Goal: Contribute content: Contribute content

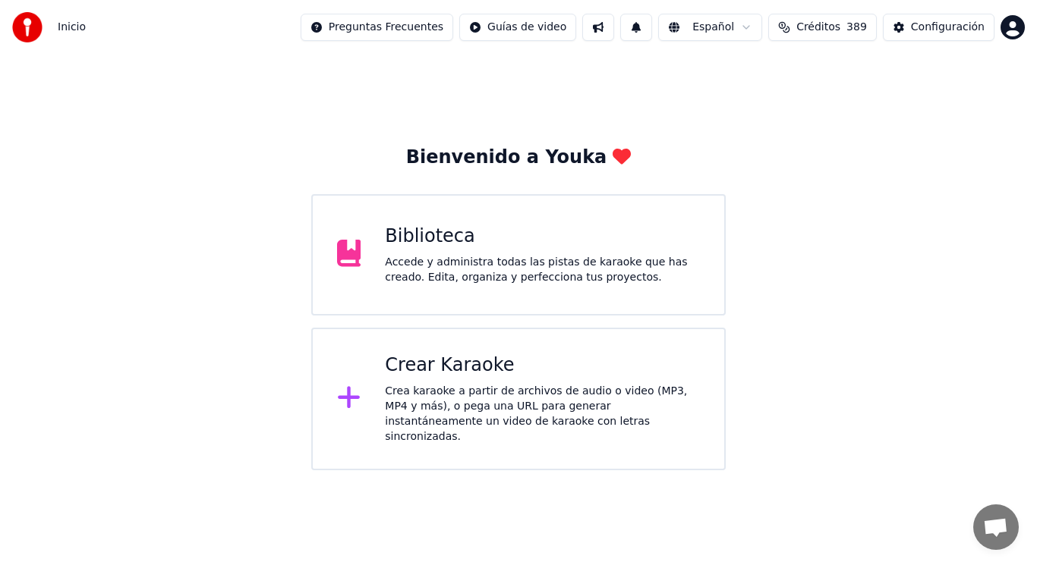
click at [486, 272] on div "Accede y administra todas las pistas de karaoke que has creado. Edita, organiza…" at bounding box center [542, 270] width 315 height 30
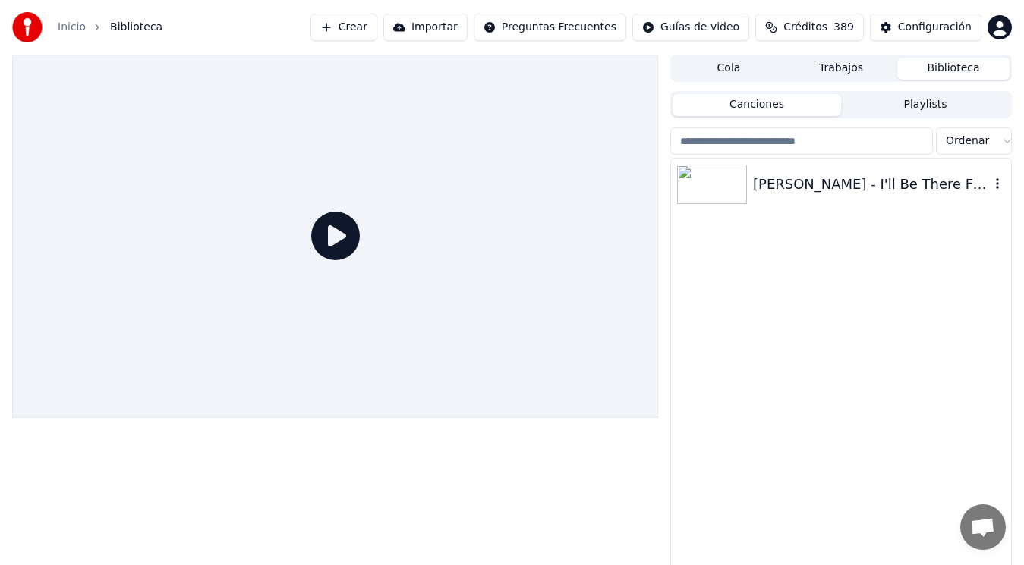
click at [800, 182] on div "[PERSON_NAME] - I'll Be There For You" at bounding box center [871, 184] width 237 height 21
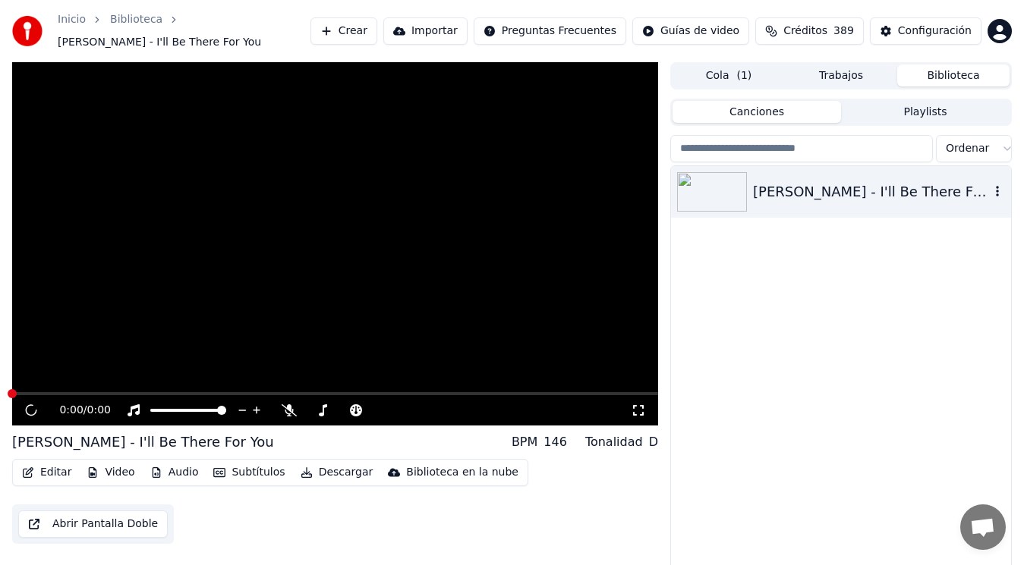
click at [800, 182] on div "[PERSON_NAME] - I'll Be There For You" at bounding box center [871, 191] width 237 height 21
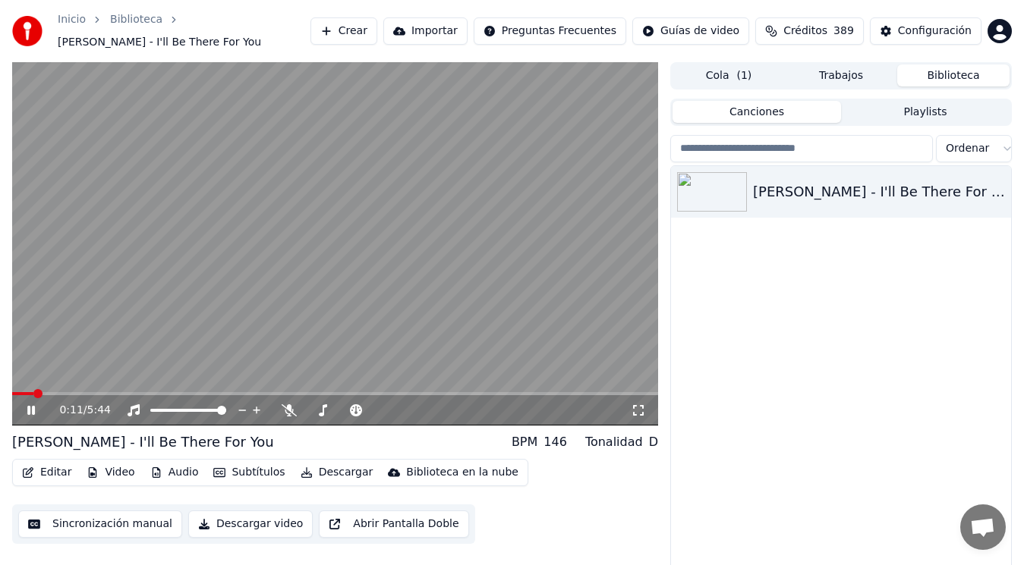
click at [31, 408] on icon at bounding box center [41, 411] width 35 height 12
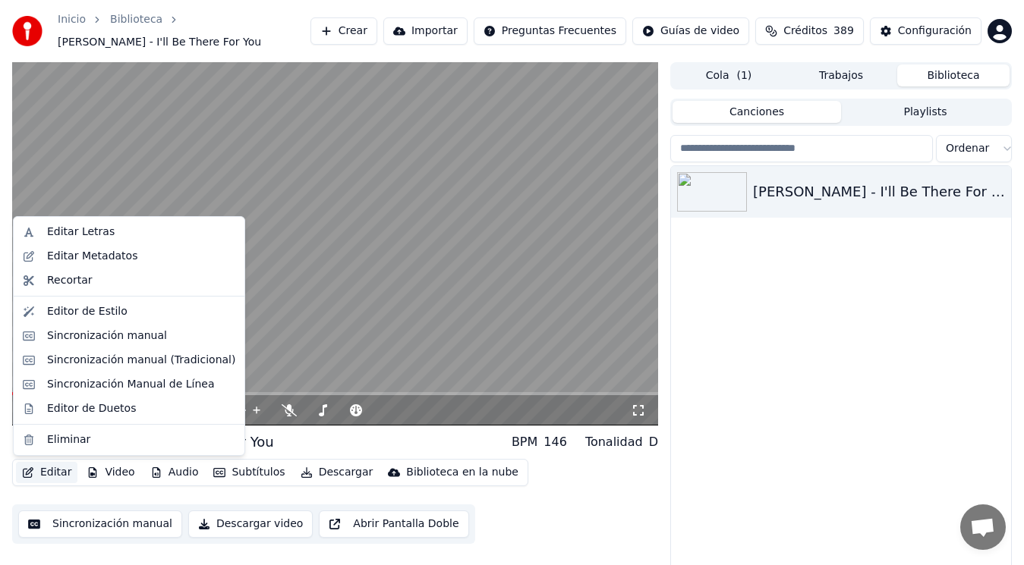
click at [49, 483] on button "Editar" at bounding box center [46, 472] width 61 height 21
click at [108, 360] on div "Sincronización manual (Tradicional)" at bounding box center [141, 360] width 188 height 15
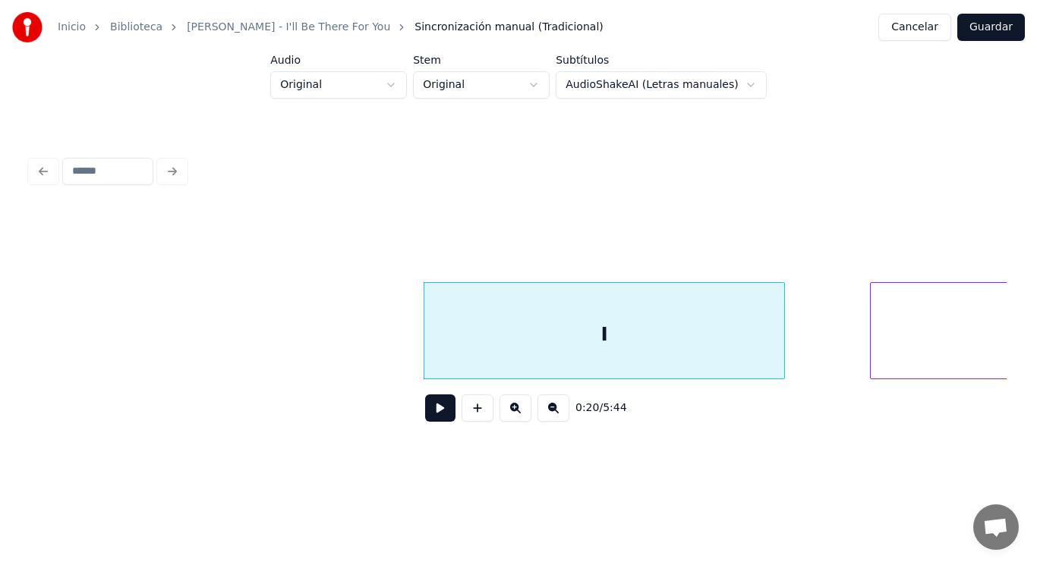
scroll to position [0, 21068]
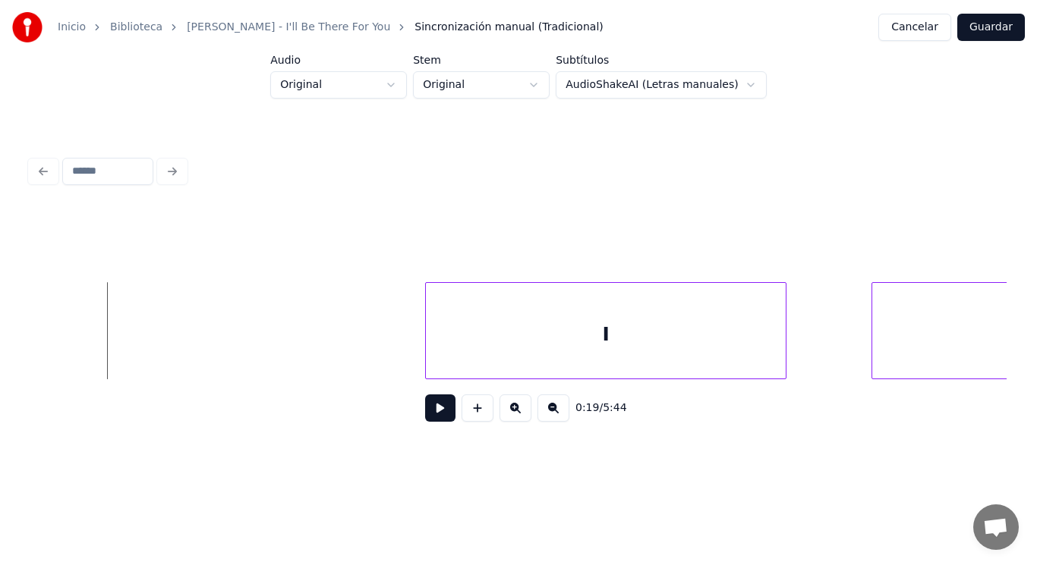
click at [433, 420] on button at bounding box center [440, 408] width 30 height 27
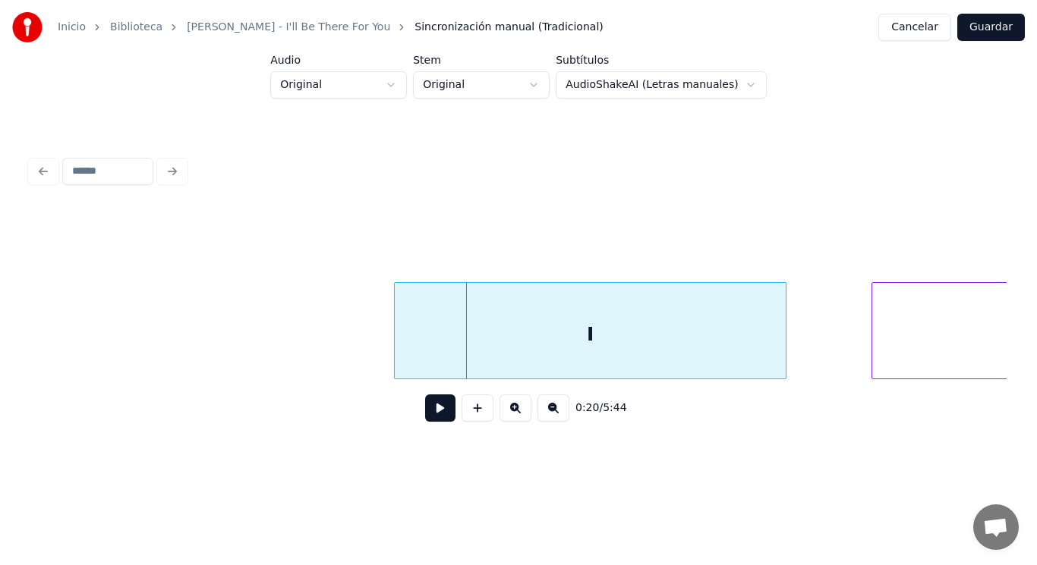
click at [395, 343] on div at bounding box center [397, 331] width 5 height 96
click at [428, 411] on button at bounding box center [440, 408] width 30 height 27
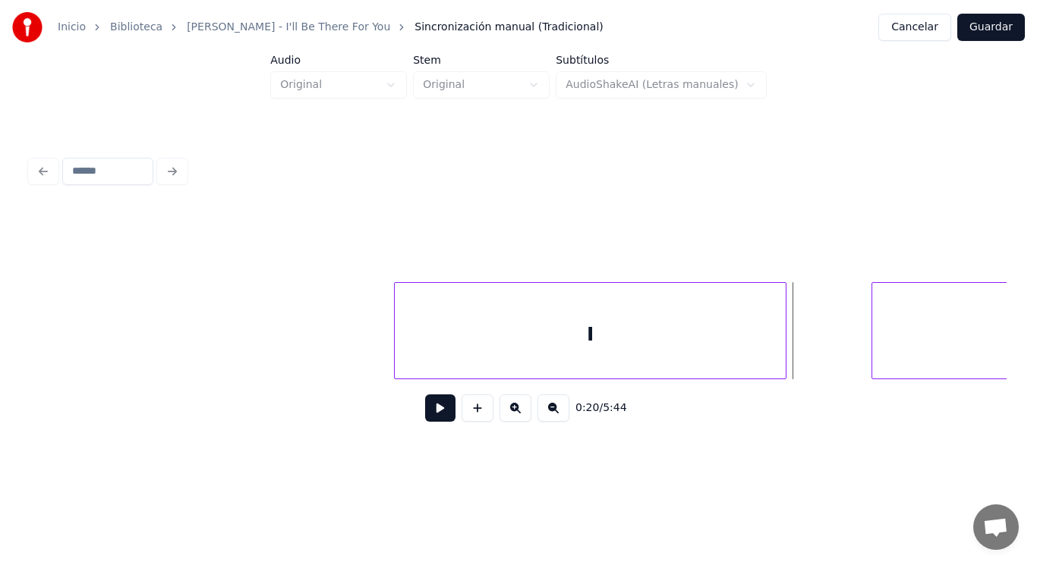
click at [436, 355] on div "I" at bounding box center [590, 334] width 391 height 103
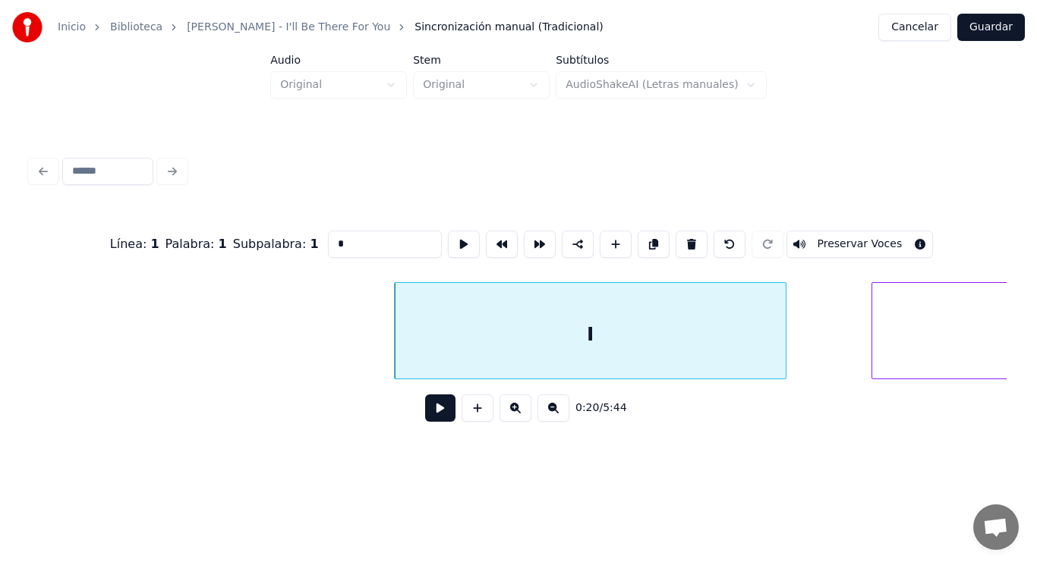
click at [425, 409] on button at bounding box center [440, 408] width 30 height 27
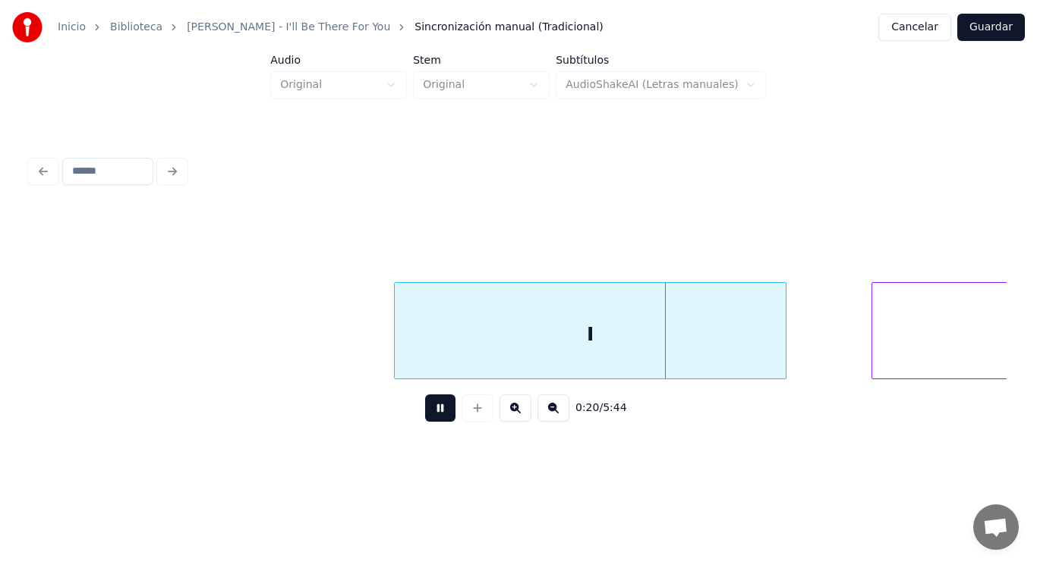
click at [425, 409] on button at bounding box center [440, 408] width 30 height 27
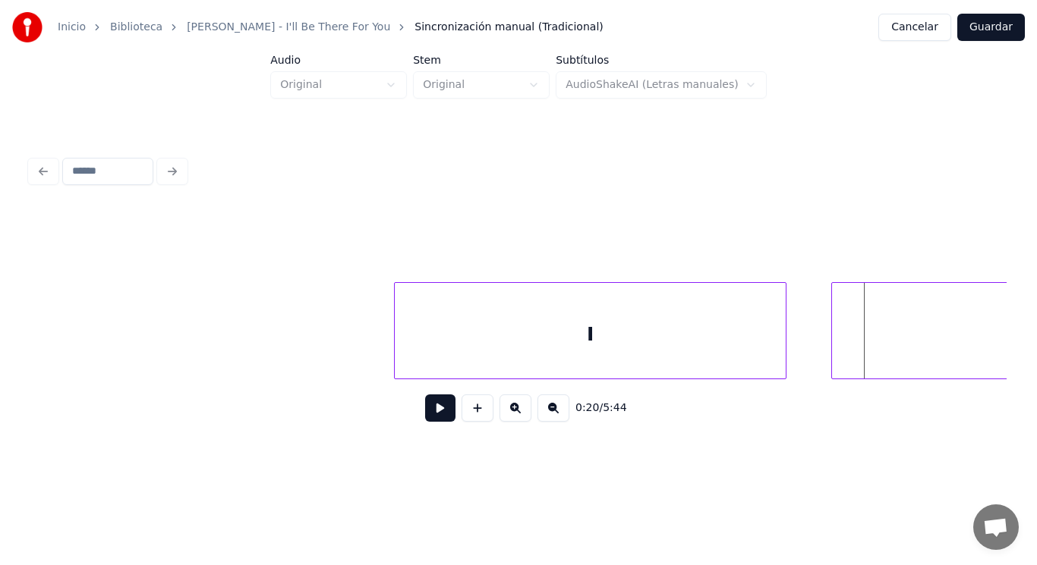
click at [836, 354] on div at bounding box center [834, 331] width 5 height 96
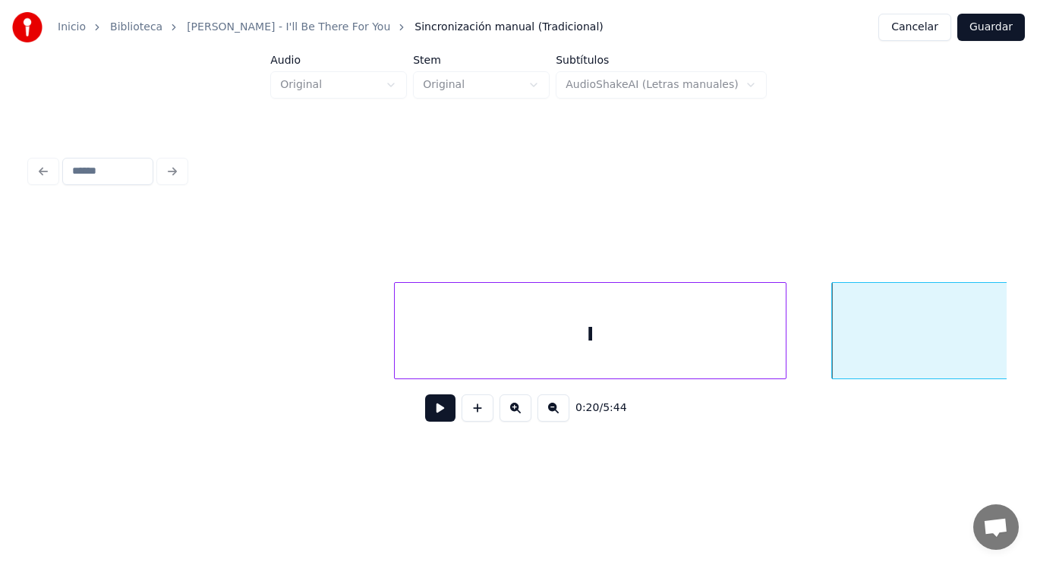
click at [434, 413] on button at bounding box center [440, 408] width 30 height 27
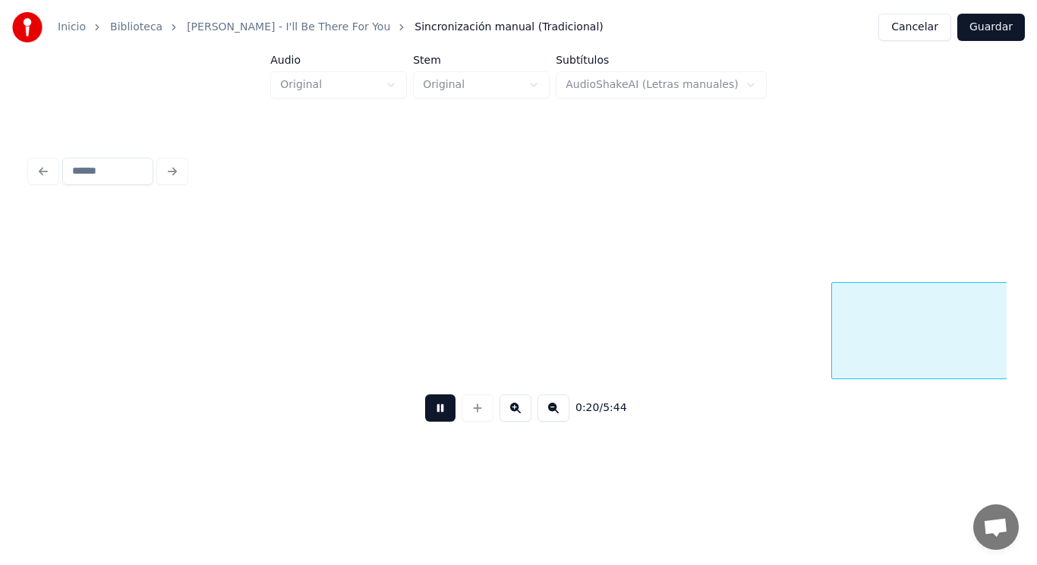
scroll to position [0, 22057]
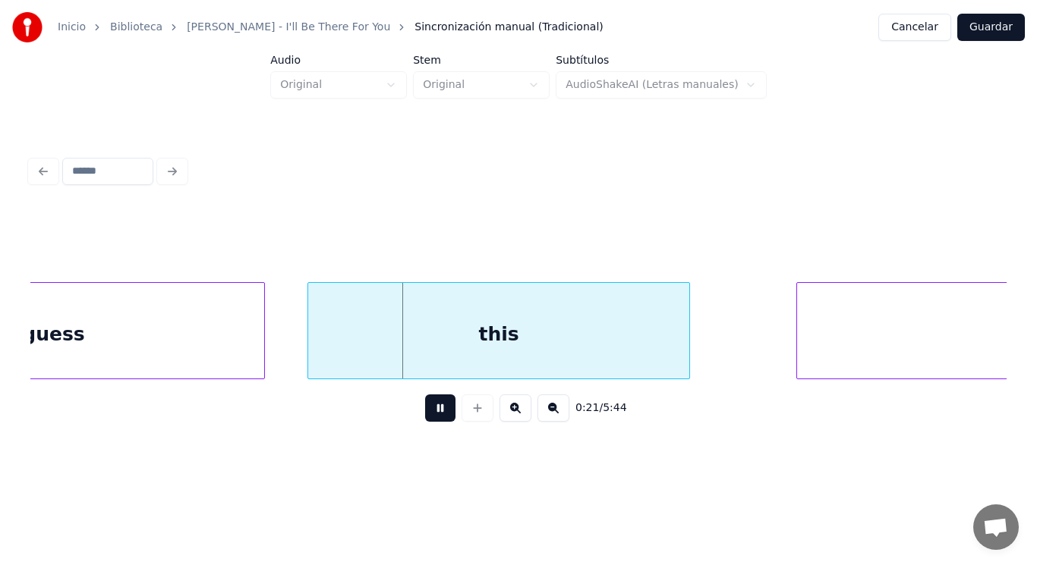
click at [434, 413] on button at bounding box center [440, 408] width 30 height 27
click at [383, 348] on div "this" at bounding box center [498, 334] width 381 height 103
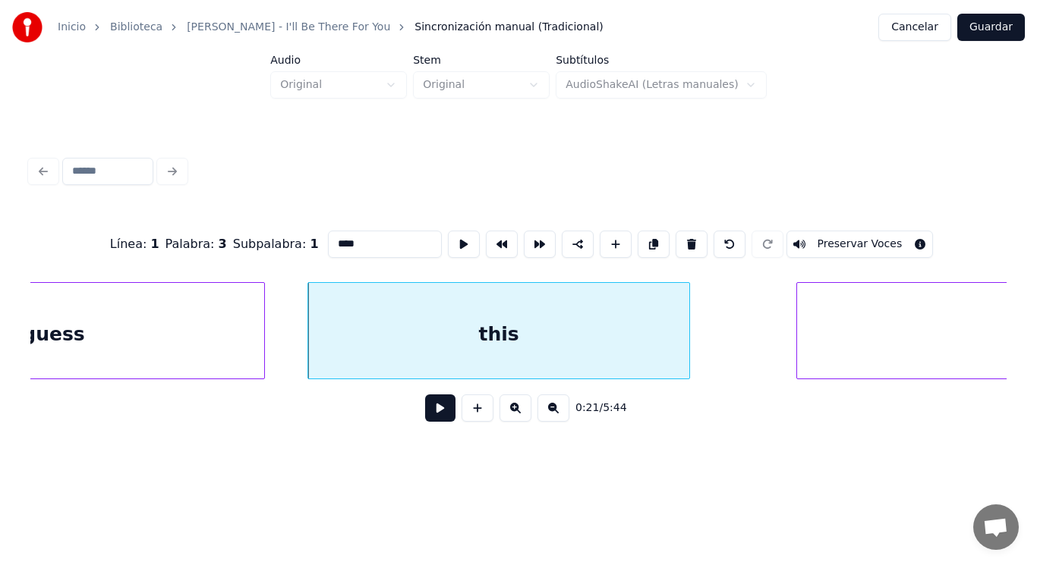
click at [436, 412] on button at bounding box center [440, 408] width 30 height 27
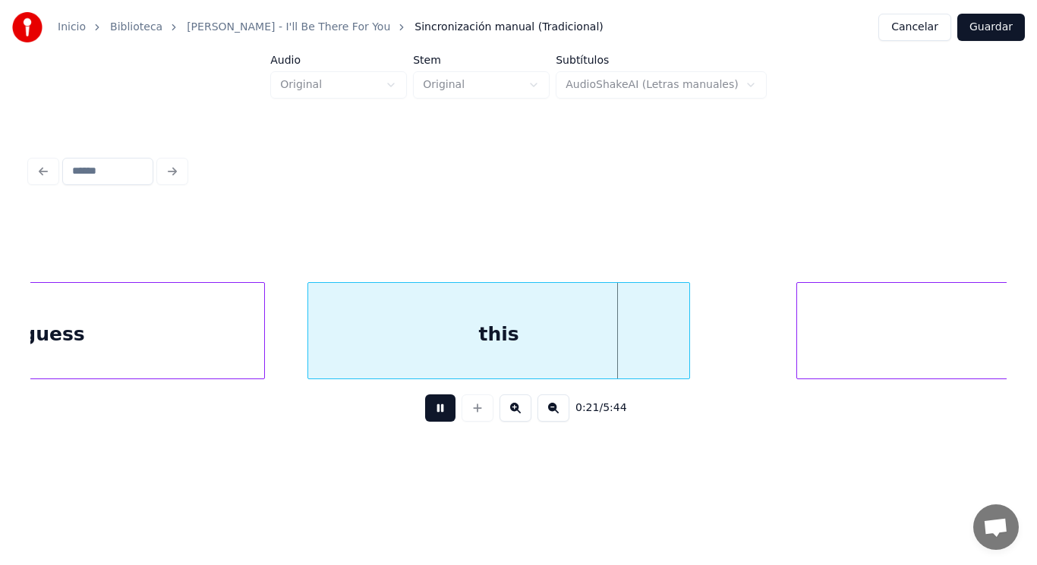
click at [436, 412] on button at bounding box center [440, 408] width 30 height 27
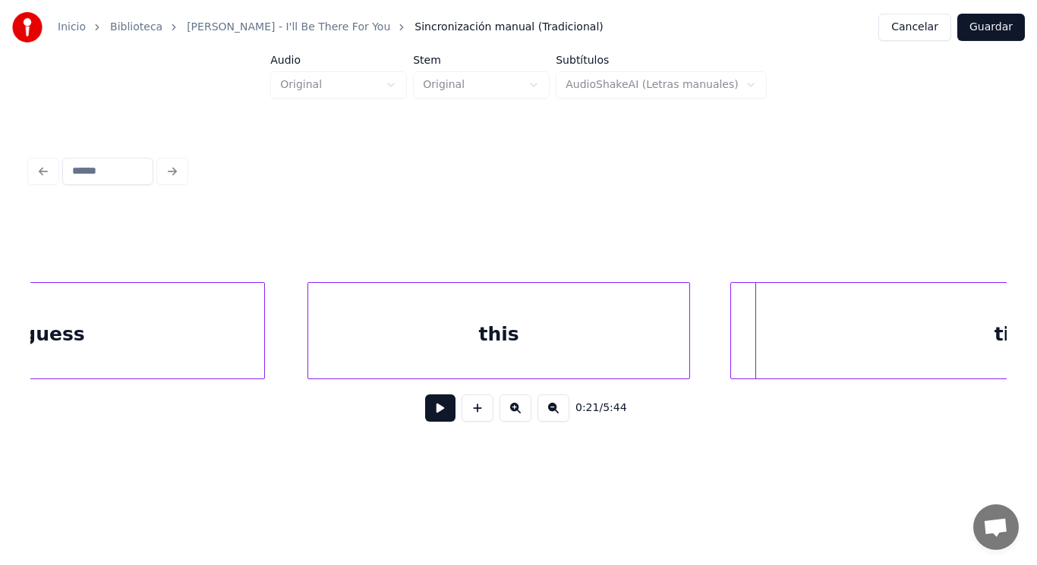
click at [732, 339] on div at bounding box center [733, 331] width 5 height 96
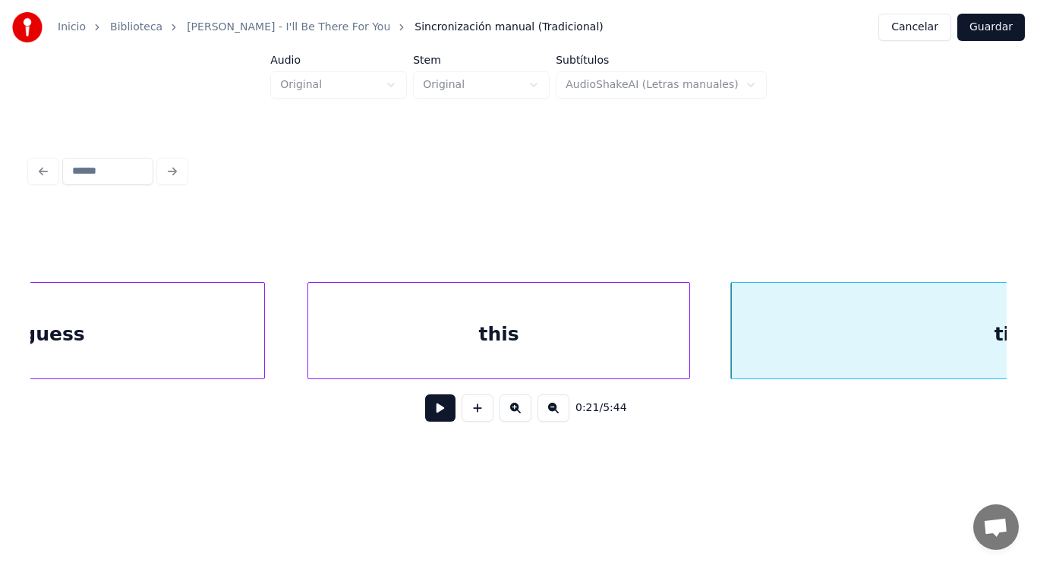
click at [425, 411] on button at bounding box center [440, 408] width 30 height 27
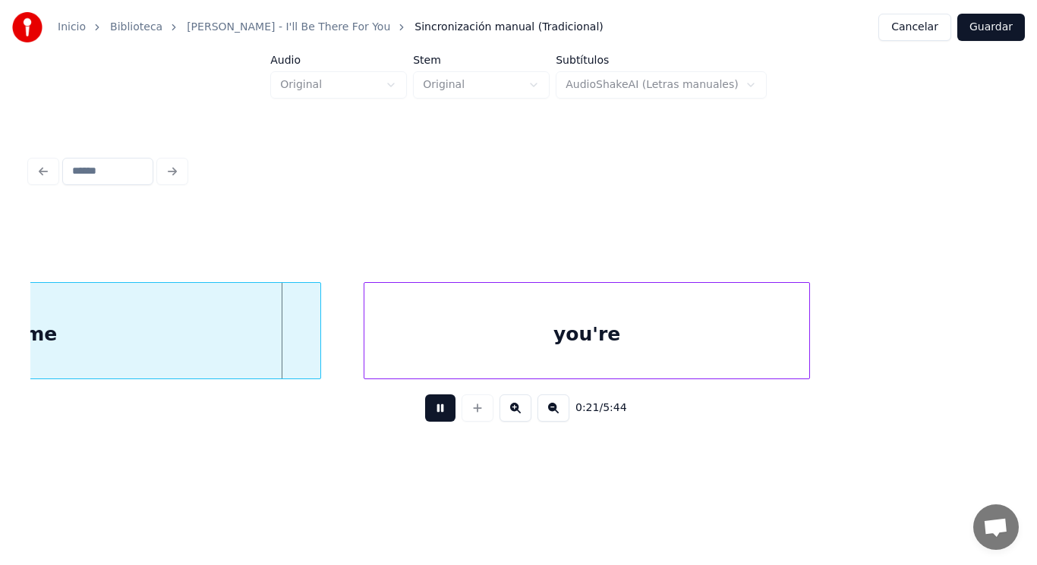
click at [425, 411] on button at bounding box center [440, 408] width 30 height 27
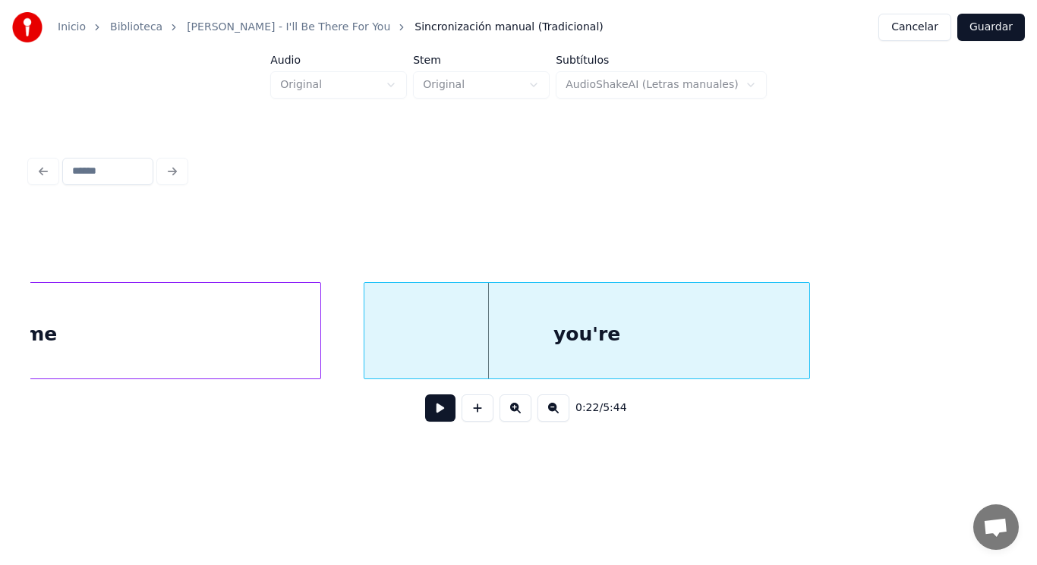
click at [304, 337] on div "time" at bounding box center [33, 334] width 575 height 103
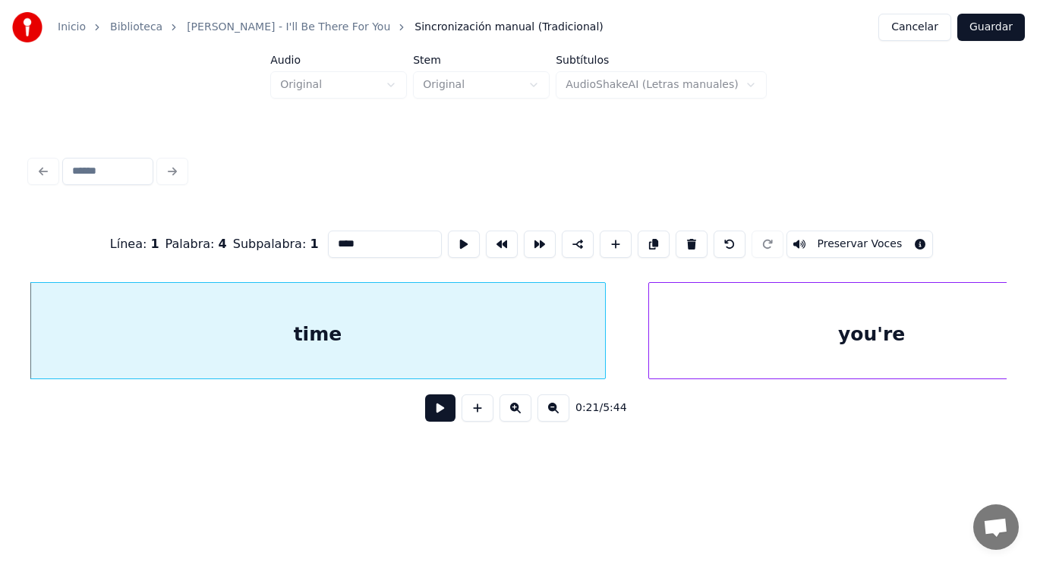
click at [430, 417] on button at bounding box center [440, 408] width 30 height 27
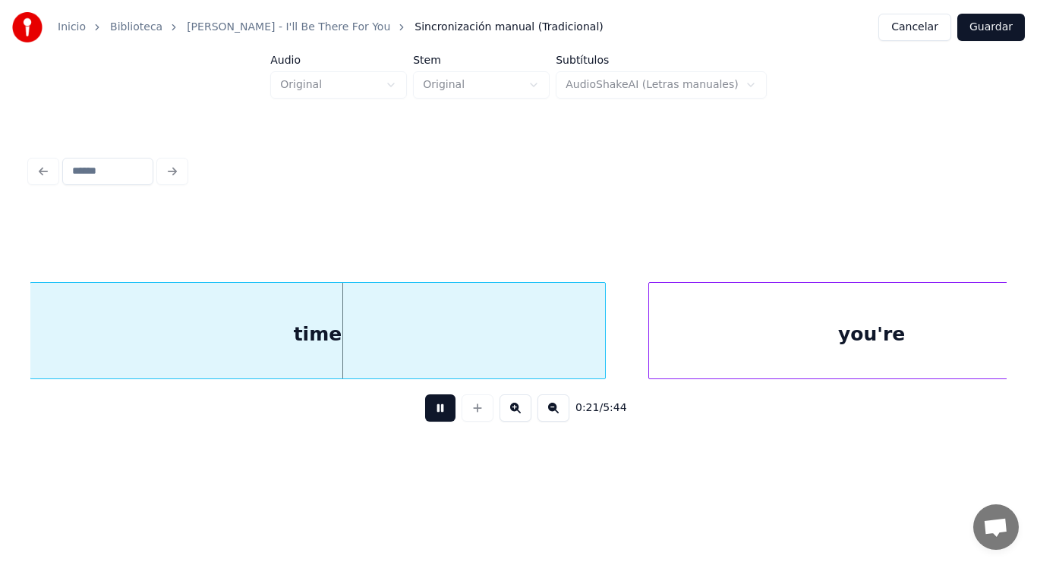
click at [430, 417] on button at bounding box center [440, 408] width 30 height 27
click at [639, 351] on div at bounding box center [640, 331] width 5 height 96
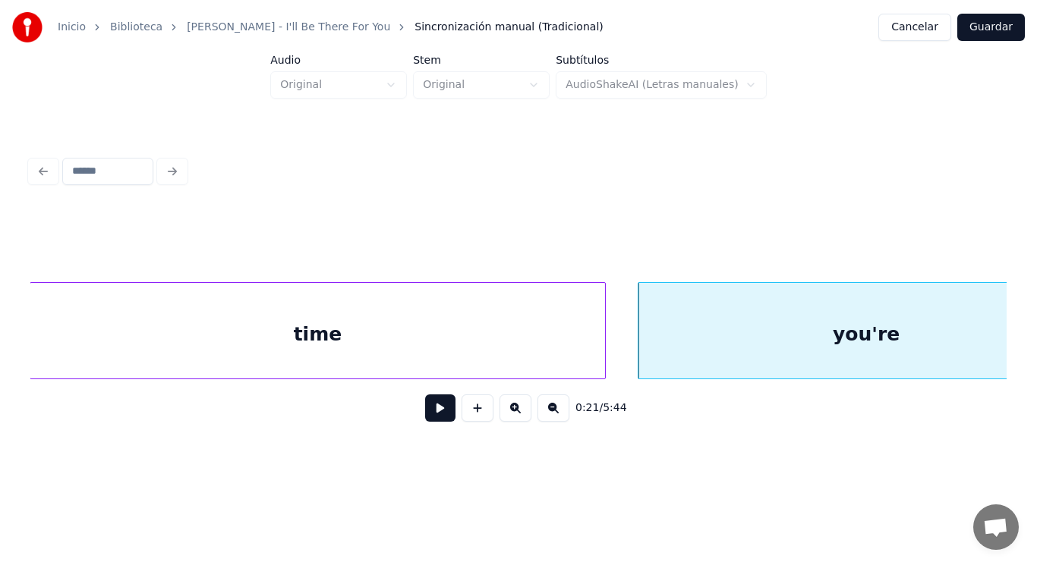
click at [426, 415] on button at bounding box center [440, 408] width 30 height 27
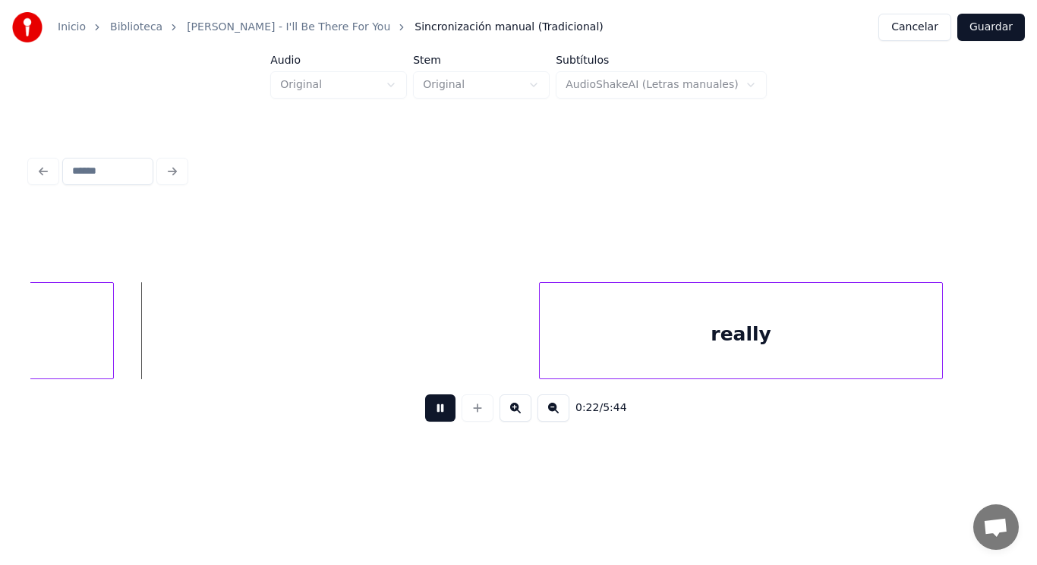
click at [426, 415] on button at bounding box center [440, 408] width 30 height 27
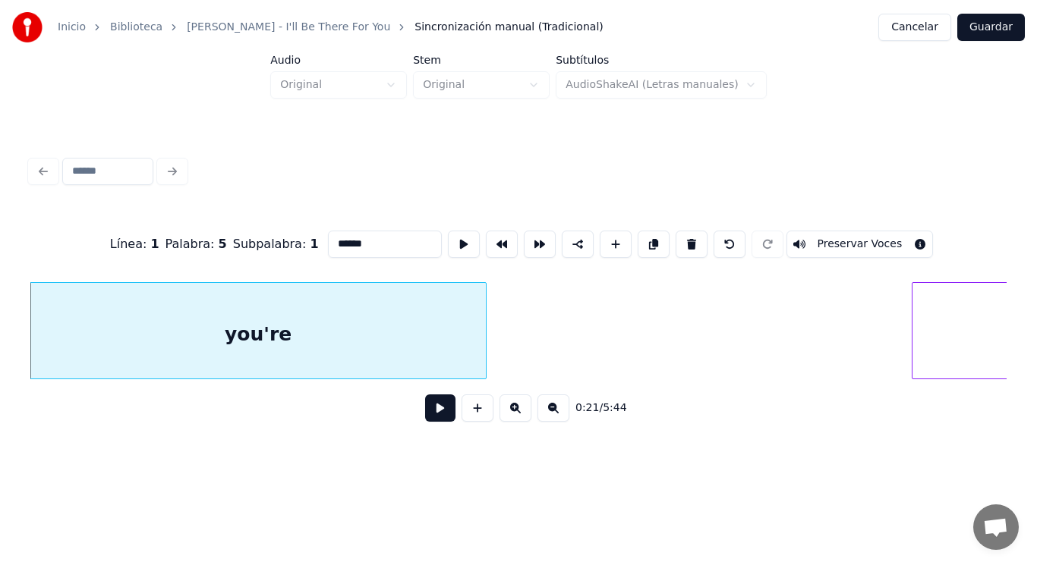
click at [436, 416] on button at bounding box center [440, 408] width 30 height 27
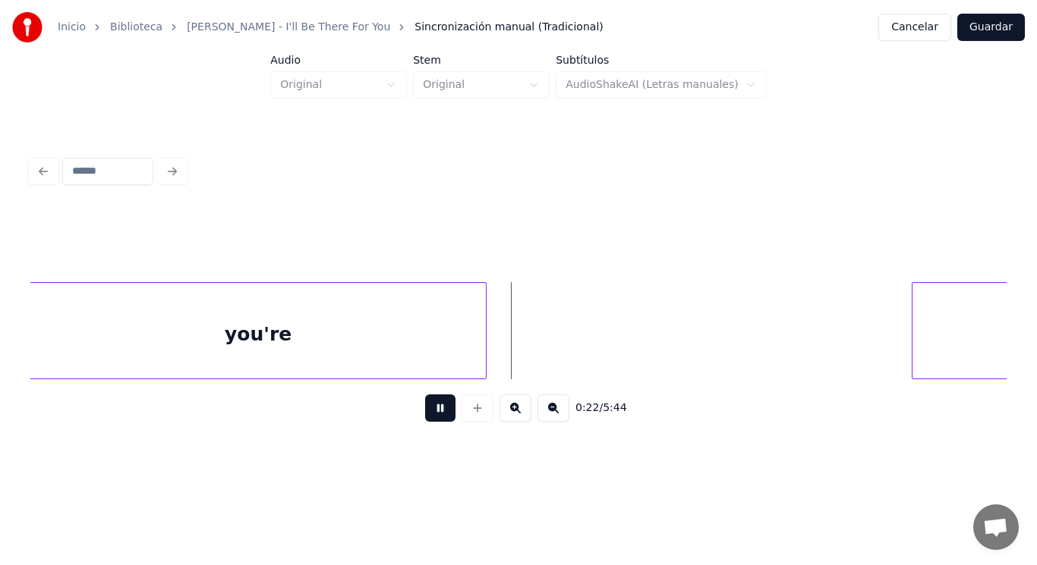
click at [436, 416] on button at bounding box center [440, 408] width 30 height 27
click at [525, 358] on div at bounding box center [523, 331] width 5 height 96
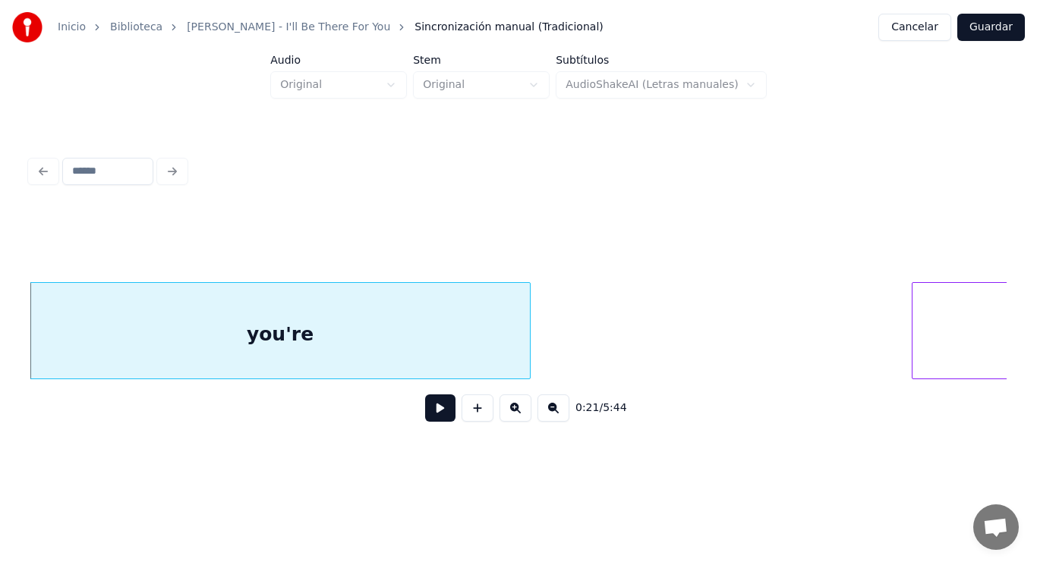
click at [425, 416] on button at bounding box center [440, 408] width 30 height 27
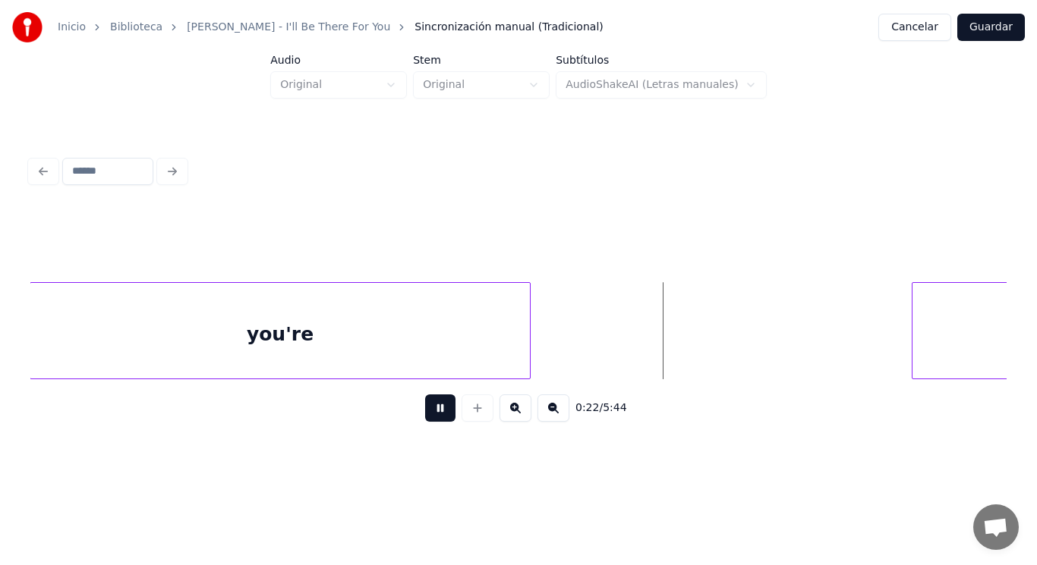
click at [425, 416] on button at bounding box center [440, 408] width 30 height 27
click at [427, 348] on div "you're" at bounding box center [279, 334] width 499 height 103
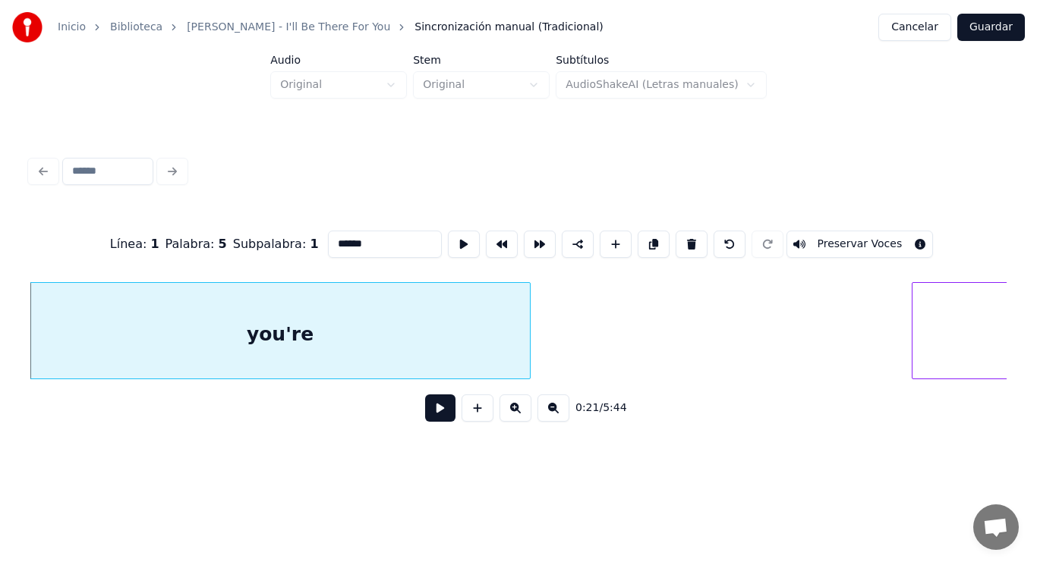
click at [425, 420] on button at bounding box center [440, 408] width 30 height 27
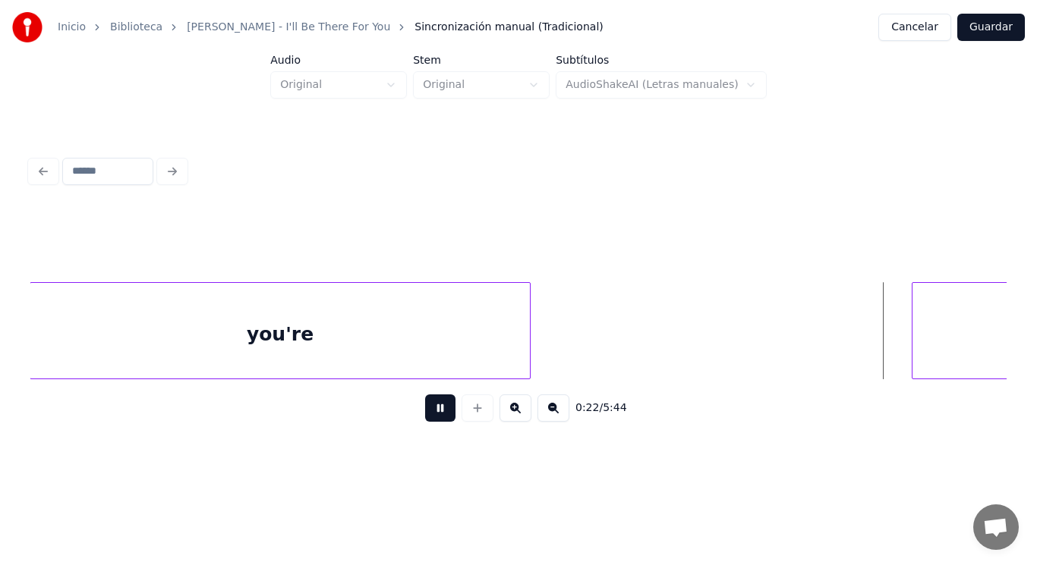
click at [425, 420] on button at bounding box center [440, 408] width 30 height 27
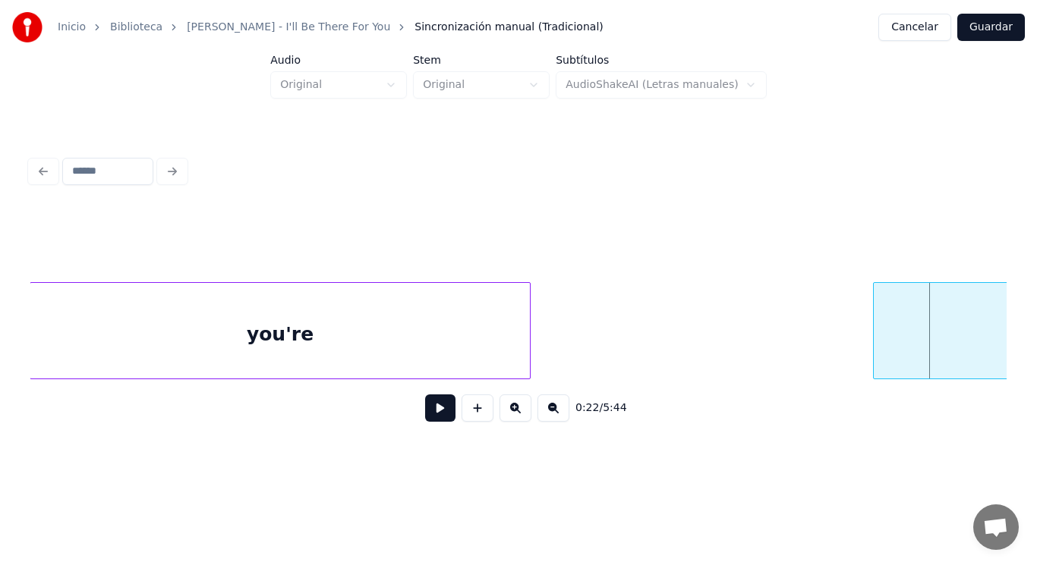
click at [874, 351] on div at bounding box center [876, 331] width 5 height 96
click at [427, 417] on button at bounding box center [440, 408] width 30 height 27
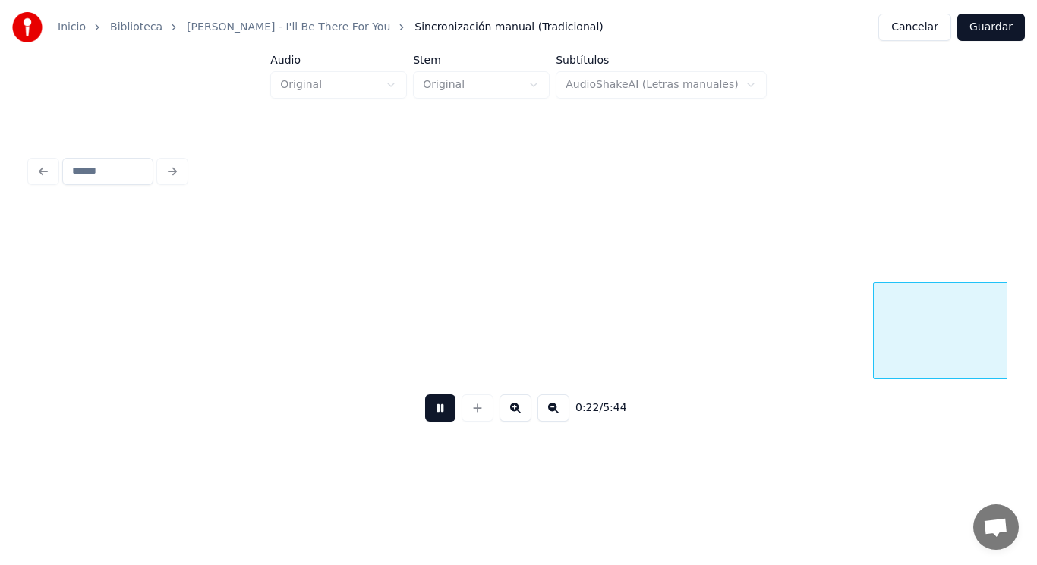
scroll to position [0, 24347]
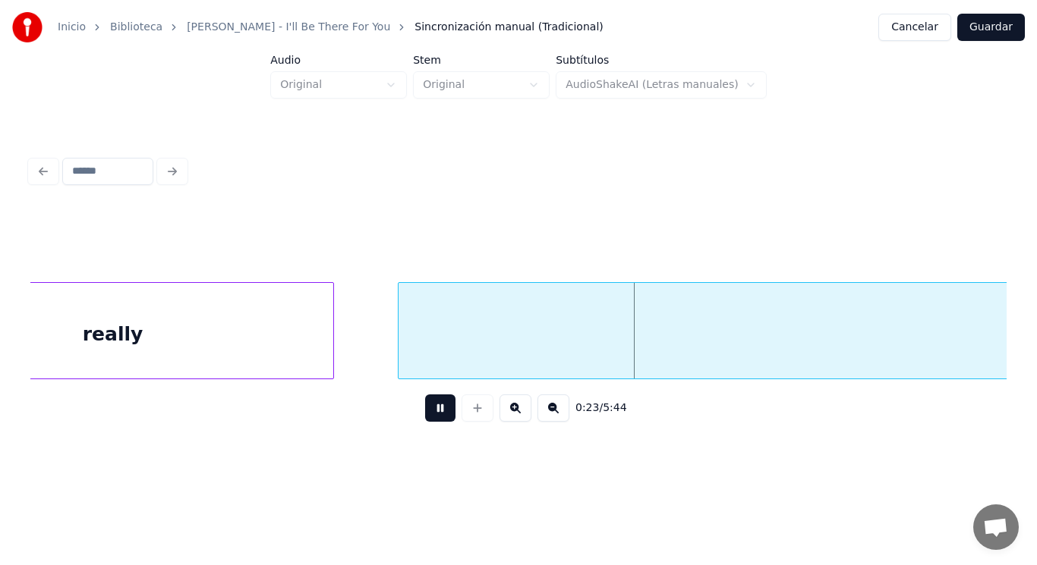
click at [427, 417] on button at bounding box center [440, 408] width 30 height 27
click at [231, 317] on div "really" at bounding box center [112, 334] width 441 height 103
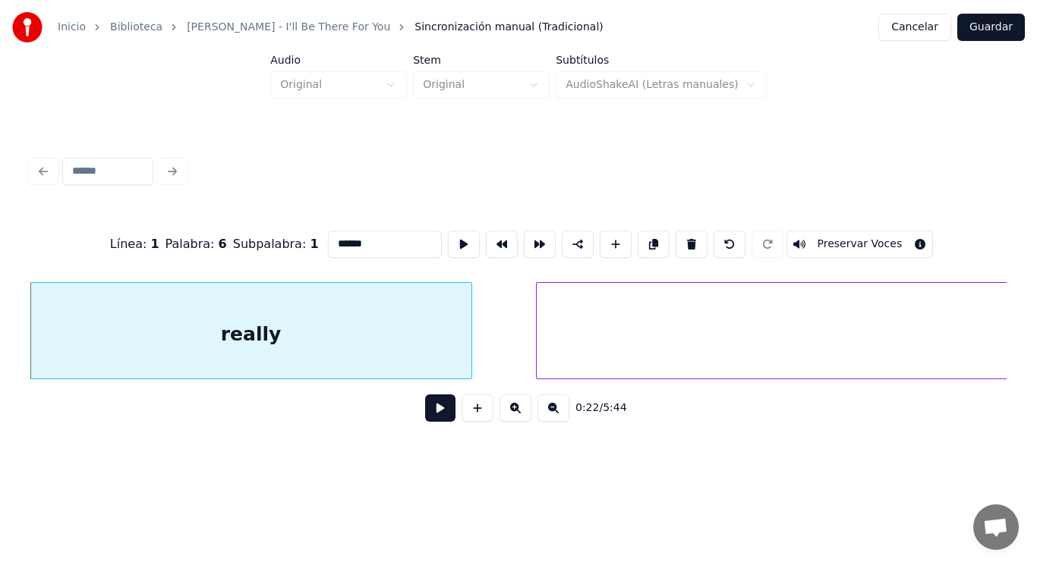
click at [430, 414] on button at bounding box center [440, 408] width 30 height 27
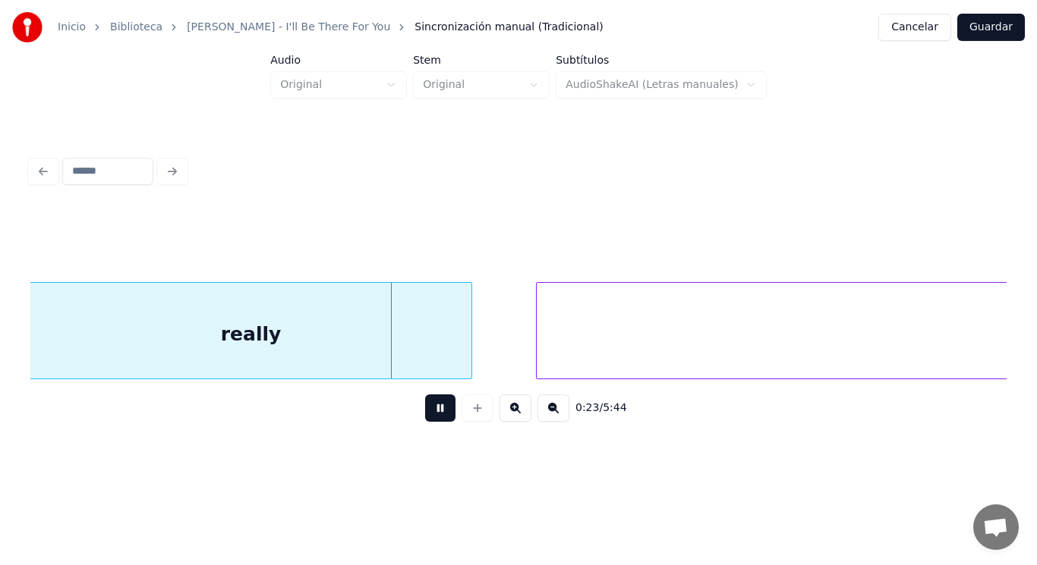
click at [430, 414] on button at bounding box center [440, 408] width 30 height 27
click at [421, 345] on div "really" at bounding box center [250, 334] width 441 height 103
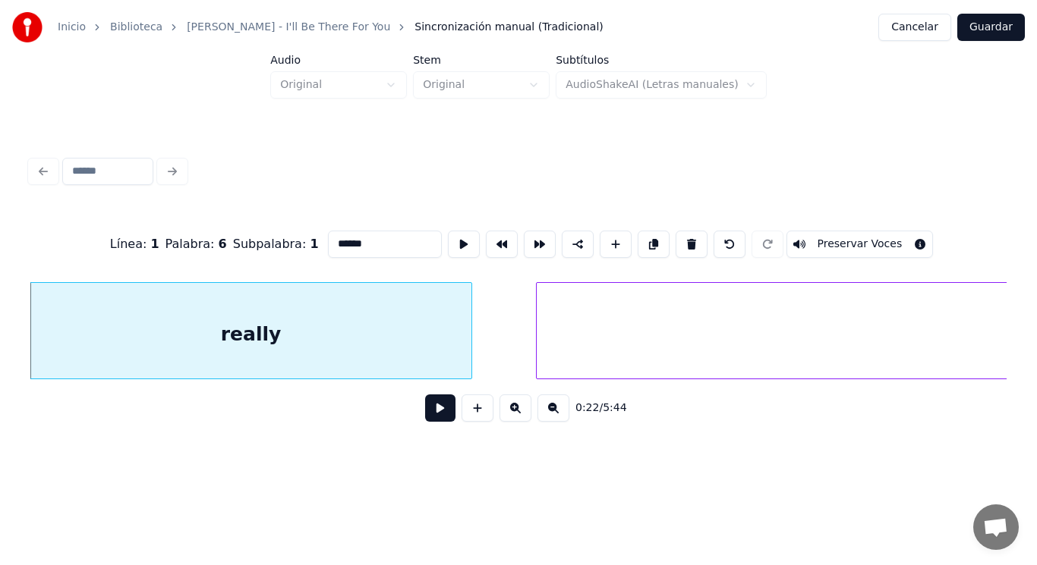
click at [426, 413] on button at bounding box center [440, 408] width 30 height 27
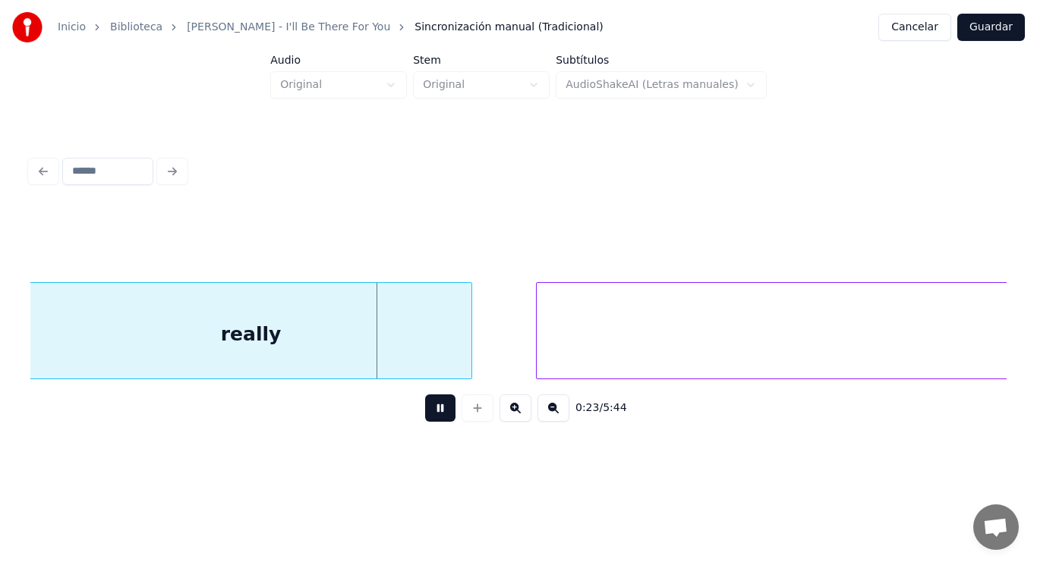
click at [426, 413] on button at bounding box center [440, 408] width 30 height 27
click at [445, 353] on div at bounding box center [447, 331] width 5 height 96
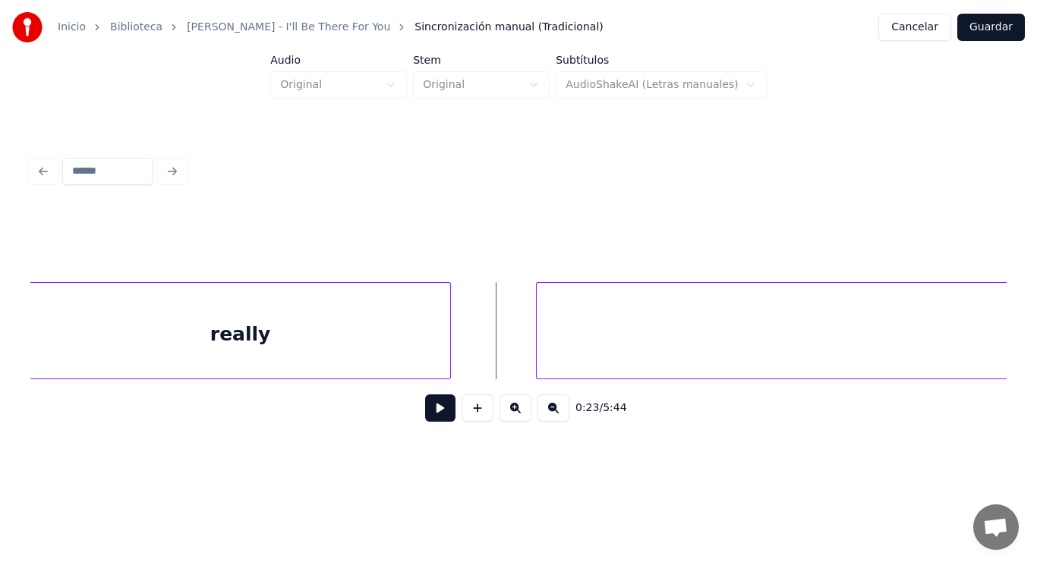
click at [426, 420] on button at bounding box center [440, 408] width 30 height 27
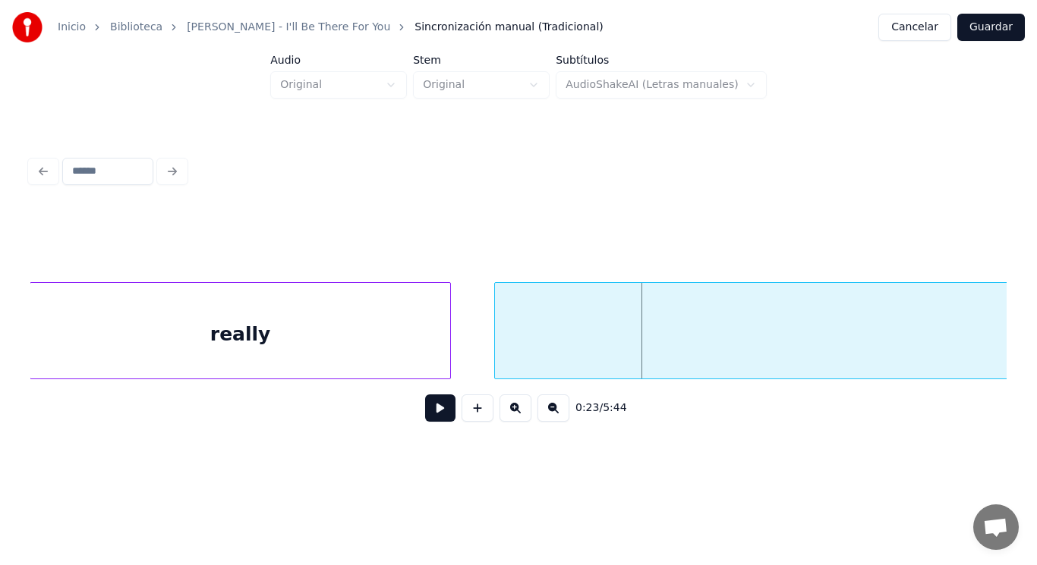
click at [497, 350] on div at bounding box center [497, 331] width 5 height 96
click at [430, 415] on button at bounding box center [440, 408] width 30 height 27
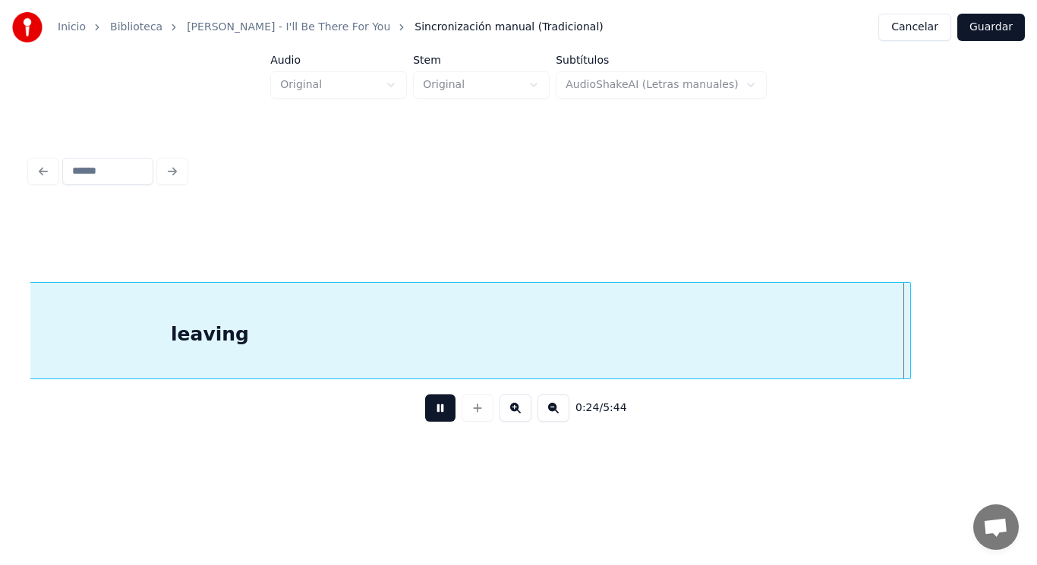
click at [430, 415] on button at bounding box center [440, 408] width 30 height 27
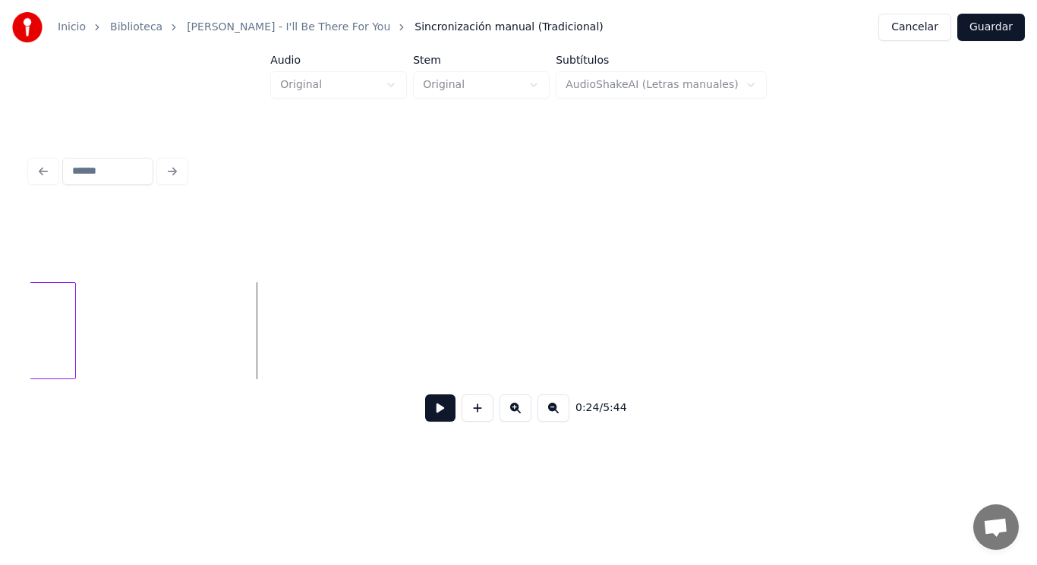
scroll to position [0, 25995]
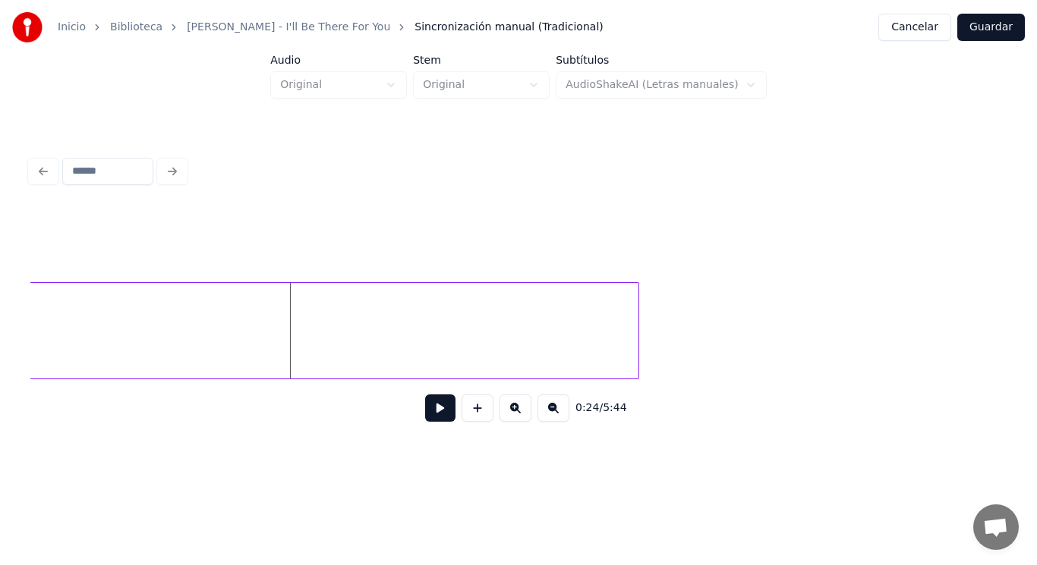
click at [634, 332] on div at bounding box center [636, 331] width 5 height 96
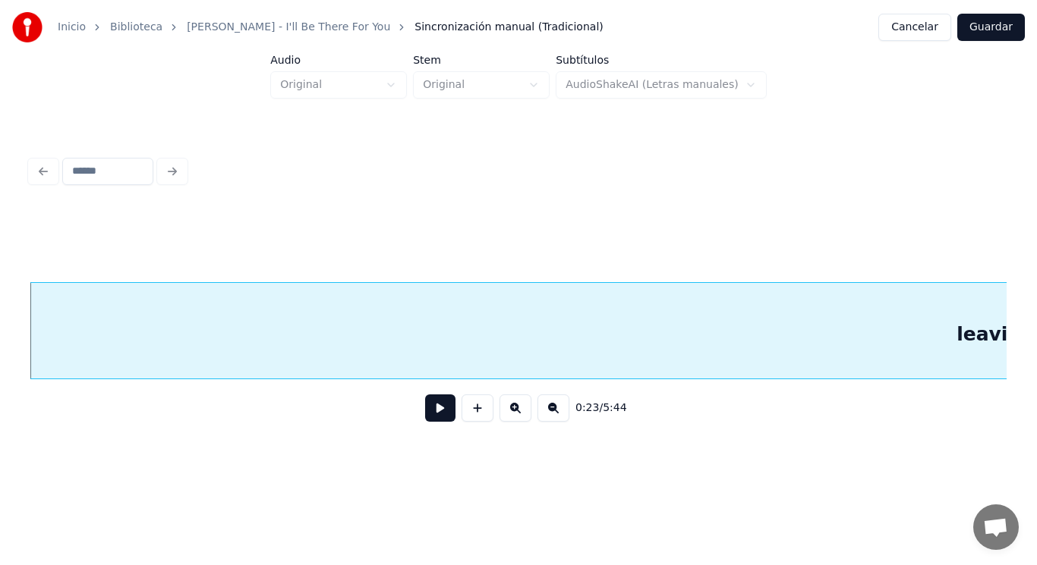
click at [425, 417] on button at bounding box center [440, 408] width 30 height 27
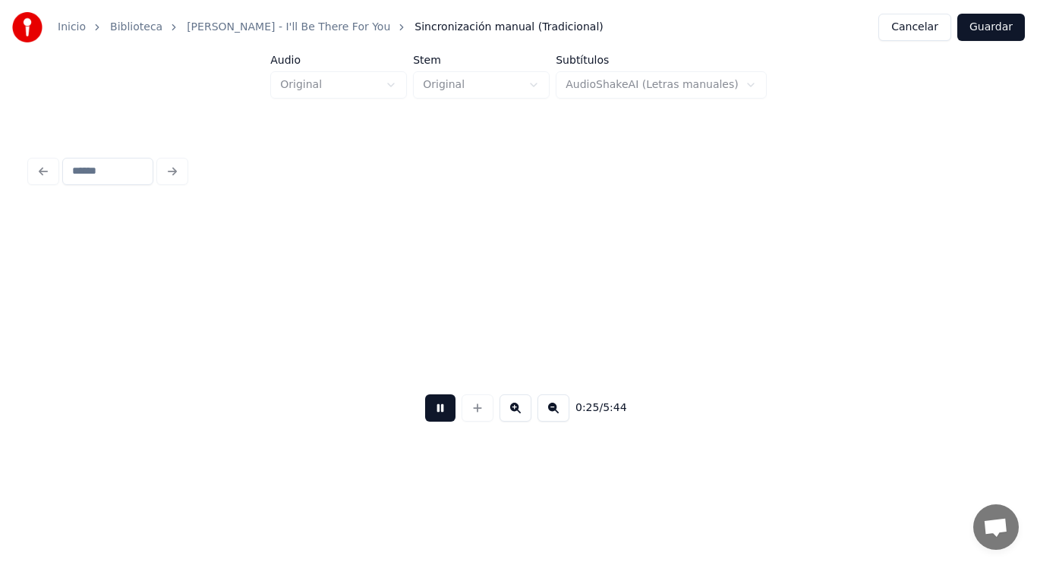
scroll to position [0, 26654]
click at [425, 417] on button at bounding box center [440, 408] width 30 height 27
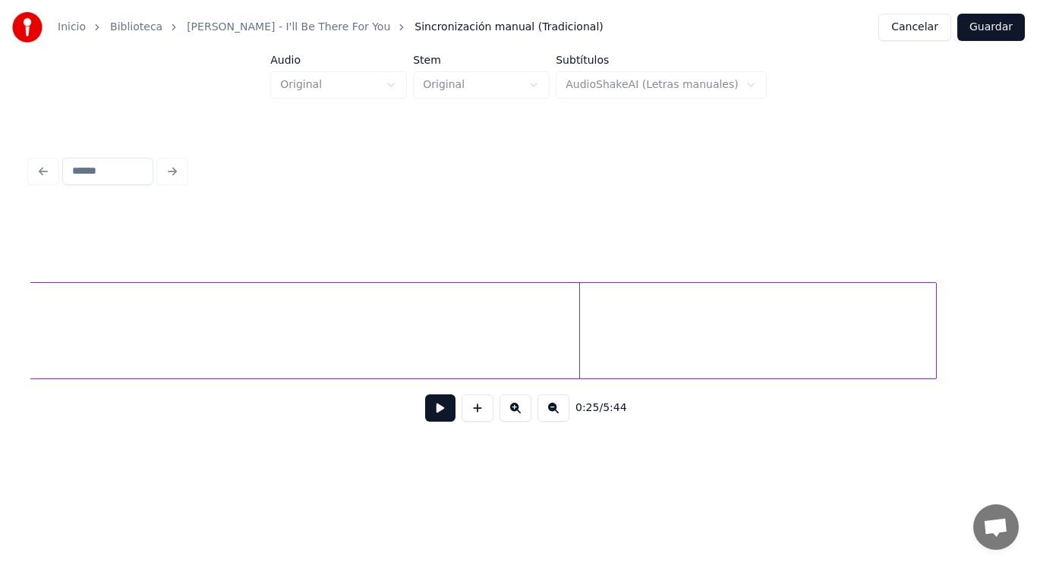
click at [934, 335] on div at bounding box center [933, 331] width 5 height 96
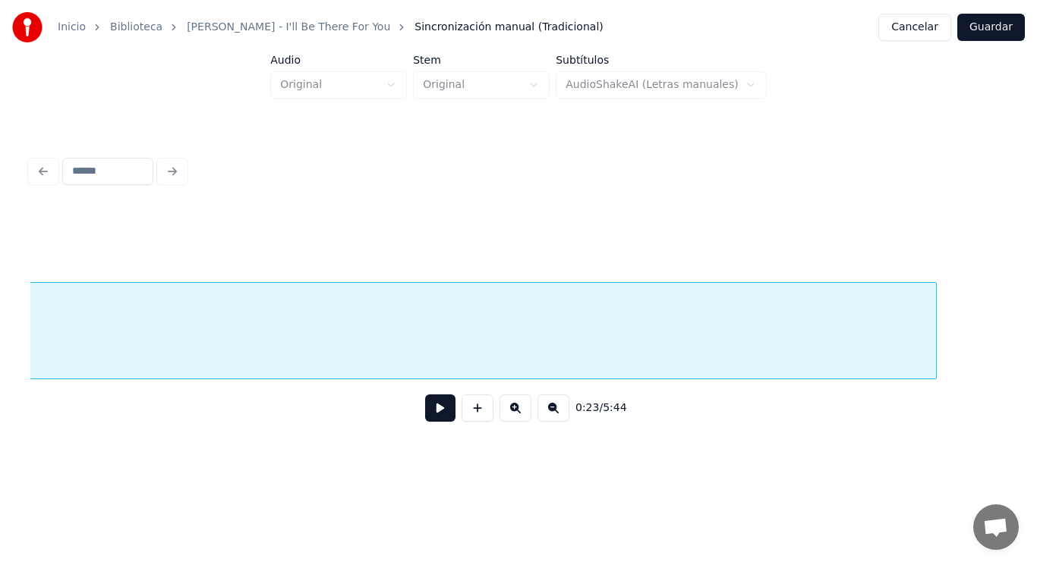
scroll to position [0, 24673]
click at [430, 414] on button at bounding box center [440, 408] width 30 height 27
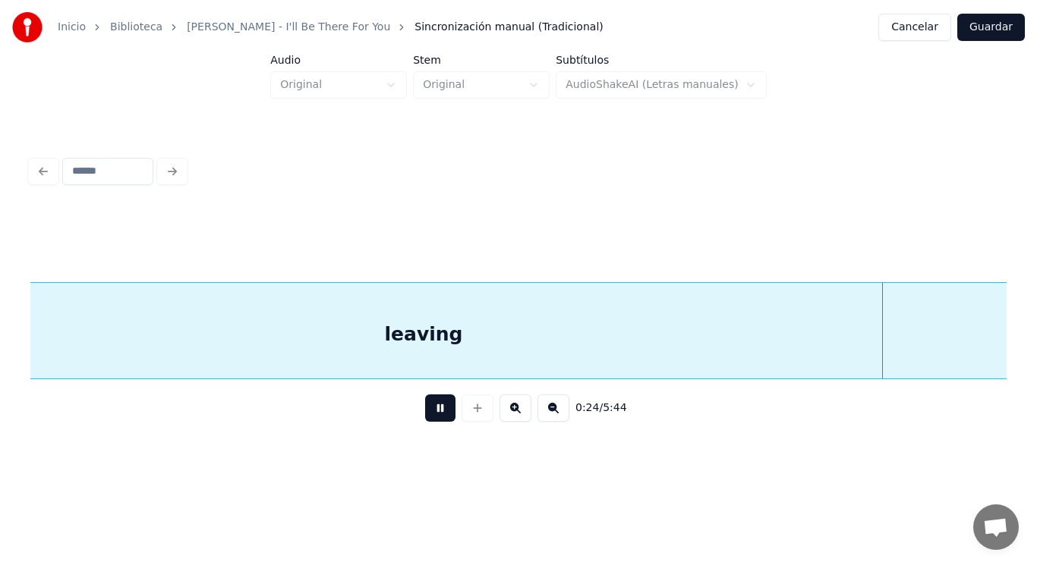
scroll to position [0, 26654]
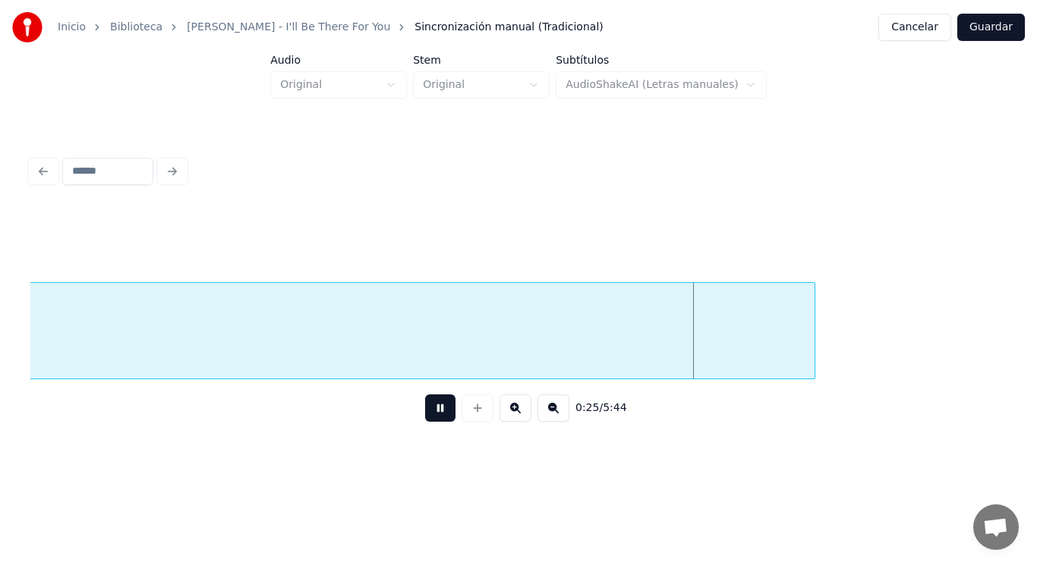
click at [430, 414] on button at bounding box center [440, 408] width 30 height 27
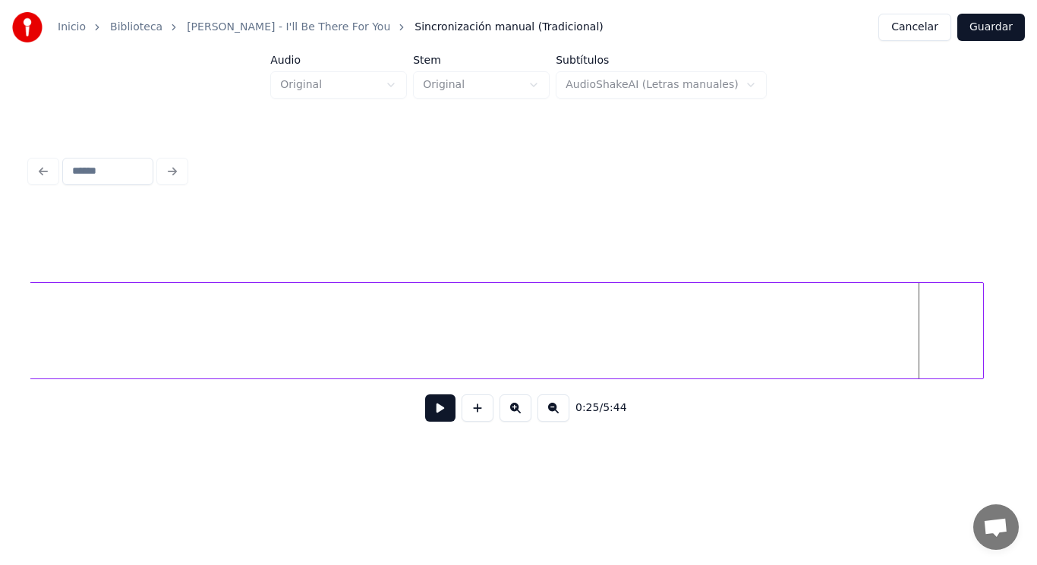
click at [979, 324] on div at bounding box center [980, 331] width 5 height 96
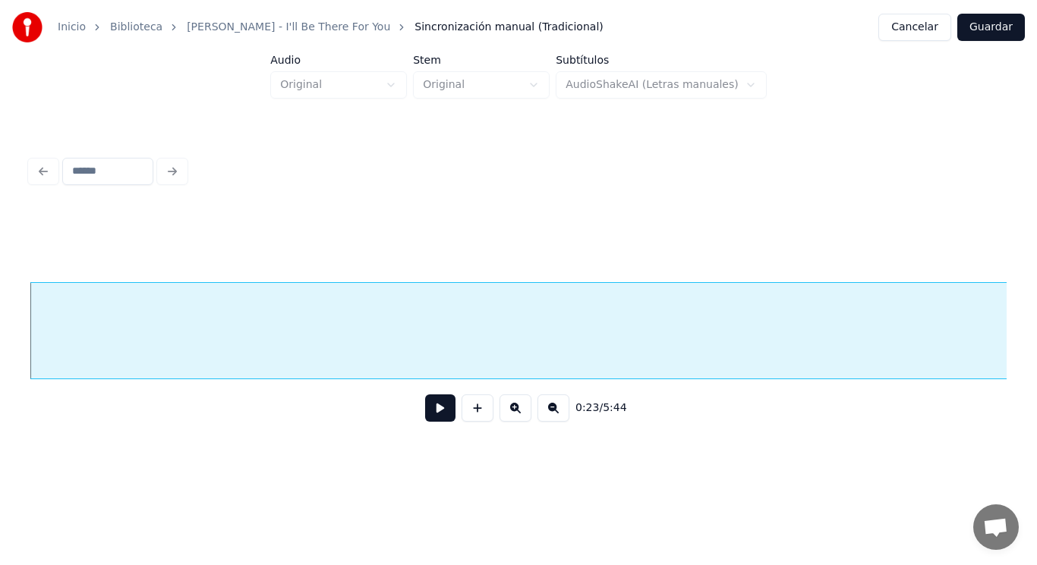
click at [427, 414] on button at bounding box center [440, 408] width 30 height 27
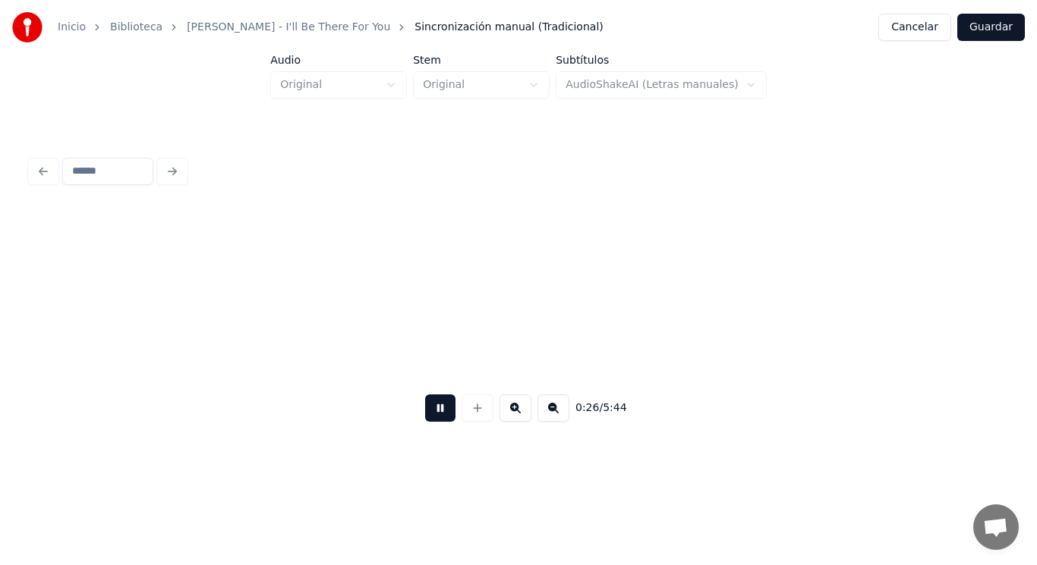
scroll to position [0, 28615]
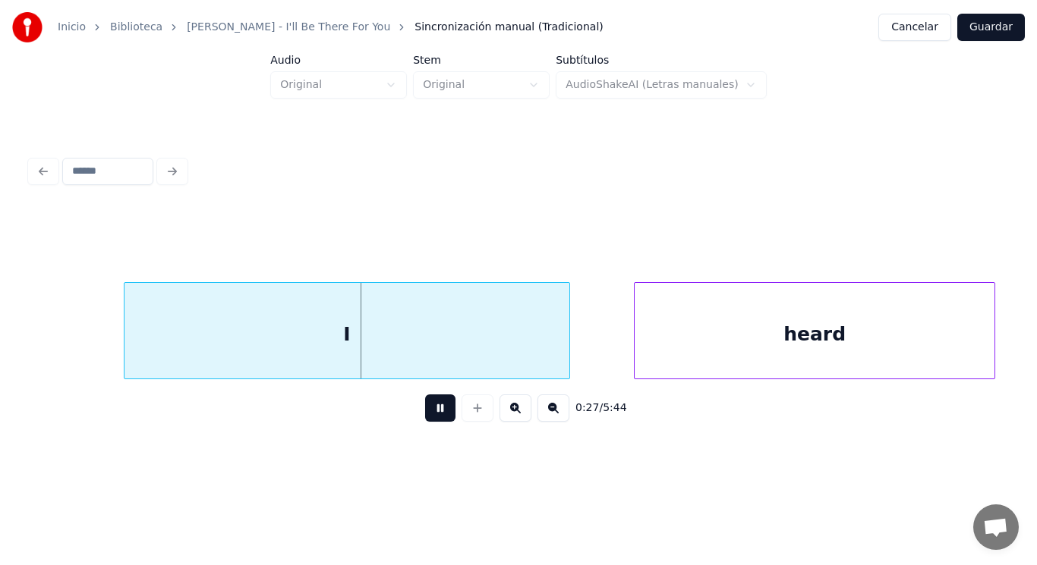
click at [427, 414] on button at bounding box center [440, 408] width 30 height 27
click at [99, 342] on div at bounding box center [99, 331] width 5 height 96
click at [430, 417] on button at bounding box center [440, 408] width 30 height 27
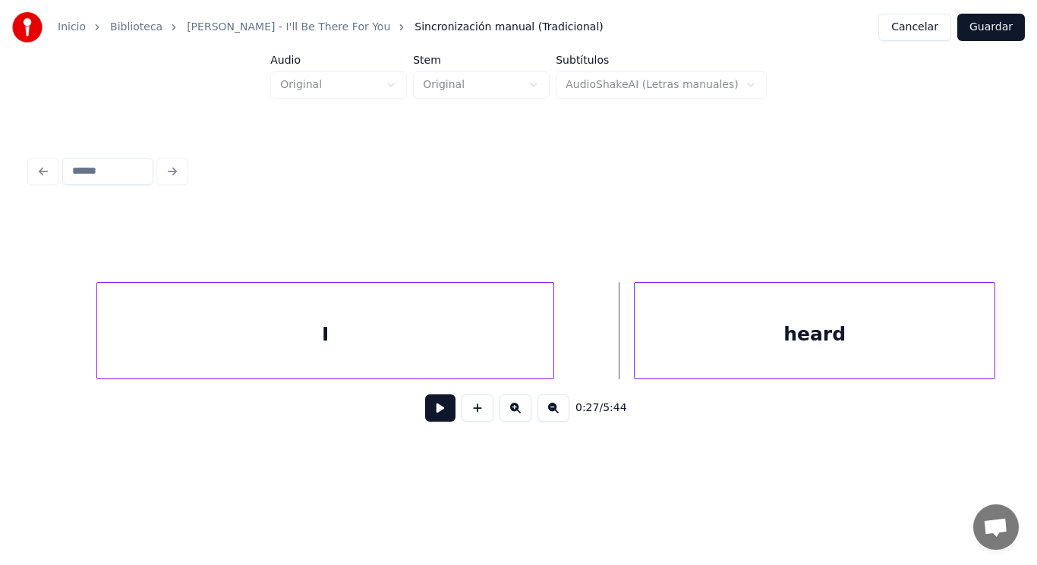
click at [552, 345] on div at bounding box center [551, 331] width 5 height 96
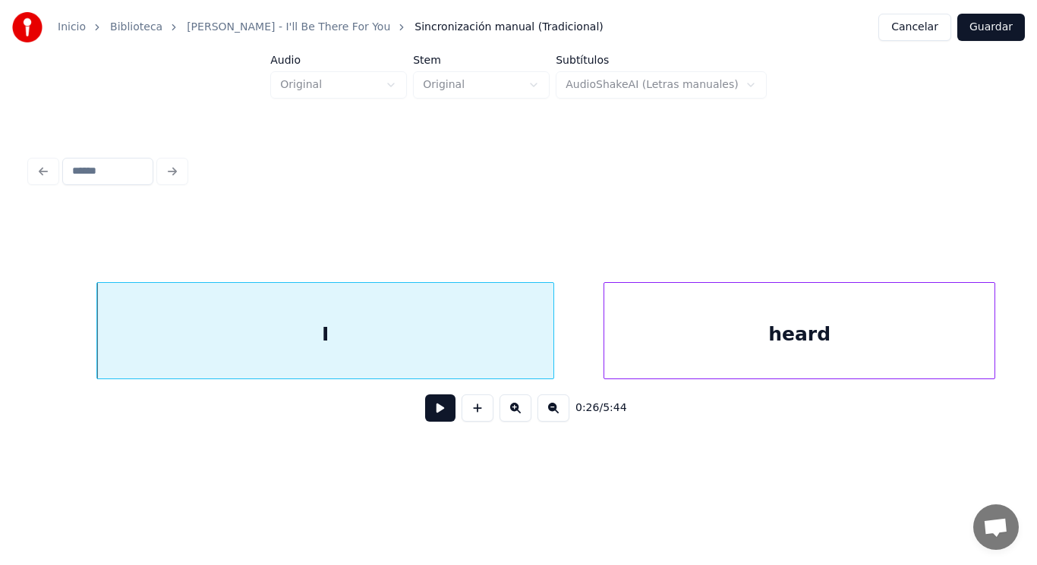
click at [606, 351] on div at bounding box center [606, 331] width 5 height 96
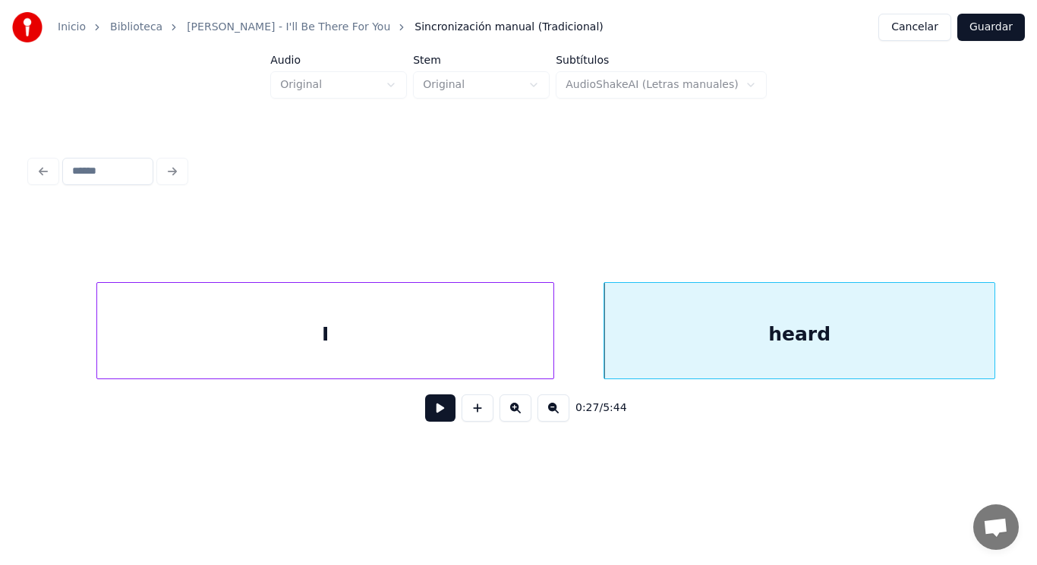
click at [433, 415] on button at bounding box center [440, 408] width 30 height 27
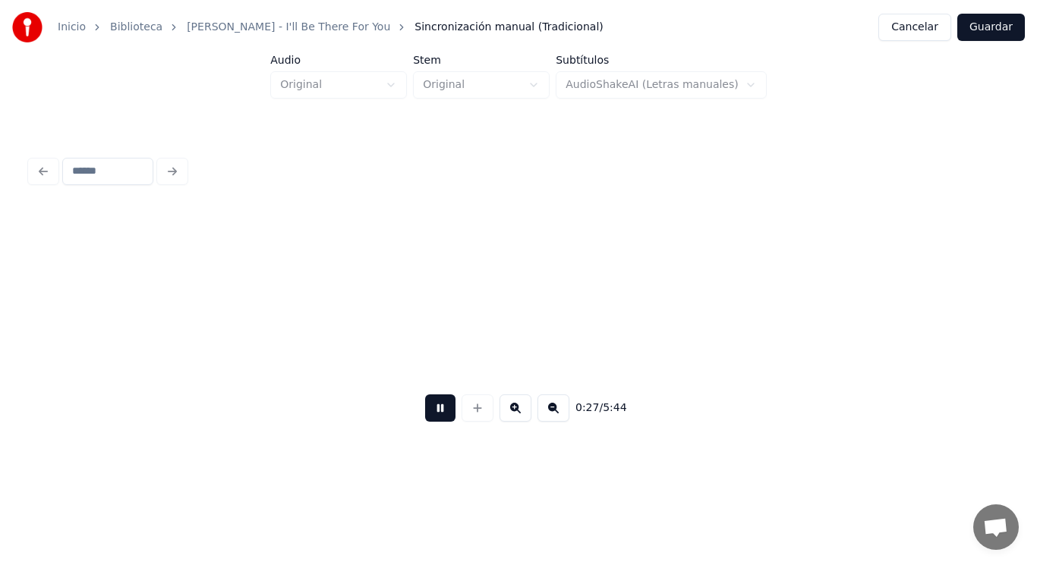
click at [433, 415] on button at bounding box center [440, 408] width 30 height 27
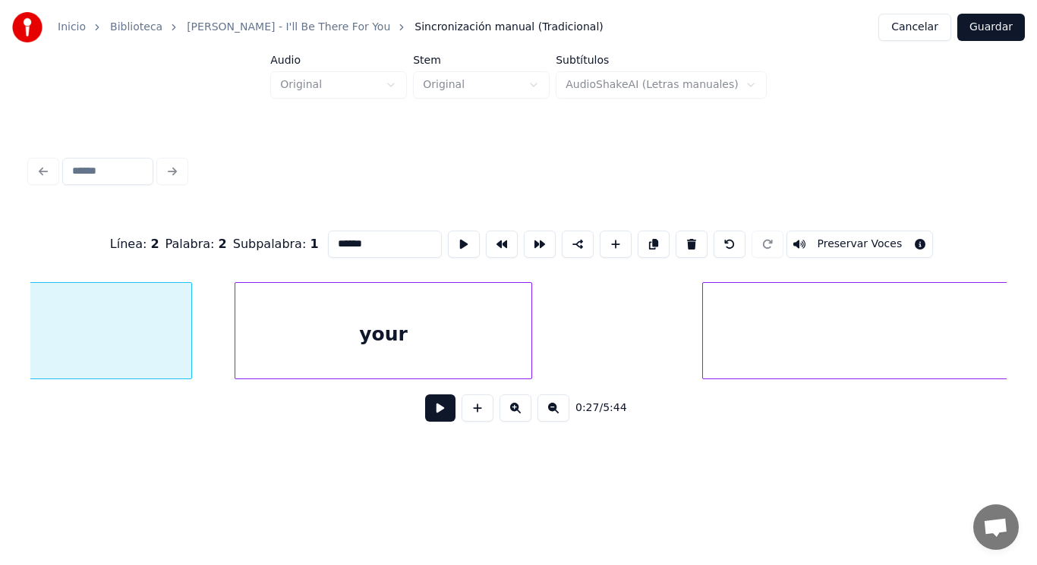
type input "*****"
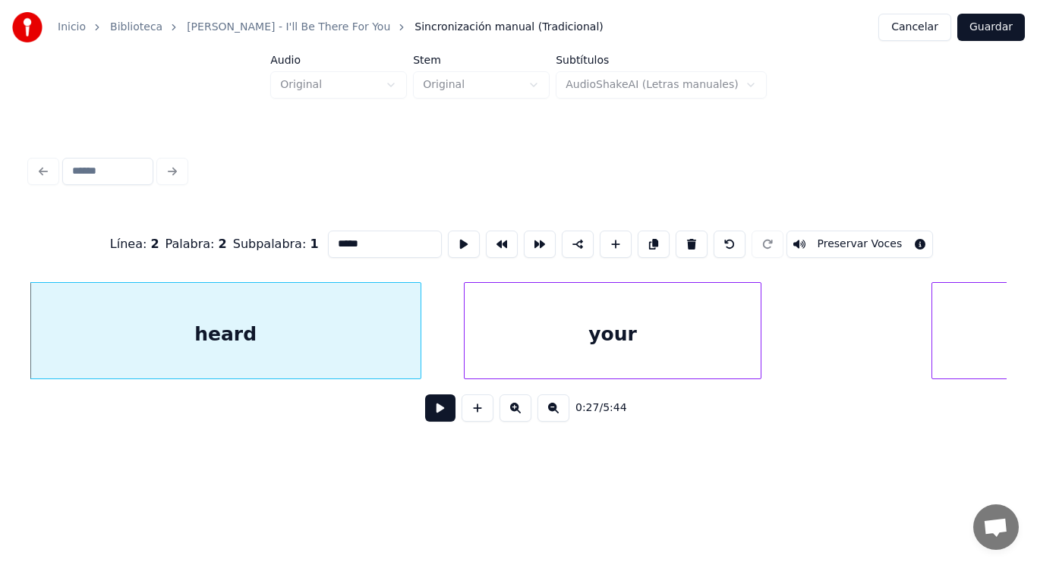
click at [431, 415] on button at bounding box center [440, 408] width 30 height 27
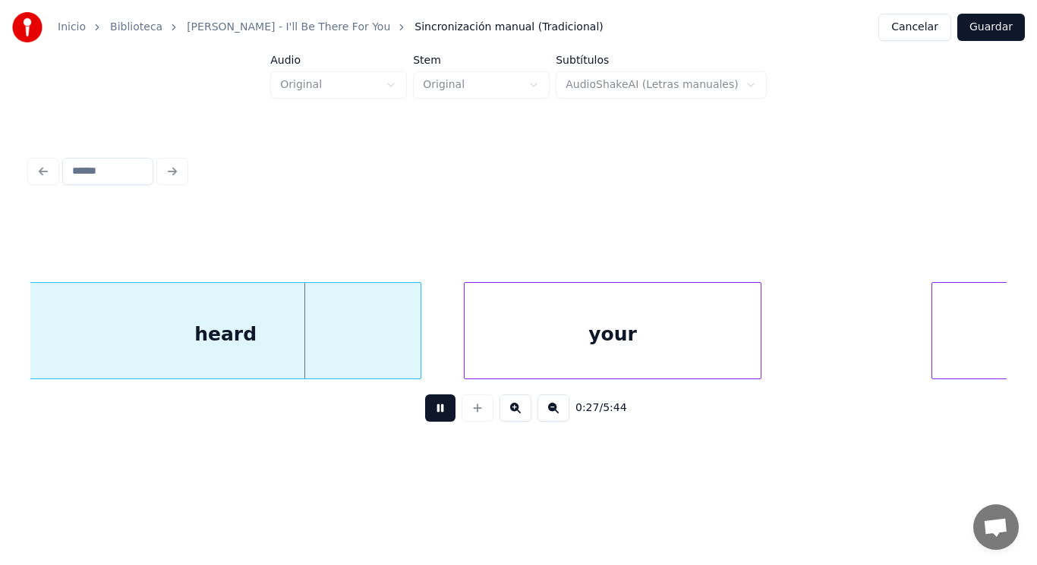
click at [431, 415] on button at bounding box center [440, 408] width 30 height 27
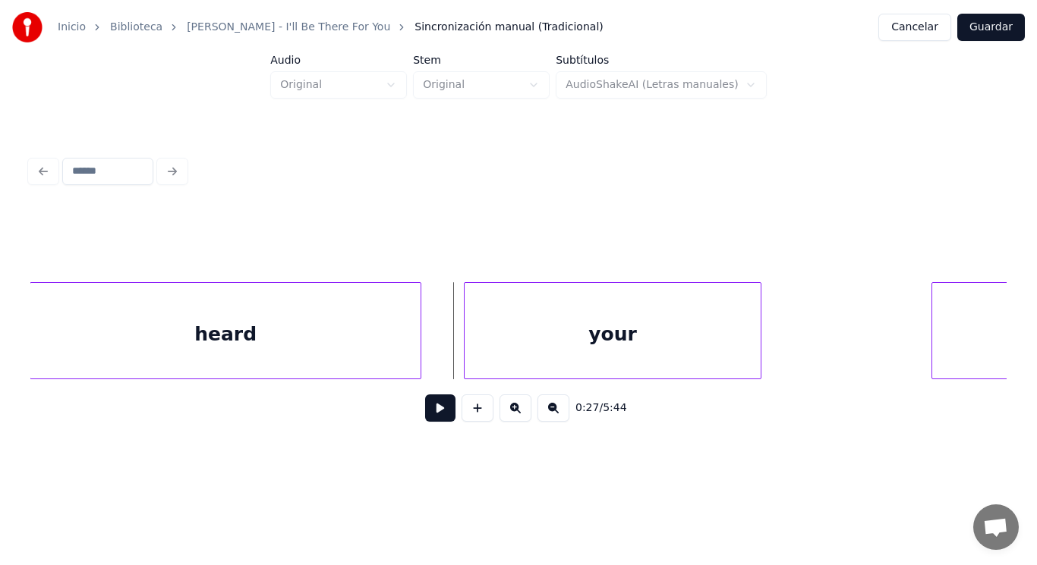
click at [414, 366] on div "heard" at bounding box center [225, 334] width 390 height 103
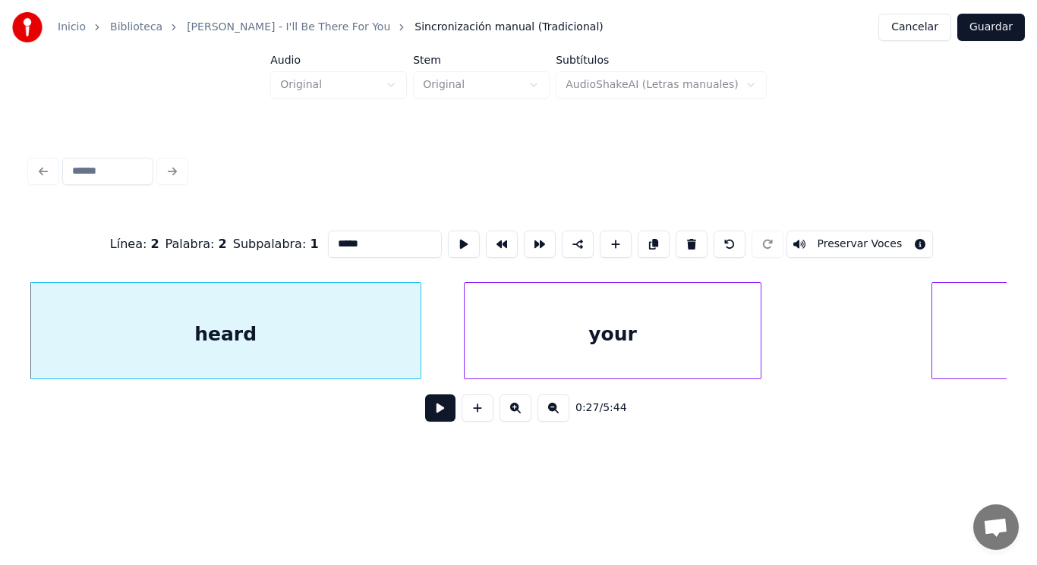
click at [431, 414] on button at bounding box center [440, 408] width 30 height 27
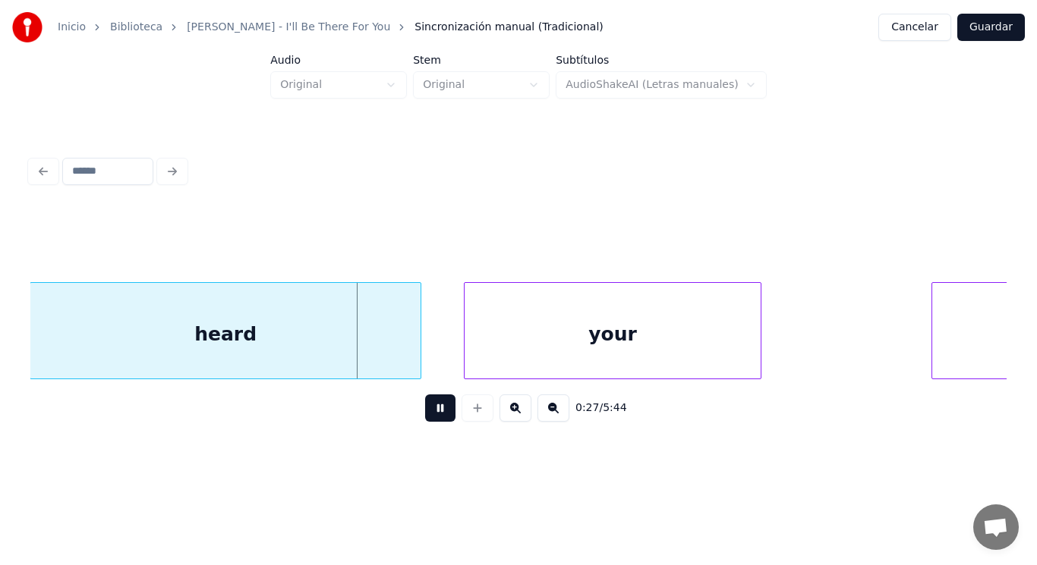
click at [431, 414] on button at bounding box center [440, 408] width 30 height 27
click at [383, 358] on div at bounding box center [383, 331] width 5 height 96
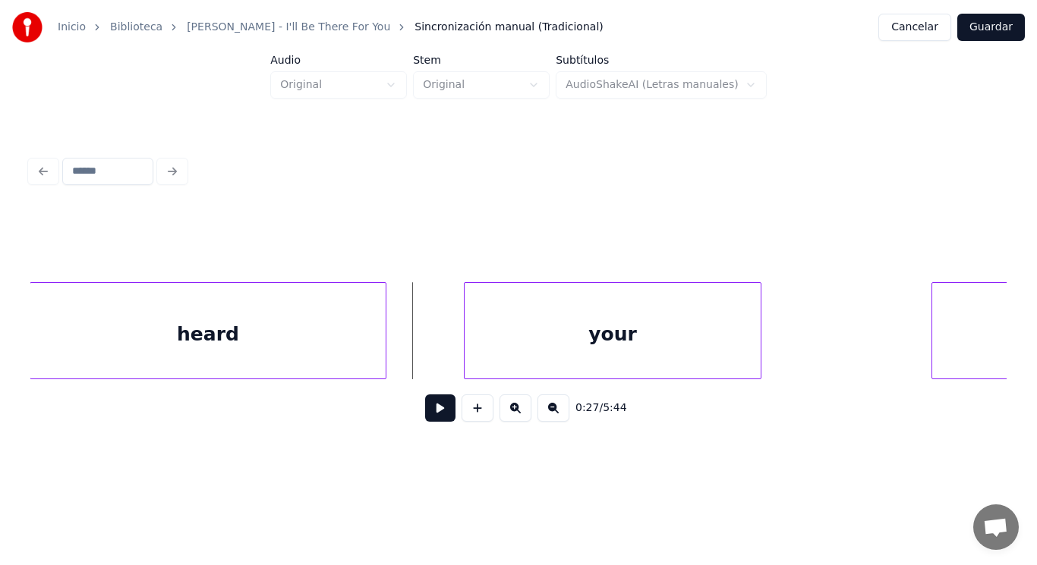
click at [425, 411] on button at bounding box center [440, 408] width 30 height 27
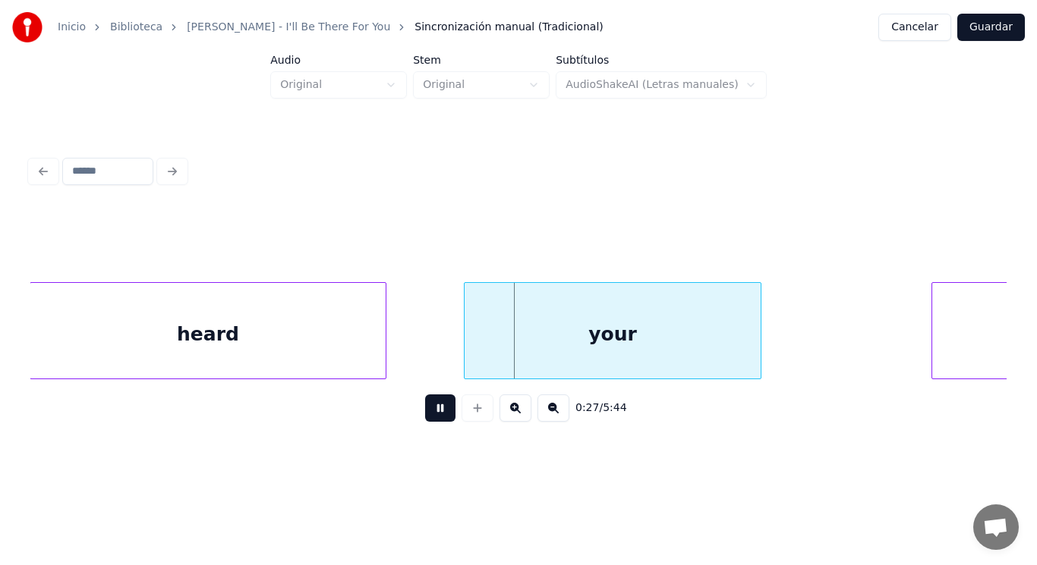
click at [425, 411] on button at bounding box center [440, 408] width 30 height 27
click at [416, 357] on div at bounding box center [414, 331] width 5 height 96
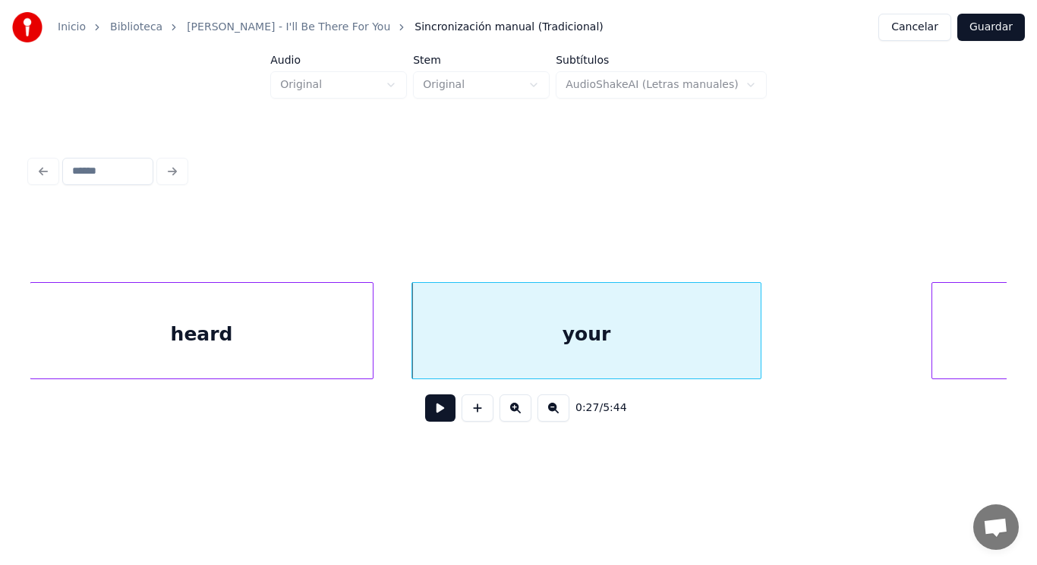
click at [368, 350] on div at bounding box center [370, 331] width 5 height 96
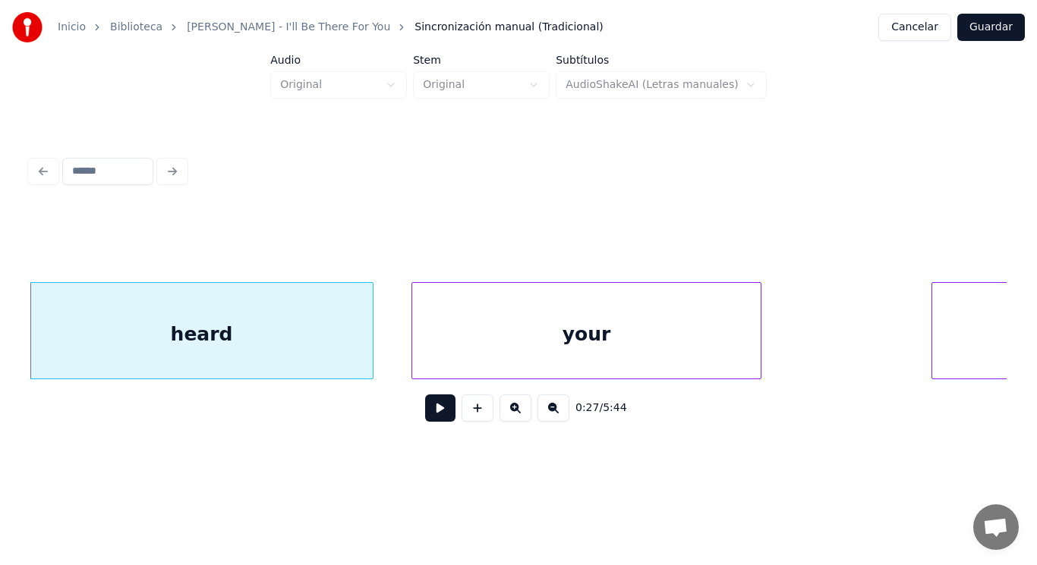
click at [414, 348] on div at bounding box center [414, 331] width 5 height 96
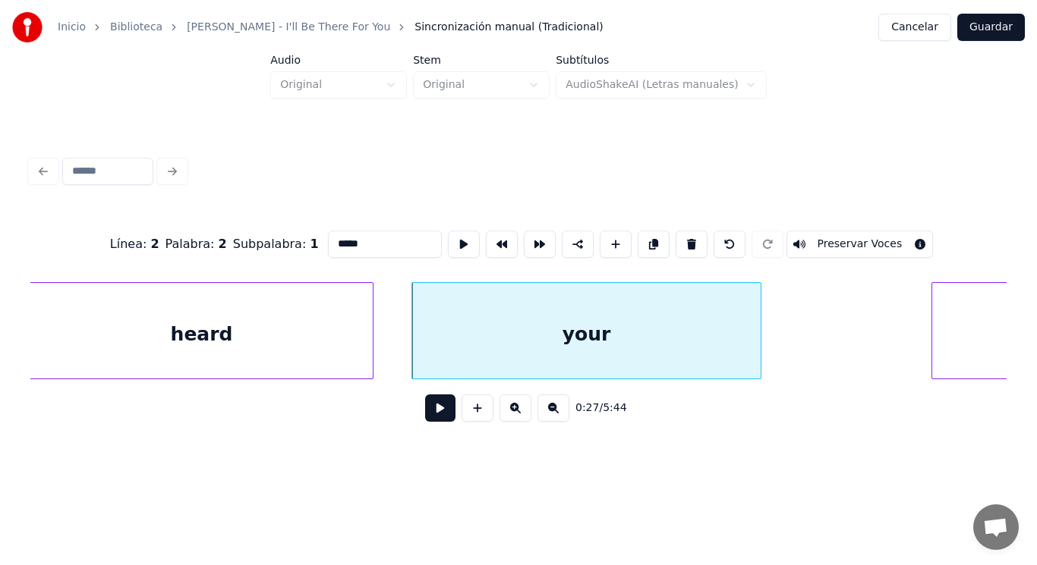
type input "****"
click at [425, 411] on button at bounding box center [440, 408] width 30 height 27
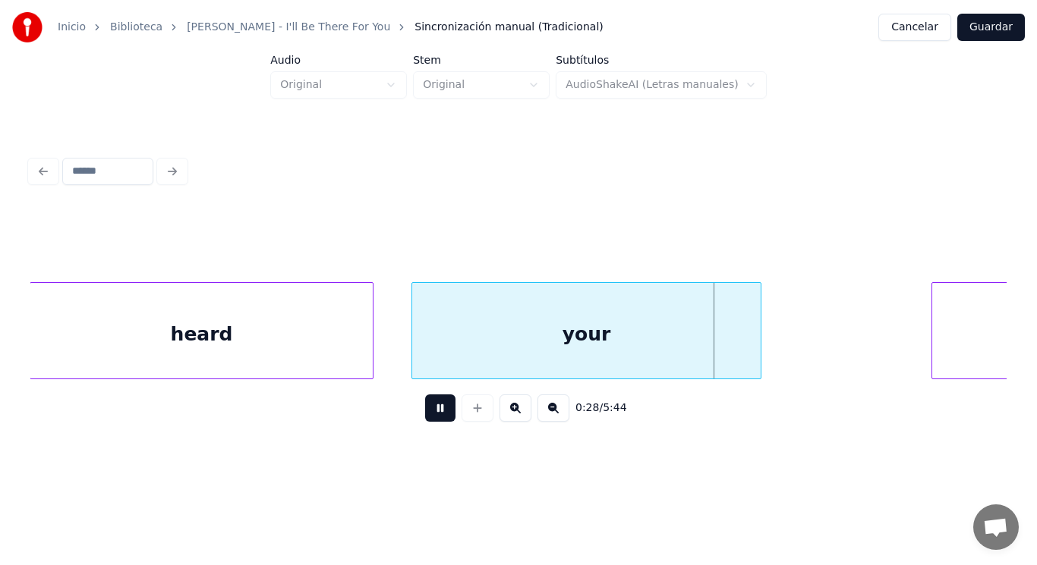
click at [425, 411] on button at bounding box center [440, 408] width 30 height 27
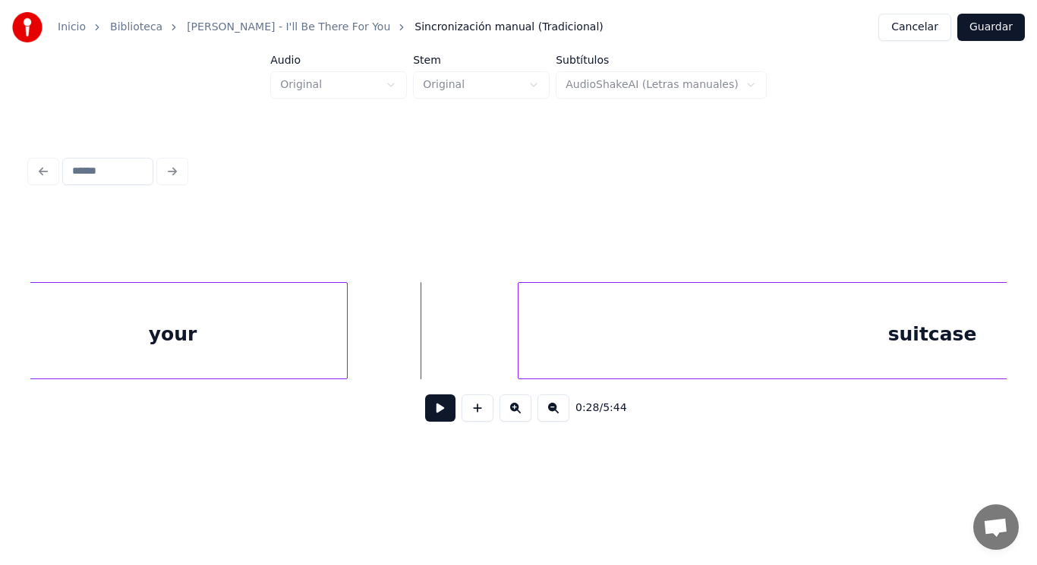
scroll to position [0, 29645]
click at [277, 346] on div "your" at bounding box center [131, 334] width 348 height 103
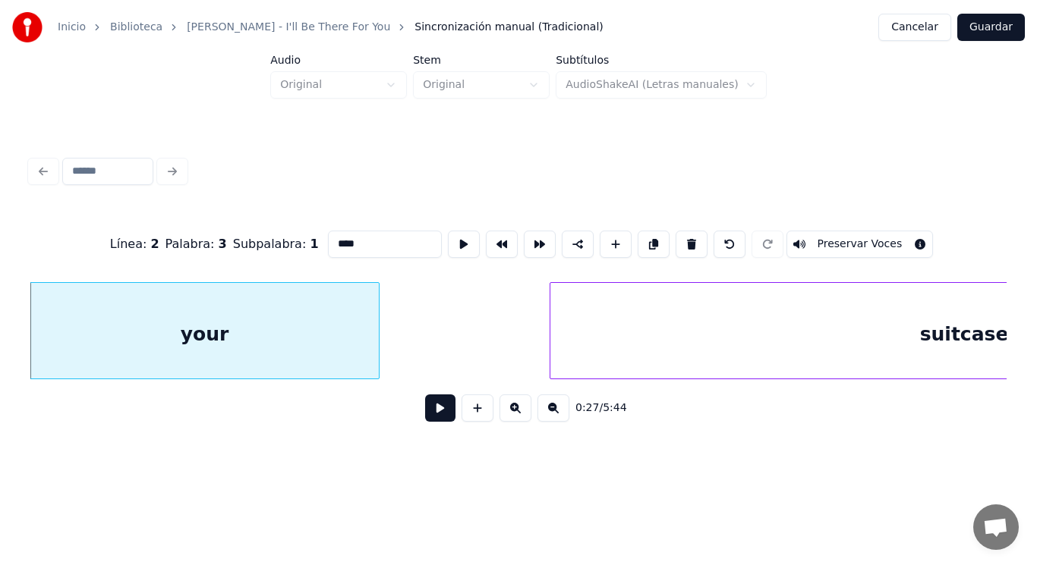
click at [435, 415] on button at bounding box center [440, 408] width 30 height 27
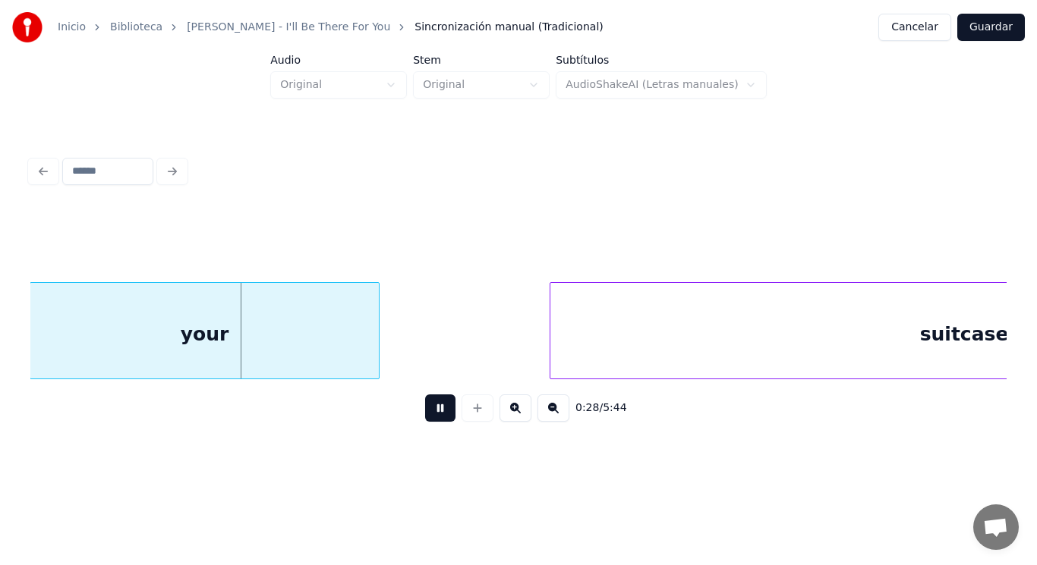
click at [435, 415] on button at bounding box center [440, 408] width 30 height 27
click at [354, 360] on div at bounding box center [353, 331] width 5 height 96
click at [348, 360] on div at bounding box center [346, 331] width 5 height 96
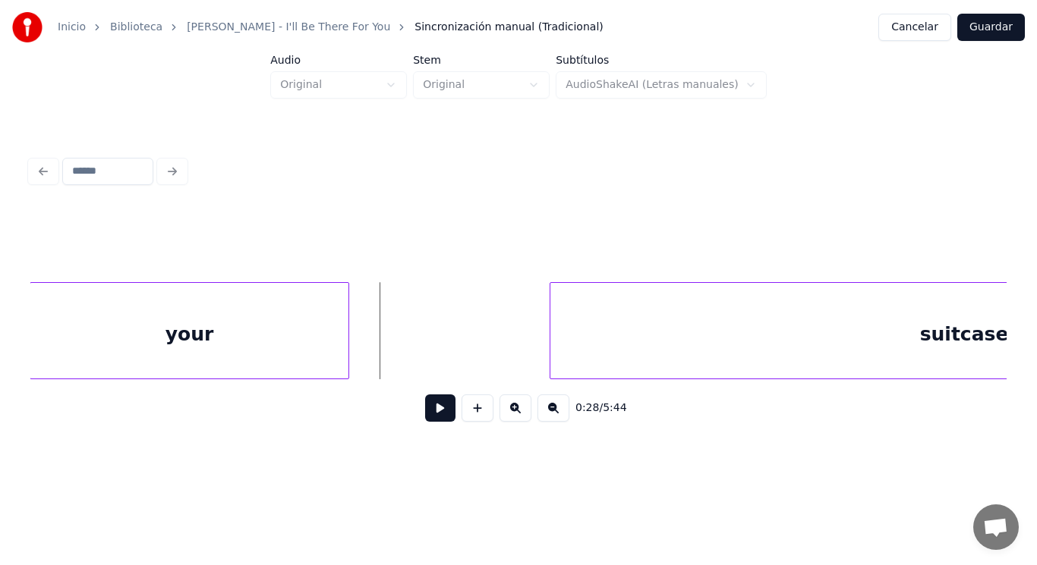
click at [425, 418] on button at bounding box center [440, 408] width 30 height 27
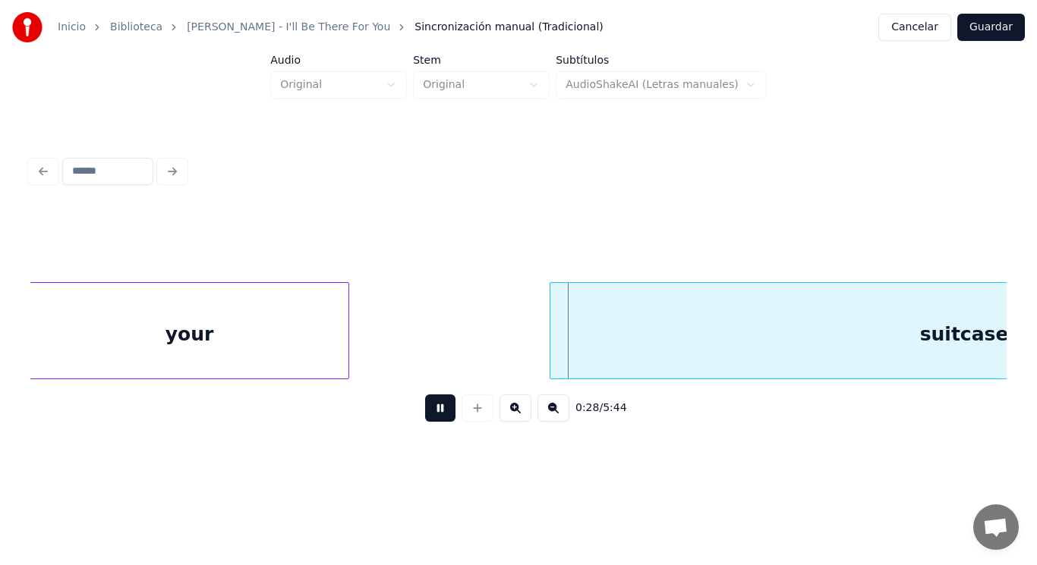
click at [425, 418] on button at bounding box center [440, 408] width 30 height 27
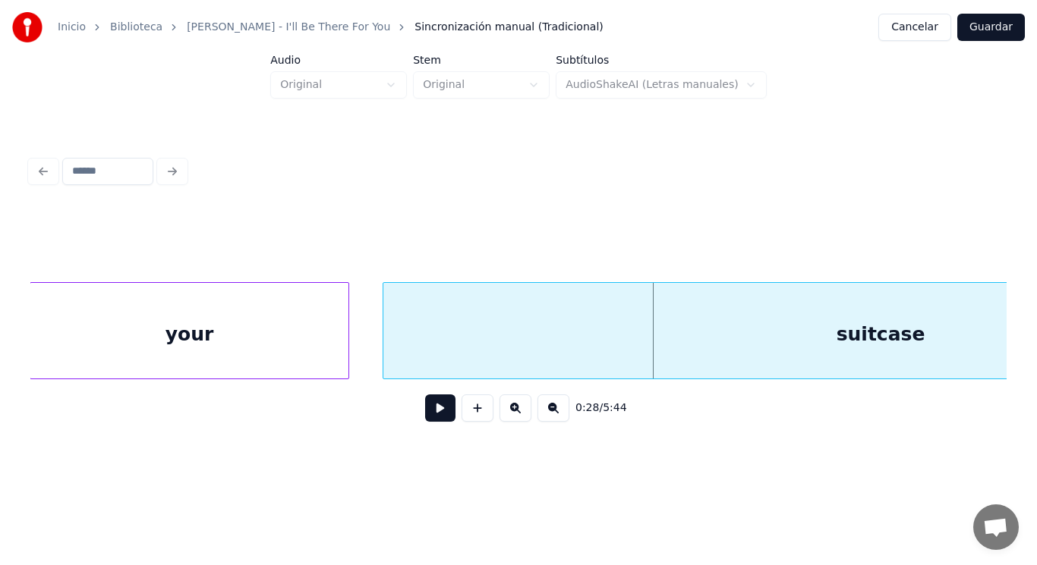
click at [388, 338] on div at bounding box center [385, 331] width 5 height 96
click at [314, 338] on div "your" at bounding box center [189, 334] width 318 height 103
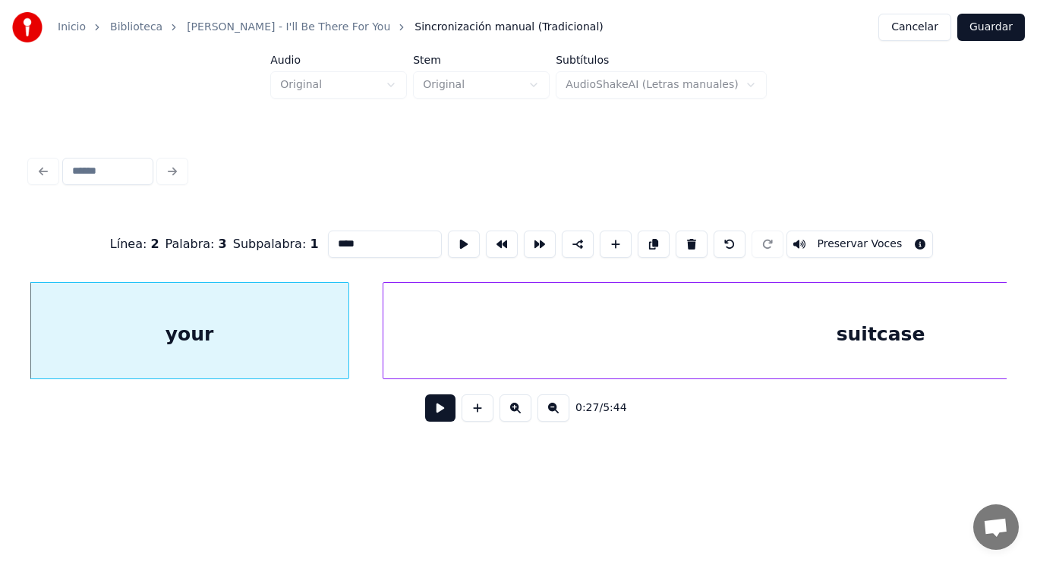
click at [428, 412] on button at bounding box center [440, 408] width 30 height 27
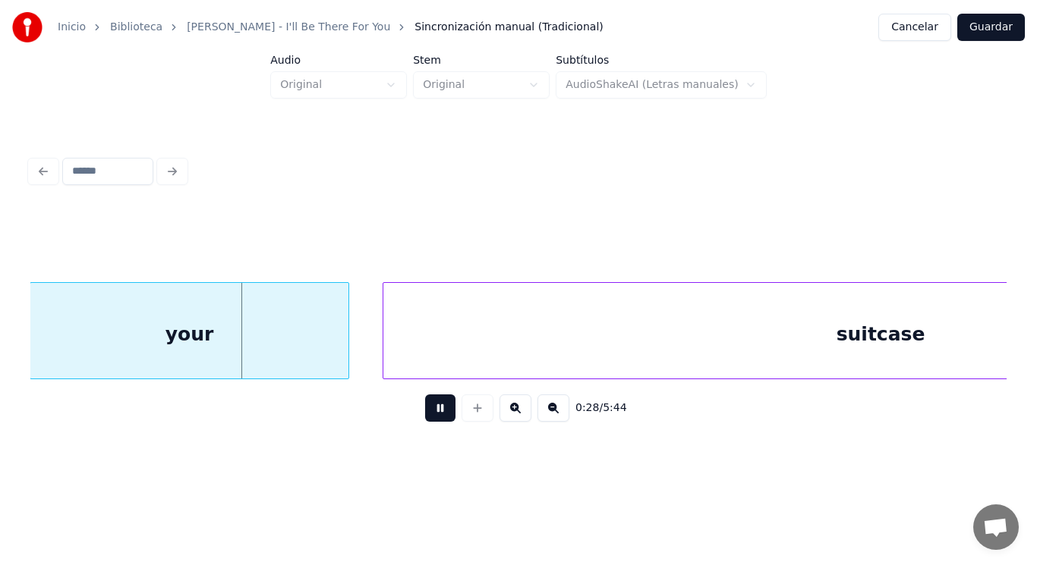
click at [428, 412] on button at bounding box center [440, 408] width 30 height 27
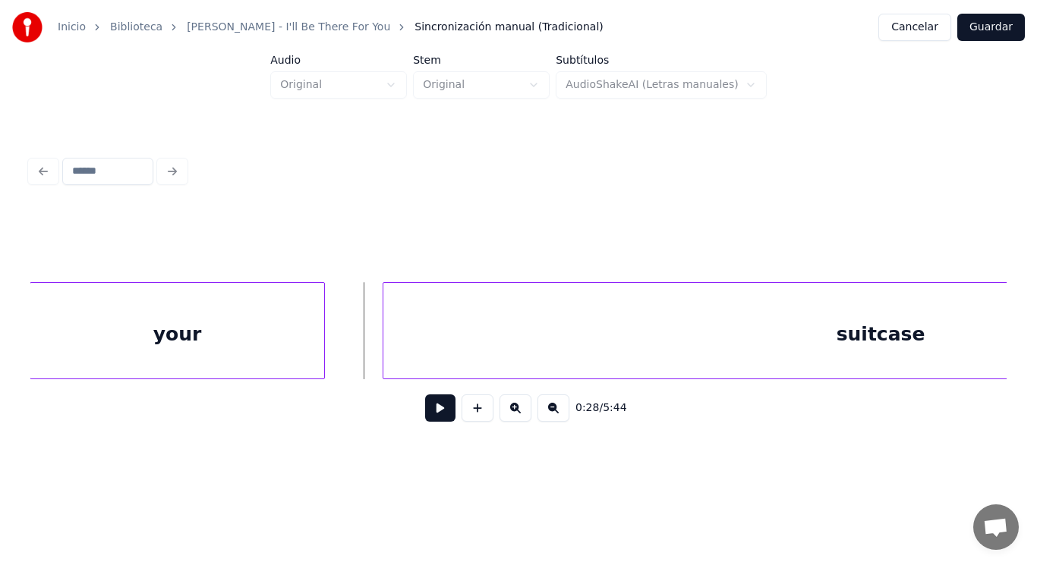
click at [323, 363] on div at bounding box center [322, 331] width 5 height 96
click at [429, 417] on button at bounding box center [440, 408] width 30 height 27
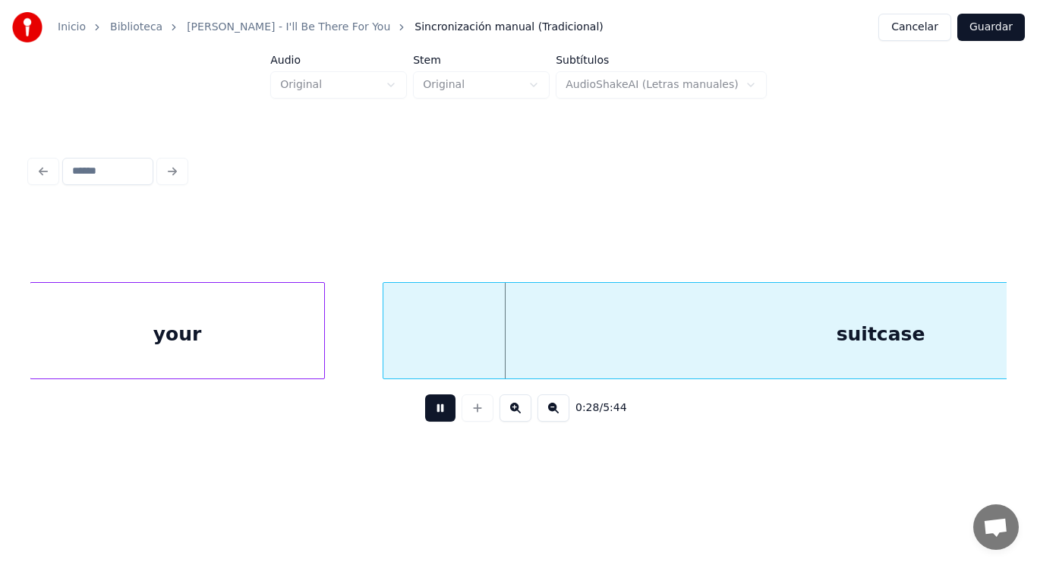
click at [429, 417] on button at bounding box center [440, 408] width 30 height 27
click at [311, 355] on div at bounding box center [311, 331] width 5 height 96
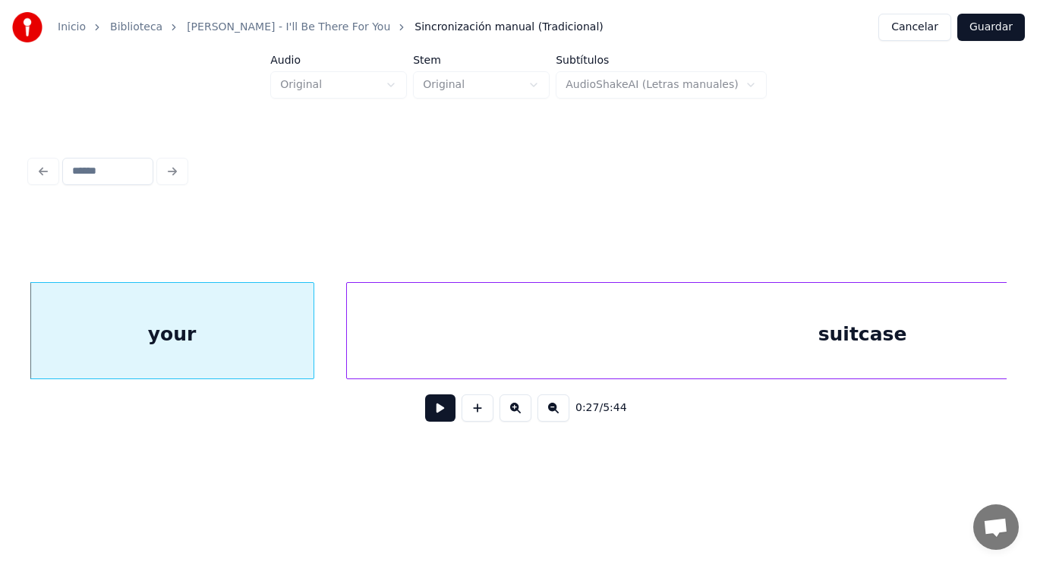
click at [347, 347] on div at bounding box center [349, 331] width 5 height 96
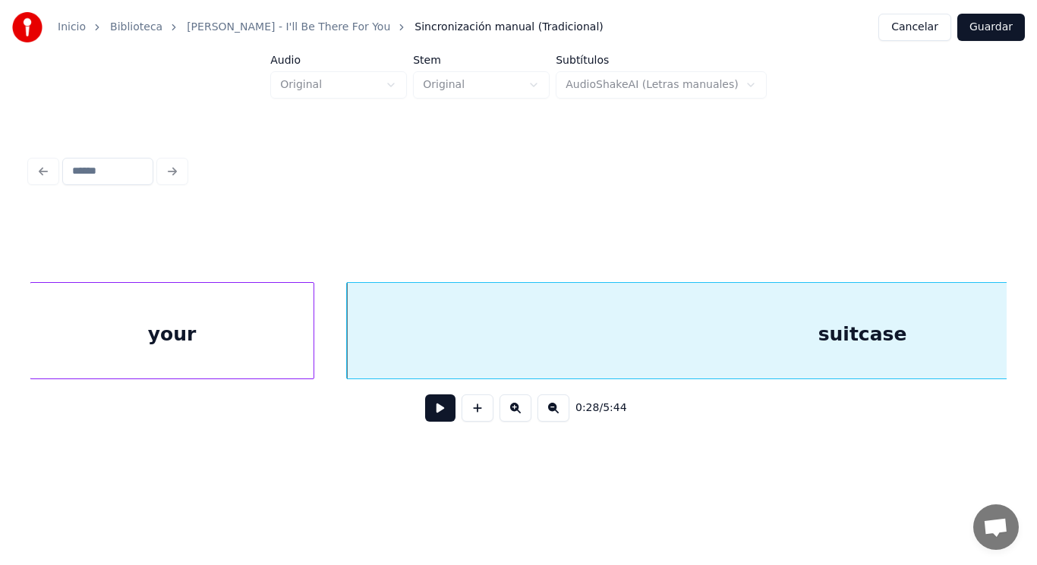
click at [427, 416] on button at bounding box center [440, 408] width 30 height 27
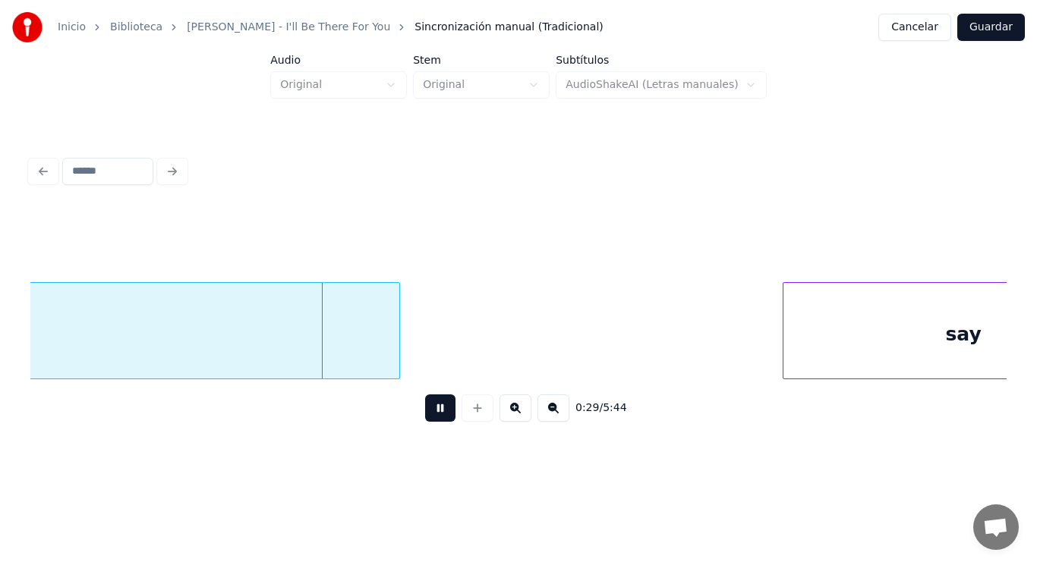
click at [427, 416] on button at bounding box center [440, 408] width 30 height 27
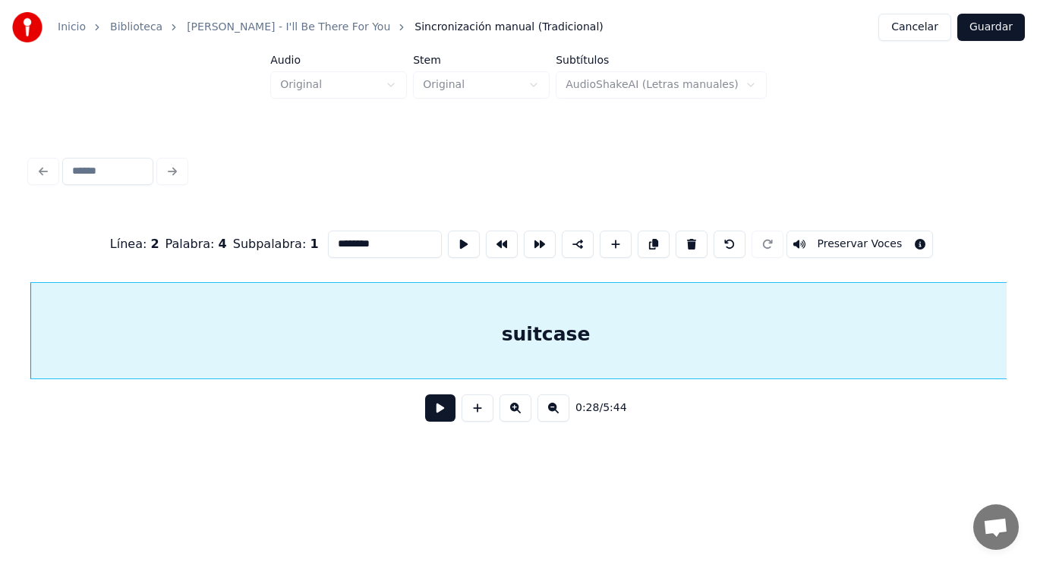
click at [430, 411] on button at bounding box center [440, 408] width 30 height 27
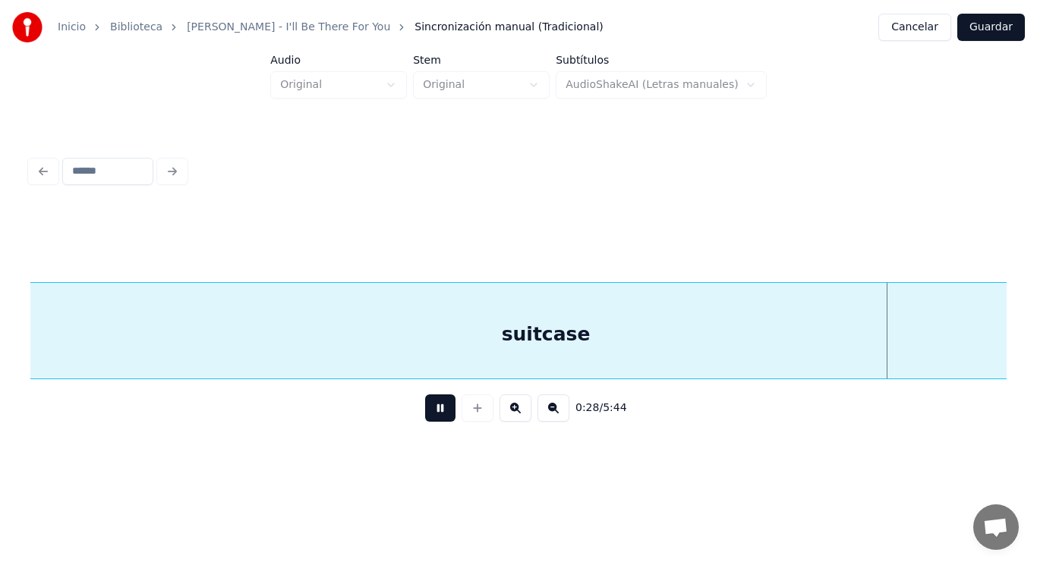
scroll to position [0, 30863]
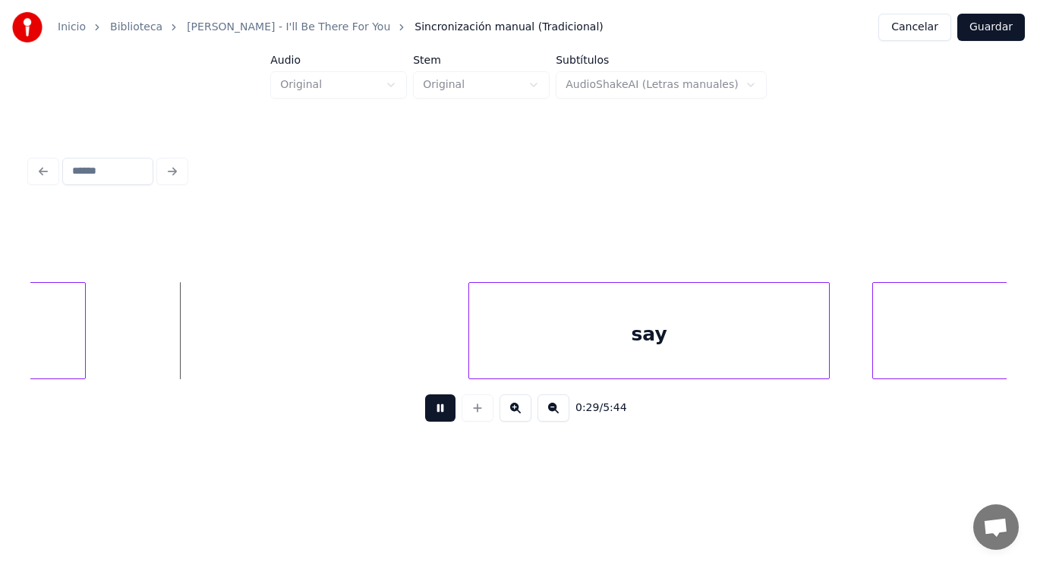
click at [430, 411] on button at bounding box center [440, 408] width 30 height 27
click at [222, 345] on div at bounding box center [219, 331] width 5 height 96
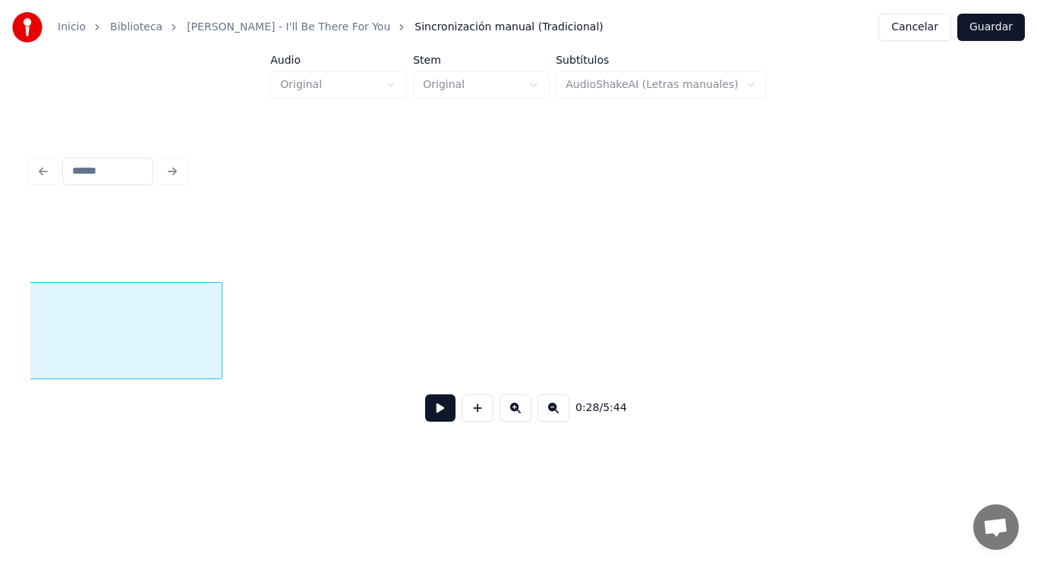
scroll to position [0, 29887]
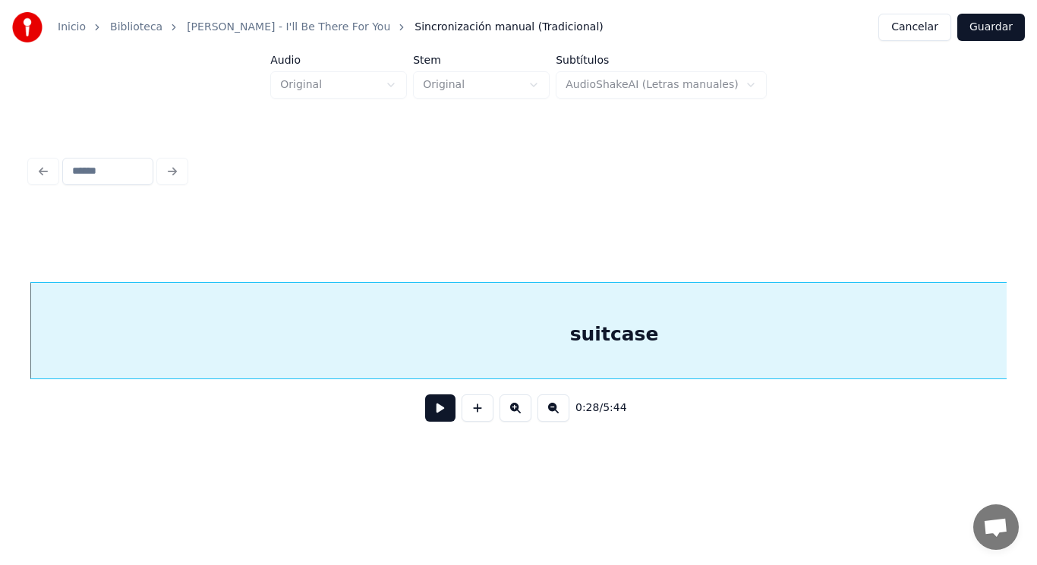
click at [426, 411] on button at bounding box center [440, 408] width 30 height 27
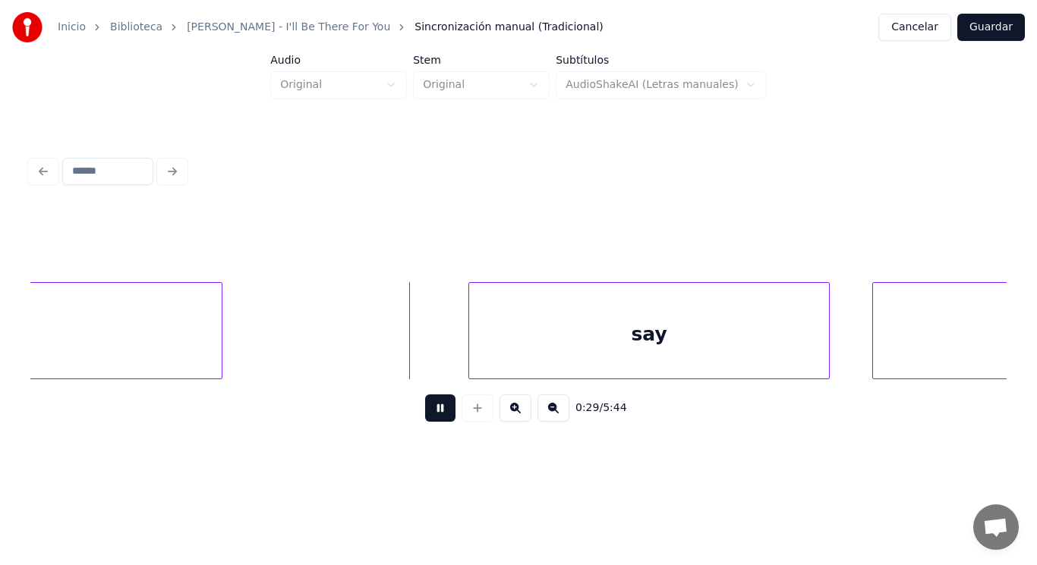
click at [426, 411] on button at bounding box center [440, 408] width 30 height 27
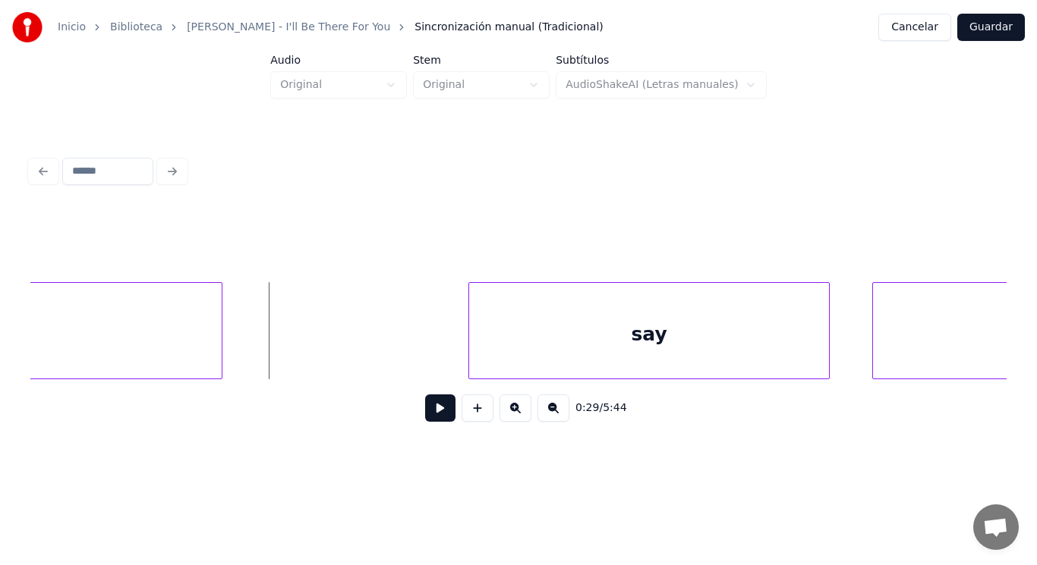
click at [425, 420] on button at bounding box center [440, 408] width 30 height 27
click at [381, 349] on div at bounding box center [380, 331] width 5 height 96
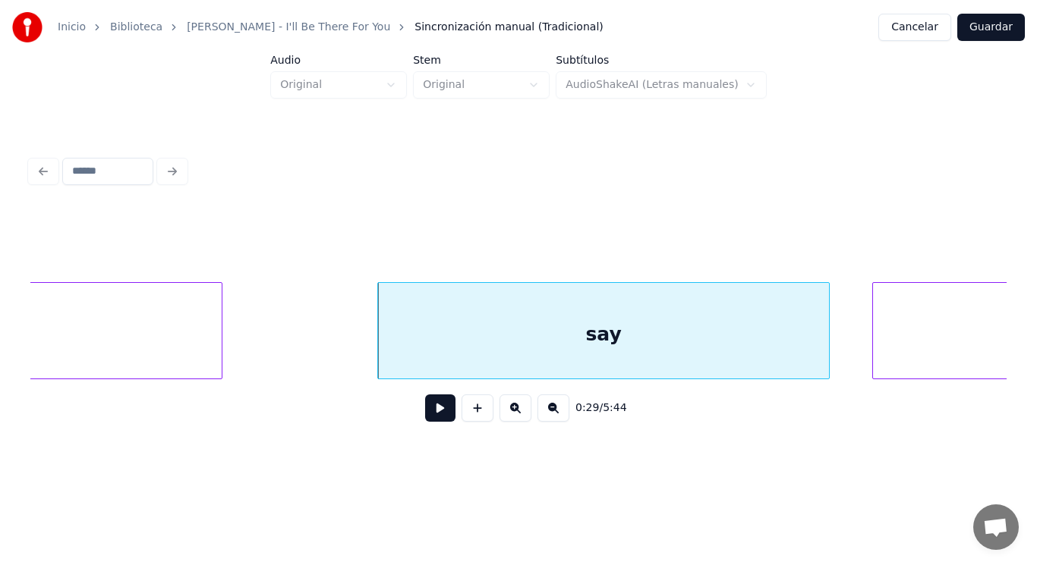
click at [426, 417] on button at bounding box center [440, 408] width 30 height 27
click at [816, 361] on div "say" at bounding box center [603, 334] width 451 height 103
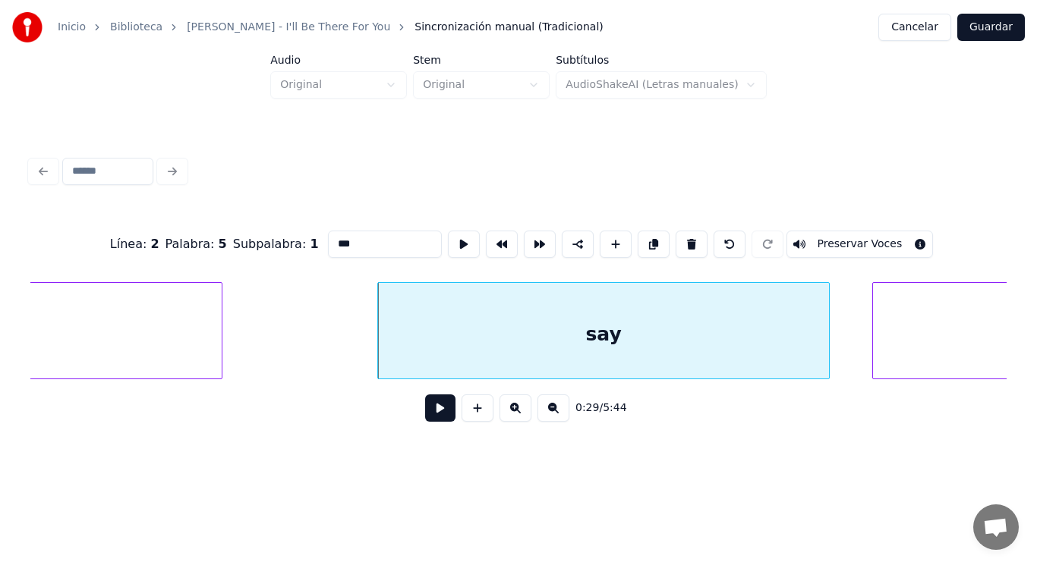
click at [425, 416] on button at bounding box center [440, 408] width 30 height 27
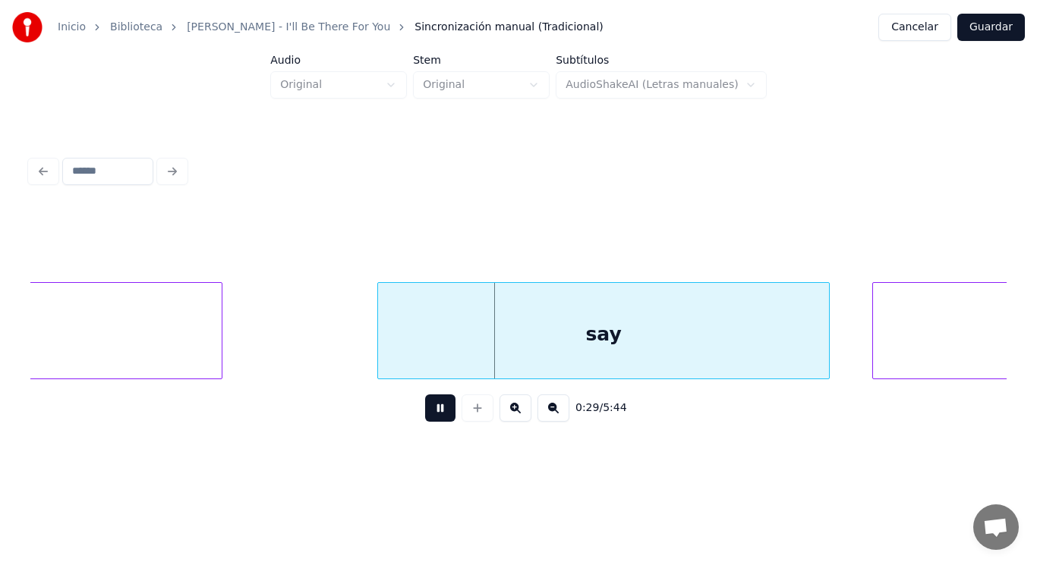
click at [425, 416] on button at bounding box center [440, 408] width 30 height 27
click at [776, 350] on div at bounding box center [775, 331] width 5 height 96
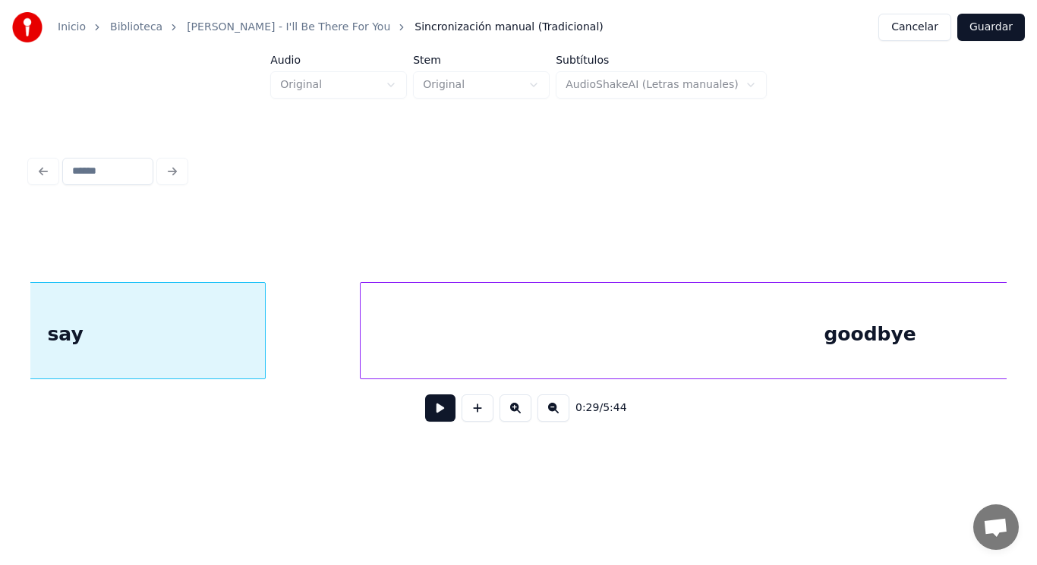
scroll to position [0, 31380]
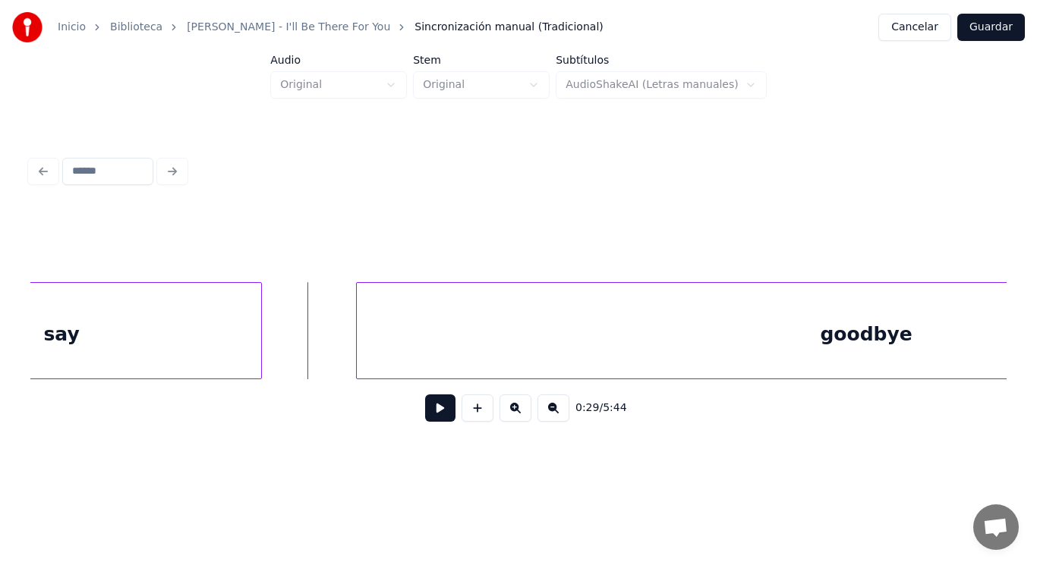
click at [428, 413] on button at bounding box center [440, 408] width 30 height 27
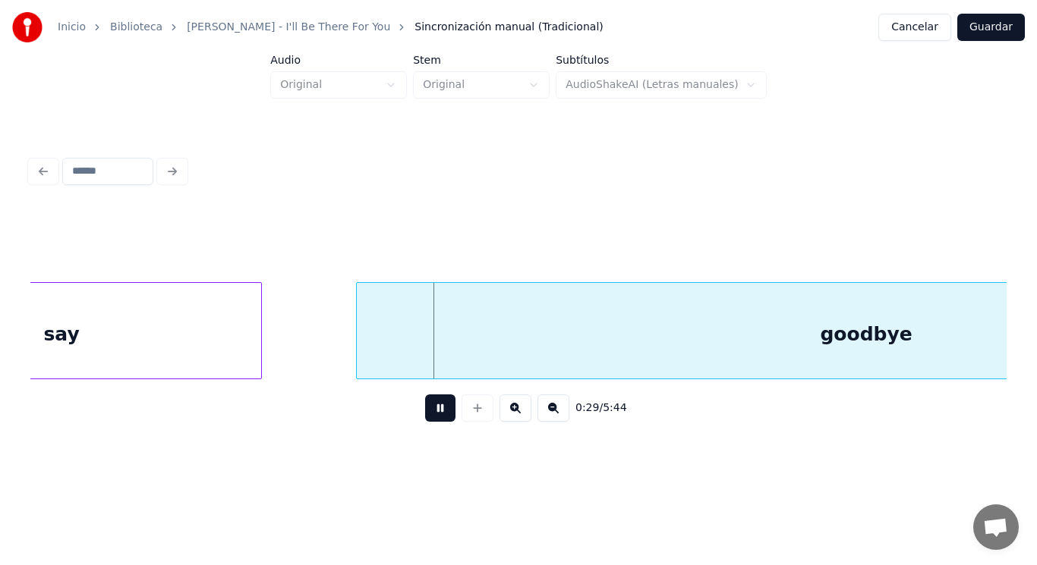
click at [428, 413] on button at bounding box center [440, 408] width 30 height 27
click at [322, 355] on div at bounding box center [322, 331] width 5 height 96
click at [425, 414] on button at bounding box center [440, 408] width 30 height 27
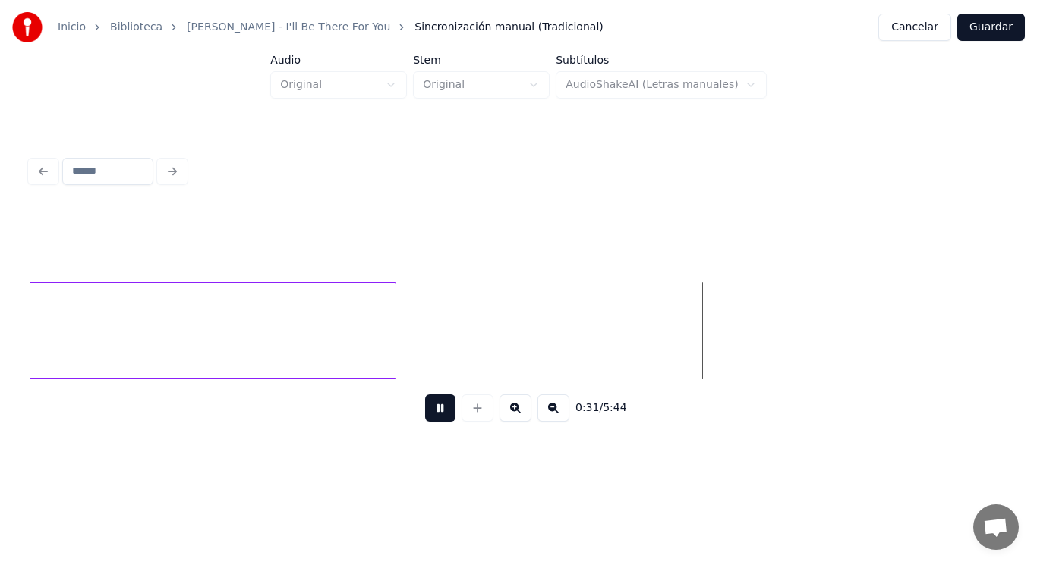
click at [425, 414] on button at bounding box center [440, 408] width 30 height 27
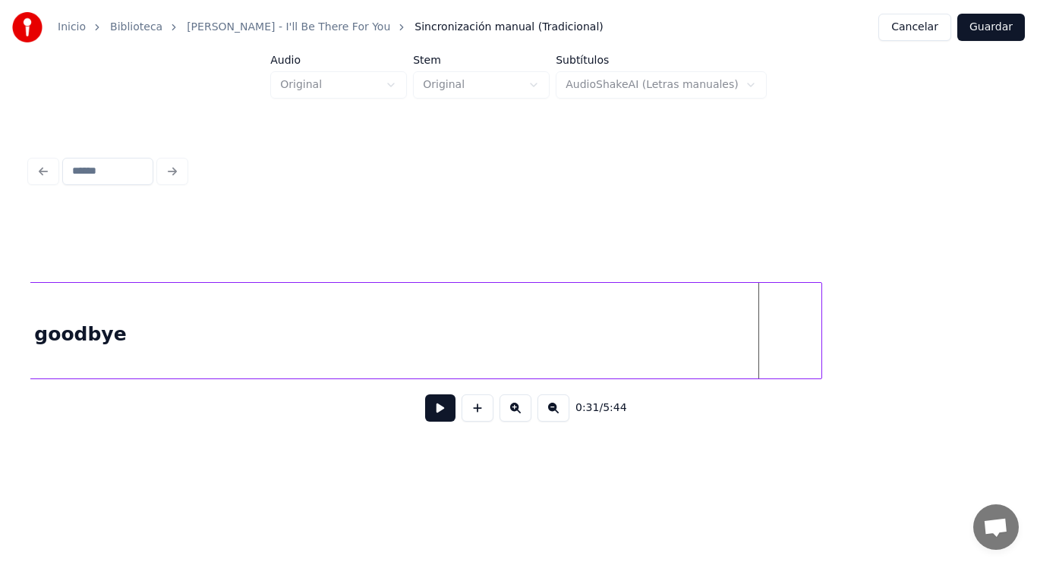
click at [819, 334] on div at bounding box center [819, 331] width 5 height 96
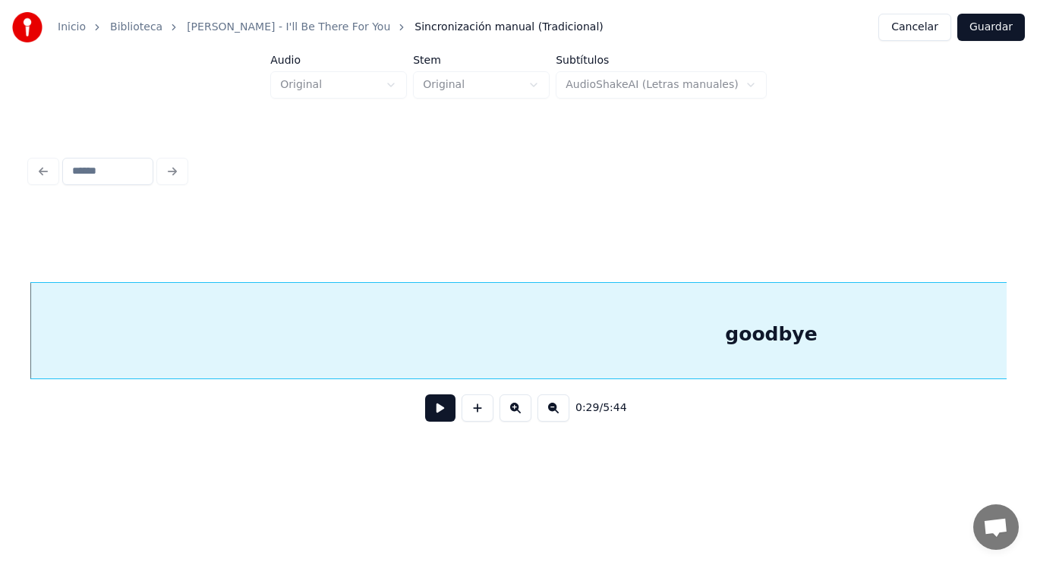
click at [427, 414] on button at bounding box center [440, 408] width 30 height 27
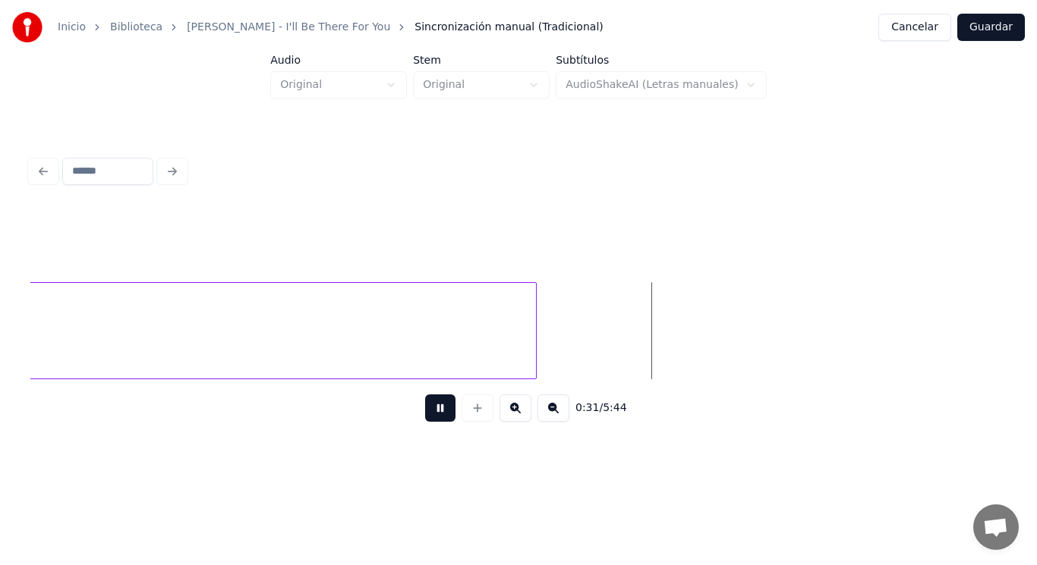
click at [427, 414] on button at bounding box center [440, 408] width 30 height 27
click at [723, 339] on div at bounding box center [722, 331] width 5 height 96
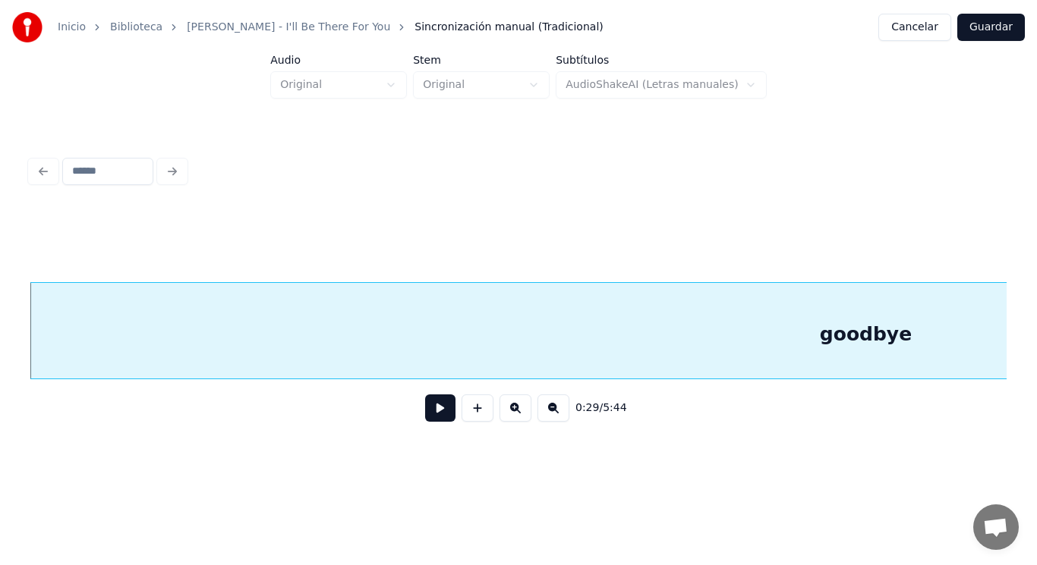
click at [427, 410] on button at bounding box center [440, 408] width 30 height 27
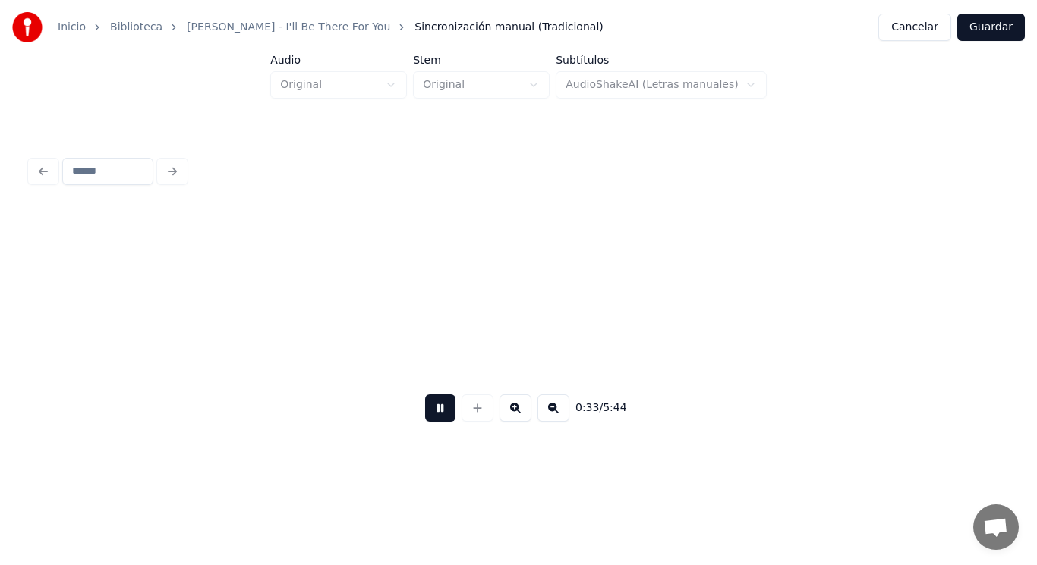
scroll to position [0, 35608]
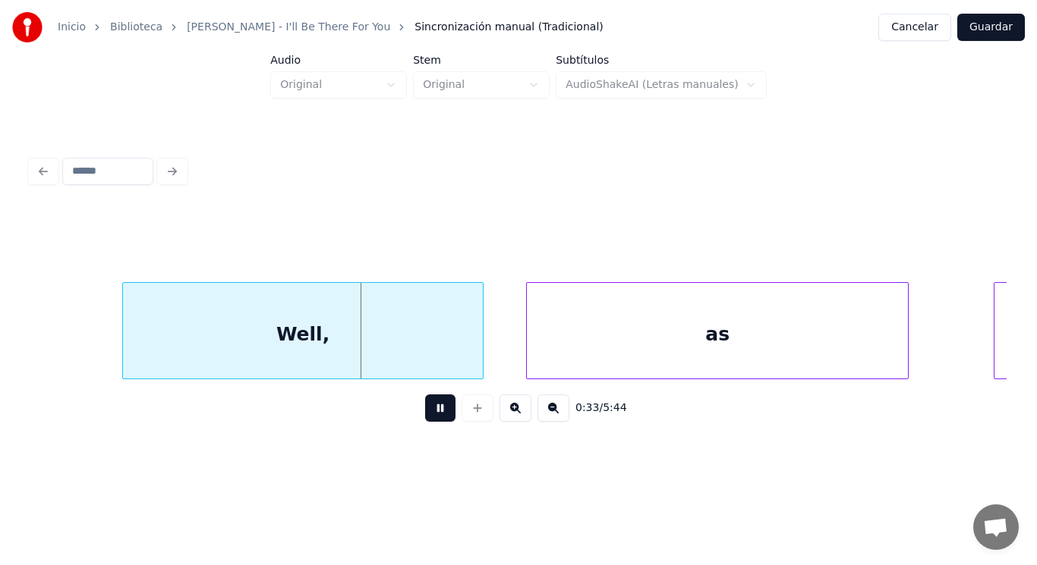
click at [427, 410] on button at bounding box center [440, 408] width 30 height 27
click at [107, 335] on div at bounding box center [109, 331] width 5 height 96
click at [430, 409] on button at bounding box center [440, 408] width 30 height 27
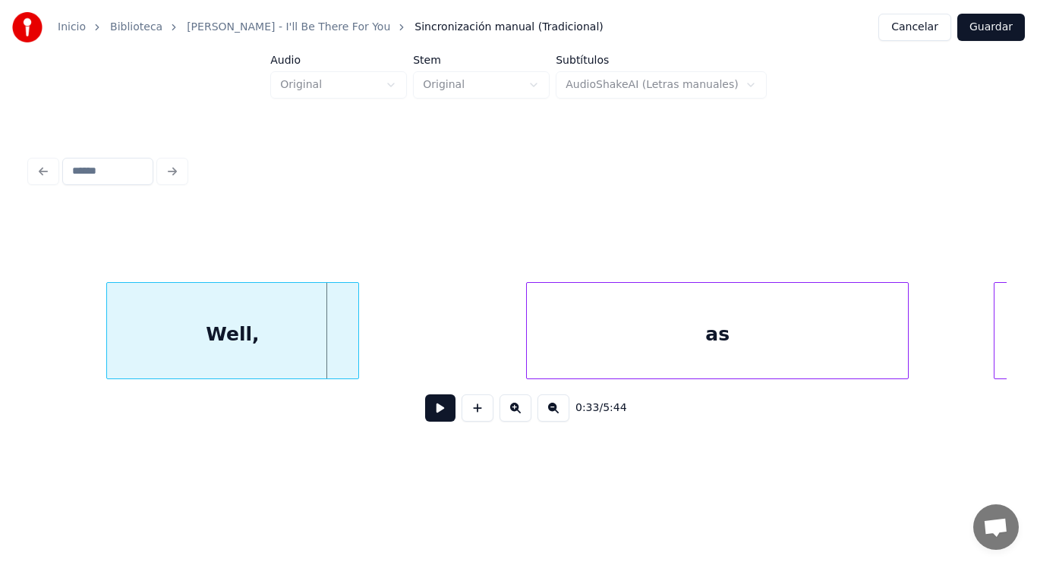
click at [357, 351] on div at bounding box center [356, 331] width 5 height 96
click at [429, 414] on button at bounding box center [440, 408] width 30 height 27
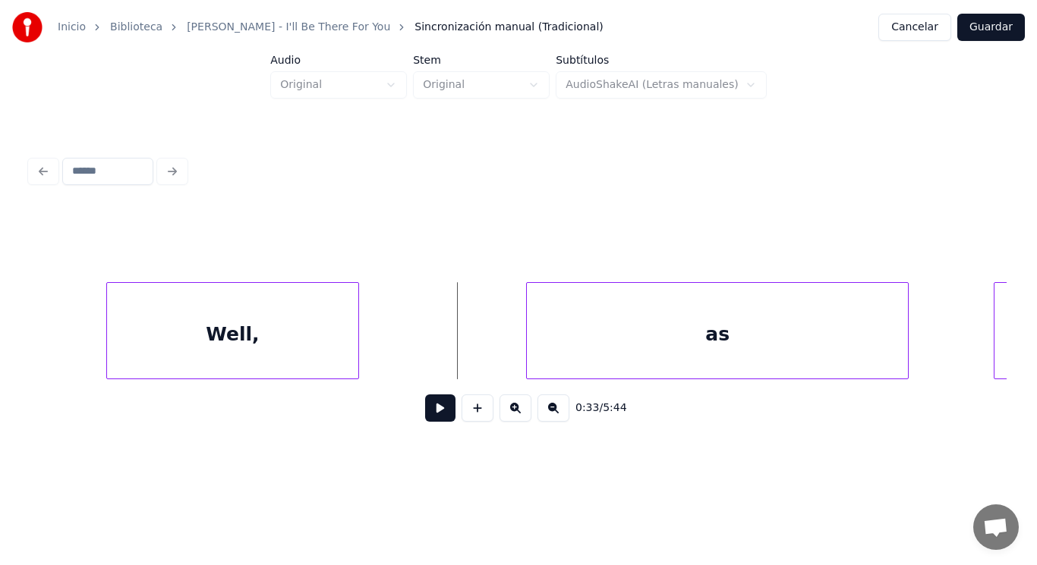
click at [441, 422] on button at bounding box center [440, 408] width 30 height 27
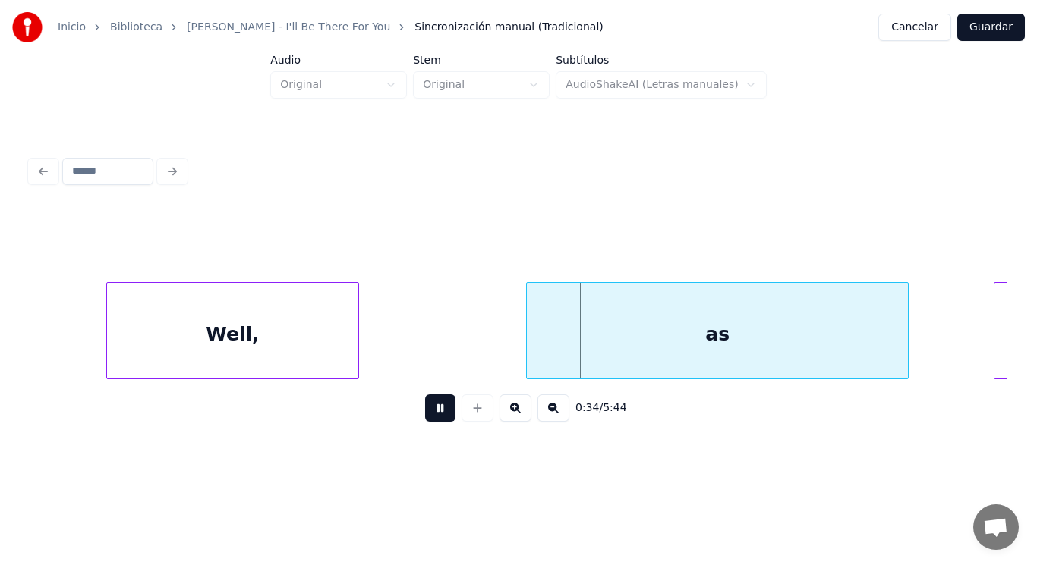
click at [441, 422] on button at bounding box center [440, 408] width 30 height 27
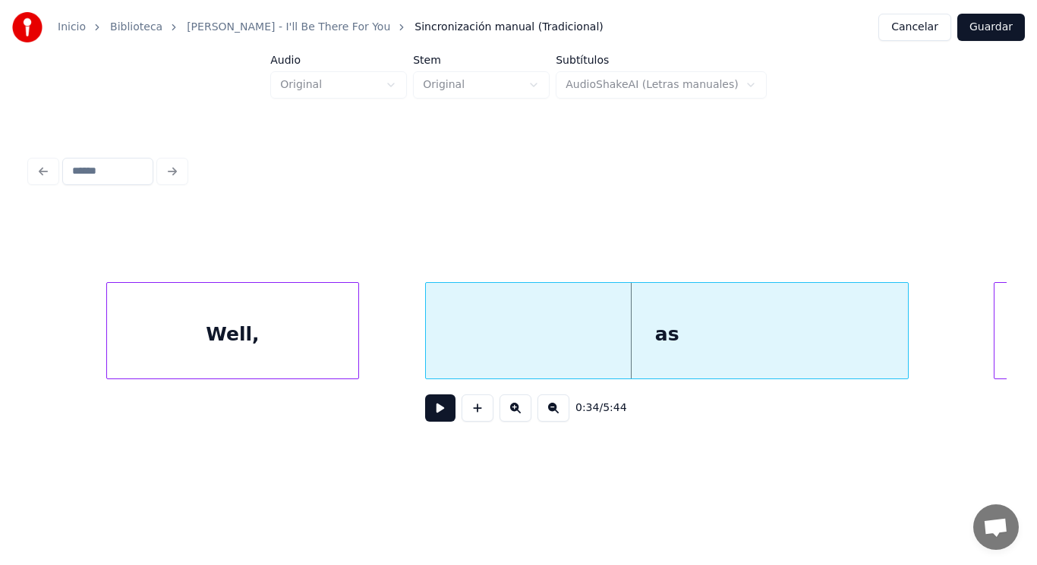
click at [428, 355] on div at bounding box center [428, 331] width 5 height 96
click at [377, 351] on div at bounding box center [377, 331] width 5 height 96
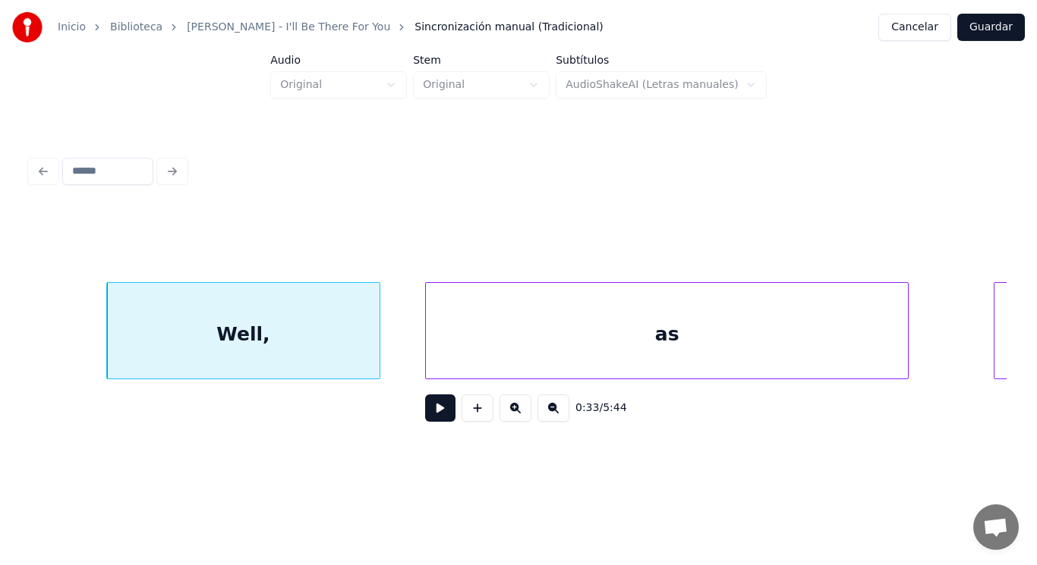
click at [449, 351] on div "as" at bounding box center [667, 334] width 482 height 103
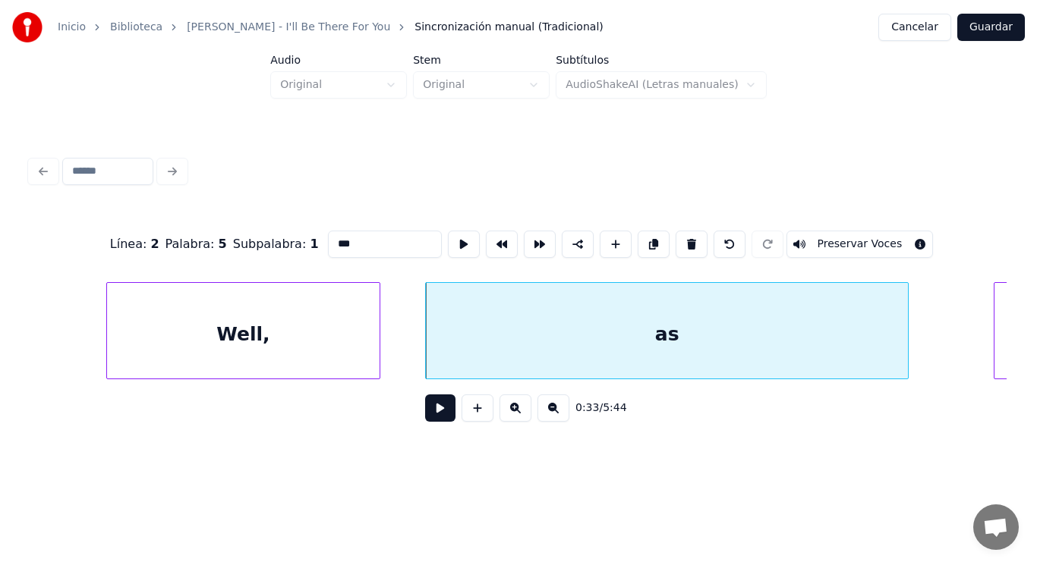
type input "**"
click at [427, 416] on button at bounding box center [440, 408] width 30 height 27
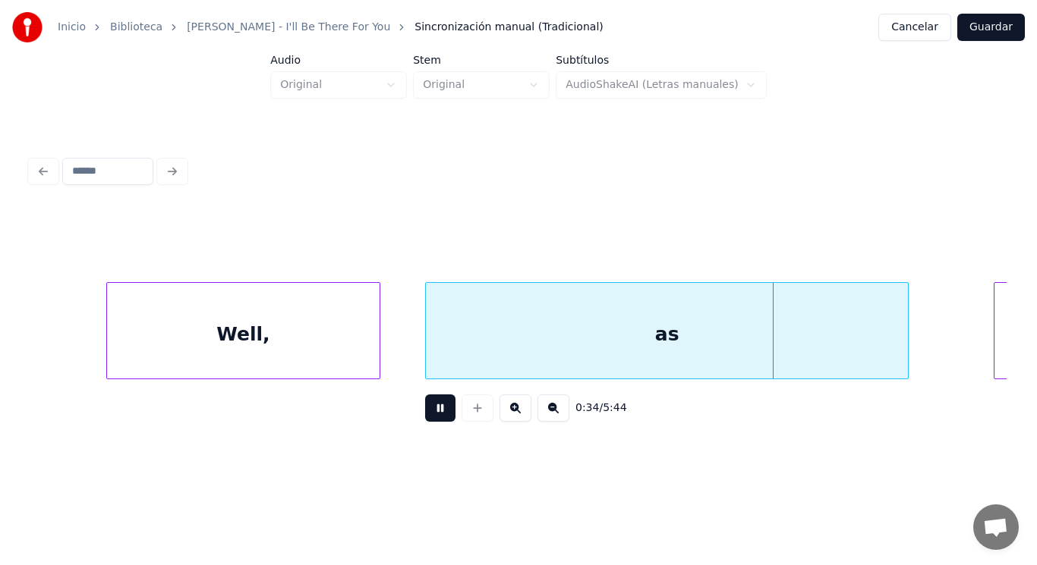
click at [427, 416] on button at bounding box center [440, 408] width 30 height 27
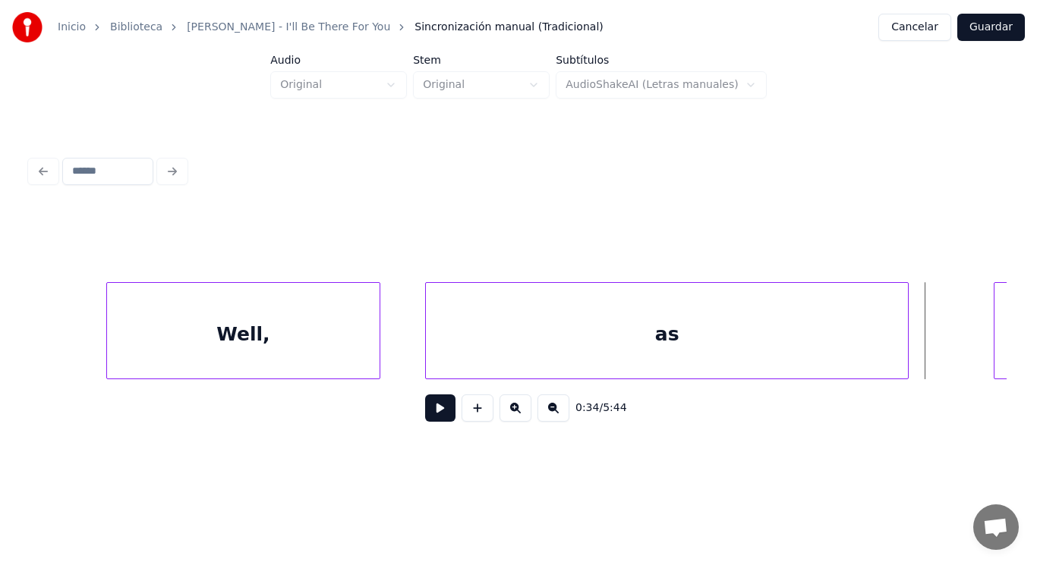
click at [556, 352] on div "as" at bounding box center [667, 334] width 482 height 103
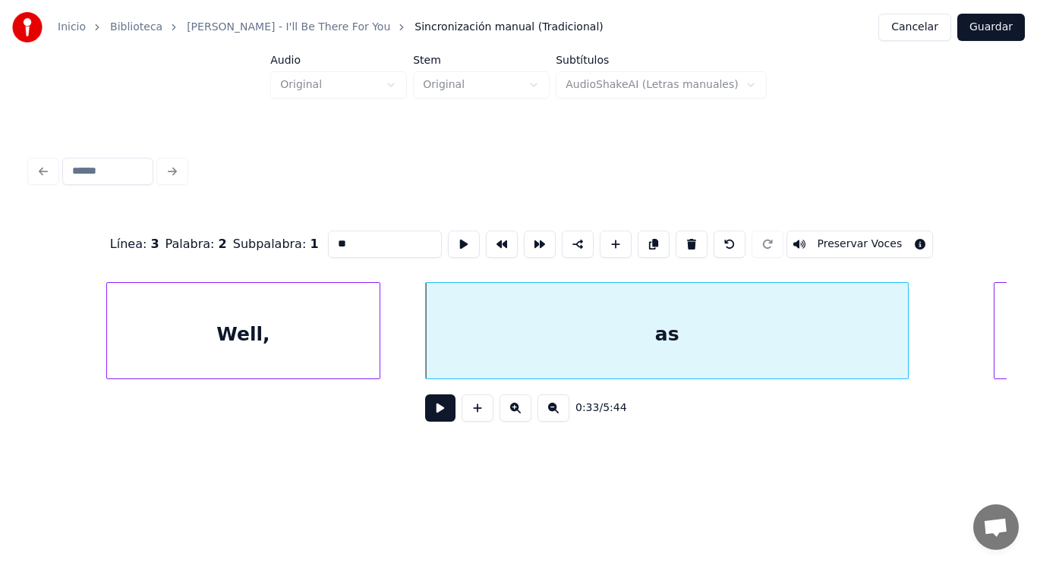
click at [429, 407] on button at bounding box center [440, 408] width 30 height 27
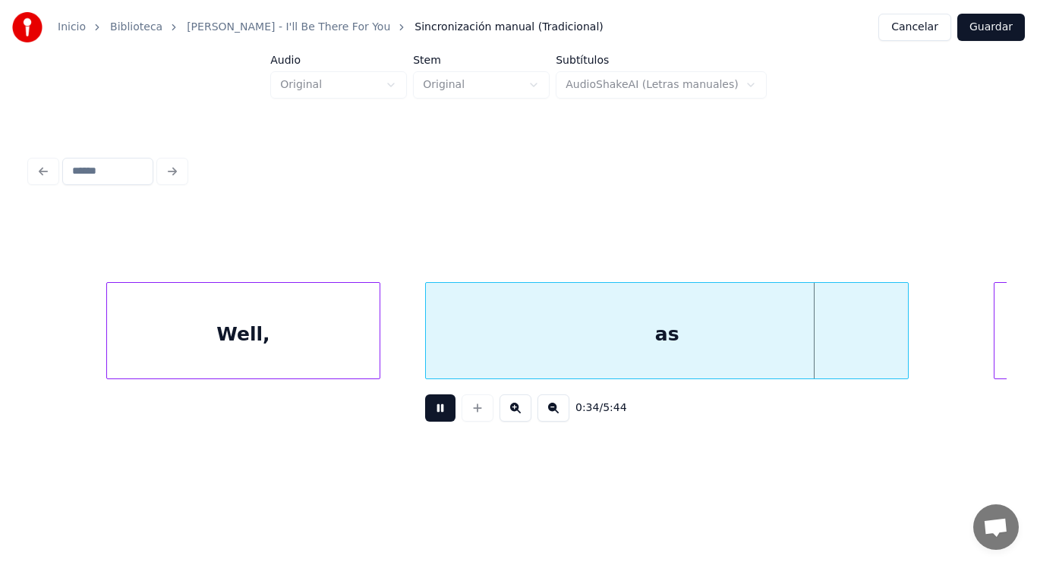
click at [429, 407] on button at bounding box center [440, 408] width 30 height 27
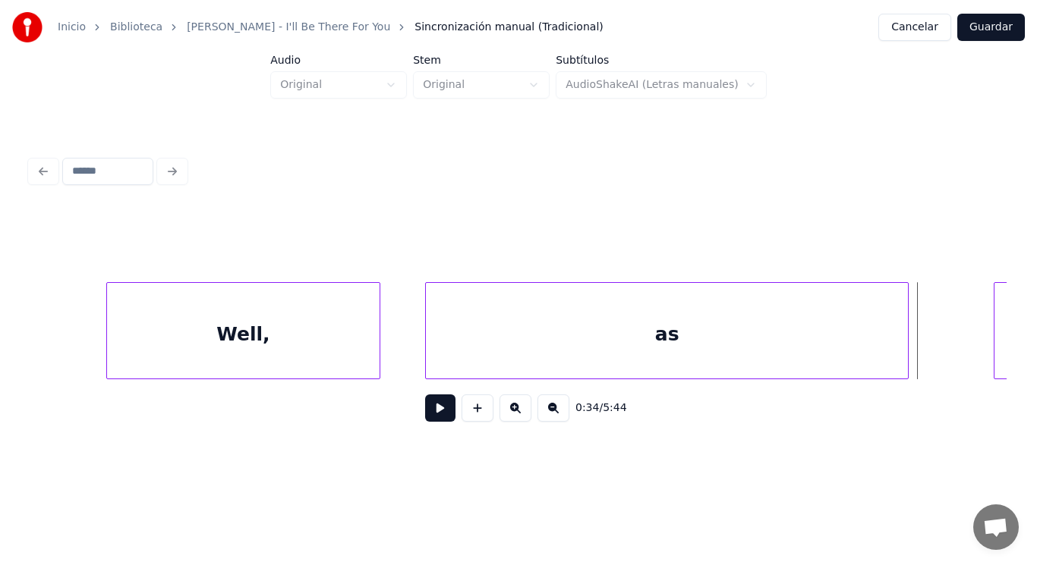
click at [849, 351] on div "as" at bounding box center [667, 334] width 482 height 103
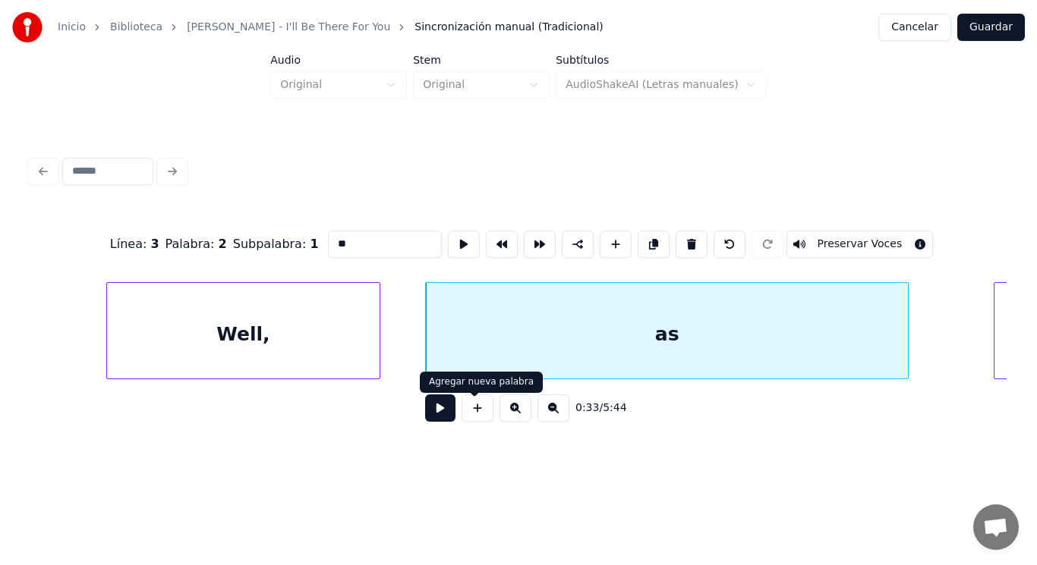
click at [439, 410] on button at bounding box center [440, 408] width 30 height 27
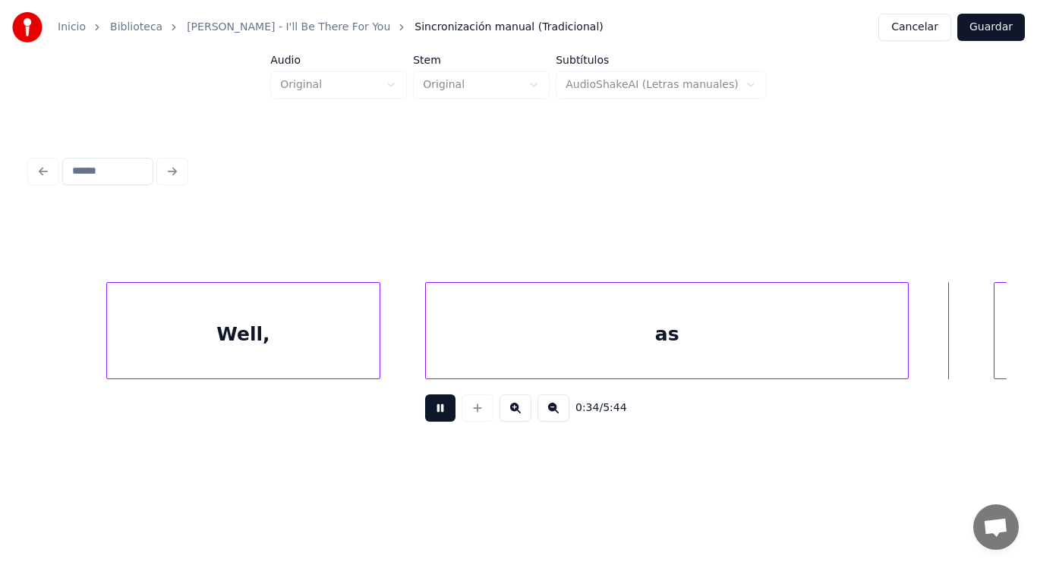
scroll to position [0, 36597]
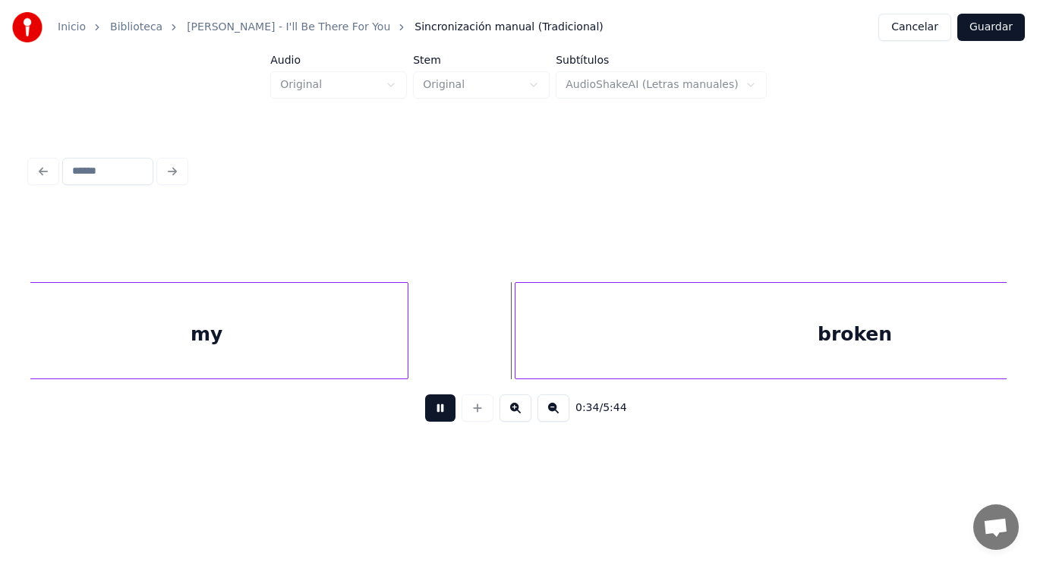
click at [439, 410] on button at bounding box center [440, 408] width 30 height 27
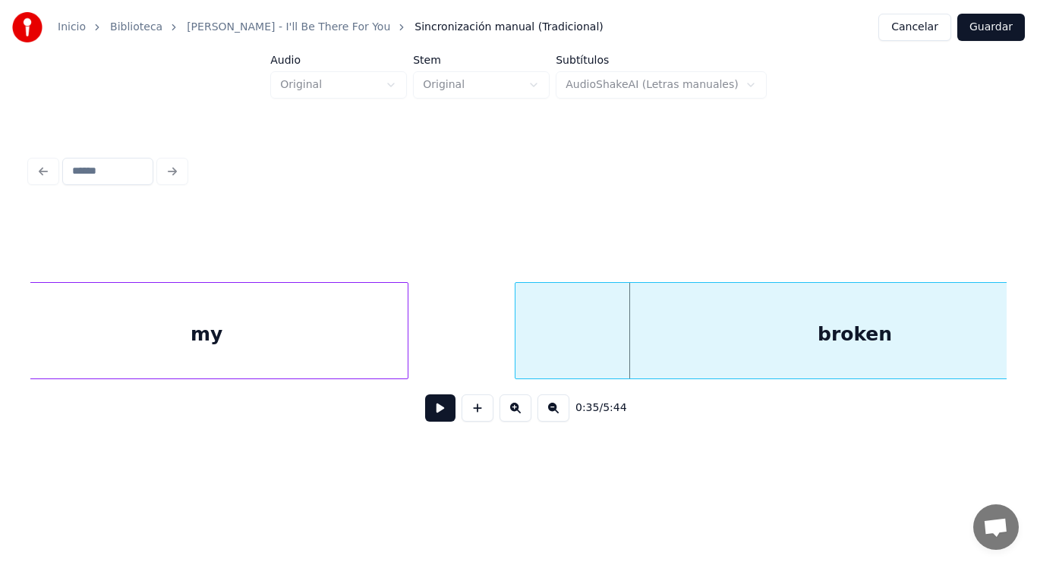
click at [325, 322] on div "my" at bounding box center [206, 334] width 402 height 103
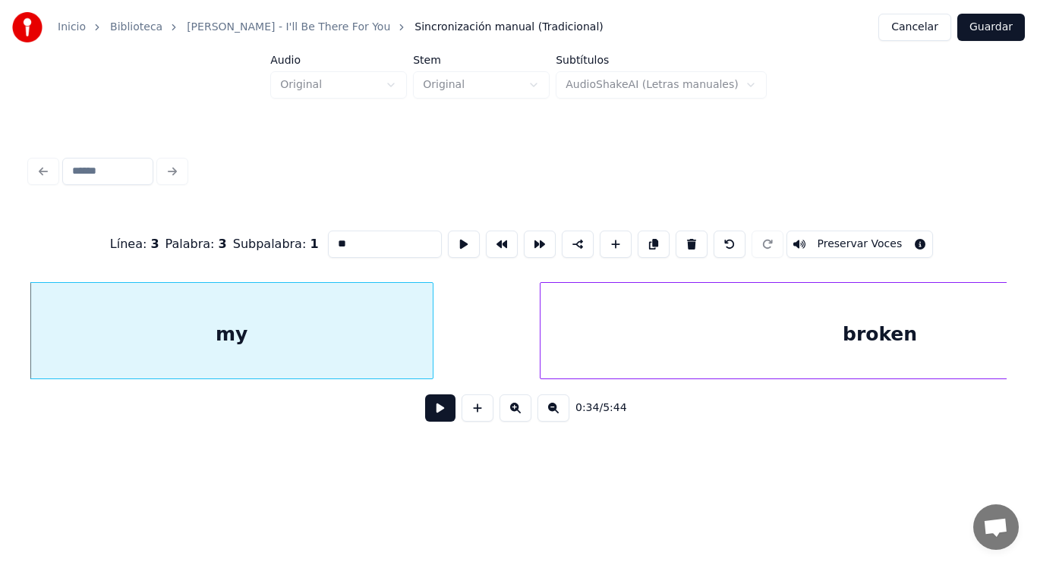
click at [429, 409] on button at bounding box center [440, 408] width 30 height 27
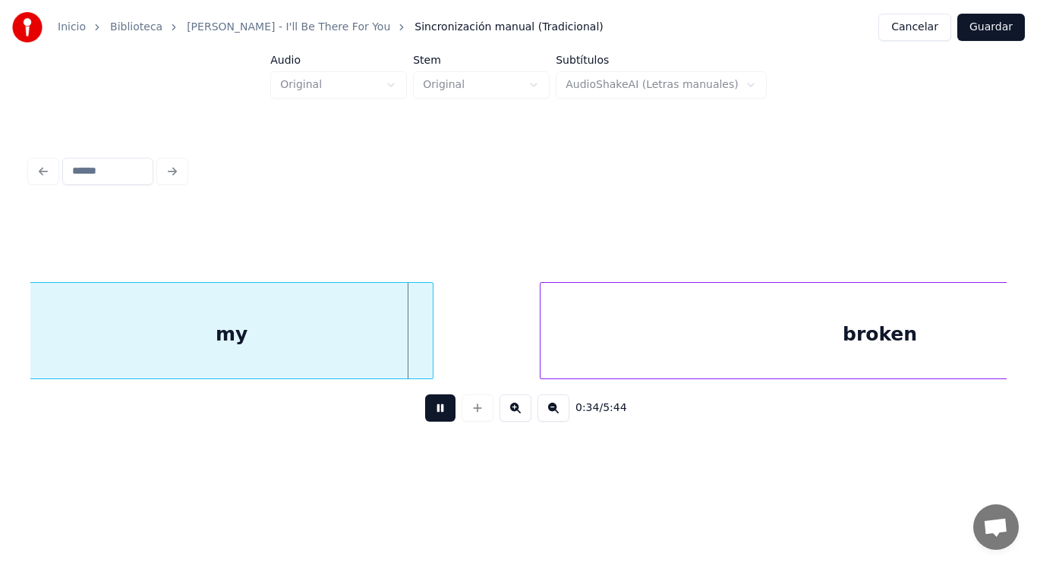
click at [429, 409] on button at bounding box center [440, 408] width 30 height 27
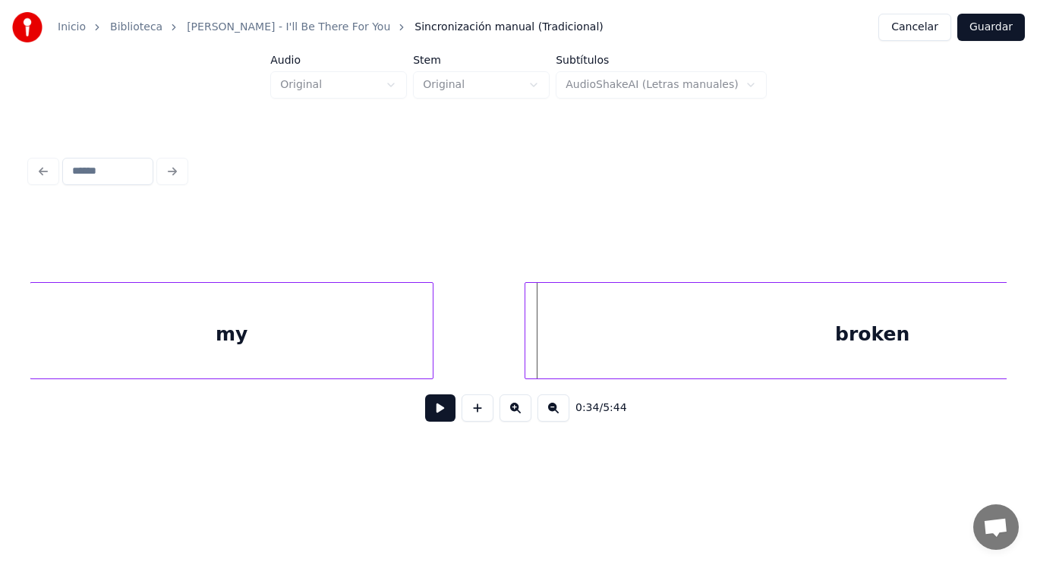
click at [528, 341] on div at bounding box center [527, 331] width 5 height 96
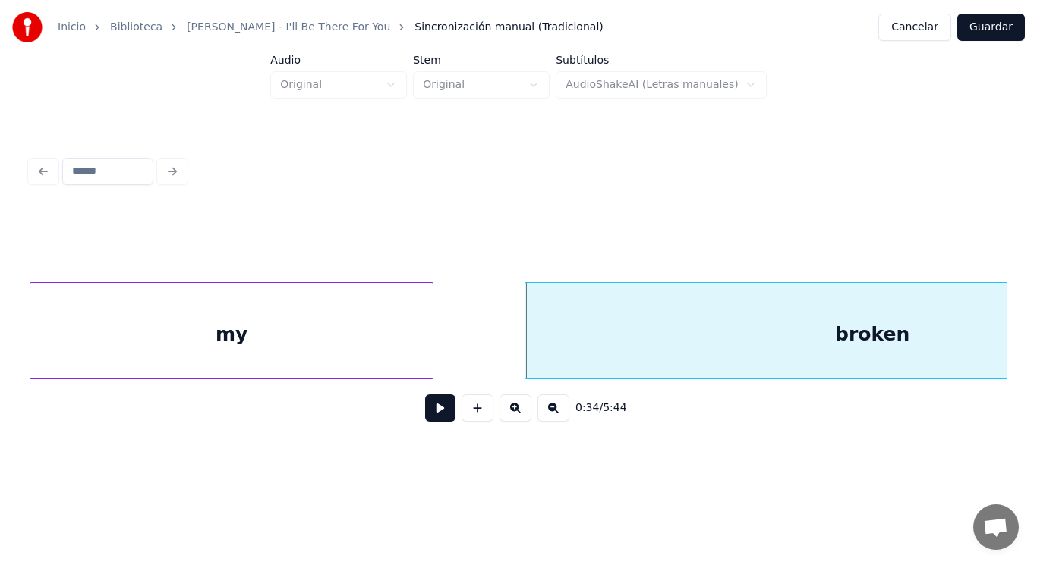
click at [425, 415] on button at bounding box center [440, 408] width 30 height 27
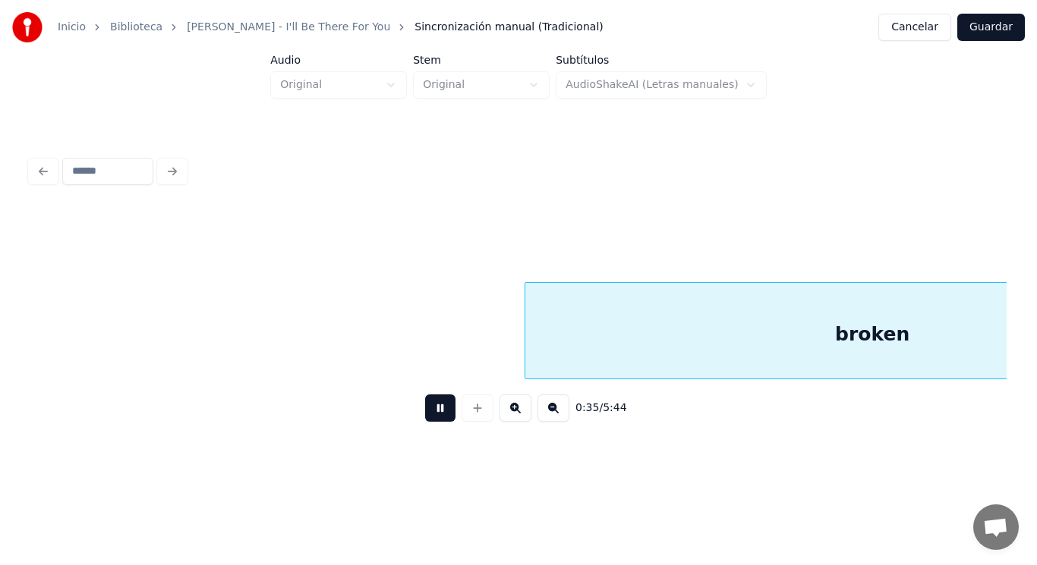
scroll to position [0, 37555]
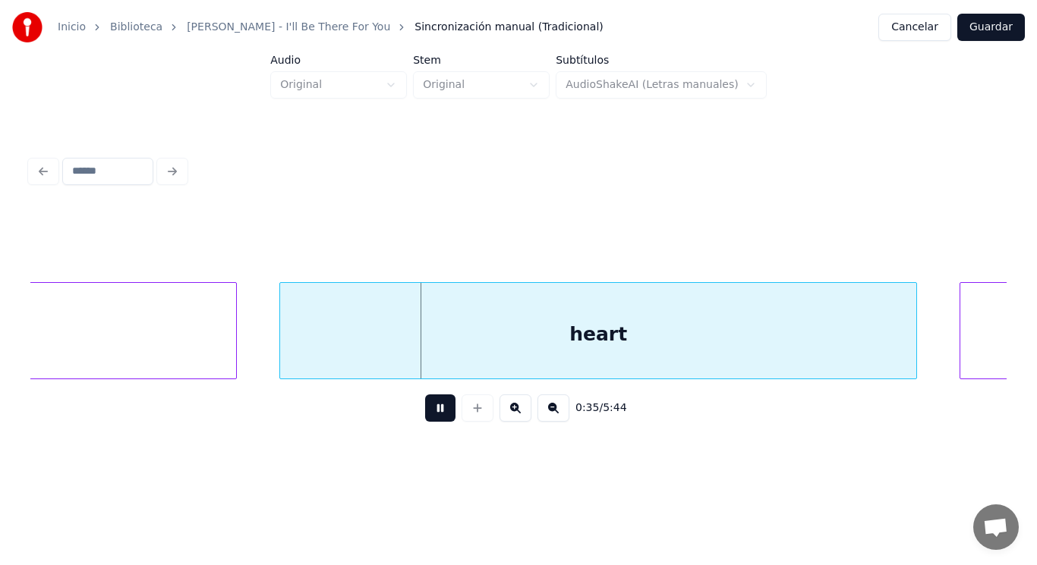
click at [425, 415] on button at bounding box center [440, 408] width 30 height 27
click at [327, 338] on div "heart" at bounding box center [598, 334] width 636 height 103
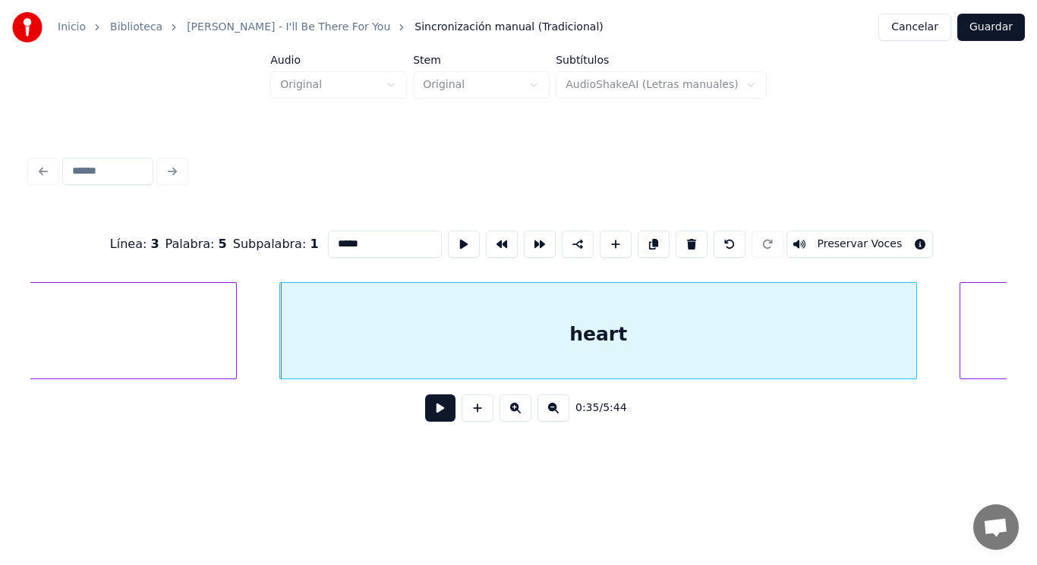
click at [427, 416] on button at bounding box center [440, 408] width 30 height 27
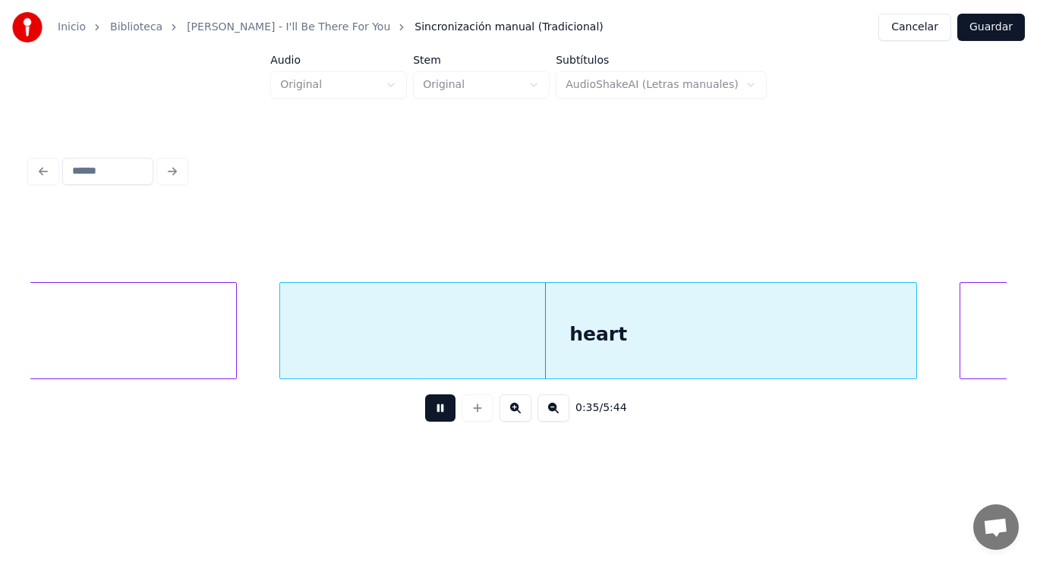
click at [427, 416] on button at bounding box center [440, 408] width 30 height 27
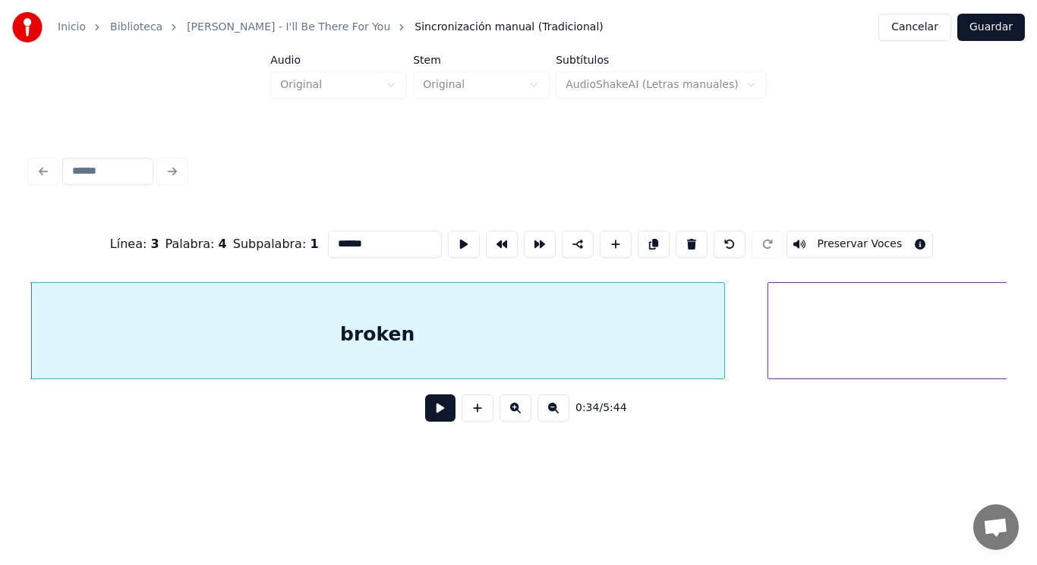
click at [430, 413] on button at bounding box center [440, 408] width 30 height 27
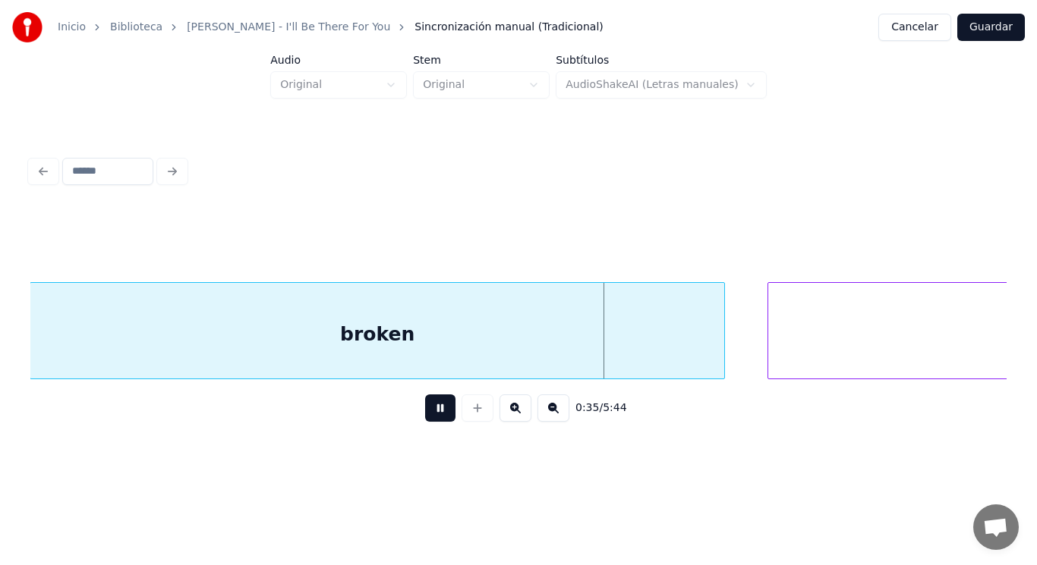
click at [430, 413] on button at bounding box center [440, 408] width 30 height 27
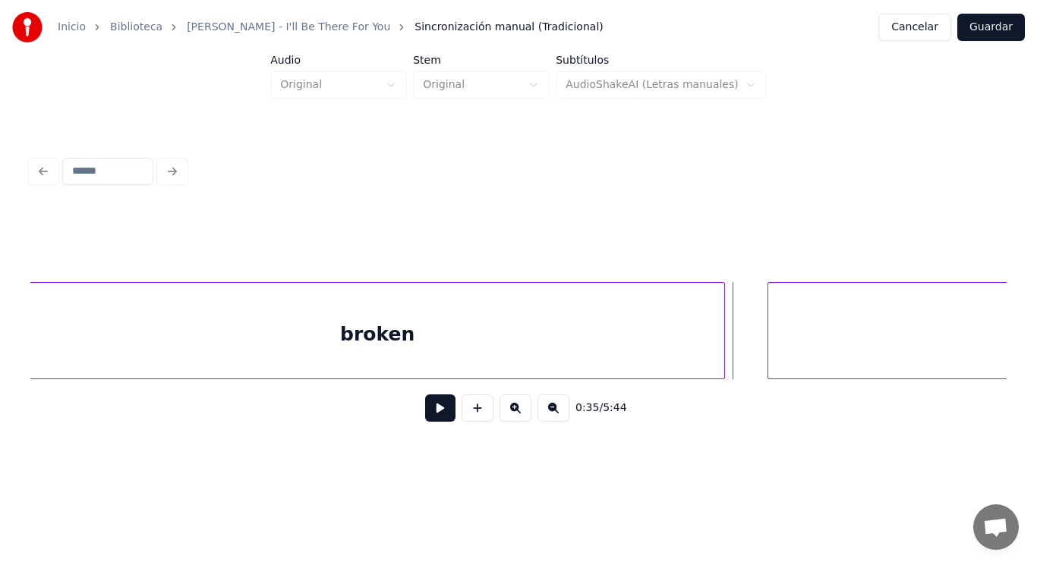
click at [529, 350] on div "broken" at bounding box center [377, 334] width 694 height 103
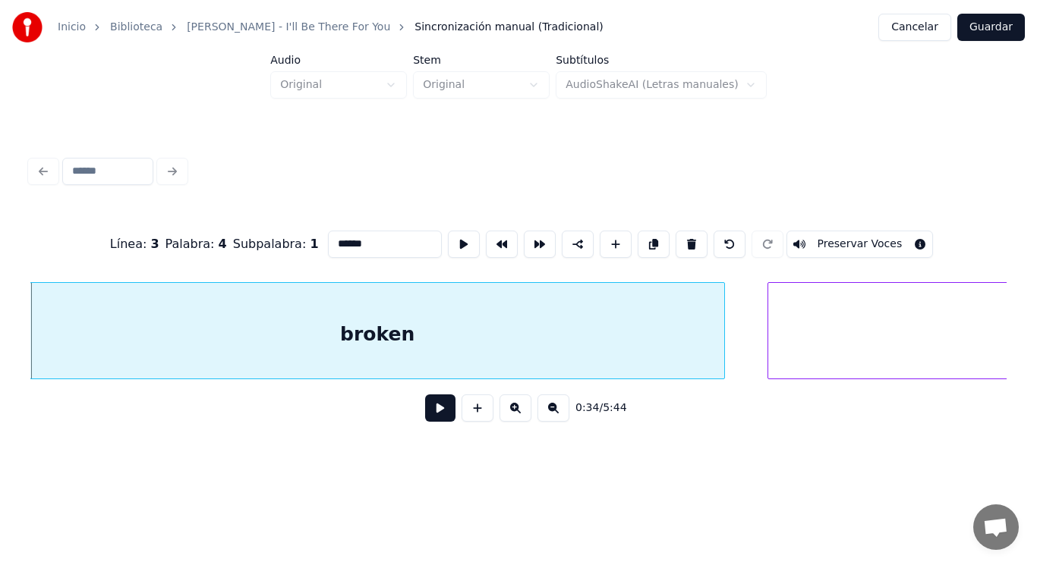
click at [432, 411] on button at bounding box center [440, 408] width 30 height 27
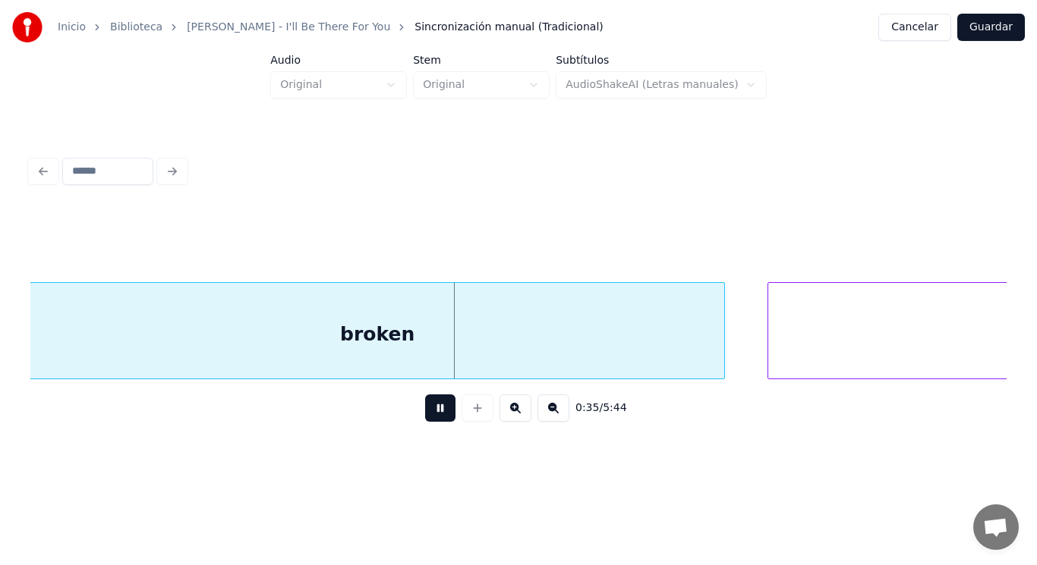
click at [432, 411] on button at bounding box center [440, 408] width 30 height 27
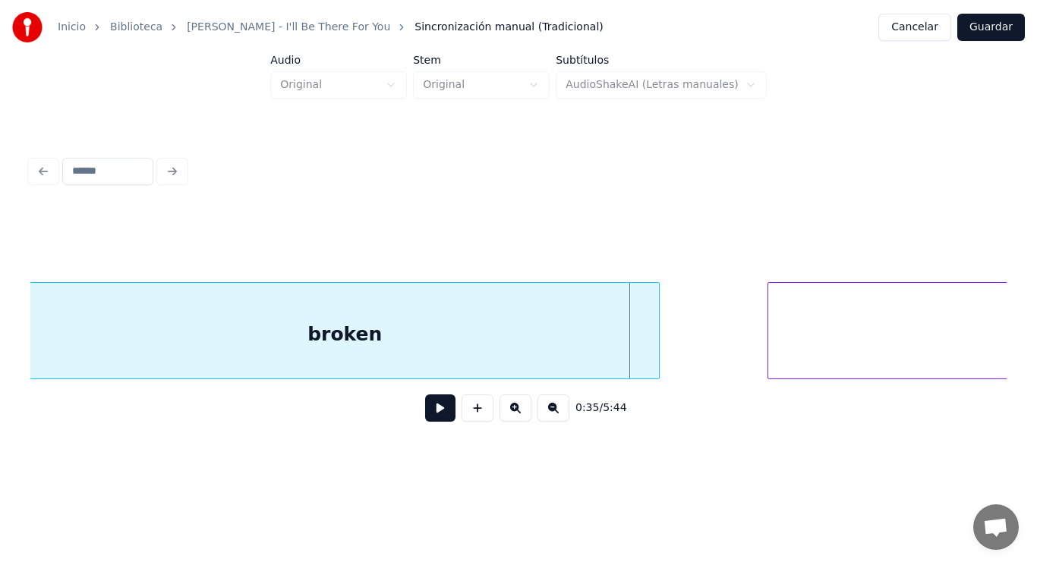
click at [656, 360] on div at bounding box center [656, 331] width 5 height 96
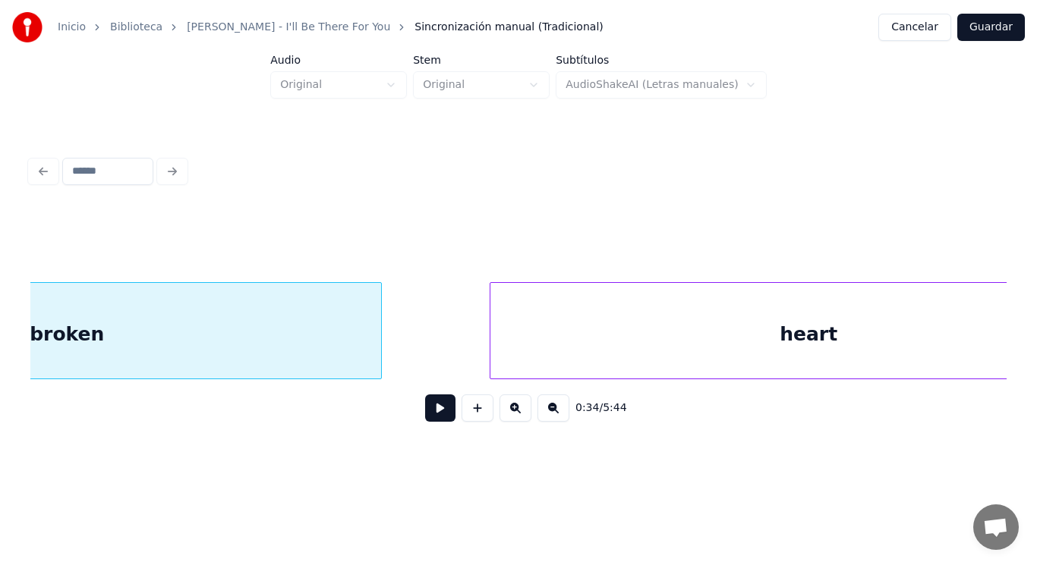
scroll to position [0, 37371]
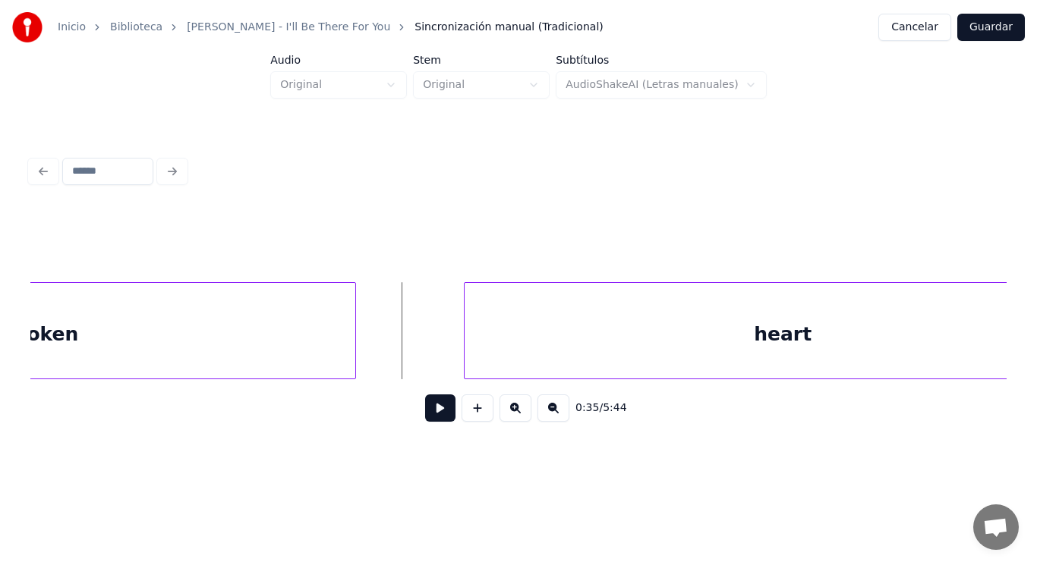
click at [428, 411] on button at bounding box center [440, 408] width 30 height 27
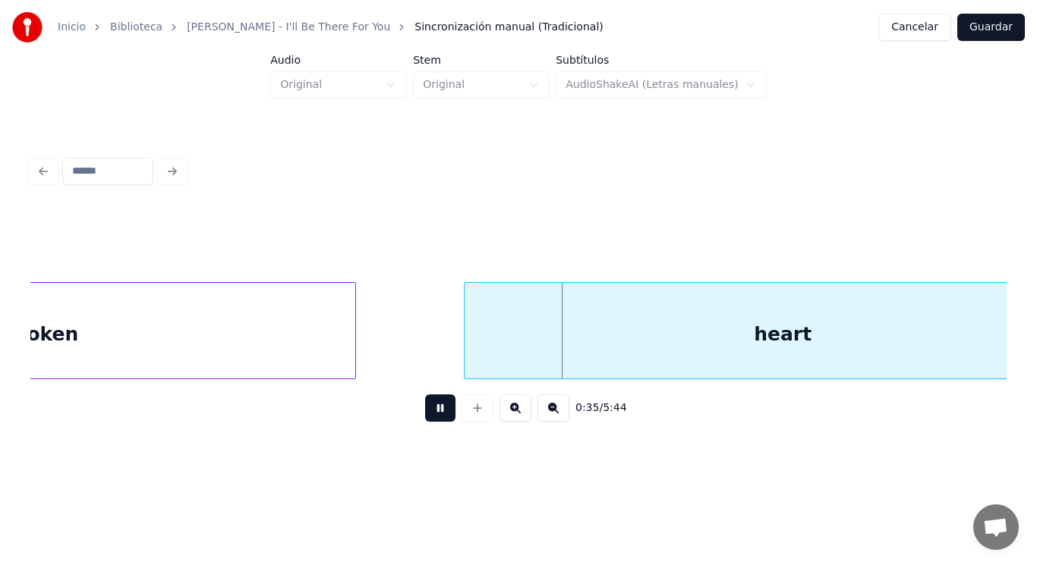
click at [428, 411] on button at bounding box center [440, 408] width 30 height 27
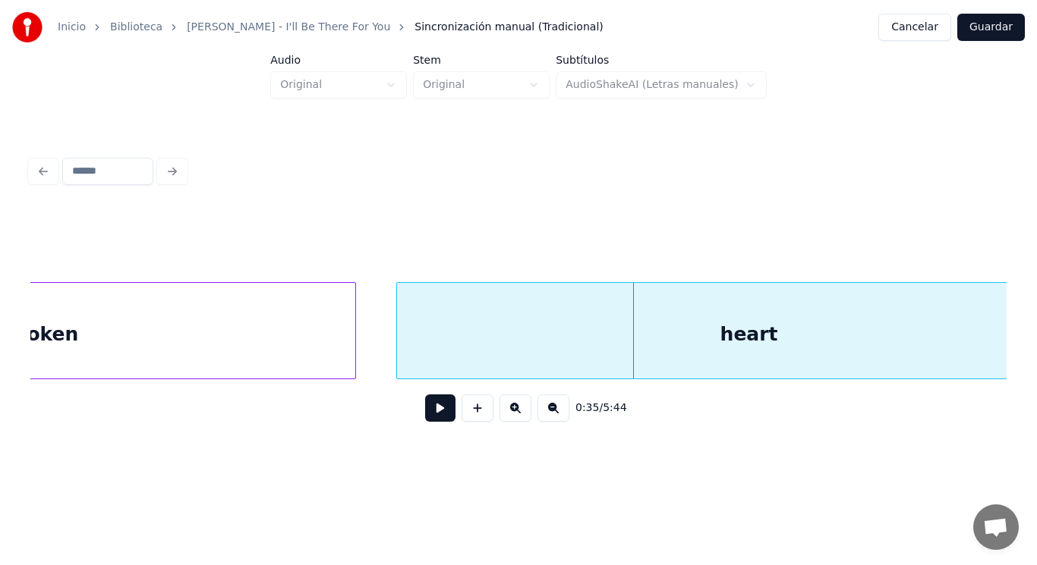
click at [398, 344] on div at bounding box center [399, 331] width 5 height 96
click at [425, 417] on button at bounding box center [440, 408] width 30 height 27
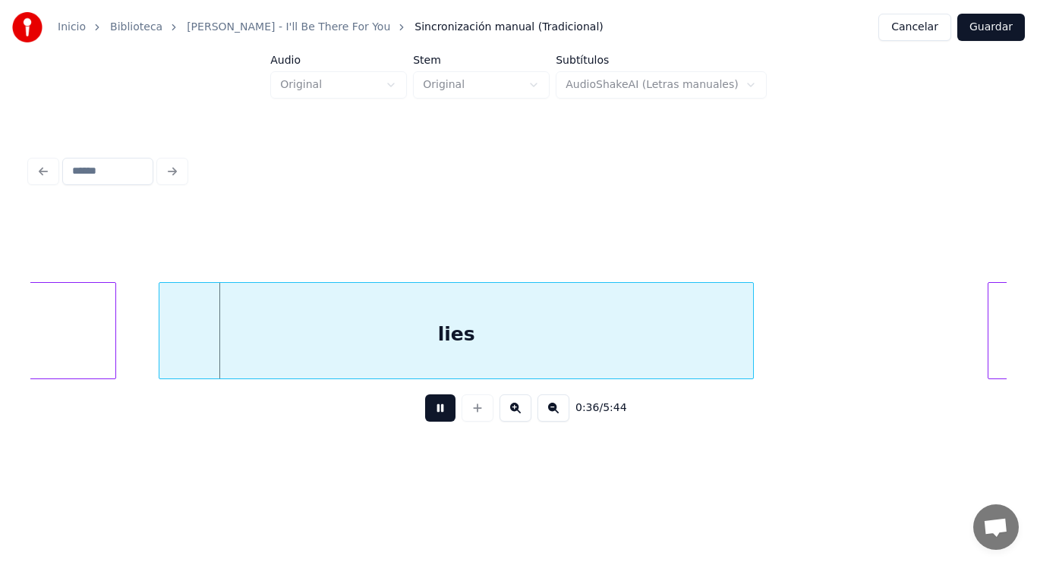
click at [425, 417] on button at bounding box center [440, 408] width 30 height 27
click at [184, 332] on div "lies" at bounding box center [455, 334] width 593 height 103
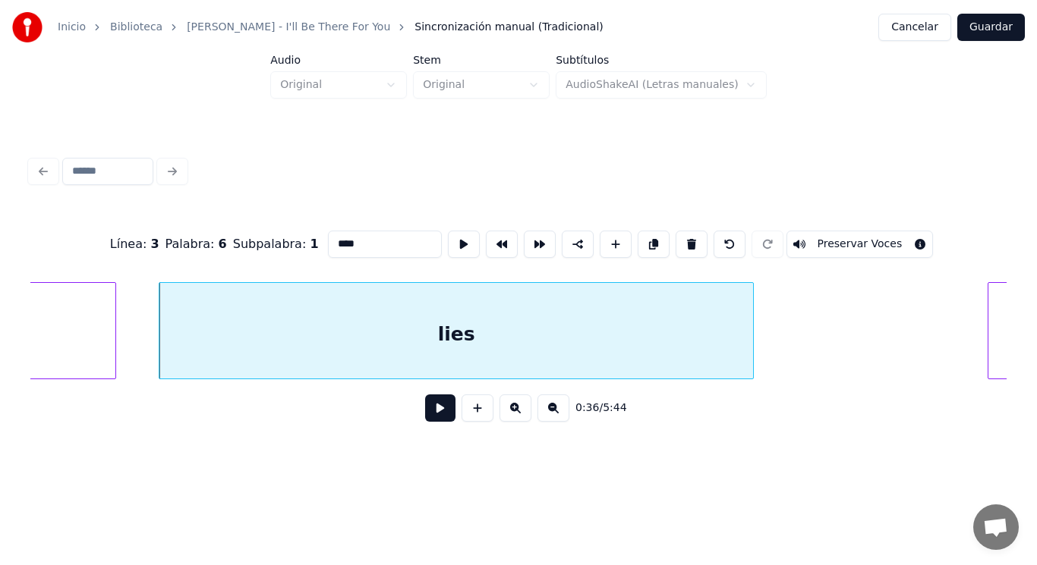
click at [434, 417] on button at bounding box center [440, 408] width 30 height 27
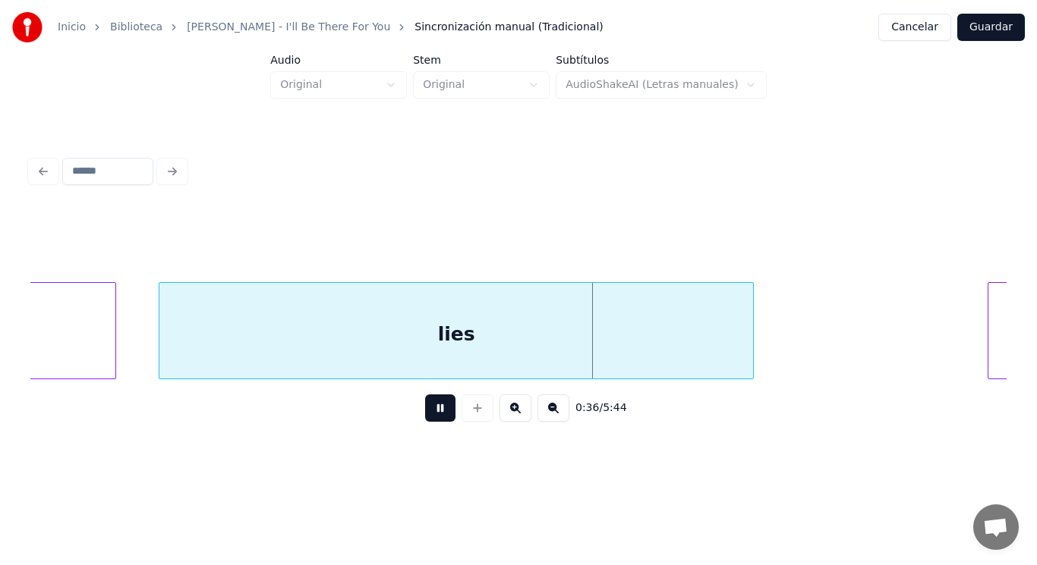
click at [434, 417] on button at bounding box center [440, 408] width 30 height 27
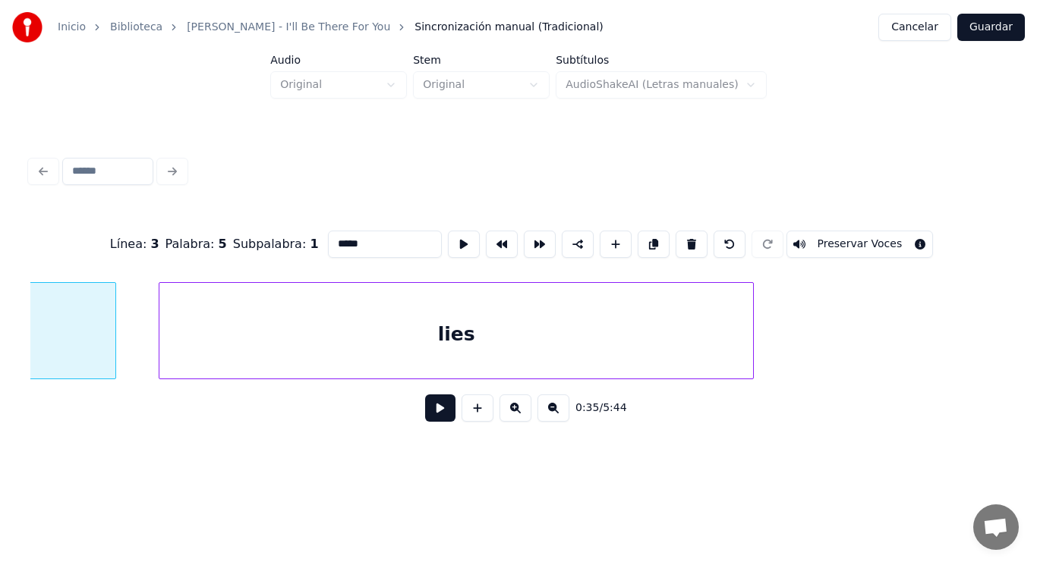
scroll to position [0, 37737]
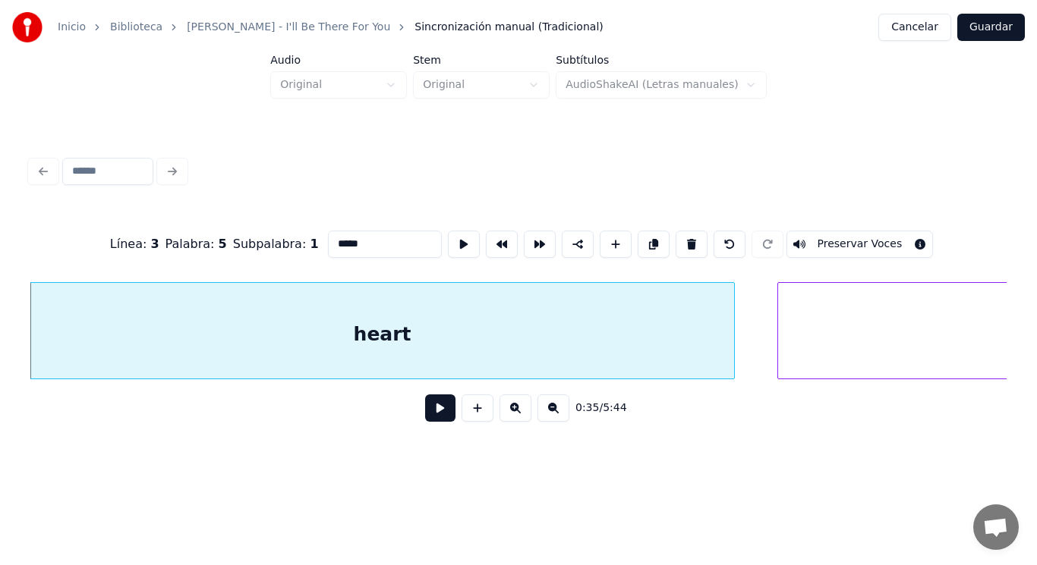
click at [434, 412] on button at bounding box center [440, 408] width 30 height 27
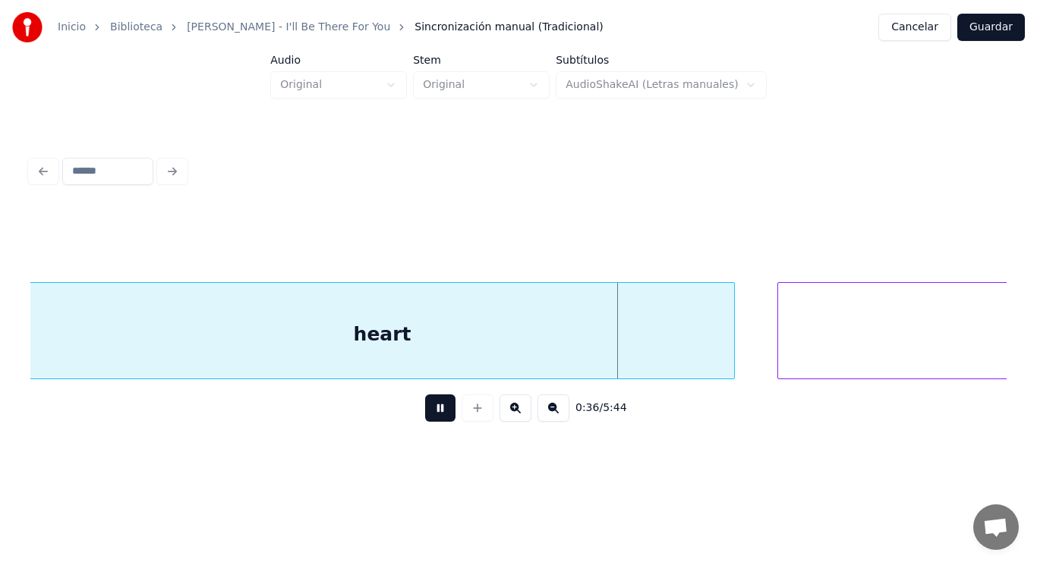
click at [434, 412] on button at bounding box center [440, 408] width 30 height 27
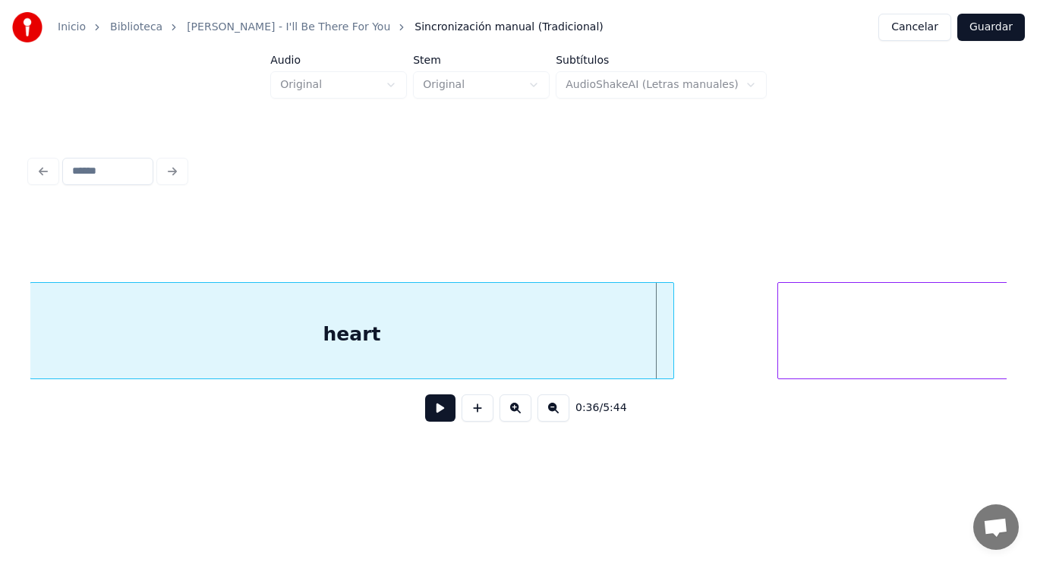
click at [670, 347] on div at bounding box center [671, 331] width 5 height 96
click at [431, 413] on button at bounding box center [440, 408] width 30 height 27
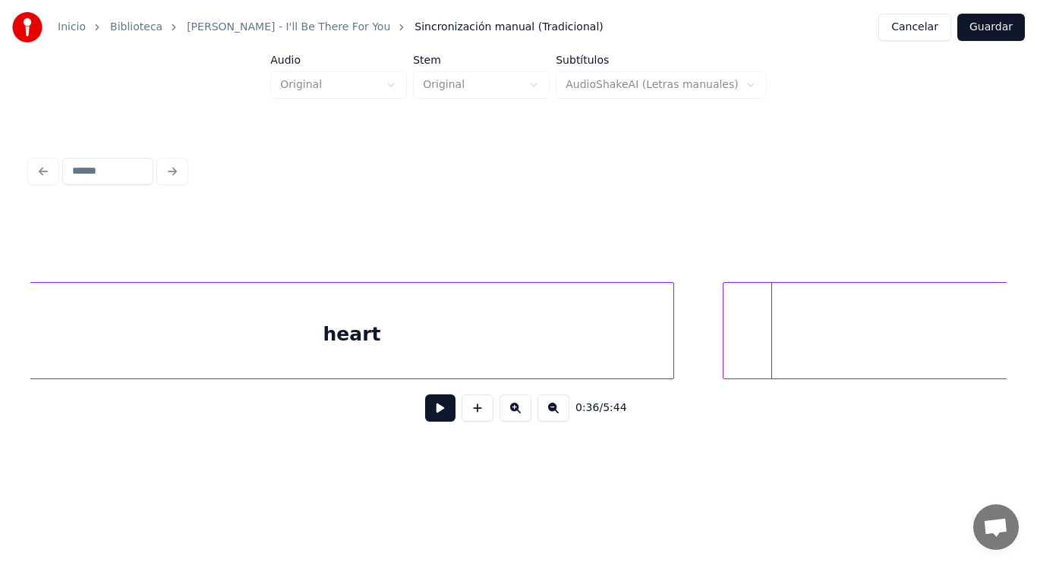
click at [726, 346] on div at bounding box center [725, 331] width 5 height 96
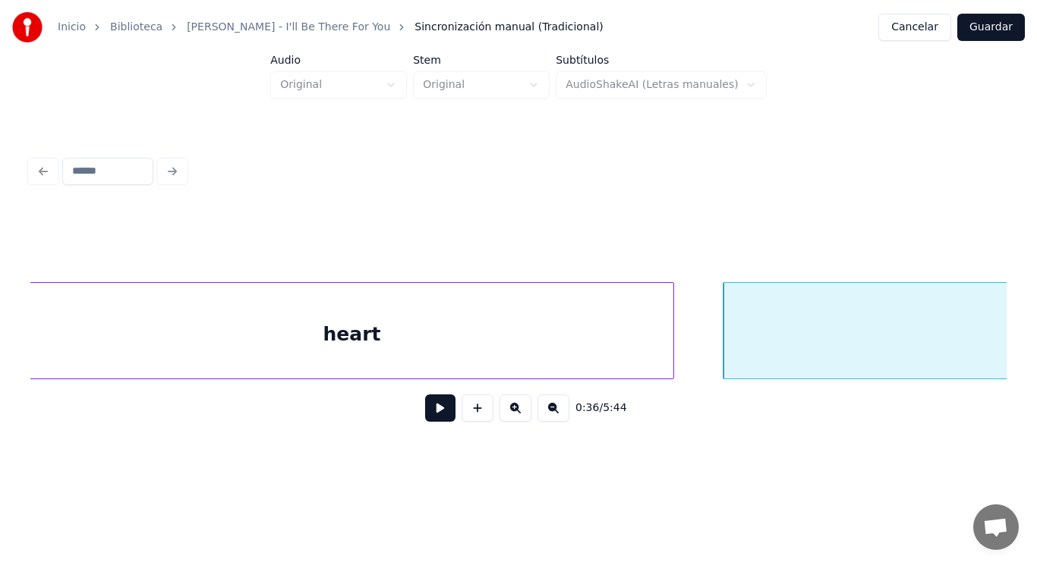
click at [431, 405] on button at bounding box center [440, 408] width 30 height 27
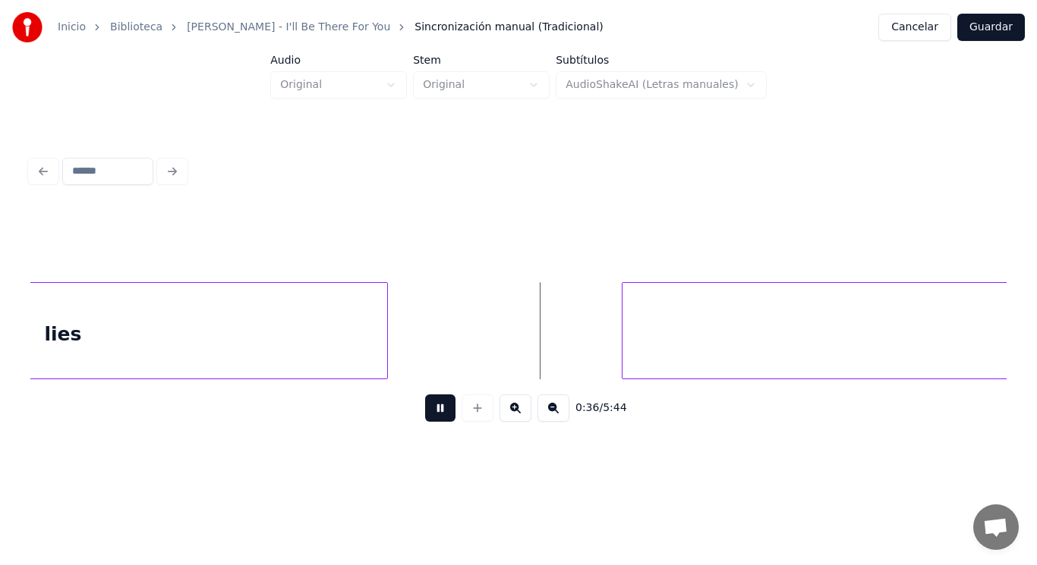
click at [431, 405] on button at bounding box center [440, 408] width 30 height 27
click at [349, 326] on div "lies" at bounding box center [63, 334] width 648 height 103
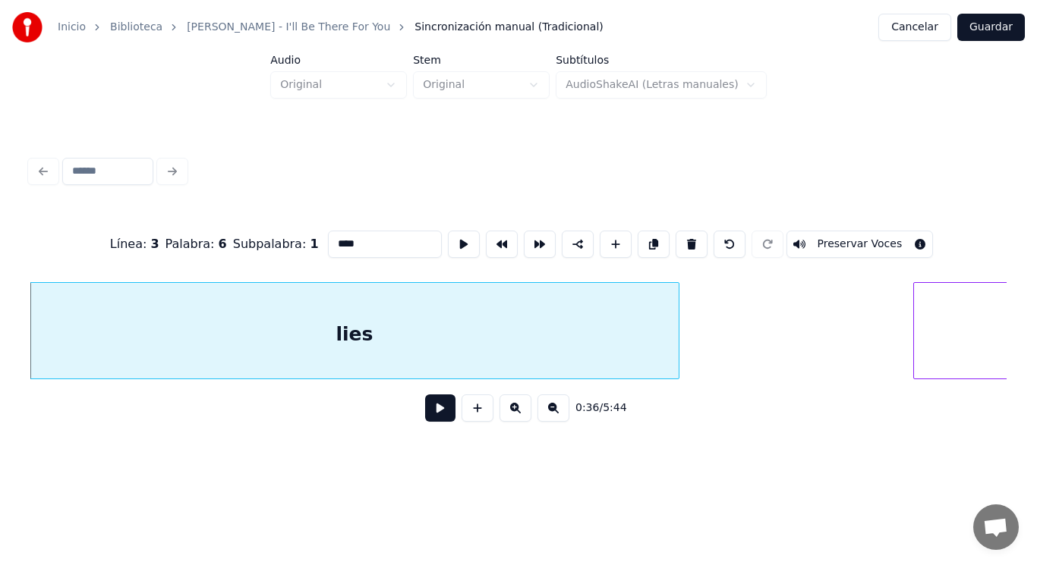
click at [427, 410] on button at bounding box center [440, 408] width 30 height 27
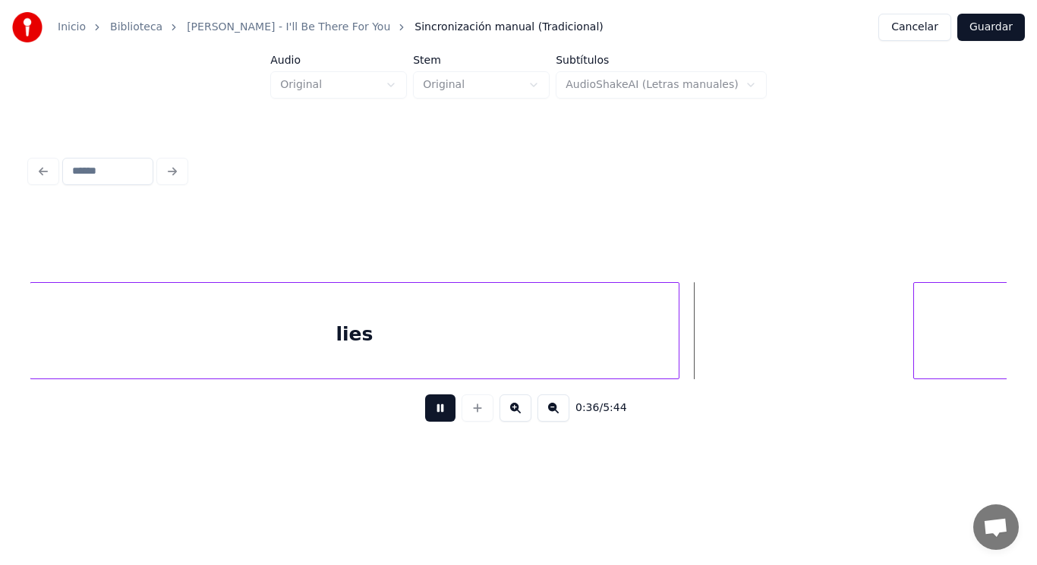
click at [427, 410] on button at bounding box center [440, 408] width 30 height 27
click at [709, 343] on div at bounding box center [707, 331] width 5 height 96
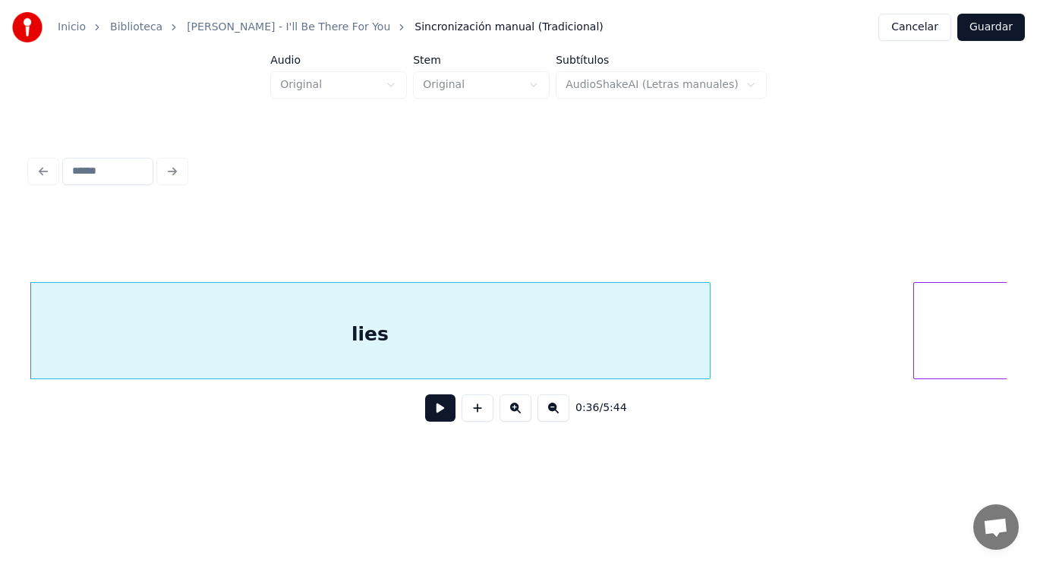
click at [425, 422] on button at bounding box center [440, 408] width 30 height 27
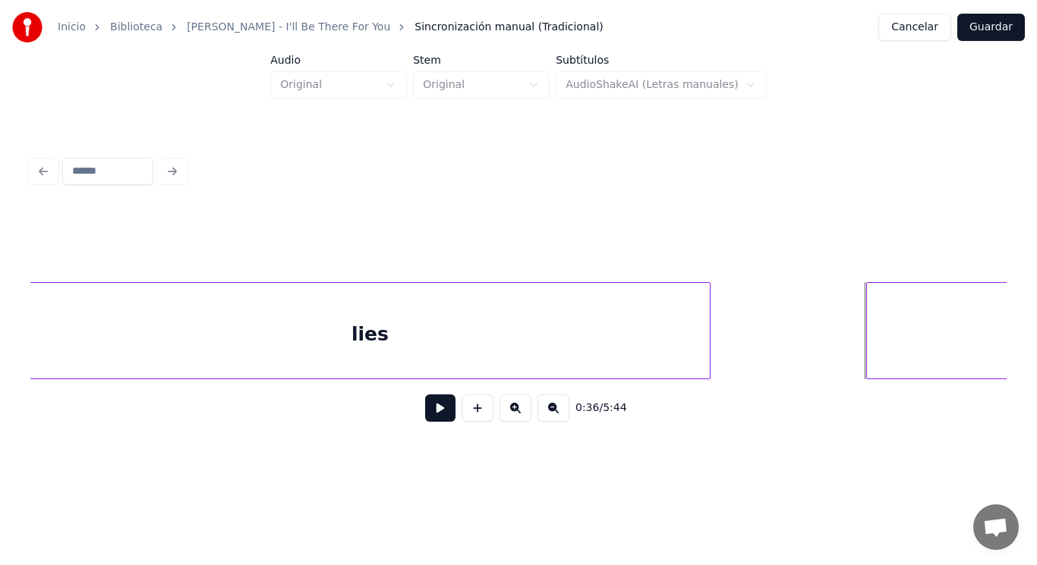
click at [867, 338] on div at bounding box center [869, 331] width 5 height 96
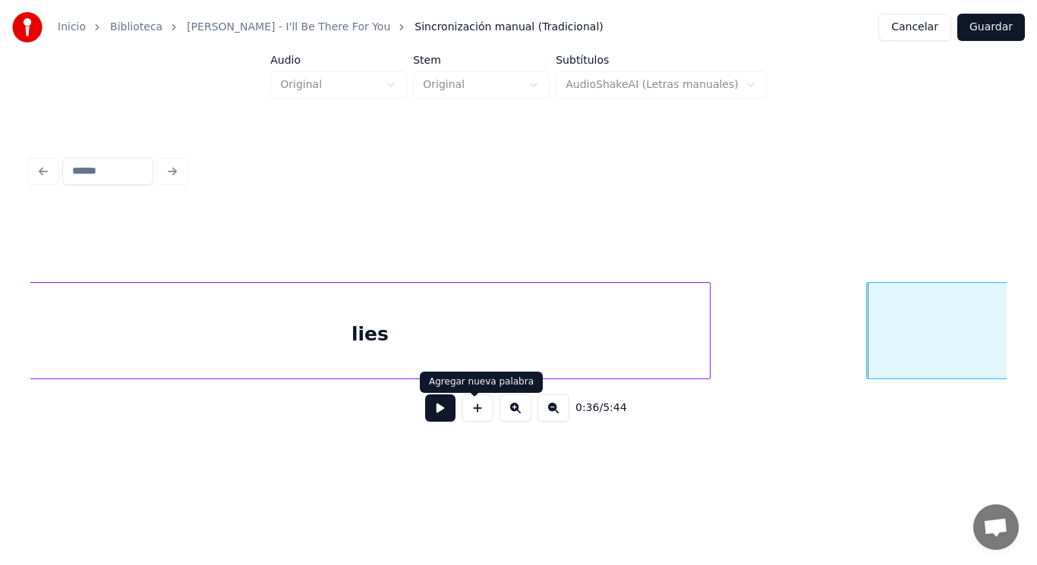
click at [425, 414] on button at bounding box center [440, 408] width 30 height 27
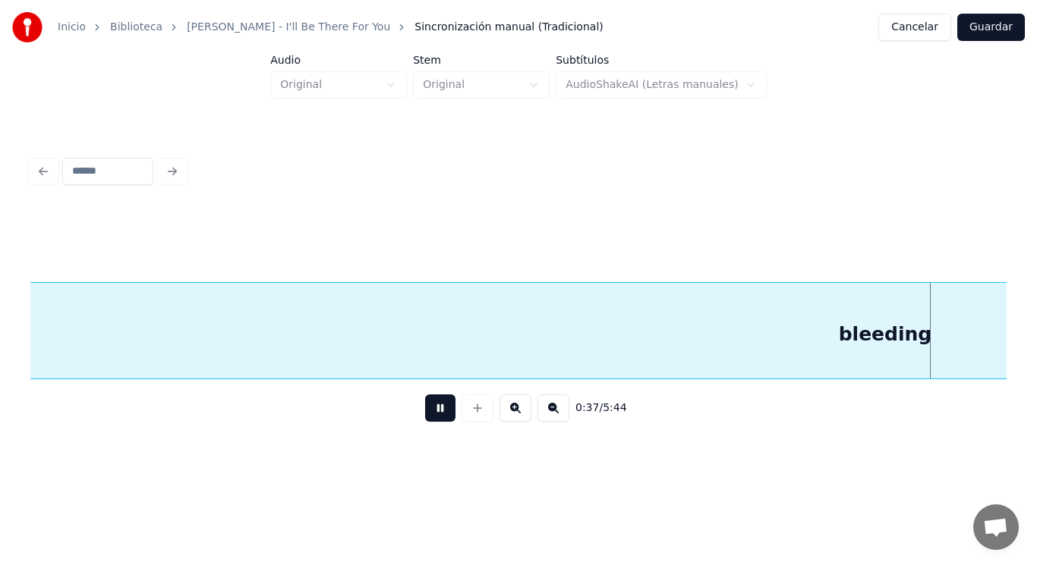
scroll to position [0, 40401]
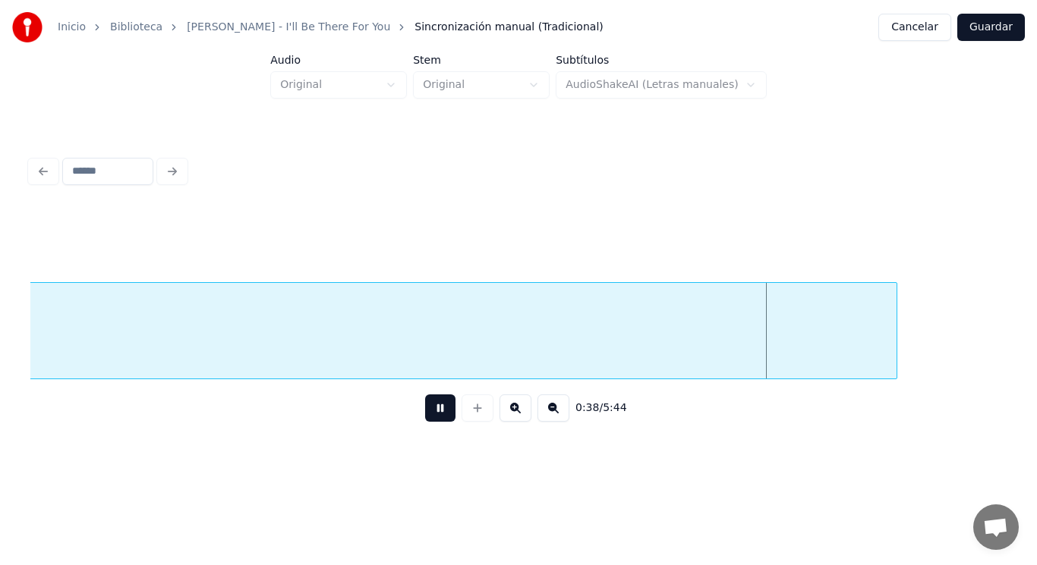
click at [425, 414] on button at bounding box center [440, 408] width 30 height 27
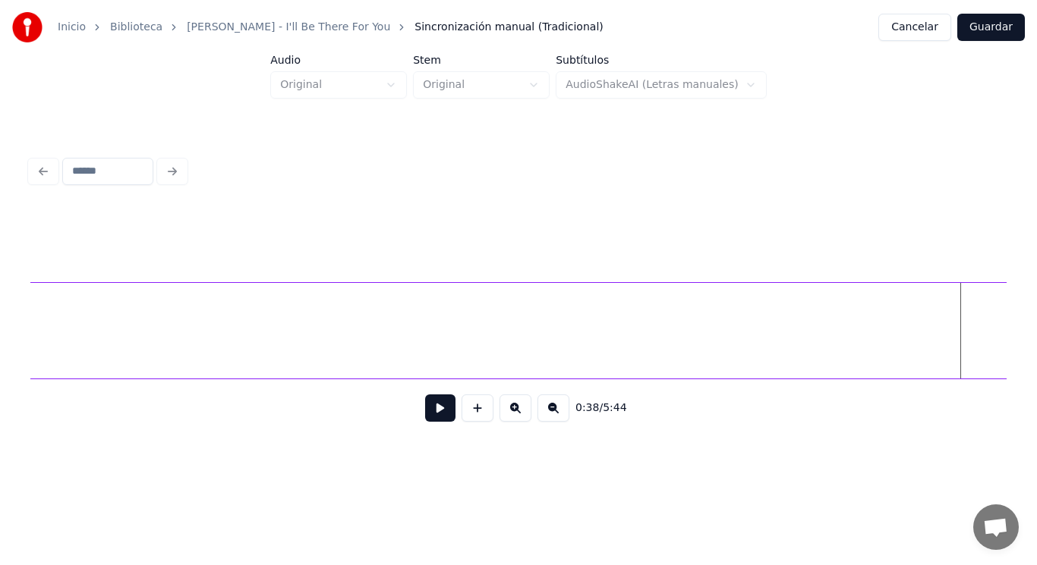
click at [1034, 329] on div "Inicio Biblioteca [PERSON_NAME] - I'll Be There For You Sincronización manual (…" at bounding box center [518, 231] width 1037 height 462
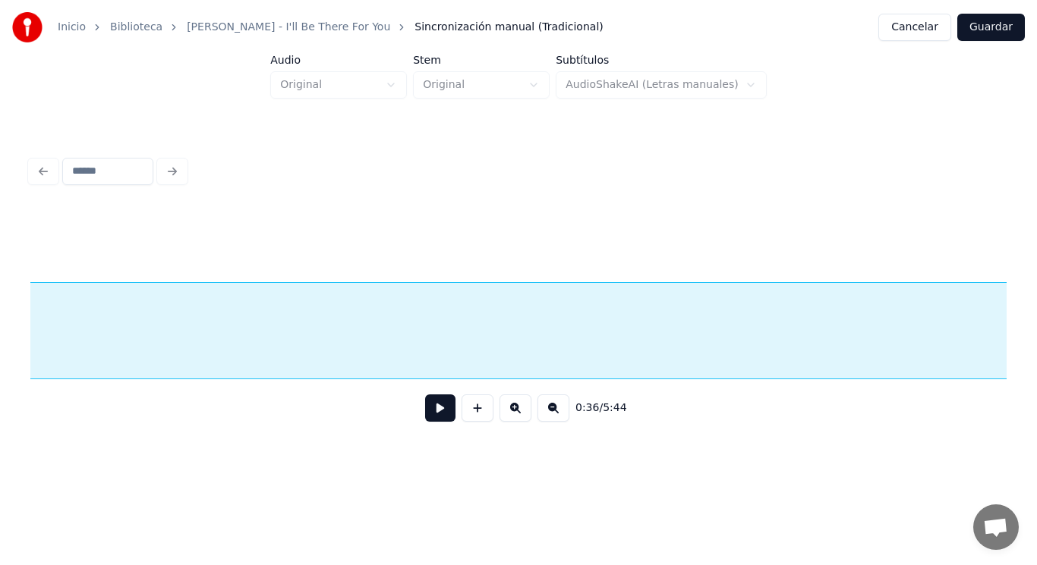
scroll to position [0, 39266]
click at [430, 411] on button at bounding box center [440, 408] width 30 height 27
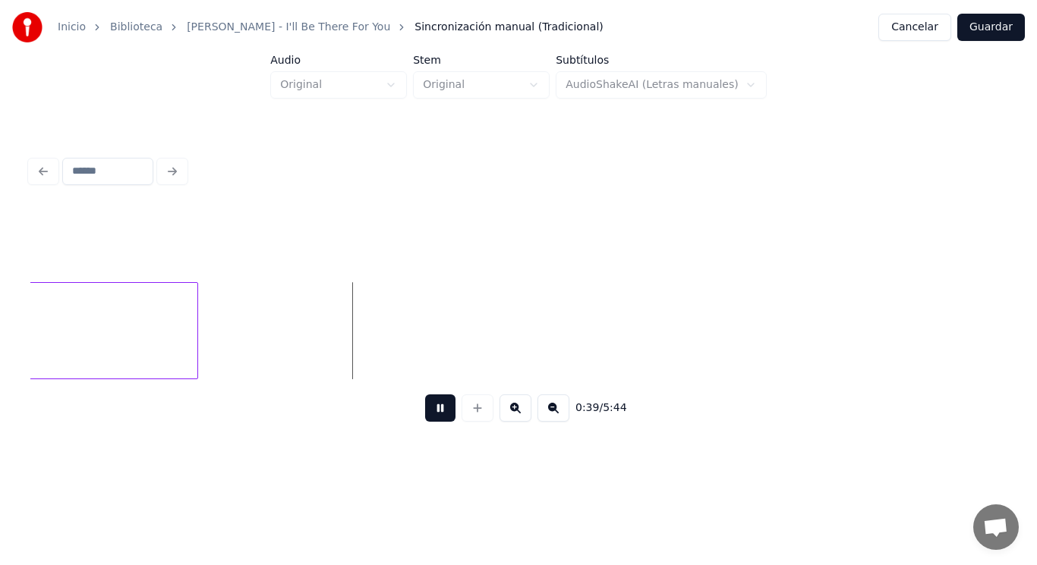
click at [430, 411] on button at bounding box center [440, 408] width 30 height 27
click at [323, 345] on div at bounding box center [321, 331] width 5 height 96
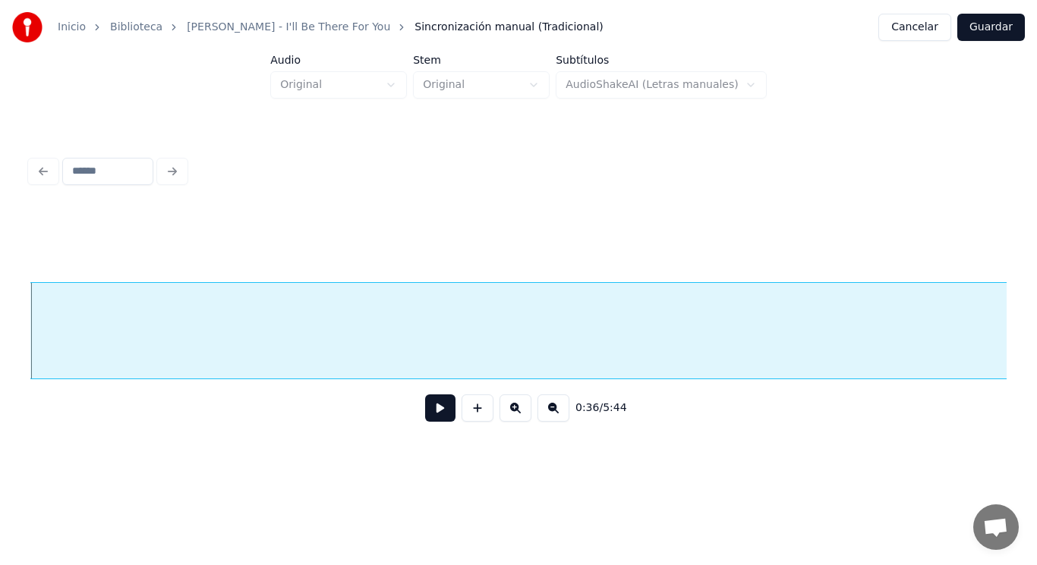
click at [435, 413] on button at bounding box center [440, 408] width 30 height 27
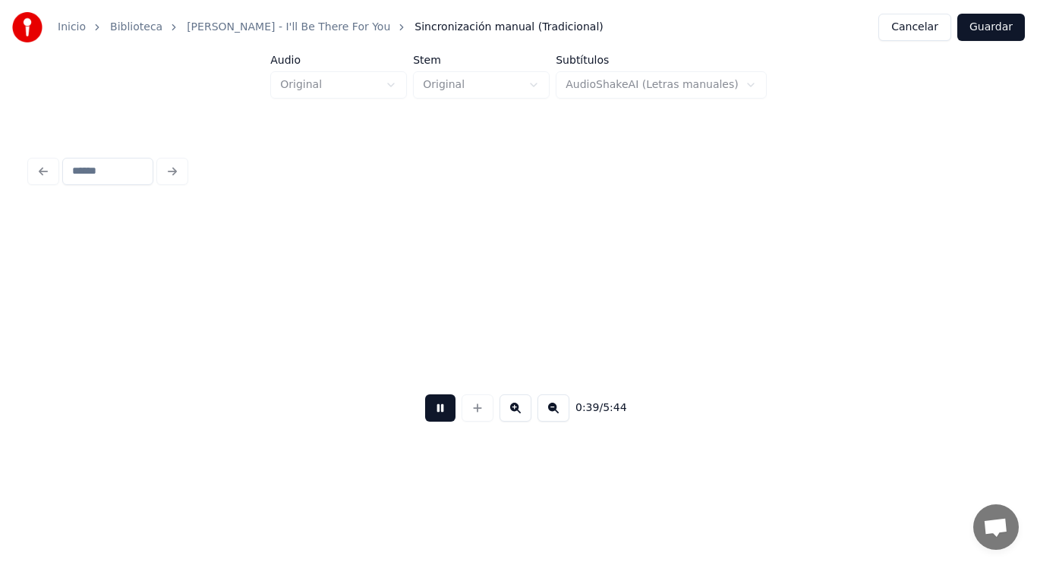
scroll to position [0, 42215]
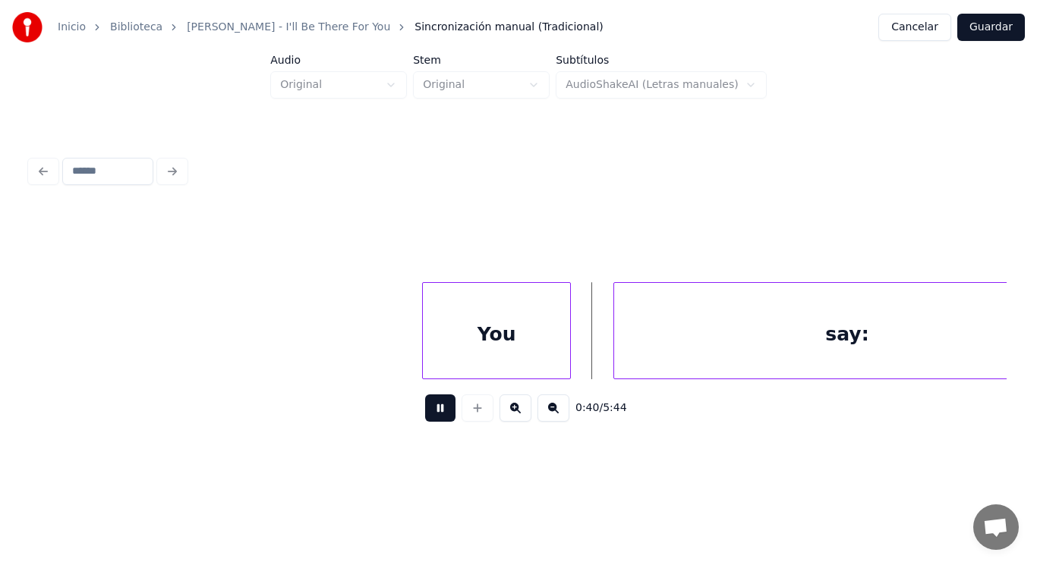
click at [435, 413] on button at bounding box center [440, 408] width 30 height 27
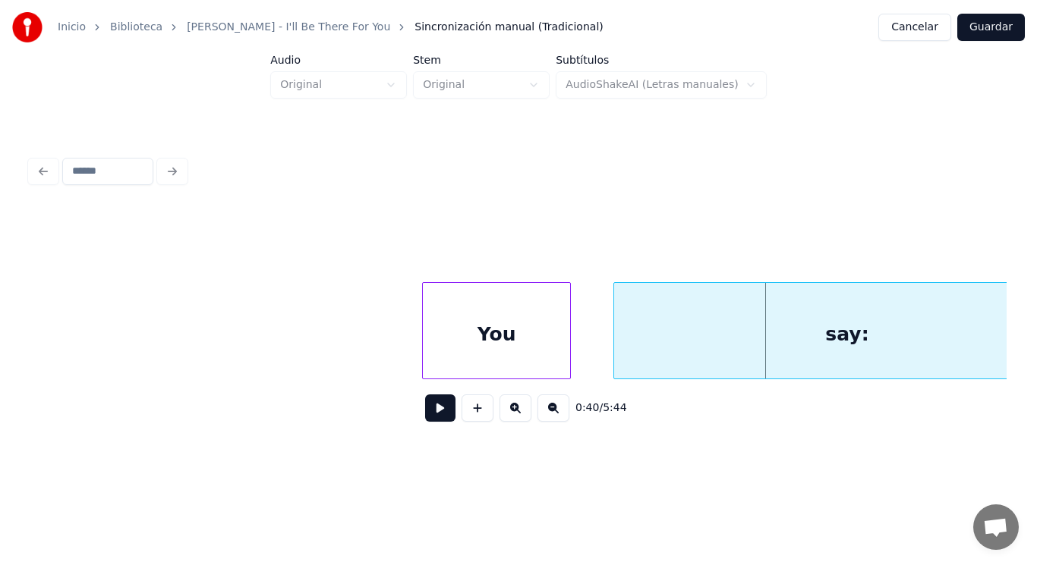
click at [490, 354] on div "You" at bounding box center [496, 334] width 147 height 103
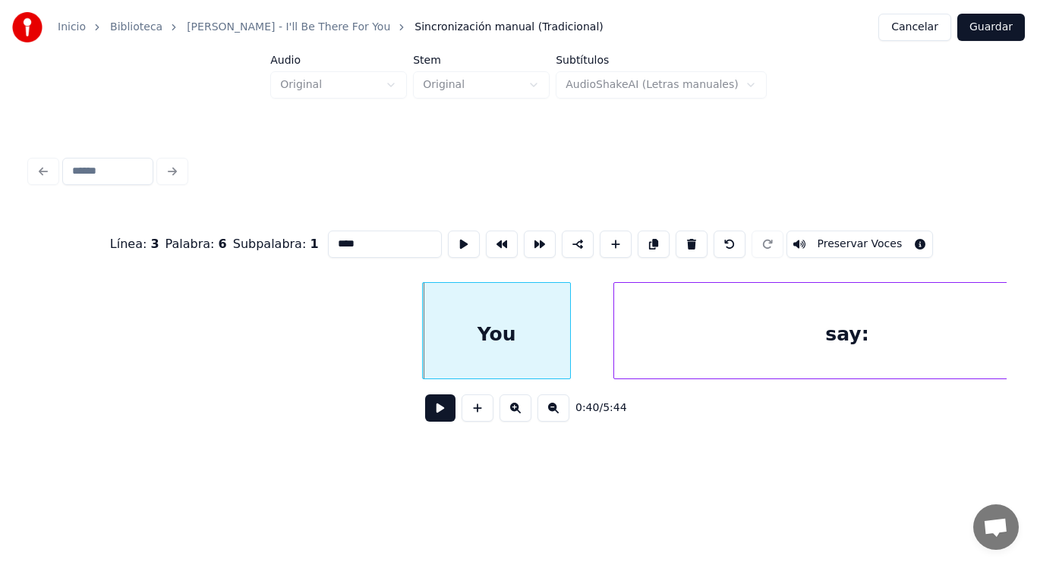
type input "***"
click at [431, 414] on button at bounding box center [440, 408] width 30 height 27
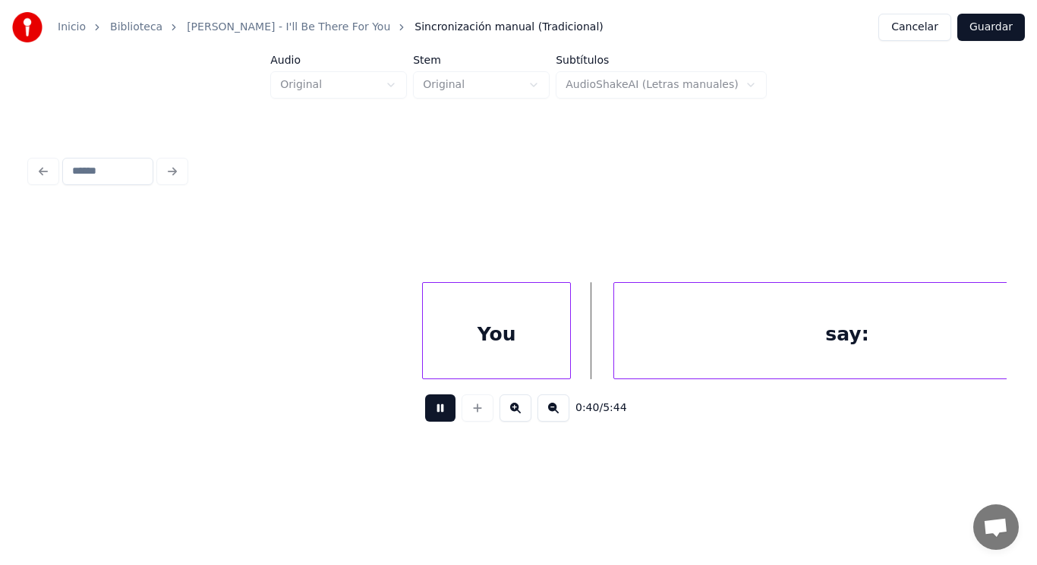
click at [431, 414] on button at bounding box center [440, 408] width 30 height 27
click at [547, 346] on div at bounding box center [548, 331] width 5 height 96
click at [430, 413] on button at bounding box center [440, 408] width 30 height 27
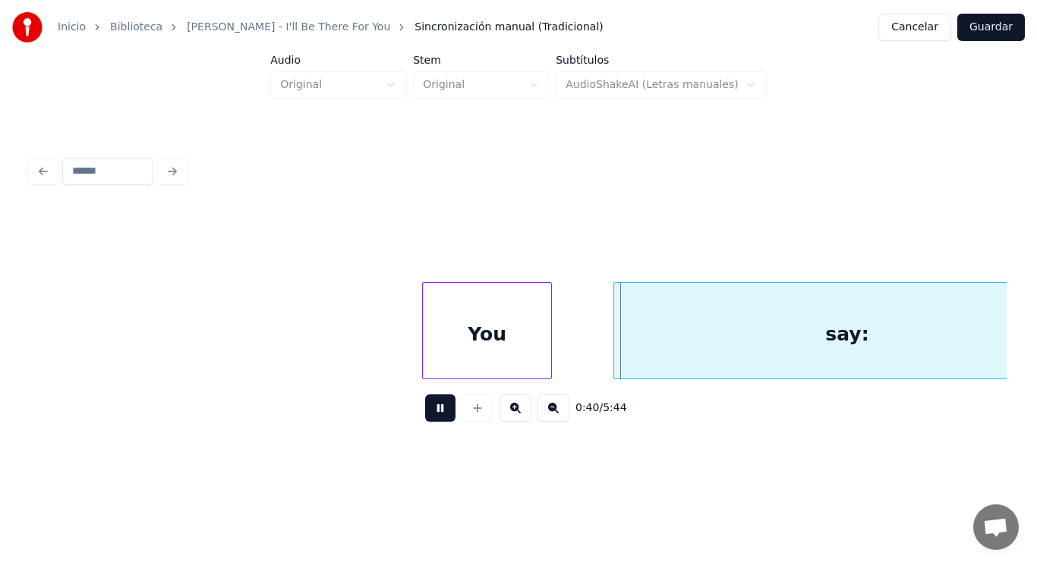
click at [430, 413] on button at bounding box center [440, 408] width 30 height 27
click at [587, 360] on div at bounding box center [585, 331] width 5 height 96
click at [427, 412] on button at bounding box center [440, 408] width 30 height 27
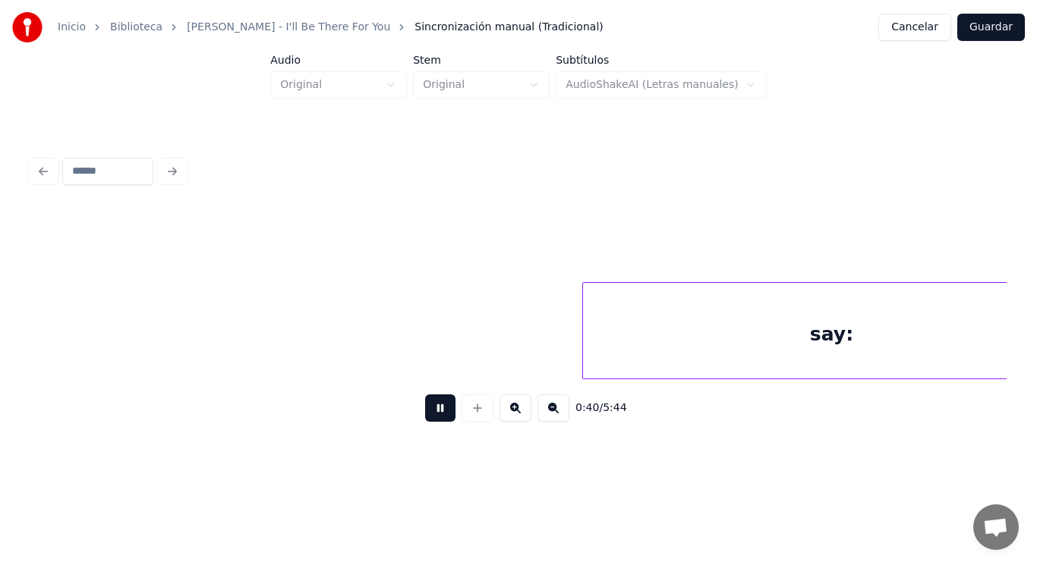
scroll to position [0, 43209]
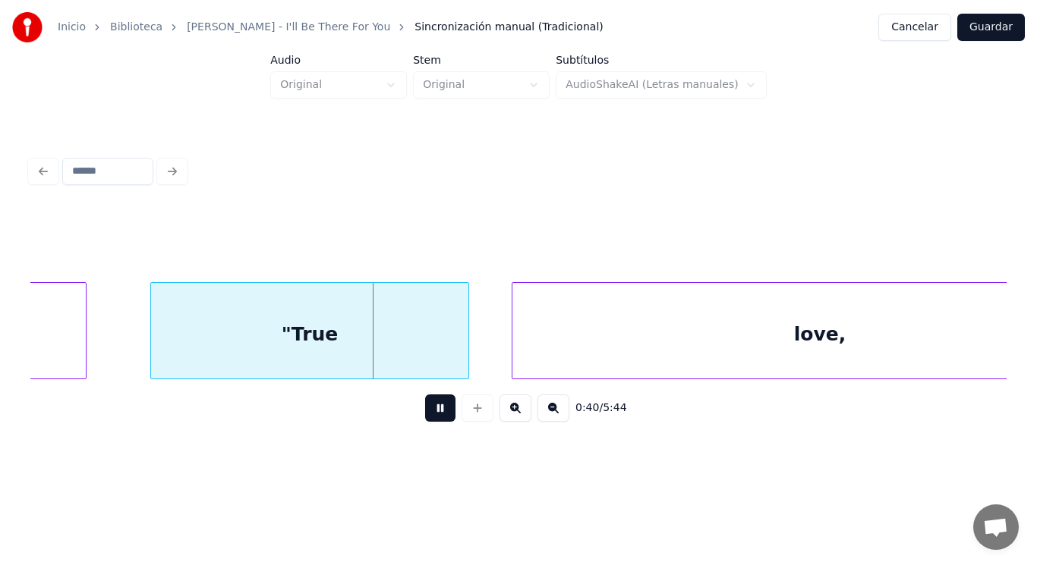
click at [427, 412] on button at bounding box center [440, 408] width 30 height 27
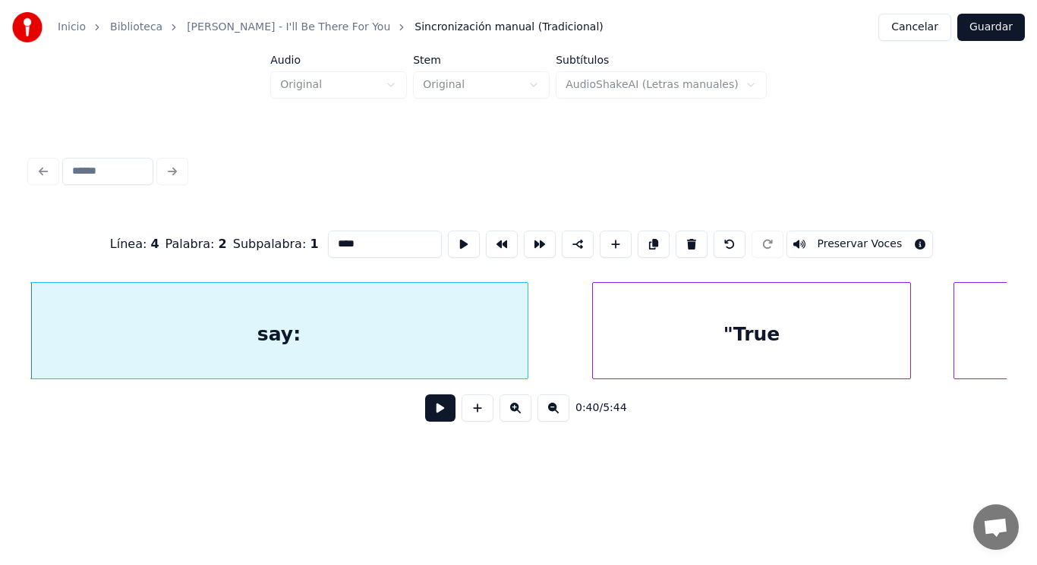
click at [433, 417] on button at bounding box center [440, 408] width 30 height 27
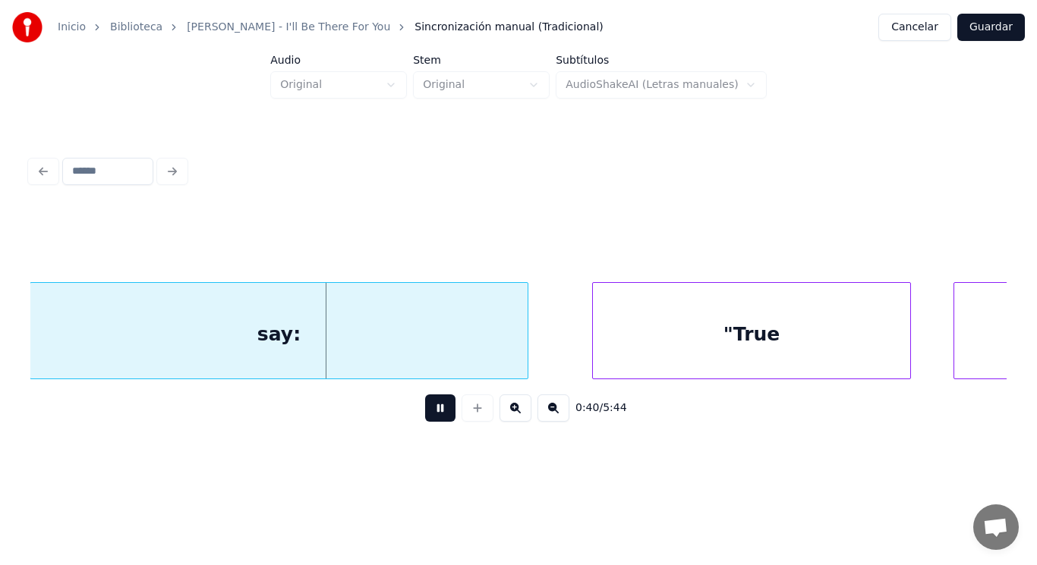
click at [433, 417] on button at bounding box center [440, 408] width 30 height 27
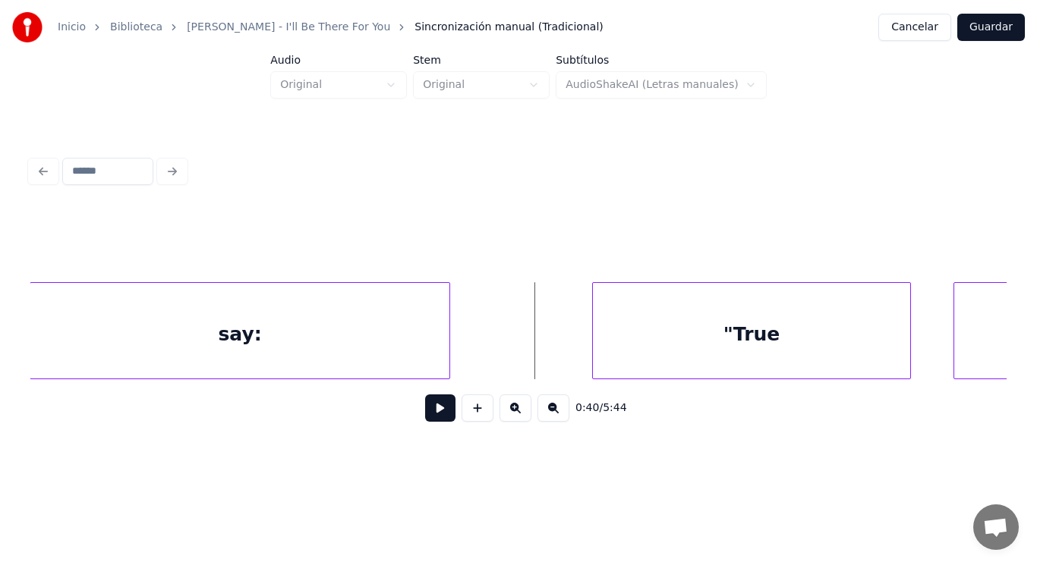
click at [445, 354] on div at bounding box center [447, 331] width 5 height 96
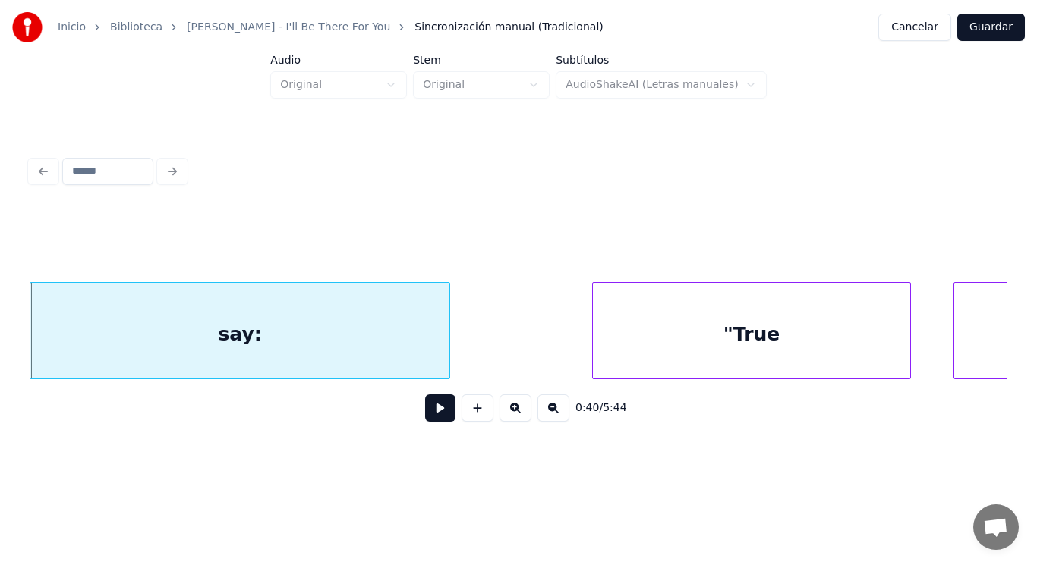
click at [428, 414] on button at bounding box center [440, 408] width 30 height 27
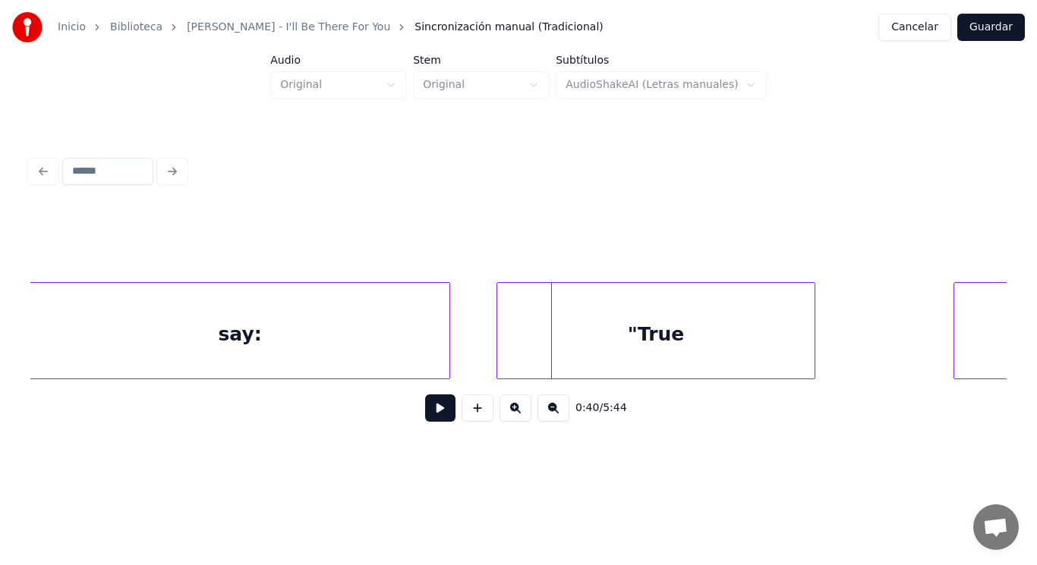
click at [522, 348] on div ""True" at bounding box center [655, 334] width 317 height 103
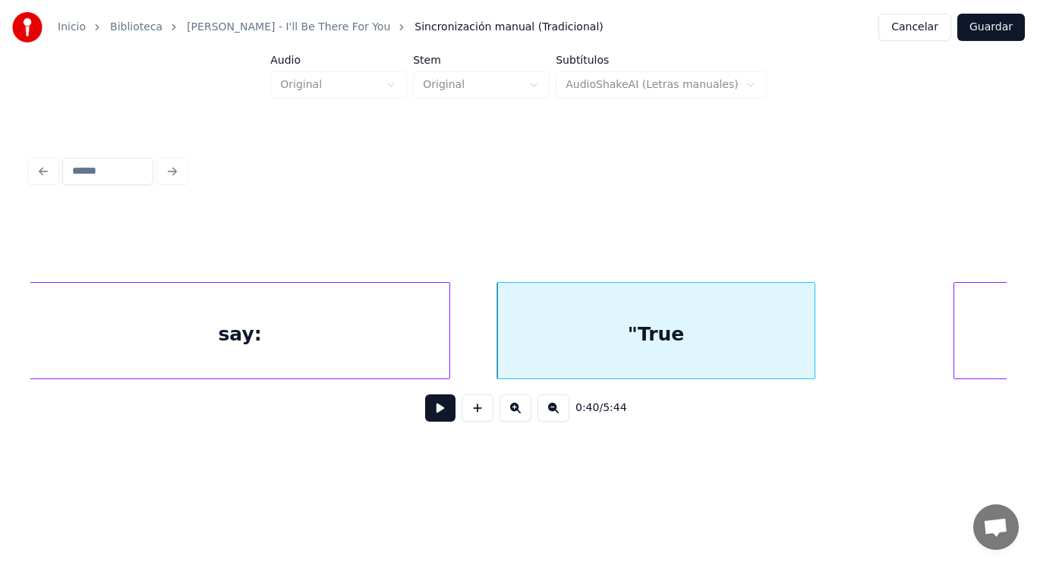
click at [425, 417] on button at bounding box center [440, 408] width 30 height 27
click at [514, 349] on div ""True" at bounding box center [655, 334] width 317 height 103
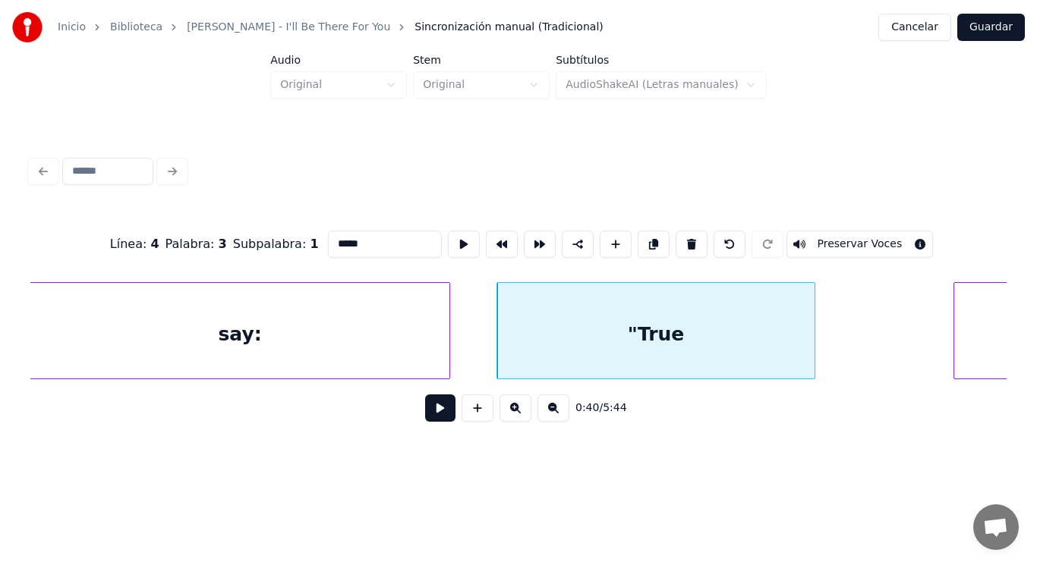
click at [428, 411] on button at bounding box center [440, 408] width 30 height 27
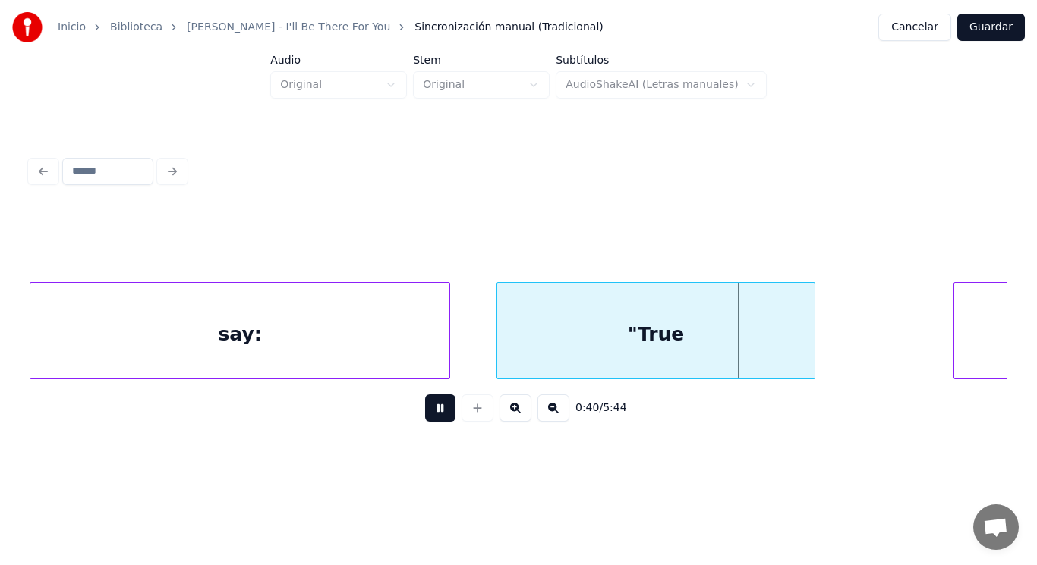
click at [428, 411] on button at bounding box center [440, 408] width 30 height 27
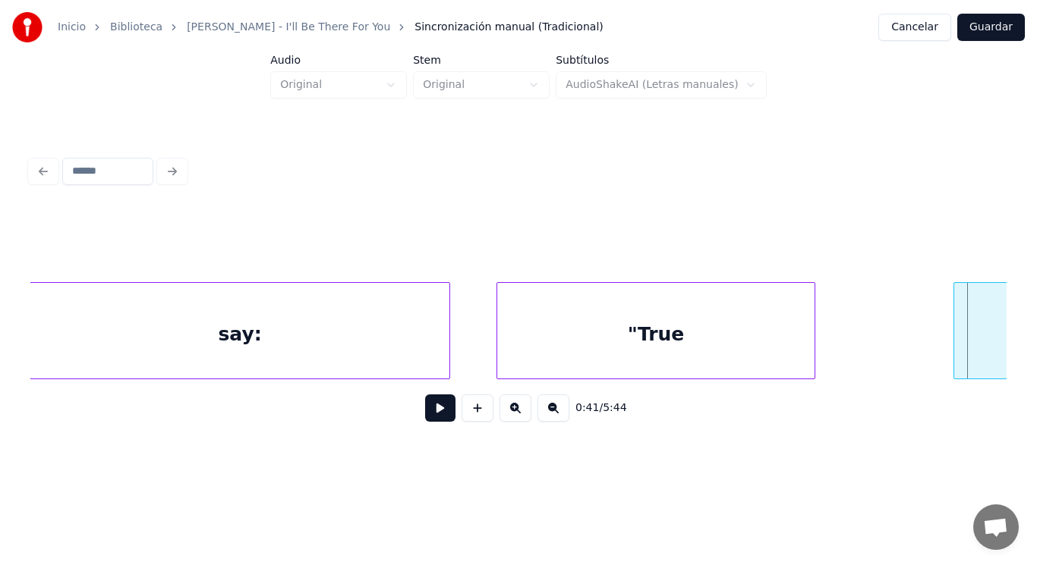
click at [732, 341] on div ""True" at bounding box center [655, 334] width 317 height 103
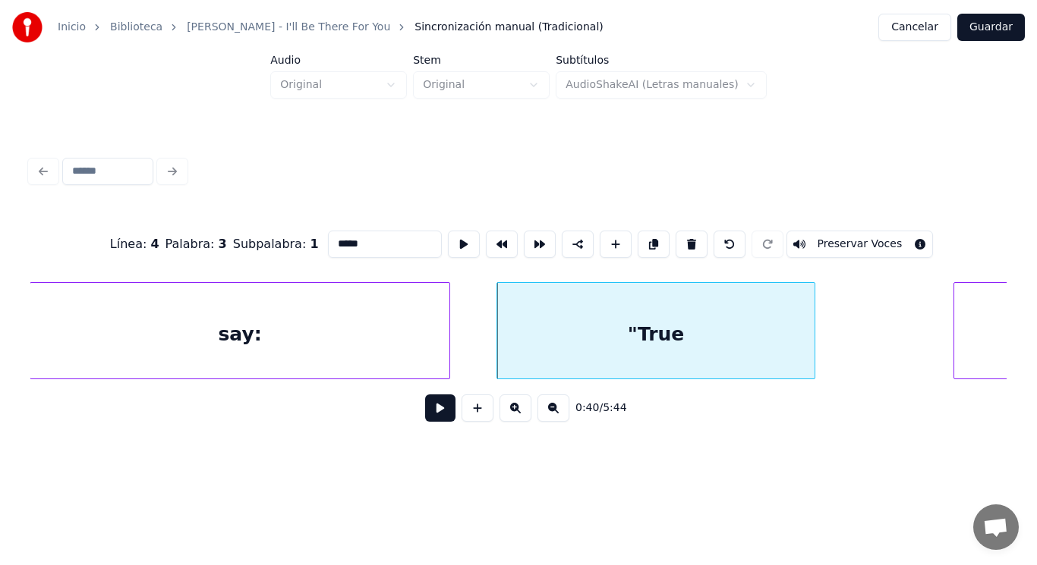
click at [427, 416] on button at bounding box center [440, 408] width 30 height 27
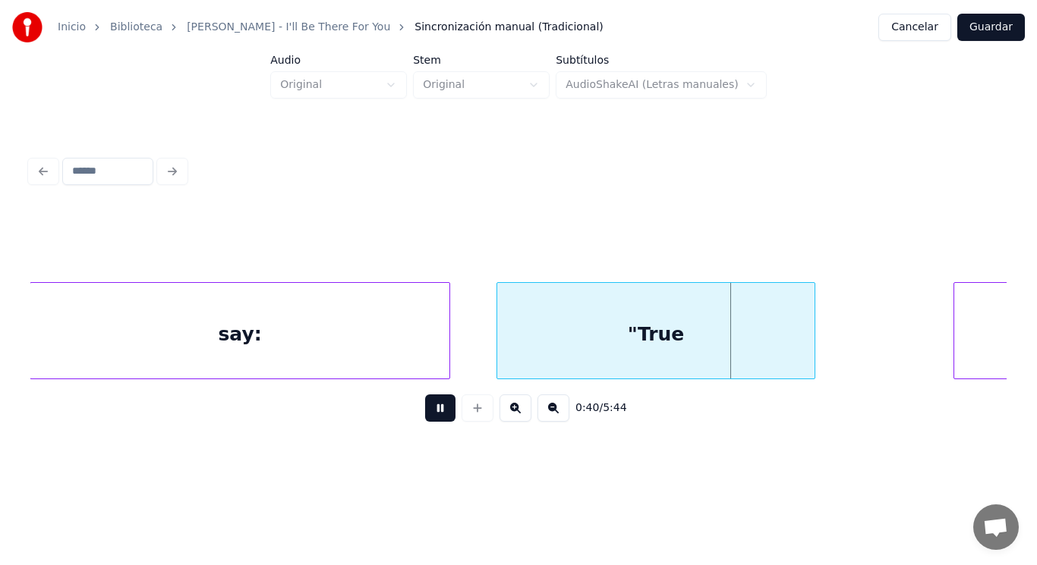
click at [427, 416] on button at bounding box center [440, 408] width 30 height 27
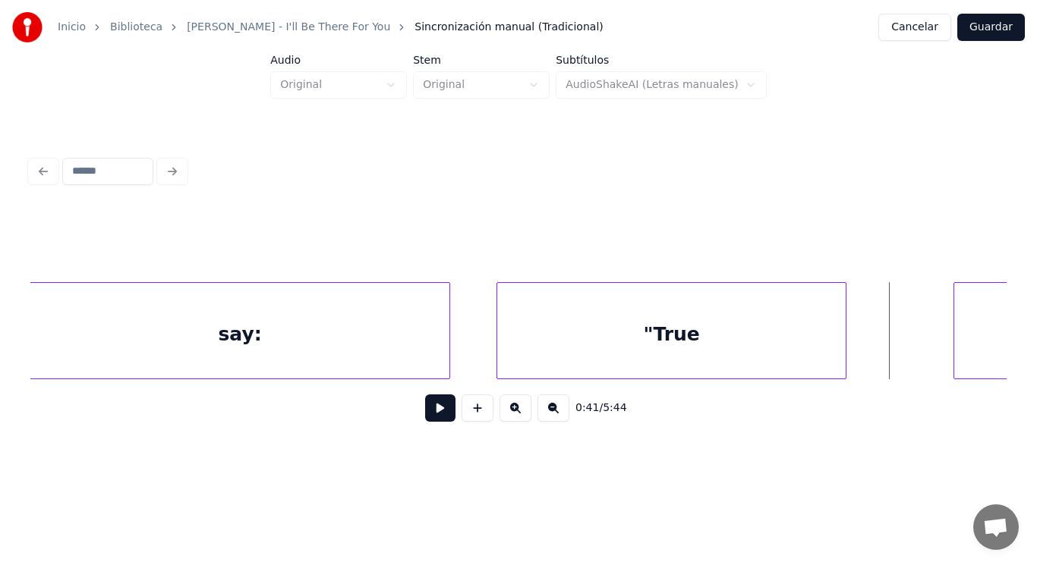
click at [843, 346] on div at bounding box center [843, 331] width 5 height 96
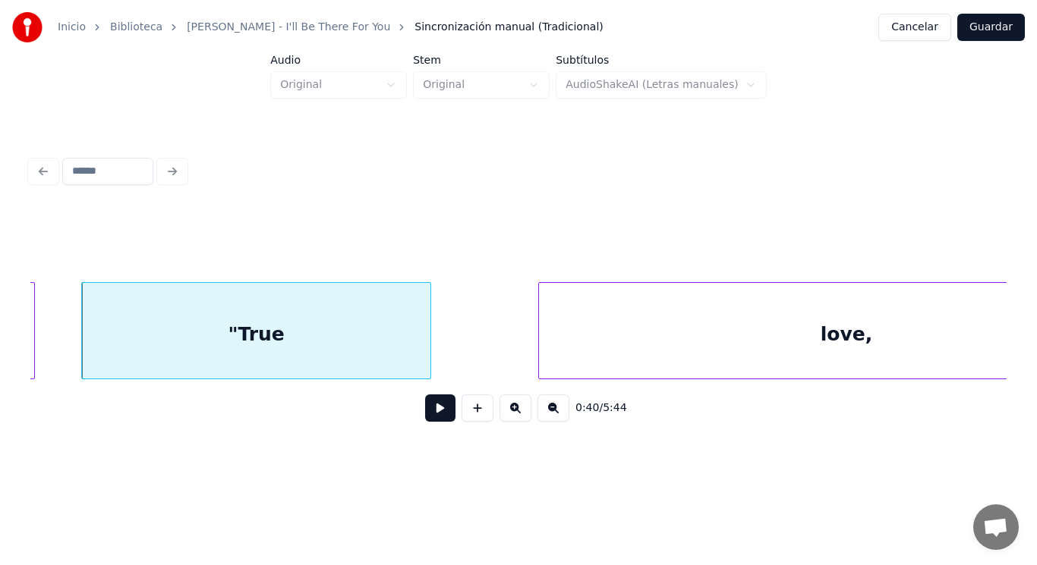
scroll to position [0, 43223]
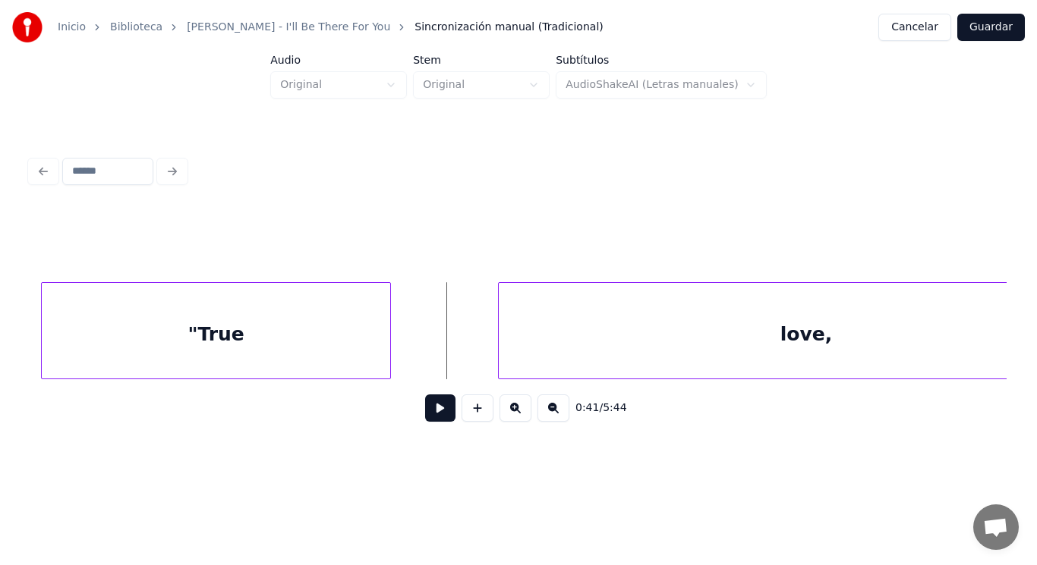
click at [425, 422] on button at bounding box center [440, 408] width 30 height 27
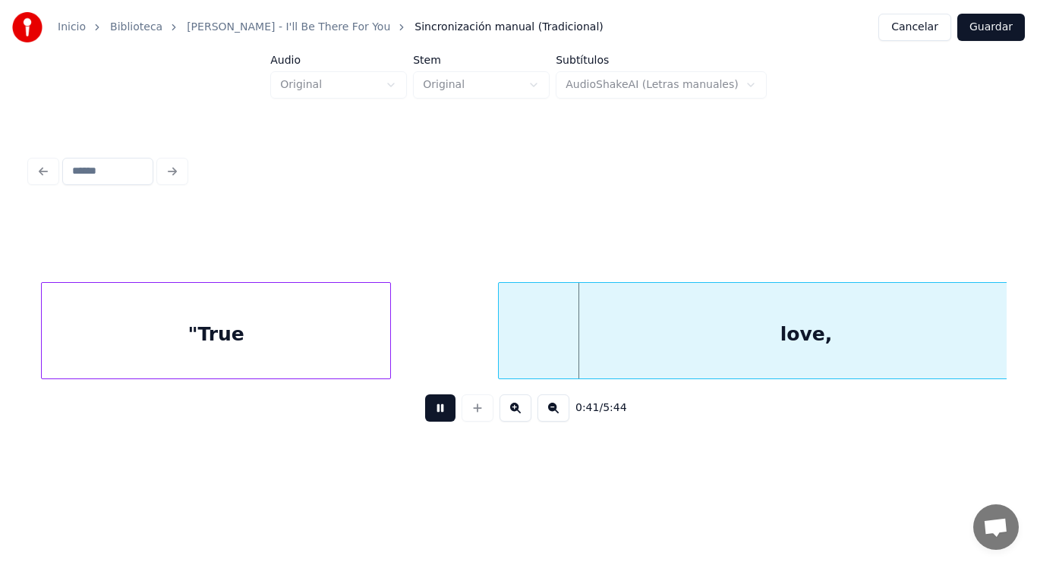
click at [425, 422] on button at bounding box center [440, 408] width 30 height 27
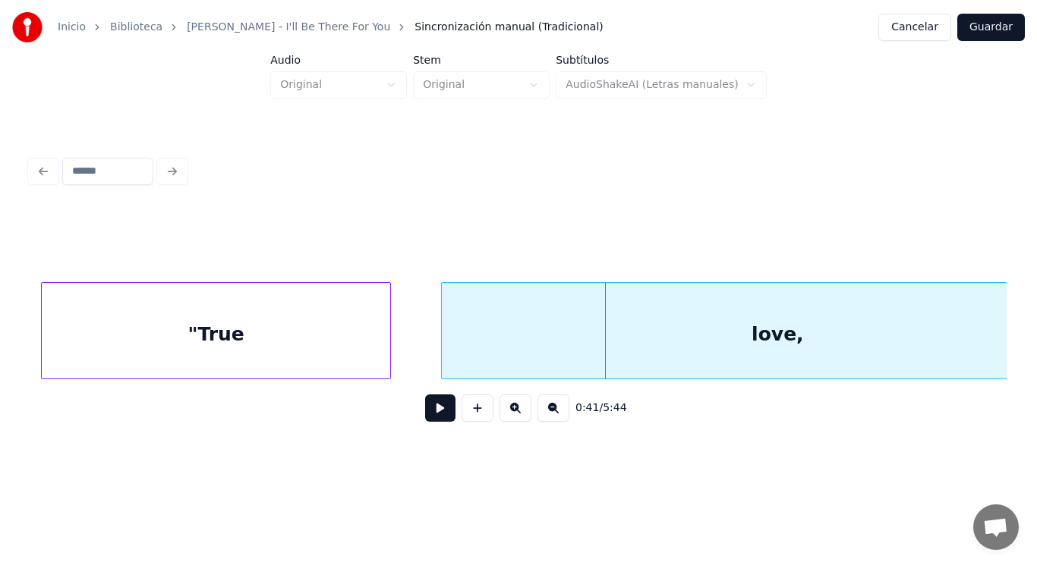
click at [443, 349] on div at bounding box center [444, 331] width 5 height 96
click at [431, 406] on button at bounding box center [440, 408] width 30 height 27
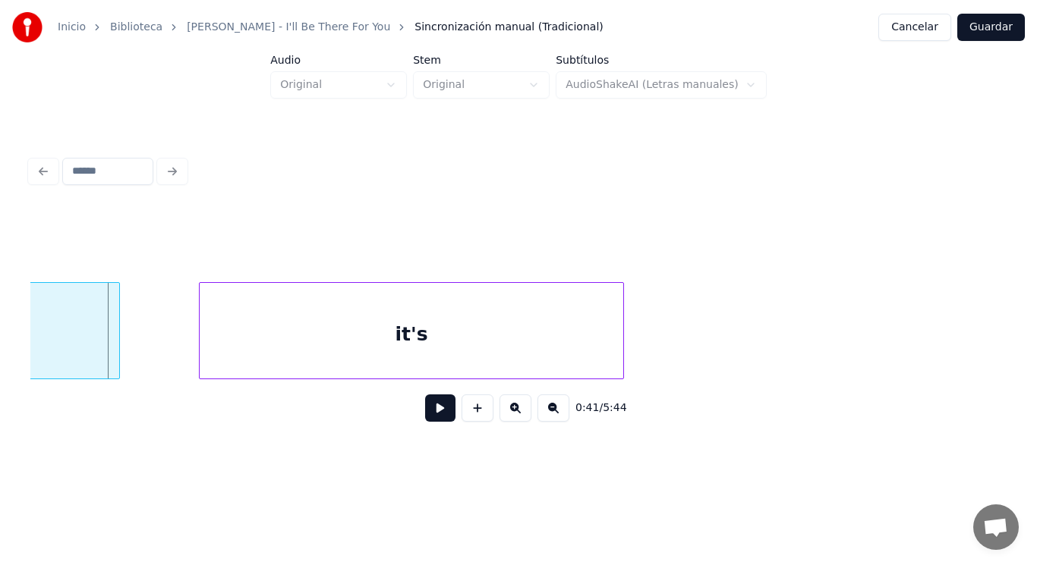
click at [115, 354] on div at bounding box center [117, 331] width 5 height 96
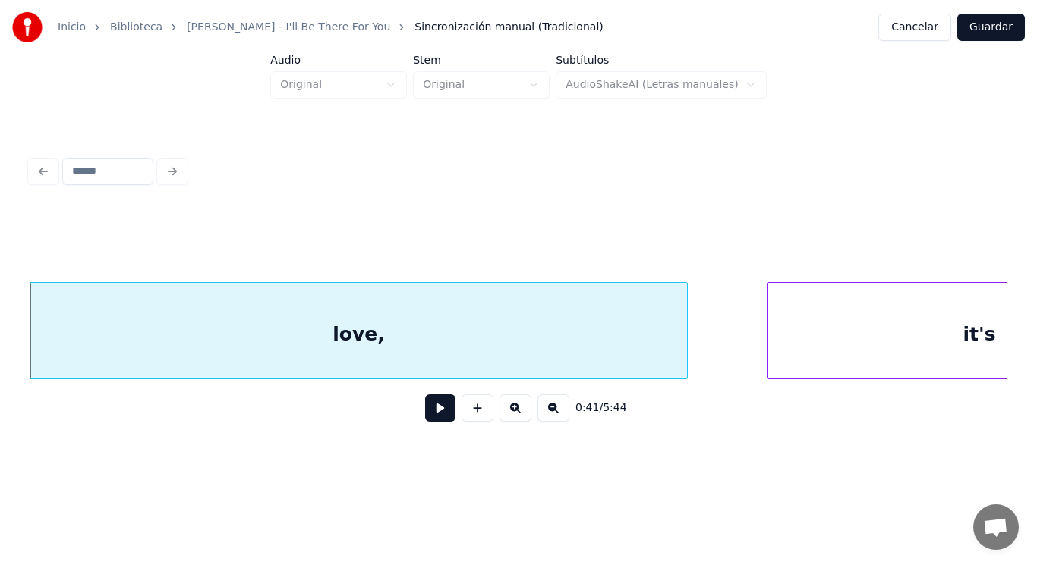
click at [427, 419] on button at bounding box center [440, 408] width 30 height 27
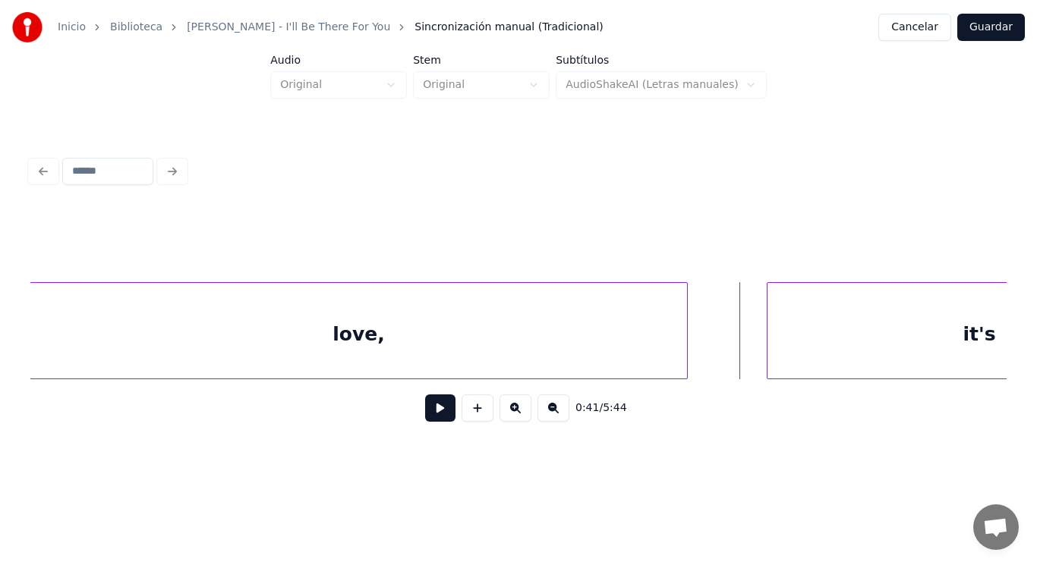
click at [647, 340] on div "love," at bounding box center [358, 334] width 656 height 103
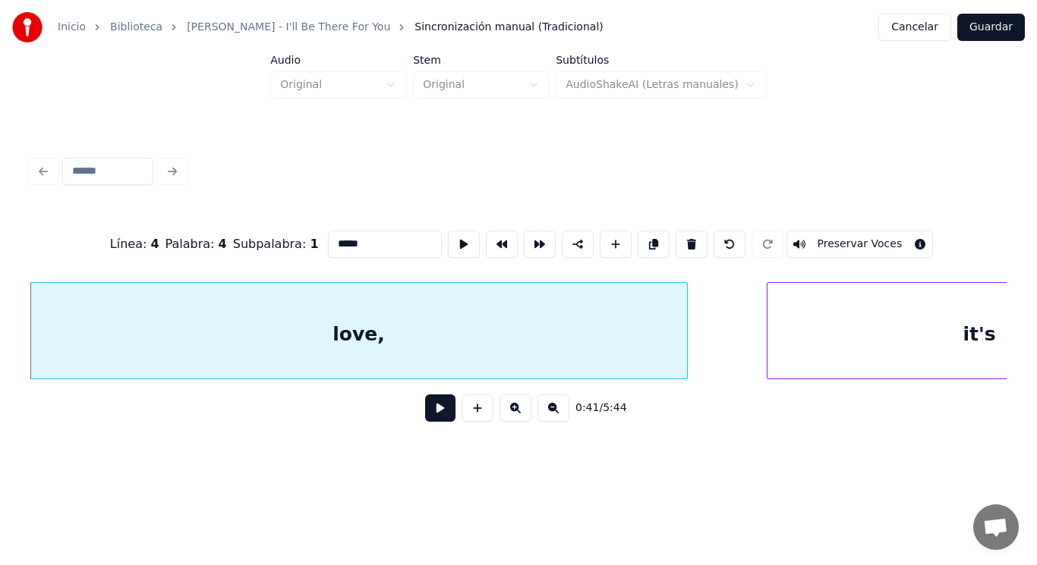
click at [427, 407] on button at bounding box center [440, 408] width 30 height 27
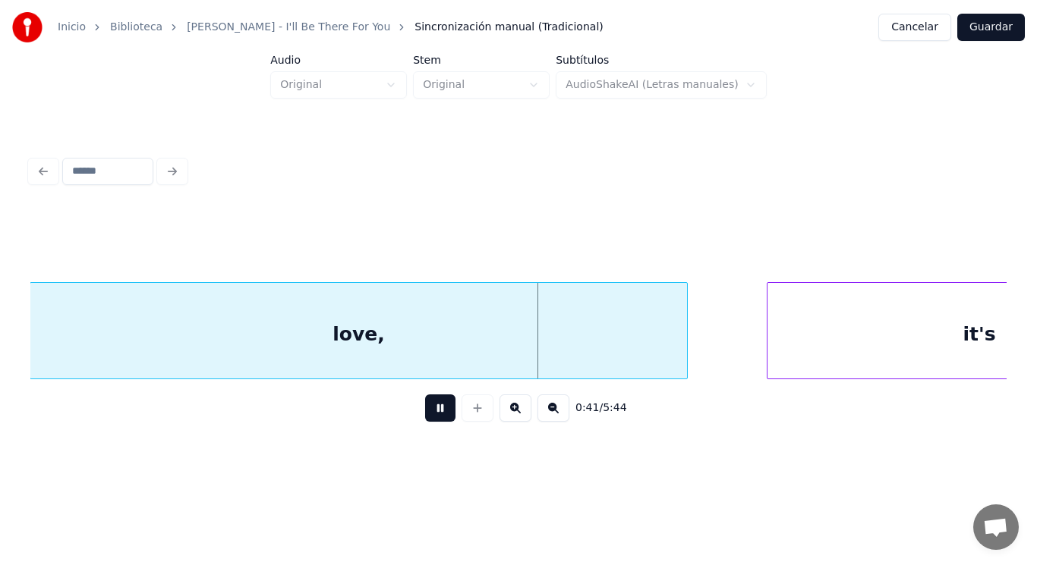
click at [427, 407] on button at bounding box center [440, 408] width 30 height 27
click at [656, 354] on div at bounding box center [658, 331] width 5 height 96
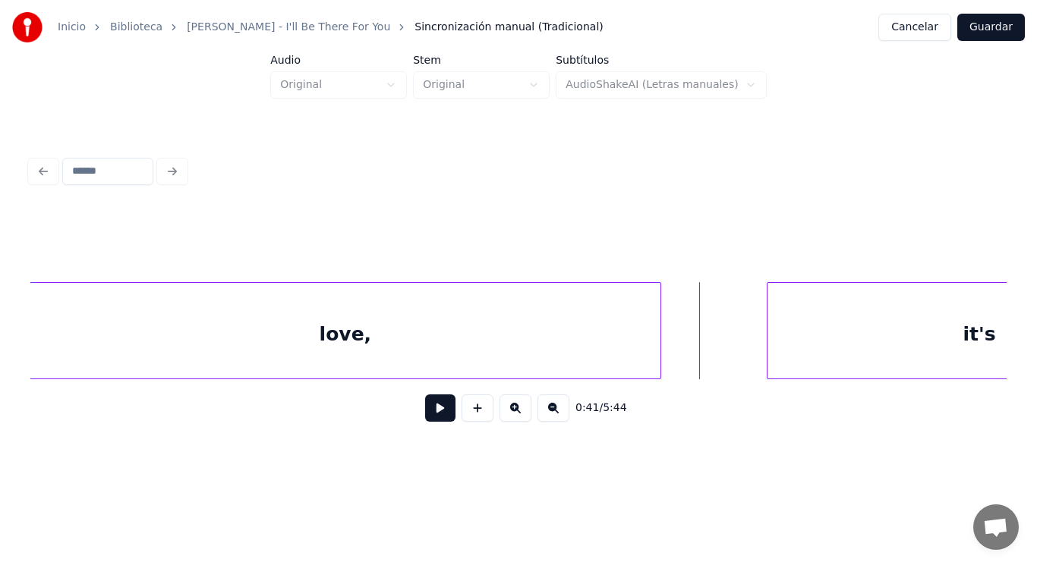
click at [437, 412] on button at bounding box center [440, 408] width 30 height 27
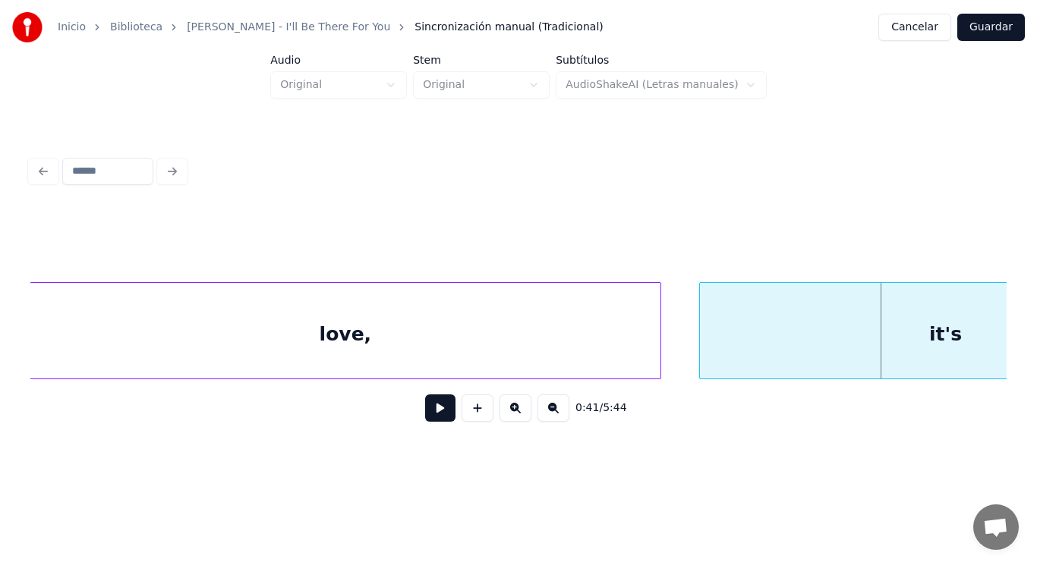
click at [702, 362] on div at bounding box center [702, 331] width 5 height 96
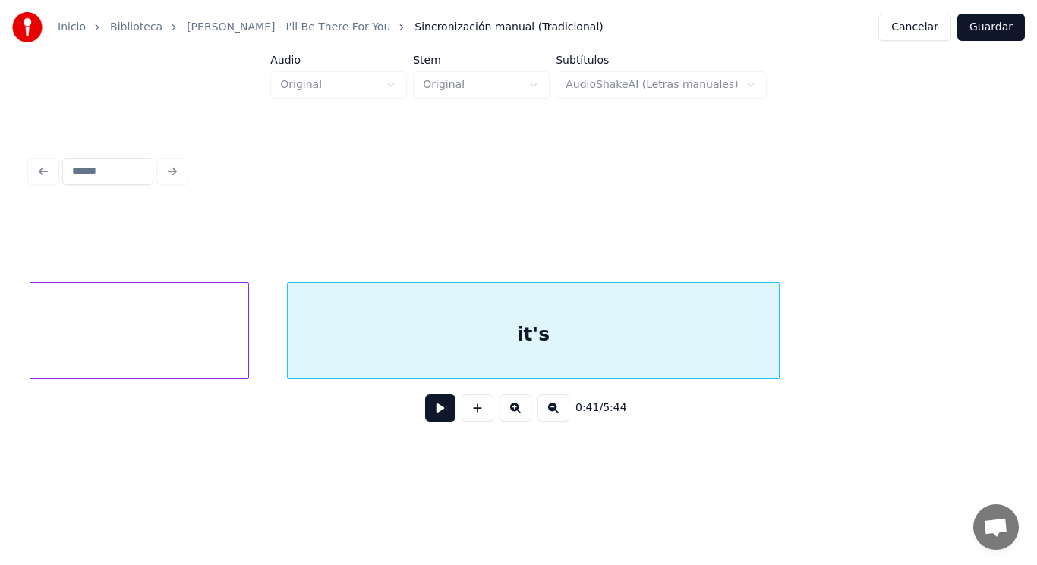
scroll to position [0, 44089]
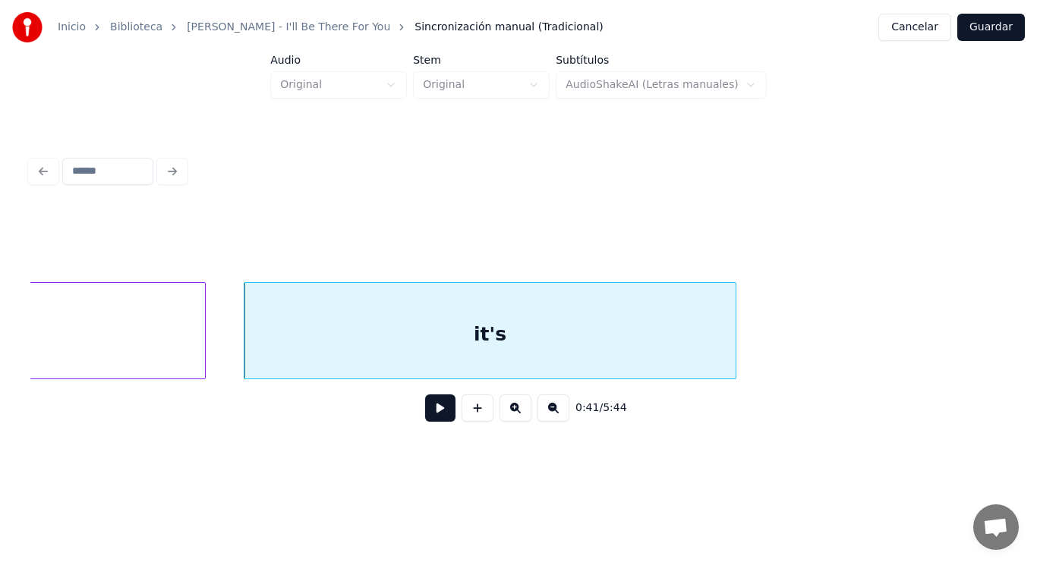
click at [430, 419] on button at bounding box center [440, 408] width 30 height 27
click at [698, 351] on div at bounding box center [699, 331] width 5 height 96
click at [425, 413] on button at bounding box center [440, 408] width 30 height 27
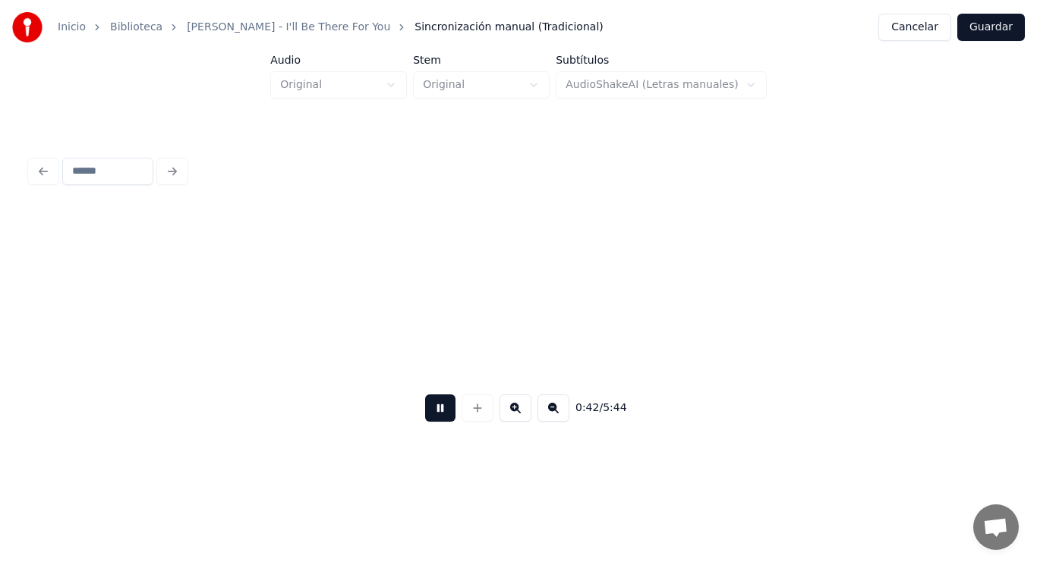
scroll to position [0, 45081]
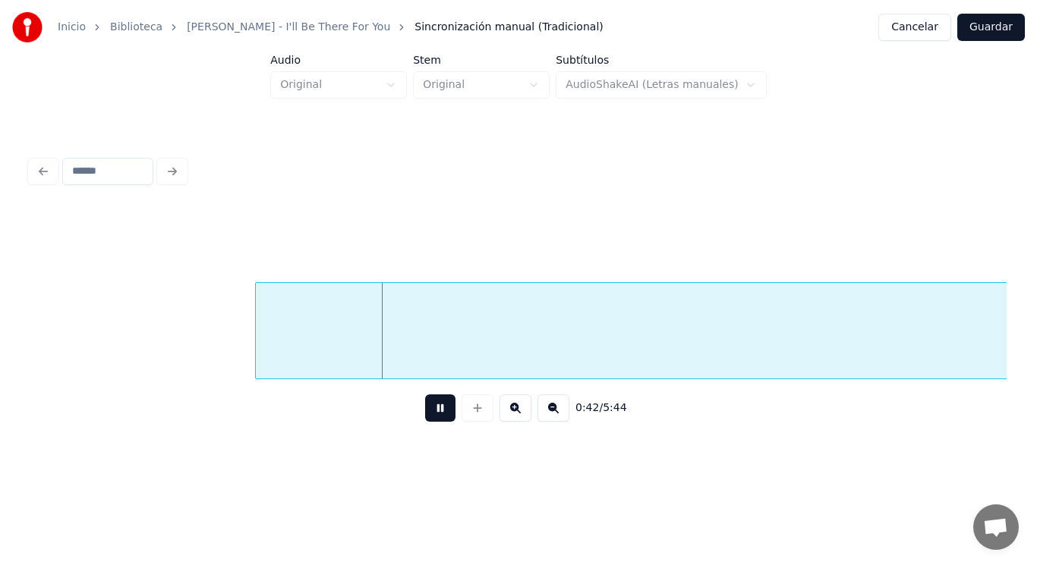
click at [425, 413] on button at bounding box center [440, 408] width 30 height 27
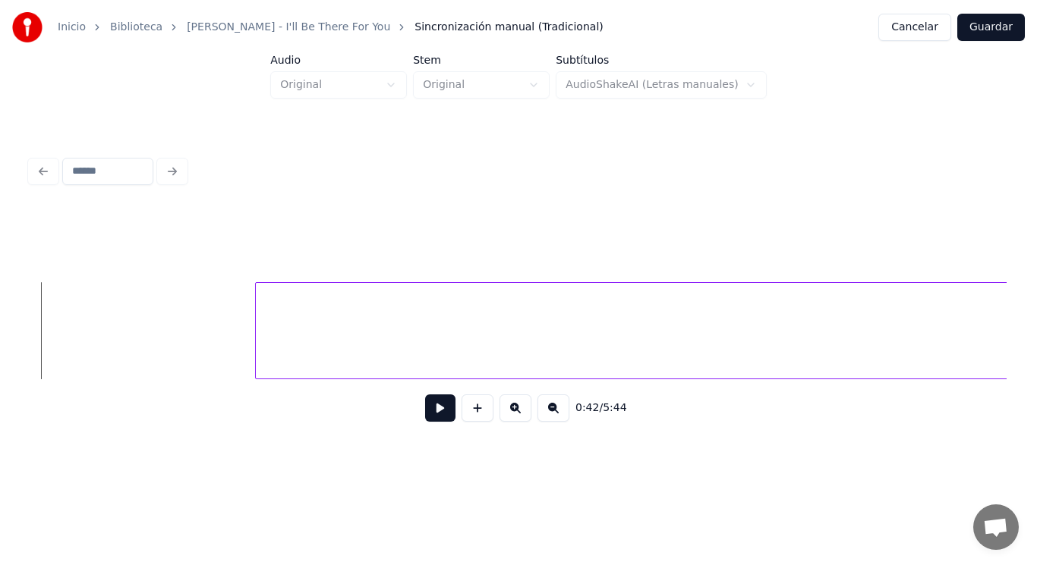
click at [430, 412] on button at bounding box center [440, 408] width 30 height 27
click at [159, 348] on div at bounding box center [159, 331] width 5 height 96
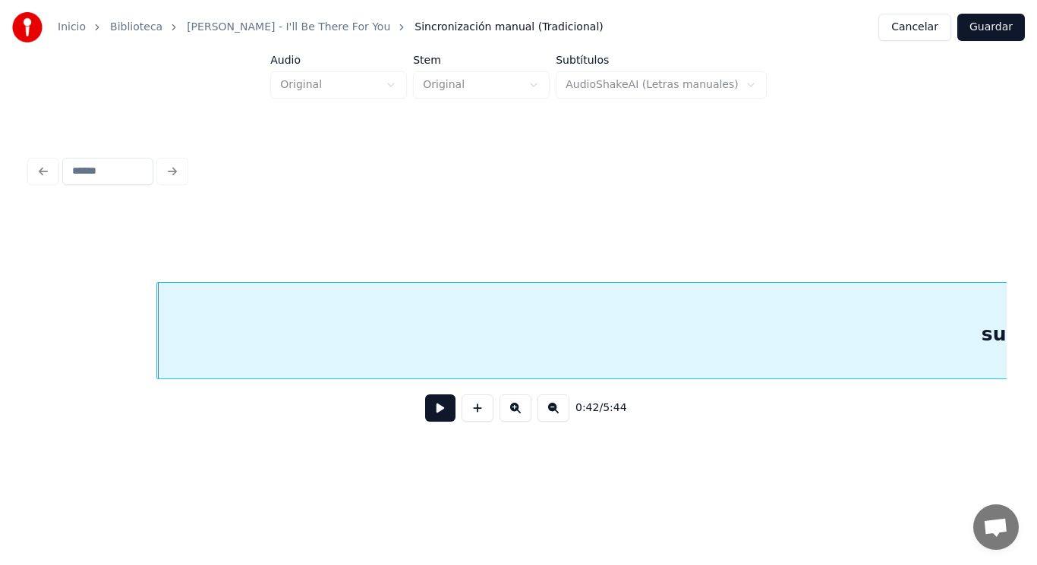
click at [430, 412] on button at bounding box center [440, 408] width 30 height 27
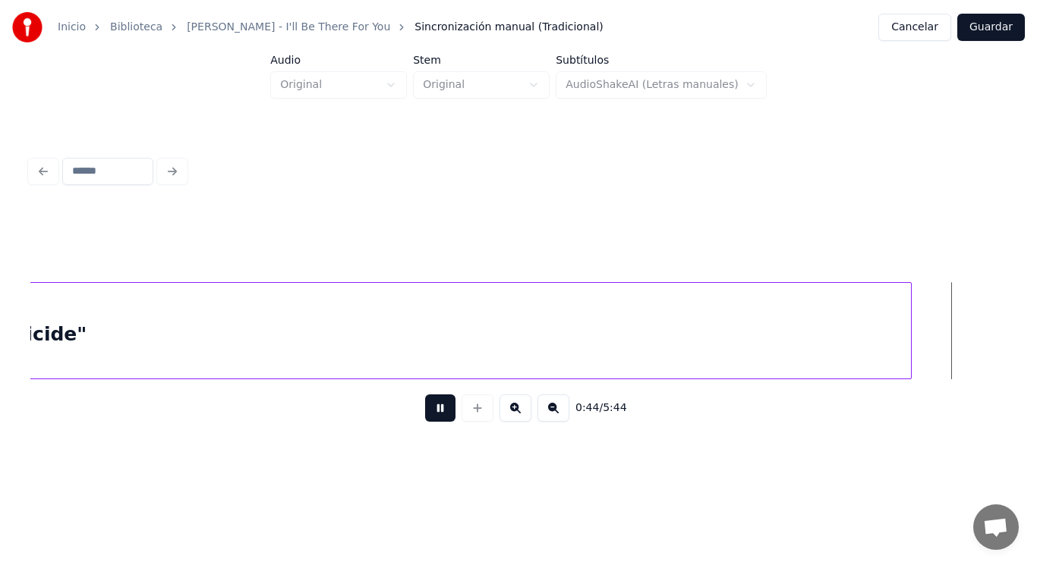
click at [430, 412] on button at bounding box center [440, 408] width 30 height 27
click at [1036, 320] on div "Inicio Biblioteca [PERSON_NAME] - I'll Be There For You Sincronización manual (…" at bounding box center [518, 231] width 1037 height 462
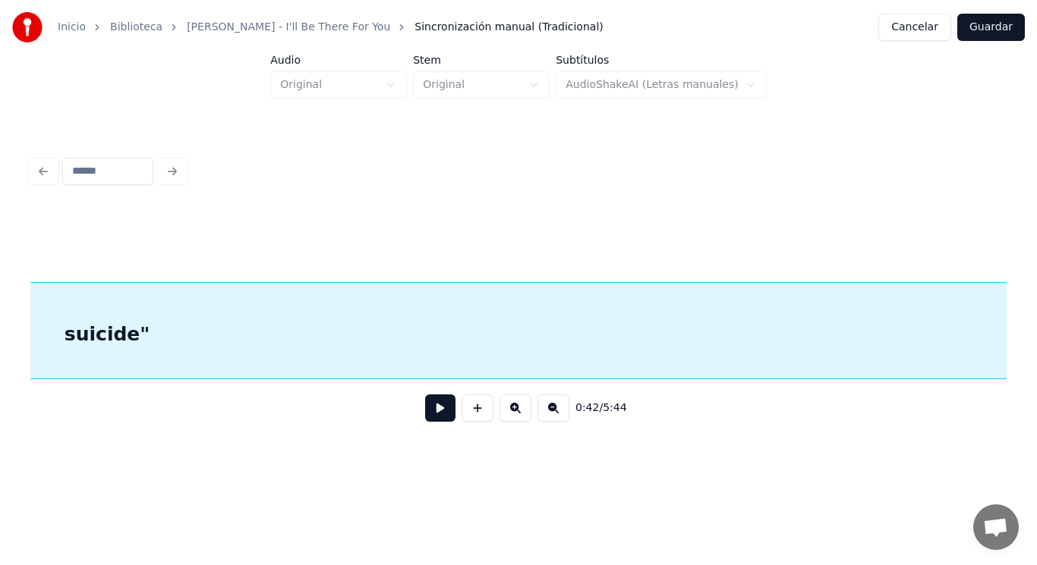
scroll to position [0, 45207]
click at [425, 414] on button at bounding box center [440, 408] width 30 height 27
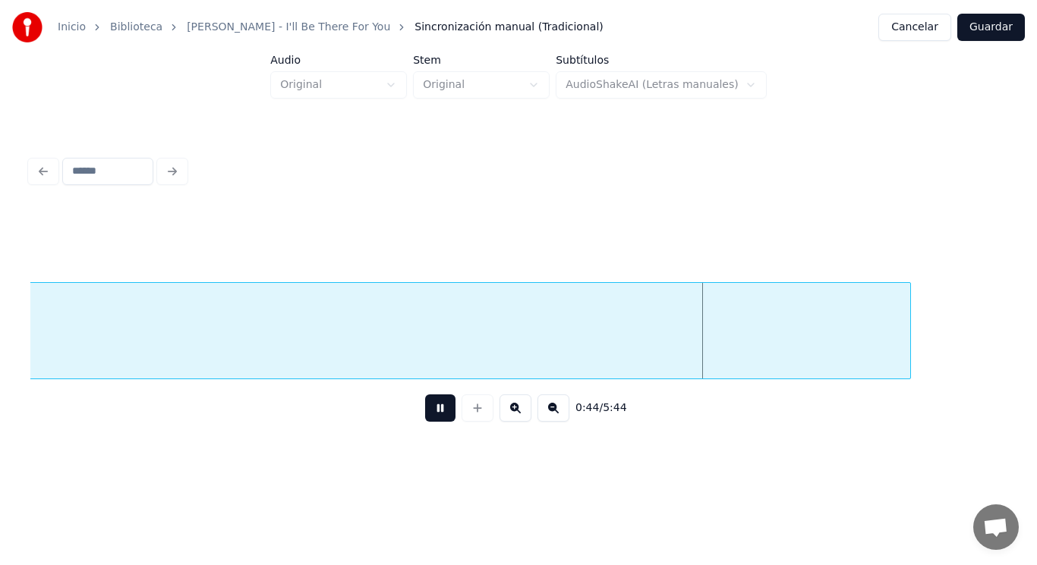
click at [425, 414] on button at bounding box center [440, 408] width 30 height 27
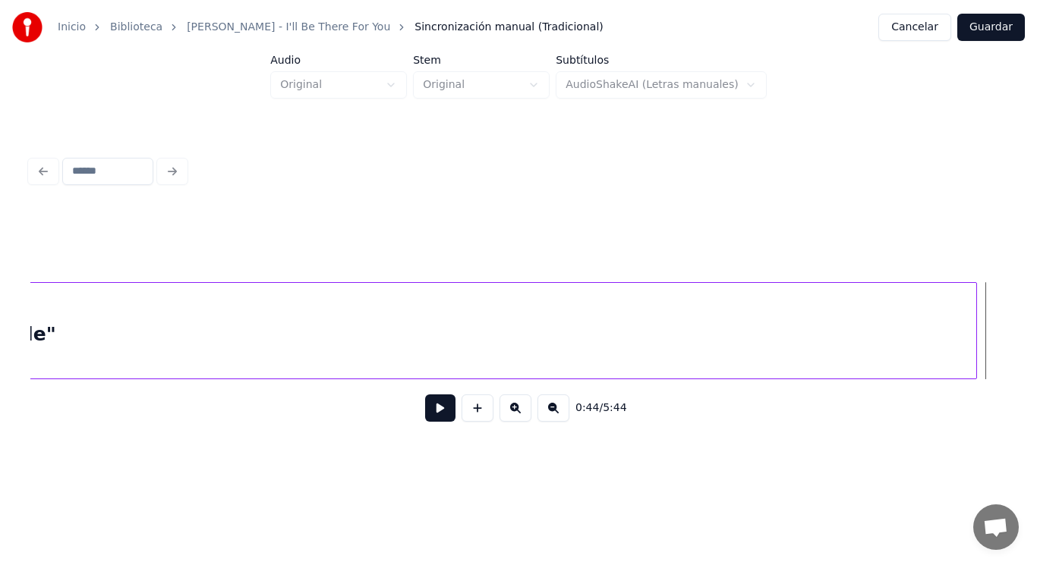
click at [976, 338] on div at bounding box center [973, 331] width 5 height 96
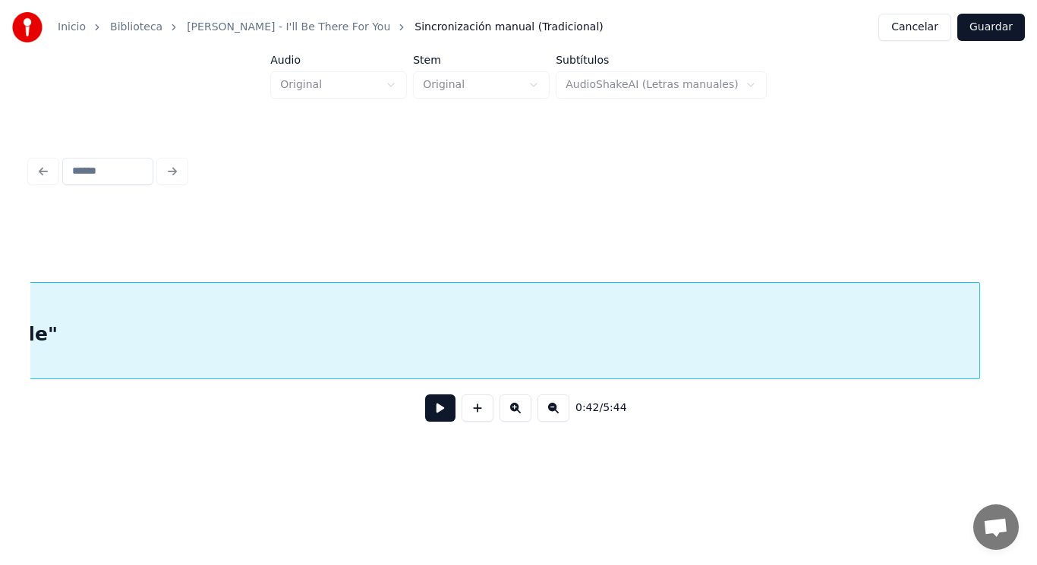
scroll to position [0, 45207]
click at [429, 408] on button at bounding box center [440, 408] width 30 height 27
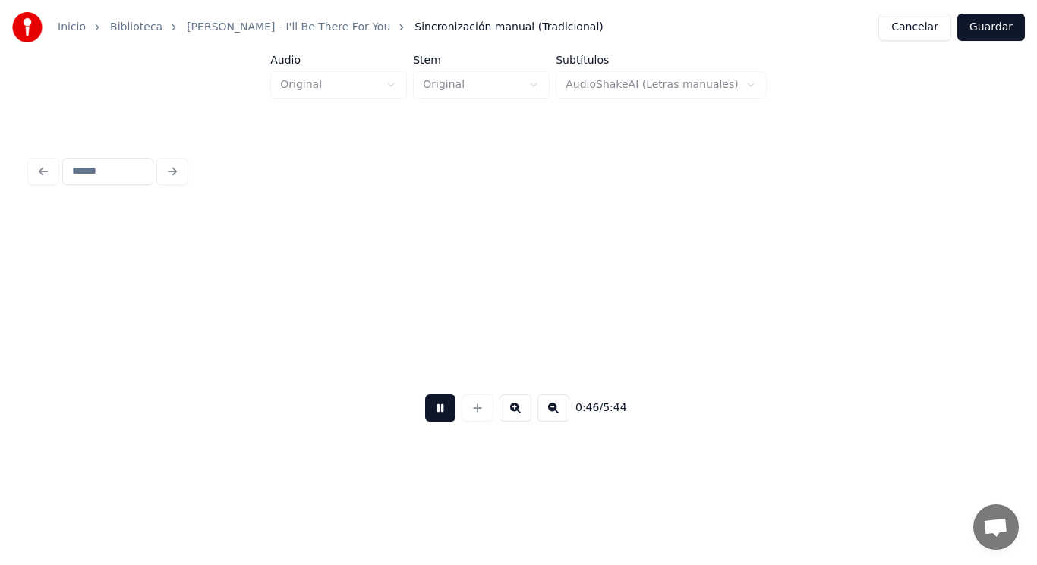
scroll to position [0, 49174]
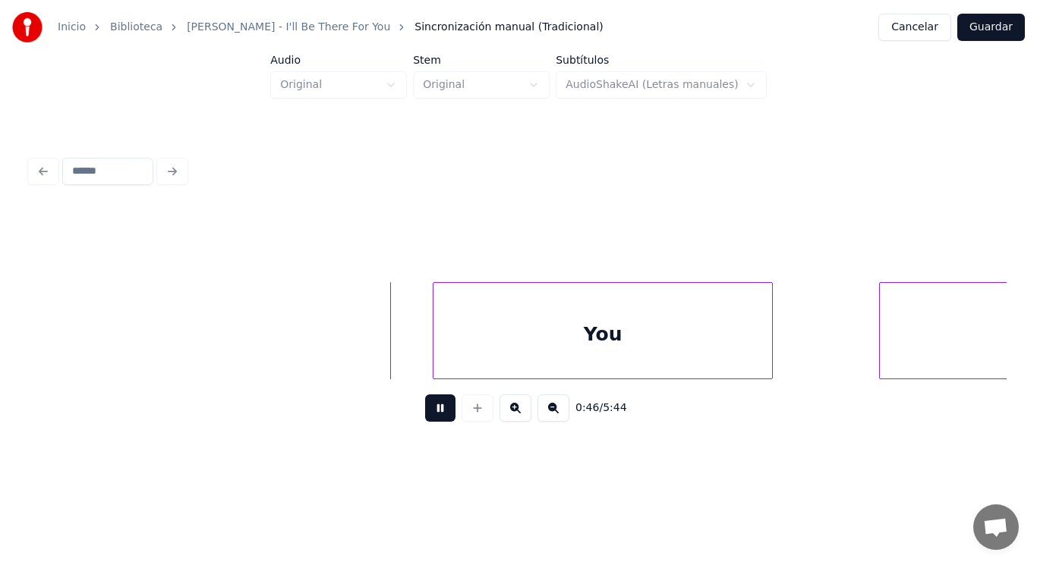
click at [428, 414] on button at bounding box center [440, 408] width 30 height 27
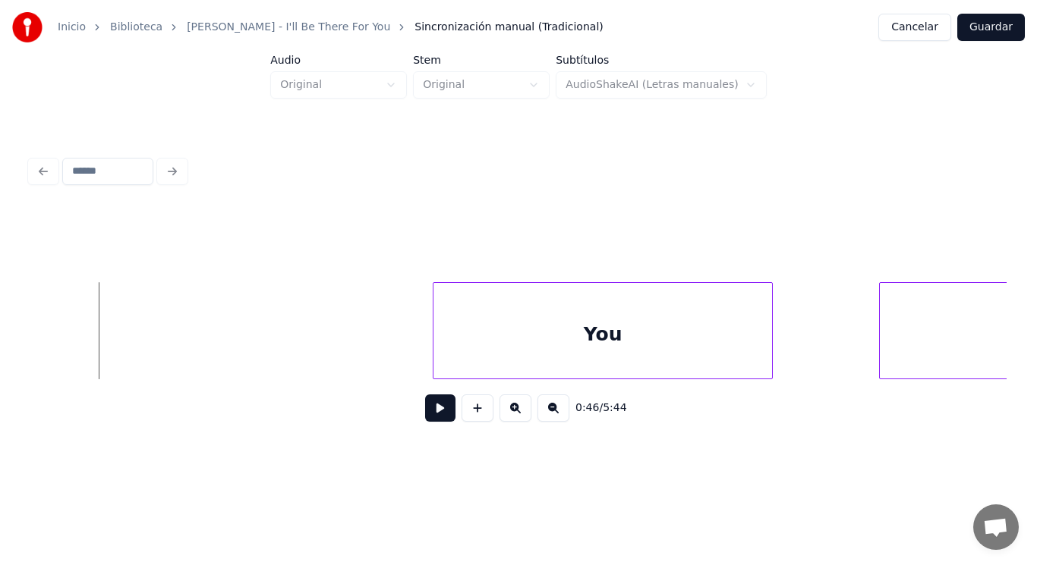
click at [430, 411] on button at bounding box center [440, 408] width 30 height 27
click at [376, 359] on div at bounding box center [376, 331] width 5 height 96
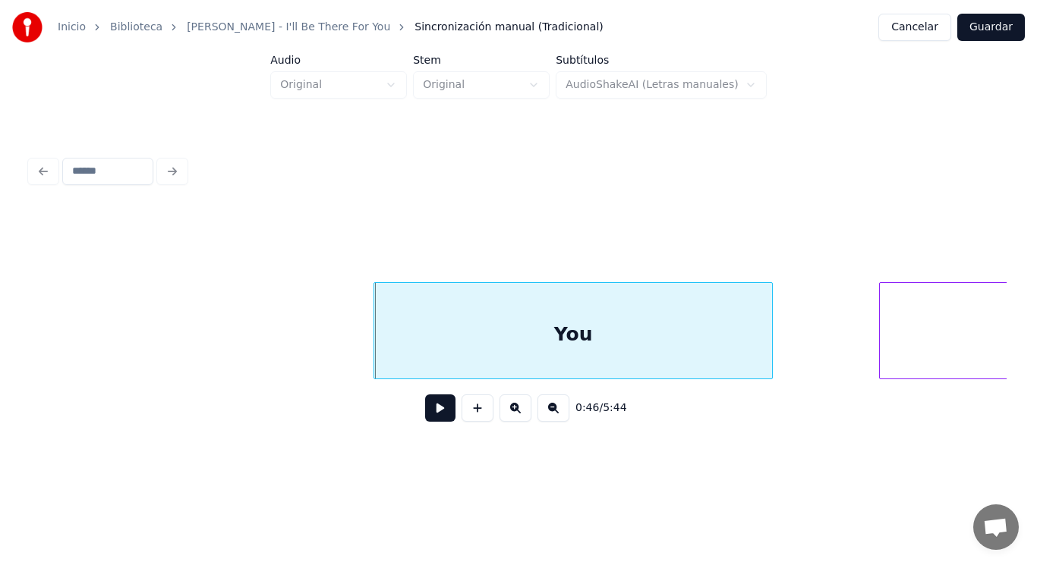
click at [433, 411] on button at bounding box center [440, 408] width 30 height 27
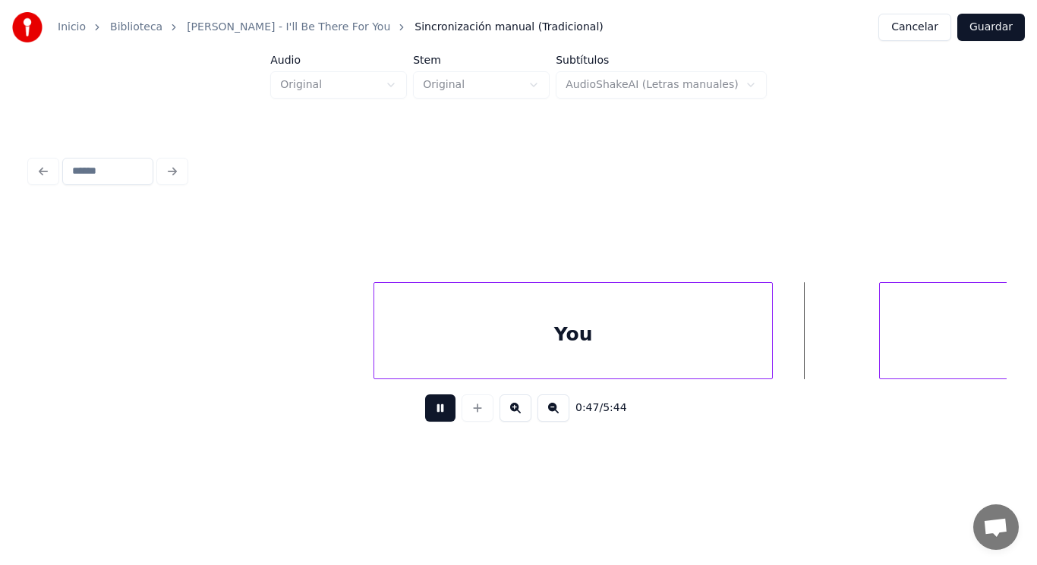
click at [433, 411] on button at bounding box center [440, 408] width 30 height 27
click at [648, 345] on div "You" at bounding box center [573, 334] width 398 height 103
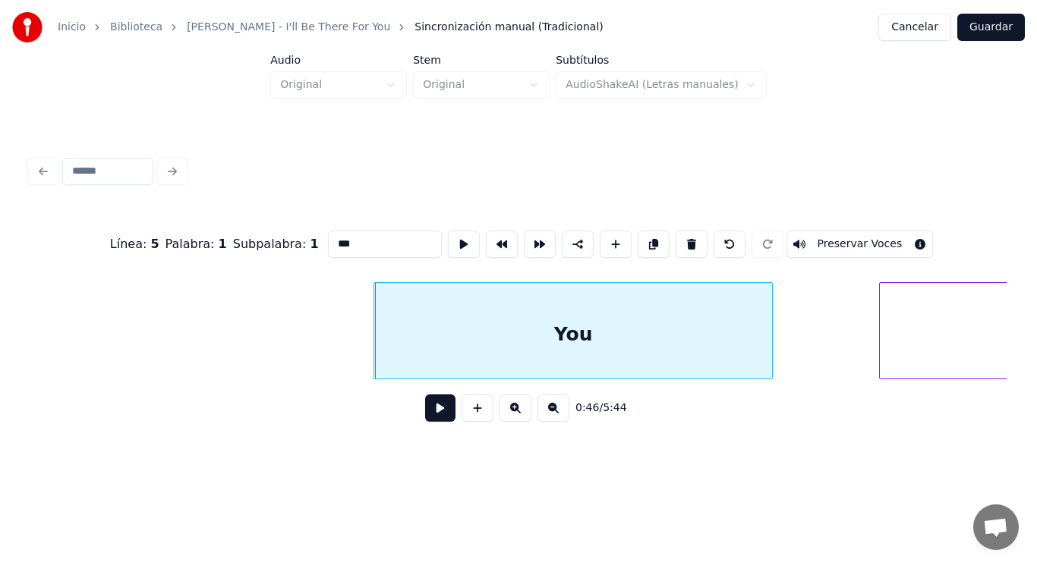
click at [425, 414] on button at bounding box center [440, 408] width 30 height 27
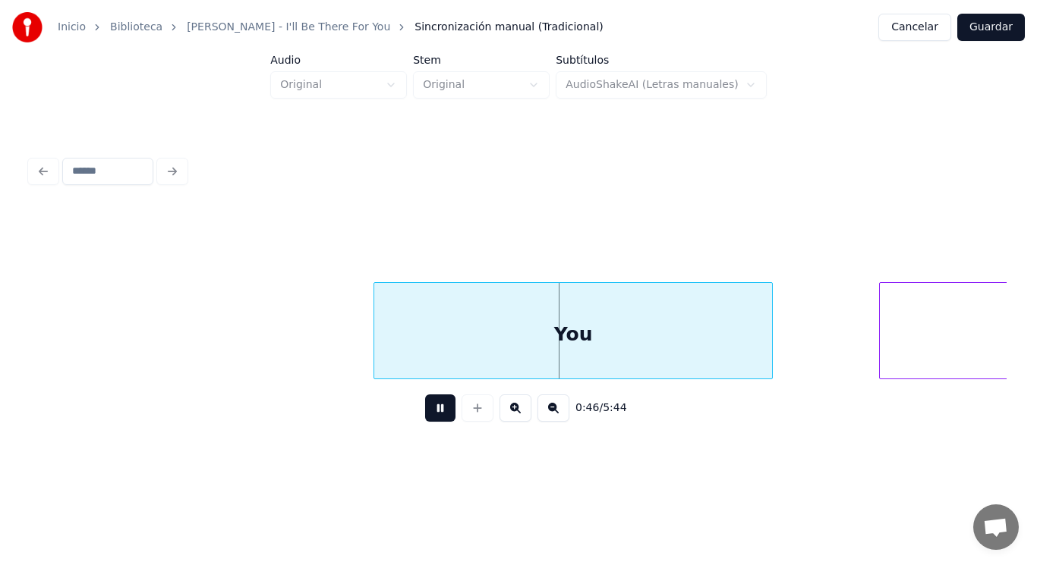
click at [425, 414] on button at bounding box center [440, 408] width 30 height 27
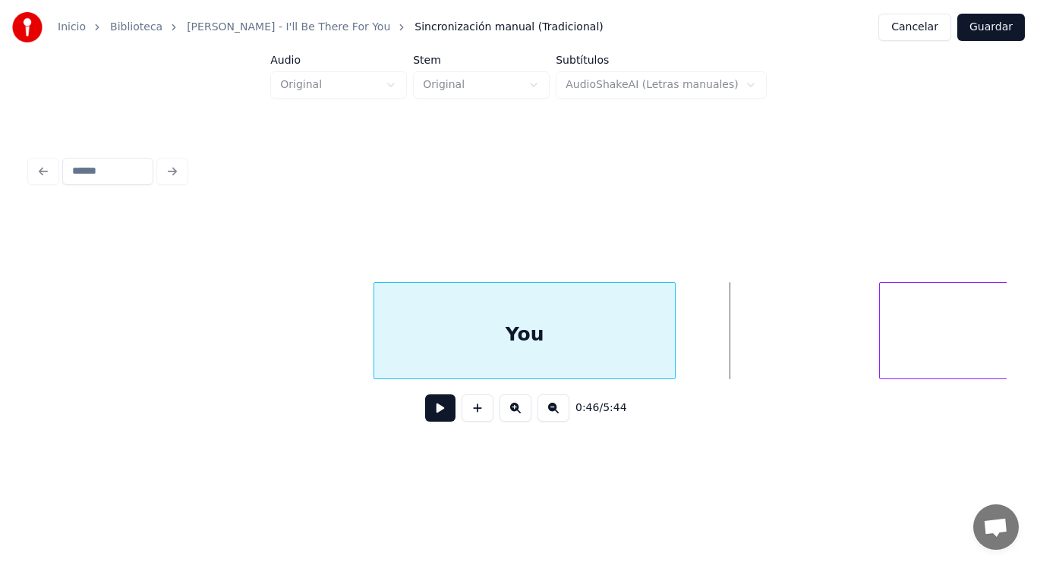
click at [673, 356] on div at bounding box center [672, 331] width 5 height 96
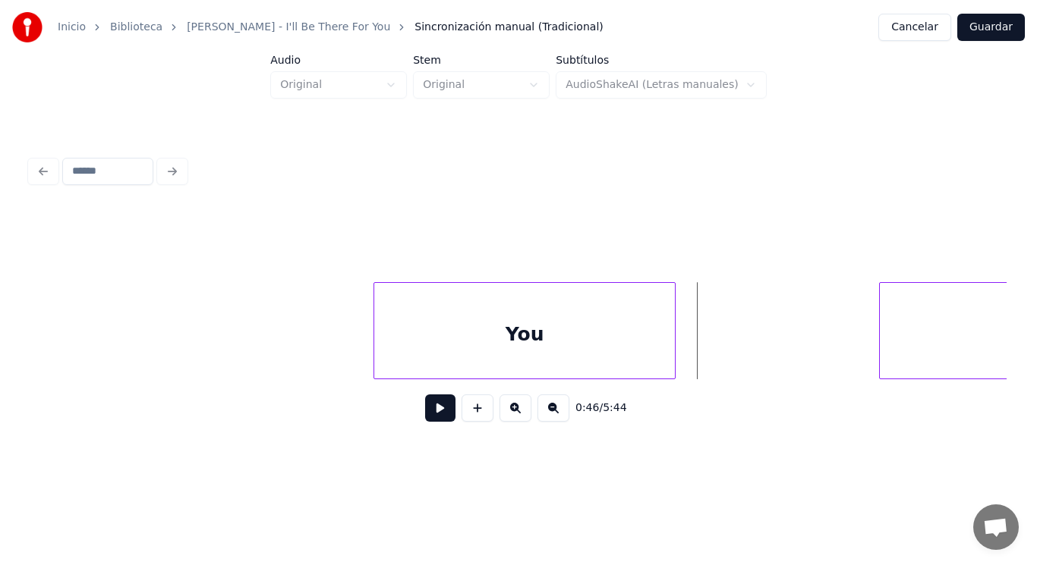
click at [427, 414] on button at bounding box center [440, 408] width 30 height 27
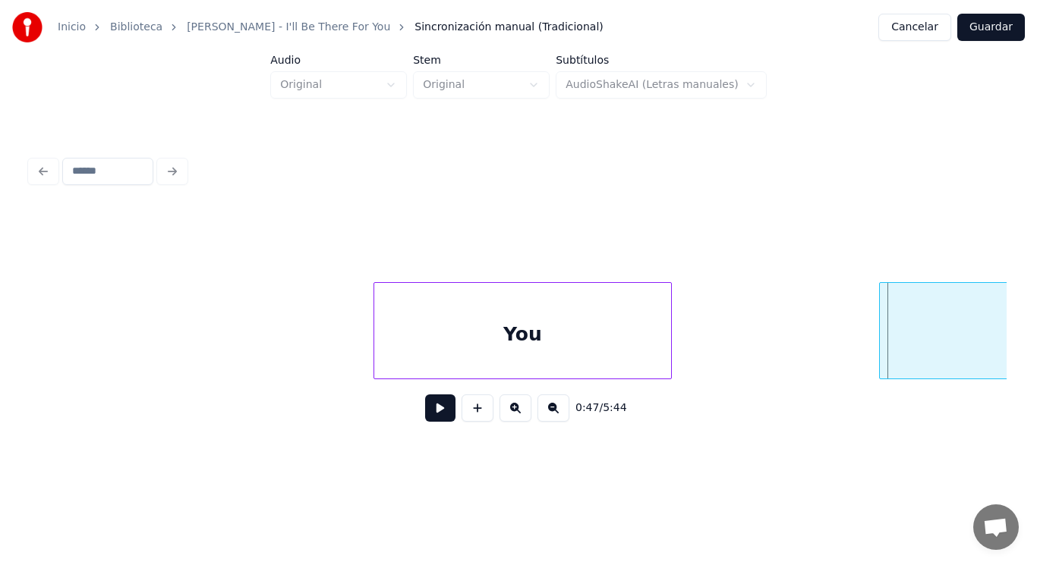
click at [668, 360] on div at bounding box center [668, 331] width 5 height 96
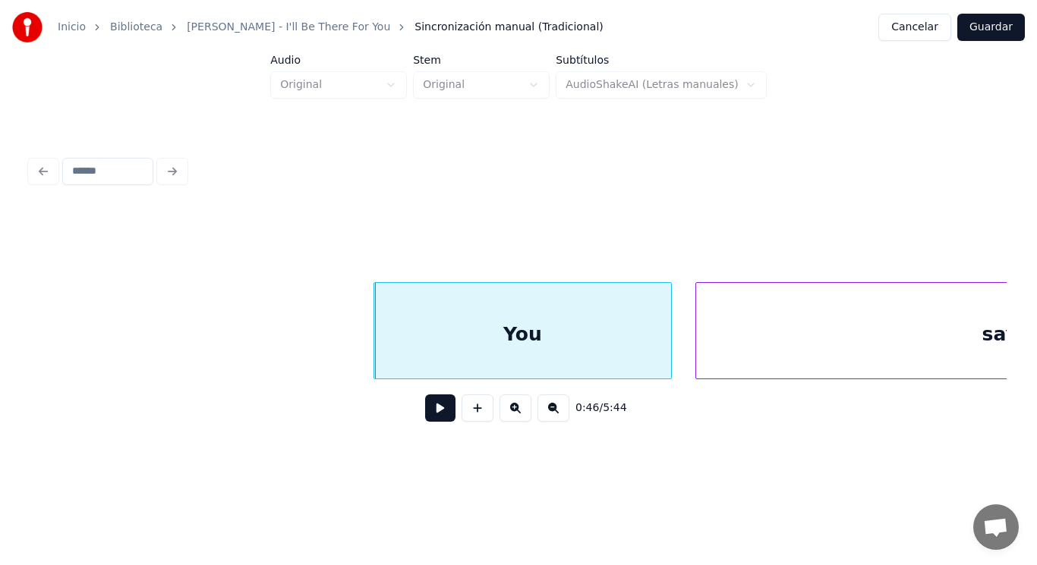
click at [697, 360] on div at bounding box center [698, 331] width 5 height 96
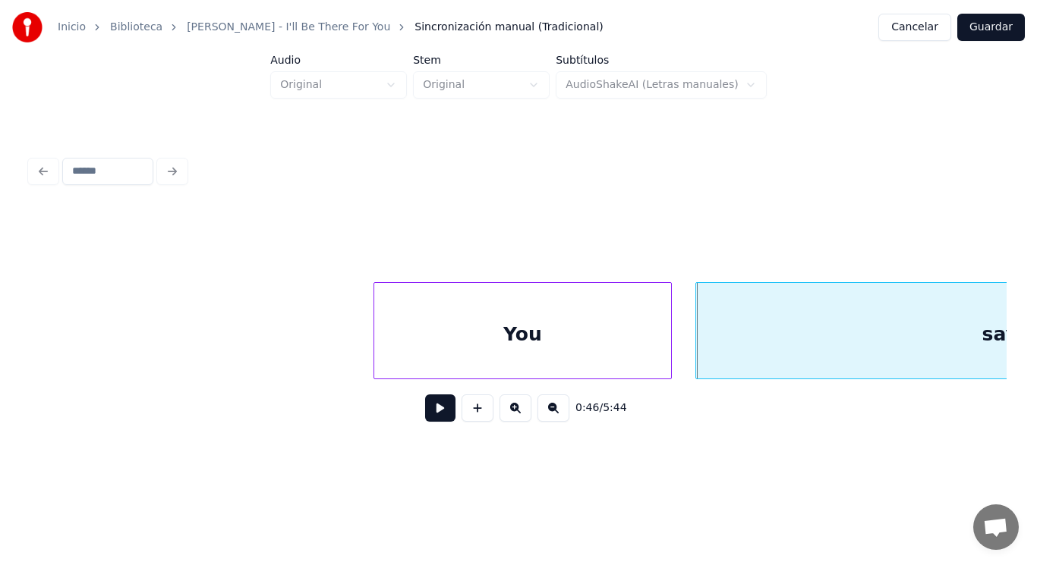
click at [426, 422] on button at bounding box center [440, 408] width 30 height 27
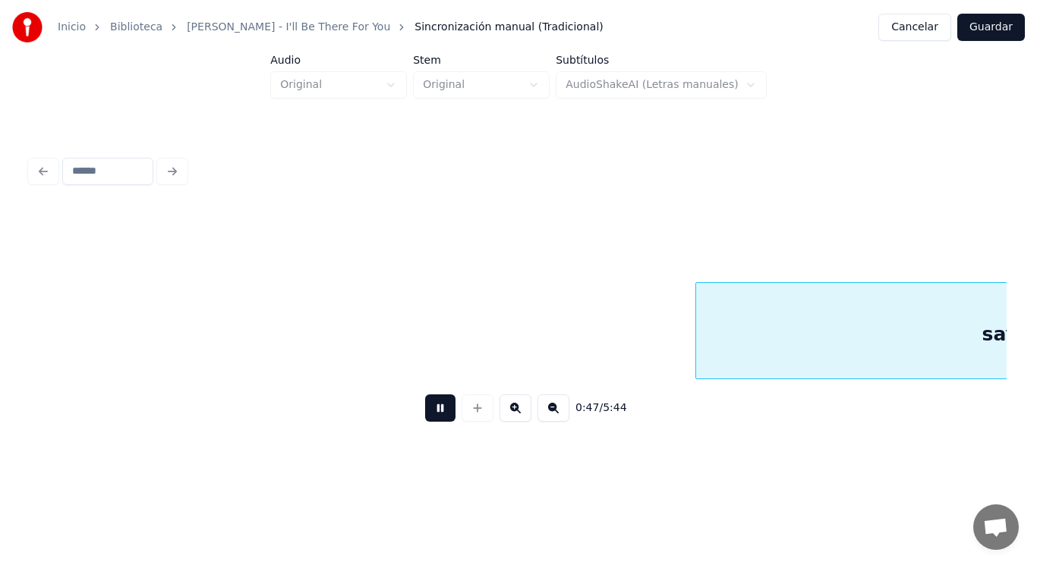
scroll to position [0, 50155]
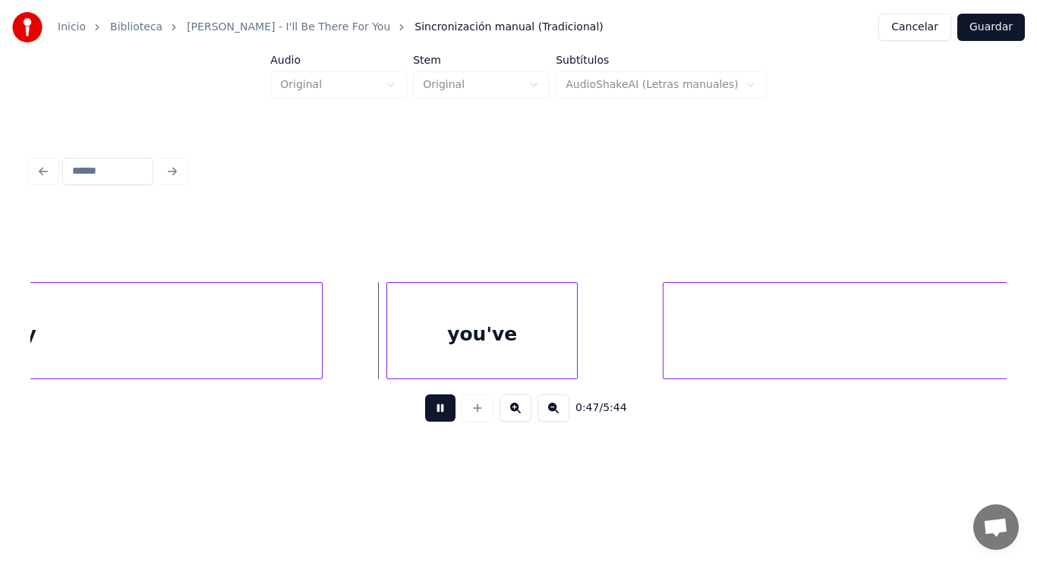
click at [426, 422] on button at bounding box center [440, 408] width 30 height 27
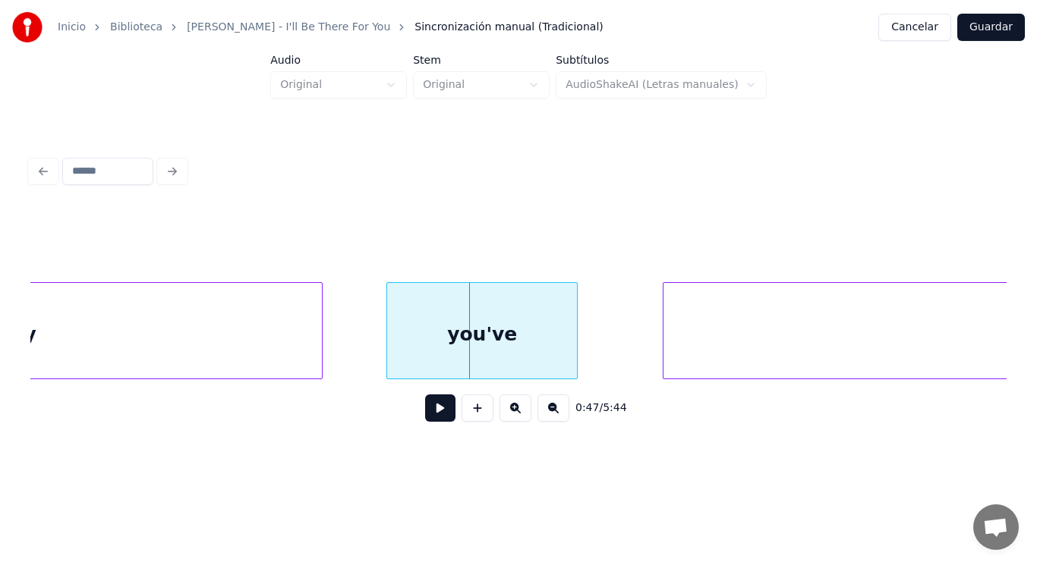
click at [278, 347] on div "say" at bounding box center [18, 334] width 607 height 103
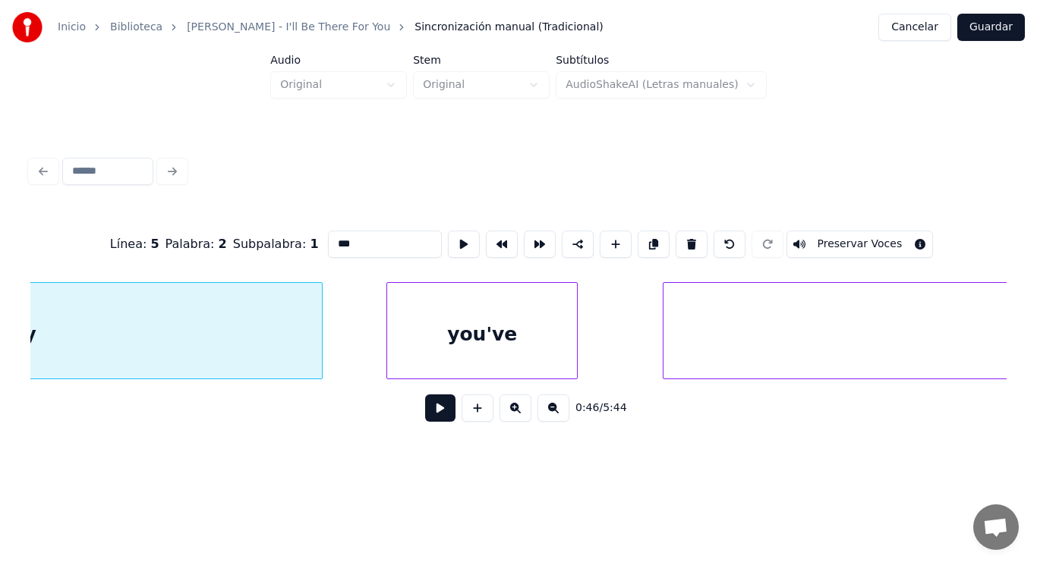
scroll to position [0, 49840]
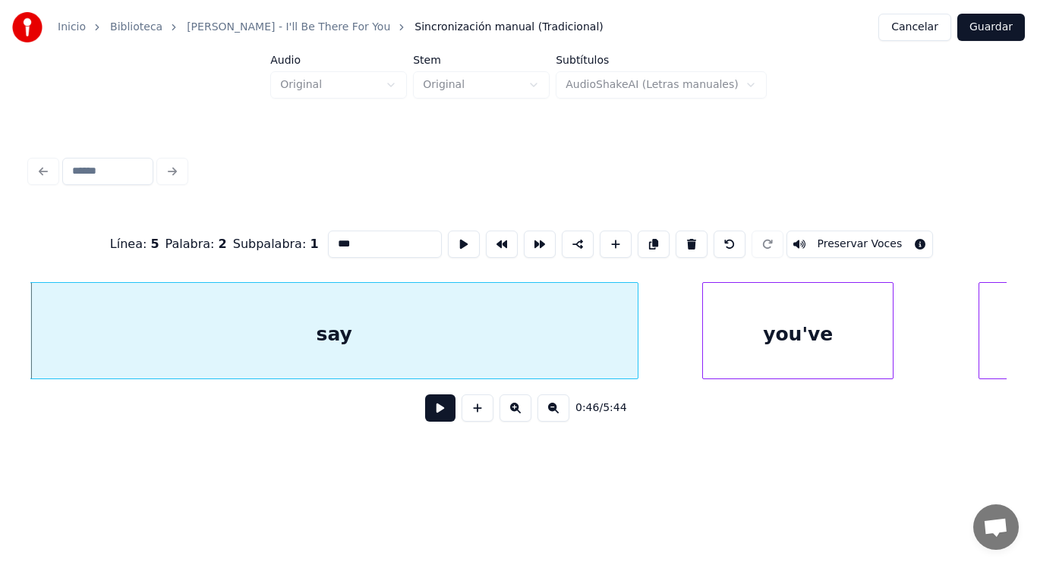
click at [427, 419] on button at bounding box center [440, 408] width 30 height 27
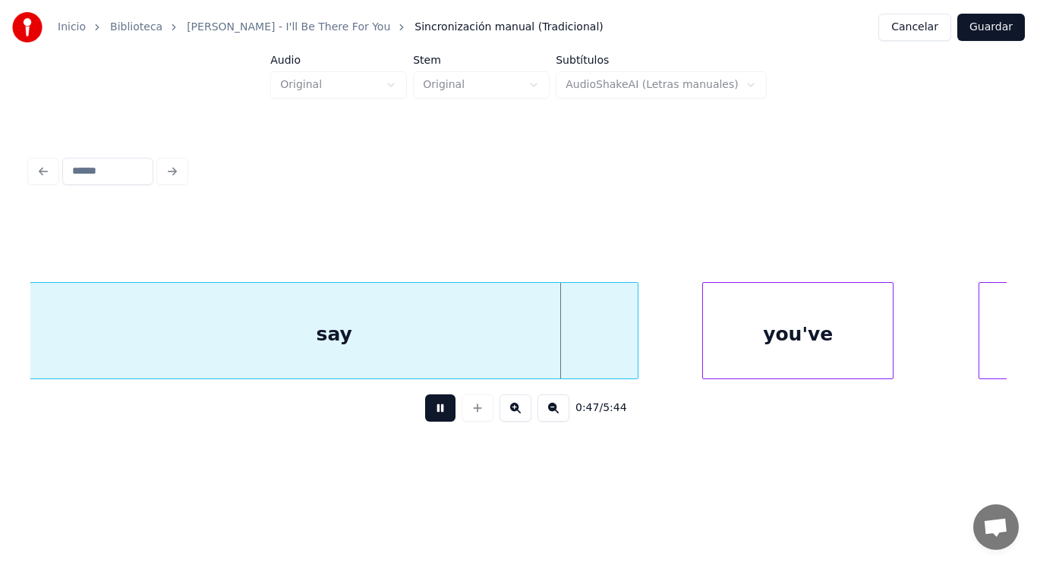
click at [427, 419] on button at bounding box center [440, 408] width 30 height 27
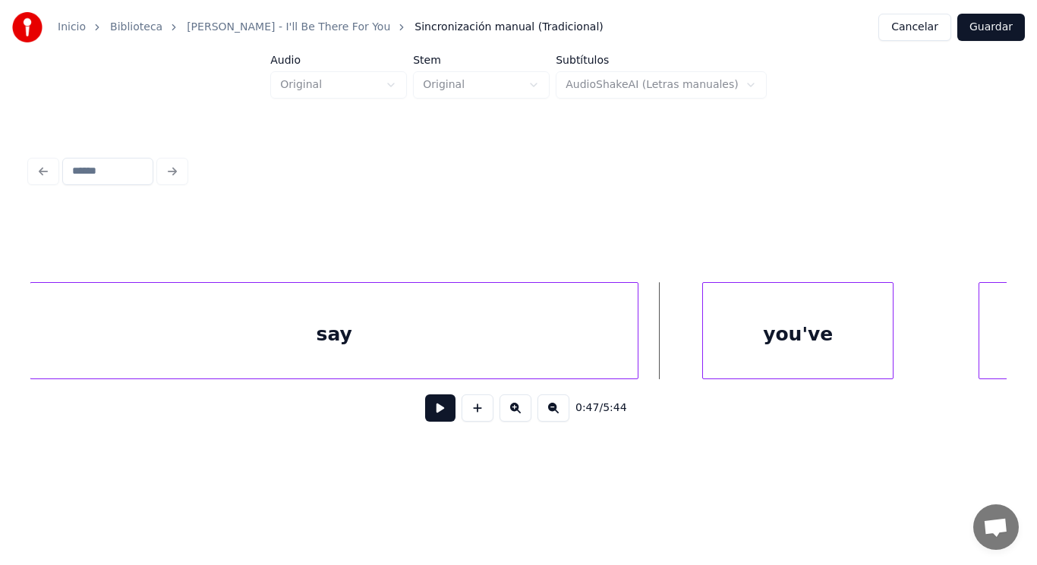
click at [442, 410] on button at bounding box center [440, 408] width 30 height 27
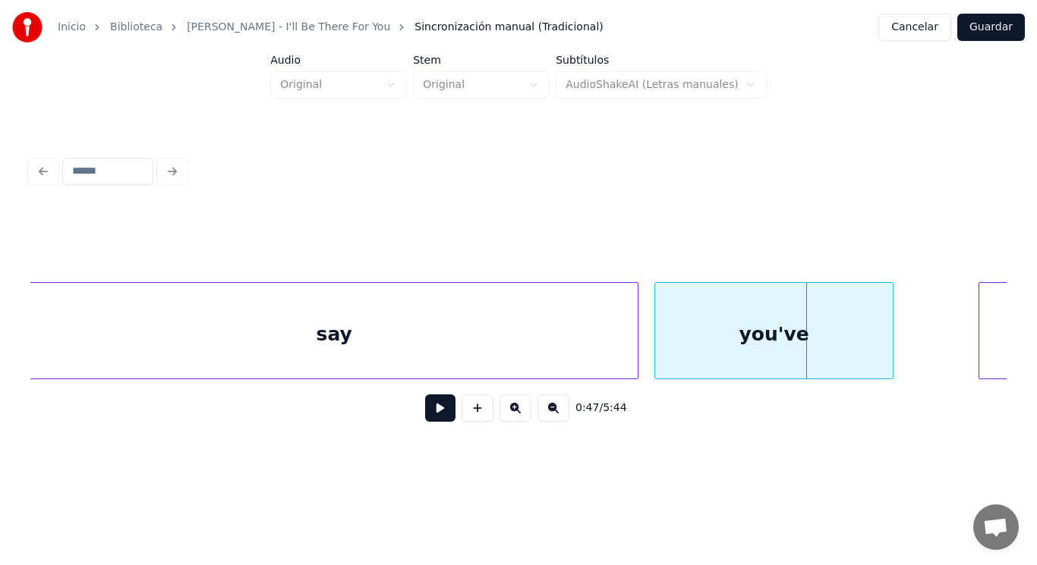
click at [656, 339] on div at bounding box center [657, 331] width 5 height 96
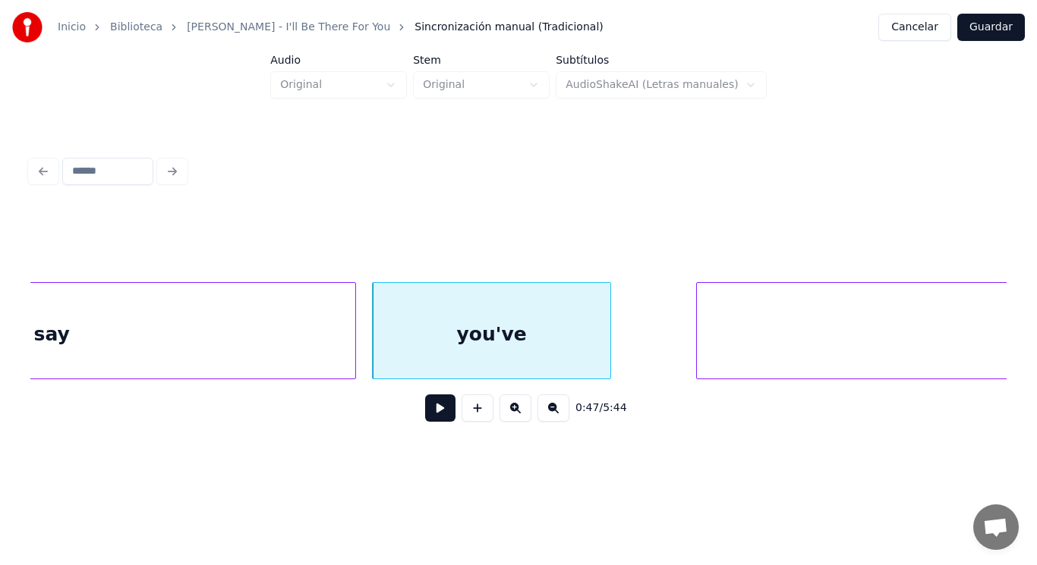
scroll to position [0, 50234]
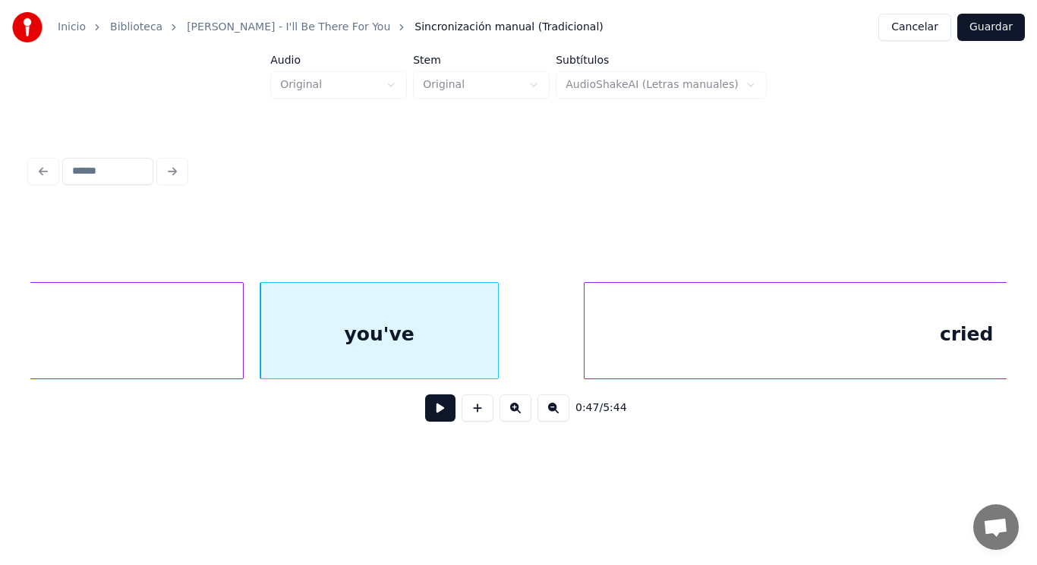
click at [433, 413] on button at bounding box center [440, 408] width 30 height 27
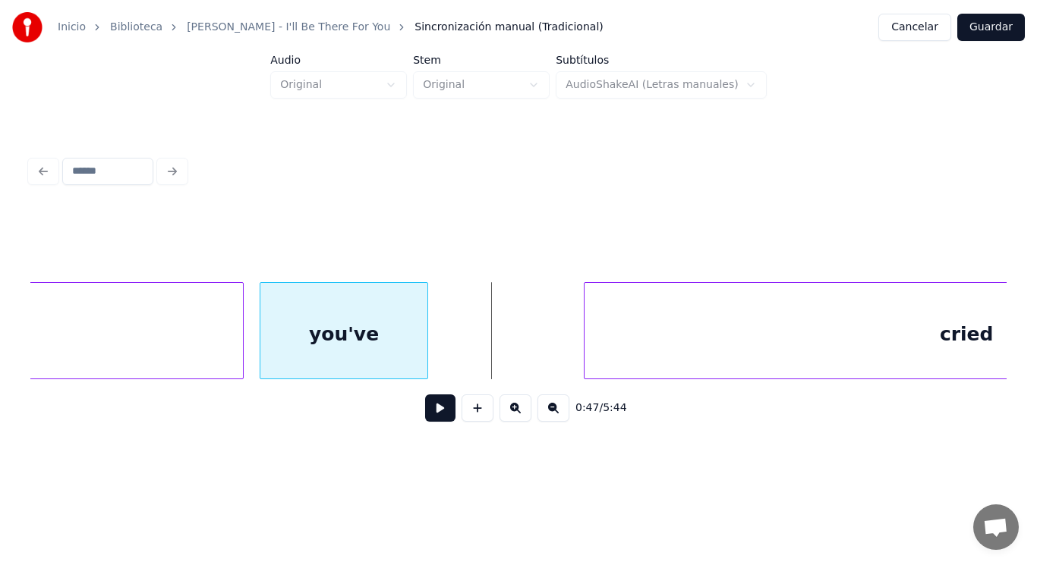
click at [426, 358] on div at bounding box center [425, 331] width 5 height 96
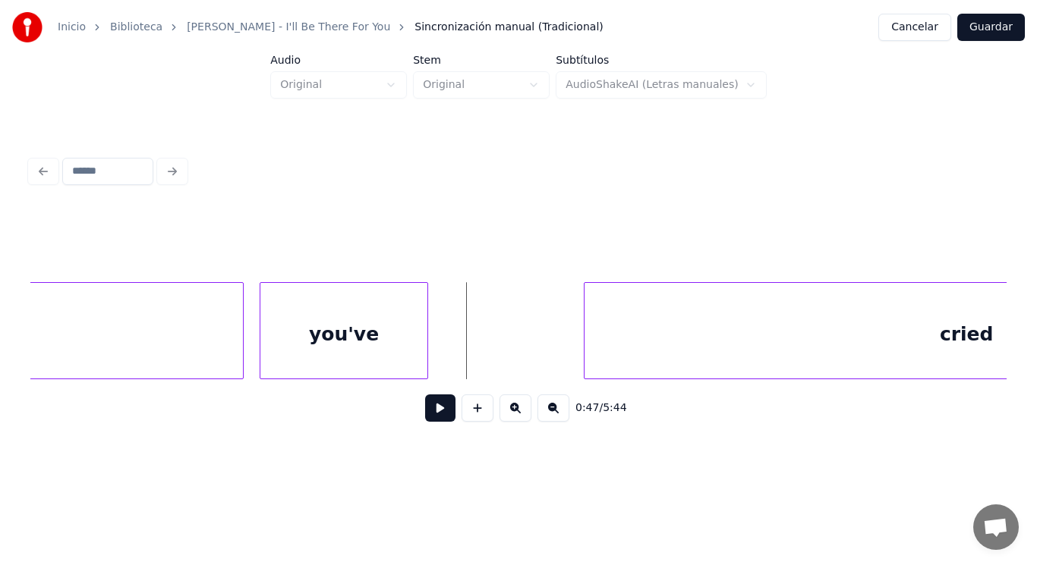
click at [432, 405] on button at bounding box center [440, 408] width 30 height 27
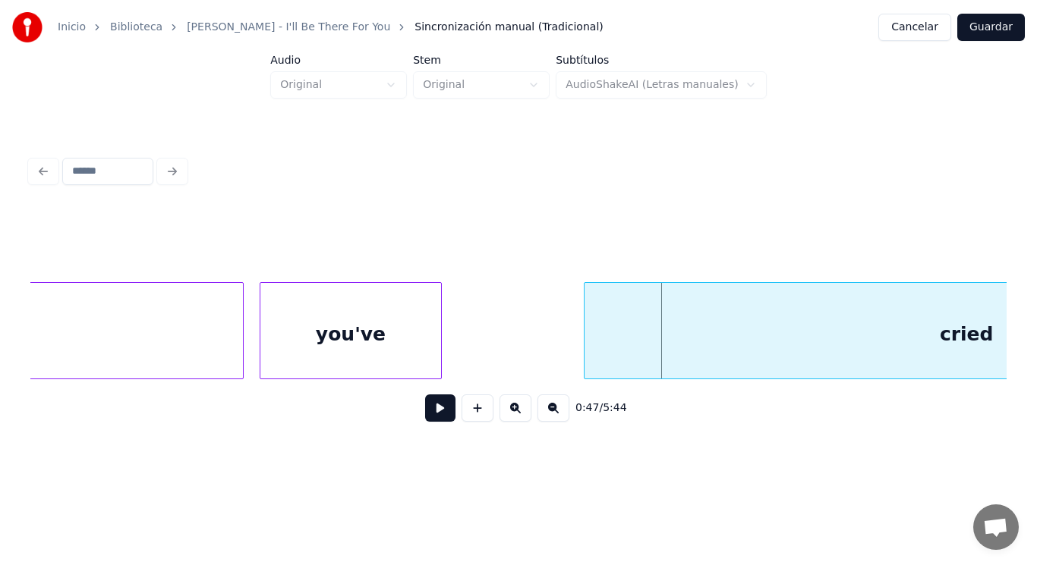
click at [437, 348] on div at bounding box center [438, 331] width 5 height 96
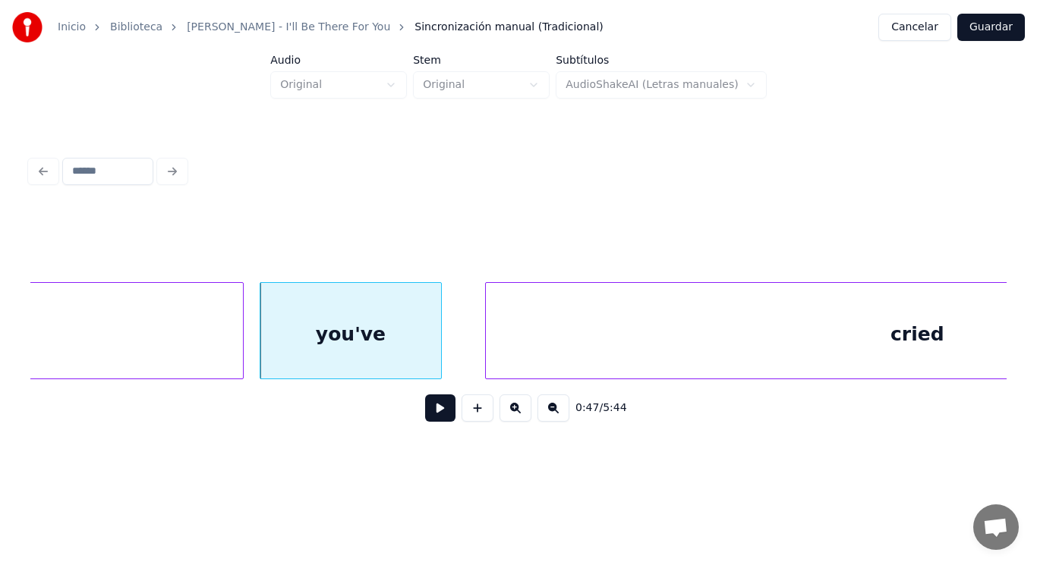
click at [487, 351] on div at bounding box center [488, 331] width 5 height 96
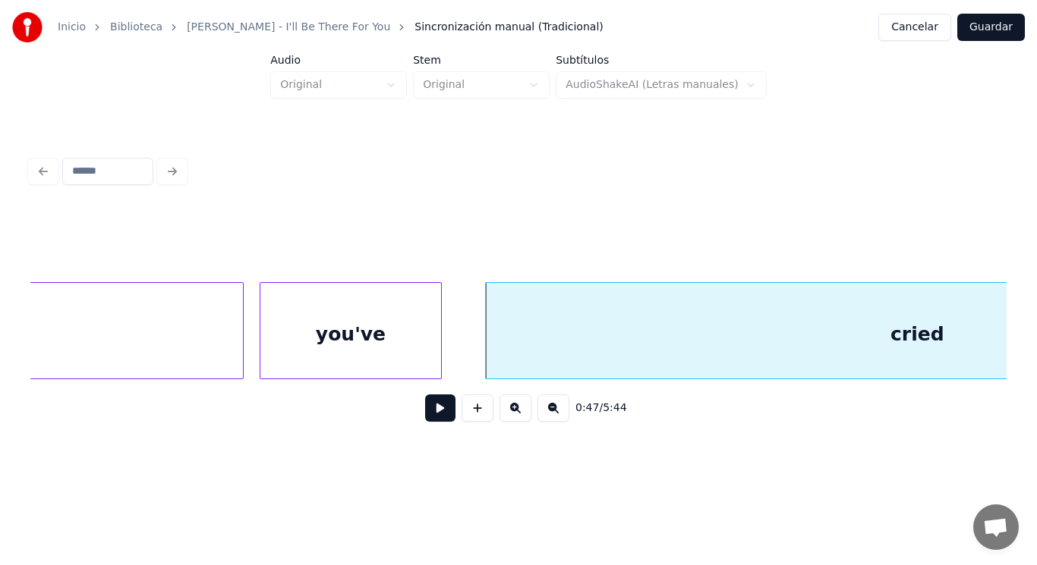
click at [430, 406] on button at bounding box center [440, 408] width 30 height 27
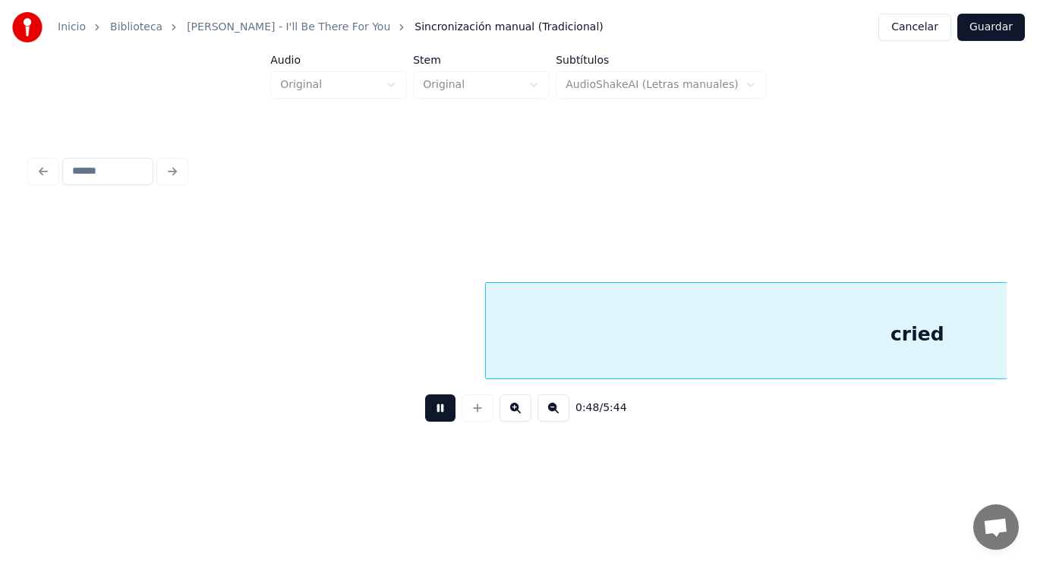
scroll to position [0, 51215]
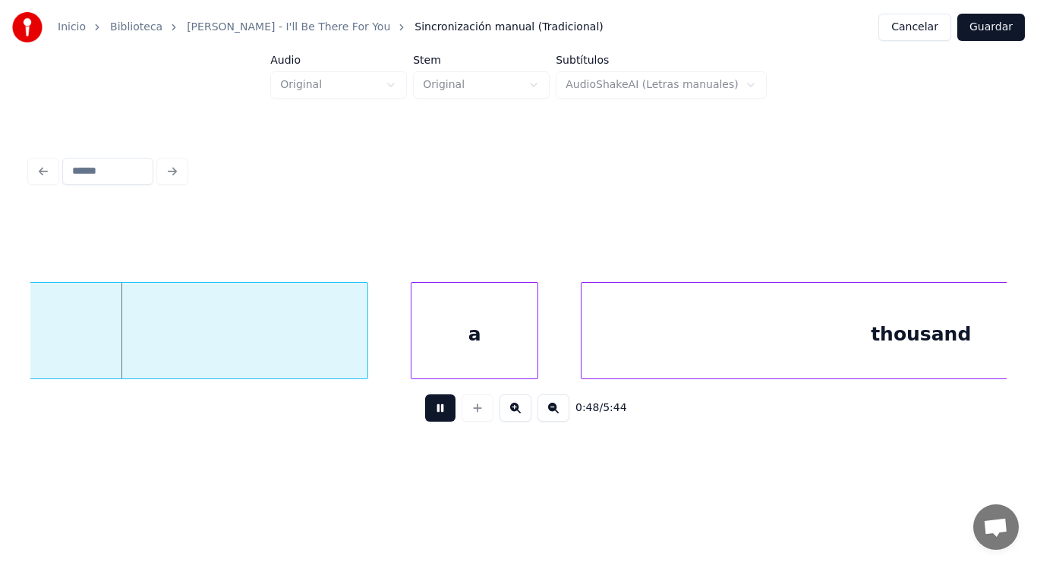
click at [430, 406] on button at bounding box center [440, 408] width 30 height 27
click at [337, 348] on div at bounding box center [337, 331] width 5 height 96
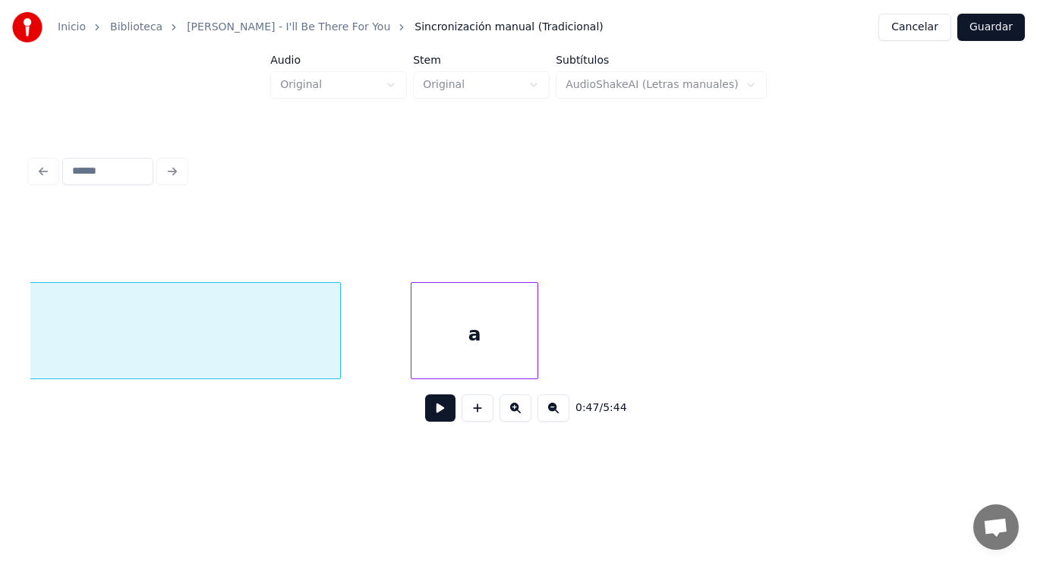
scroll to position [0, 50690]
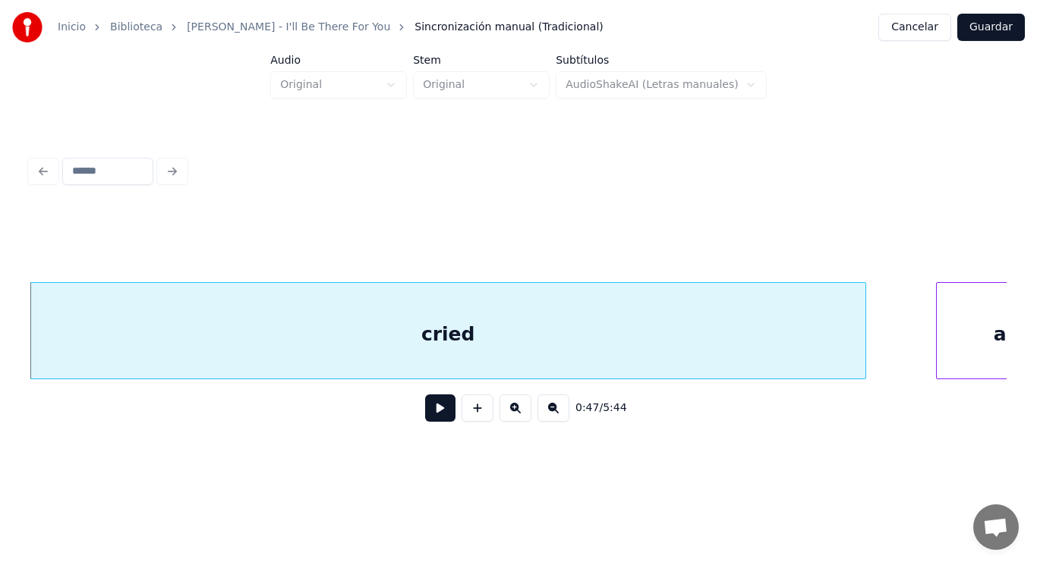
click at [430, 417] on button at bounding box center [440, 408] width 30 height 27
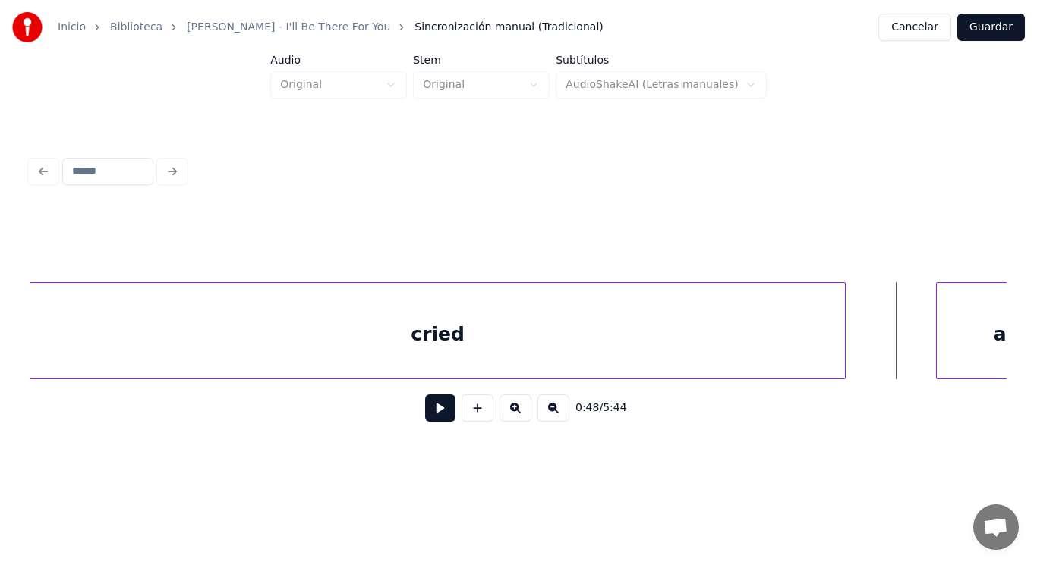
click at [842, 354] on div at bounding box center [842, 331] width 5 height 96
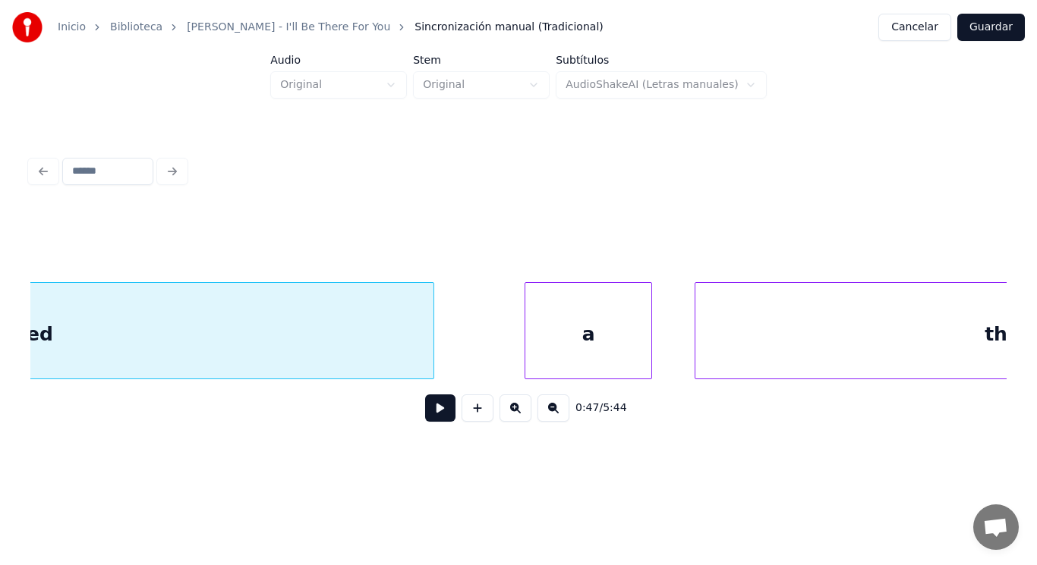
scroll to position [0, 51115]
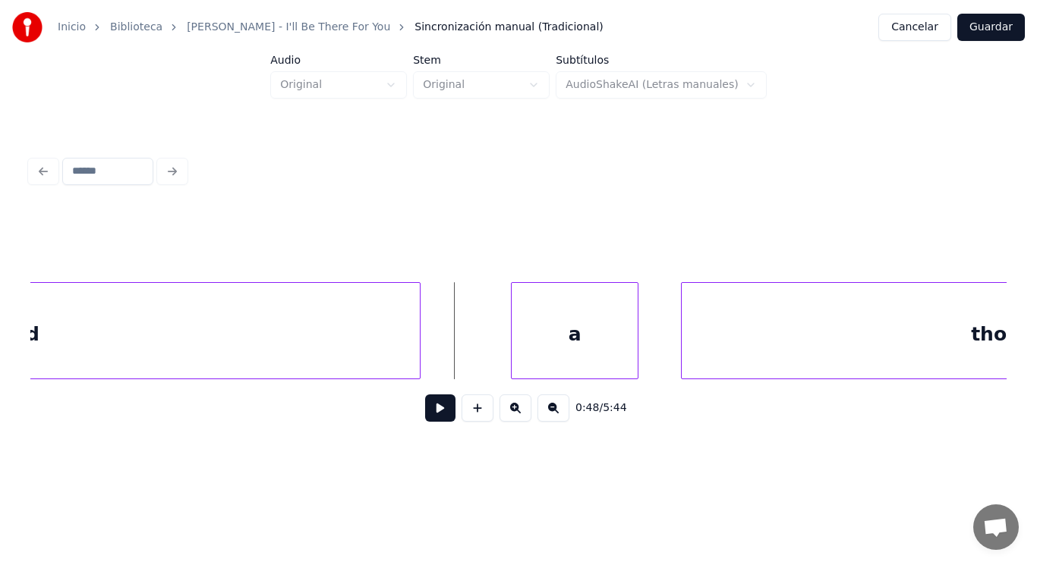
click at [433, 414] on button at bounding box center [440, 408] width 30 height 27
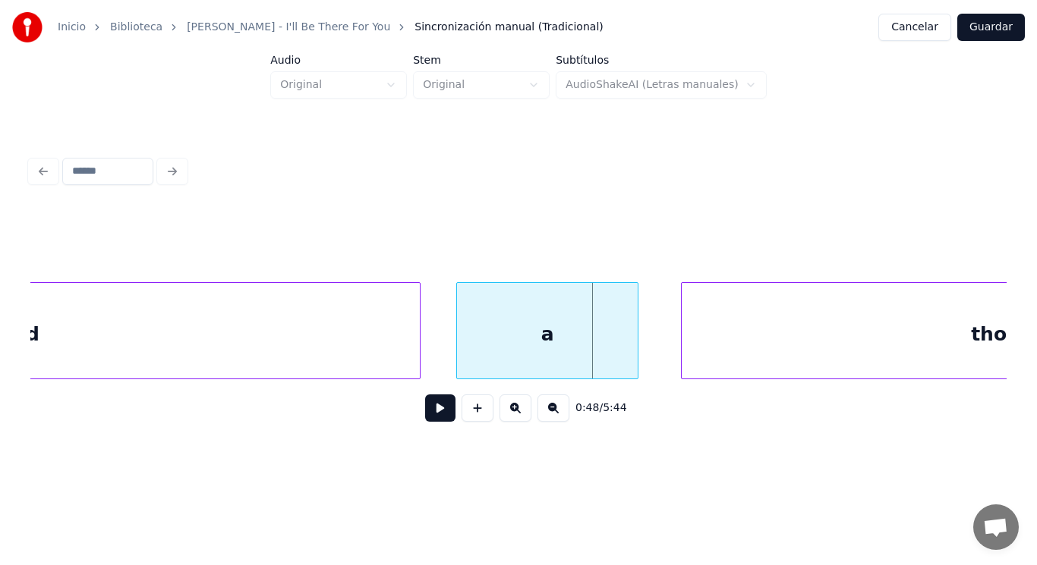
click at [459, 348] on div at bounding box center [459, 331] width 5 height 96
click at [426, 411] on button at bounding box center [440, 408] width 30 height 27
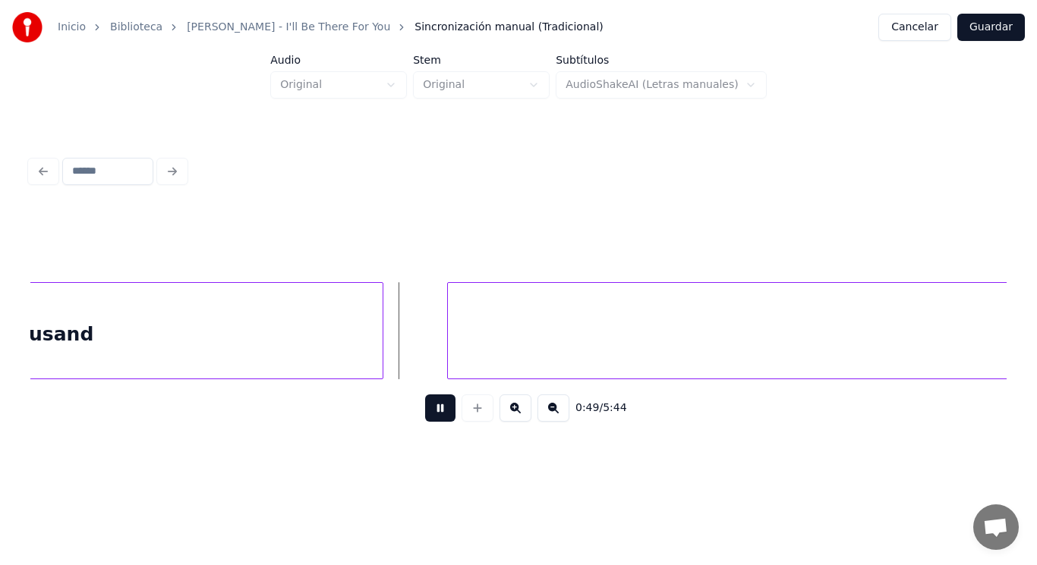
click at [426, 411] on button at bounding box center [440, 408] width 30 height 27
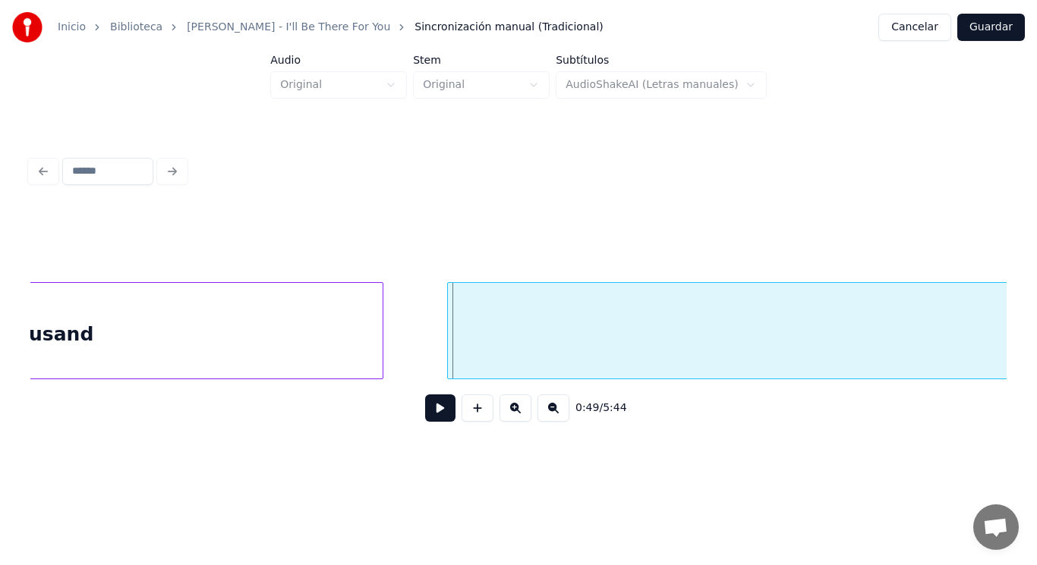
click at [295, 337] on div "thousand" at bounding box center [43, 334] width 678 height 103
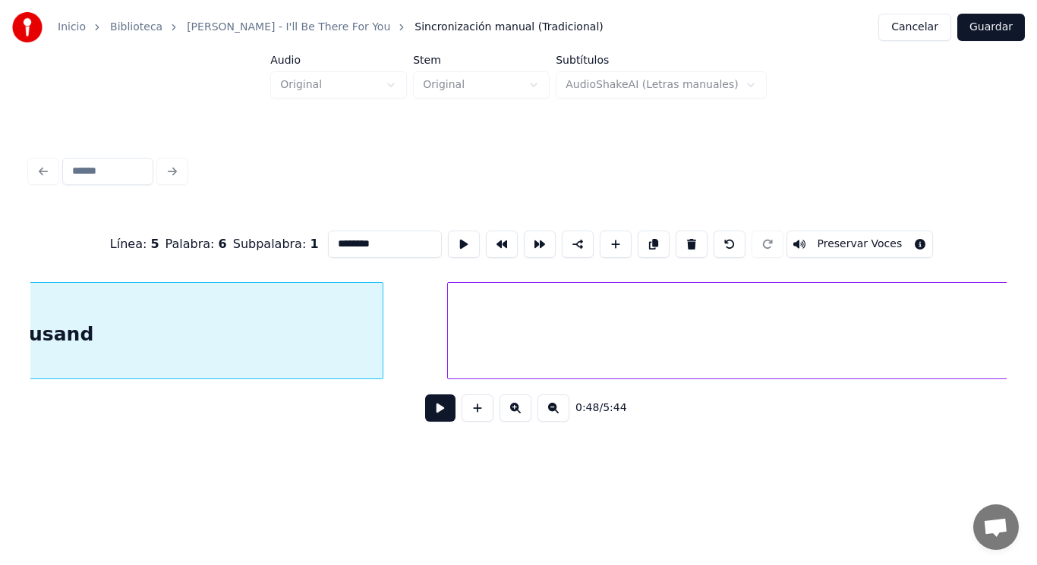
scroll to position [0, 51766]
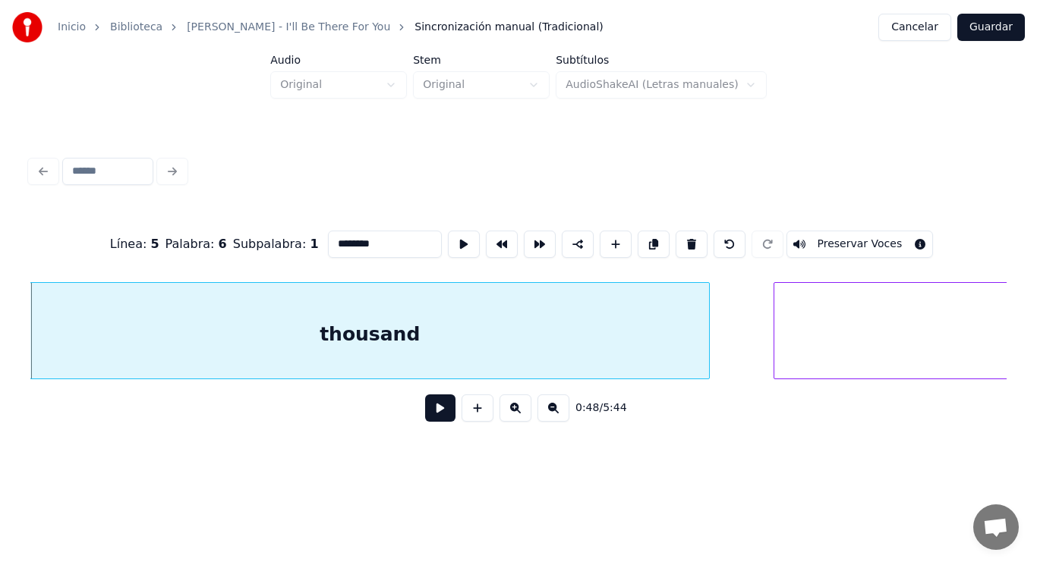
click at [430, 410] on button at bounding box center [440, 408] width 30 height 27
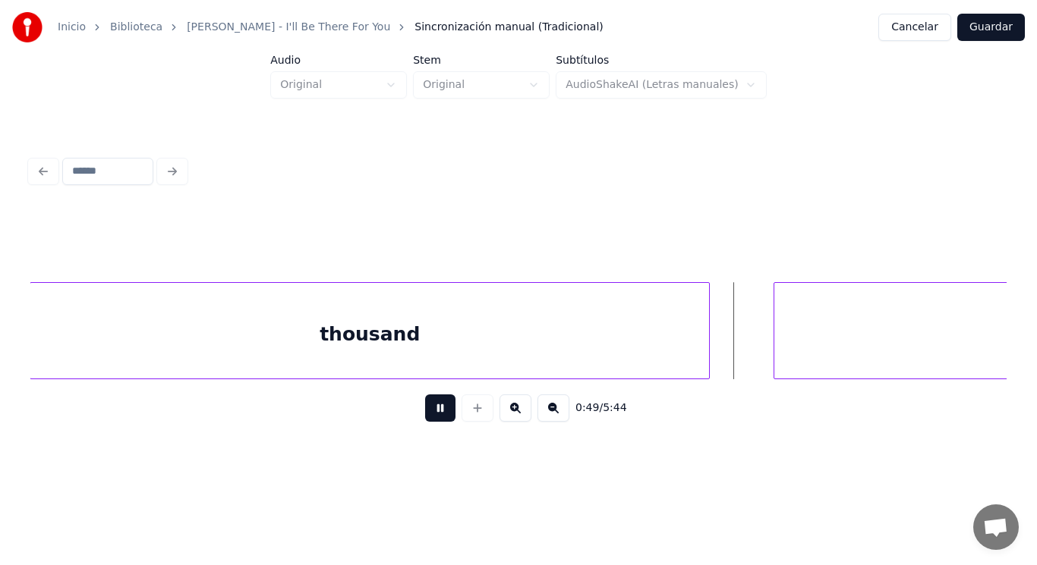
click at [430, 410] on button at bounding box center [440, 408] width 30 height 27
click at [468, 353] on div "thousand" at bounding box center [369, 334] width 678 height 103
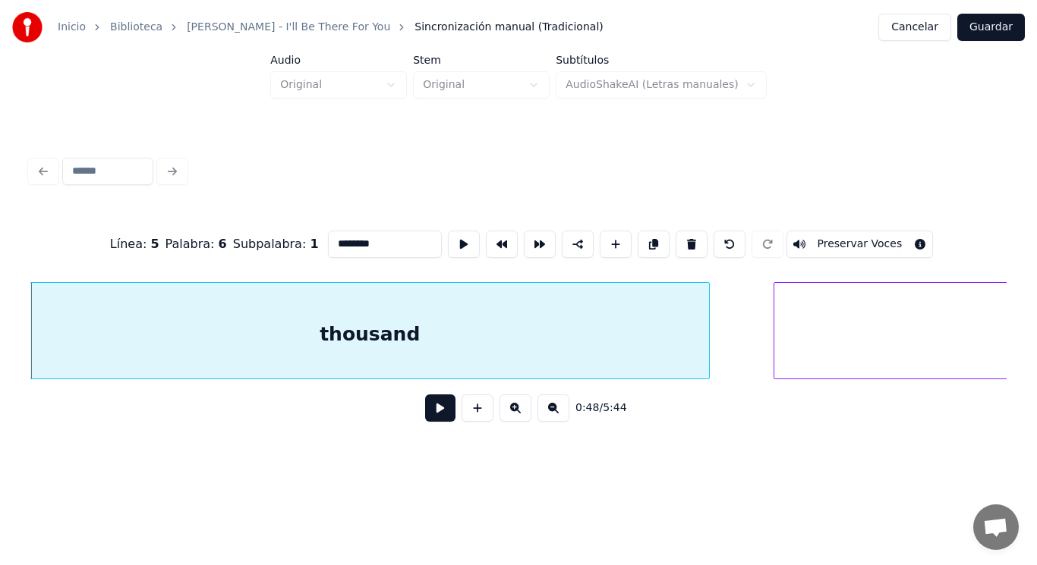
click at [431, 411] on button at bounding box center [440, 408] width 30 height 27
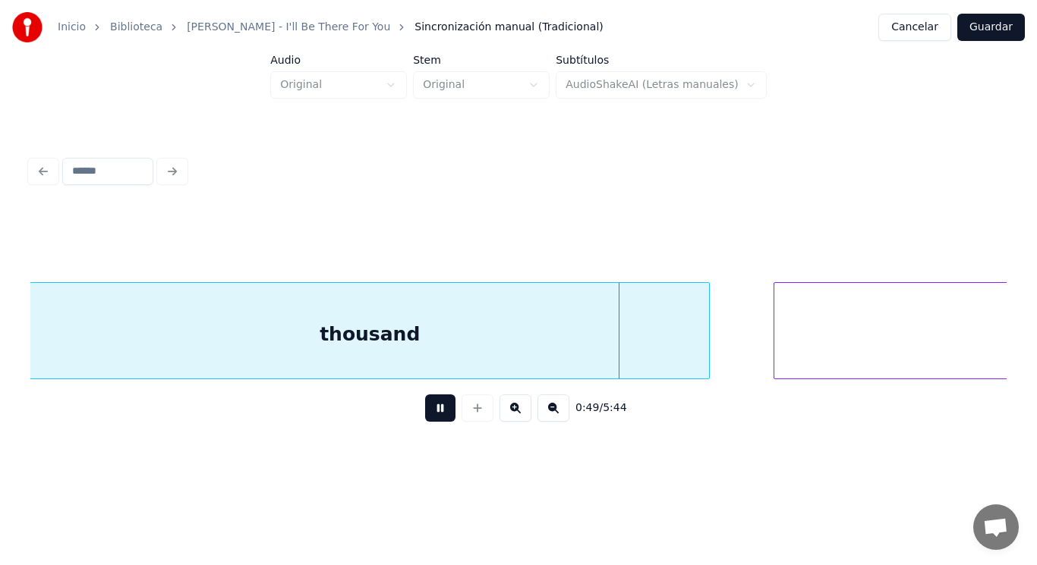
click at [431, 411] on button at bounding box center [440, 408] width 30 height 27
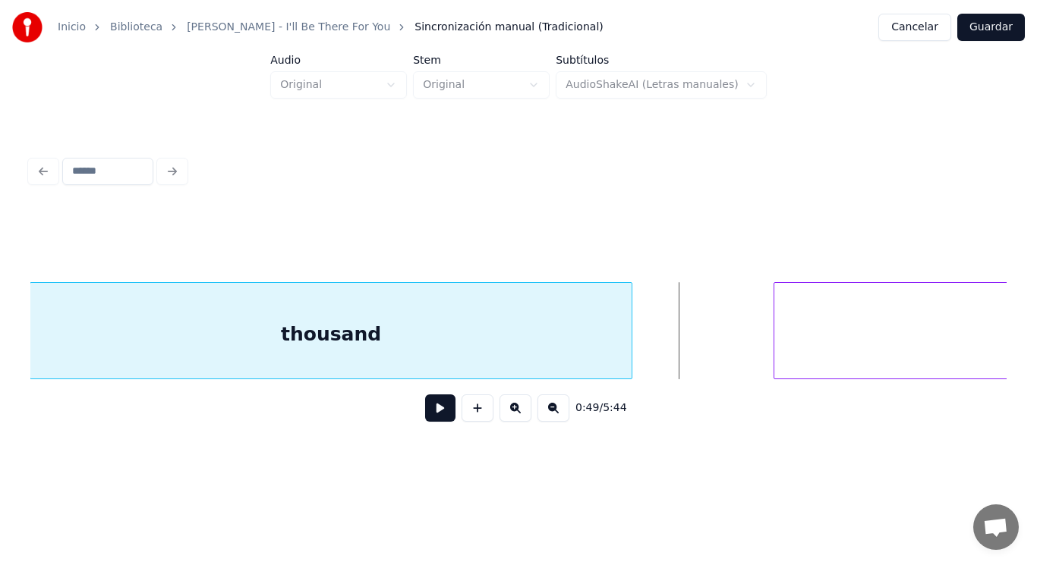
click at [628, 343] on div at bounding box center [629, 331] width 5 height 96
click at [433, 415] on button at bounding box center [440, 408] width 30 height 27
click at [602, 353] on div at bounding box center [599, 331] width 5 height 96
click at [427, 415] on button at bounding box center [440, 408] width 30 height 27
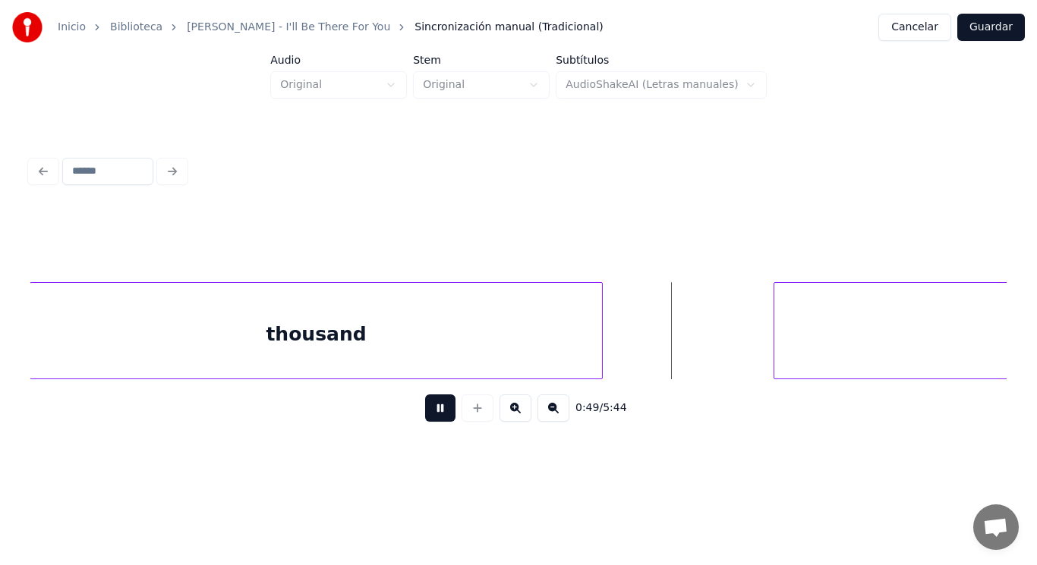
click at [427, 415] on button at bounding box center [440, 408] width 30 height 27
click at [425, 416] on button at bounding box center [440, 408] width 30 height 27
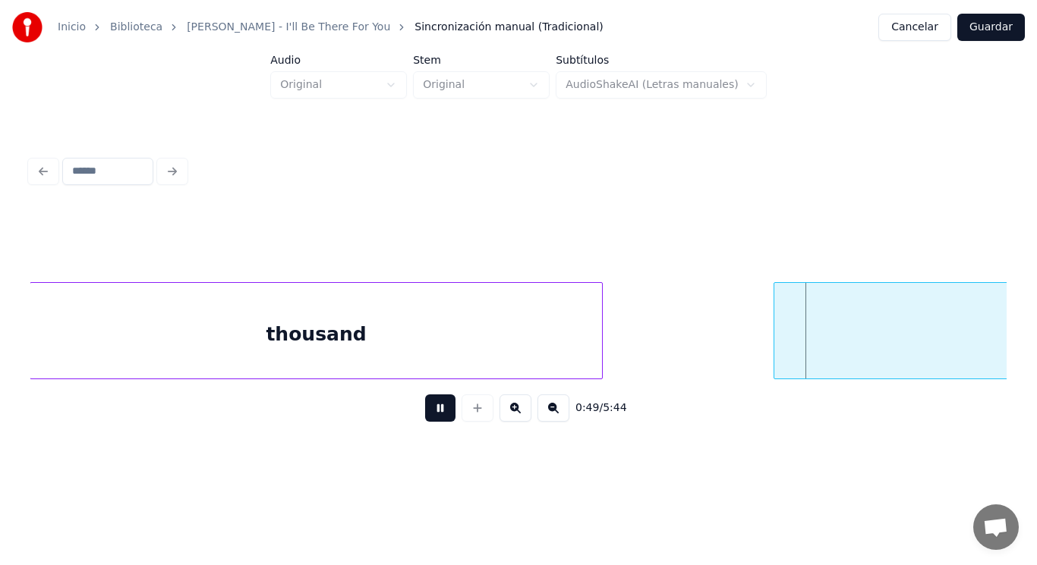
click at [425, 416] on button at bounding box center [440, 408] width 30 height 27
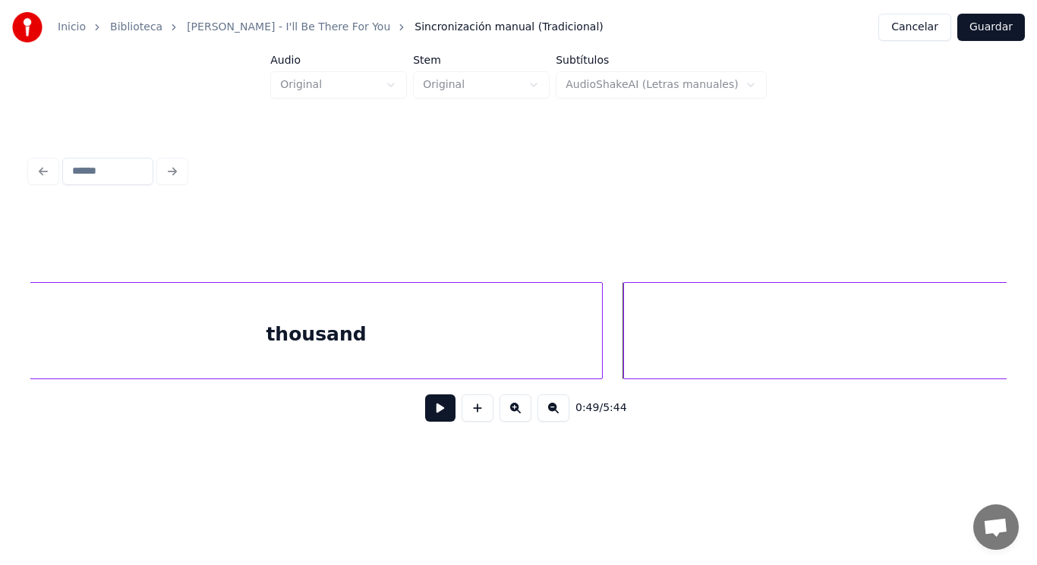
click at [624, 362] on div at bounding box center [626, 331] width 5 height 96
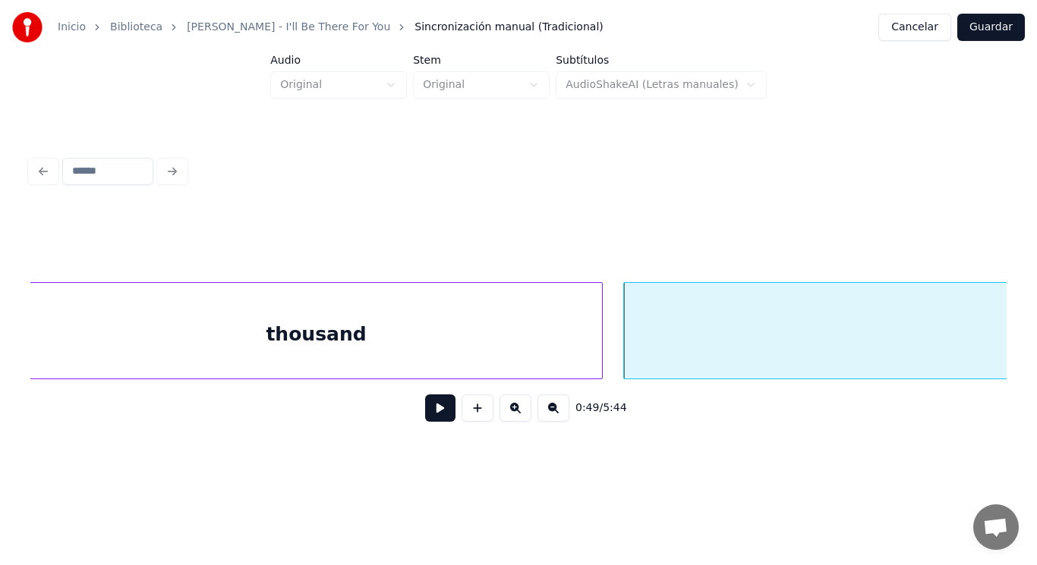
click at [431, 414] on button at bounding box center [440, 408] width 30 height 27
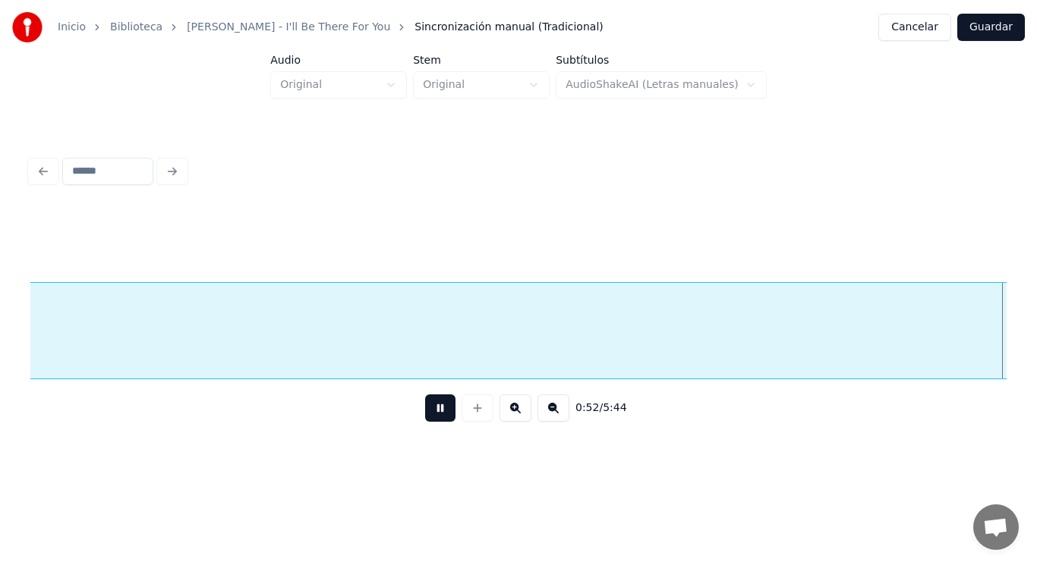
scroll to position [0, 55722]
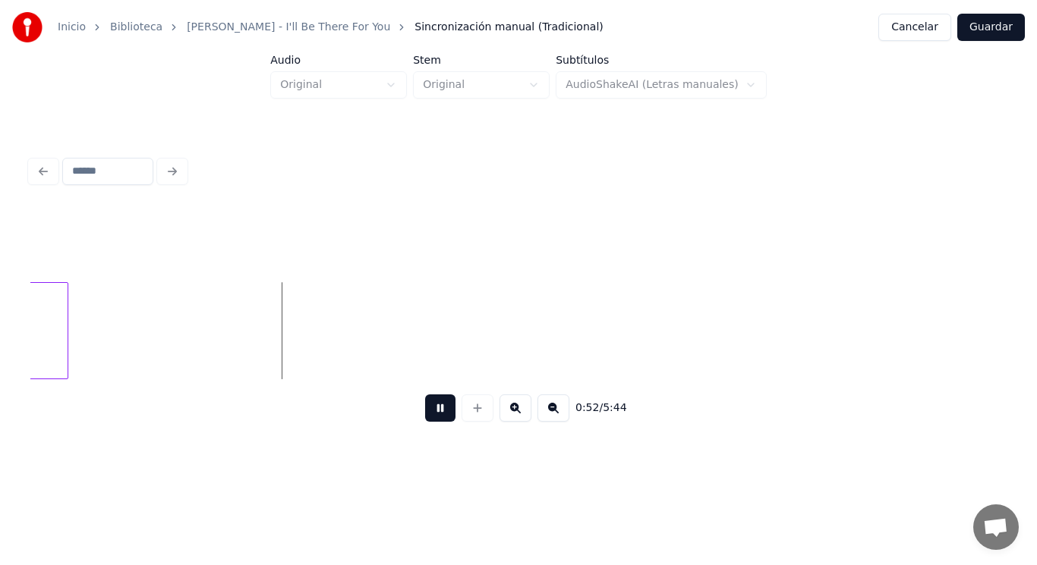
click at [431, 414] on button at bounding box center [440, 408] width 30 height 27
click at [175, 330] on div at bounding box center [175, 331] width 5 height 96
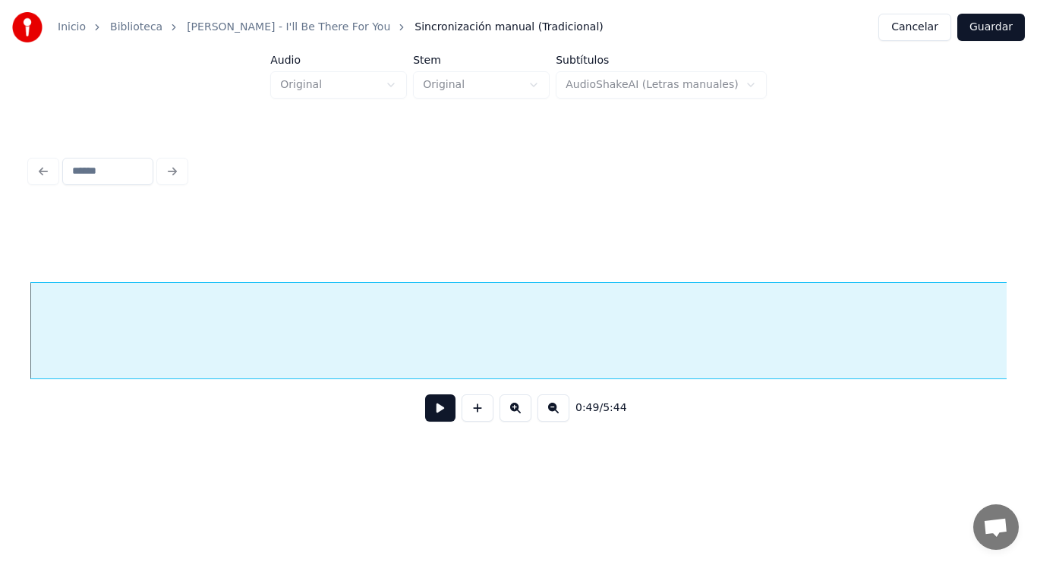
click at [440, 404] on button at bounding box center [440, 408] width 30 height 27
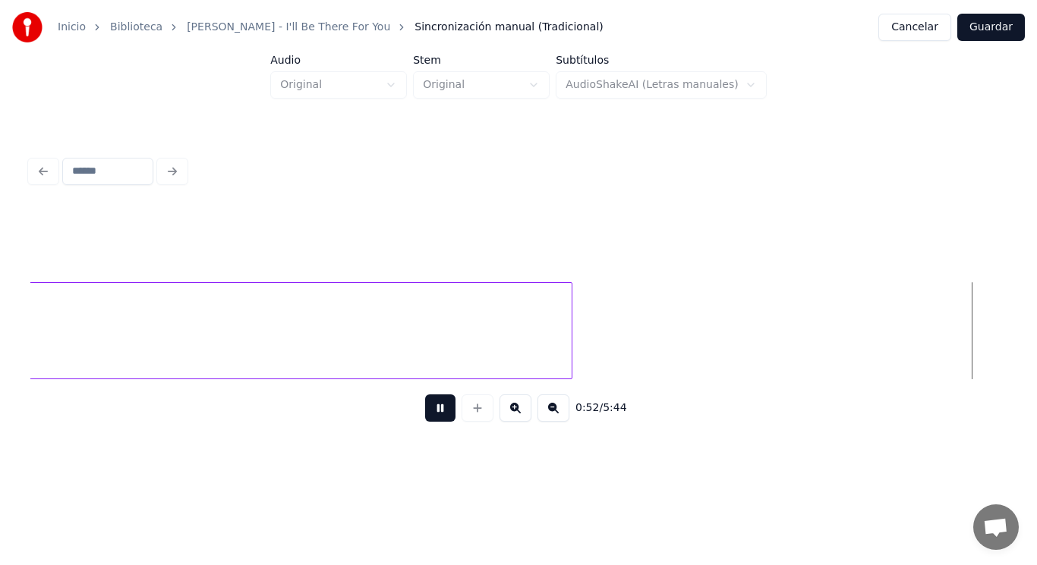
scroll to position [0, 56308]
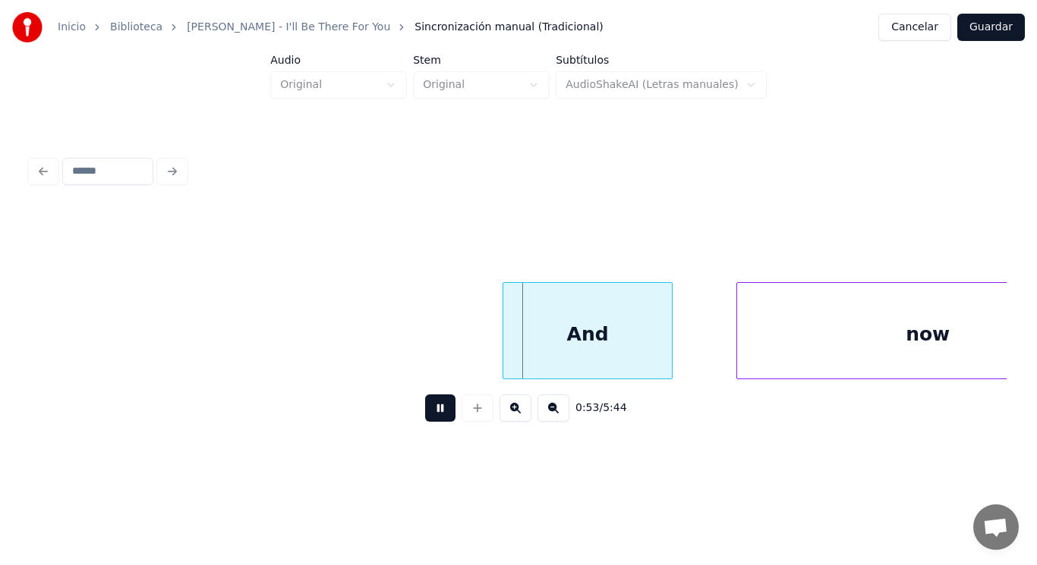
click at [440, 404] on button at bounding box center [440, 408] width 30 height 27
click at [471, 352] on div at bounding box center [473, 331] width 5 height 96
click at [425, 419] on button at bounding box center [440, 408] width 30 height 27
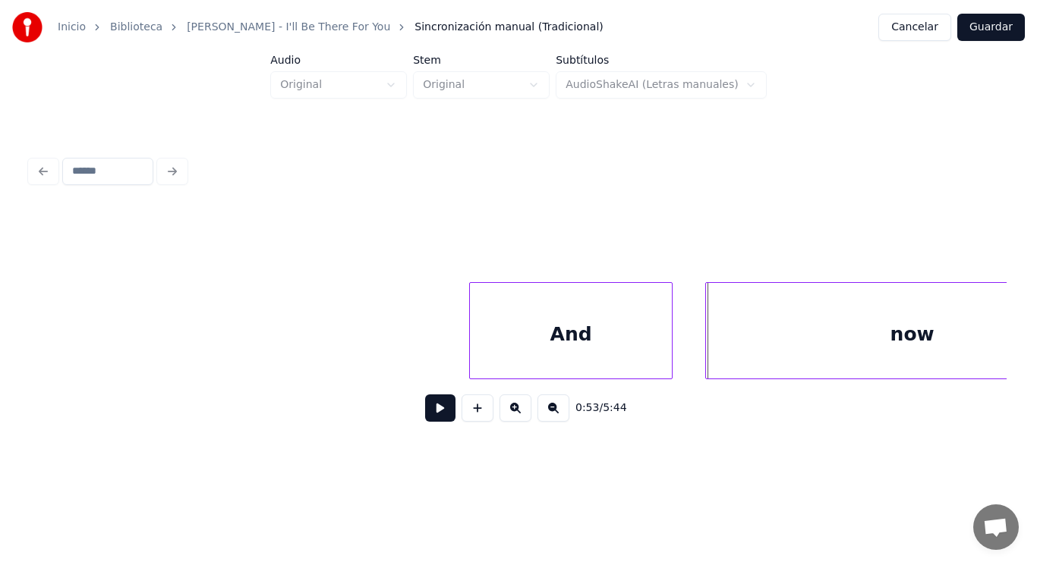
click at [708, 342] on div at bounding box center [708, 331] width 5 height 96
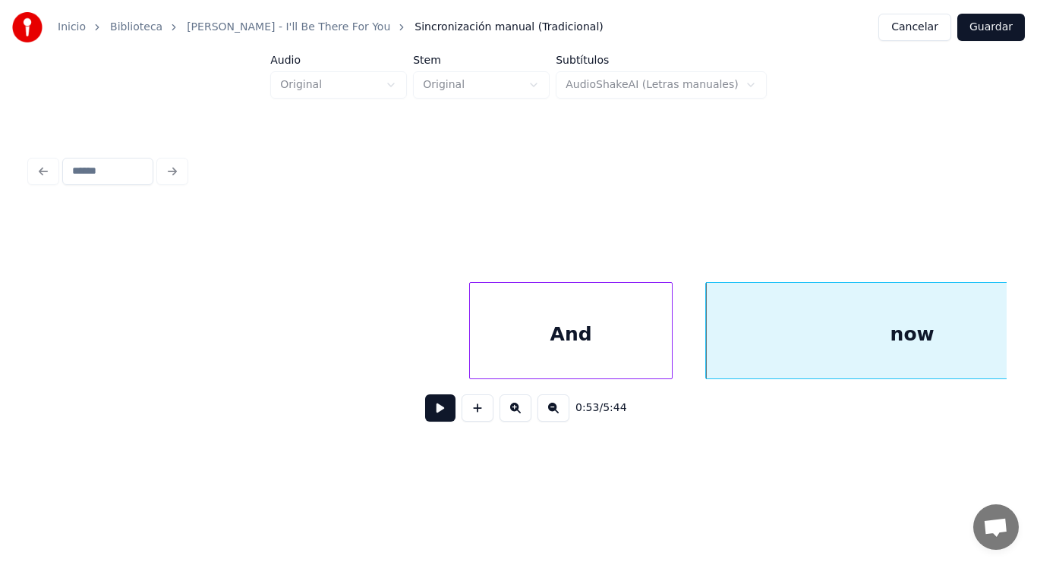
click at [425, 414] on button at bounding box center [440, 408] width 30 height 27
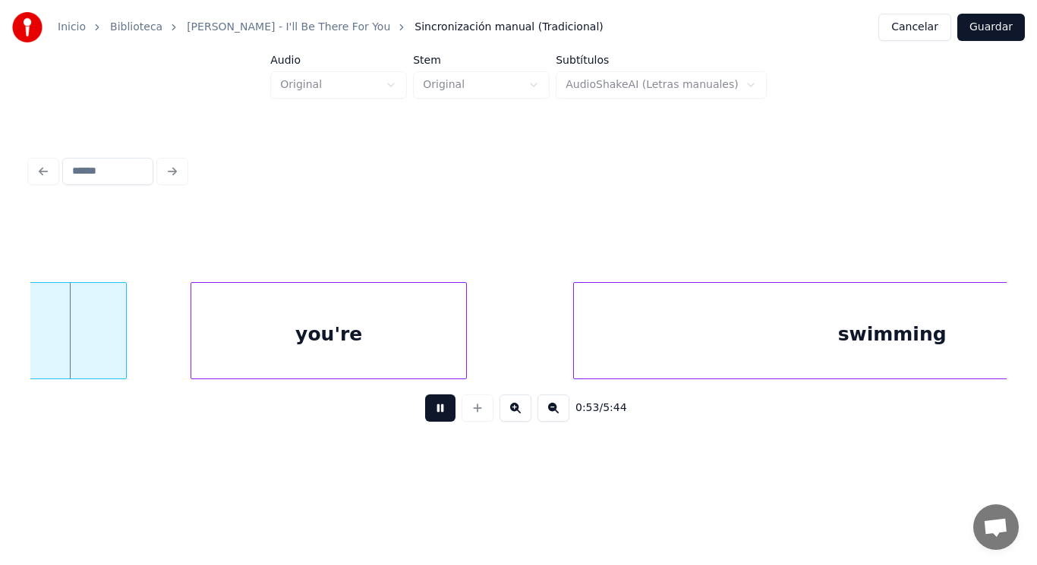
click at [425, 414] on button at bounding box center [440, 408] width 30 height 27
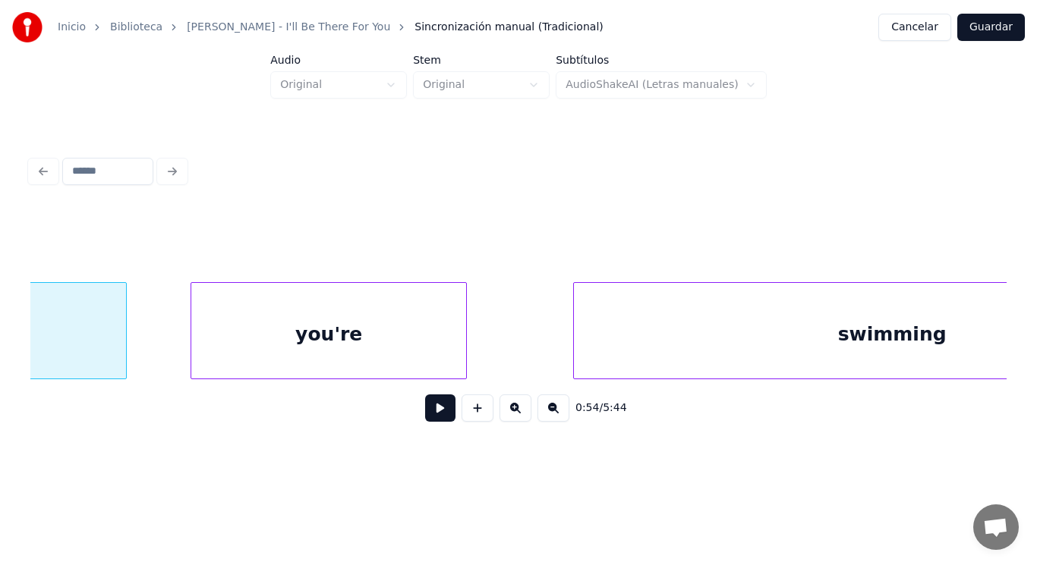
scroll to position [0, 56984]
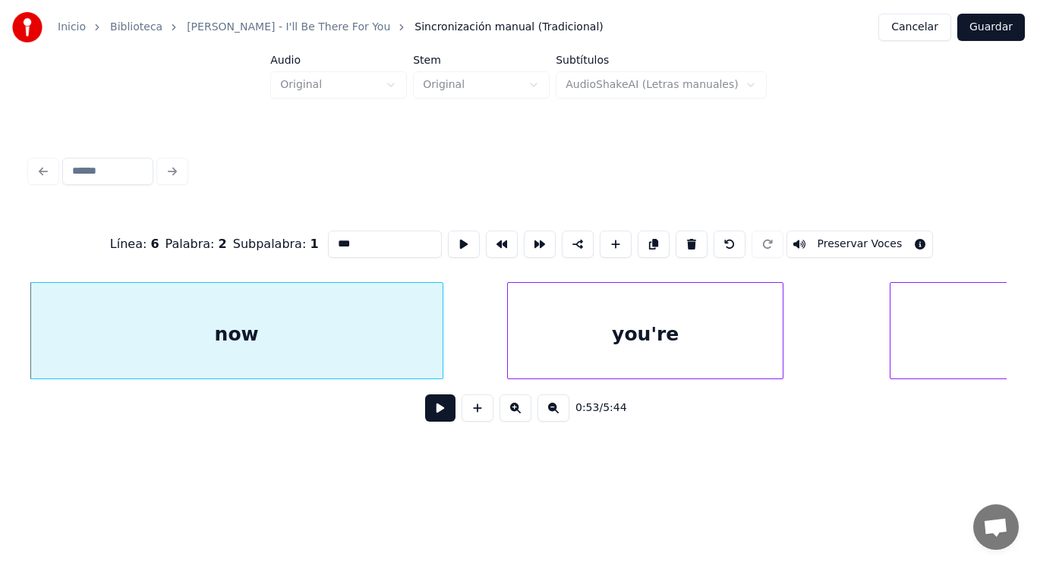
click at [430, 412] on button at bounding box center [440, 408] width 30 height 27
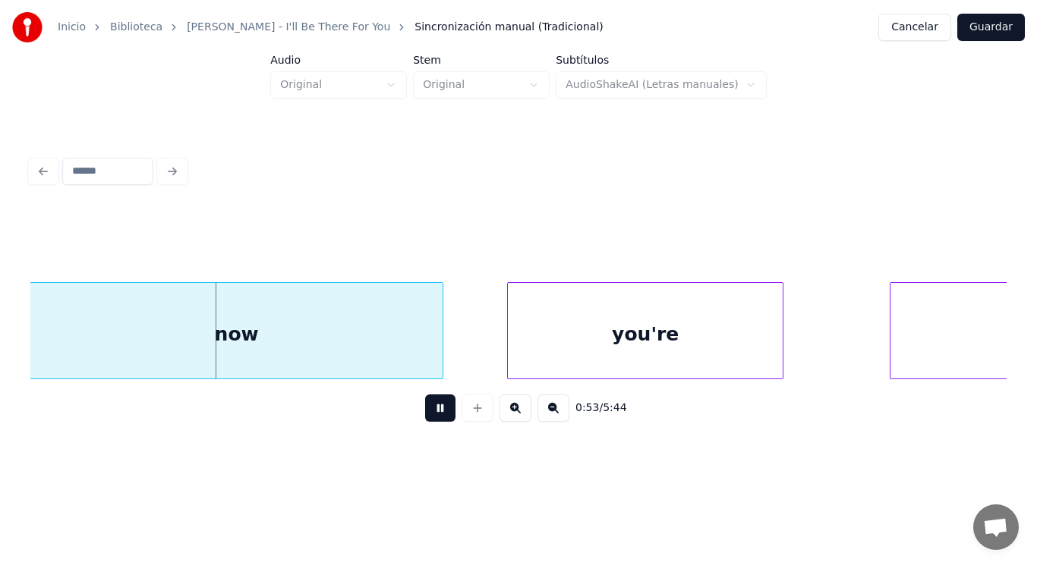
click at [430, 412] on button at bounding box center [440, 408] width 30 height 27
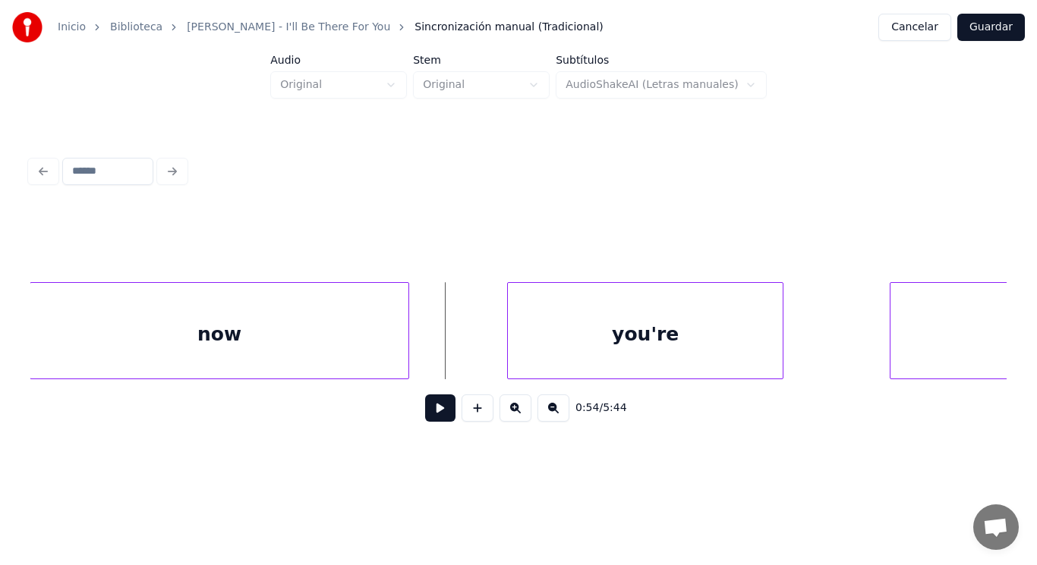
click at [408, 361] on div at bounding box center [406, 331] width 5 height 96
click at [425, 404] on button at bounding box center [440, 408] width 30 height 27
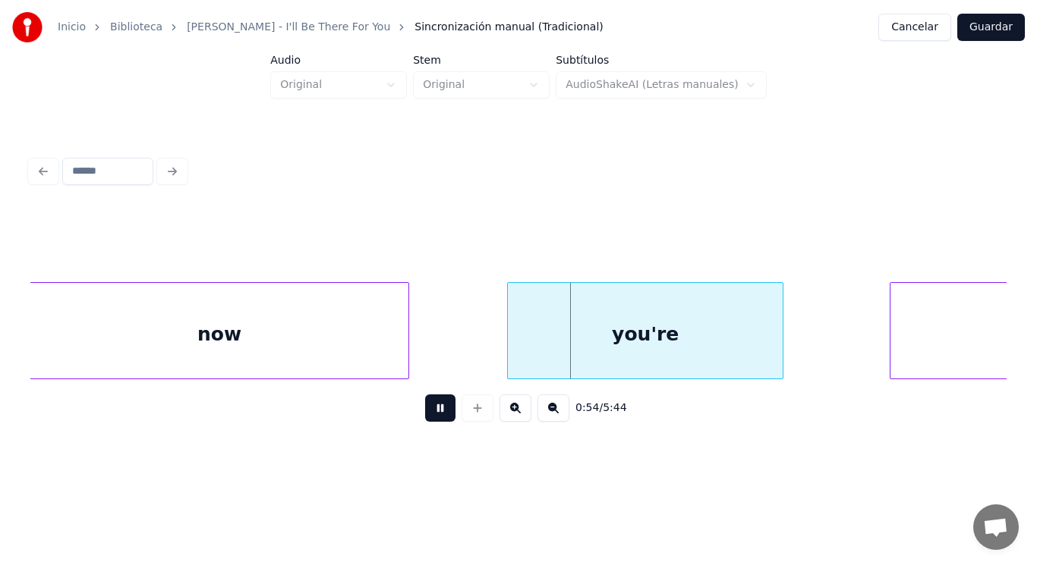
click at [425, 404] on button at bounding box center [440, 408] width 30 height 27
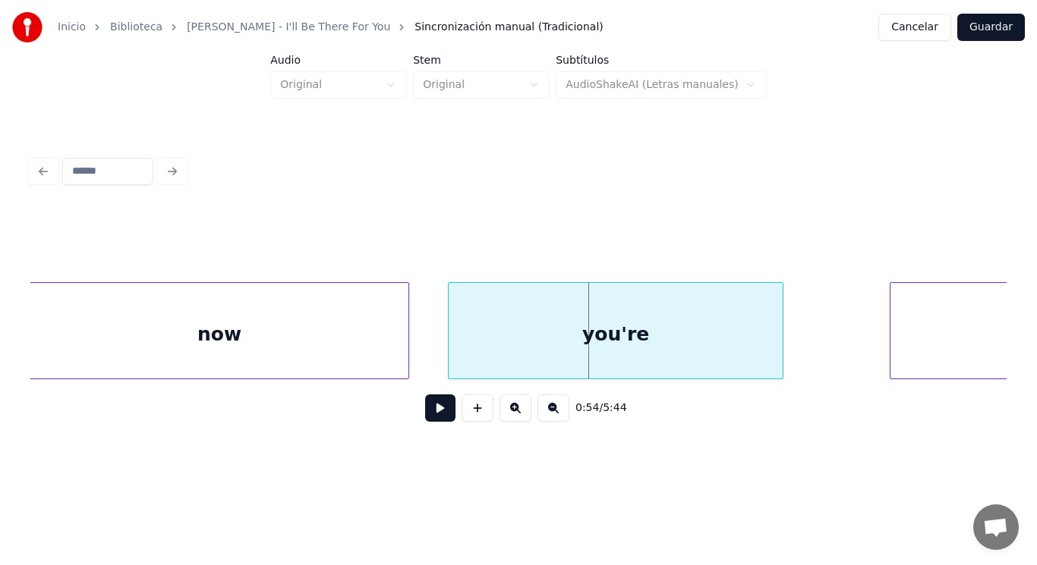
click at [451, 357] on div at bounding box center [451, 331] width 5 height 96
click at [430, 417] on button at bounding box center [440, 408] width 30 height 27
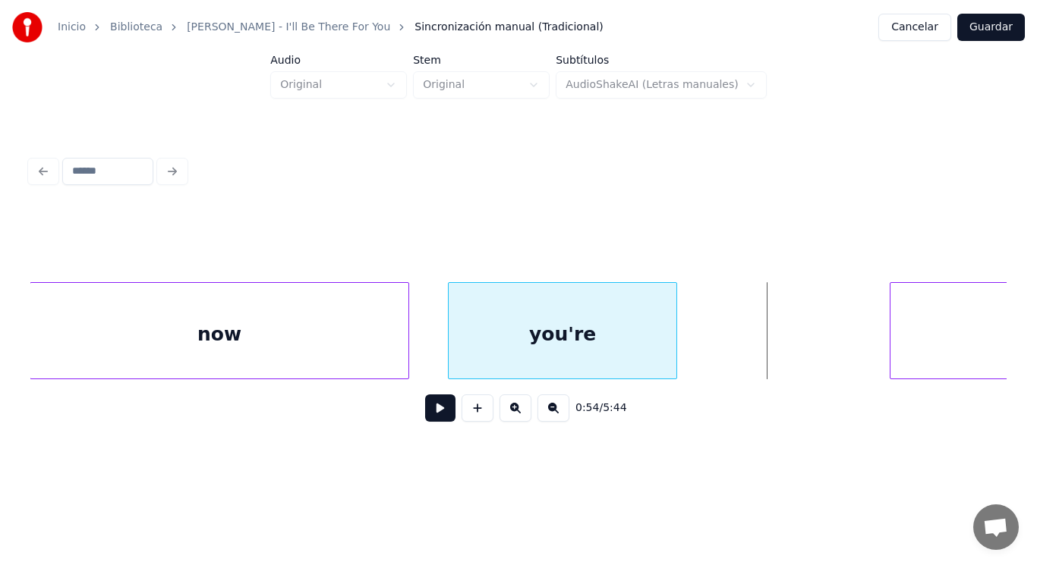
click at [674, 356] on div at bounding box center [674, 331] width 5 height 96
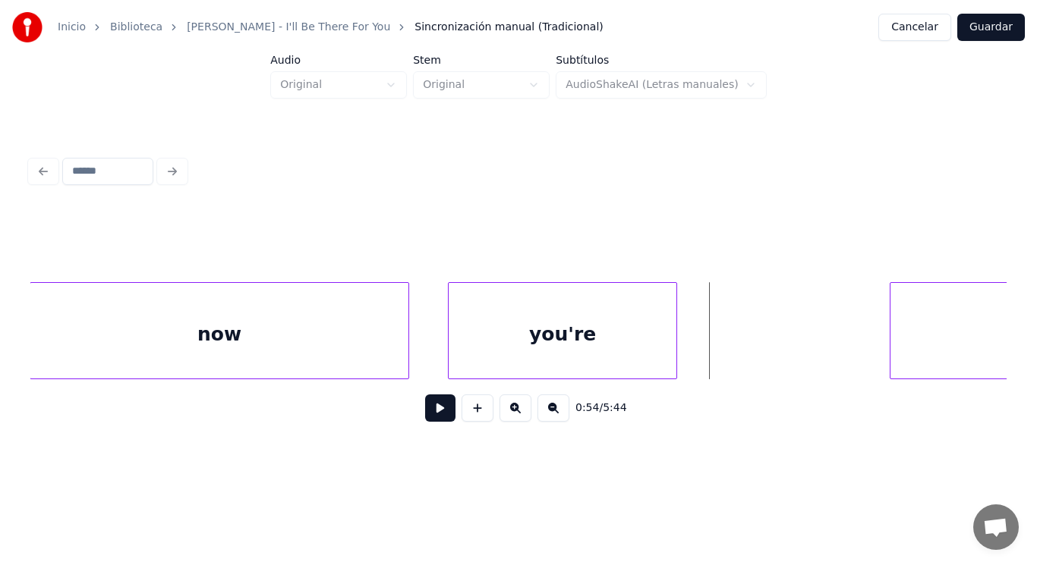
click at [427, 416] on button at bounding box center [440, 408] width 30 height 27
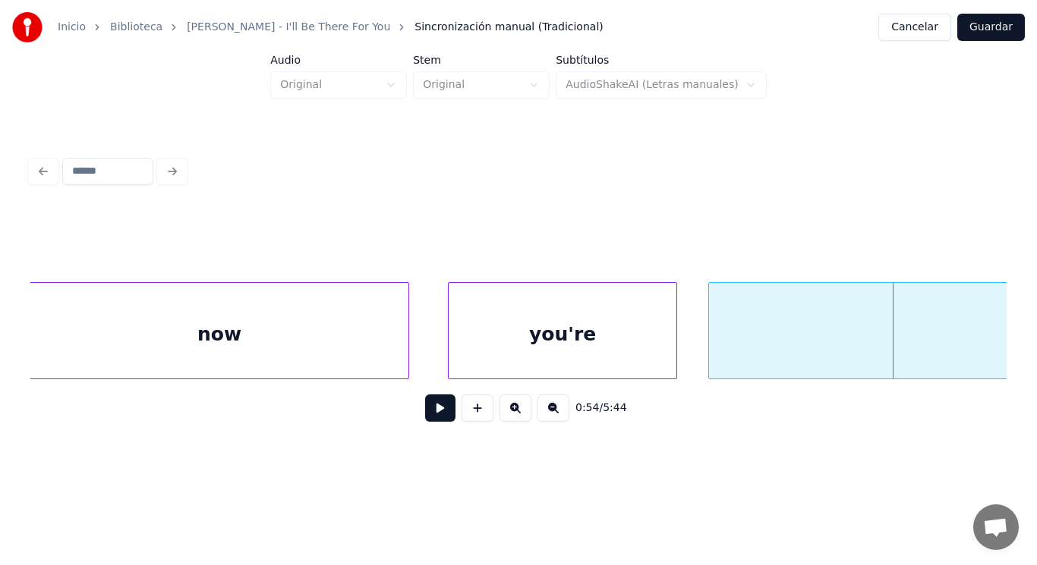
click at [710, 362] on div at bounding box center [711, 331] width 5 height 96
click at [431, 415] on button at bounding box center [440, 408] width 30 height 27
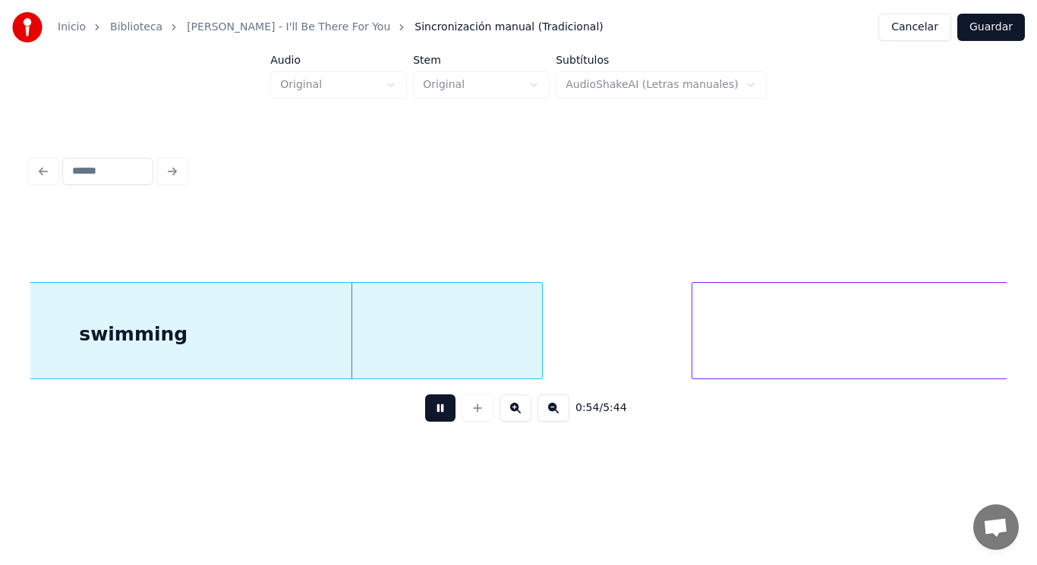
click at [431, 415] on button at bounding box center [440, 408] width 30 height 27
click at [383, 343] on div "swimming" at bounding box center [133, 334] width 817 height 103
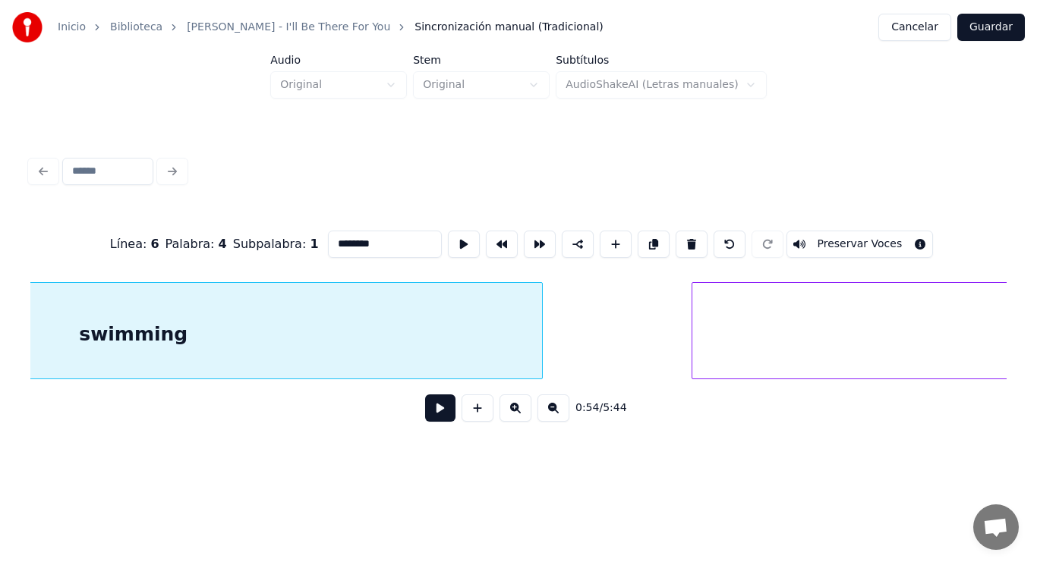
scroll to position [0, 57662]
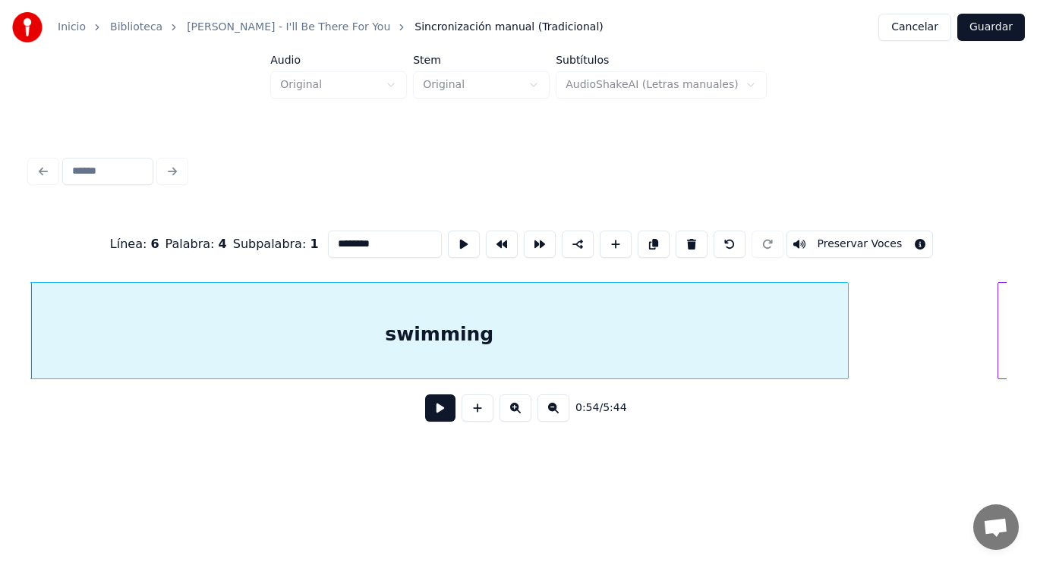
click at [433, 422] on button at bounding box center [440, 408] width 30 height 27
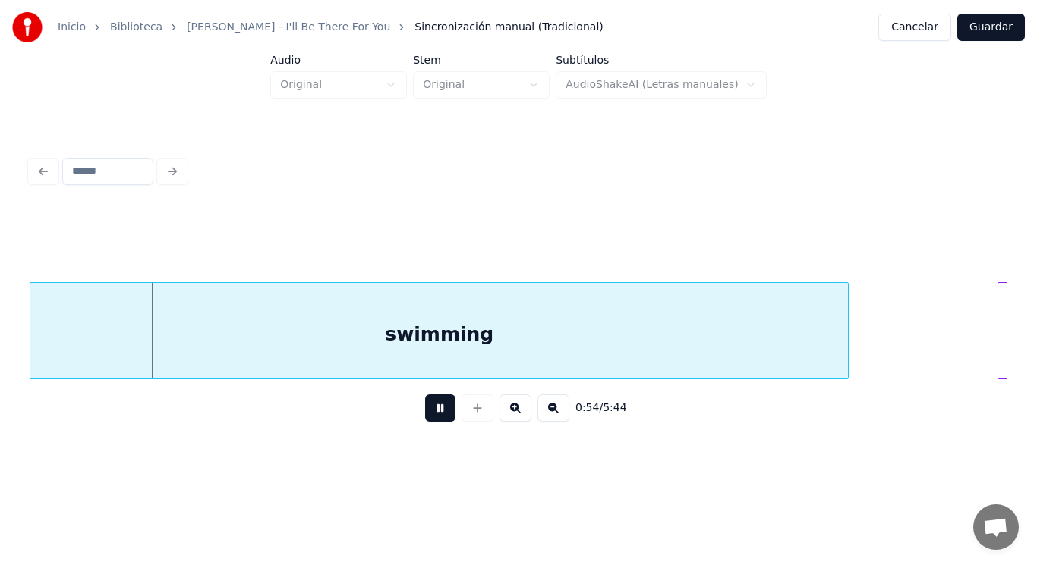
click at [433, 422] on button at bounding box center [440, 408] width 30 height 27
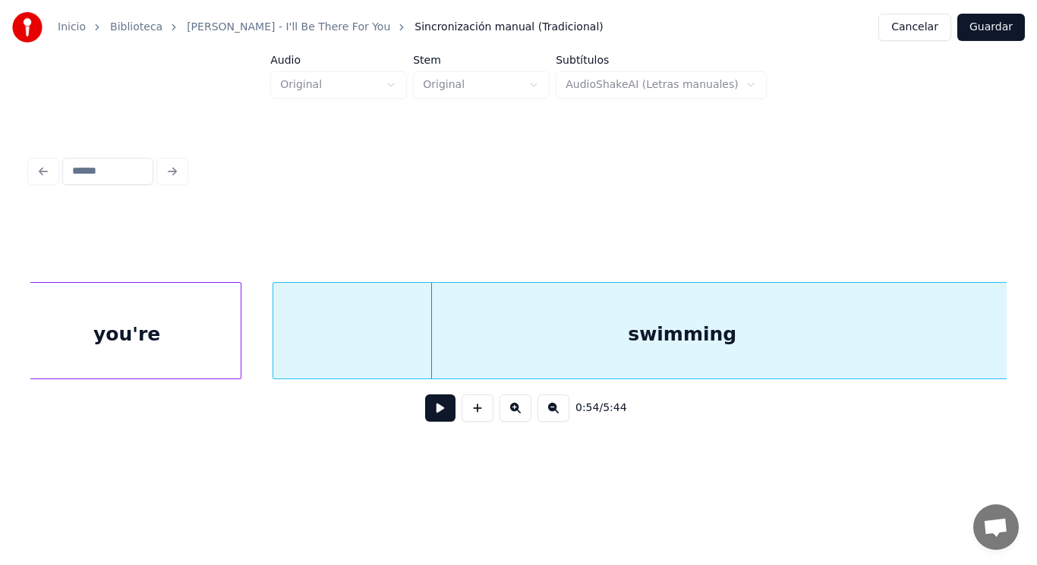
click at [117, 357] on div "you're" at bounding box center [127, 334] width 228 height 103
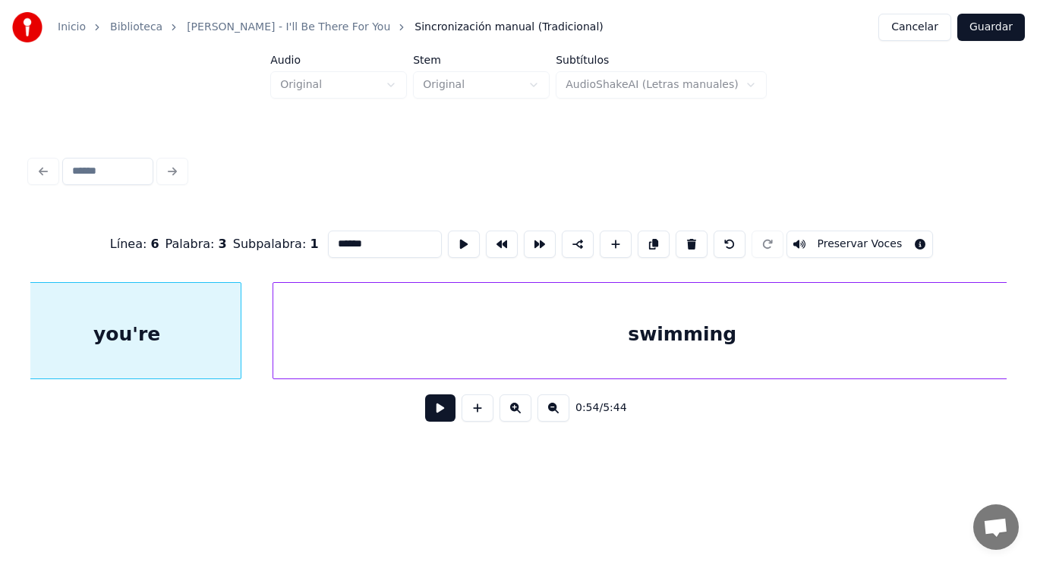
scroll to position [0, 57402]
click at [434, 412] on button at bounding box center [440, 408] width 30 height 27
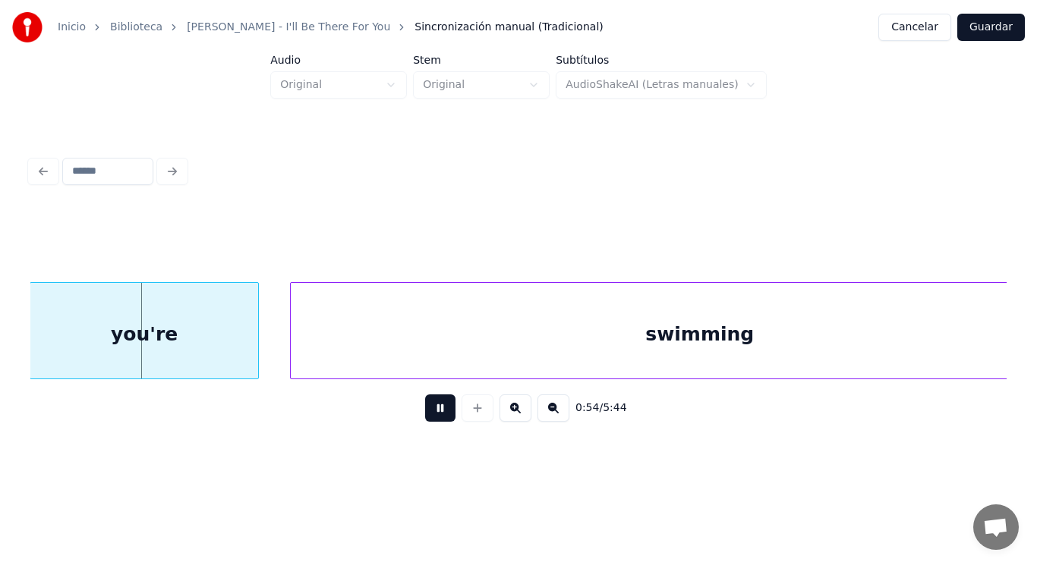
click at [434, 412] on button at bounding box center [440, 408] width 30 height 27
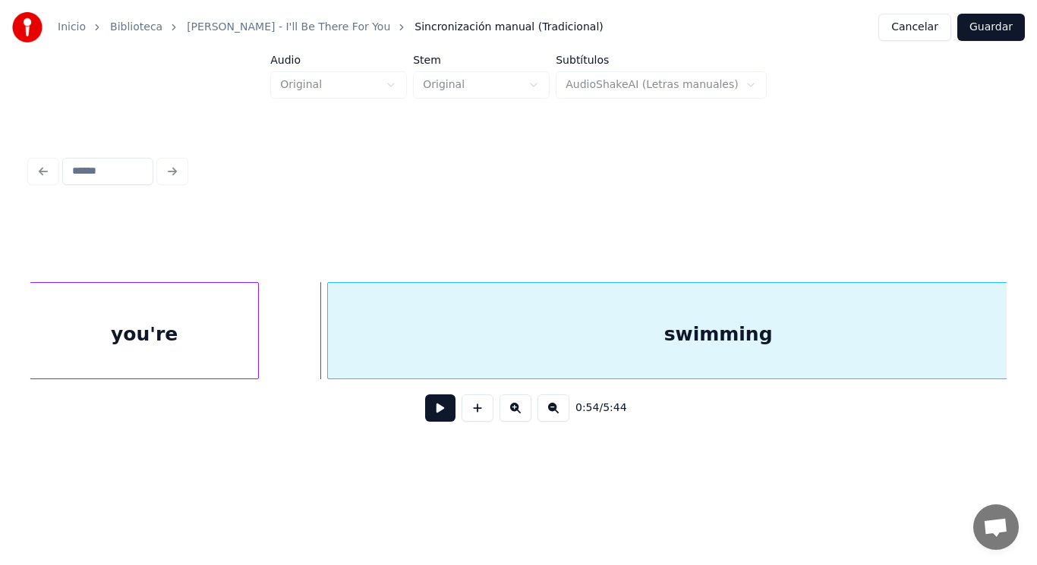
click at [329, 364] on div at bounding box center [330, 331] width 5 height 96
click at [278, 355] on div at bounding box center [277, 331] width 5 height 96
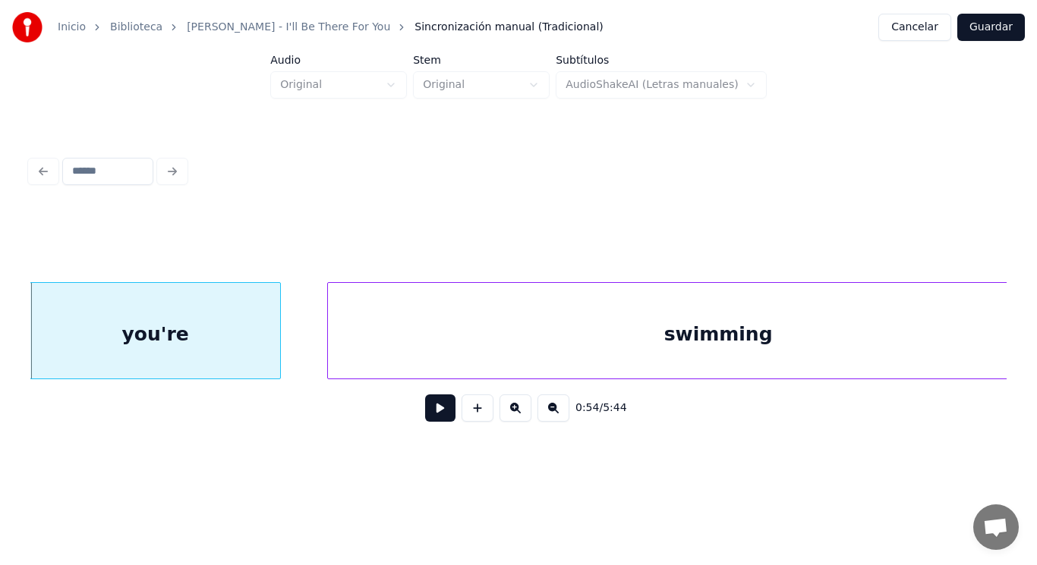
click at [405, 346] on div "swimming" at bounding box center [718, 334] width 780 height 103
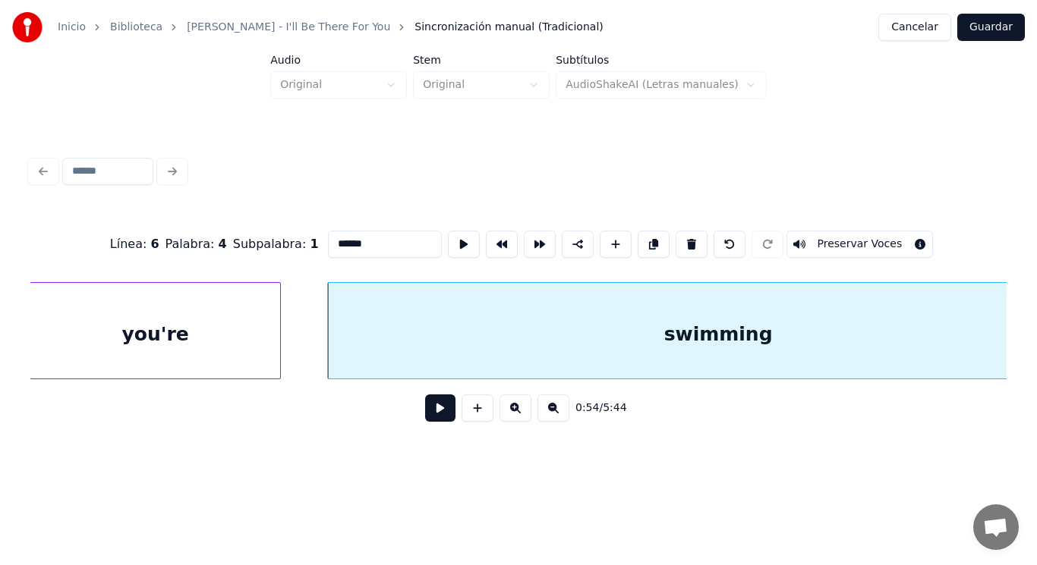
type input "********"
click at [433, 413] on button at bounding box center [440, 408] width 30 height 27
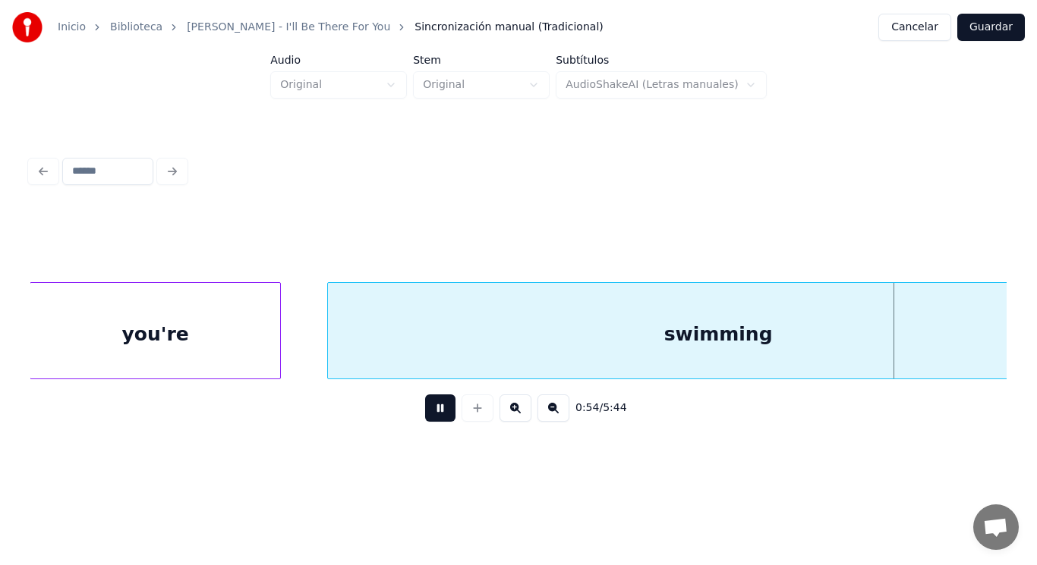
scroll to position [0, 58385]
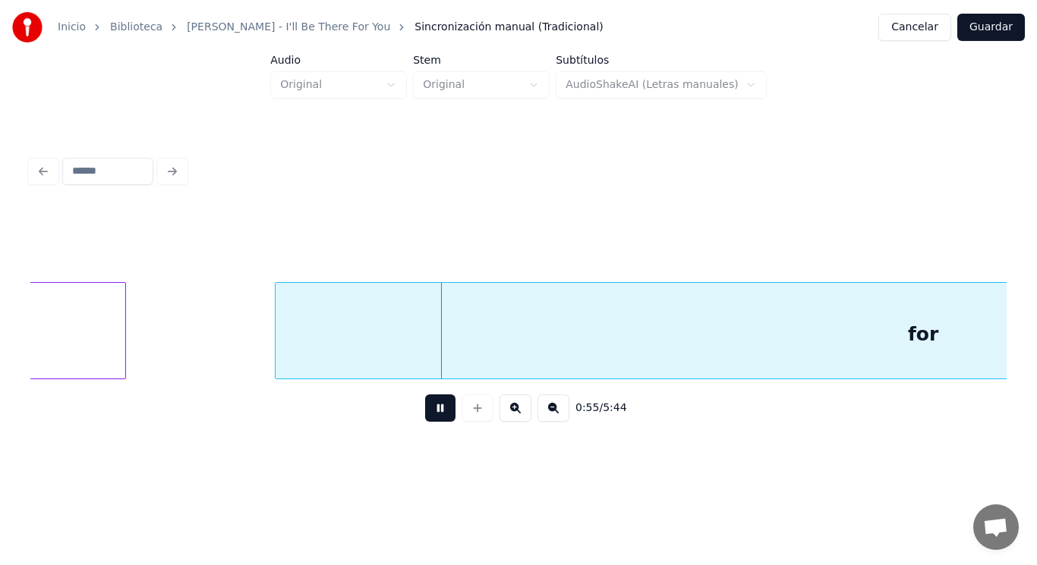
click at [433, 413] on button at bounding box center [440, 408] width 30 height 27
click at [304, 342] on div "for" at bounding box center [922, 334] width 1295 height 103
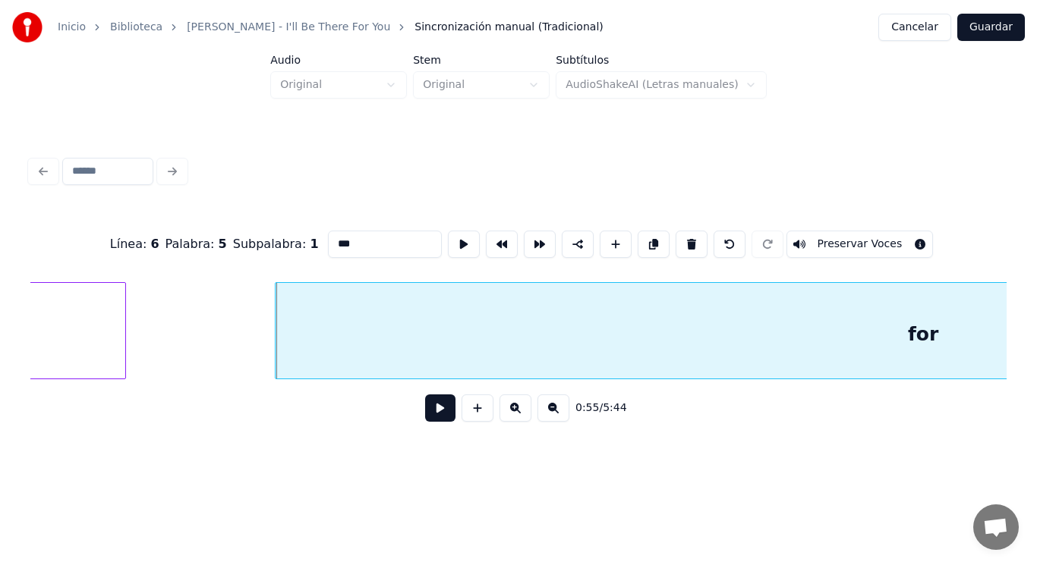
click at [427, 409] on button at bounding box center [440, 408] width 30 height 27
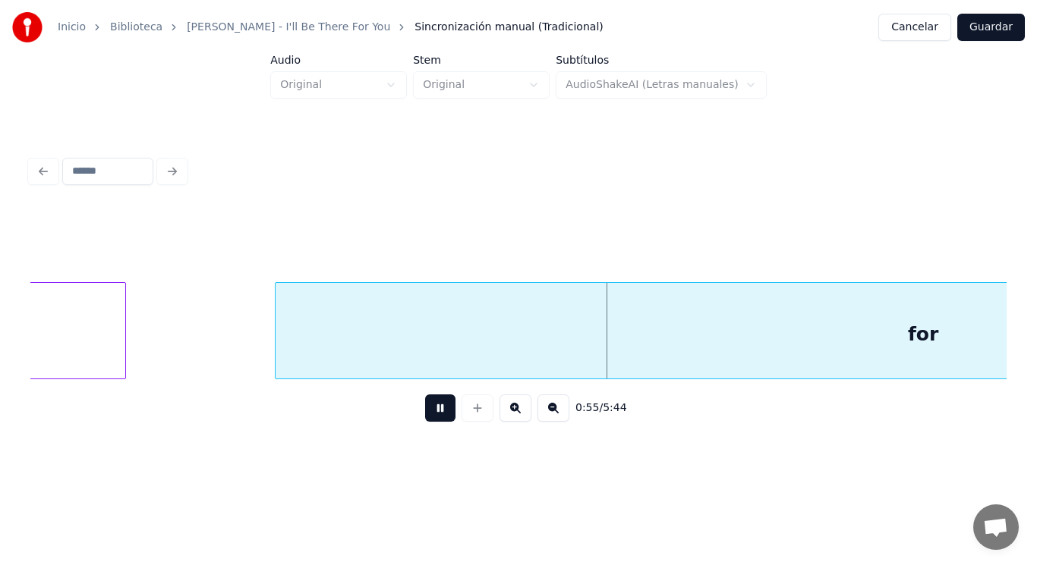
click at [427, 409] on button at bounding box center [440, 408] width 30 height 27
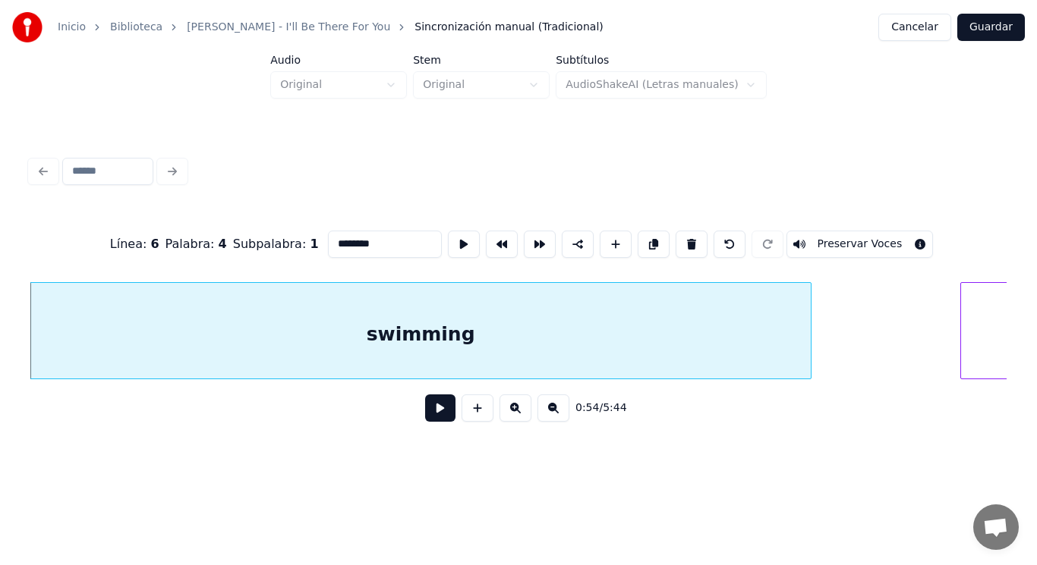
click at [436, 405] on button at bounding box center [440, 408] width 30 height 27
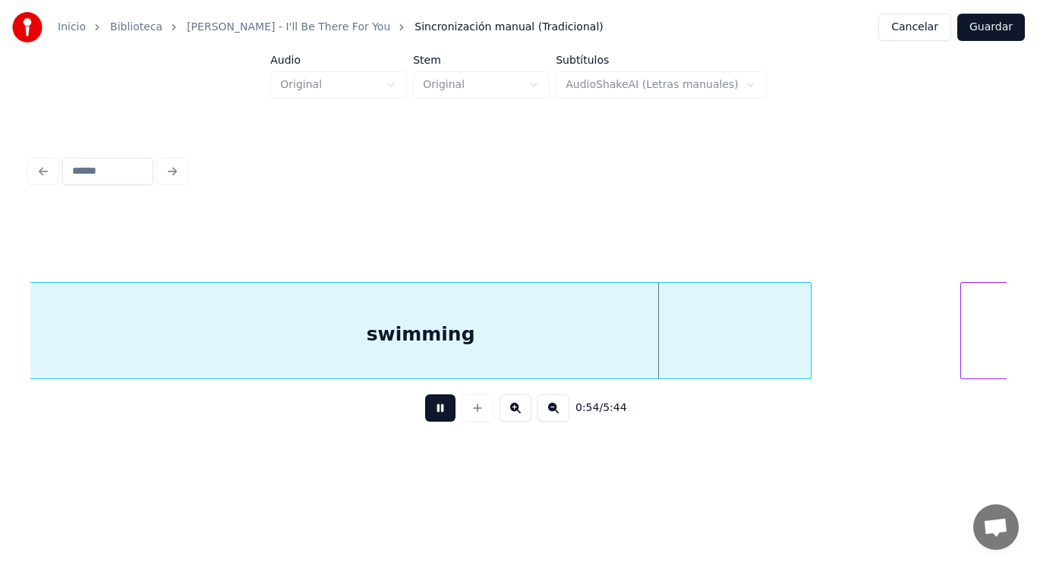
click at [436, 405] on button at bounding box center [440, 408] width 30 height 27
click at [801, 357] on div at bounding box center [802, 331] width 5 height 96
click at [430, 409] on button at bounding box center [440, 408] width 30 height 27
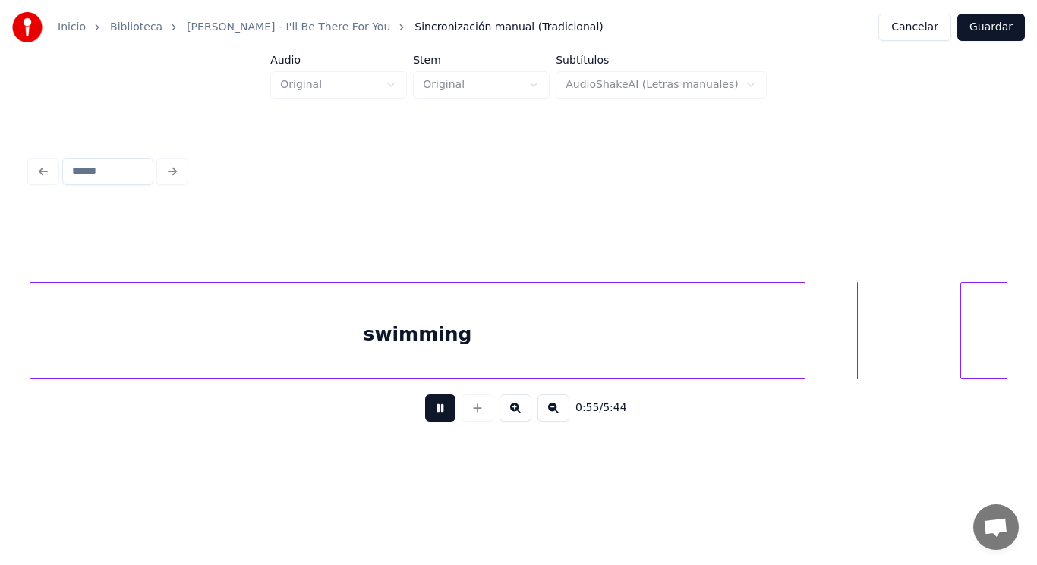
click at [430, 409] on button at bounding box center [440, 408] width 30 height 27
click at [912, 348] on div at bounding box center [913, 331] width 5 height 96
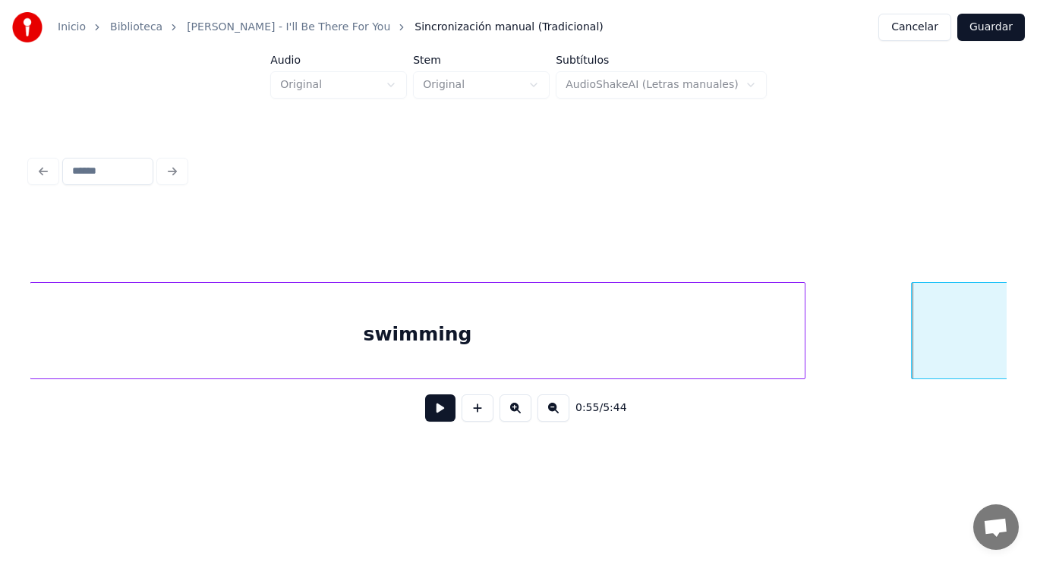
click at [433, 410] on button at bounding box center [440, 408] width 30 height 27
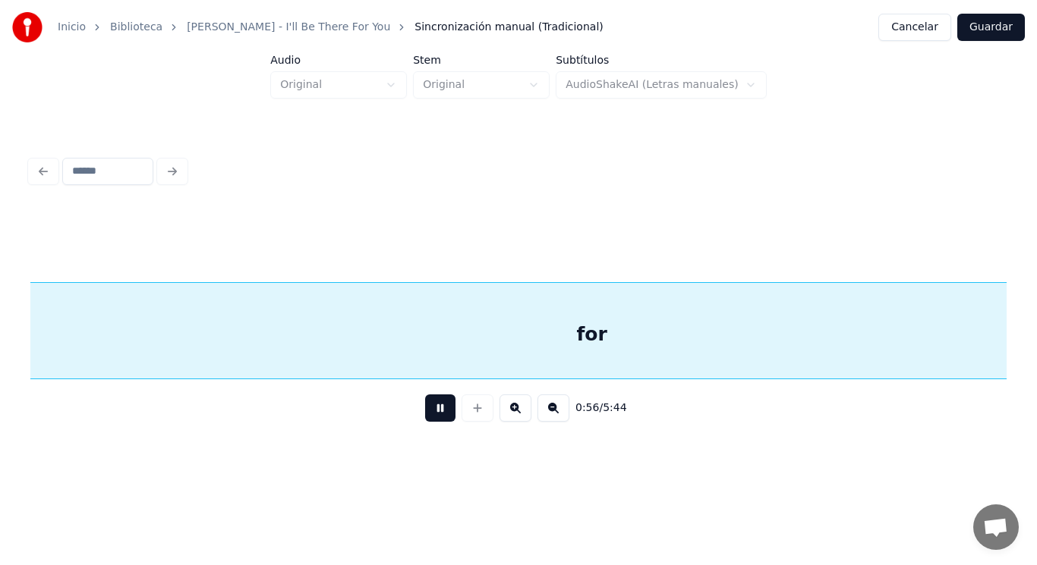
scroll to position [0, 59679]
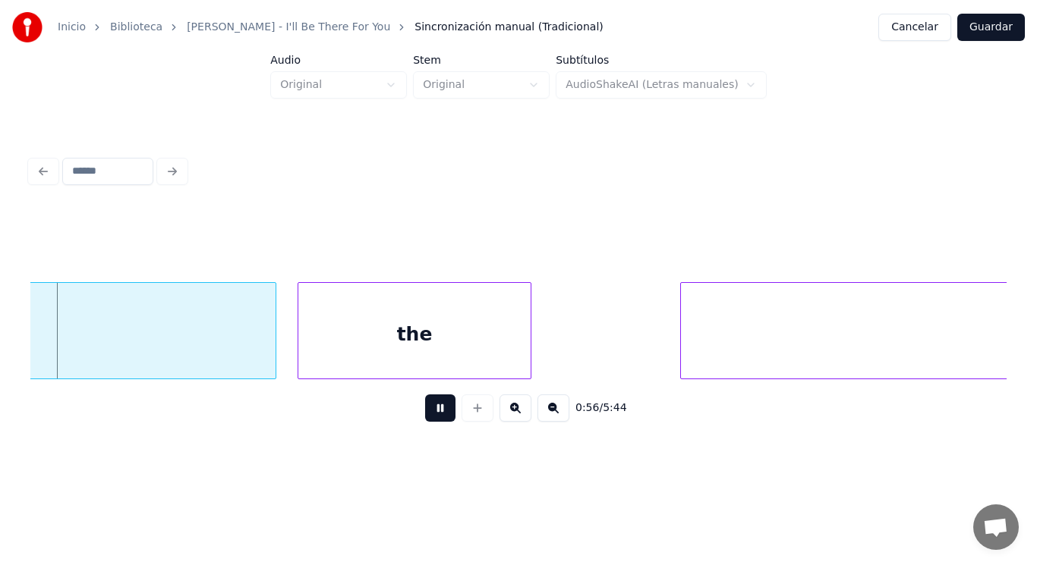
click at [433, 410] on button at bounding box center [440, 408] width 30 height 27
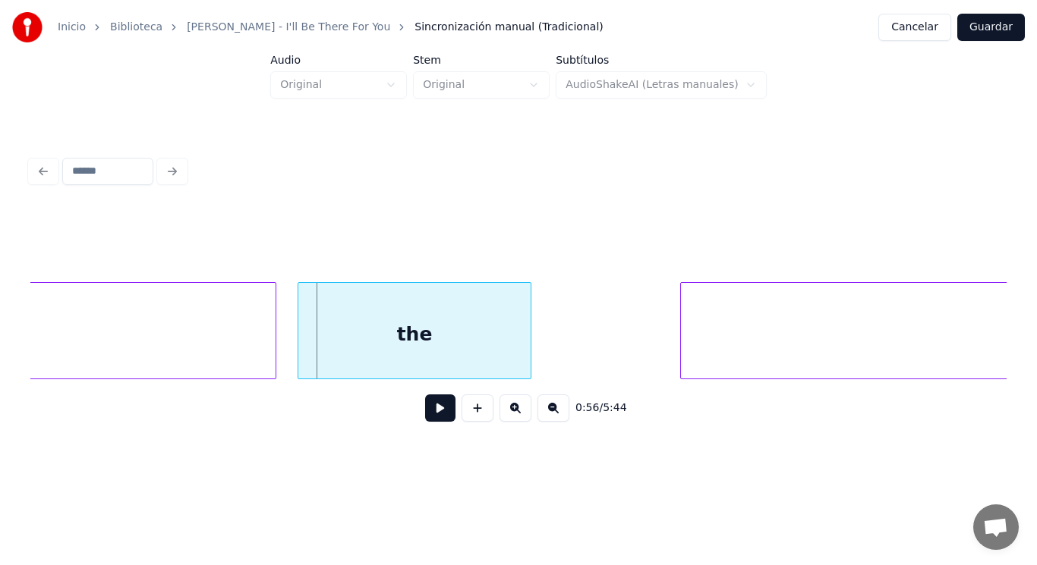
click at [407, 350] on div "the" at bounding box center [414, 334] width 232 height 103
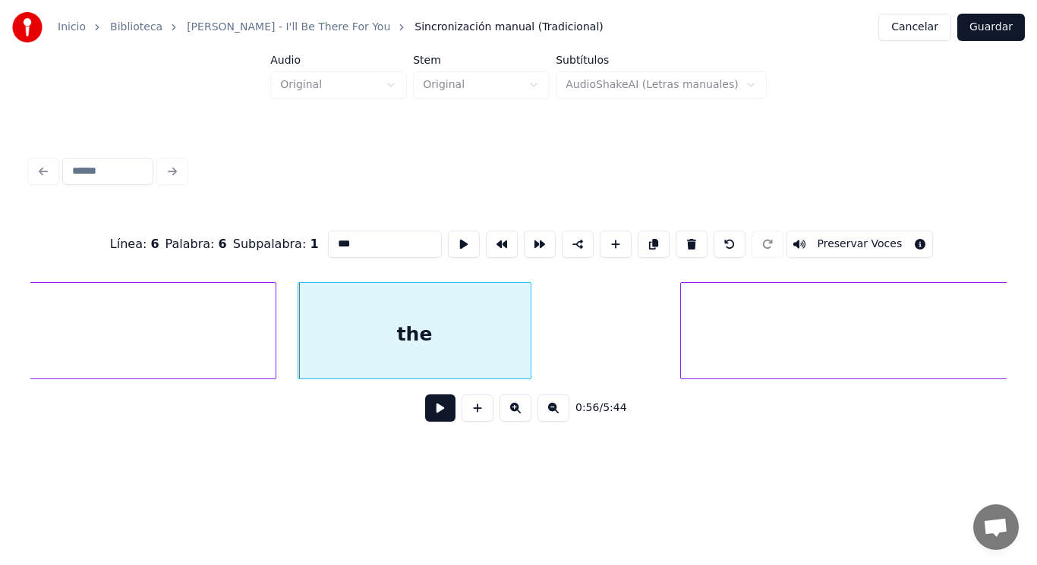
click at [433, 420] on button at bounding box center [440, 408] width 30 height 27
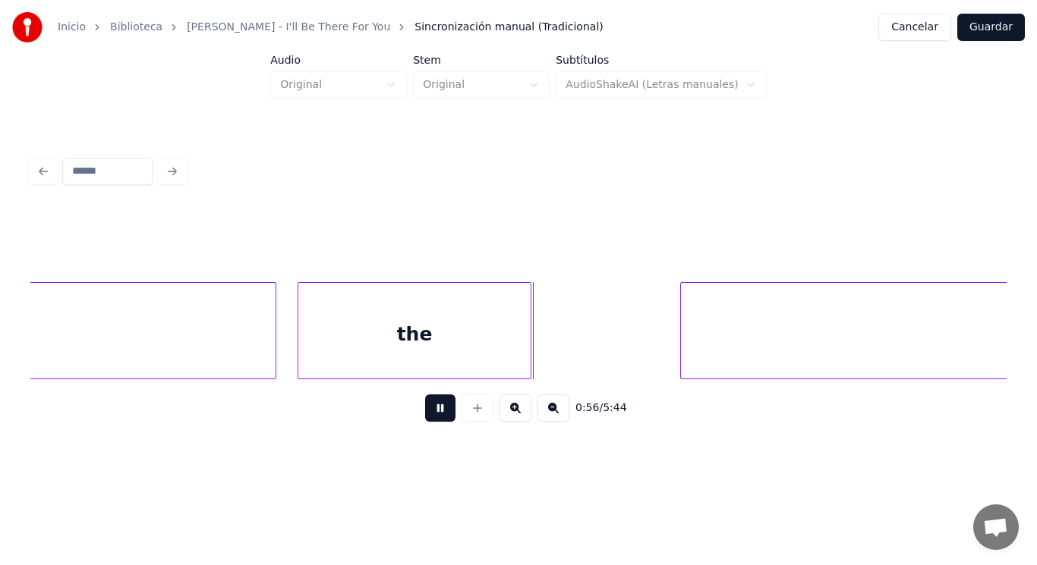
click at [433, 420] on button at bounding box center [440, 408] width 30 height 27
click at [494, 366] on div "the" at bounding box center [414, 334] width 232 height 103
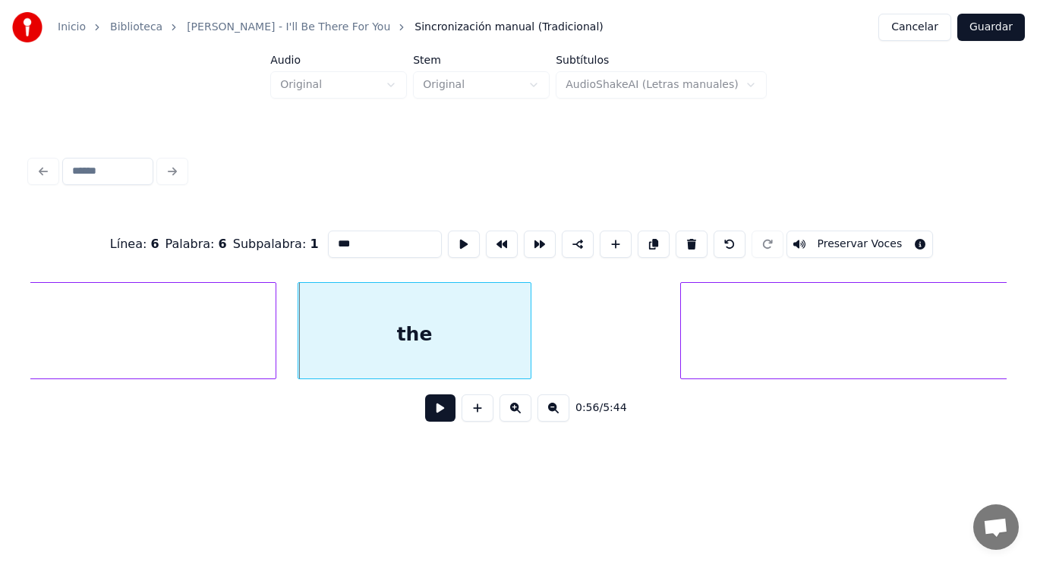
click at [439, 410] on button at bounding box center [440, 408] width 30 height 27
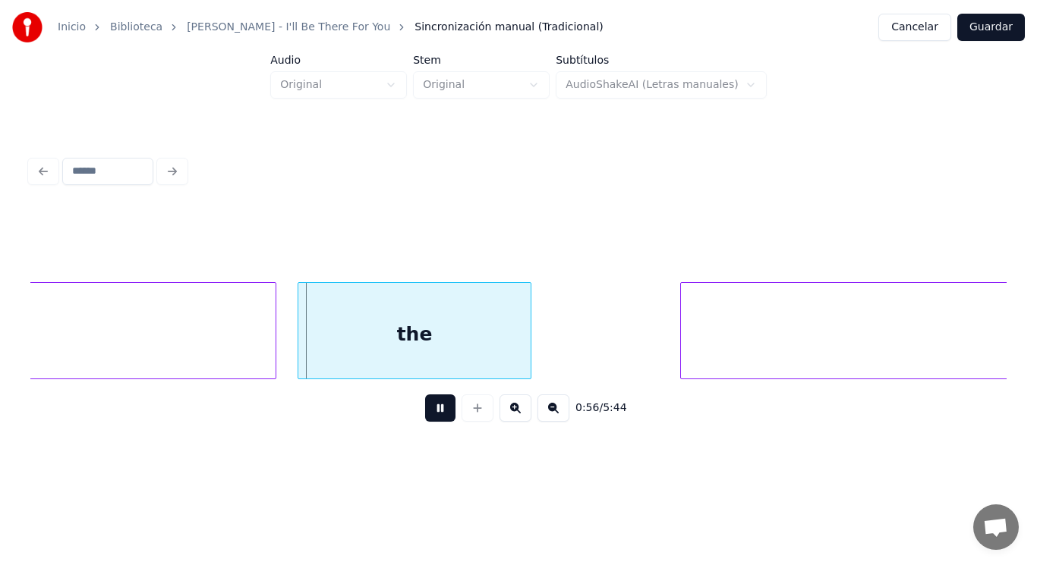
click at [439, 410] on button at bounding box center [440, 408] width 30 height 27
click at [485, 360] on div at bounding box center [485, 331] width 5 height 96
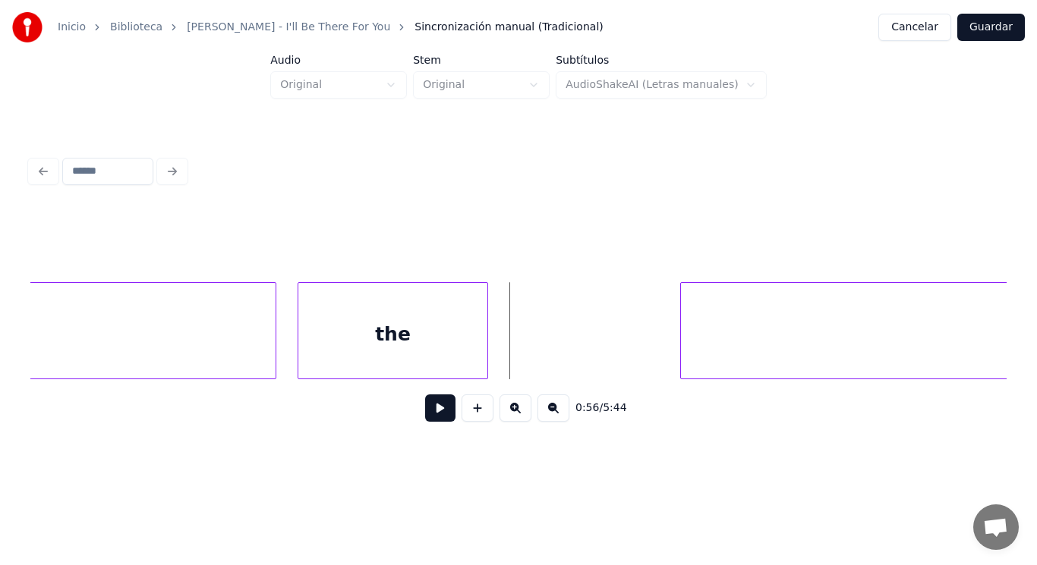
click at [425, 421] on button at bounding box center [440, 408] width 30 height 27
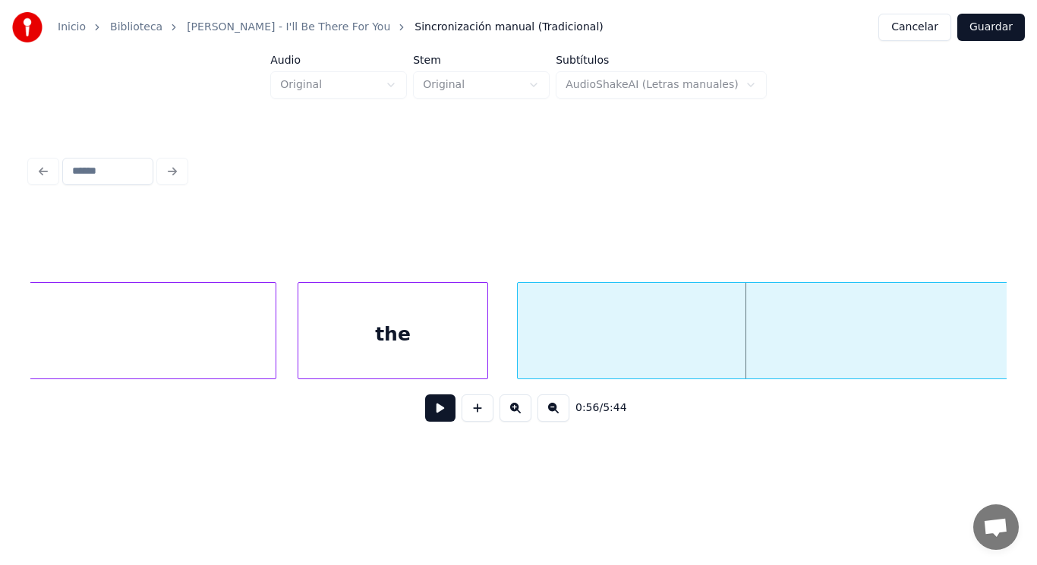
click at [521, 356] on div at bounding box center [520, 331] width 5 height 96
click at [475, 347] on div at bounding box center [477, 331] width 5 height 96
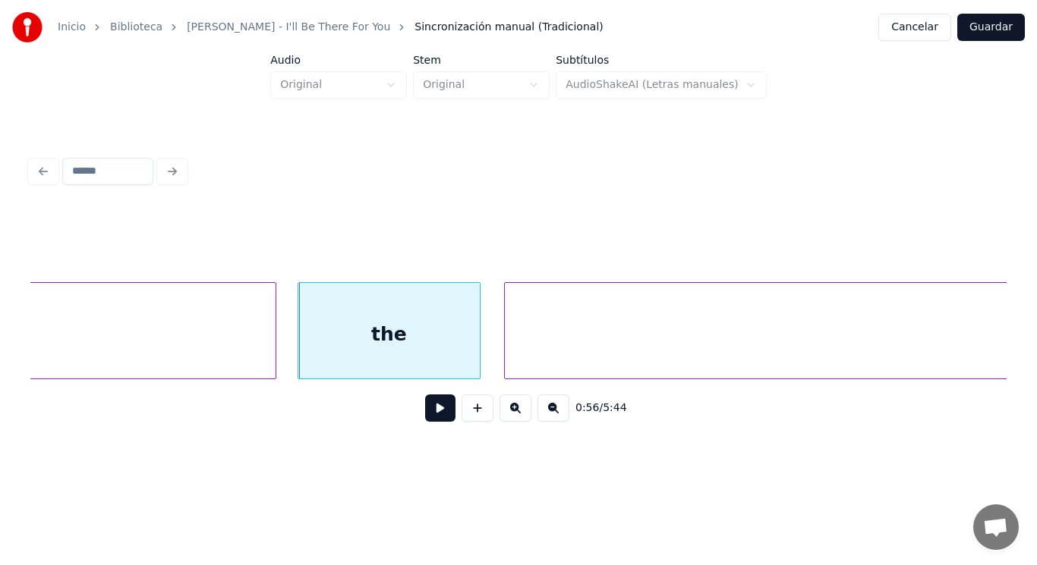
click at [509, 353] on div at bounding box center [507, 331] width 5 height 96
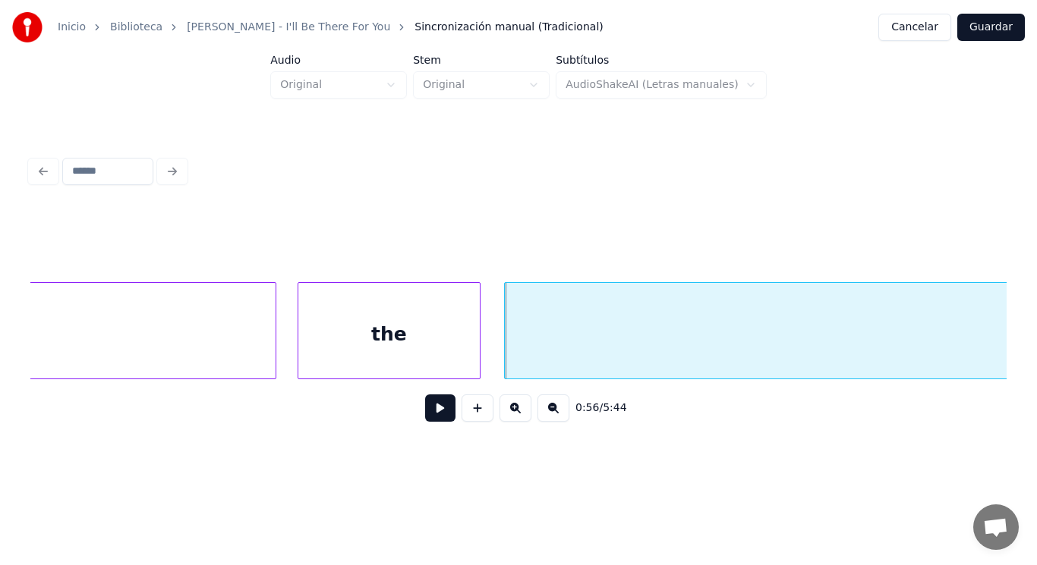
click at [441, 413] on button at bounding box center [440, 408] width 30 height 27
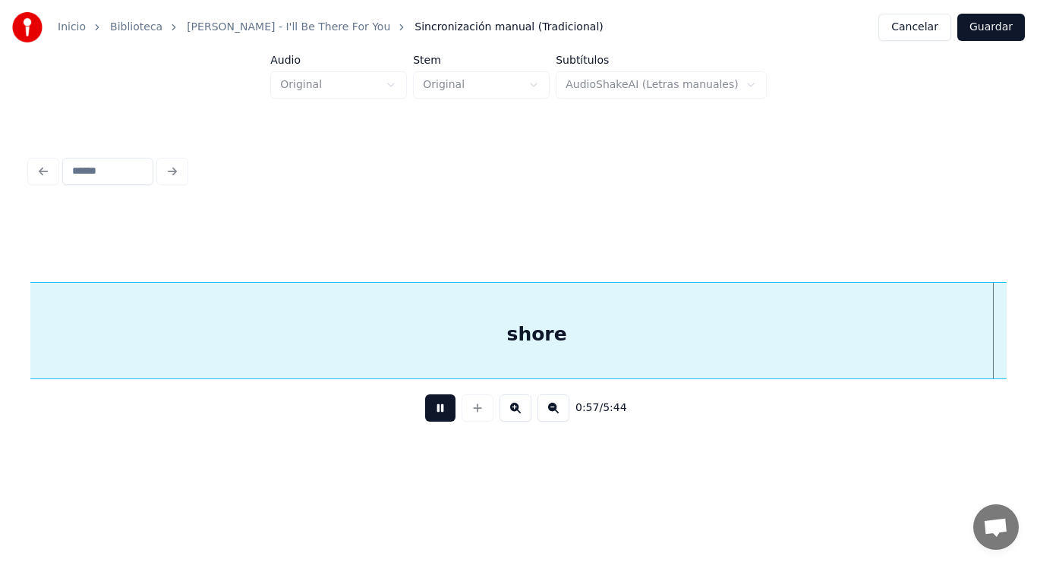
scroll to position [0, 61643]
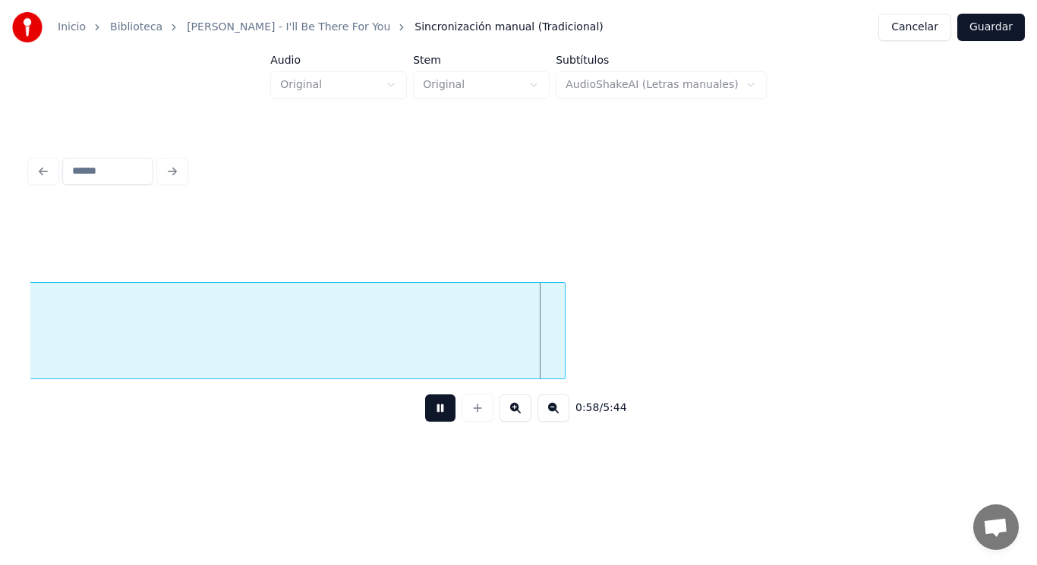
click at [441, 413] on button at bounding box center [440, 408] width 30 height 27
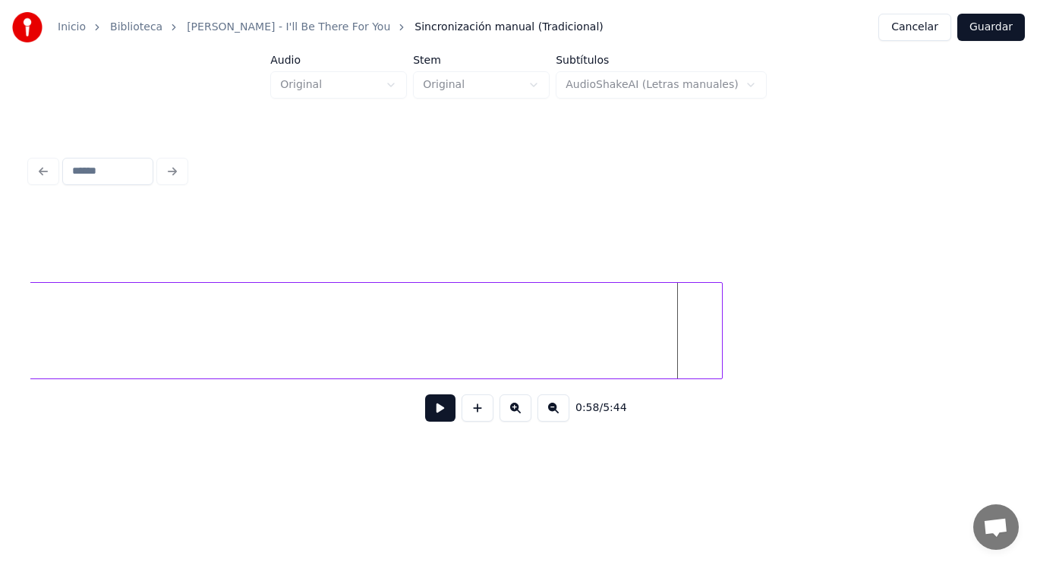
click at [719, 337] on div at bounding box center [719, 331] width 5 height 96
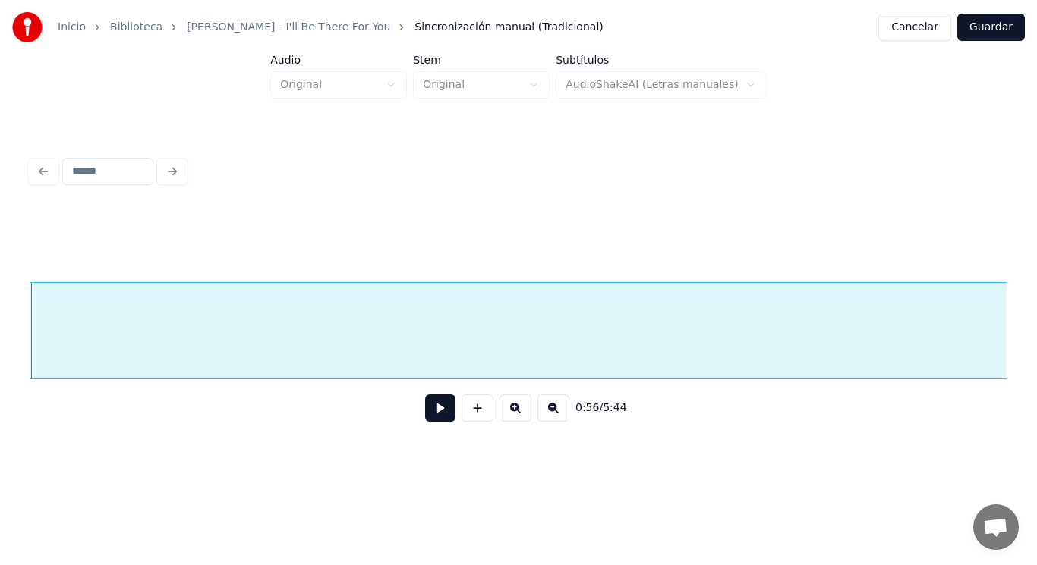
click at [426, 413] on button at bounding box center [440, 408] width 30 height 27
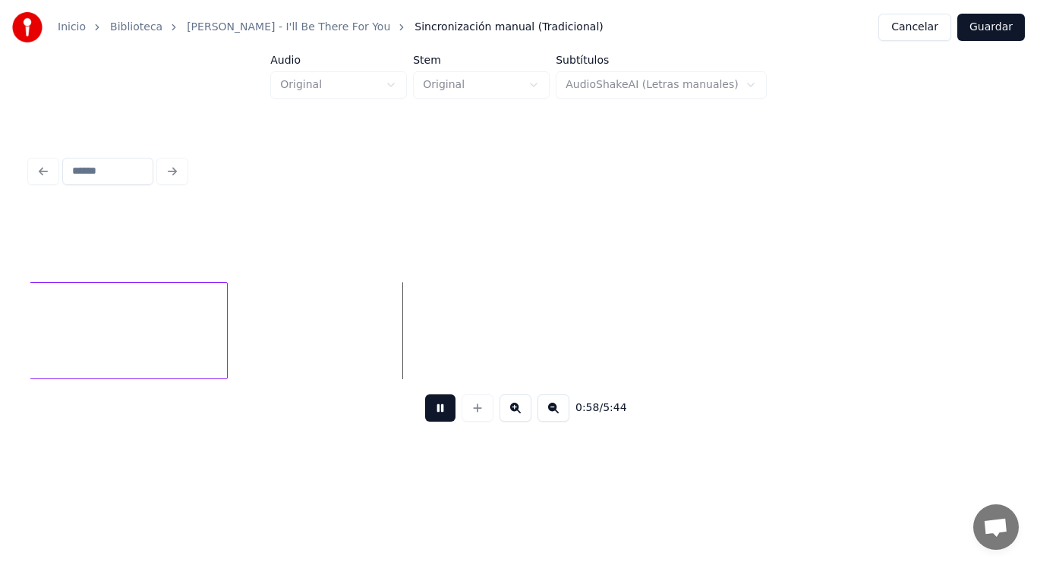
click at [426, 413] on button at bounding box center [440, 408] width 30 height 27
click at [411, 329] on div at bounding box center [410, 331] width 5 height 96
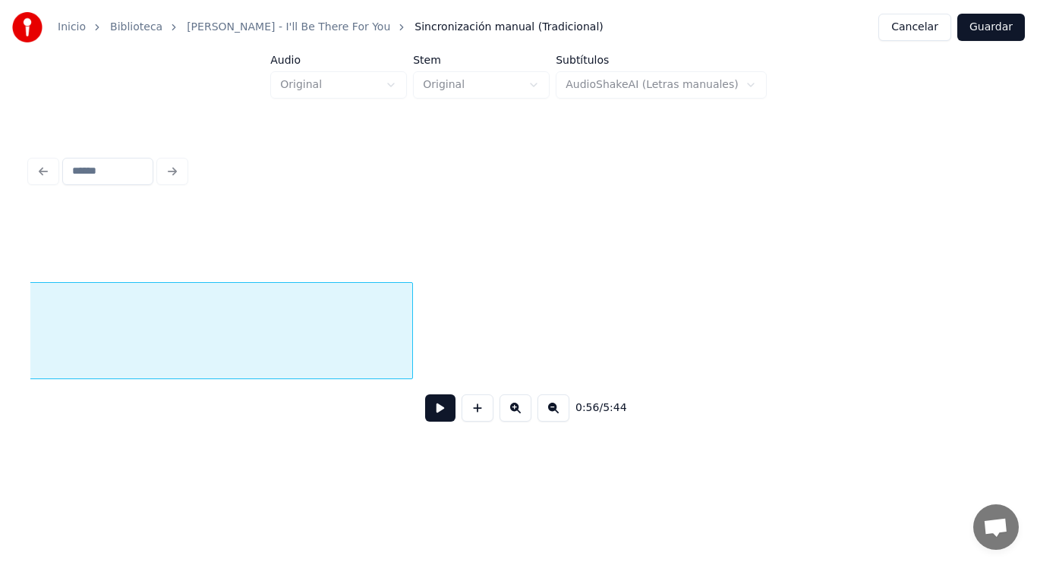
scroll to position [0, 60154]
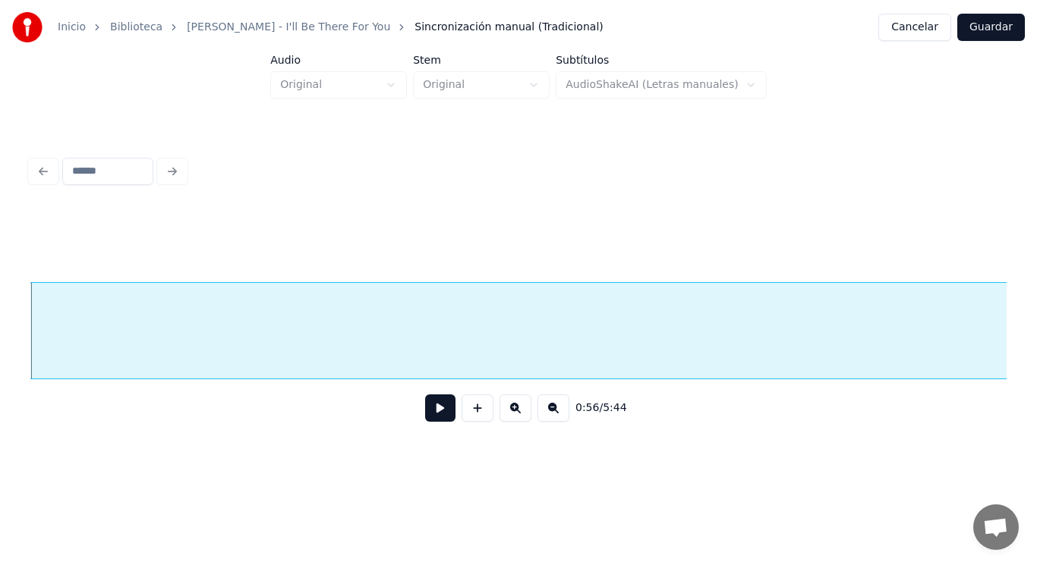
click at [432, 414] on button at bounding box center [440, 408] width 30 height 27
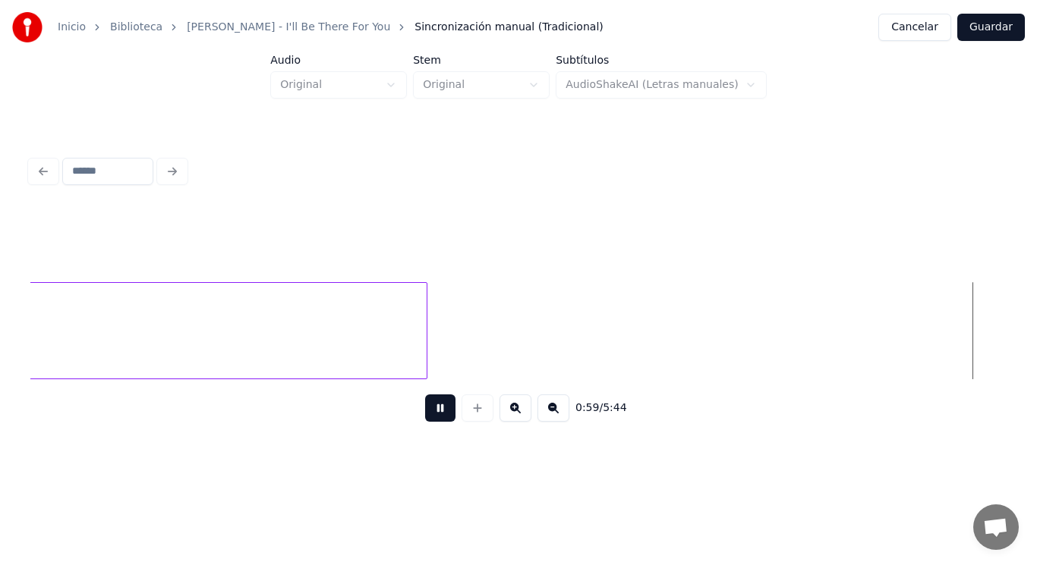
scroll to position [0, 63104]
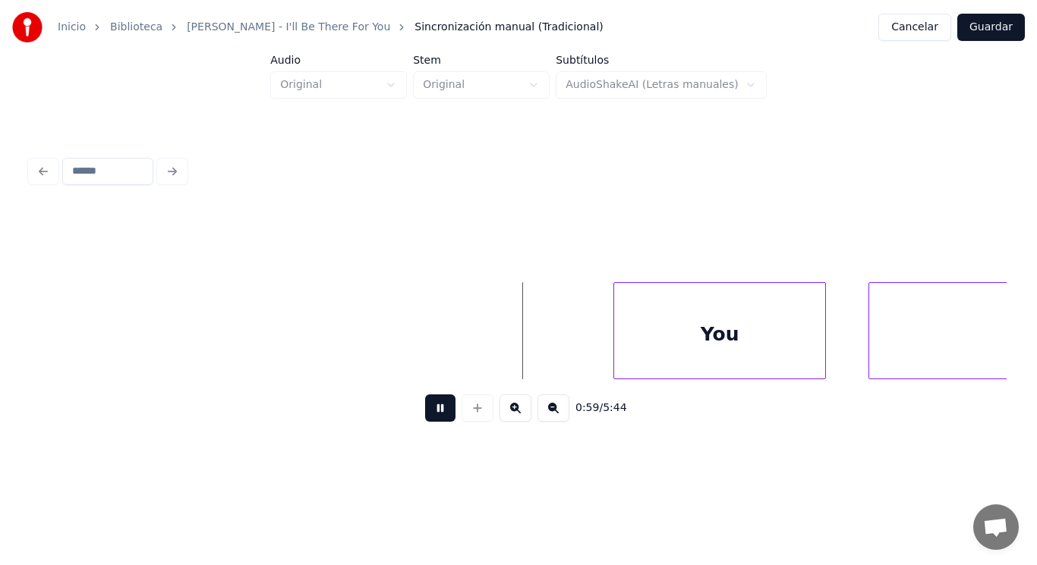
click at [432, 414] on button at bounding box center [440, 408] width 30 height 27
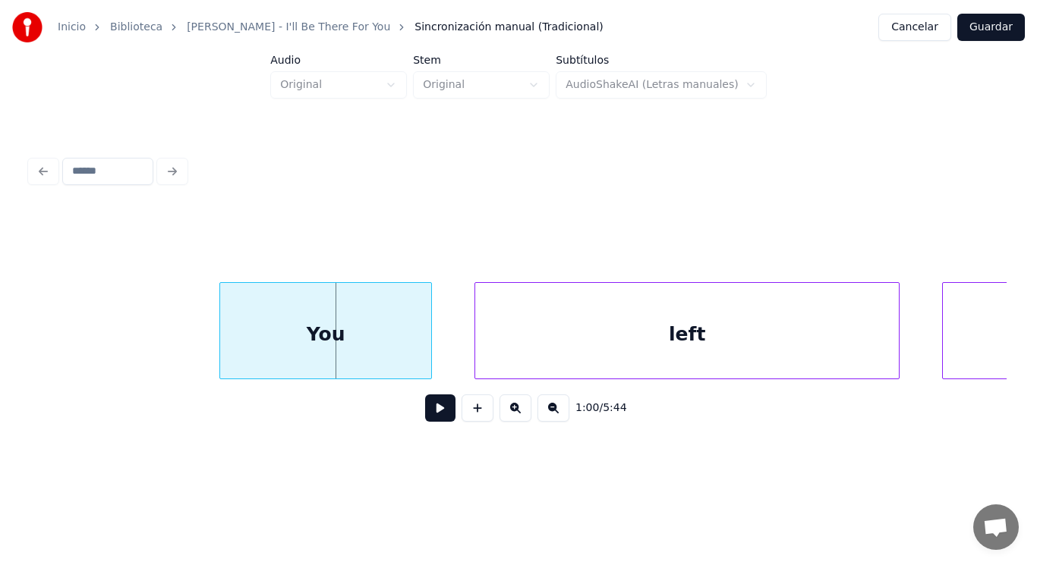
scroll to position [0, 63498]
click at [373, 346] on div "You" at bounding box center [324, 334] width 211 height 103
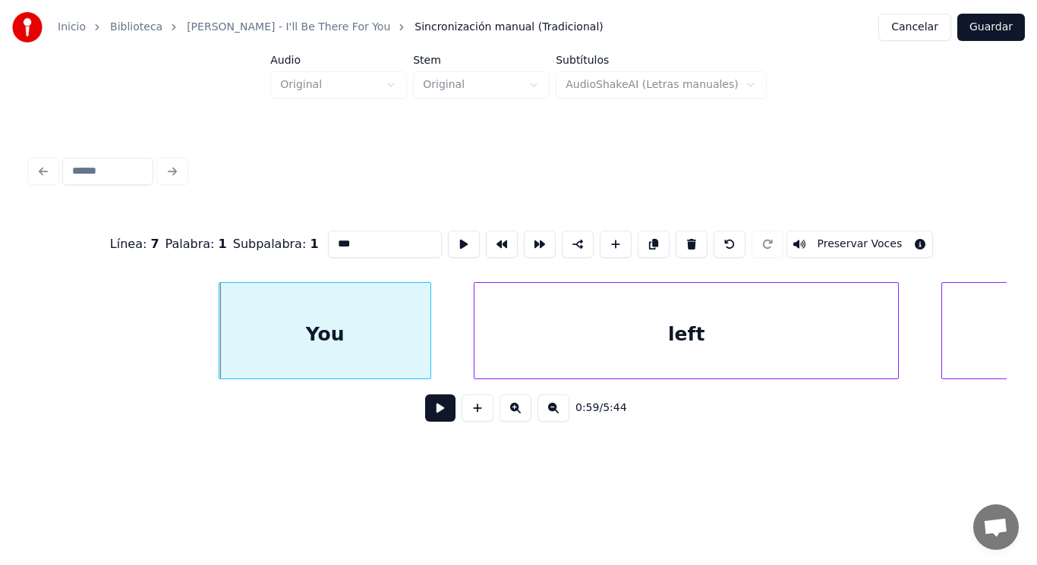
click at [433, 419] on button at bounding box center [440, 408] width 30 height 27
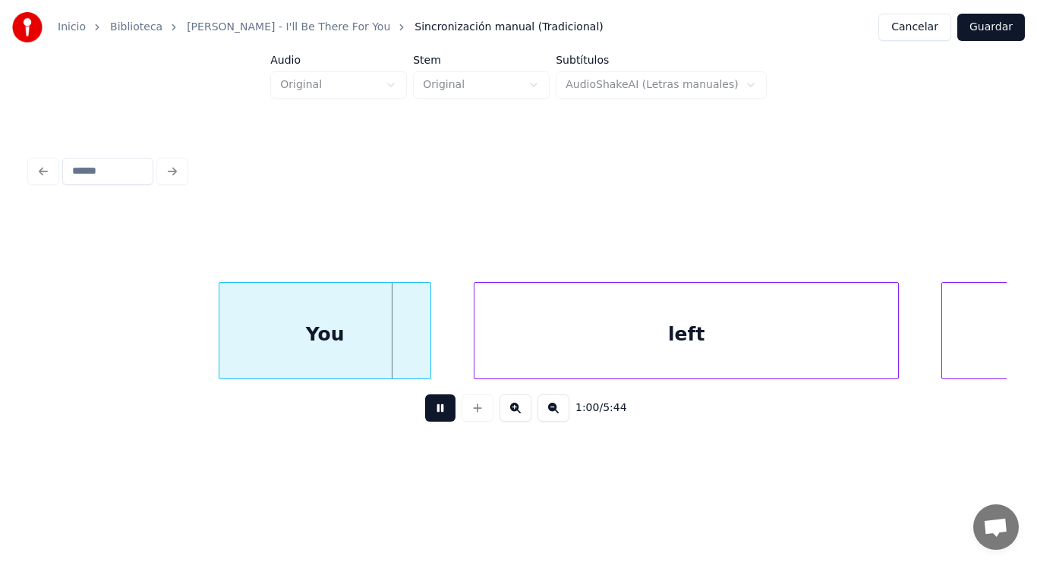
click at [433, 419] on button at bounding box center [440, 408] width 30 height 27
click at [383, 356] on div at bounding box center [385, 331] width 5 height 96
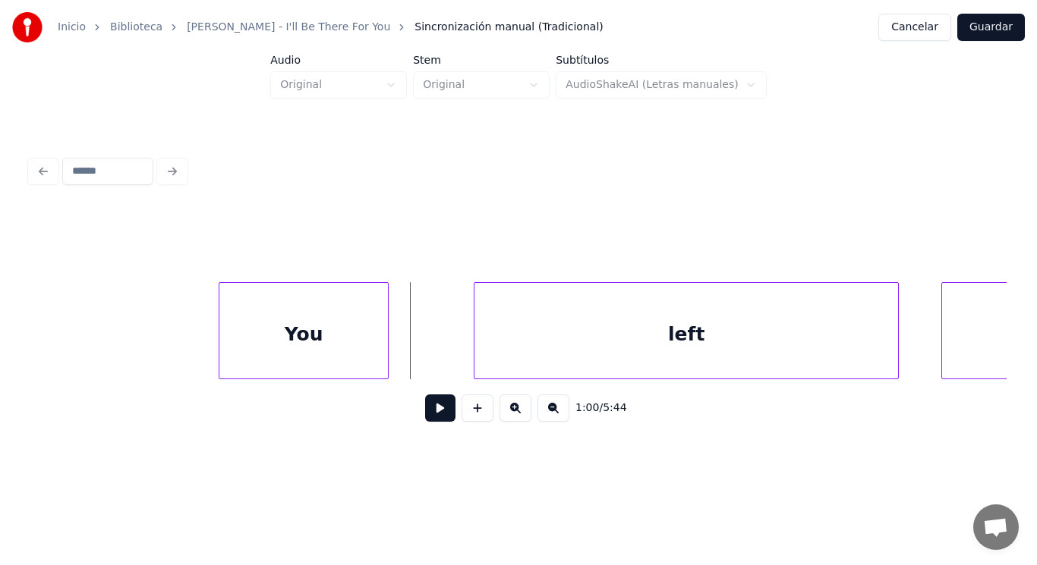
click at [427, 412] on button at bounding box center [440, 408] width 30 height 27
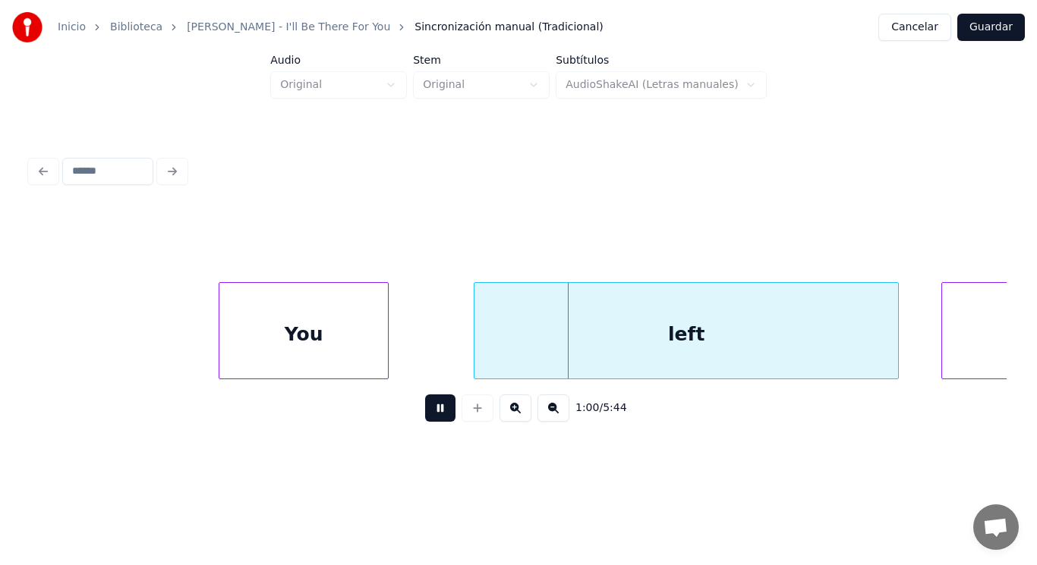
click at [427, 412] on button at bounding box center [440, 408] width 30 height 27
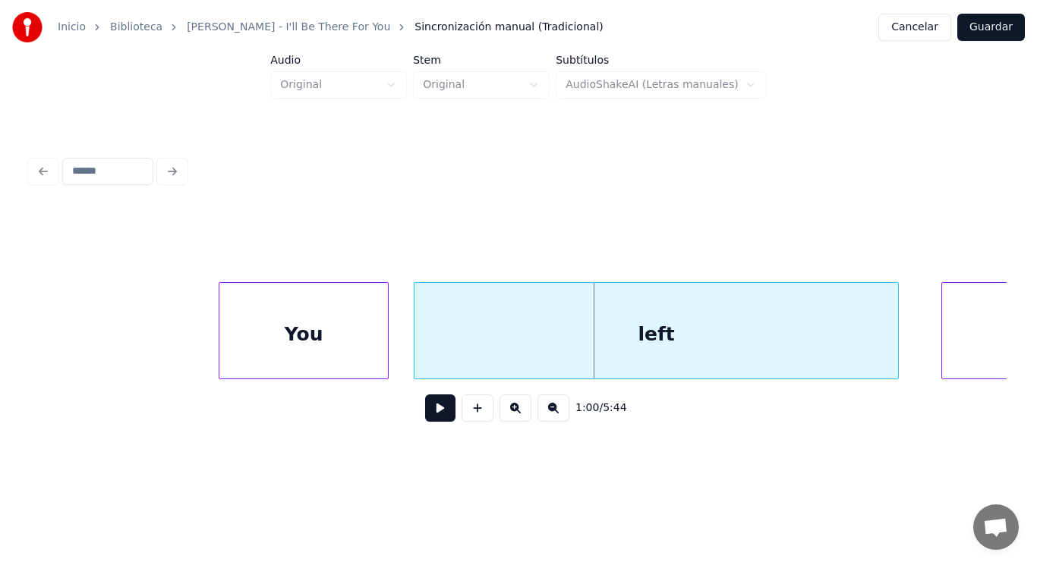
click at [415, 355] on div at bounding box center [416, 331] width 5 height 96
click at [425, 408] on button at bounding box center [440, 408] width 30 height 27
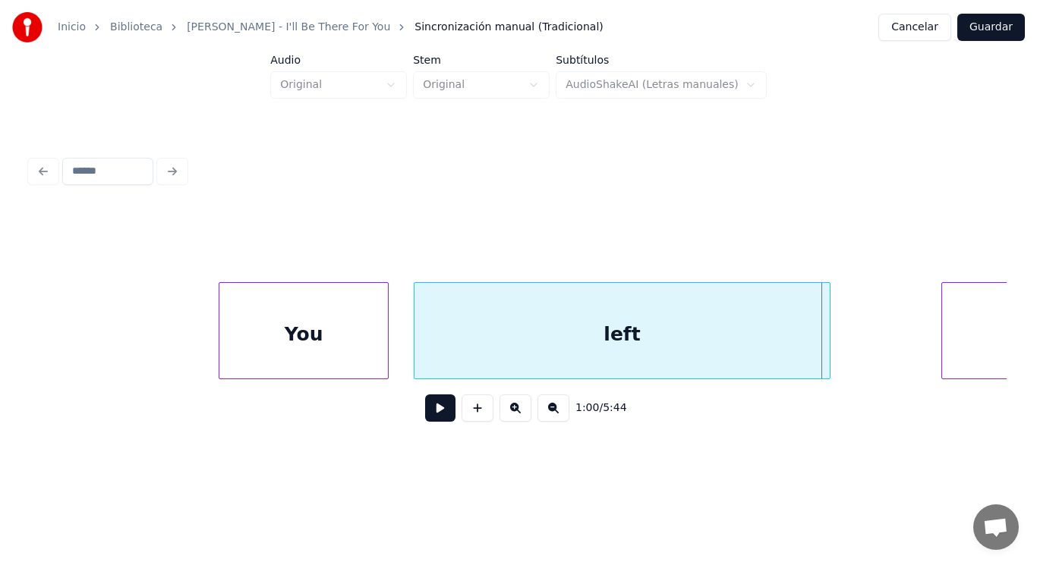
click at [829, 357] on div at bounding box center [827, 331] width 5 height 96
click at [428, 419] on button at bounding box center [440, 408] width 30 height 27
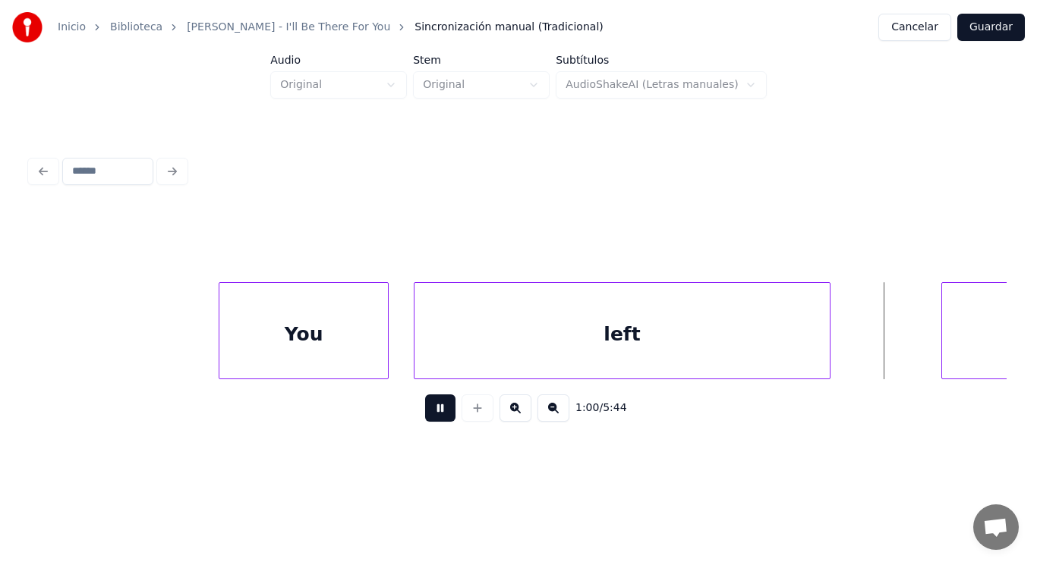
click at [428, 419] on button at bounding box center [440, 408] width 30 height 27
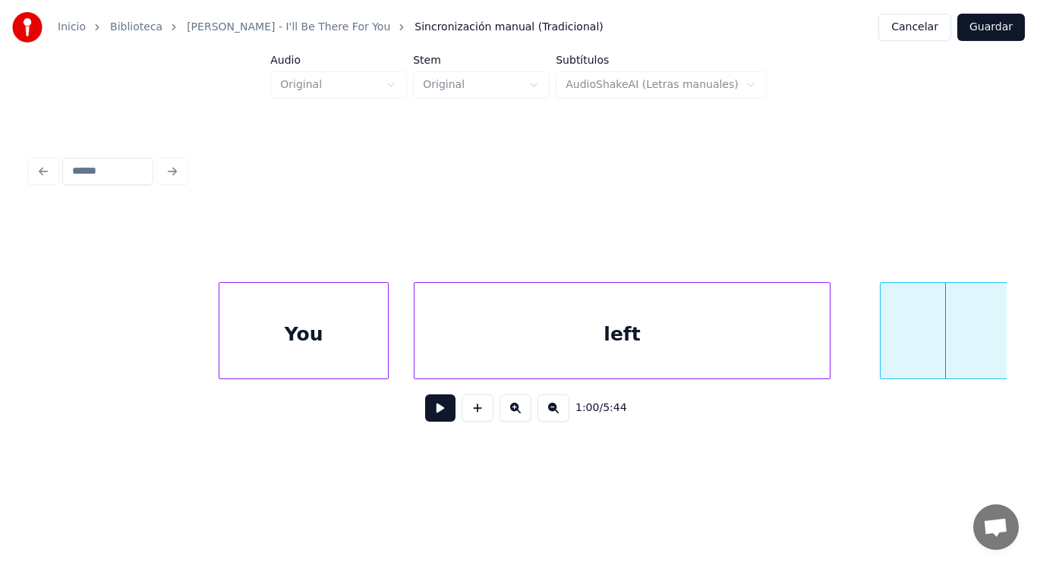
click at [880, 356] on div at bounding box center [882, 331] width 5 height 96
click at [429, 416] on button at bounding box center [440, 408] width 30 height 27
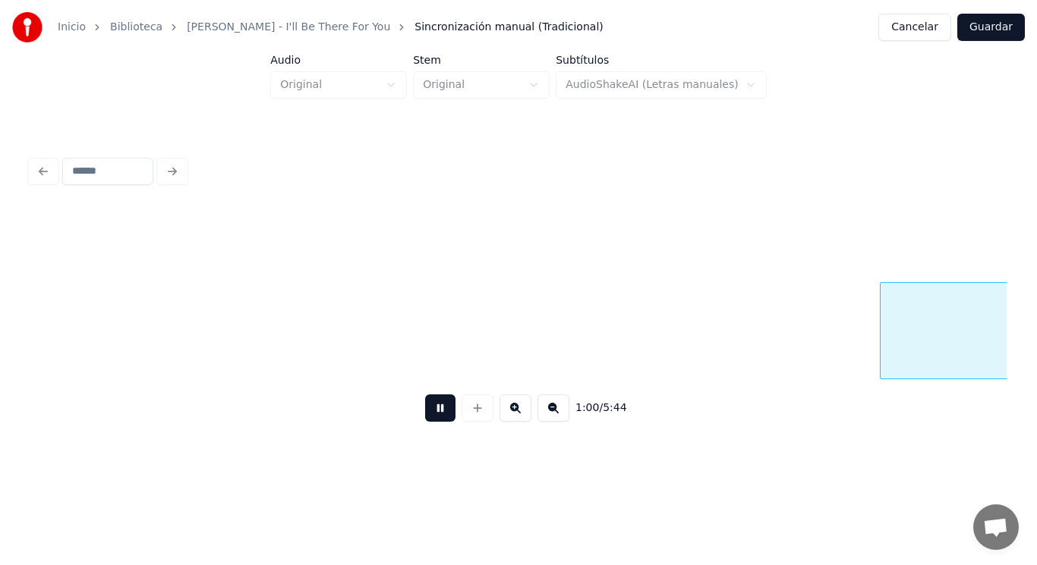
scroll to position [0, 64482]
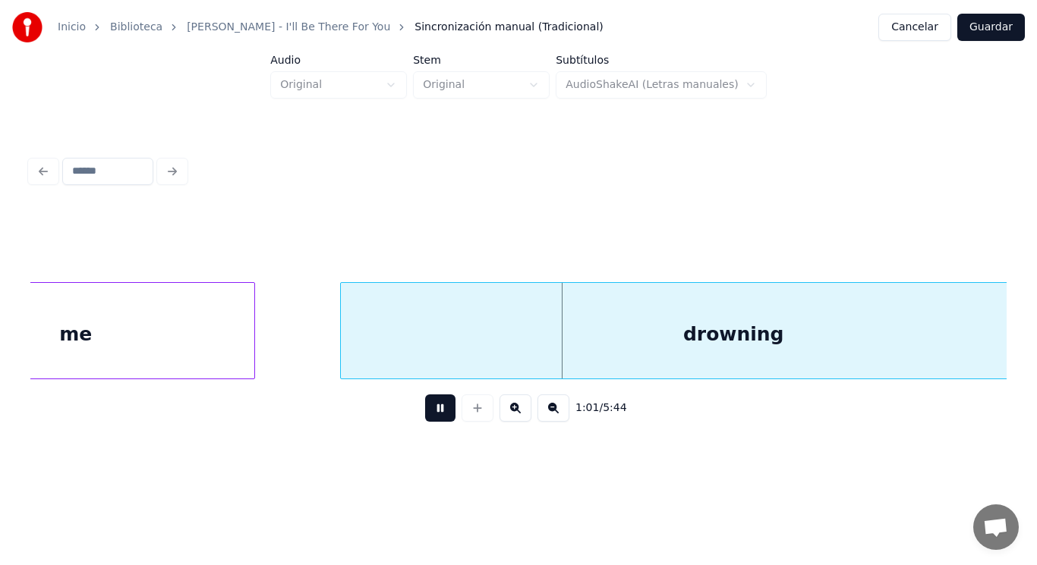
click at [429, 416] on button at bounding box center [440, 408] width 30 height 27
click at [241, 351] on div "me" at bounding box center [75, 334] width 357 height 103
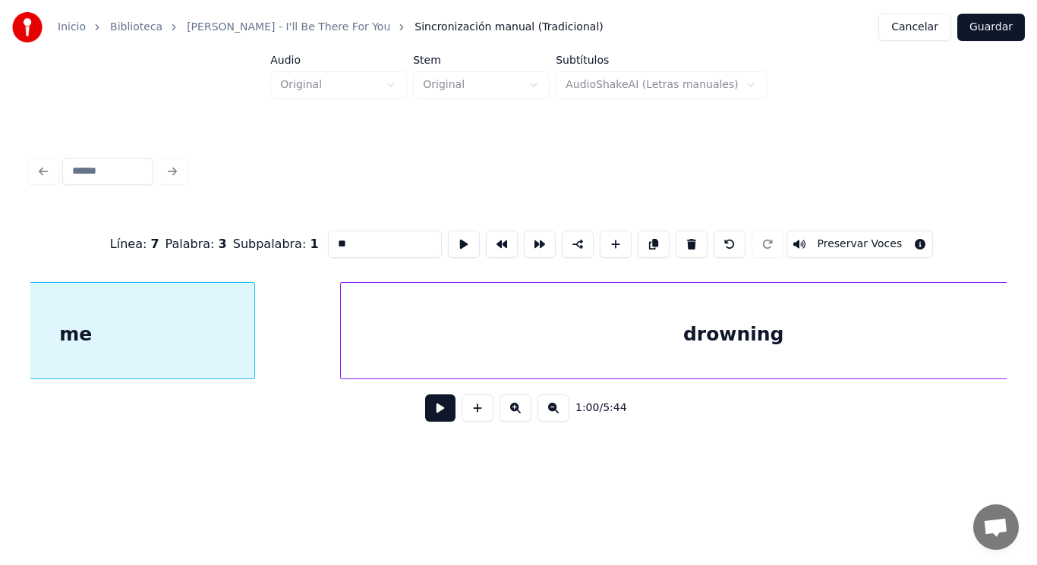
scroll to position [0, 64348]
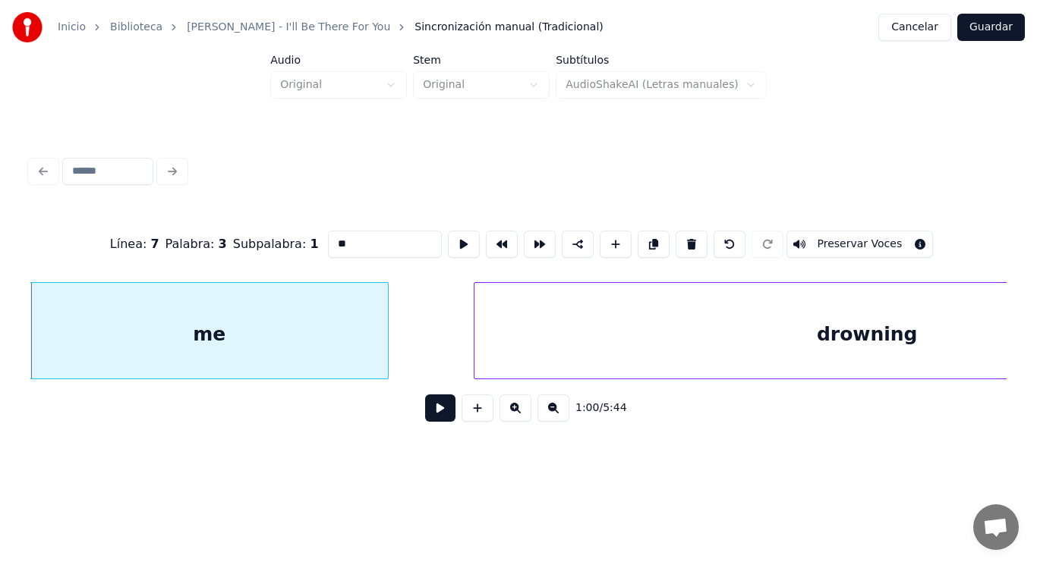
click at [430, 404] on button at bounding box center [440, 408] width 30 height 27
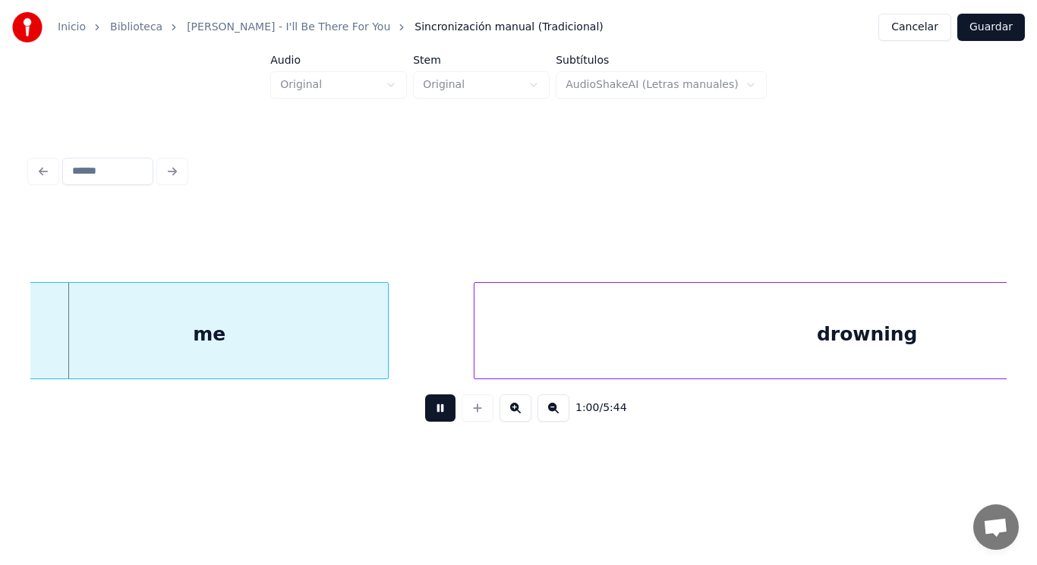
click at [430, 404] on button at bounding box center [440, 408] width 30 height 27
click at [359, 345] on div at bounding box center [360, 331] width 5 height 96
click at [430, 415] on button at bounding box center [440, 408] width 30 height 27
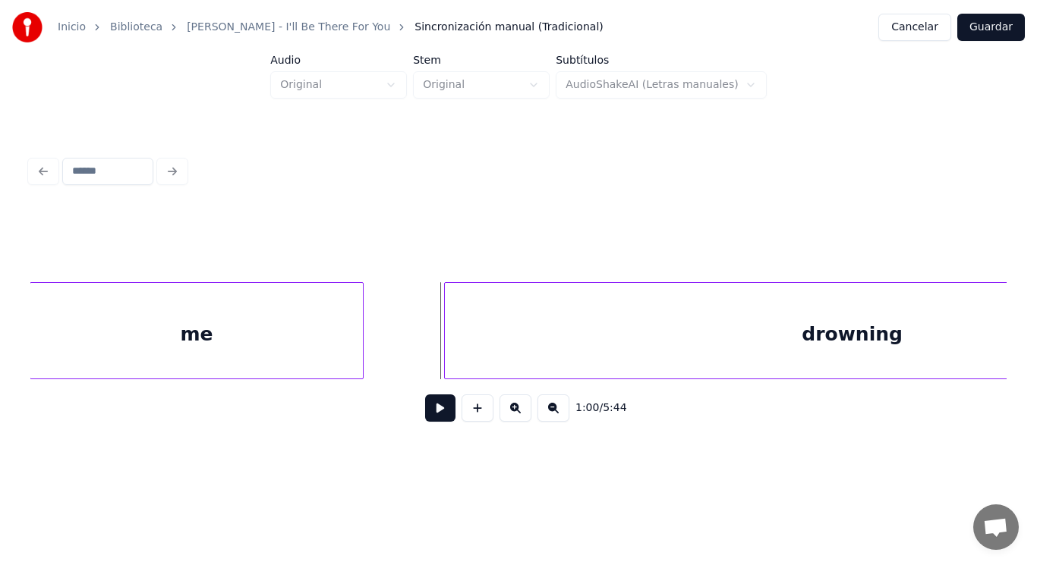
click at [449, 365] on div at bounding box center [447, 331] width 5 height 96
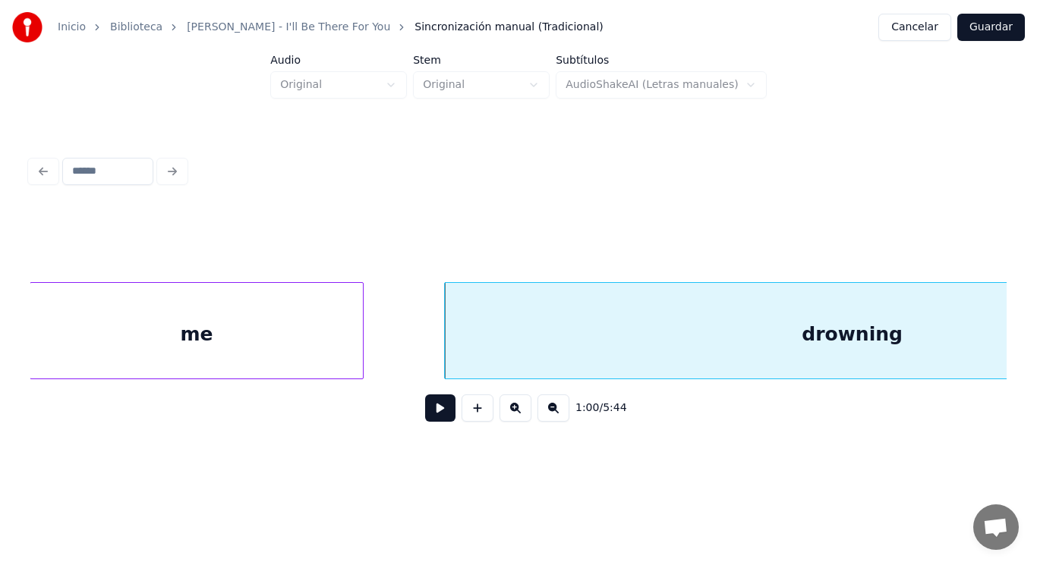
click at [430, 418] on button at bounding box center [440, 408] width 30 height 27
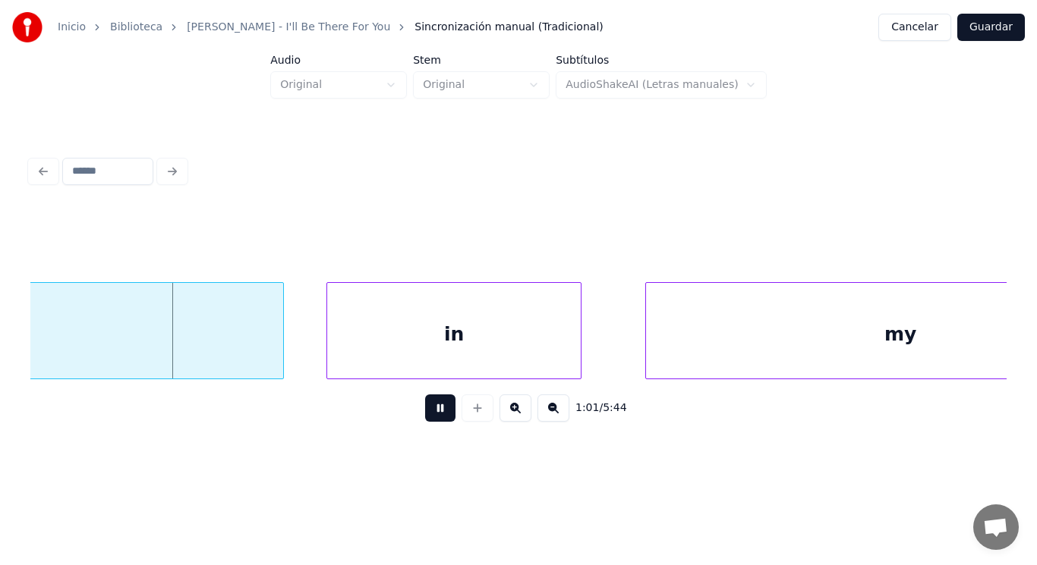
click at [430, 418] on button at bounding box center [440, 408] width 30 height 27
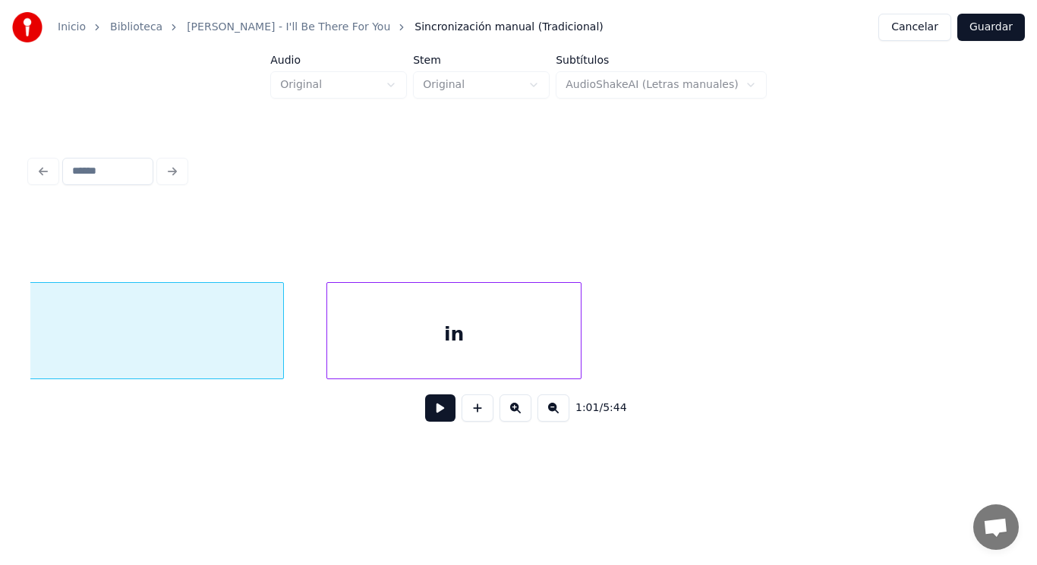
scroll to position [0, 64763]
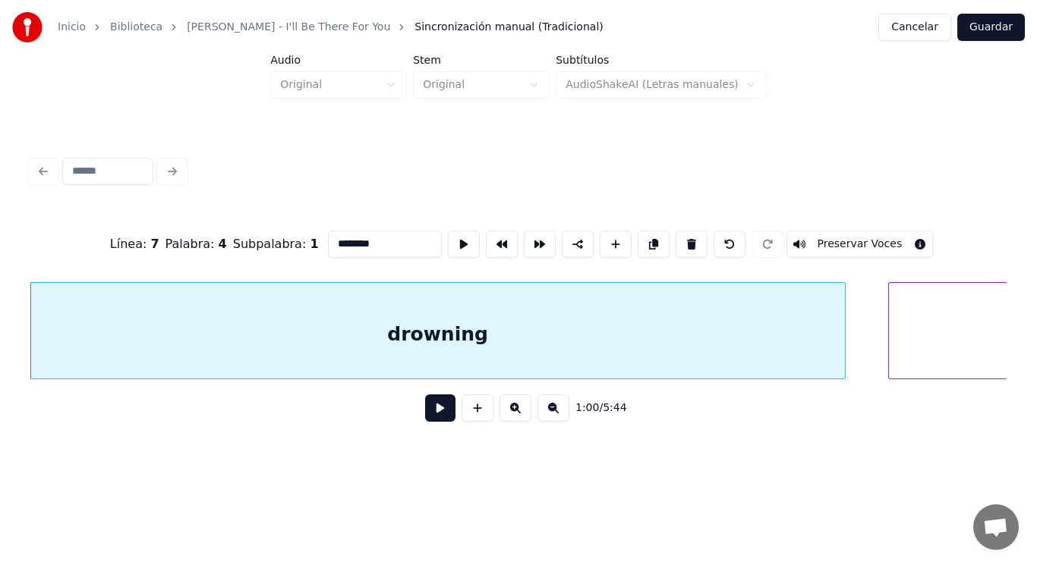
click at [428, 414] on button at bounding box center [440, 408] width 30 height 27
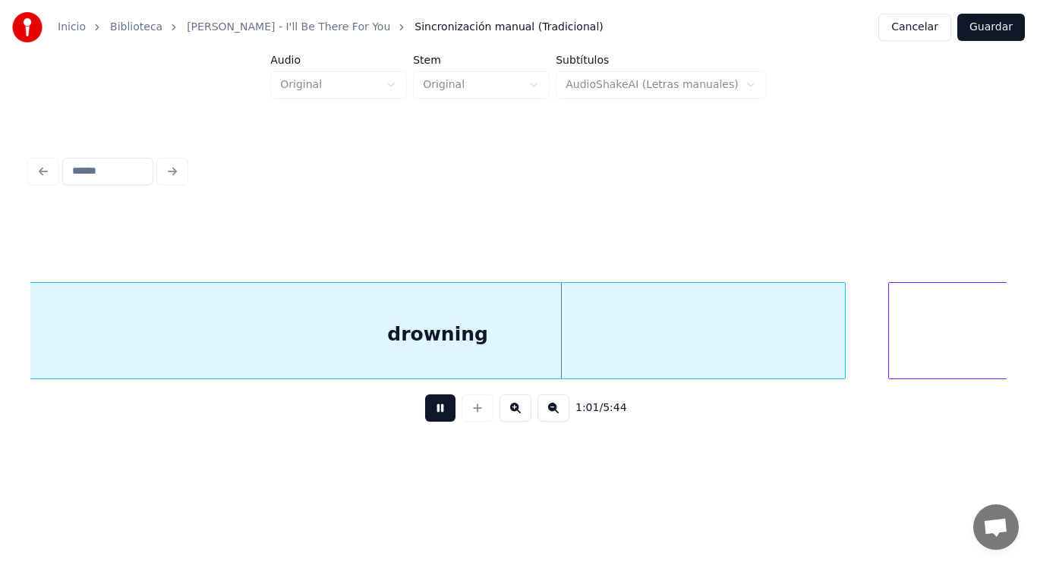
click at [428, 414] on button at bounding box center [440, 408] width 30 height 27
click at [796, 361] on div at bounding box center [794, 331] width 5 height 96
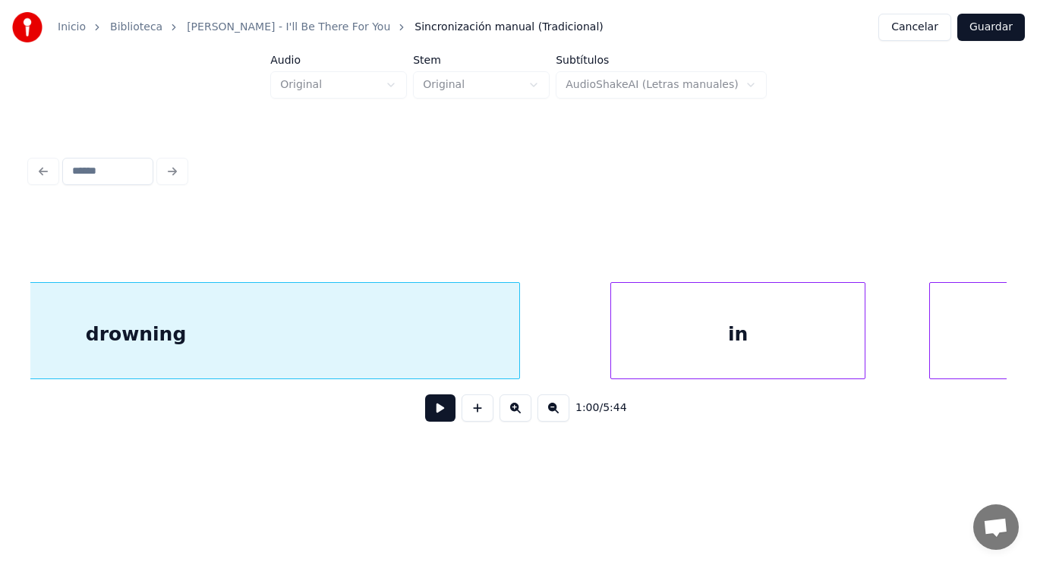
scroll to position [0, 65066]
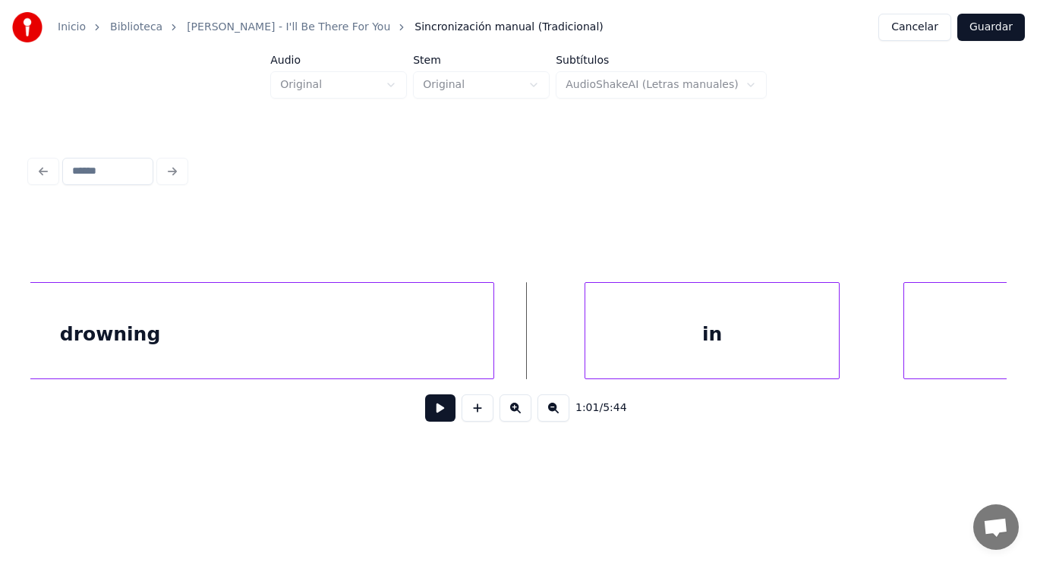
click at [437, 413] on button at bounding box center [440, 408] width 30 height 27
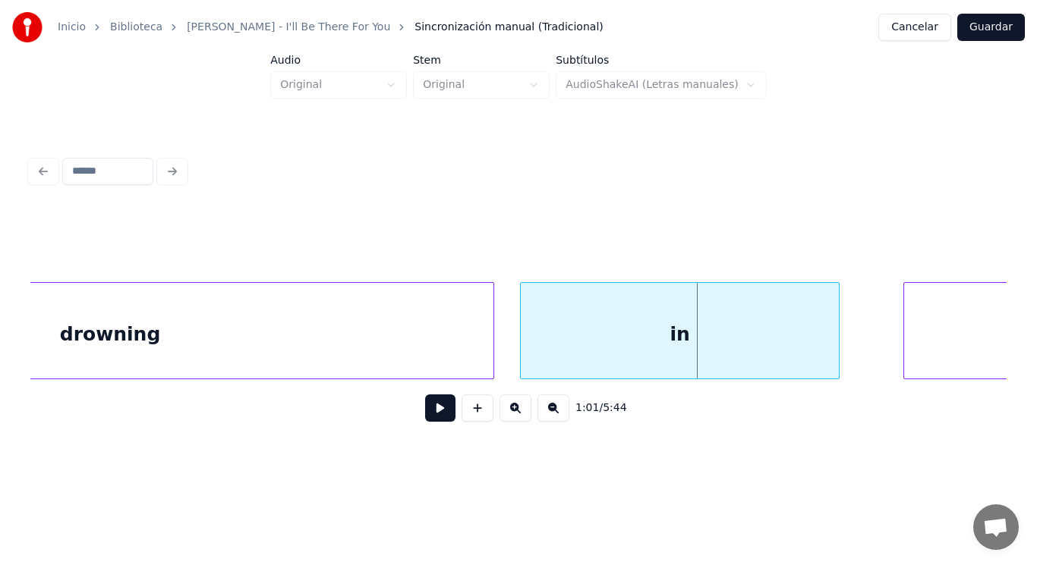
click at [524, 354] on div at bounding box center [523, 331] width 5 height 96
click at [430, 410] on button at bounding box center [440, 408] width 30 height 27
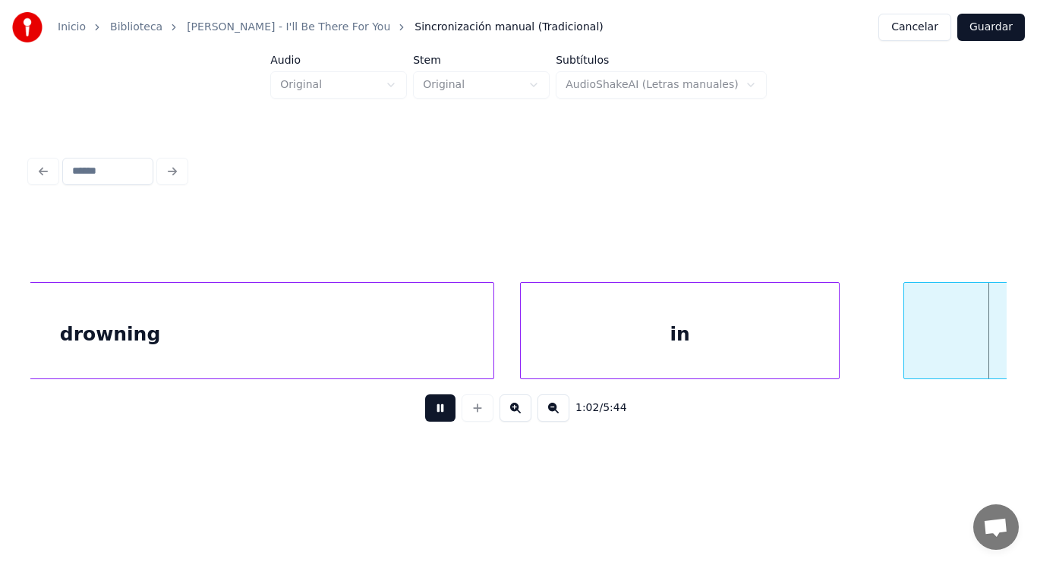
scroll to position [0, 66045]
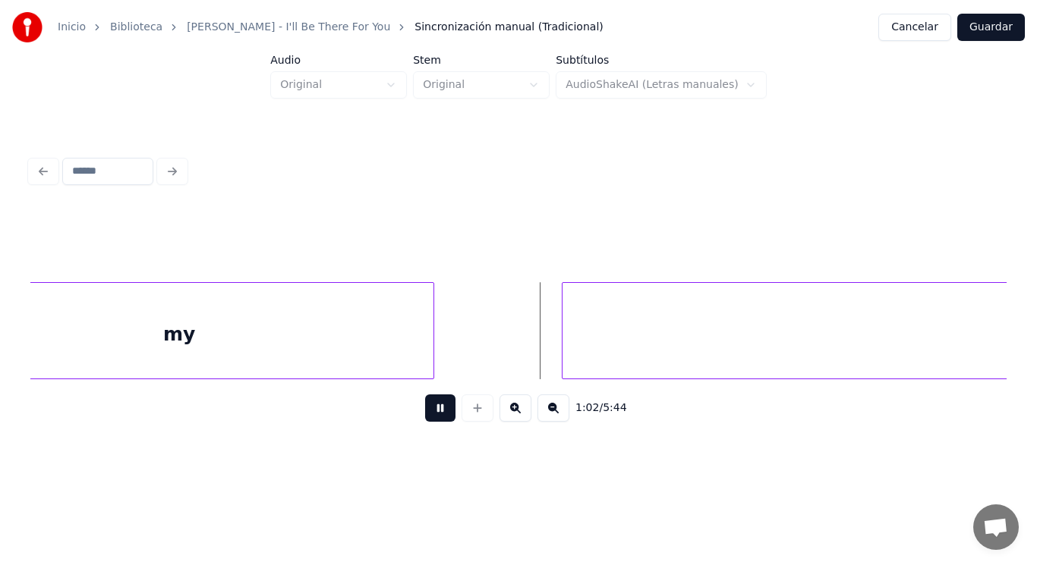
click at [430, 410] on button at bounding box center [440, 408] width 30 height 27
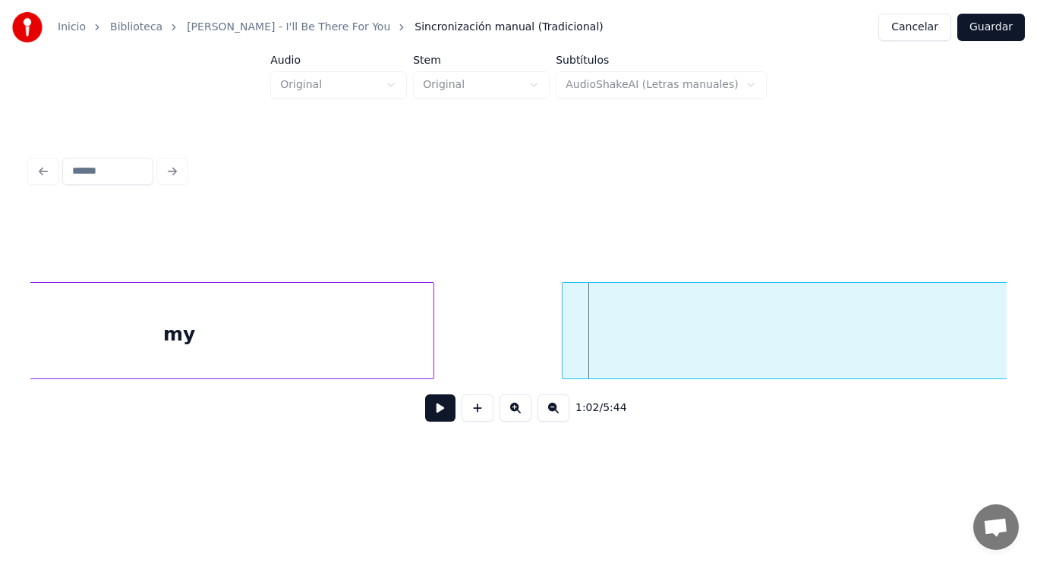
click at [304, 341] on div "my" at bounding box center [179, 334] width 508 height 103
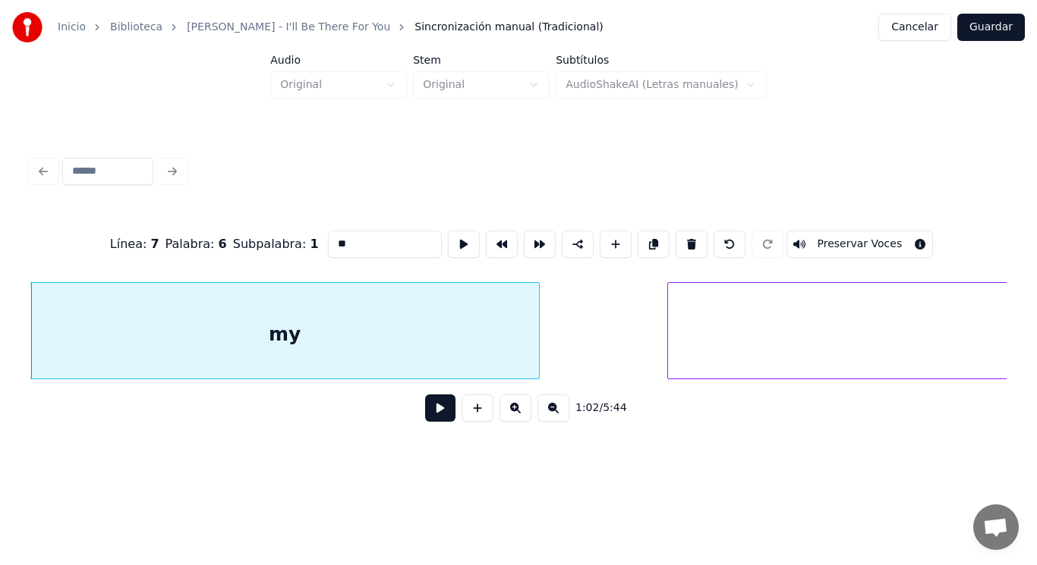
click at [433, 410] on button at bounding box center [440, 408] width 30 height 27
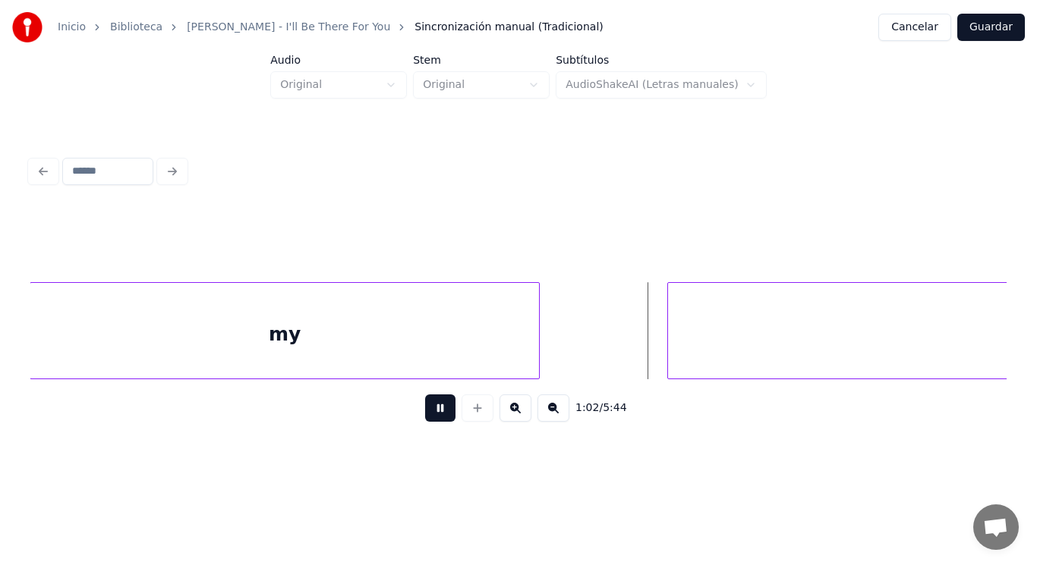
click at [433, 410] on button at bounding box center [440, 408] width 30 height 27
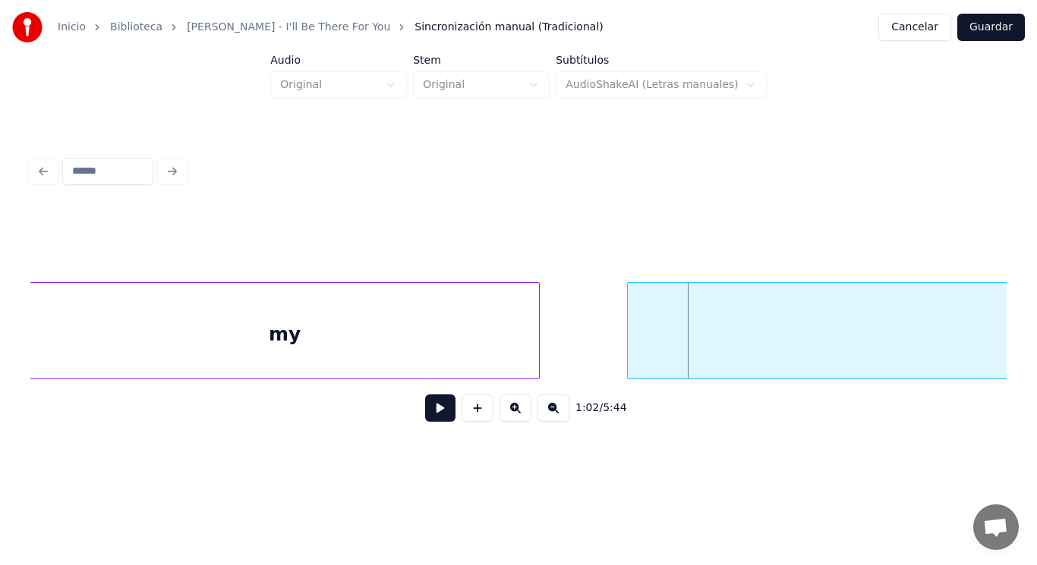
click at [631, 351] on div at bounding box center [630, 331] width 5 height 96
click at [439, 410] on button at bounding box center [440, 408] width 30 height 27
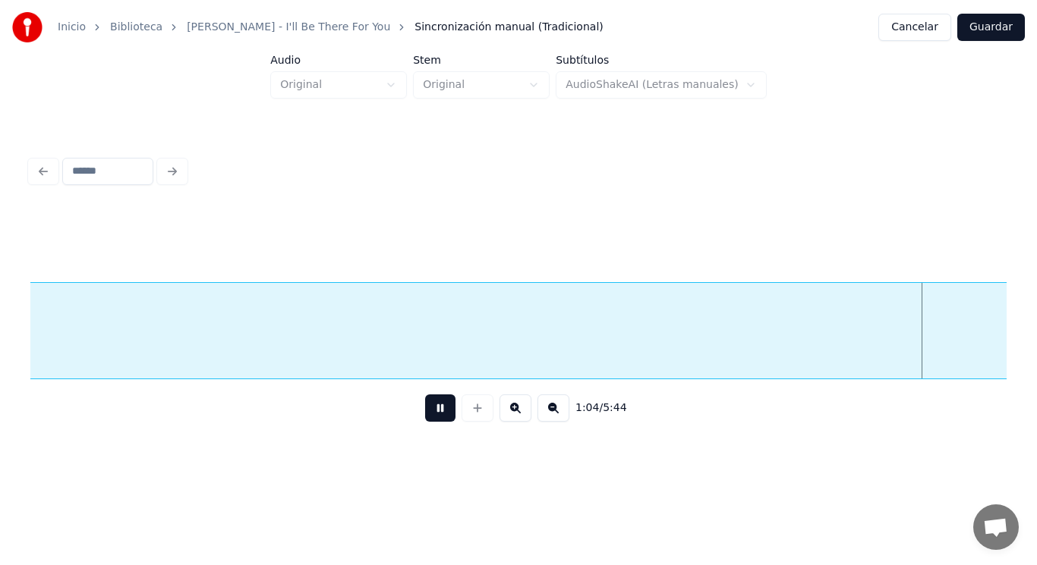
scroll to position [0, 68903]
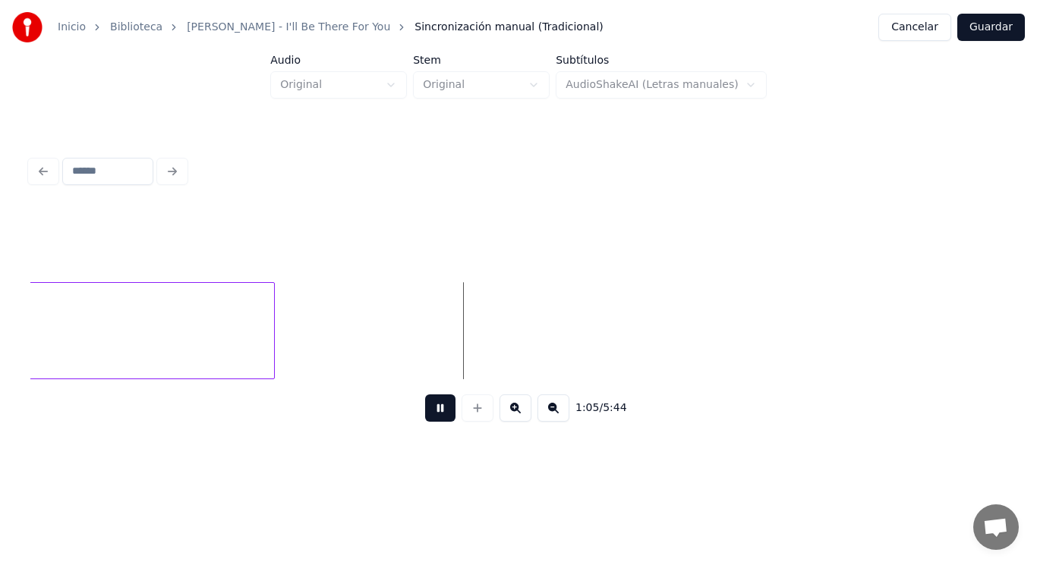
click at [439, 410] on button at bounding box center [440, 408] width 30 height 27
click at [420, 336] on div at bounding box center [417, 331] width 5 height 96
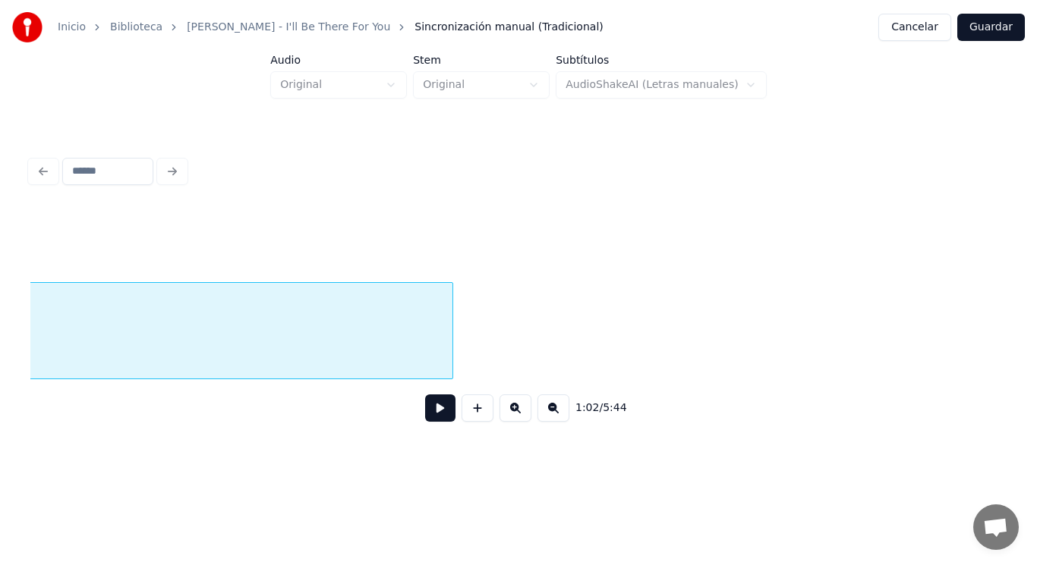
scroll to position [0, 66537]
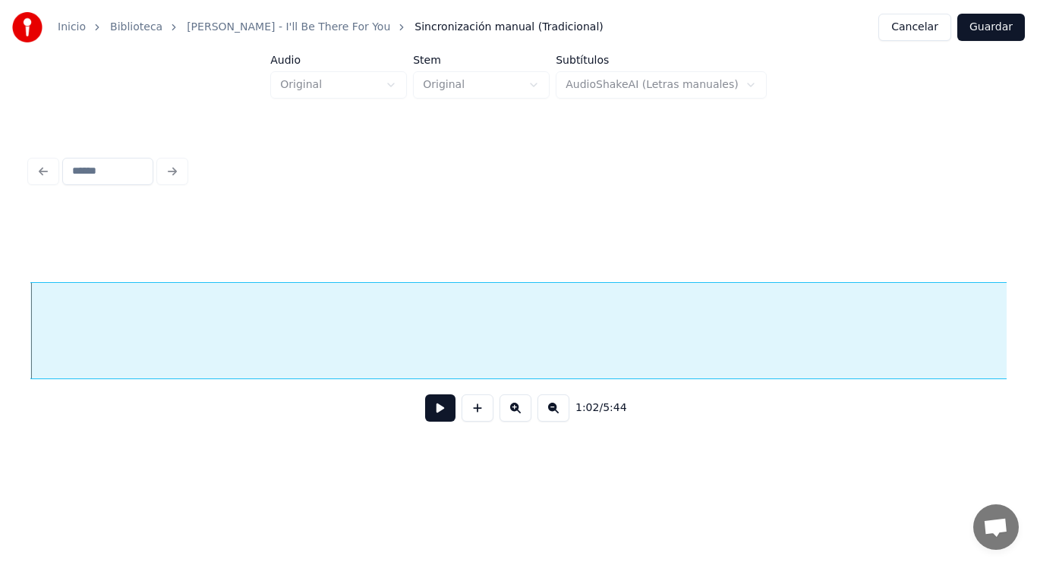
click at [432, 407] on button at bounding box center [440, 408] width 30 height 27
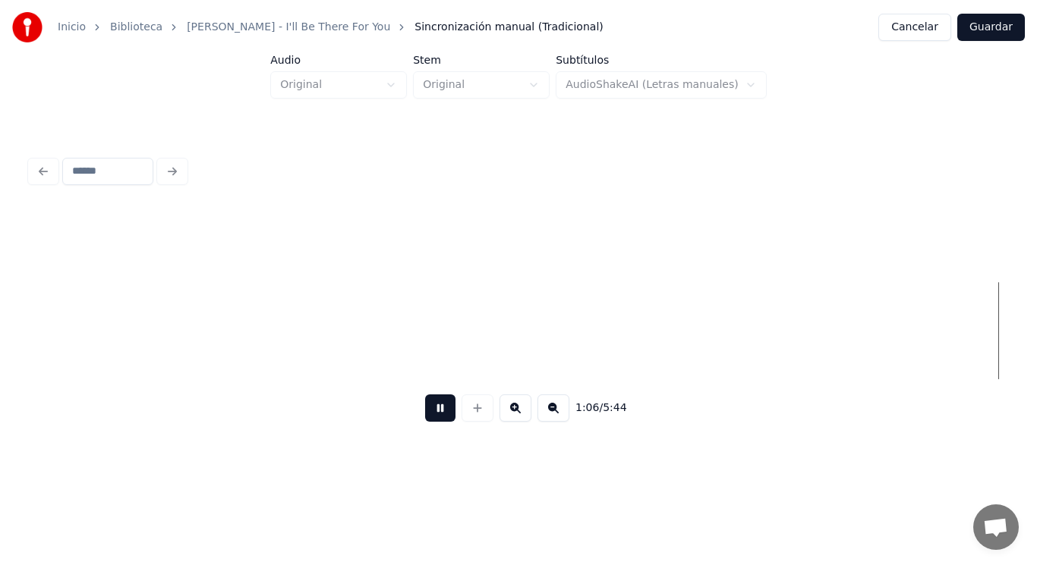
scroll to position [0, 70480]
click at [432, 407] on button at bounding box center [440, 408] width 30 height 27
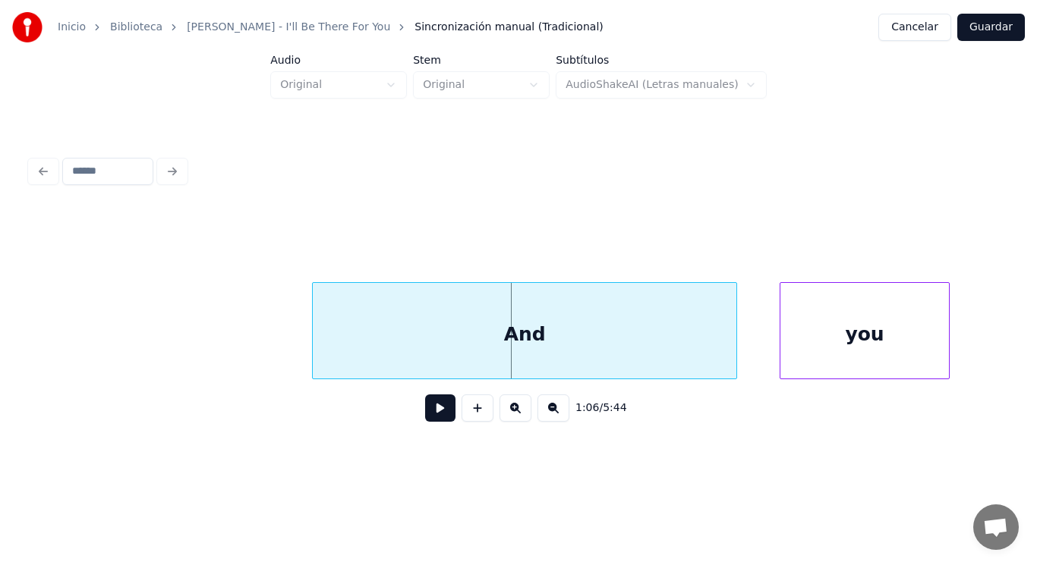
scroll to position [0, 70146]
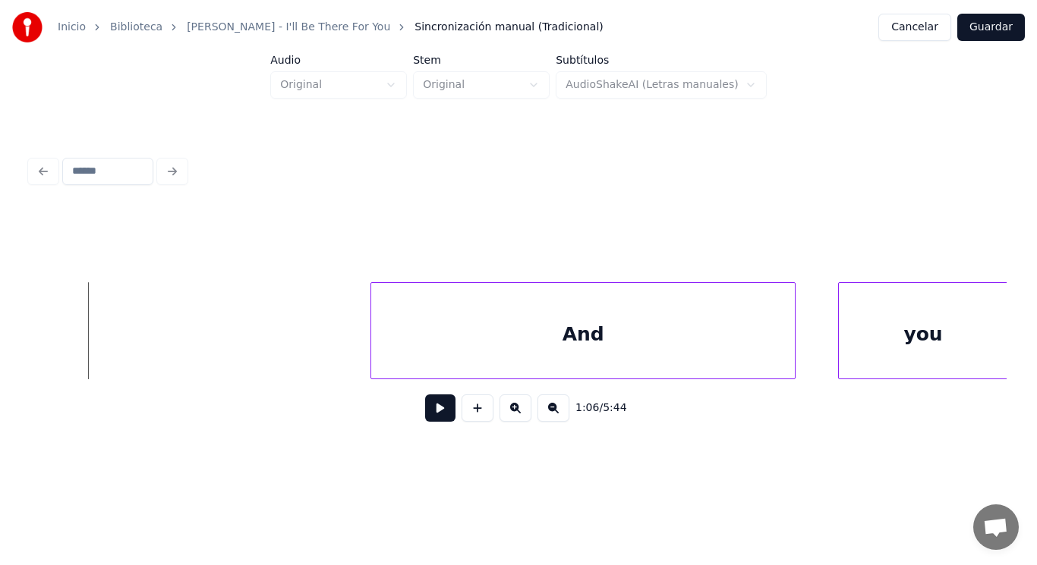
click at [430, 411] on button at bounding box center [440, 408] width 30 height 27
click at [333, 350] on div at bounding box center [334, 331] width 5 height 96
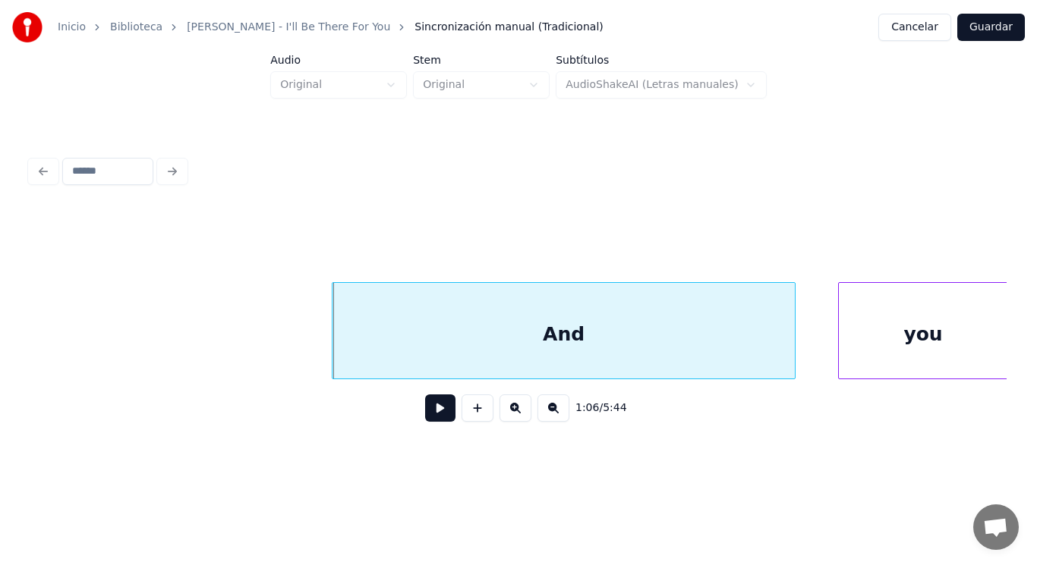
click at [430, 422] on button at bounding box center [440, 408] width 30 height 27
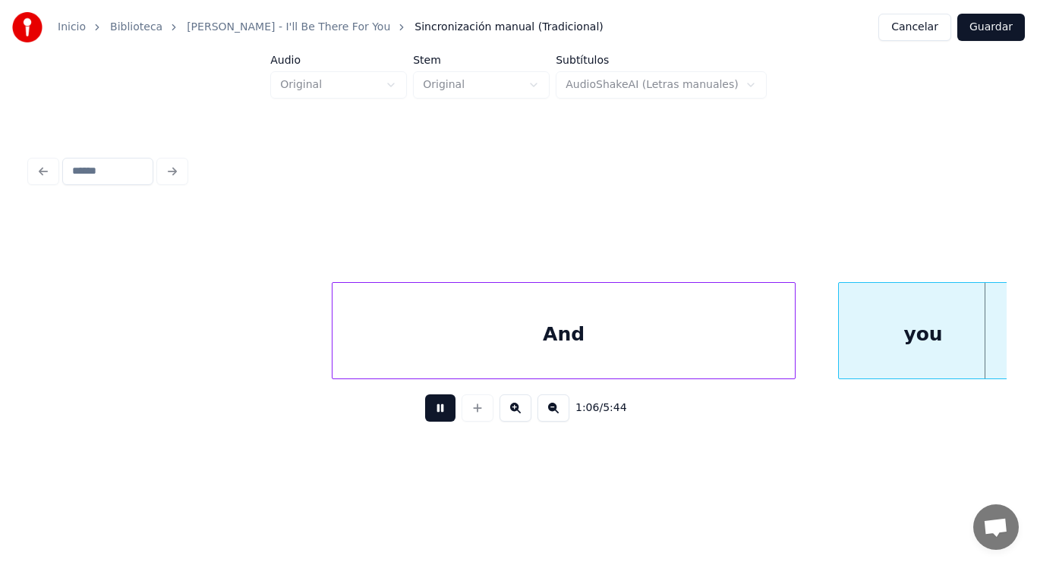
scroll to position [0, 71130]
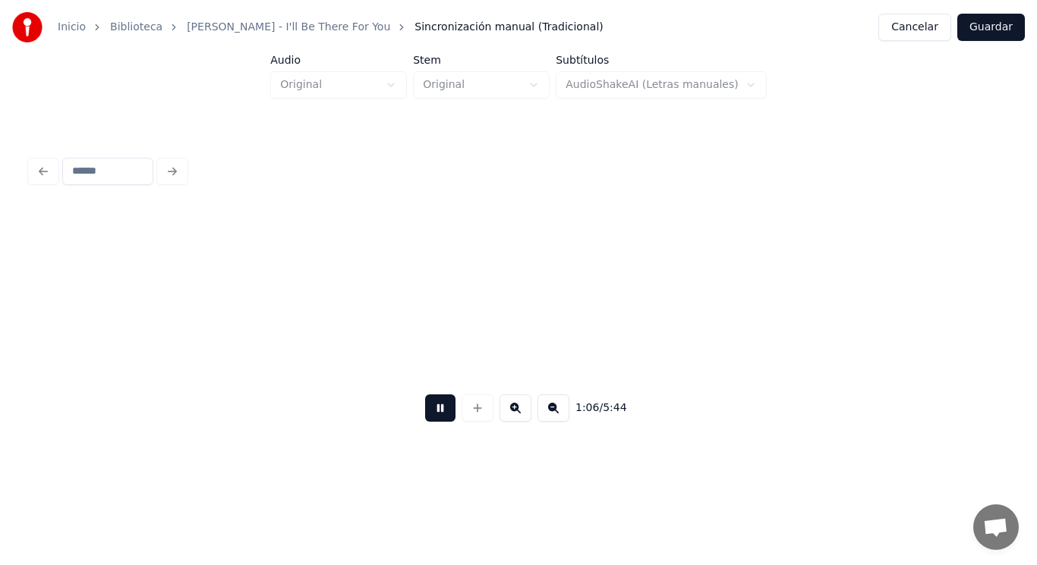
click at [430, 422] on button at bounding box center [440, 408] width 30 height 27
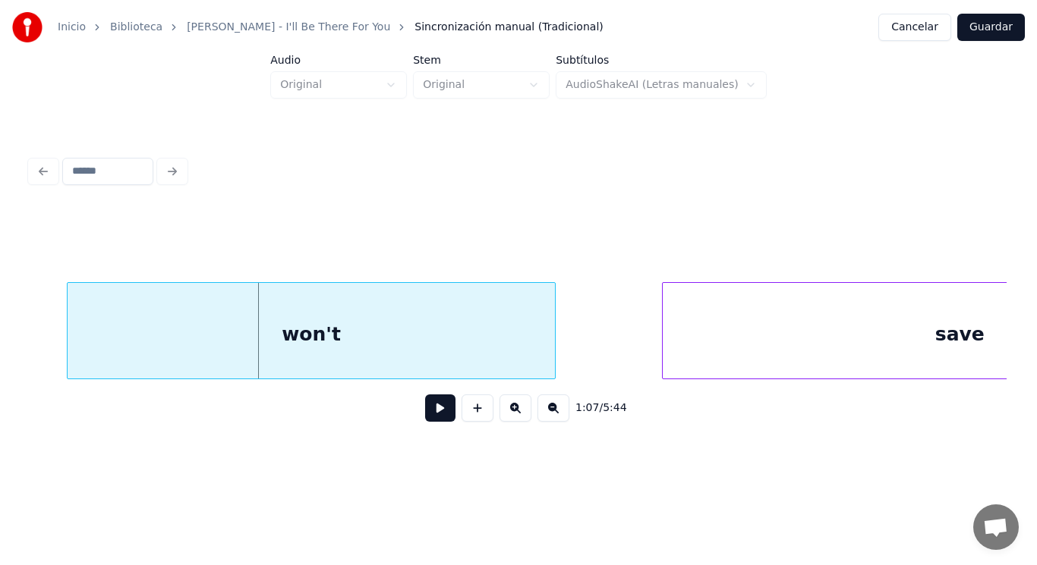
click at [320, 345] on div "won't" at bounding box center [311, 334] width 487 height 103
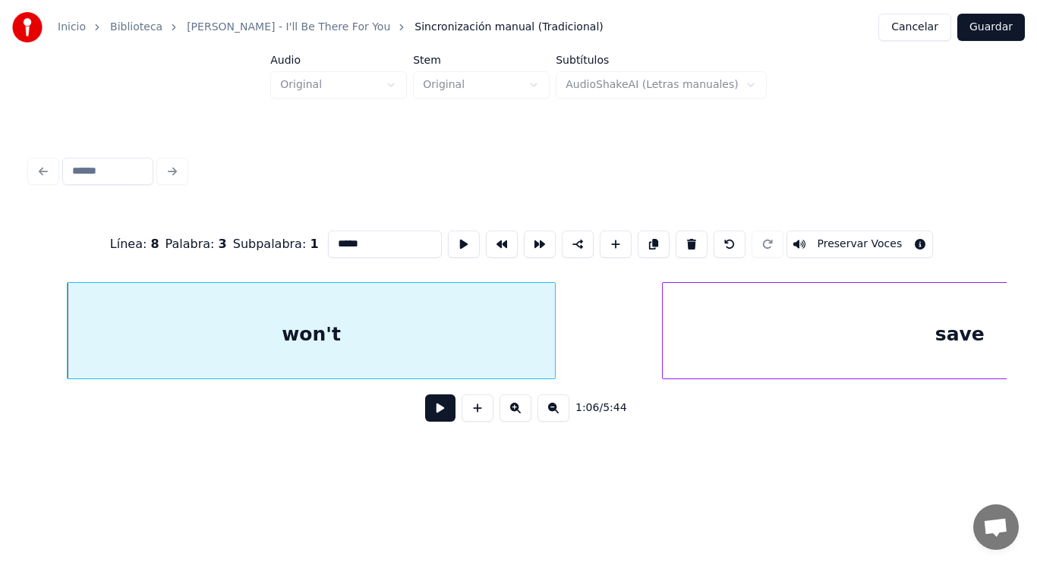
click at [433, 411] on button at bounding box center [440, 408] width 30 height 27
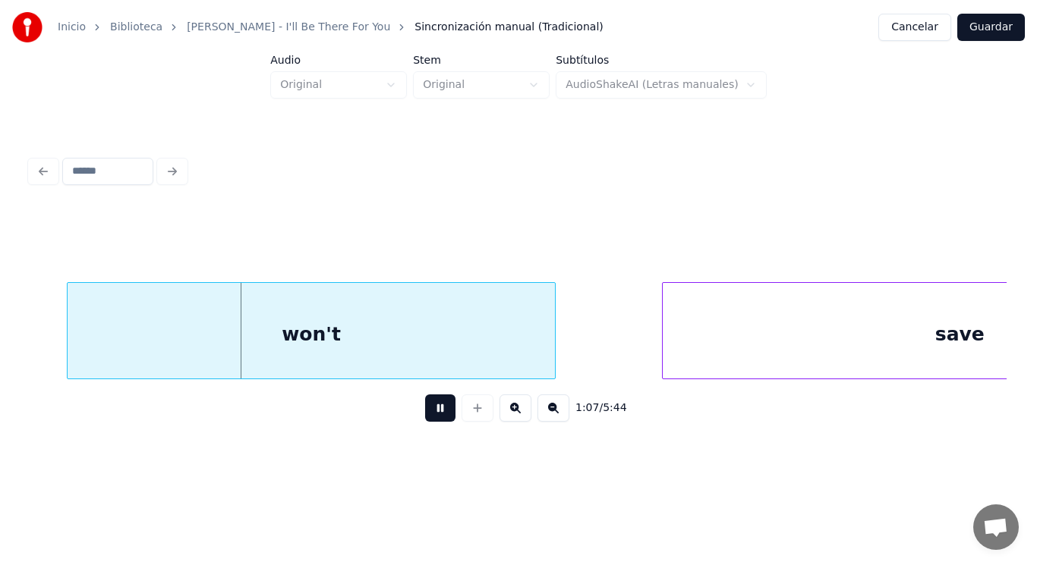
click at [433, 411] on button at bounding box center [440, 408] width 30 height 27
click at [504, 354] on div at bounding box center [505, 331] width 5 height 96
click at [427, 410] on button at bounding box center [440, 408] width 30 height 27
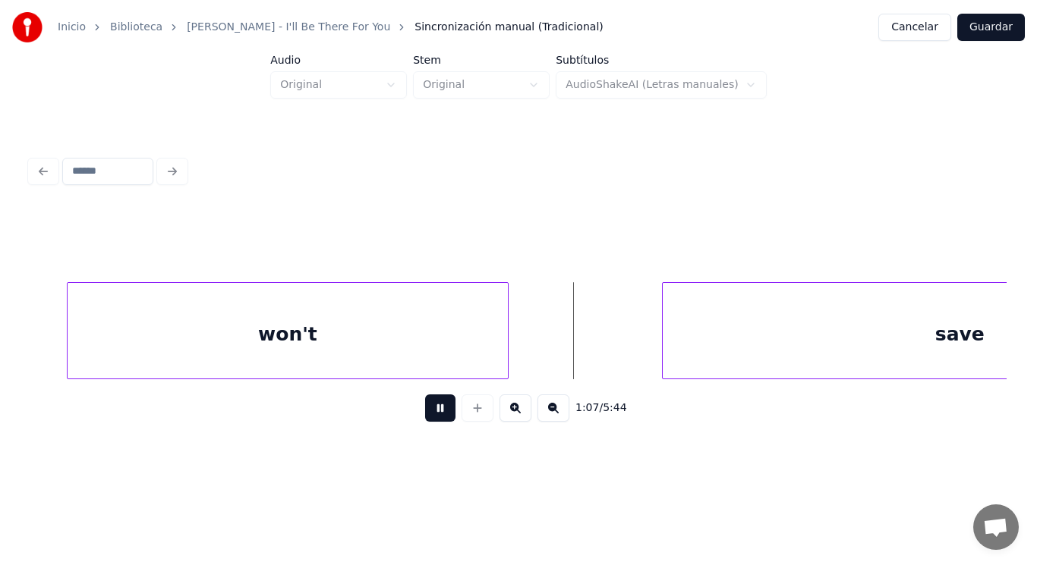
click at [427, 410] on button at bounding box center [440, 408] width 30 height 27
click at [562, 357] on div at bounding box center [561, 331] width 5 height 96
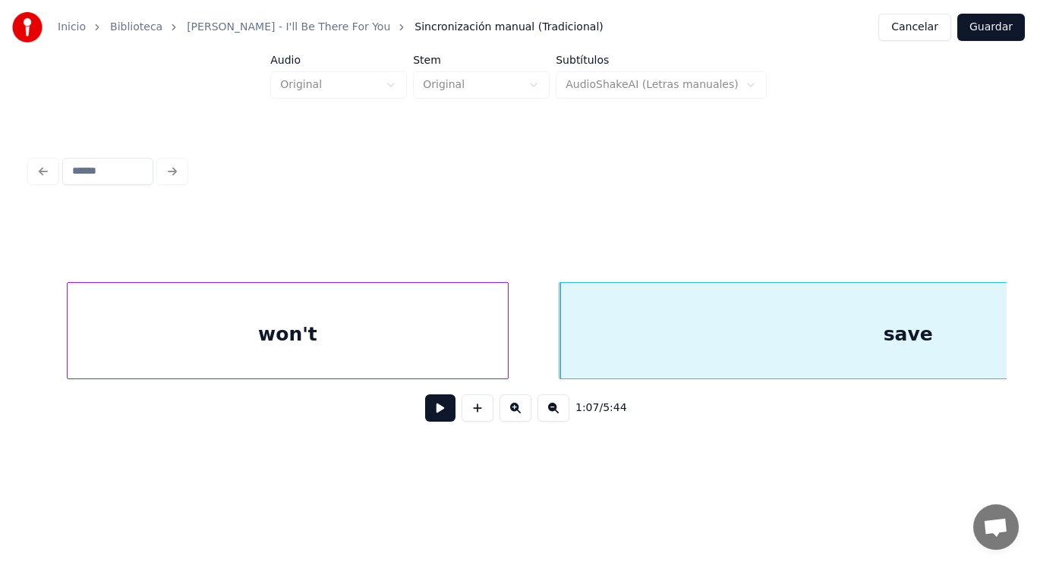
click at [436, 407] on button at bounding box center [440, 408] width 30 height 27
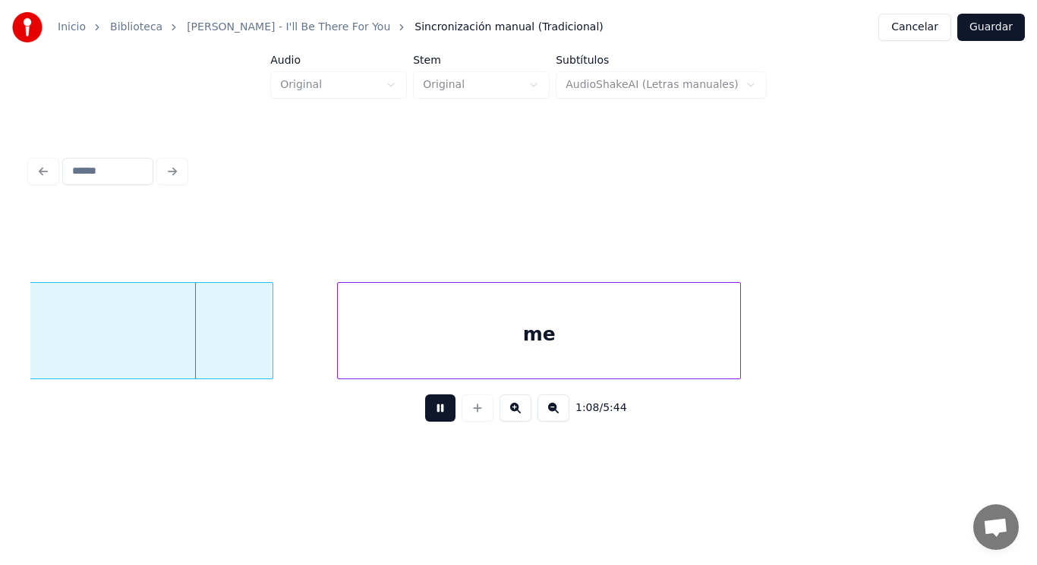
click at [436, 407] on button at bounding box center [440, 408] width 30 height 27
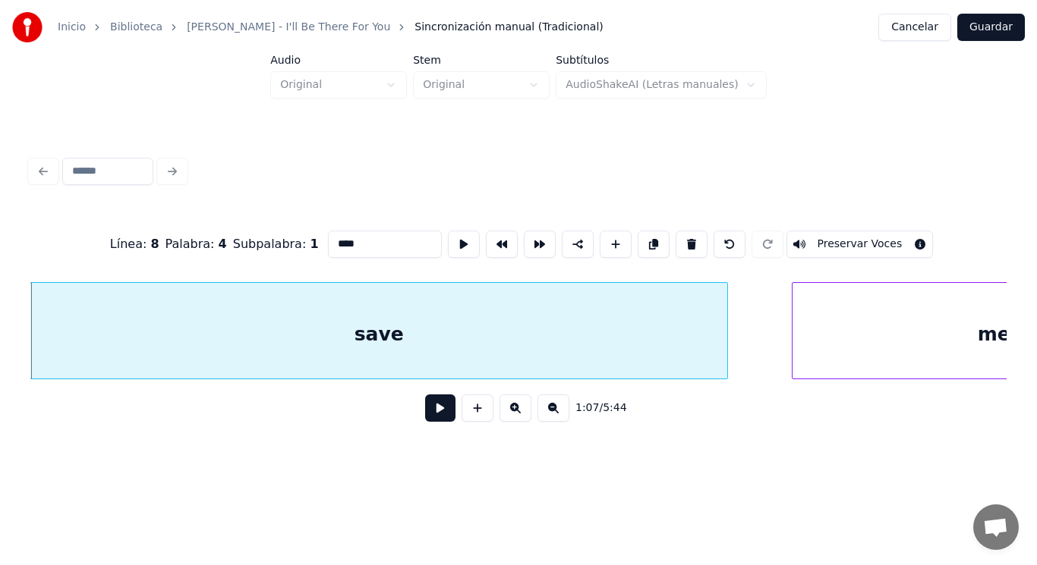
click at [431, 415] on button at bounding box center [440, 408] width 30 height 27
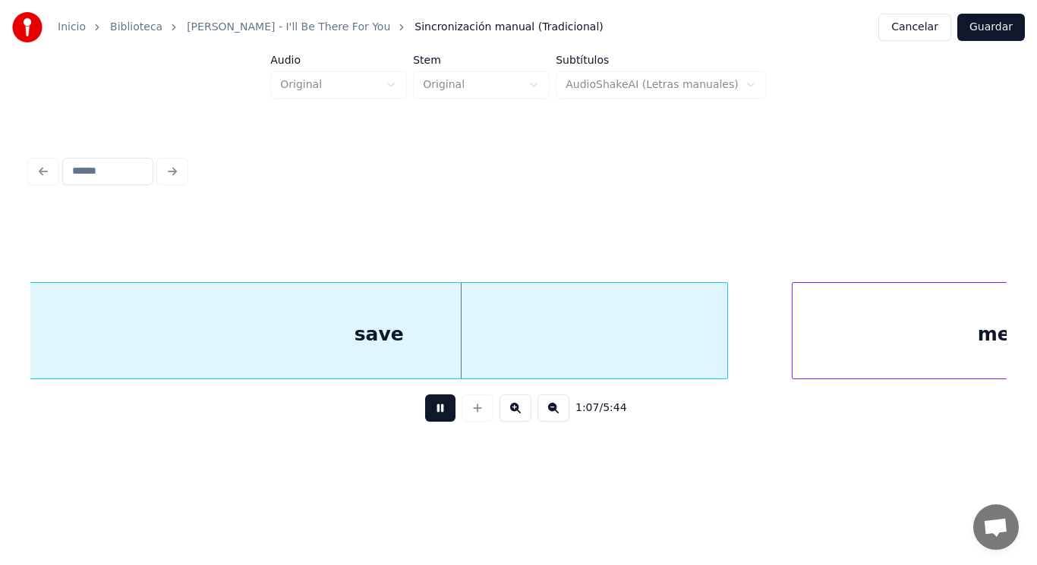
click at [431, 415] on button at bounding box center [440, 408] width 30 height 27
click at [688, 362] on div at bounding box center [686, 331] width 5 height 96
click at [425, 417] on button at bounding box center [440, 408] width 30 height 27
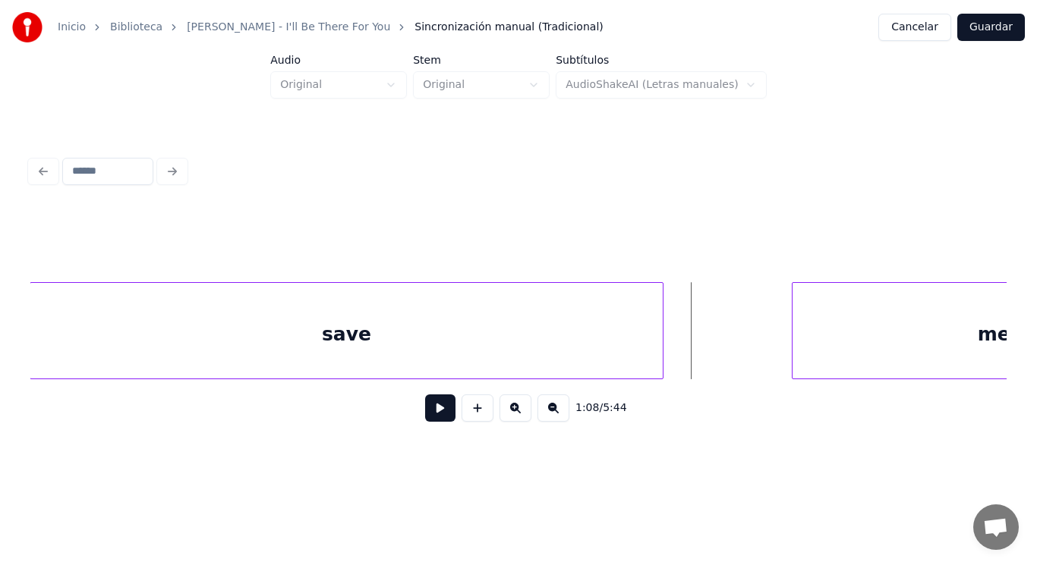
click at [661, 354] on div at bounding box center [660, 331] width 5 height 96
click at [430, 408] on button at bounding box center [440, 408] width 30 height 27
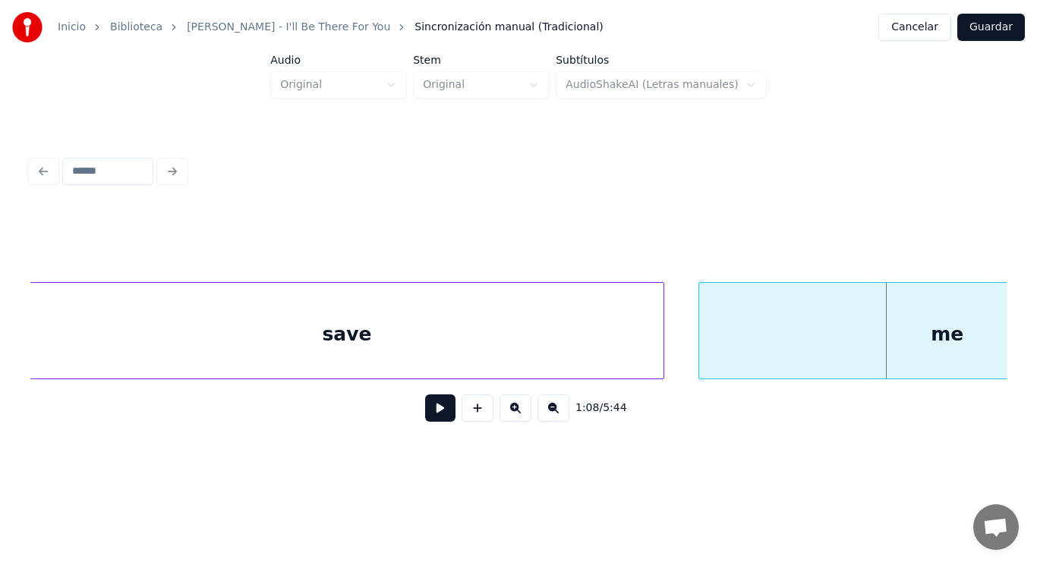
click at [700, 363] on div at bounding box center [701, 331] width 5 height 96
click at [429, 414] on button at bounding box center [440, 408] width 30 height 27
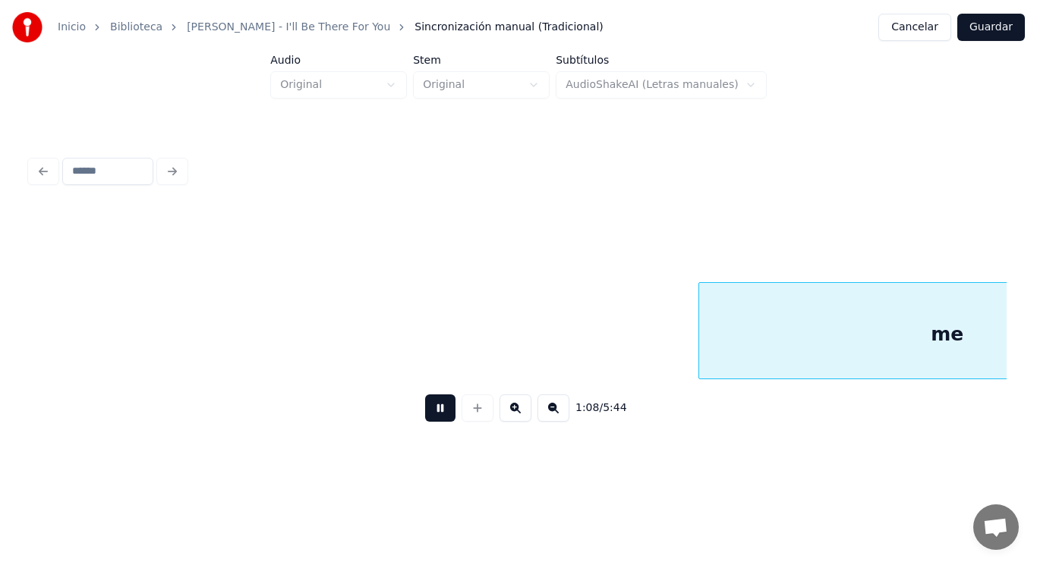
scroll to position [0, 72638]
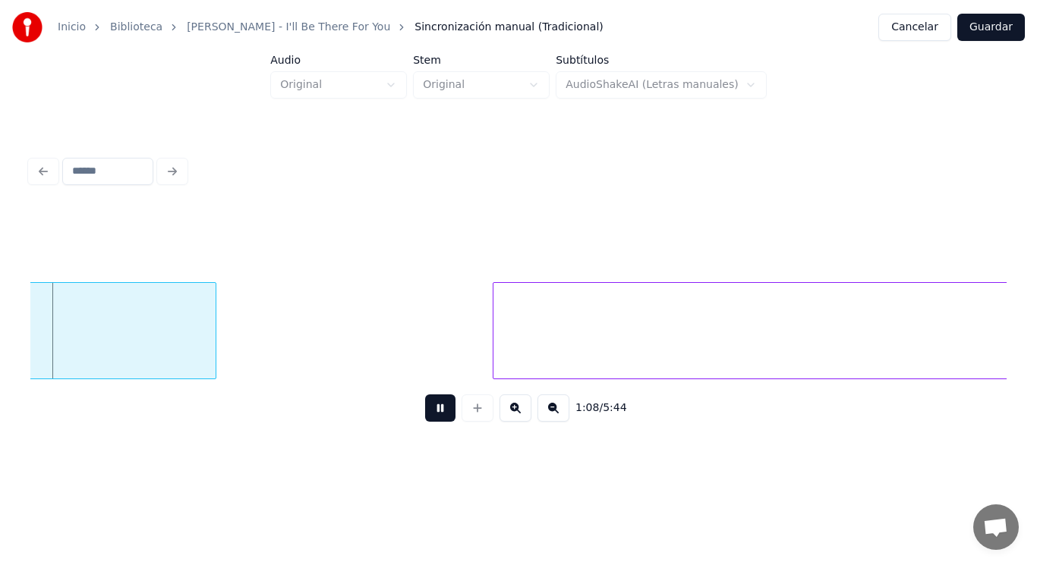
click at [429, 414] on button at bounding box center [440, 408] width 30 height 27
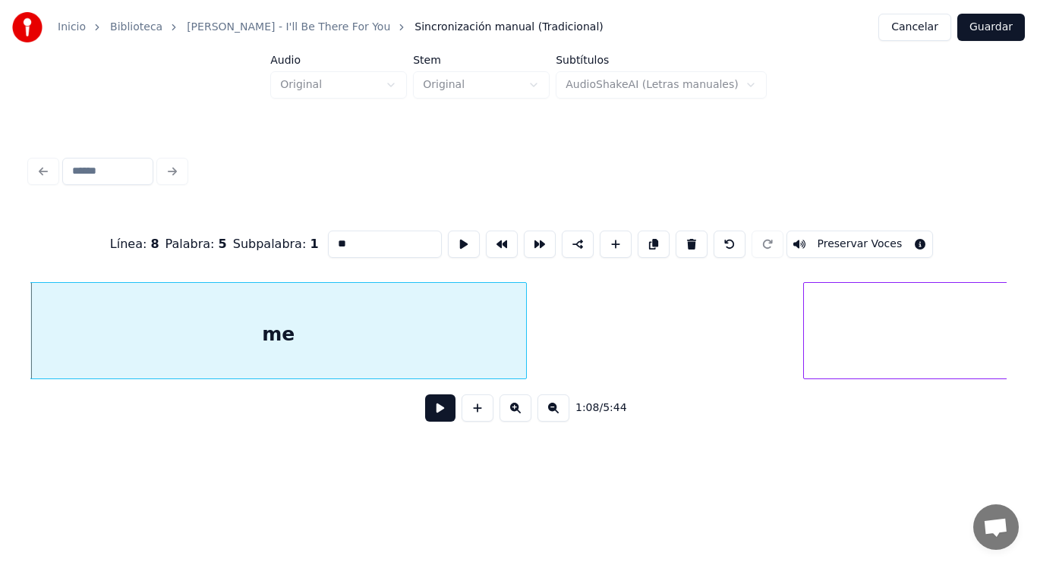
click at [430, 416] on button at bounding box center [440, 408] width 30 height 27
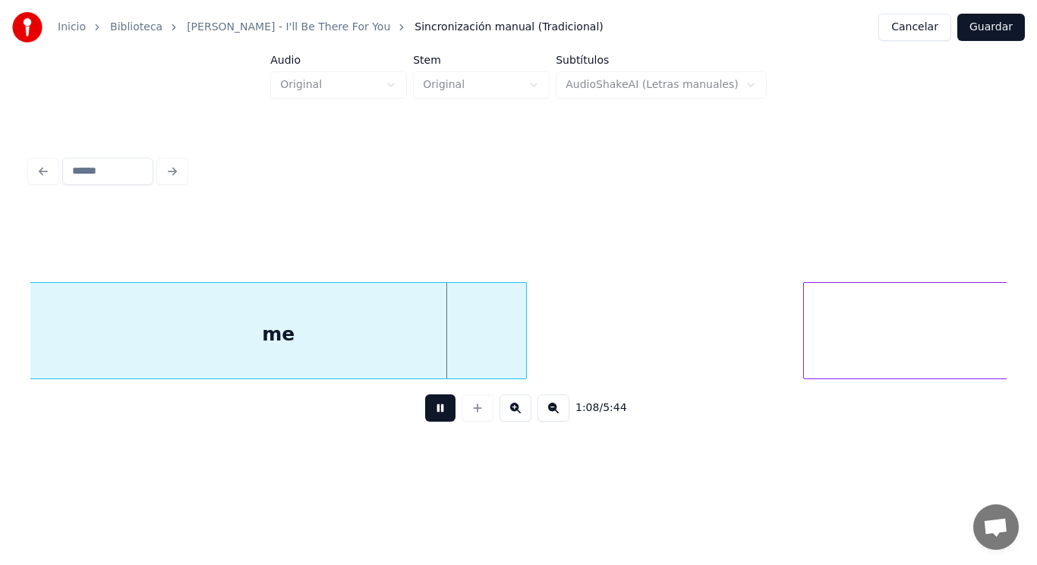
click at [430, 416] on button at bounding box center [440, 408] width 30 height 27
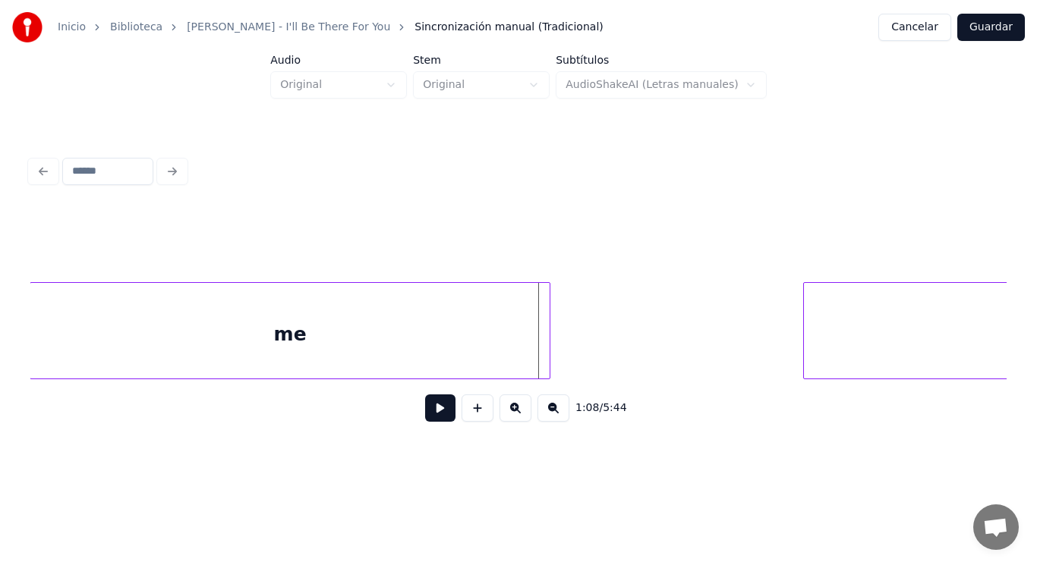
click at [546, 357] on div at bounding box center [547, 331] width 5 height 96
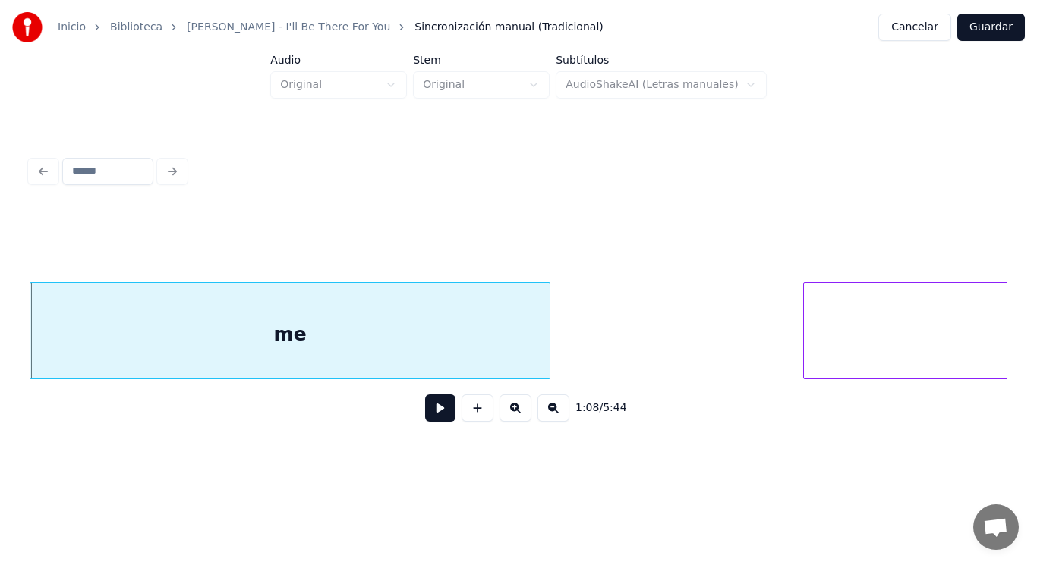
click at [430, 411] on button at bounding box center [440, 408] width 30 height 27
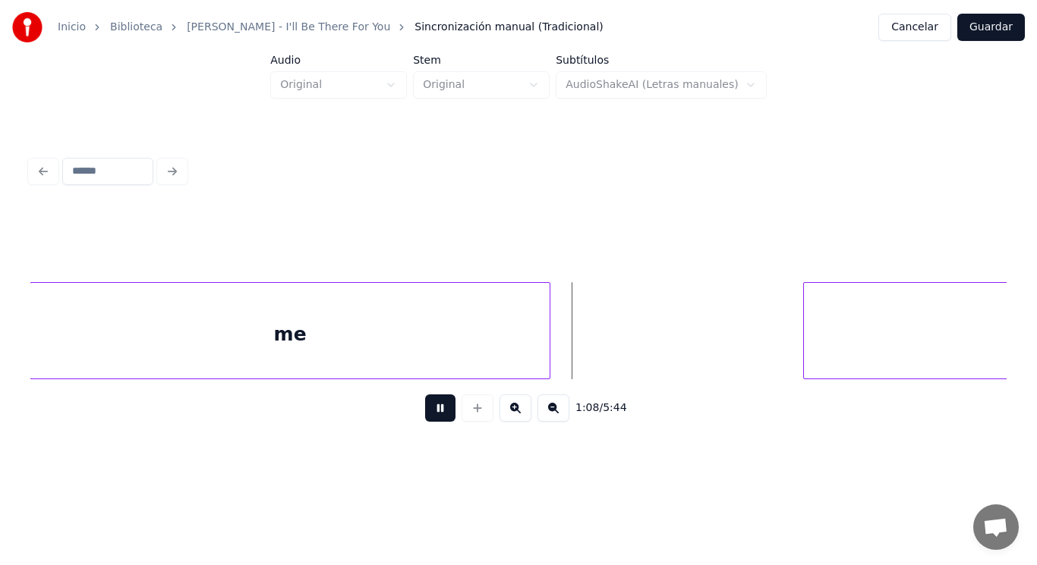
click at [430, 411] on button at bounding box center [440, 408] width 30 height 27
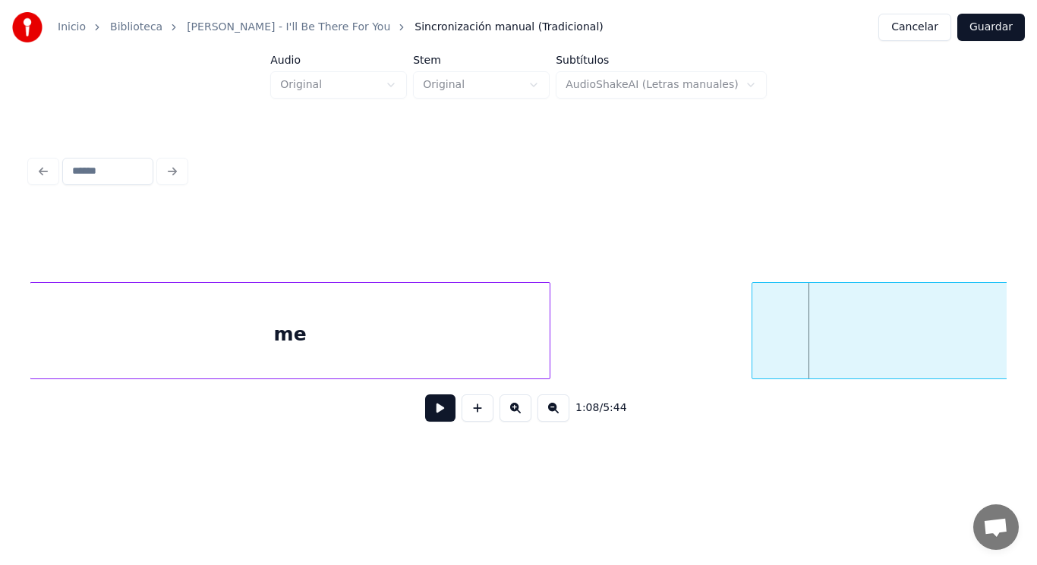
click at [754, 351] on div at bounding box center [754, 331] width 5 height 96
click at [425, 412] on button at bounding box center [440, 408] width 30 height 27
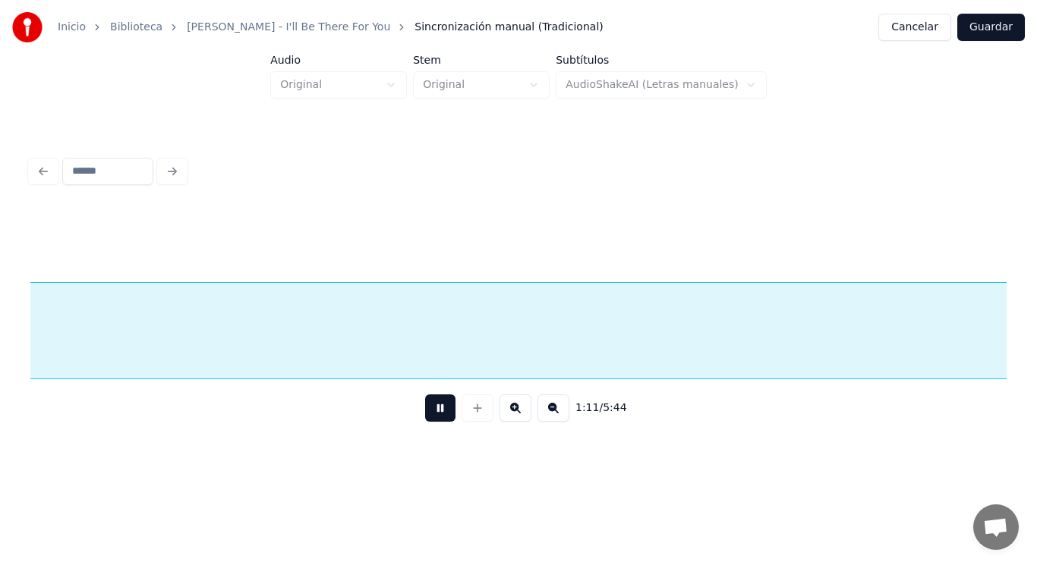
scroll to position [0, 76281]
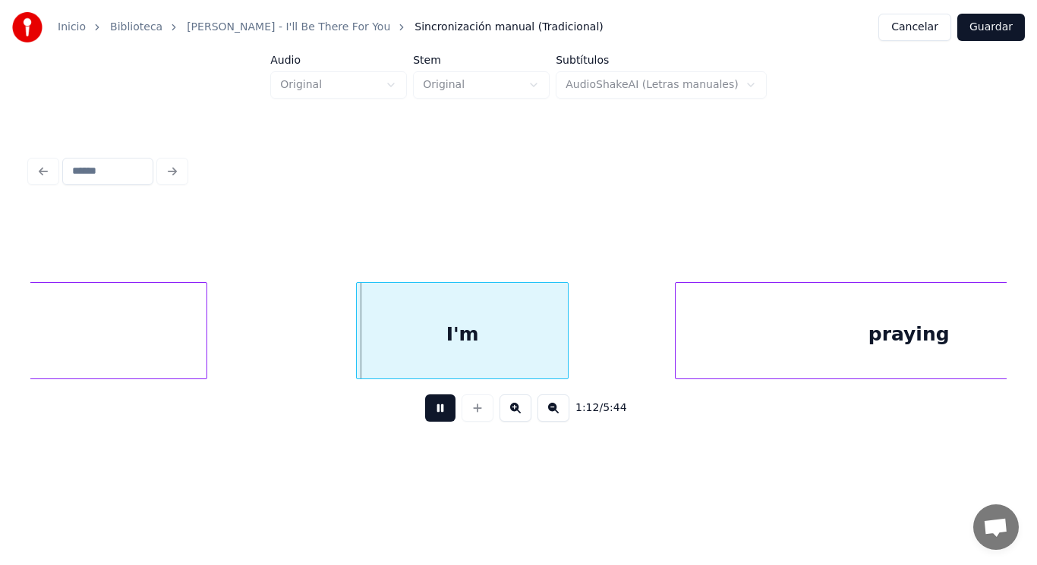
click at [425, 412] on button at bounding box center [440, 408] width 30 height 27
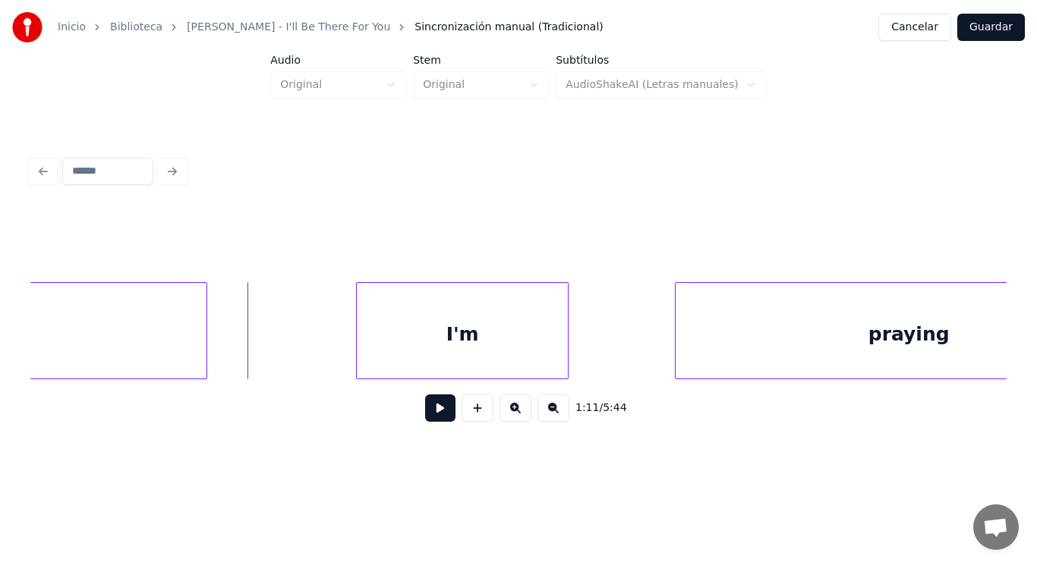
click at [436, 417] on button at bounding box center [440, 408] width 30 height 27
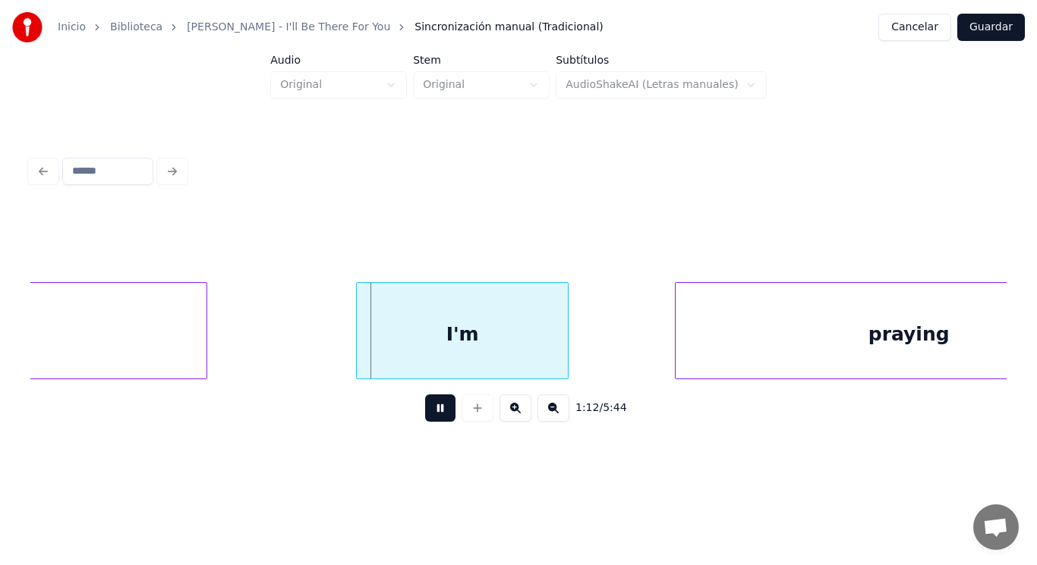
click at [436, 417] on button at bounding box center [440, 408] width 30 height 27
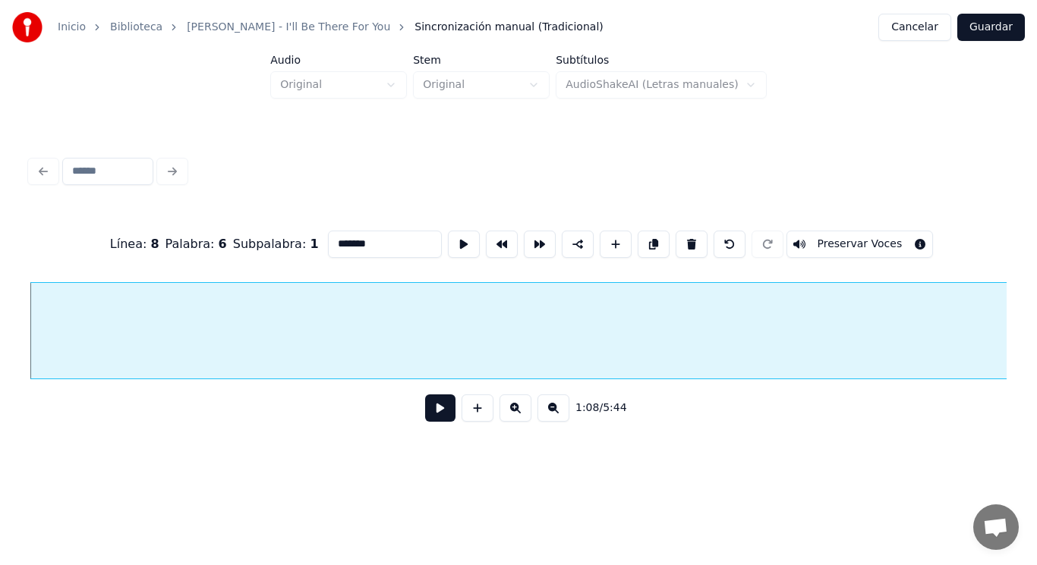
click at [433, 417] on button at bounding box center [440, 408] width 30 height 27
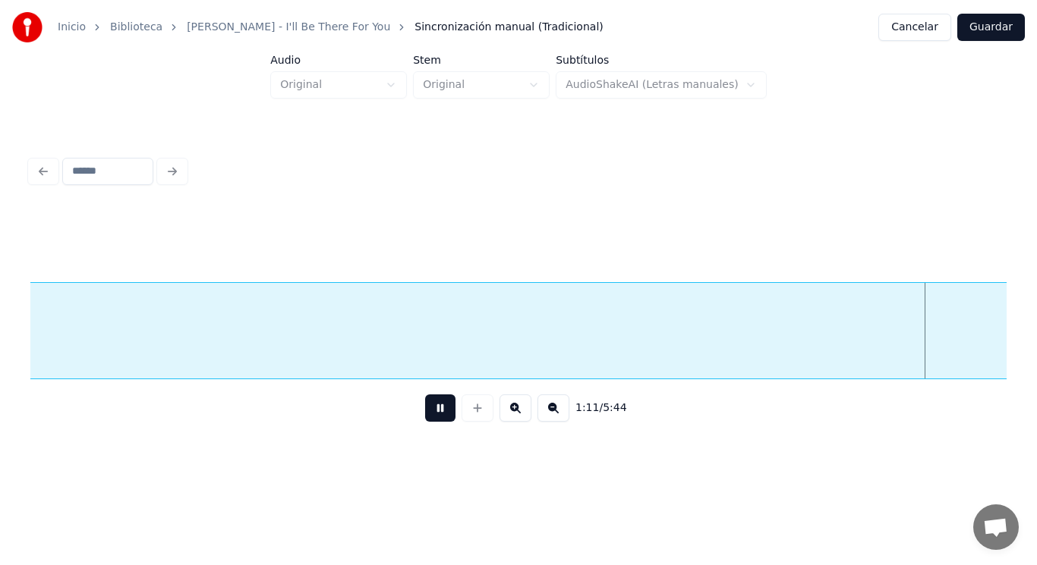
scroll to position [0, 76022]
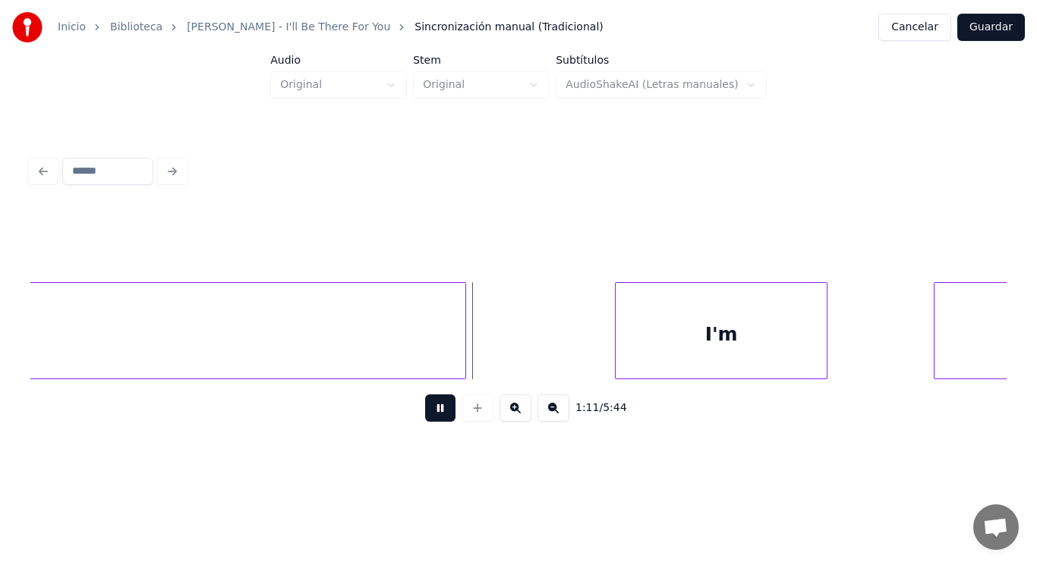
click at [433, 417] on button at bounding box center [440, 408] width 30 height 27
click at [423, 355] on div at bounding box center [422, 331] width 5 height 96
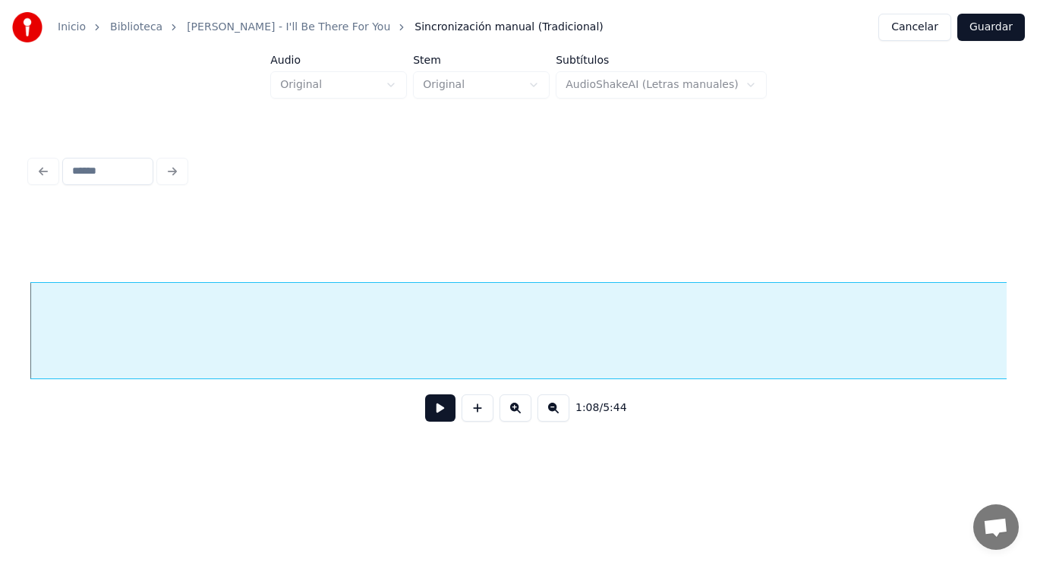
click at [434, 416] on button at bounding box center [440, 408] width 30 height 27
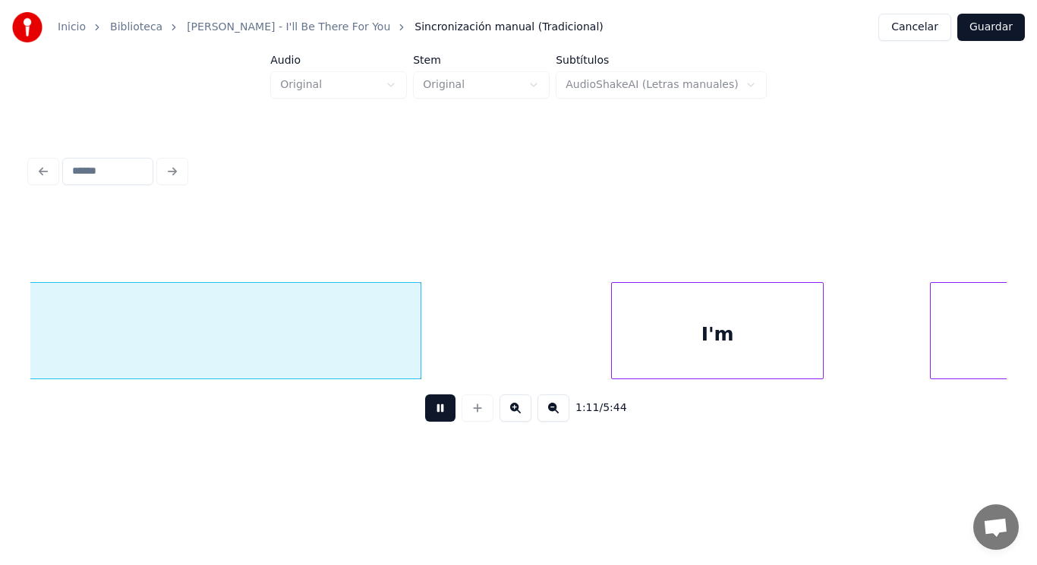
click at [434, 416] on button at bounding box center [440, 408] width 30 height 27
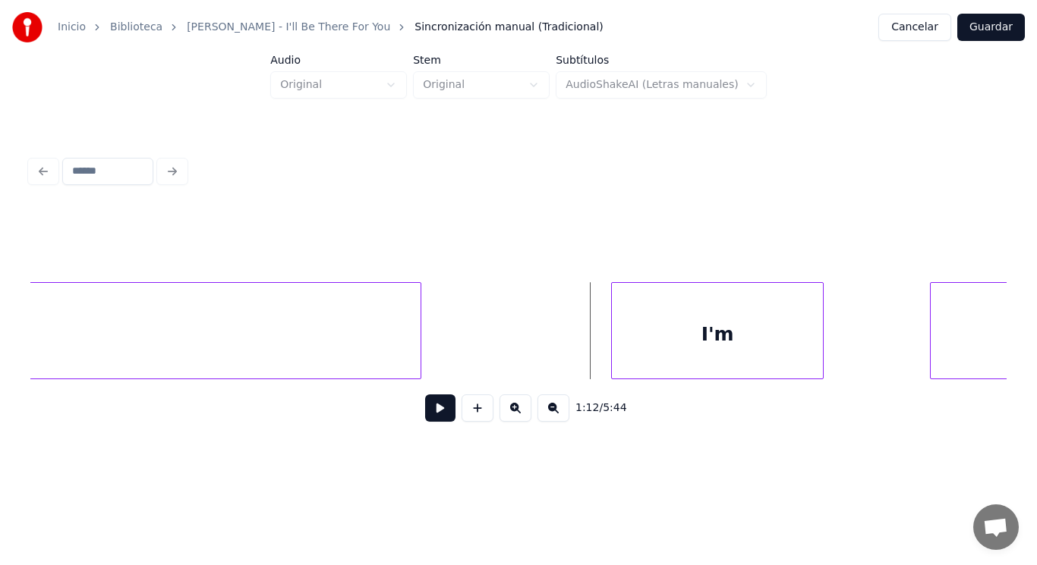
click at [433, 415] on button at bounding box center [440, 408] width 30 height 27
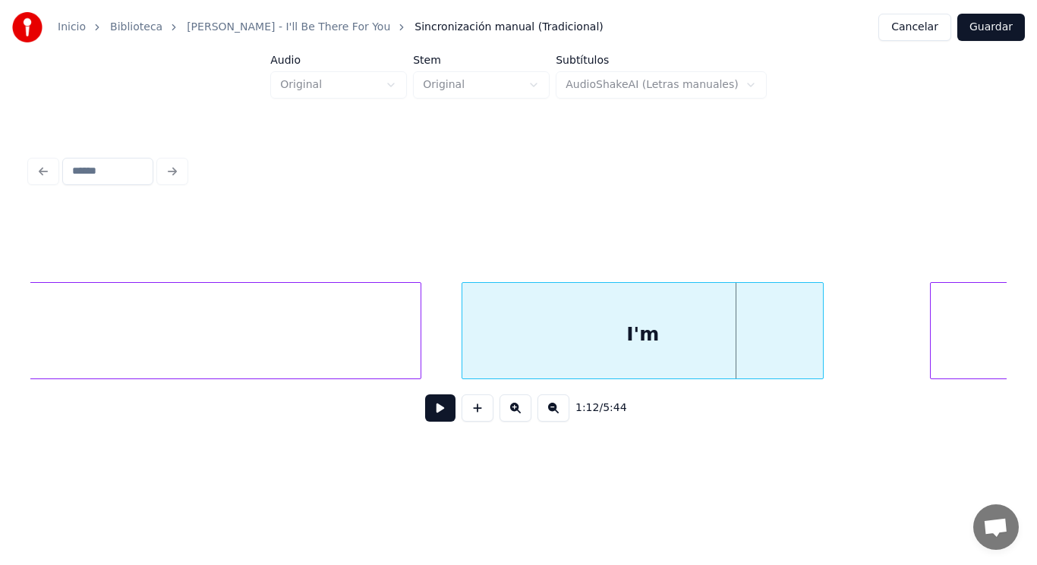
click at [464, 360] on div at bounding box center [464, 331] width 5 height 96
click at [433, 411] on button at bounding box center [440, 408] width 30 height 27
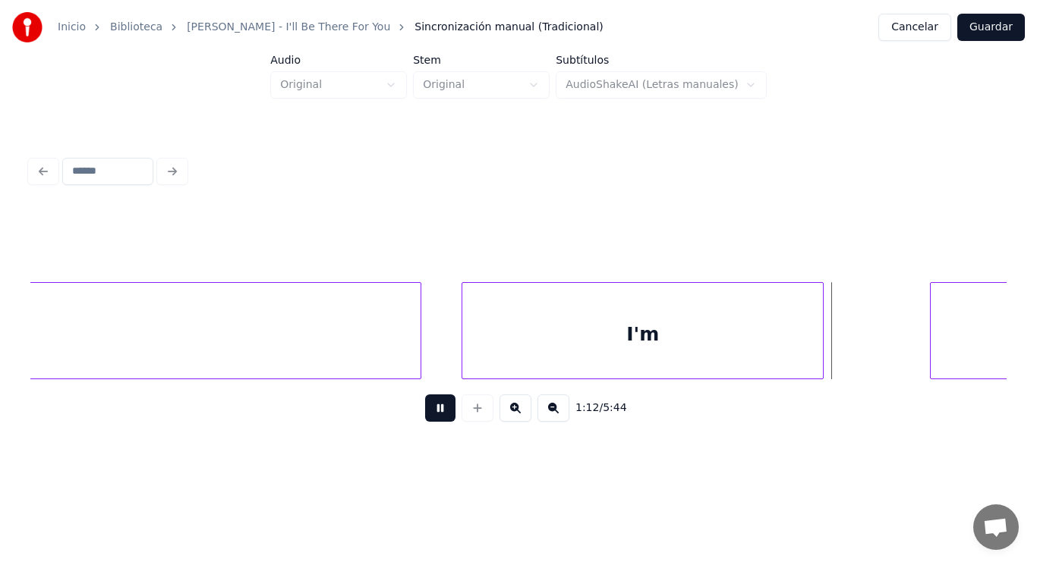
click at [433, 411] on button at bounding box center [440, 408] width 30 height 27
click at [890, 351] on div at bounding box center [891, 331] width 5 height 96
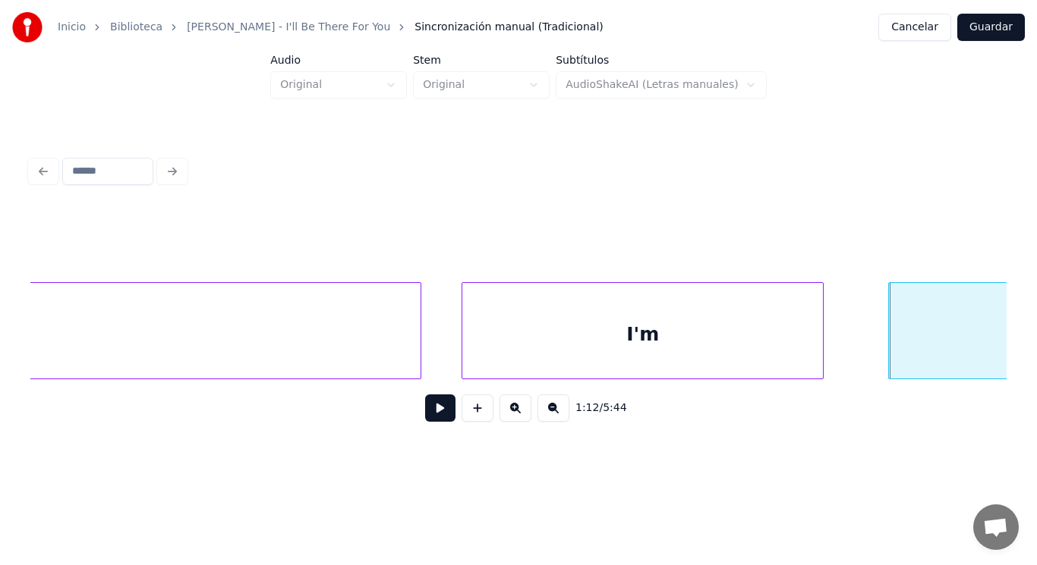
click at [430, 416] on button at bounding box center [440, 408] width 30 height 27
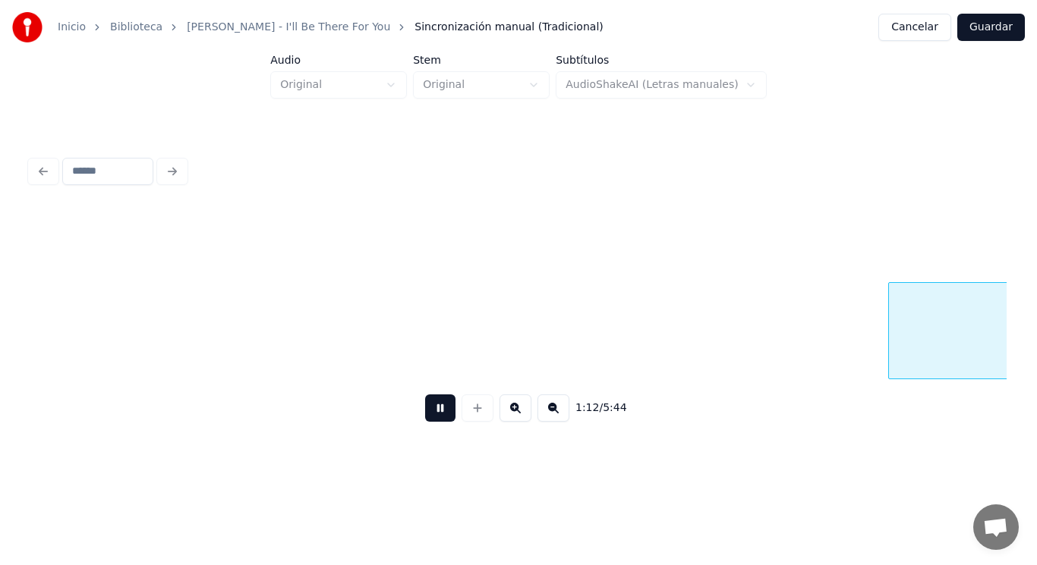
scroll to position [0, 77006]
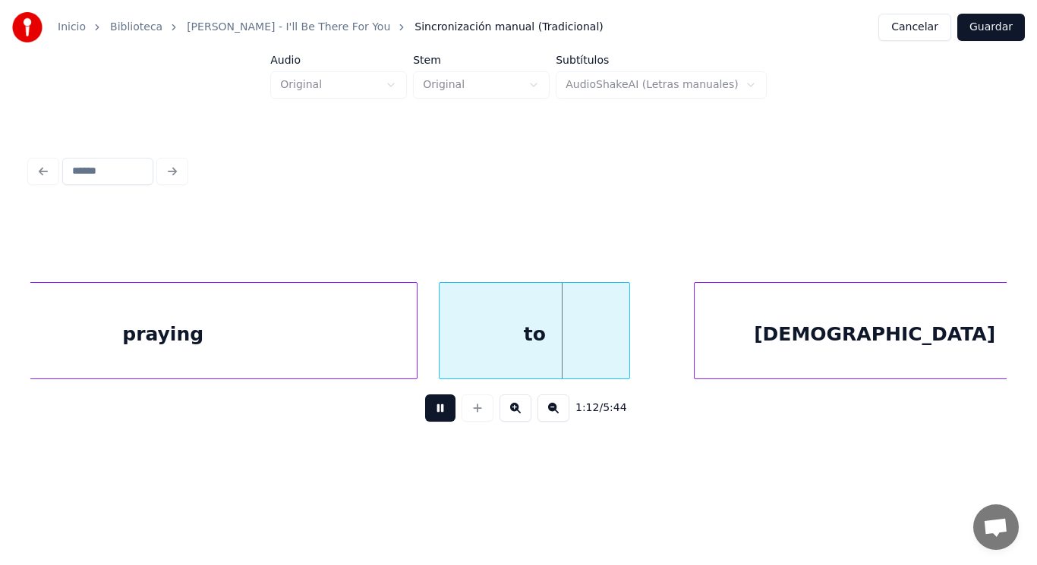
click at [430, 416] on button at bounding box center [440, 408] width 30 height 27
click at [368, 362] on div "praying" at bounding box center [163, 334] width 508 height 103
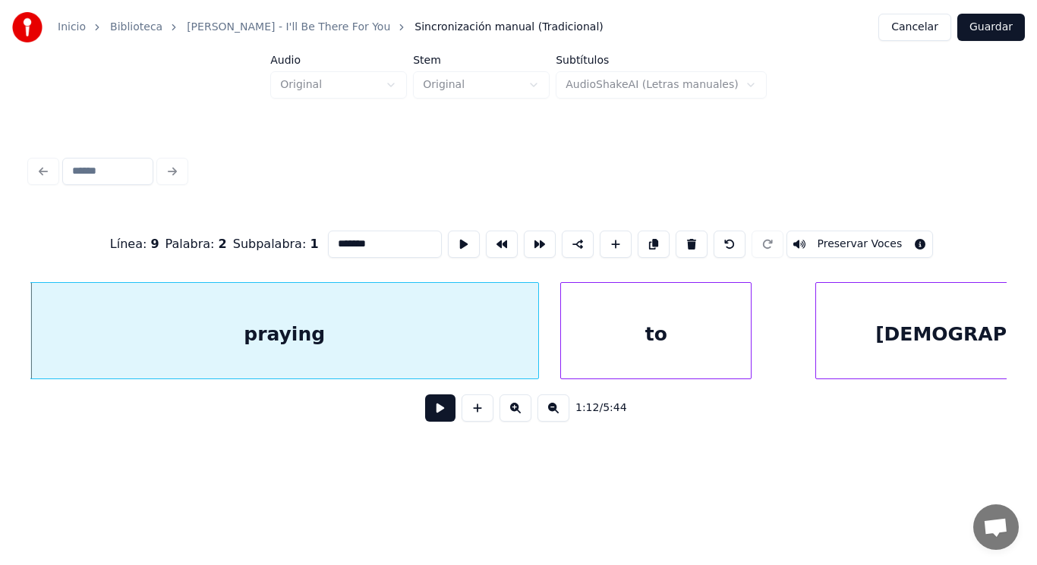
click at [426, 415] on button at bounding box center [440, 408] width 30 height 27
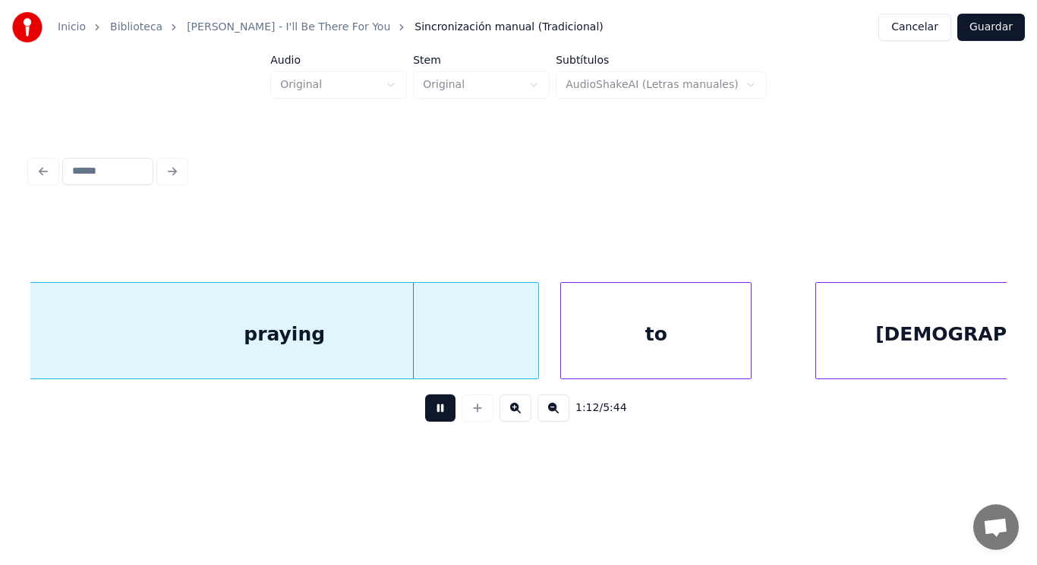
click at [426, 415] on button at bounding box center [440, 408] width 30 height 27
click at [508, 352] on div at bounding box center [507, 331] width 5 height 96
click at [429, 411] on button at bounding box center [440, 408] width 30 height 27
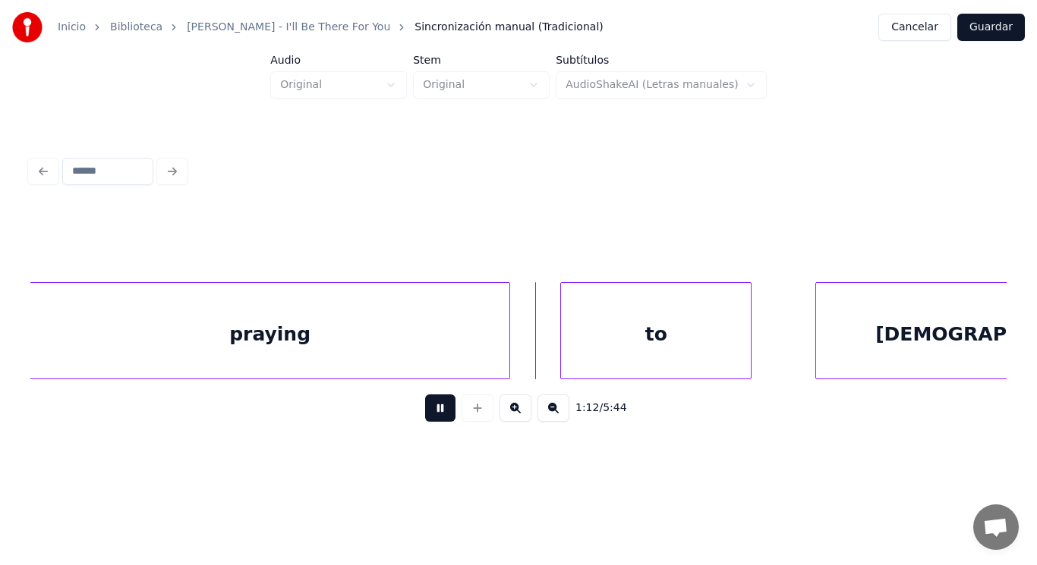
click at [429, 411] on button at bounding box center [440, 408] width 30 height 27
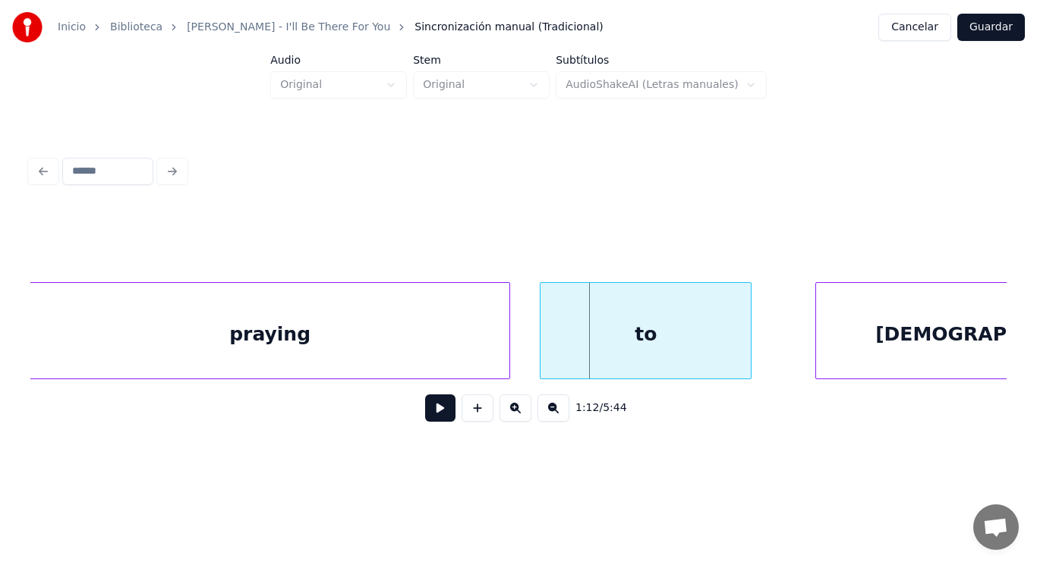
click at [543, 352] on div at bounding box center [542, 331] width 5 height 96
click at [428, 412] on button at bounding box center [440, 408] width 30 height 27
click at [708, 360] on div at bounding box center [706, 331] width 5 height 96
click at [430, 408] on button at bounding box center [440, 408] width 30 height 27
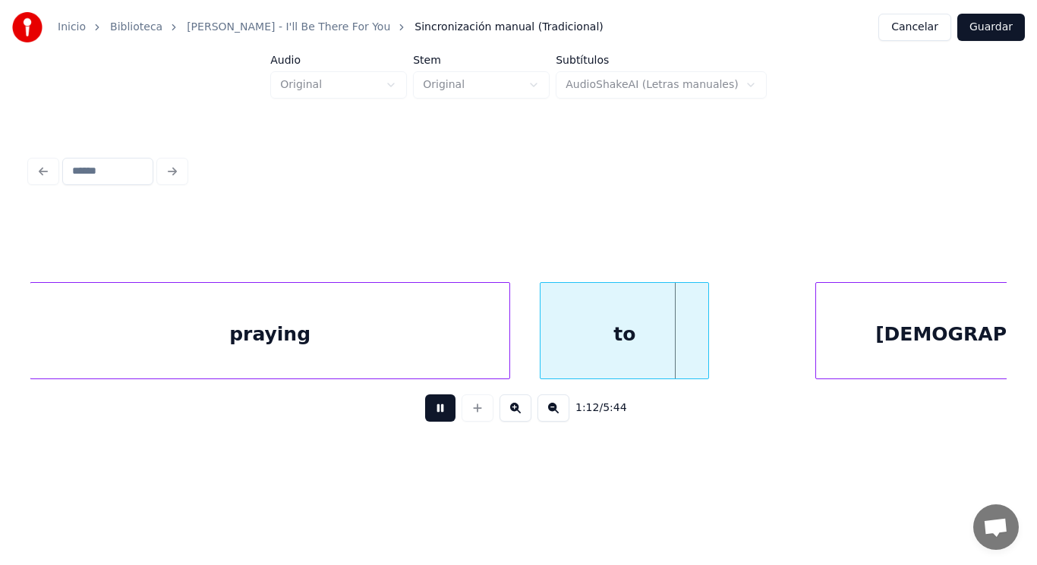
click at [430, 408] on button at bounding box center [440, 408] width 30 height 27
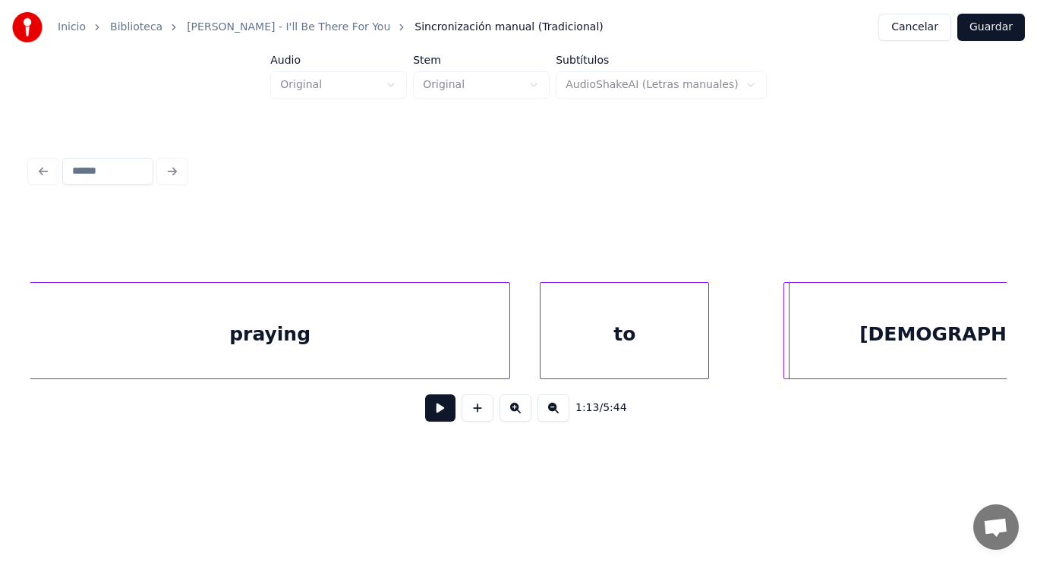
click at [786, 344] on div at bounding box center [786, 331] width 5 height 96
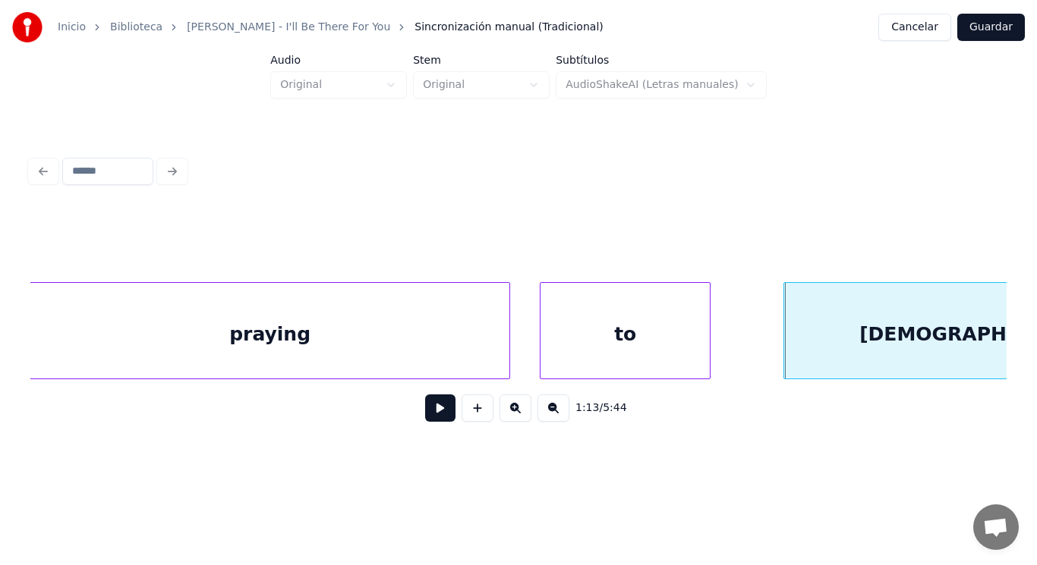
click at [710, 340] on div at bounding box center [707, 331] width 5 height 96
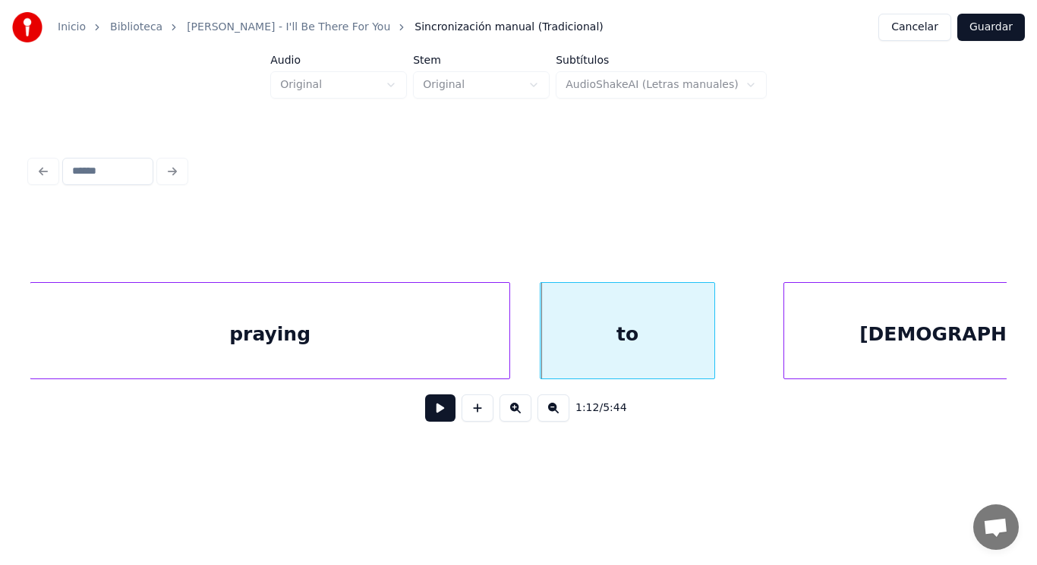
click at [431, 412] on button at bounding box center [440, 408] width 30 height 27
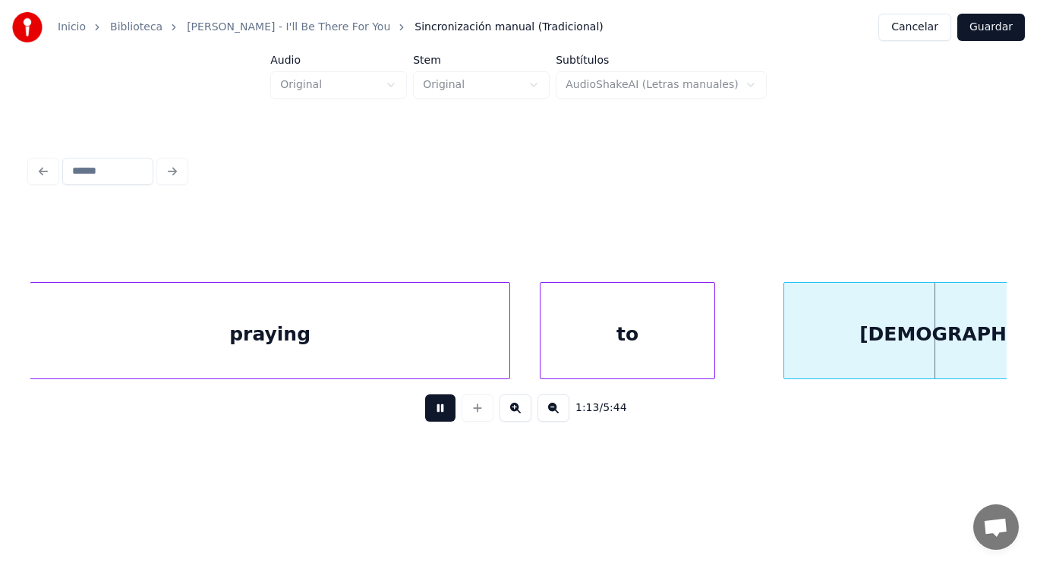
scroll to position [0, 77878]
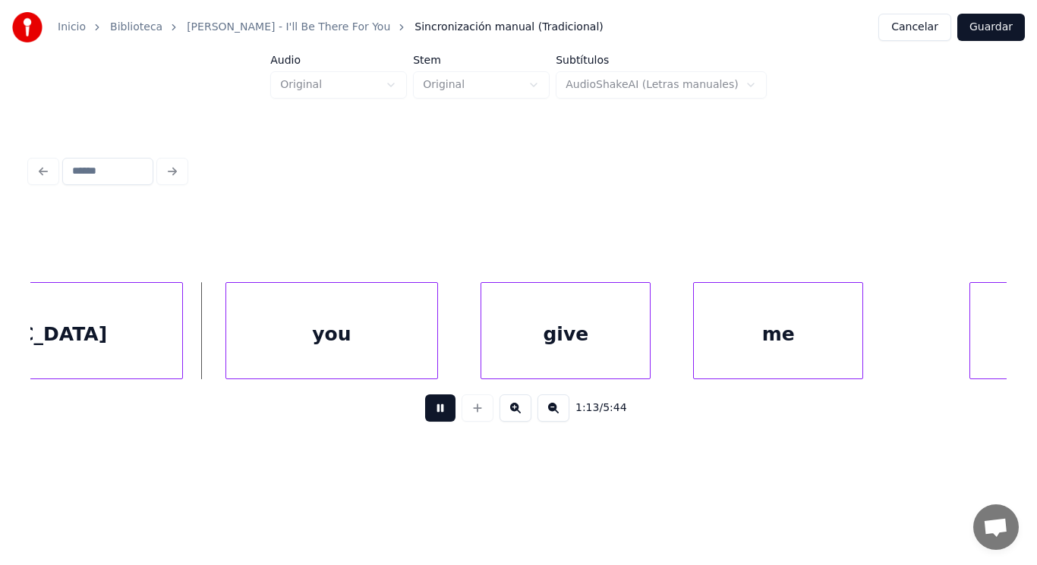
click at [431, 412] on button at bounding box center [440, 408] width 30 height 27
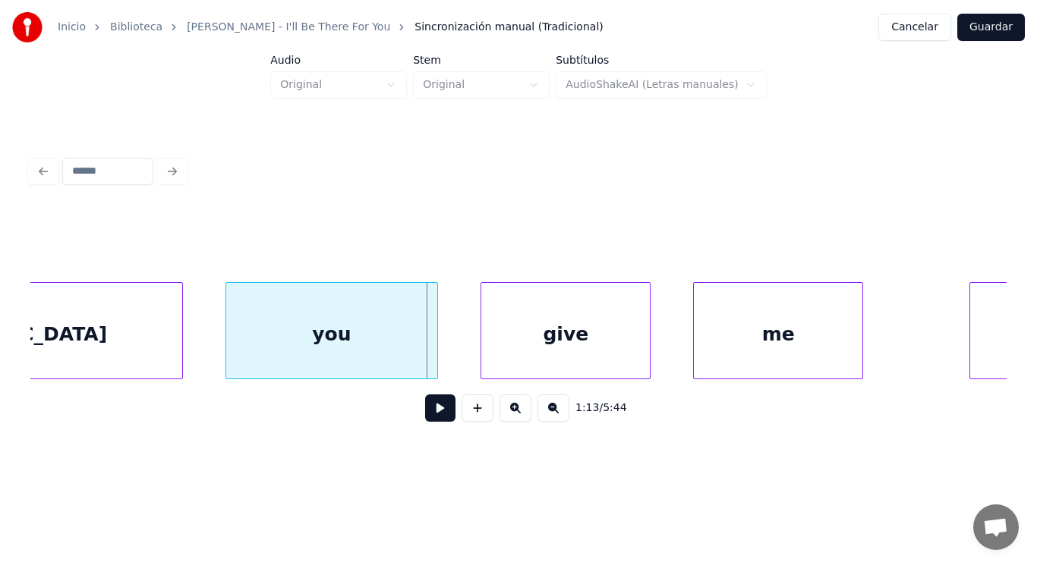
click at [289, 339] on div "you" at bounding box center [331, 334] width 211 height 103
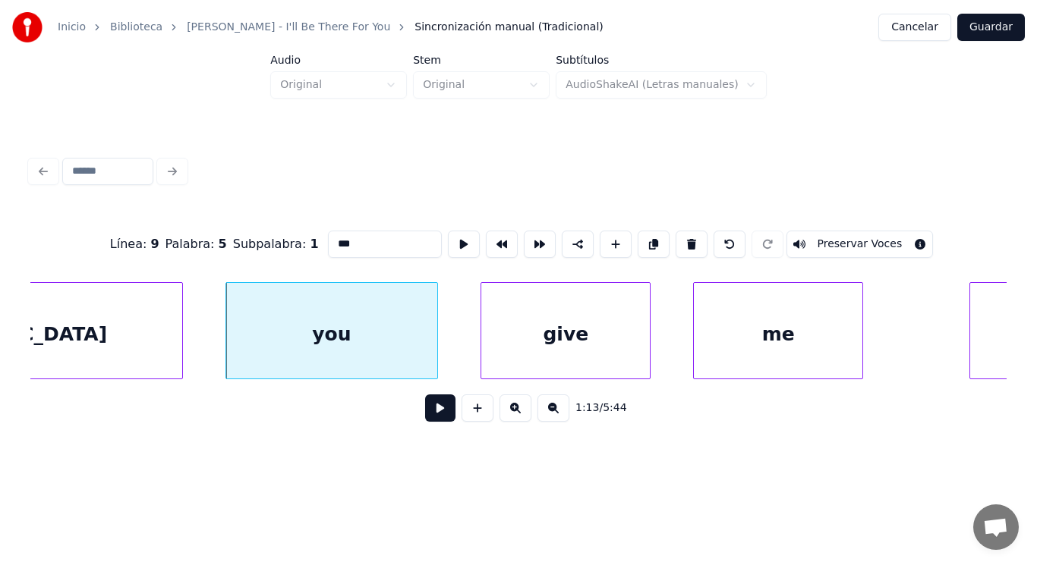
click at [436, 407] on button at bounding box center [440, 408] width 30 height 27
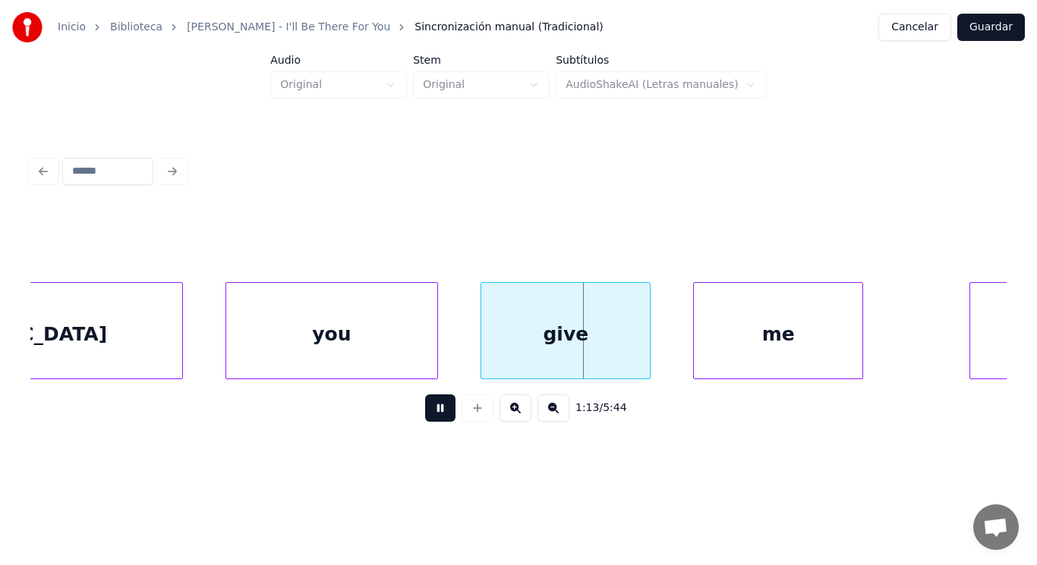
click at [436, 407] on button at bounding box center [440, 408] width 30 height 27
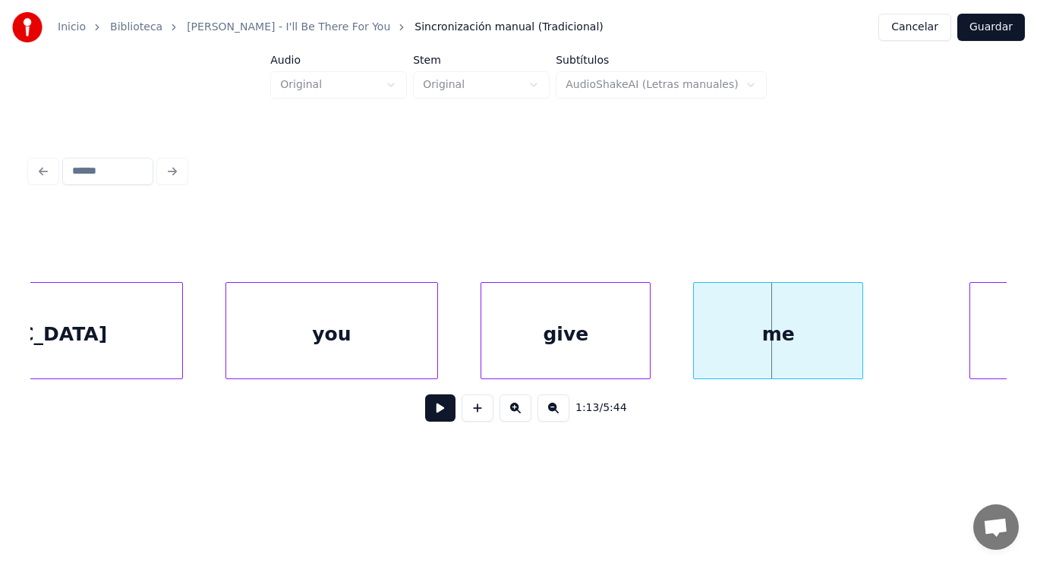
click at [521, 350] on div "give" at bounding box center [565, 334] width 168 height 103
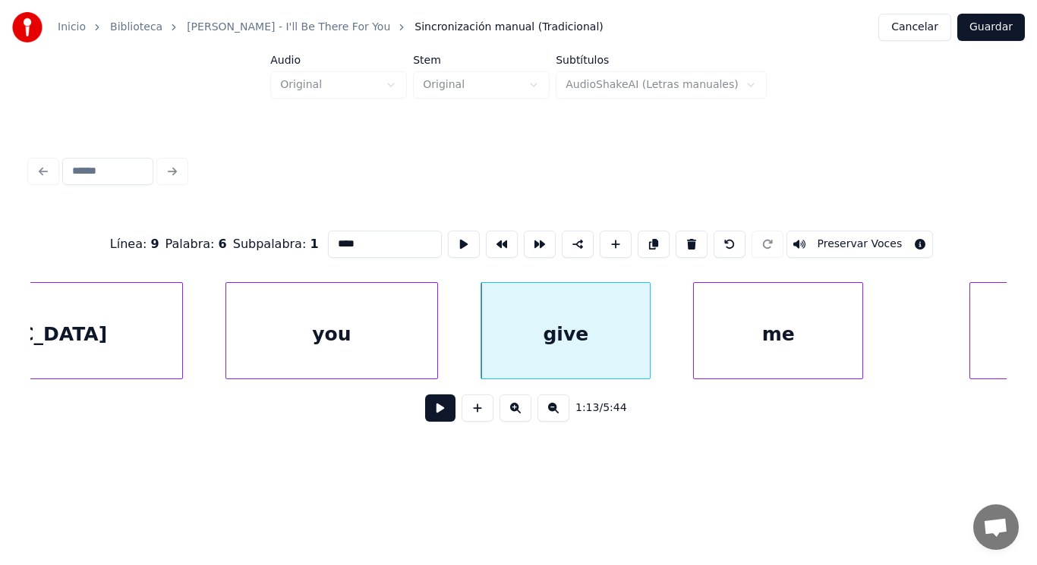
click at [427, 412] on button at bounding box center [440, 408] width 30 height 27
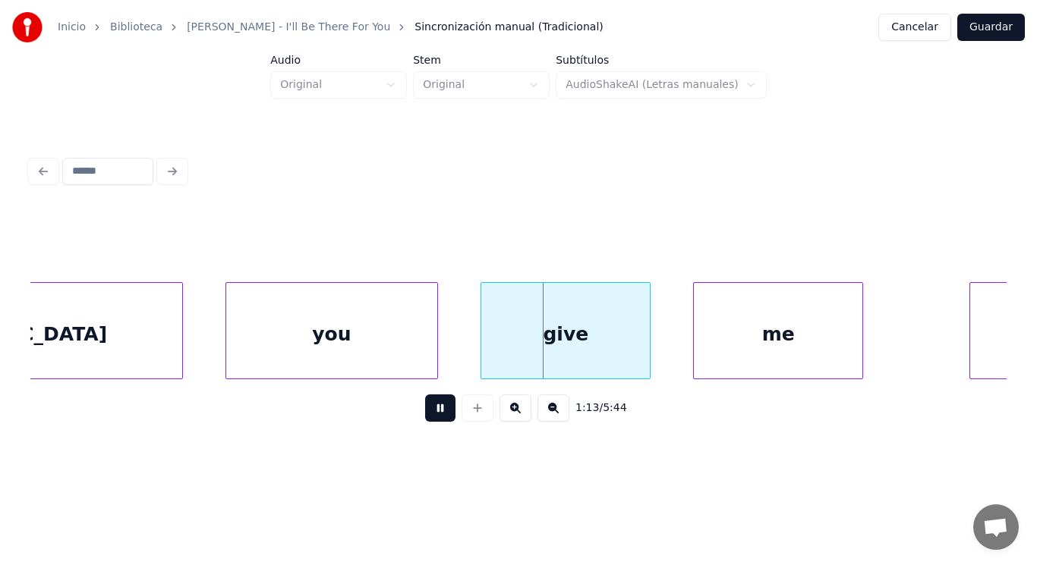
click at [427, 412] on button at bounding box center [440, 408] width 30 height 27
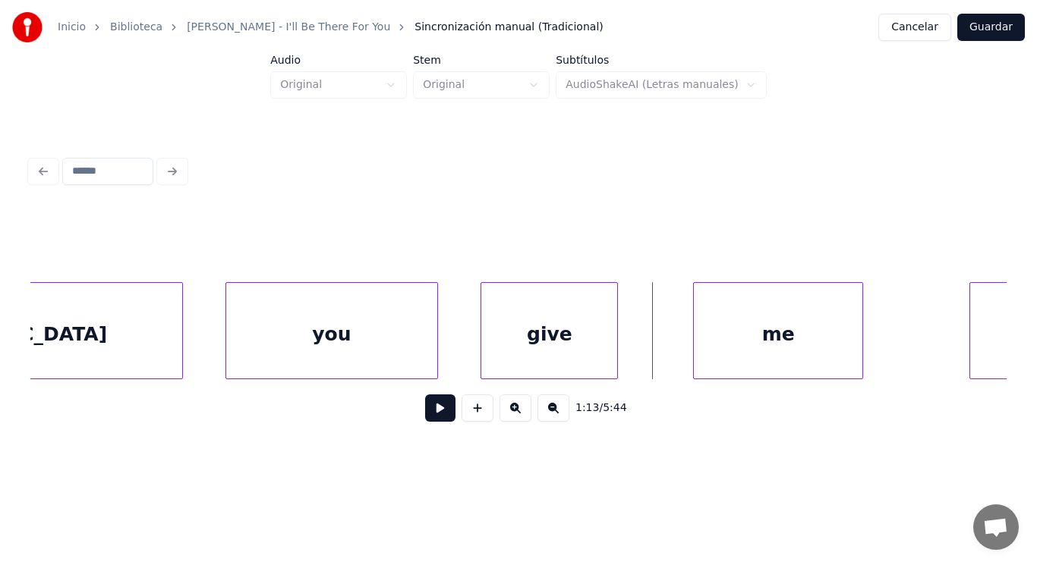
click at [614, 351] on div at bounding box center [614, 331] width 5 height 96
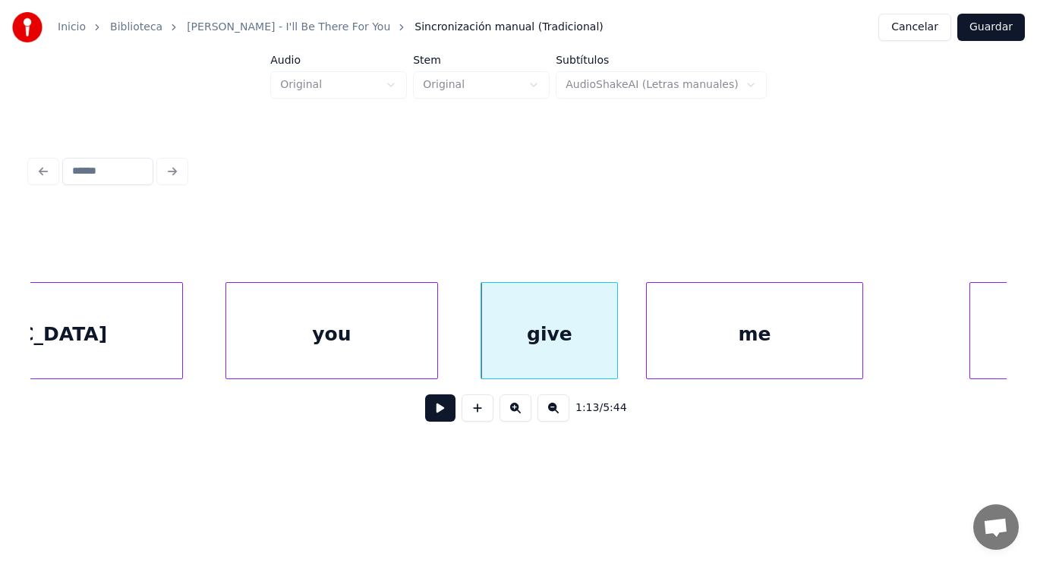
click at [650, 355] on div at bounding box center [649, 331] width 5 height 96
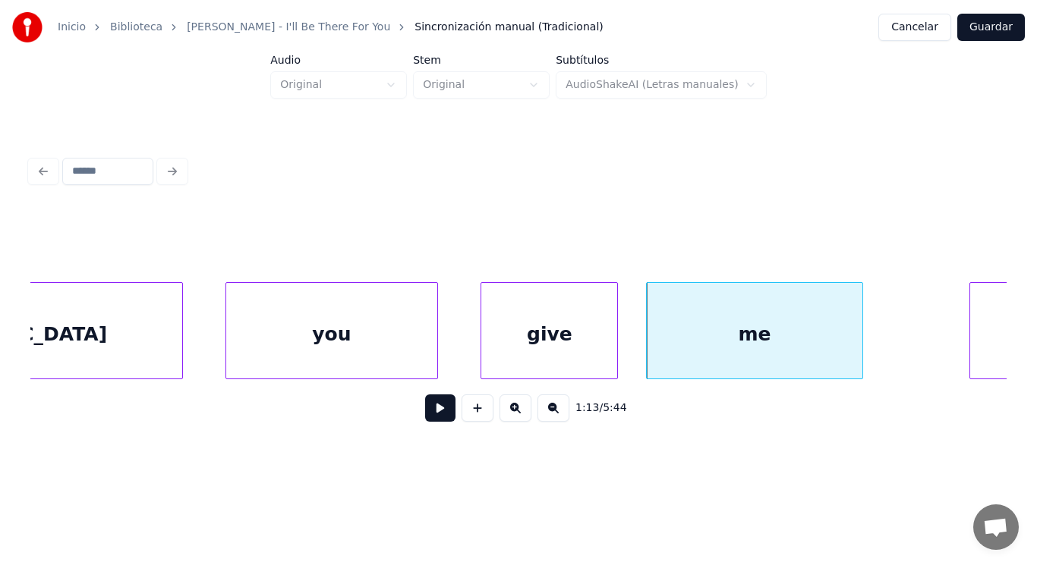
click at [432, 413] on button at bounding box center [440, 408] width 30 height 27
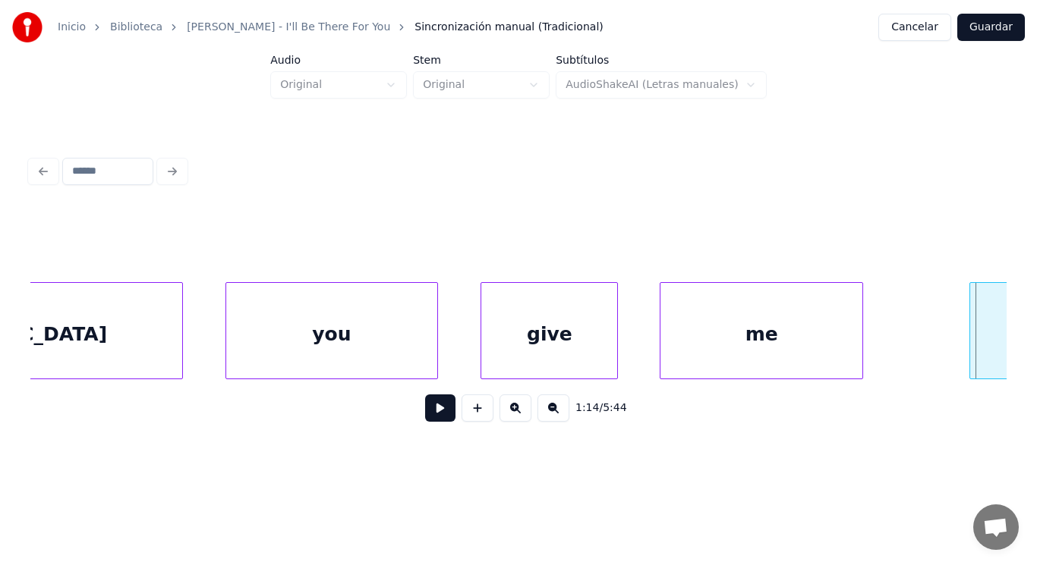
click at [663, 355] on div at bounding box center [662, 331] width 5 height 96
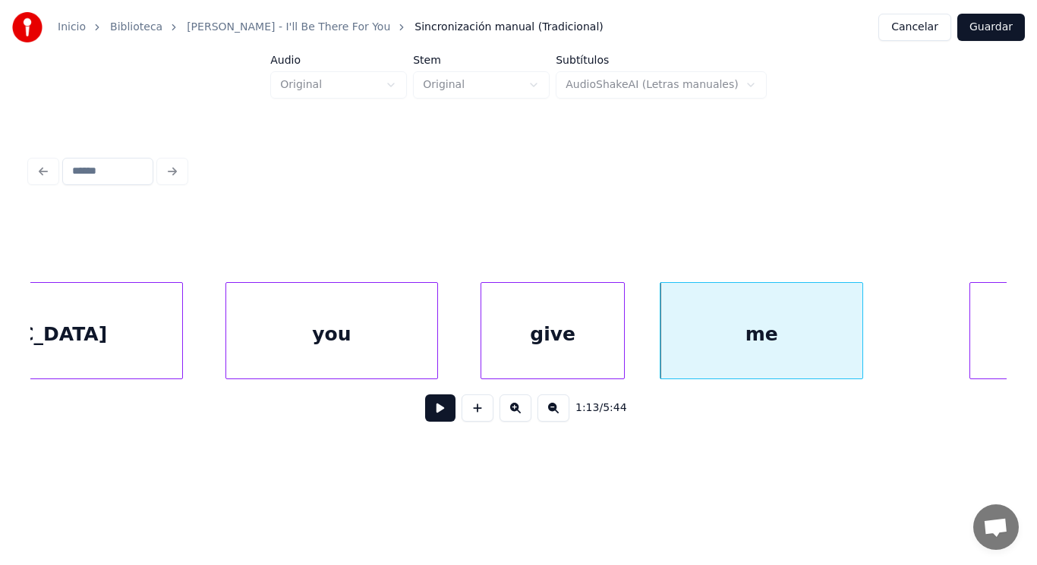
click at [622, 351] on div at bounding box center [621, 331] width 5 height 96
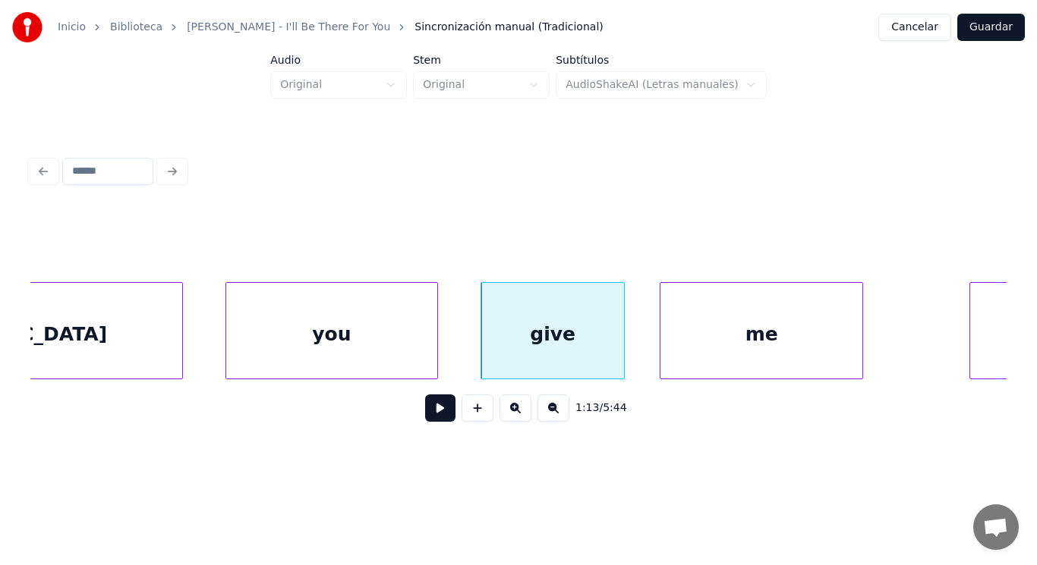
click at [707, 340] on div "me" at bounding box center [761, 334] width 202 height 103
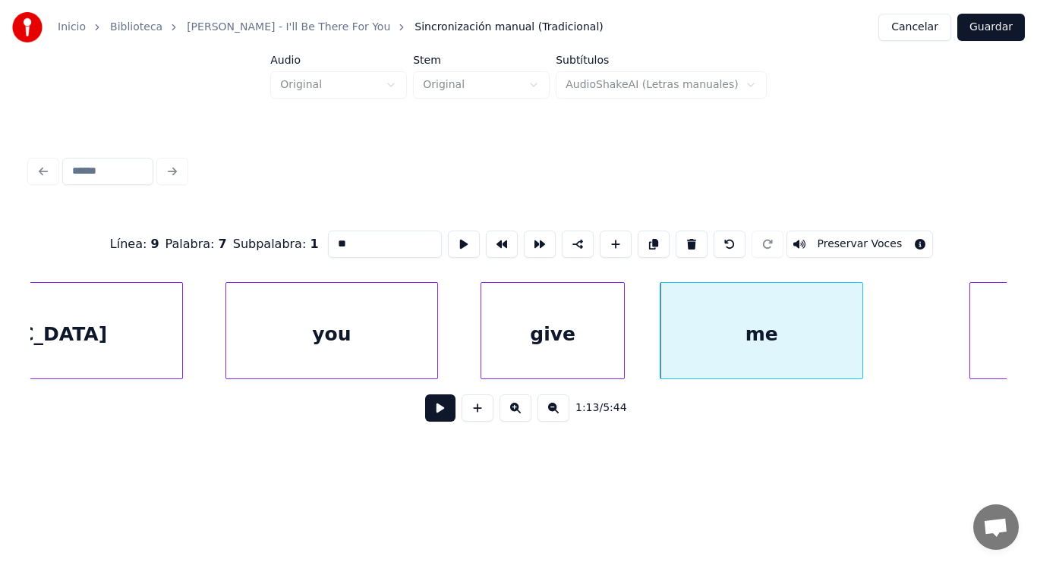
click at [425, 414] on button at bounding box center [440, 408] width 30 height 27
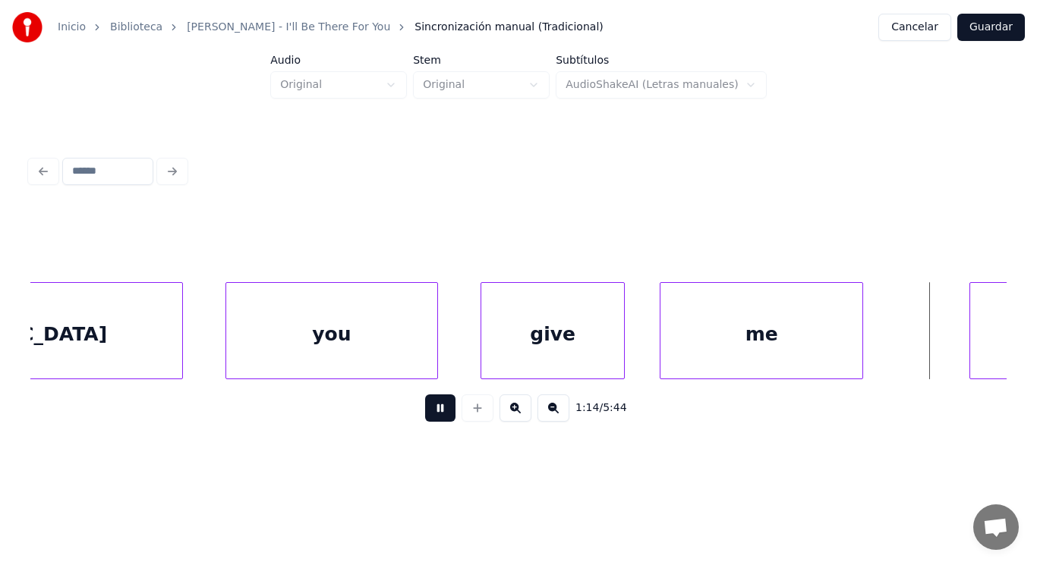
click at [425, 414] on button at bounding box center [440, 408] width 30 height 27
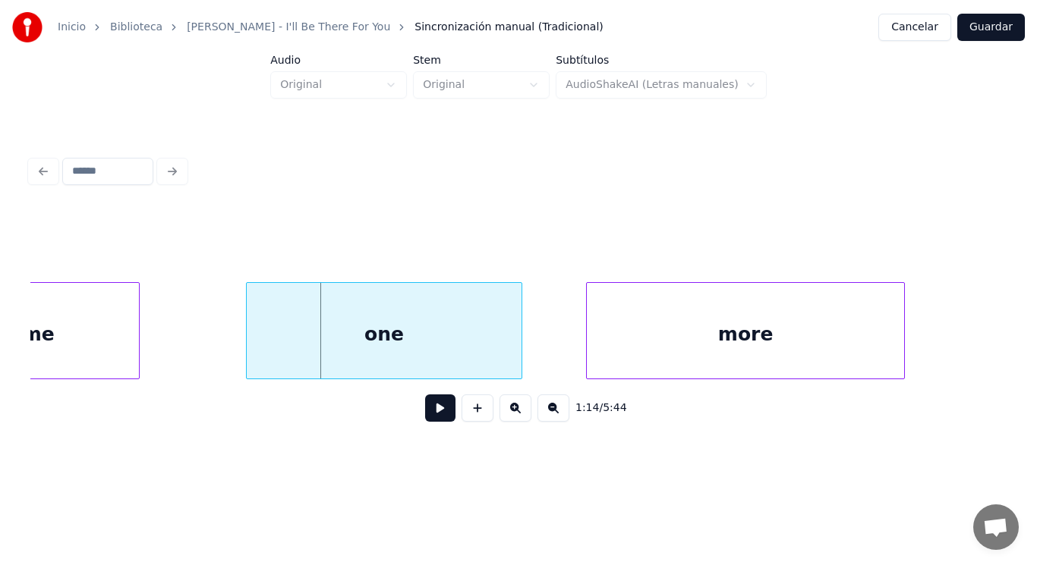
scroll to position [0, 78554]
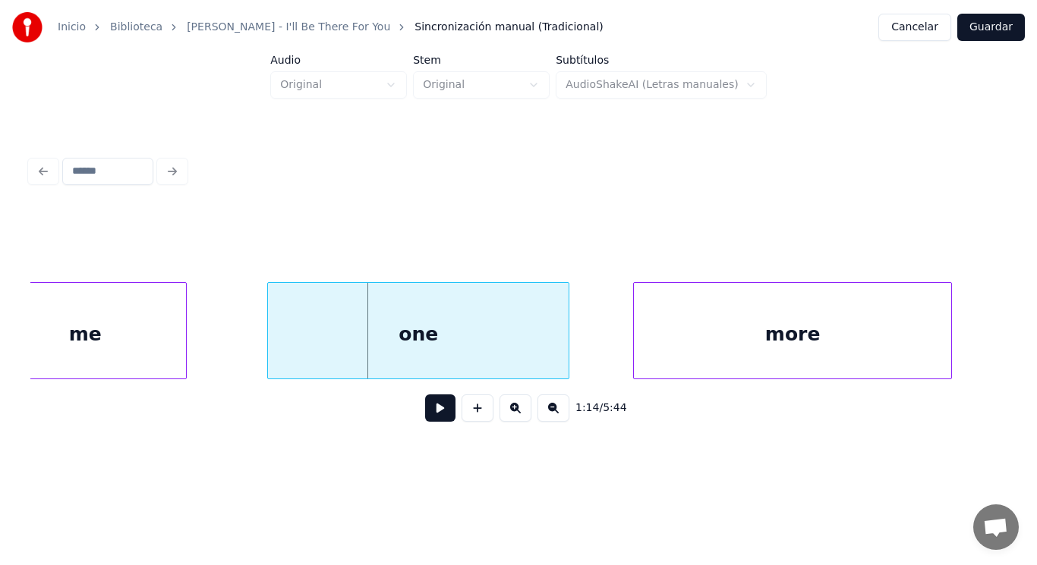
click at [271, 348] on div at bounding box center [270, 331] width 5 height 96
click at [434, 411] on button at bounding box center [440, 408] width 30 height 27
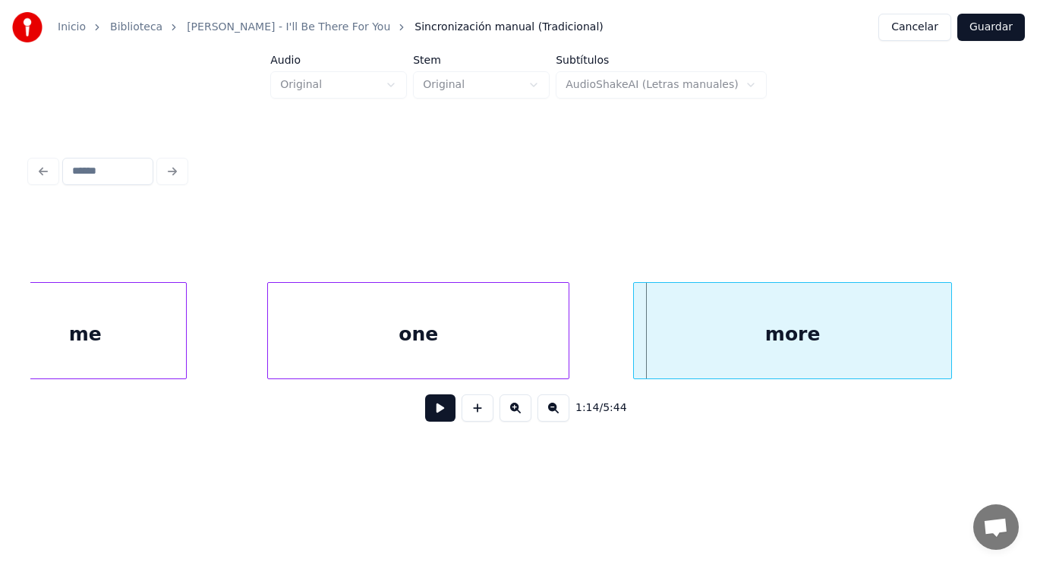
click at [524, 360] on div "one" at bounding box center [418, 334] width 301 height 103
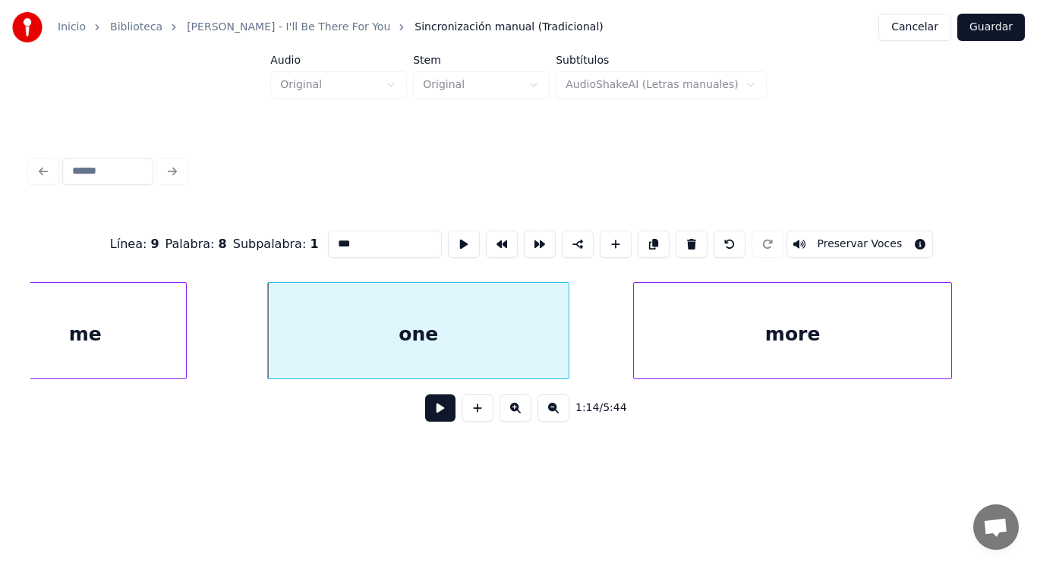
click at [440, 409] on button at bounding box center [440, 408] width 30 height 27
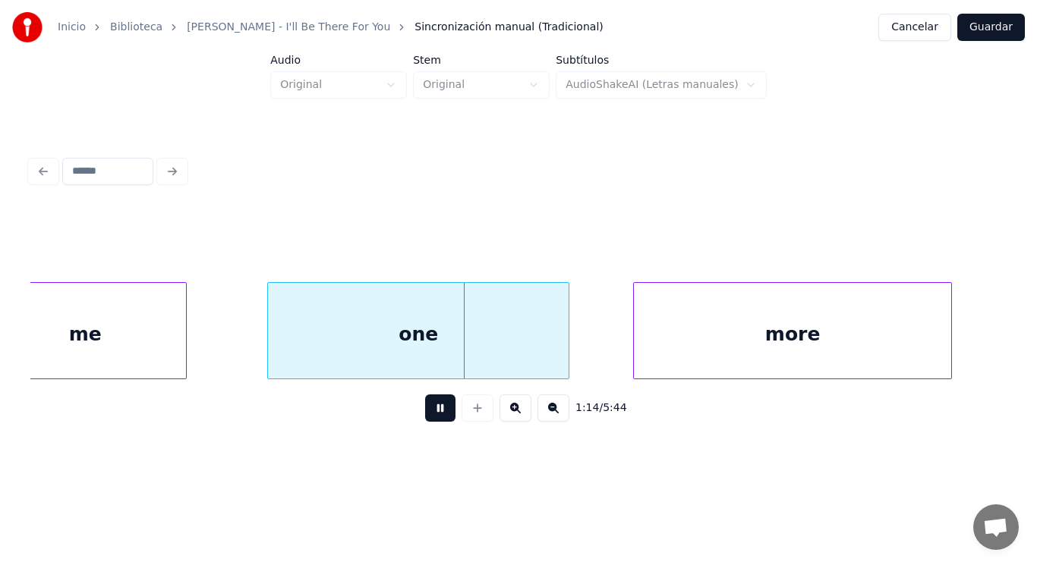
click at [440, 409] on button at bounding box center [440, 408] width 30 height 27
click at [542, 347] on div at bounding box center [542, 331] width 5 height 96
click at [431, 411] on button at bounding box center [440, 408] width 30 height 27
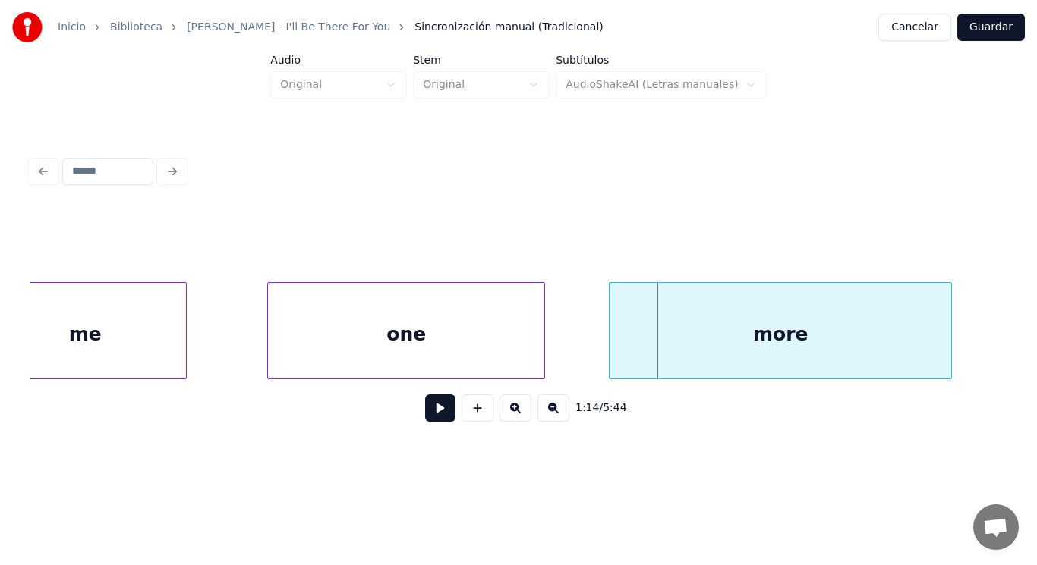
click at [609, 357] on div at bounding box center [611, 331] width 5 height 96
click at [431, 411] on button at bounding box center [440, 408] width 30 height 27
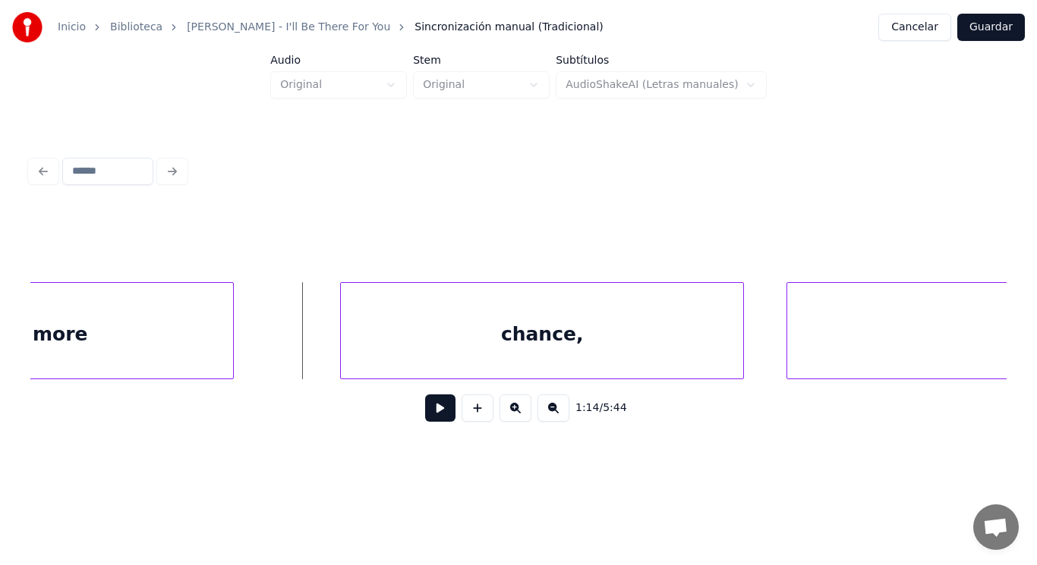
scroll to position [0, 79239]
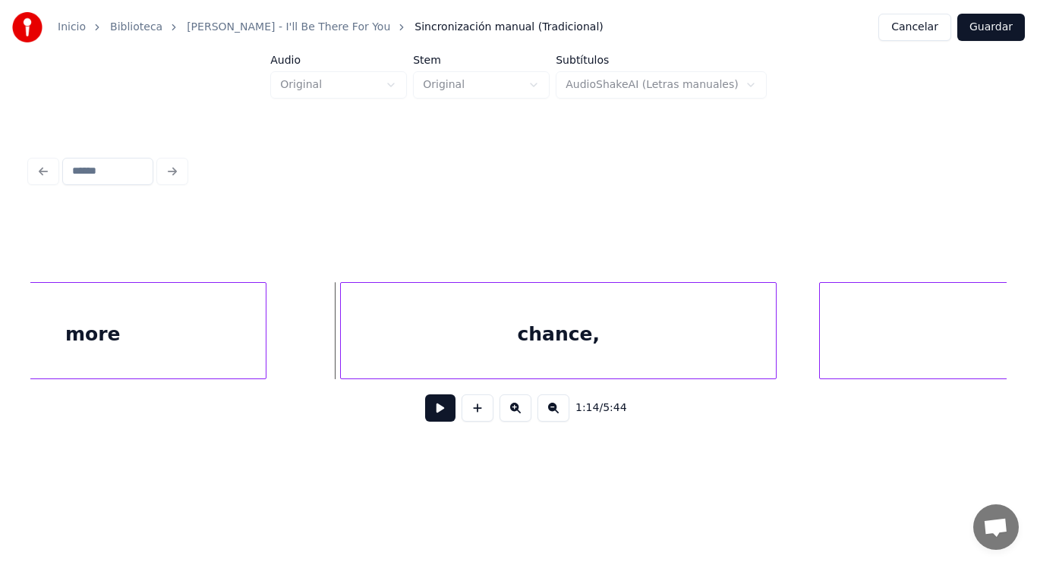
click at [341, 345] on div at bounding box center [343, 331] width 5 height 96
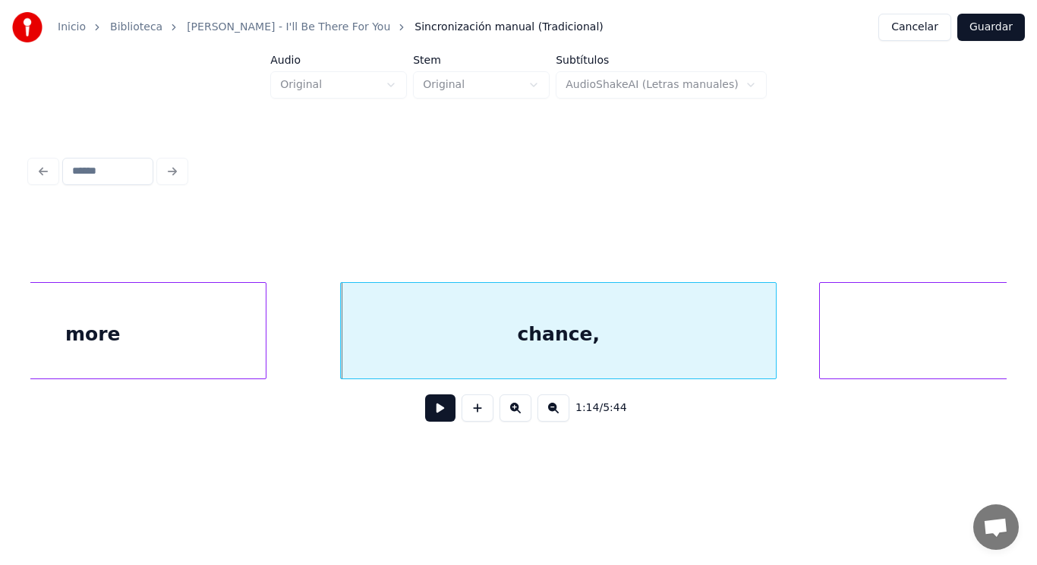
click at [431, 417] on button at bounding box center [440, 408] width 30 height 27
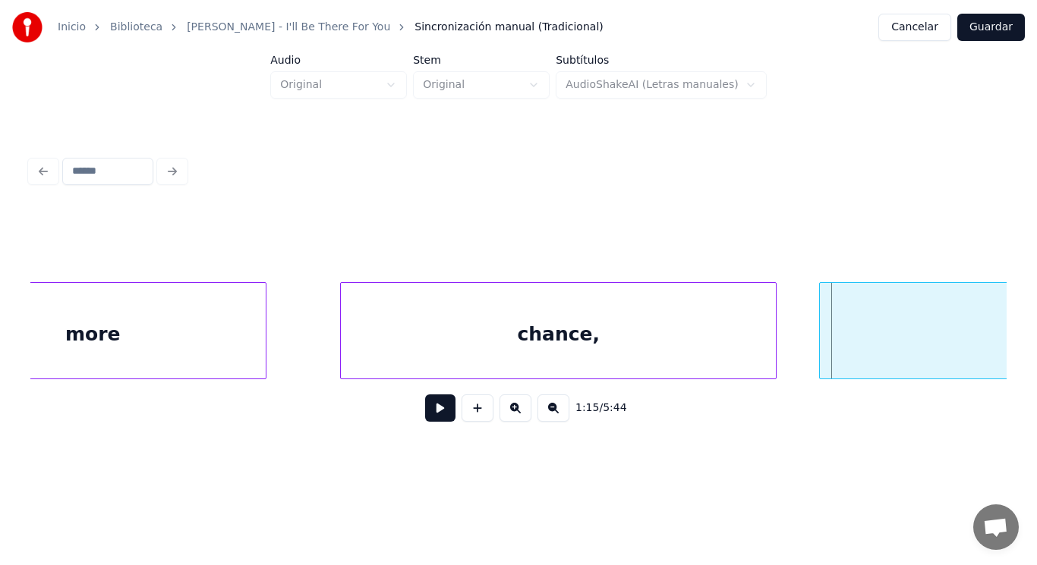
click at [655, 353] on div "chance," at bounding box center [558, 334] width 435 height 103
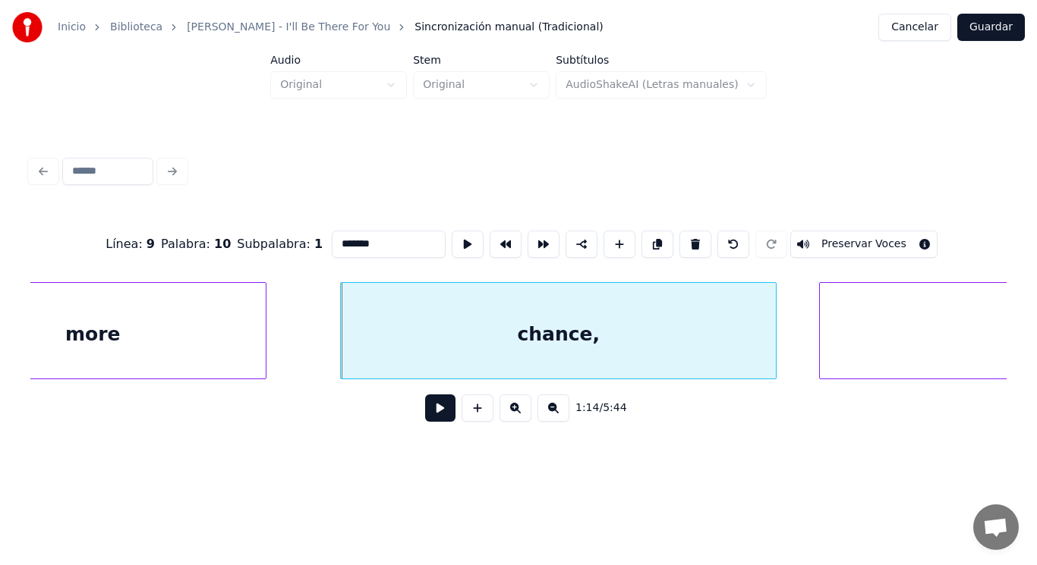
click at [436, 411] on button at bounding box center [440, 408] width 30 height 27
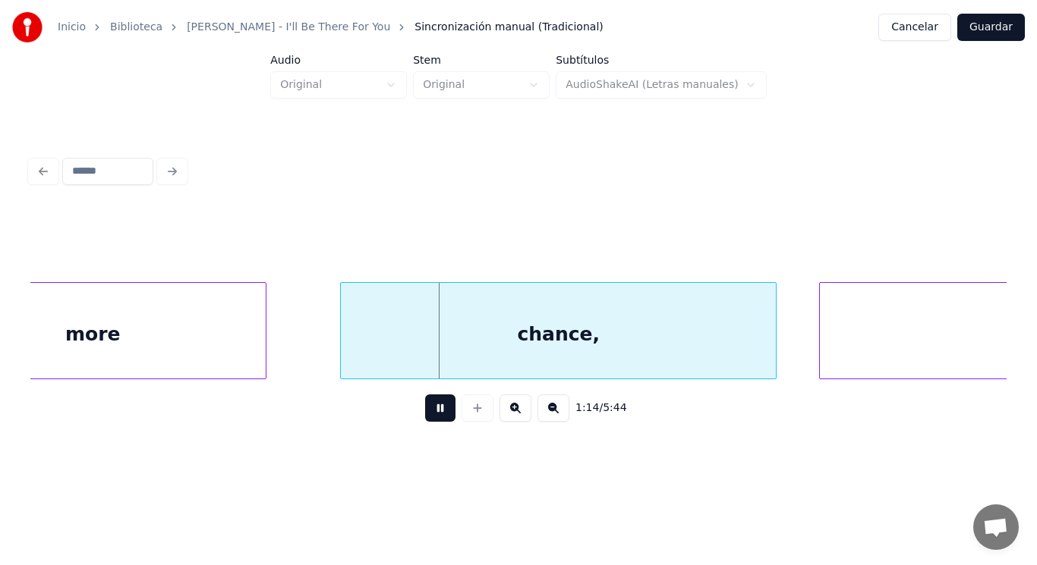
click at [436, 411] on button at bounding box center [440, 408] width 30 height 27
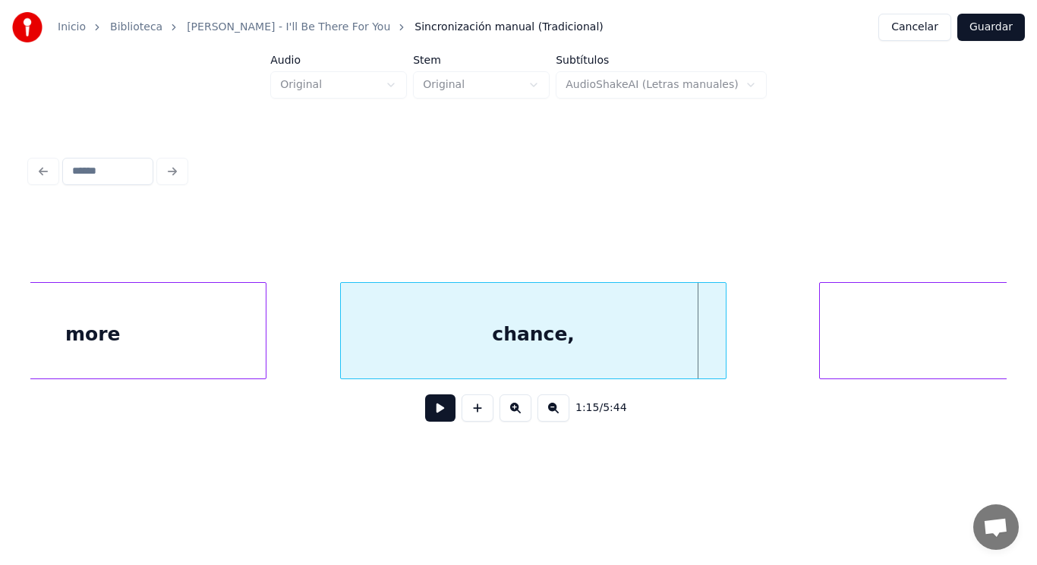
click at [723, 362] on div at bounding box center [723, 331] width 5 height 96
click at [427, 405] on button at bounding box center [440, 408] width 30 height 27
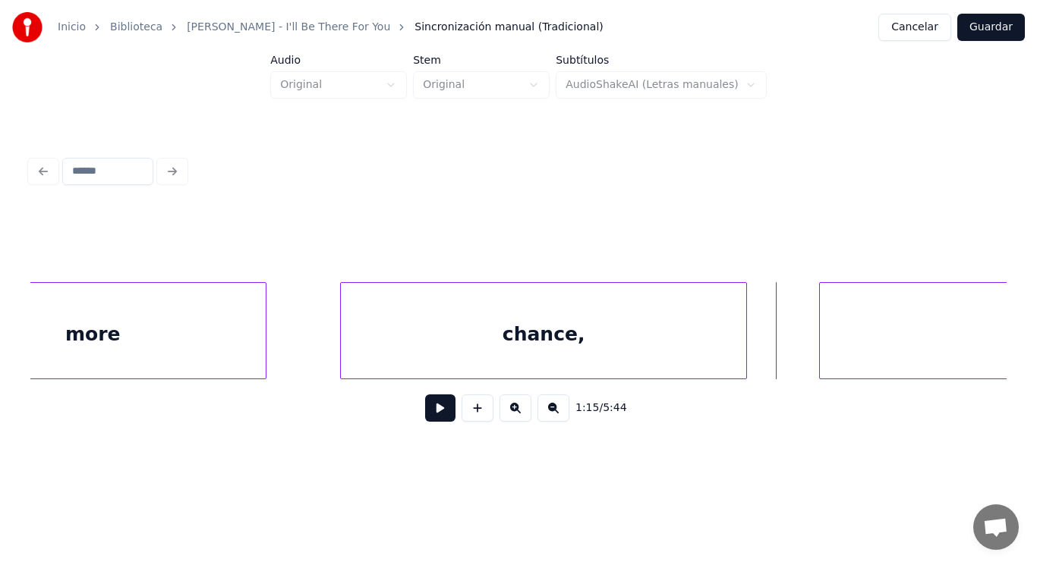
click at [745, 344] on div at bounding box center [743, 331] width 5 height 96
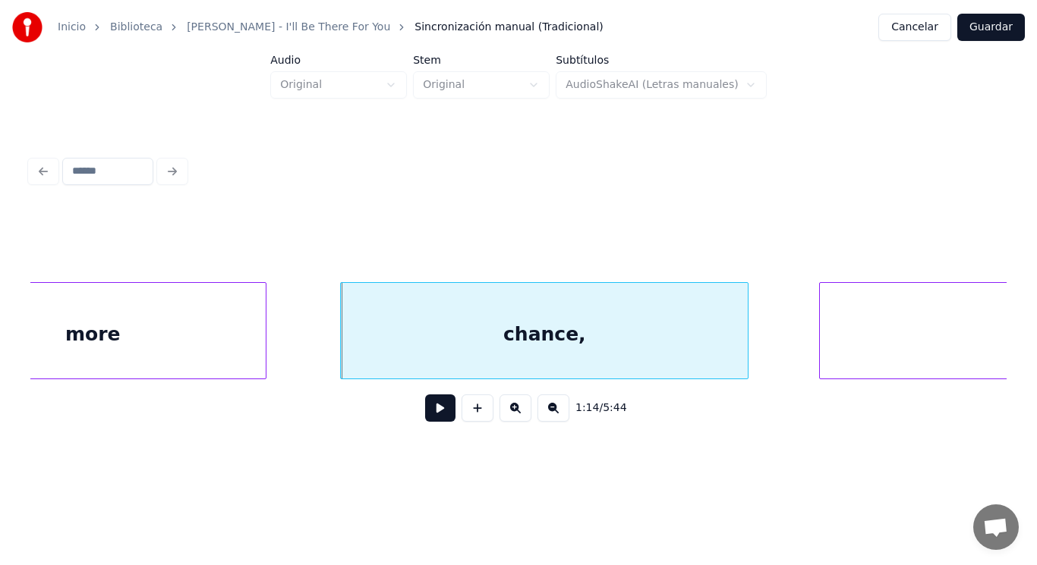
click at [436, 416] on button at bounding box center [440, 408] width 30 height 27
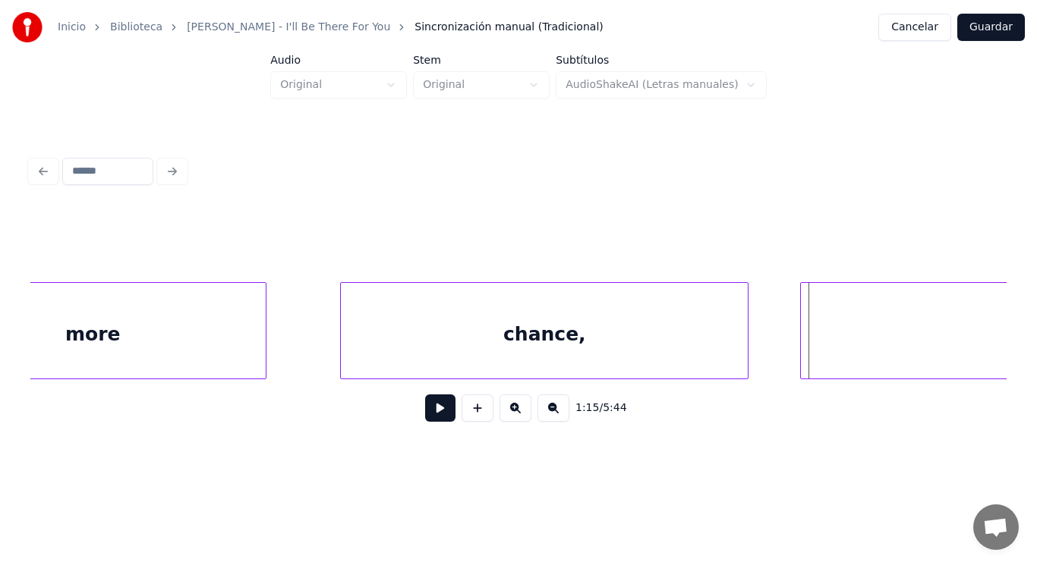
click at [804, 348] on div at bounding box center [803, 331] width 5 height 96
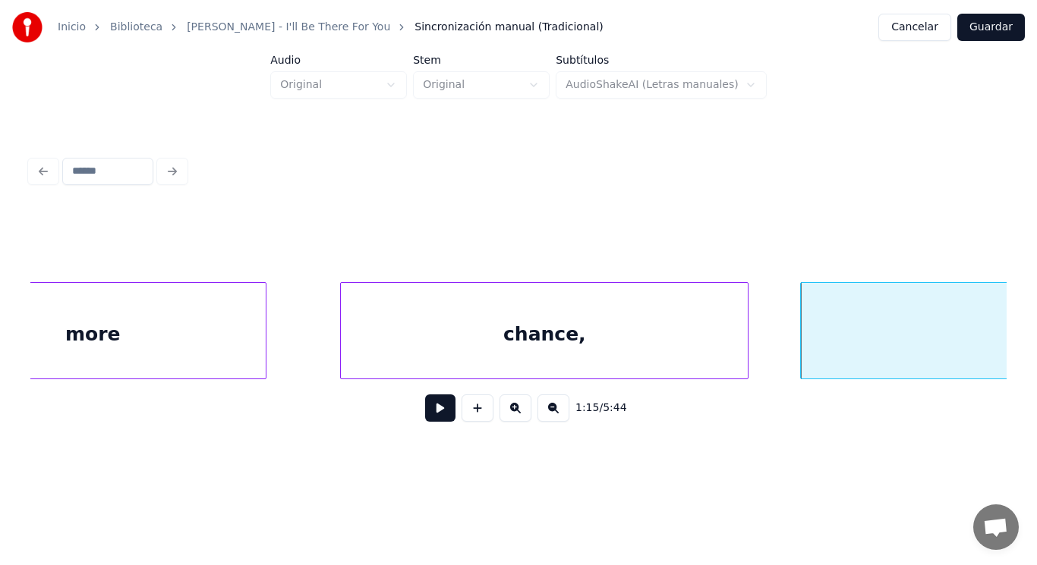
click at [553, 354] on div "chance," at bounding box center [544, 334] width 407 height 103
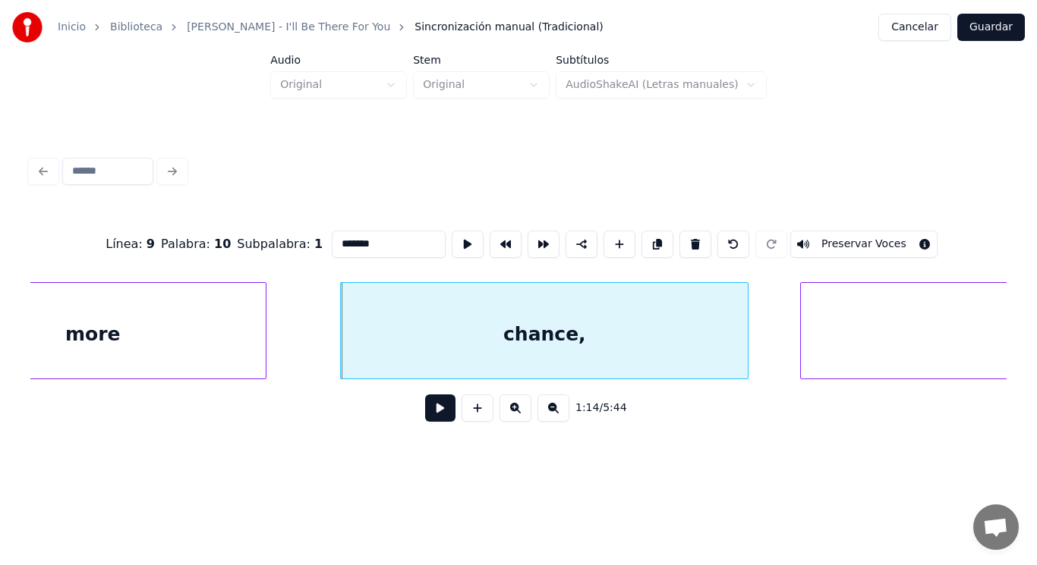
click at [433, 411] on button at bounding box center [440, 408] width 30 height 27
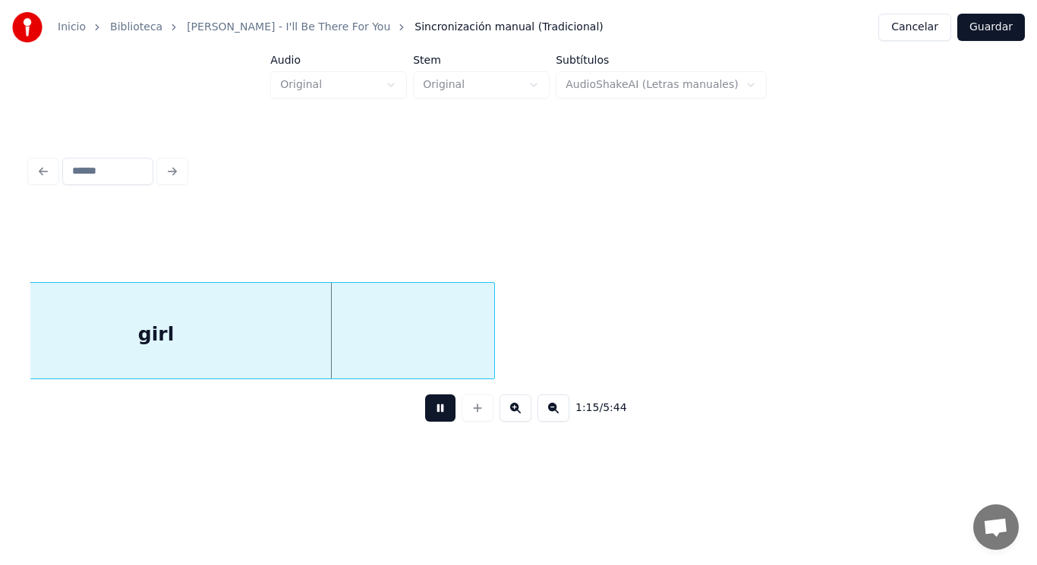
click at [433, 411] on button at bounding box center [440, 408] width 30 height 27
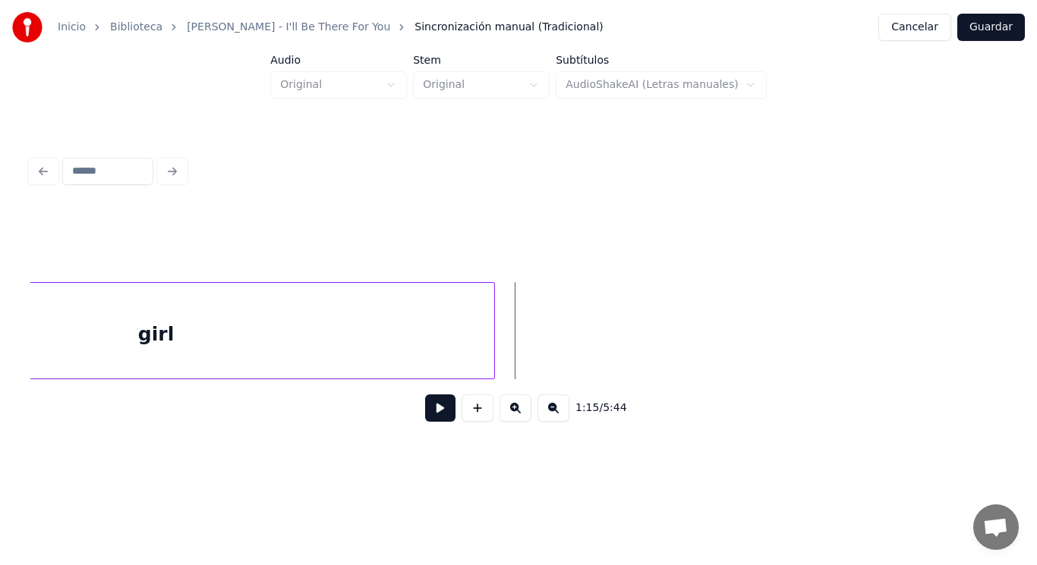
click at [405, 329] on div "girl" at bounding box center [156, 334] width 676 height 103
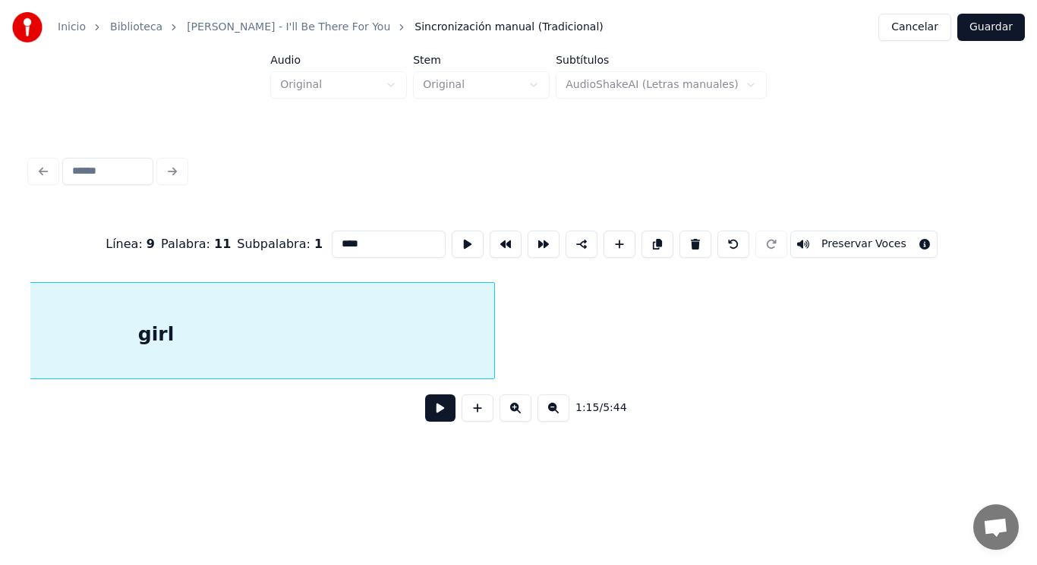
scroll to position [0, 80010]
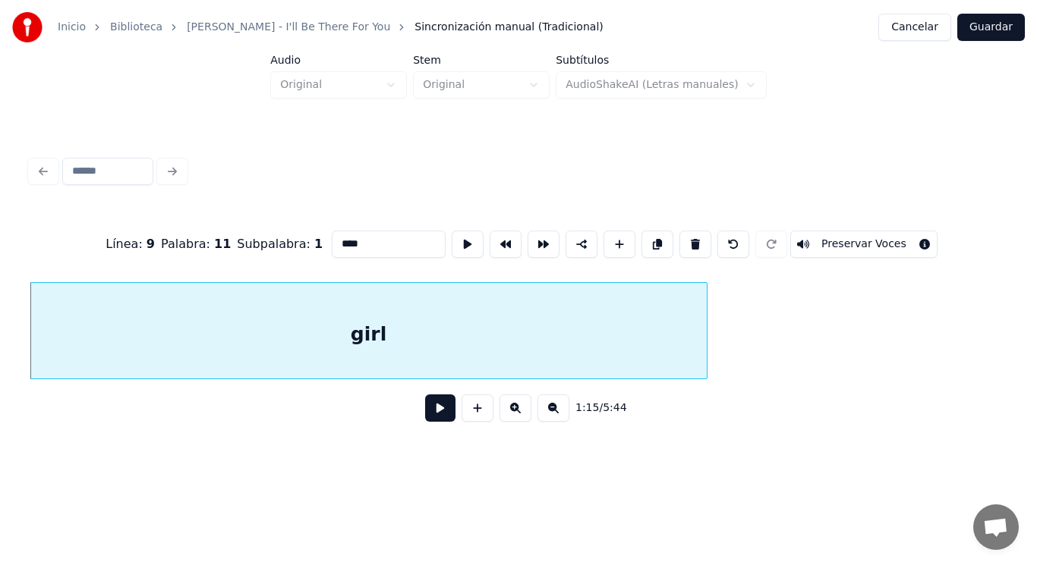
click at [430, 420] on button at bounding box center [440, 408] width 30 height 27
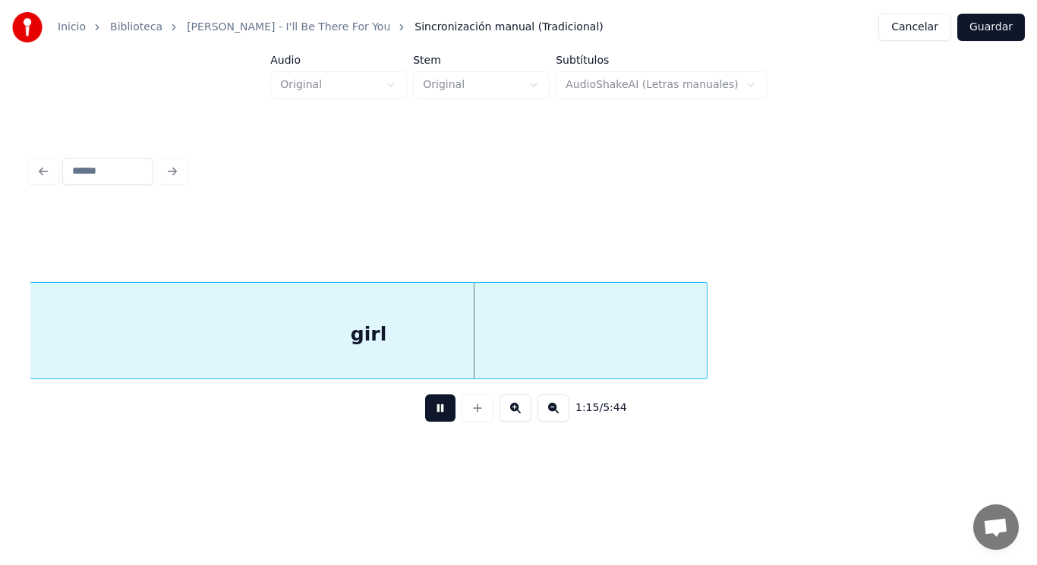
click at [430, 420] on button at bounding box center [440, 408] width 30 height 27
click at [420, 333] on div "girl" at bounding box center [368, 334] width 676 height 103
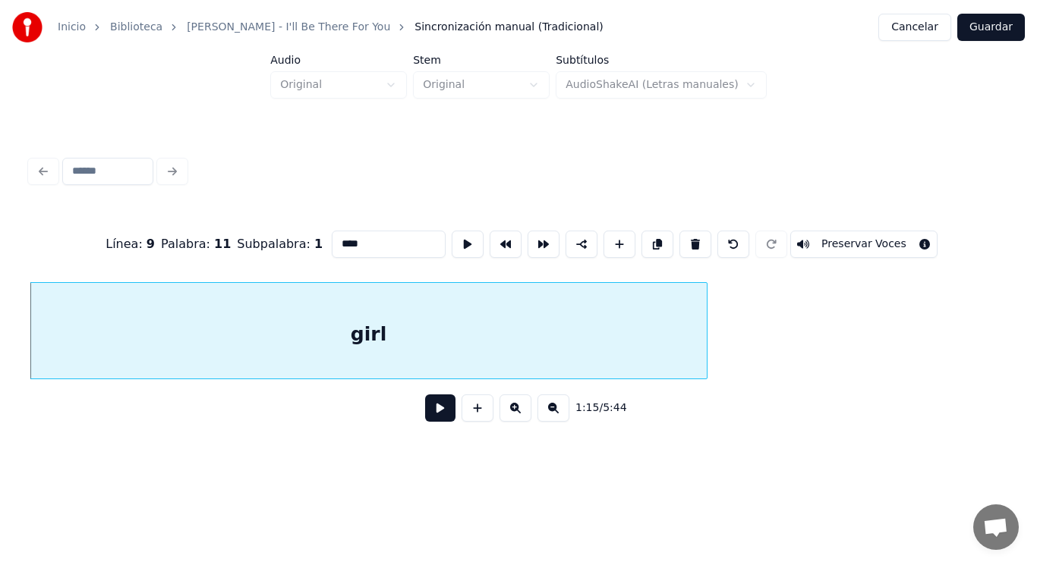
click at [425, 408] on button at bounding box center [440, 408] width 30 height 27
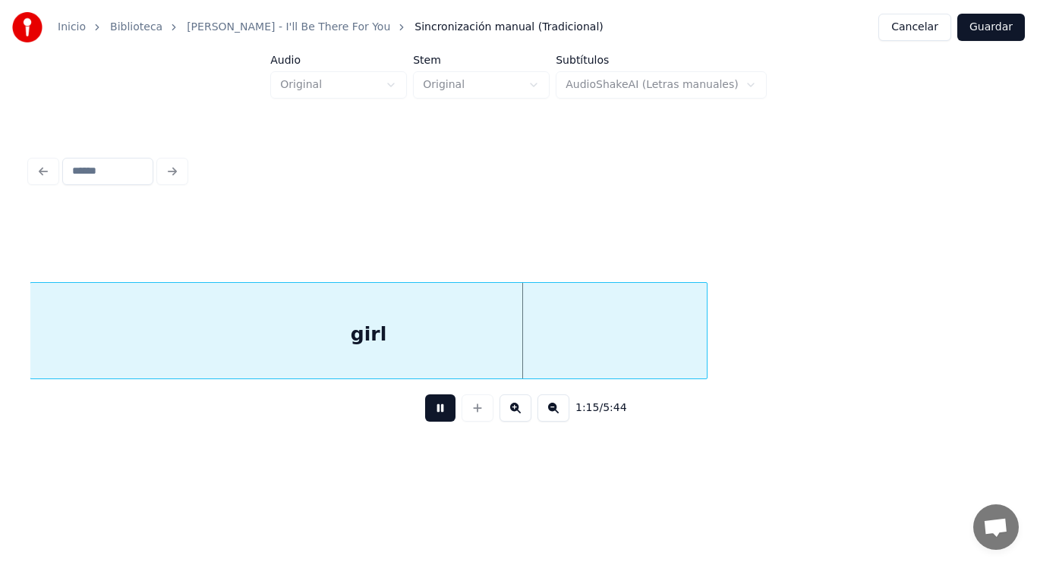
click at [425, 408] on button at bounding box center [440, 408] width 30 height 27
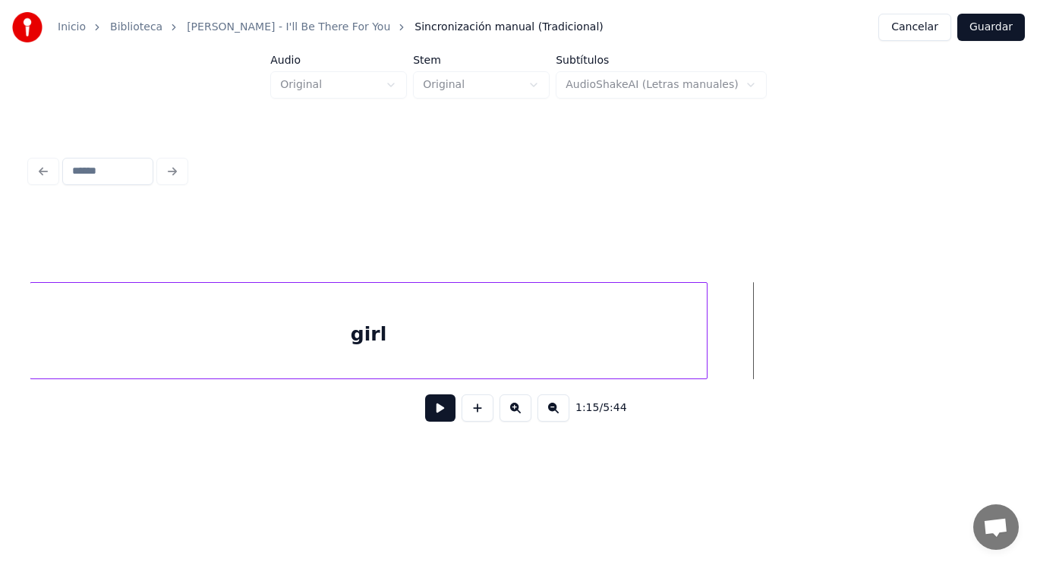
click at [434, 358] on div "girl" at bounding box center [368, 334] width 676 height 103
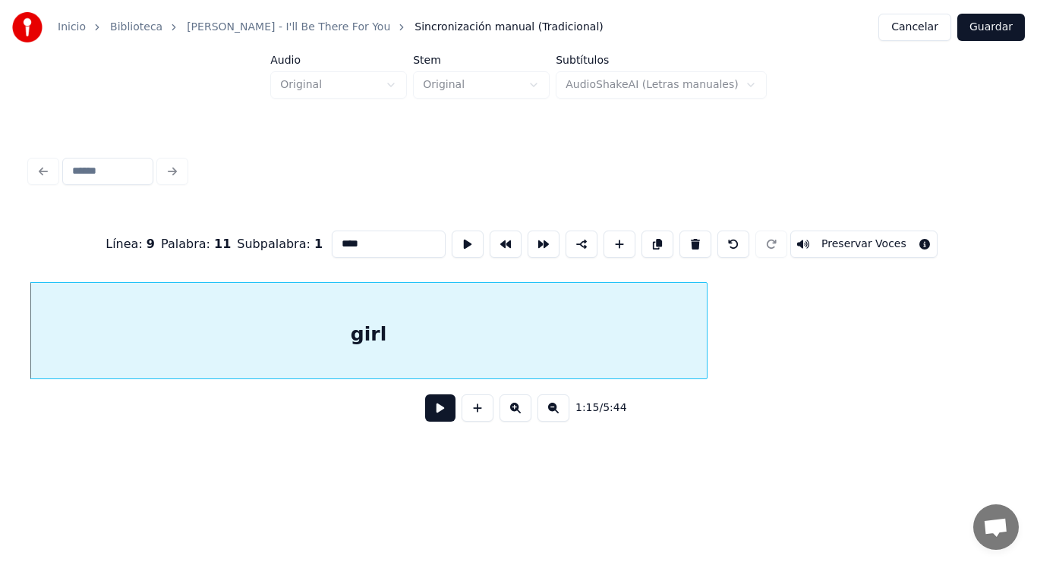
click at [430, 411] on button at bounding box center [440, 408] width 30 height 27
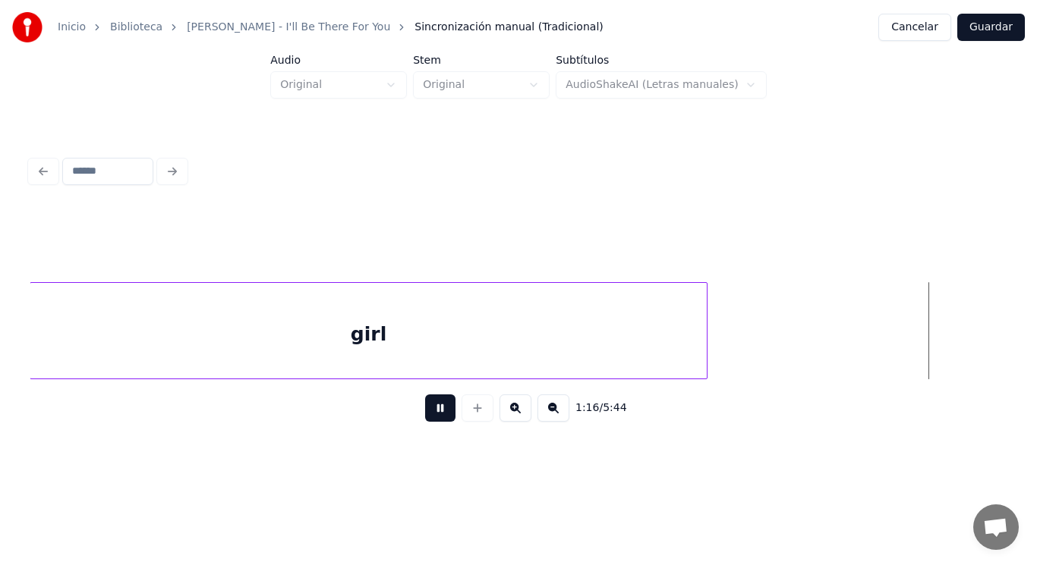
scroll to position [0, 80997]
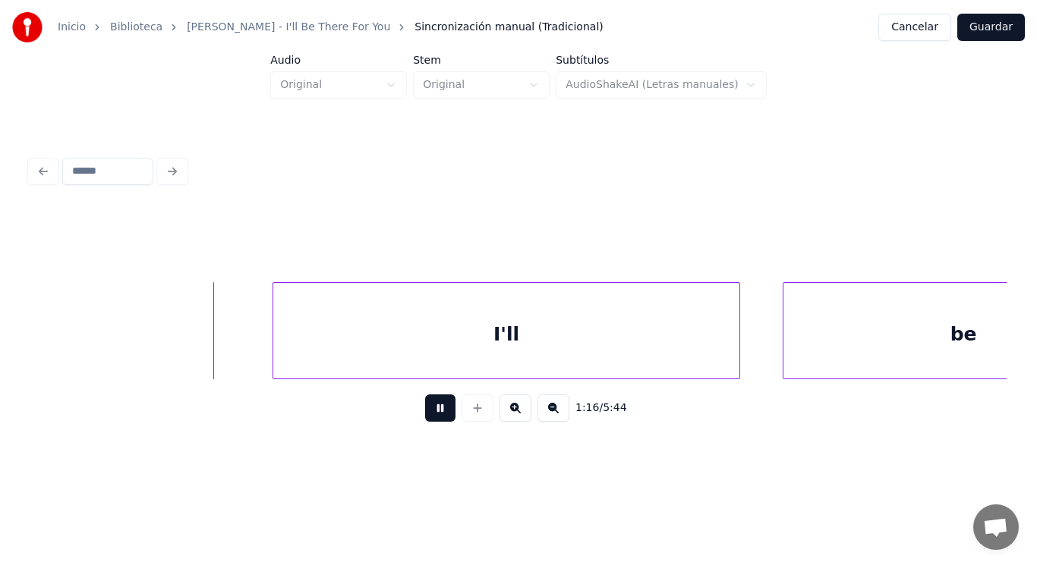
click at [430, 411] on button at bounding box center [440, 408] width 30 height 27
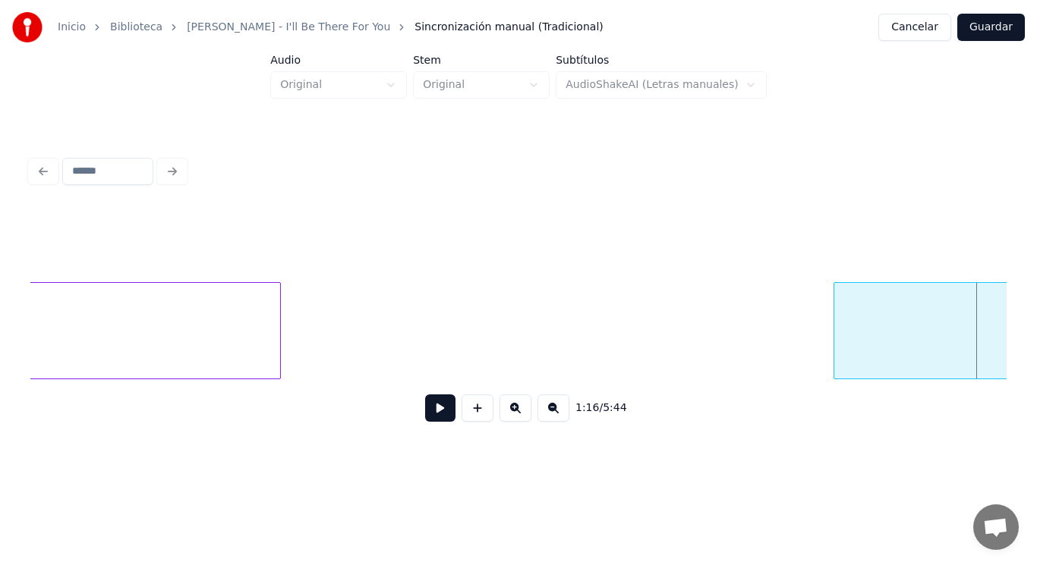
scroll to position [0, 80359]
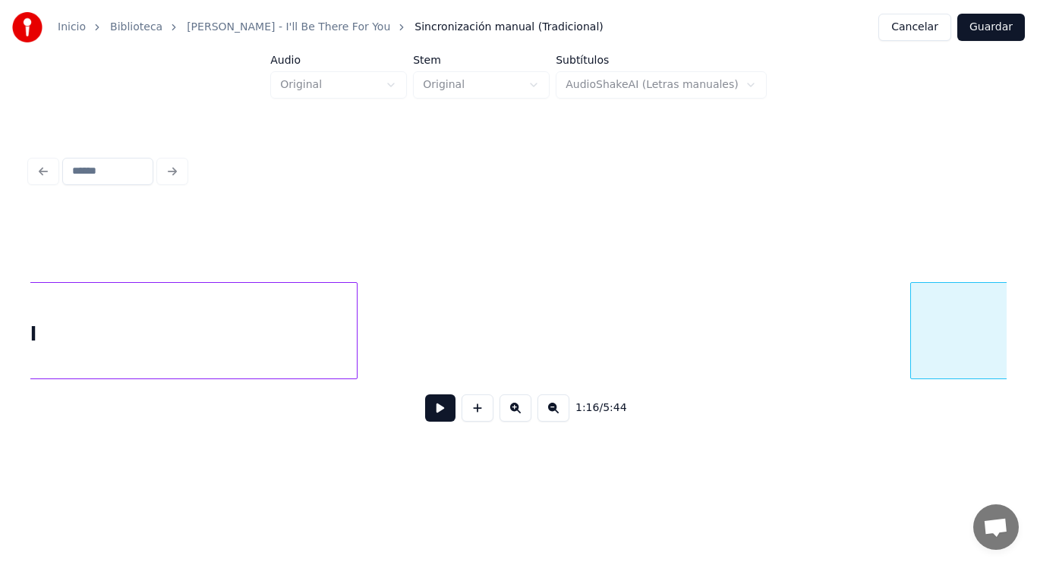
click at [140, 354] on div "girl" at bounding box center [18, 334] width 676 height 103
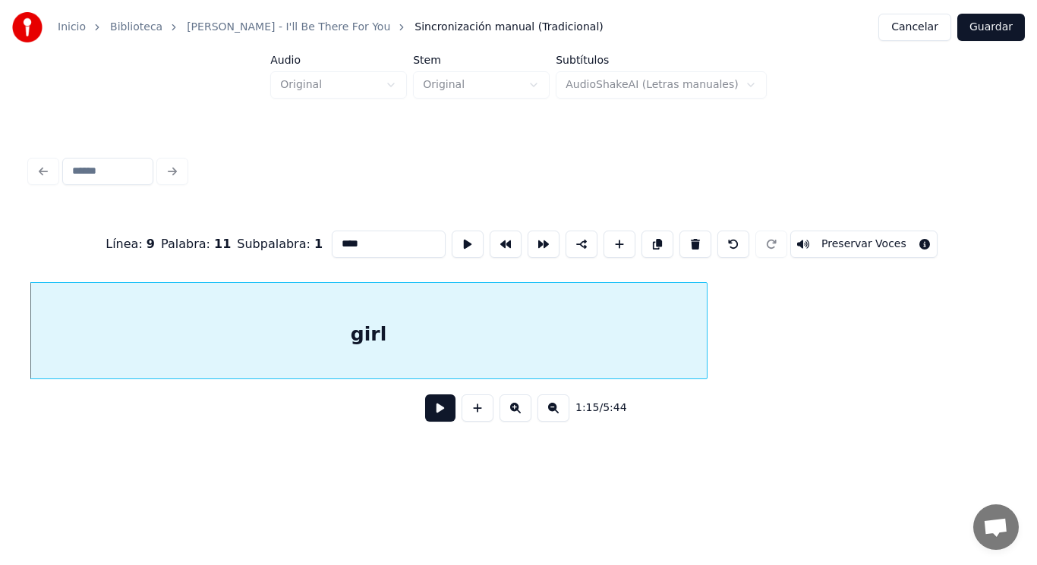
click at [334, 237] on input "****" at bounding box center [389, 244] width 114 height 27
type input "*****"
click at [425, 420] on button at bounding box center [440, 408] width 30 height 27
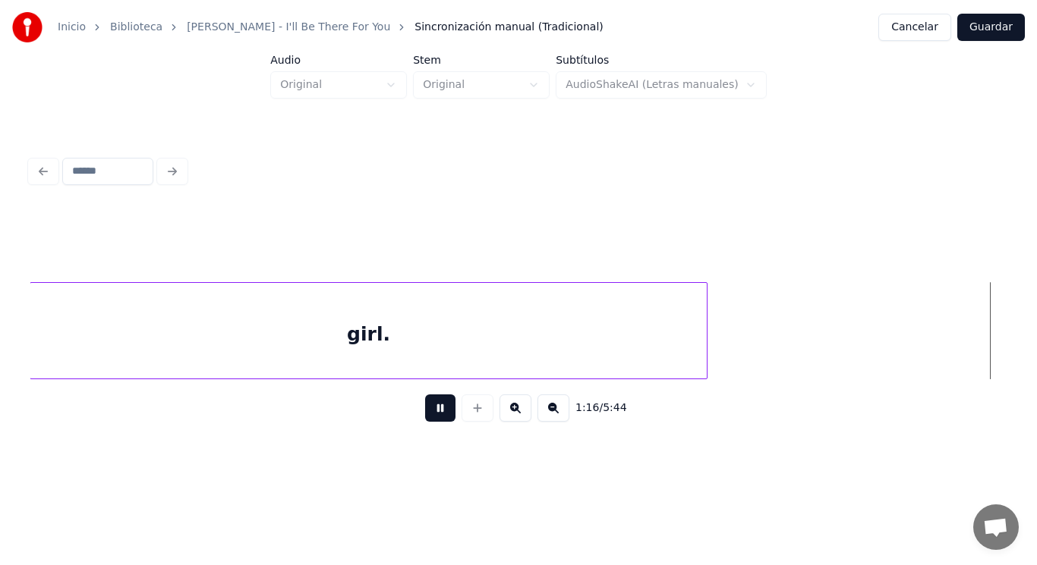
scroll to position [0, 80989]
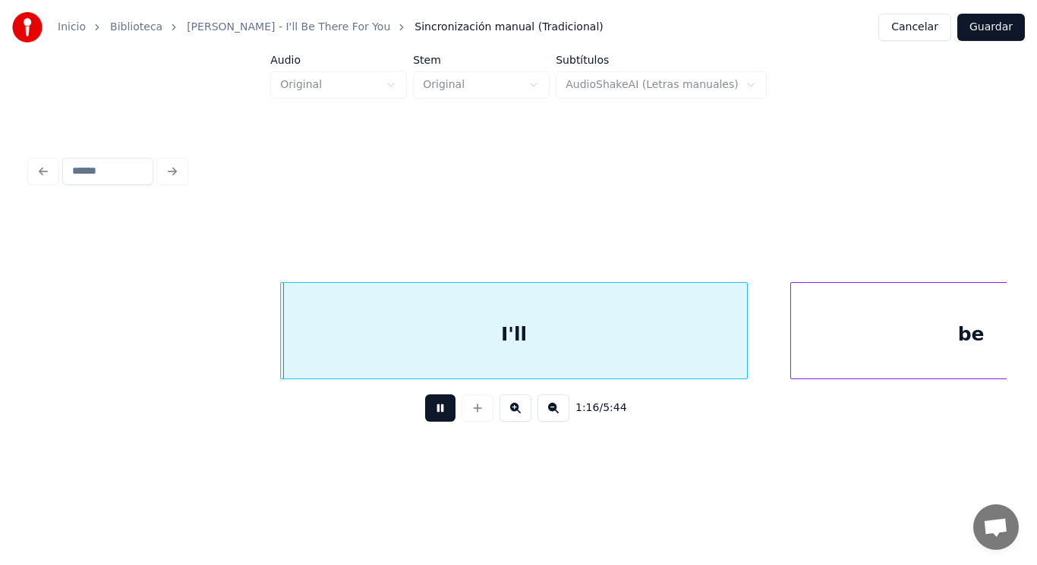
click at [425, 420] on button at bounding box center [440, 408] width 30 height 27
click at [253, 347] on div at bounding box center [252, 331] width 5 height 96
click at [425, 415] on button at bounding box center [440, 408] width 30 height 27
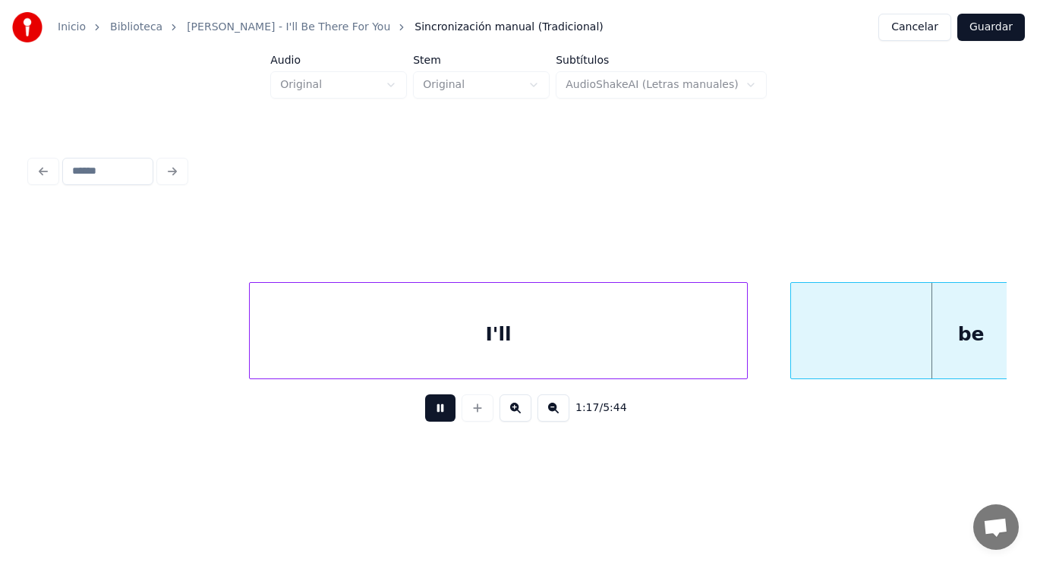
click at [425, 415] on button at bounding box center [440, 408] width 30 height 27
click at [423, 354] on div "I'll" at bounding box center [498, 334] width 497 height 103
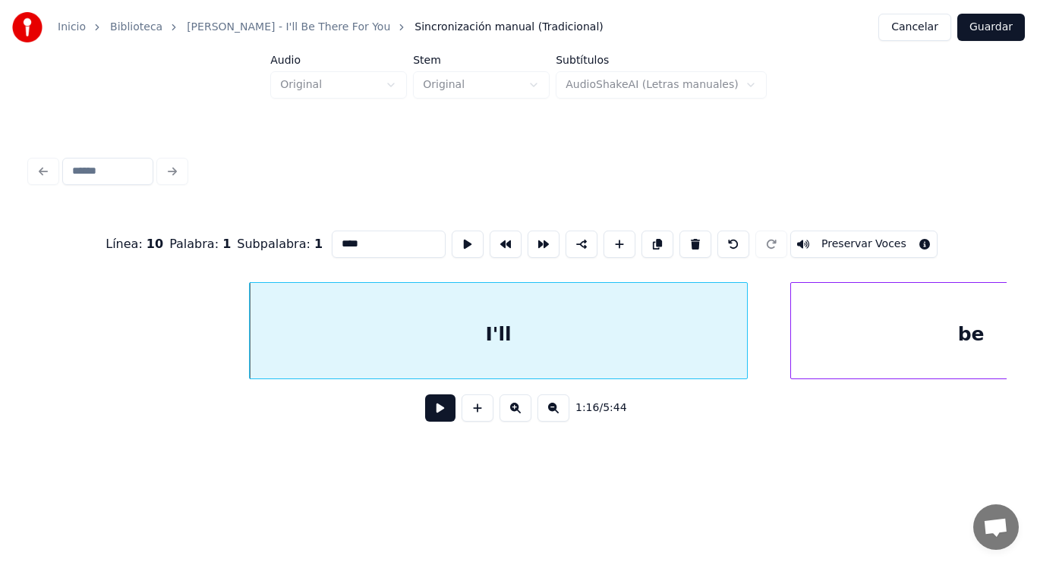
click at [427, 409] on button at bounding box center [440, 408] width 30 height 27
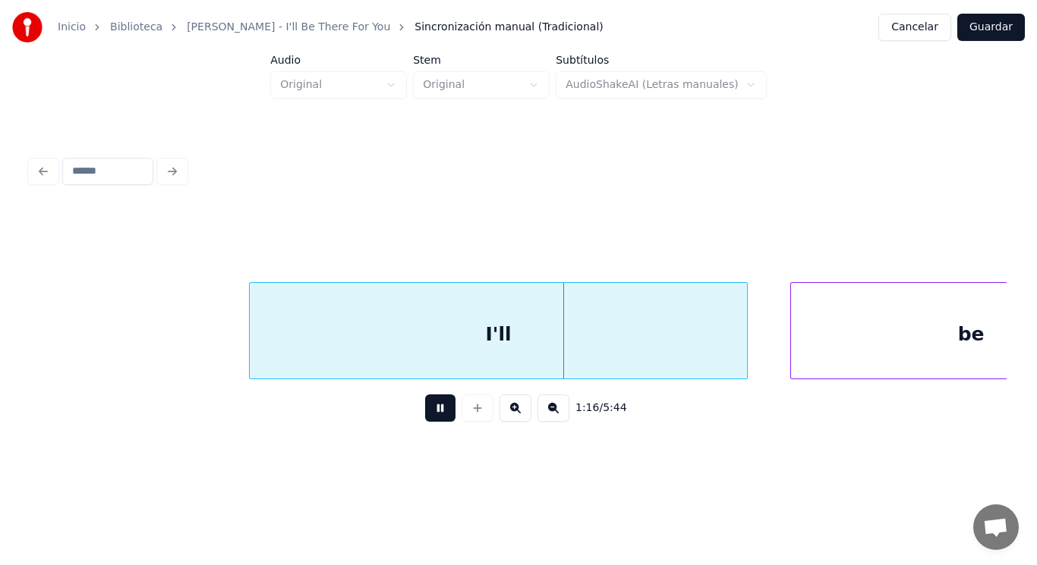
click at [427, 409] on button at bounding box center [440, 408] width 30 height 27
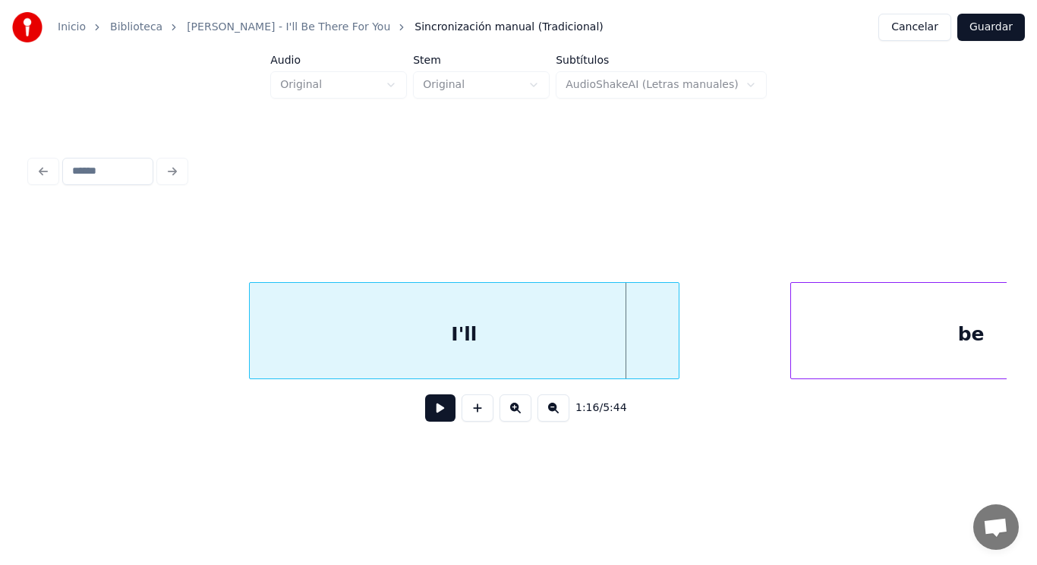
click at [674, 354] on div at bounding box center [676, 331] width 5 height 96
click at [436, 419] on button at bounding box center [440, 408] width 30 height 27
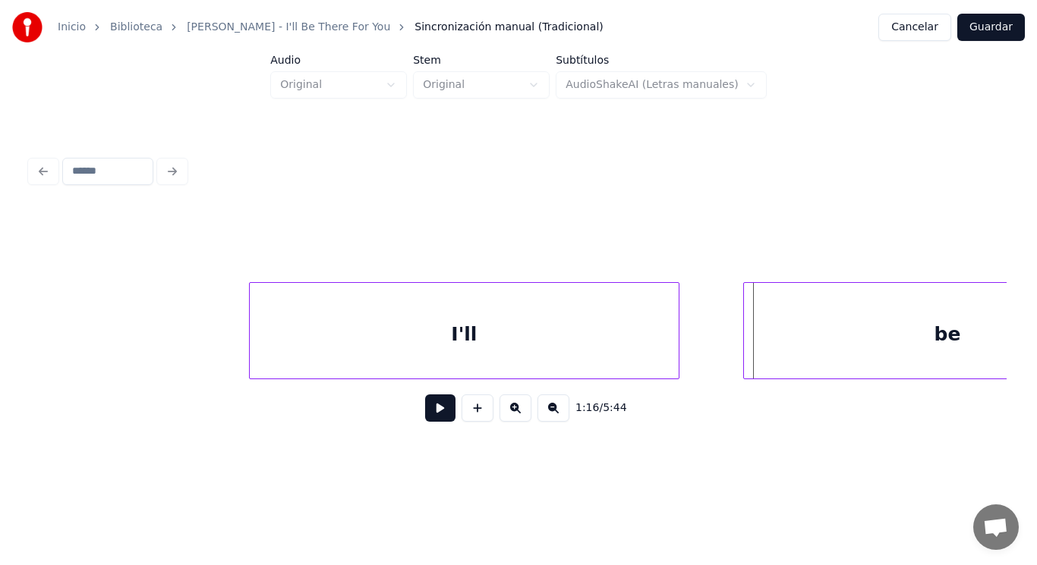
click at [745, 350] on div at bounding box center [746, 331] width 5 height 96
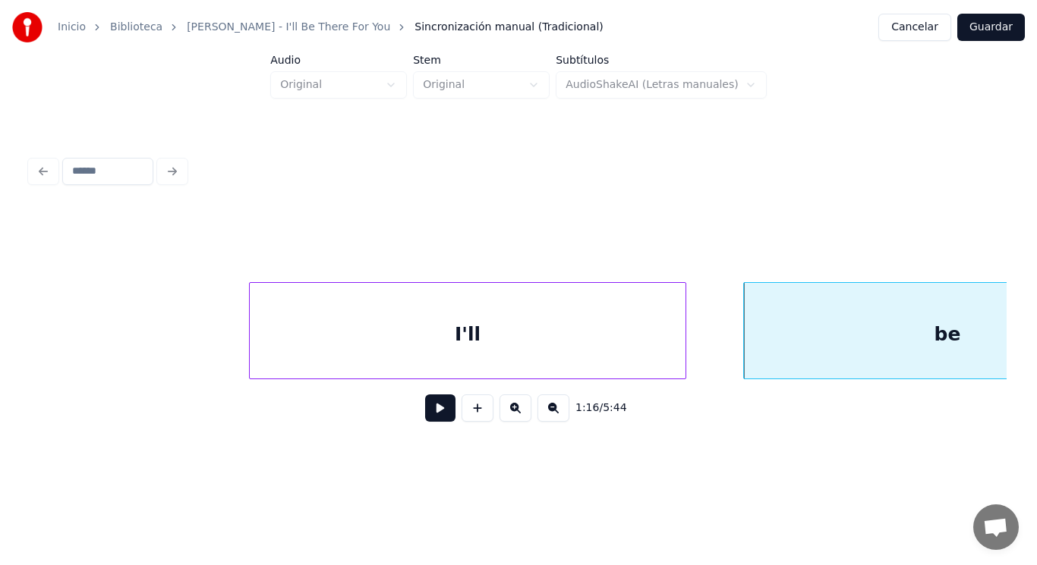
click at [684, 352] on div at bounding box center [683, 331] width 5 height 96
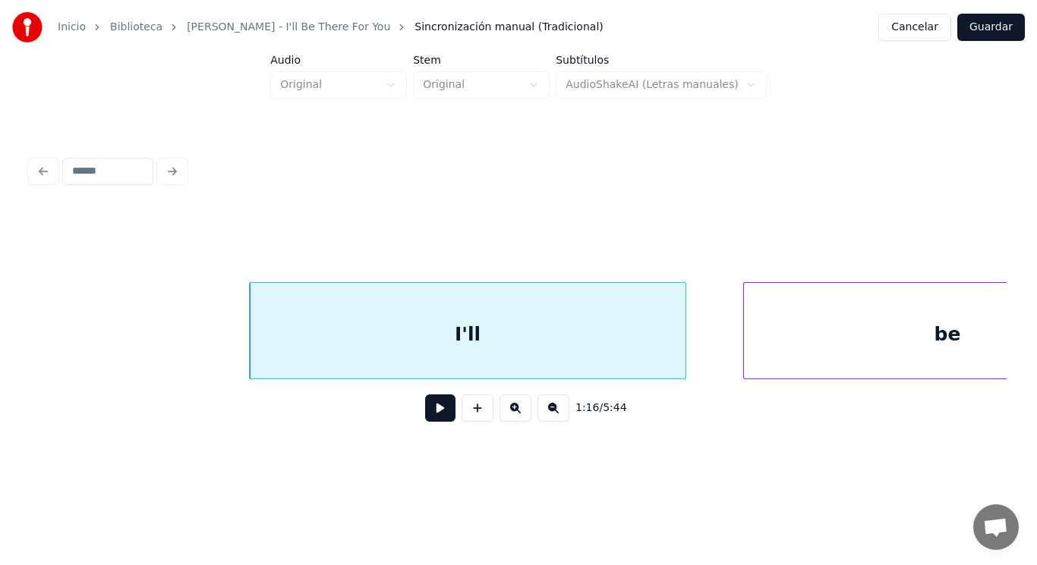
click at [427, 411] on button at bounding box center [440, 408] width 30 height 27
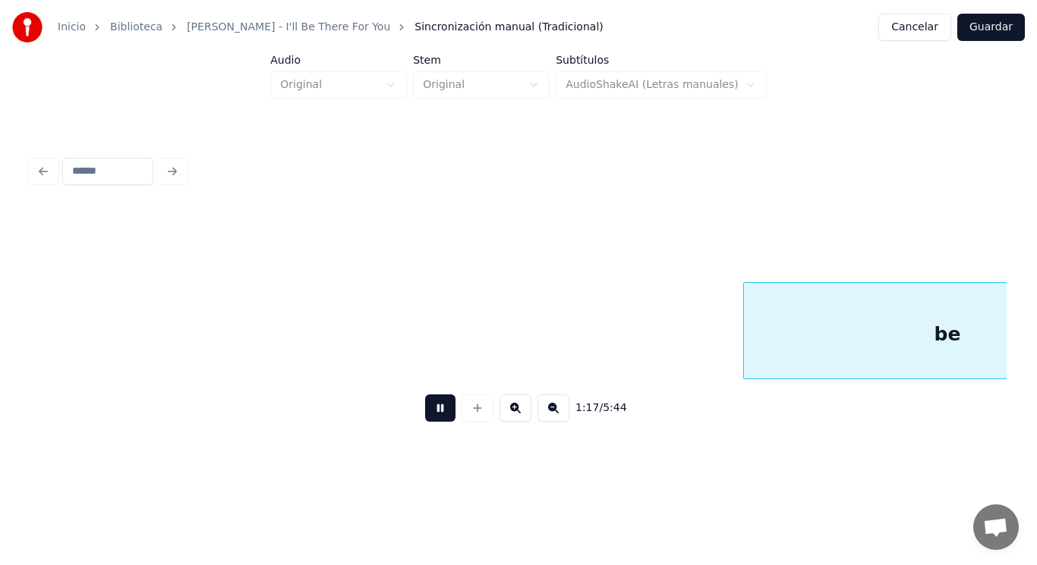
scroll to position [0, 81973]
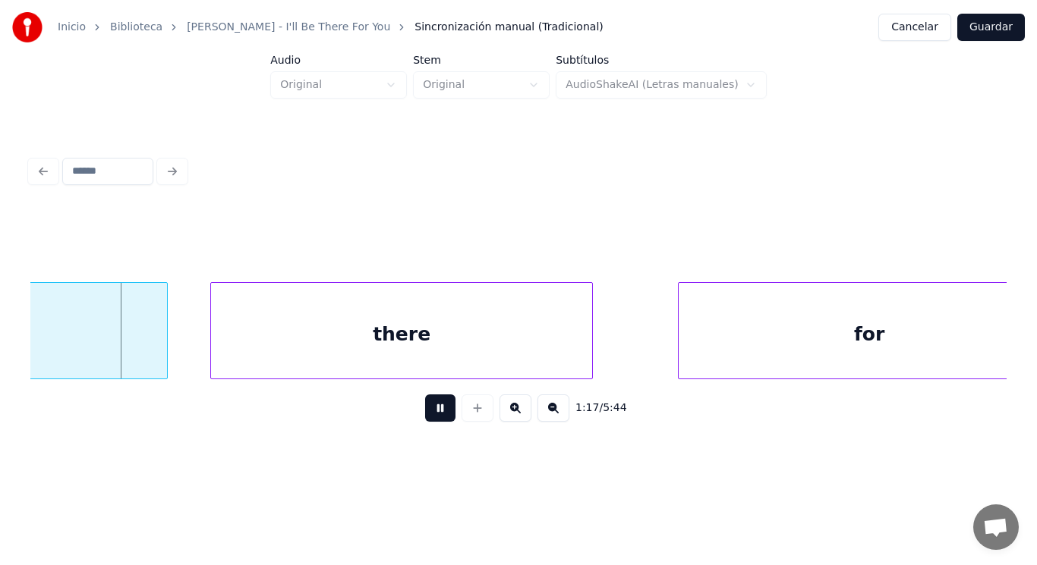
click at [427, 411] on button at bounding box center [440, 408] width 30 height 27
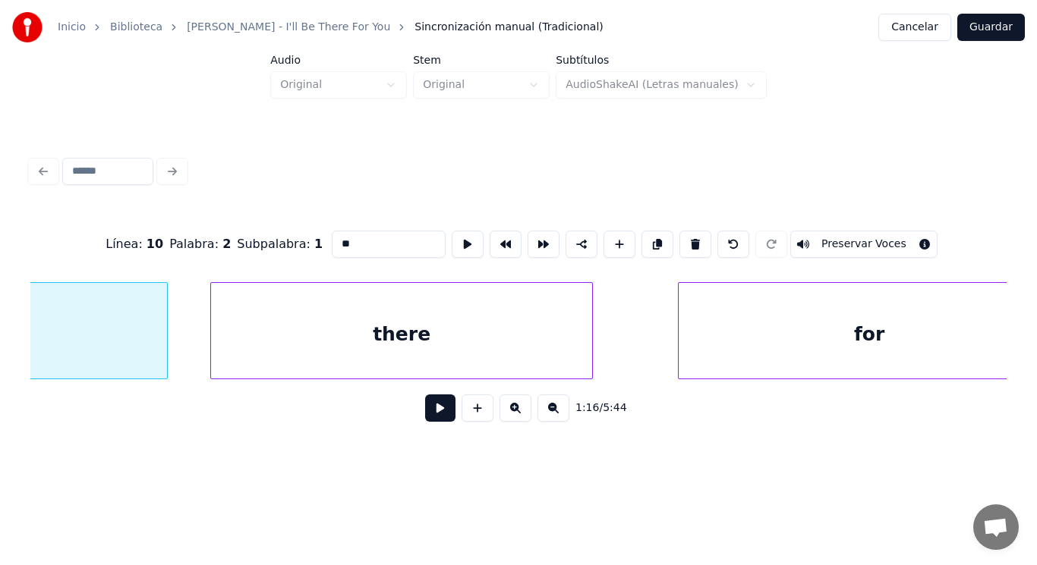
scroll to position [0, 81703]
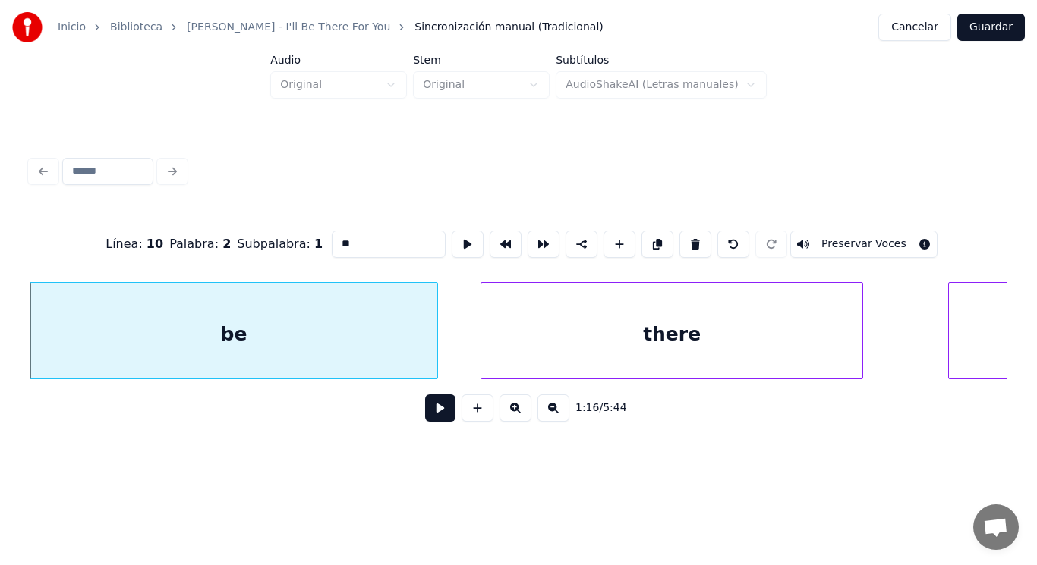
click at [433, 418] on button at bounding box center [440, 408] width 30 height 27
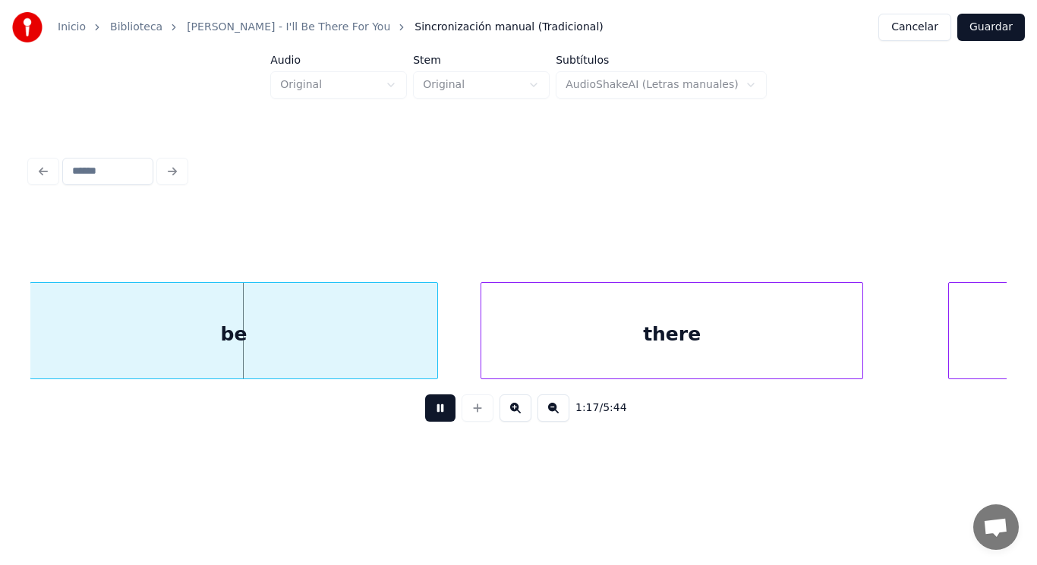
click at [433, 418] on button at bounding box center [440, 408] width 30 height 27
click at [430, 411] on button at bounding box center [440, 408] width 30 height 27
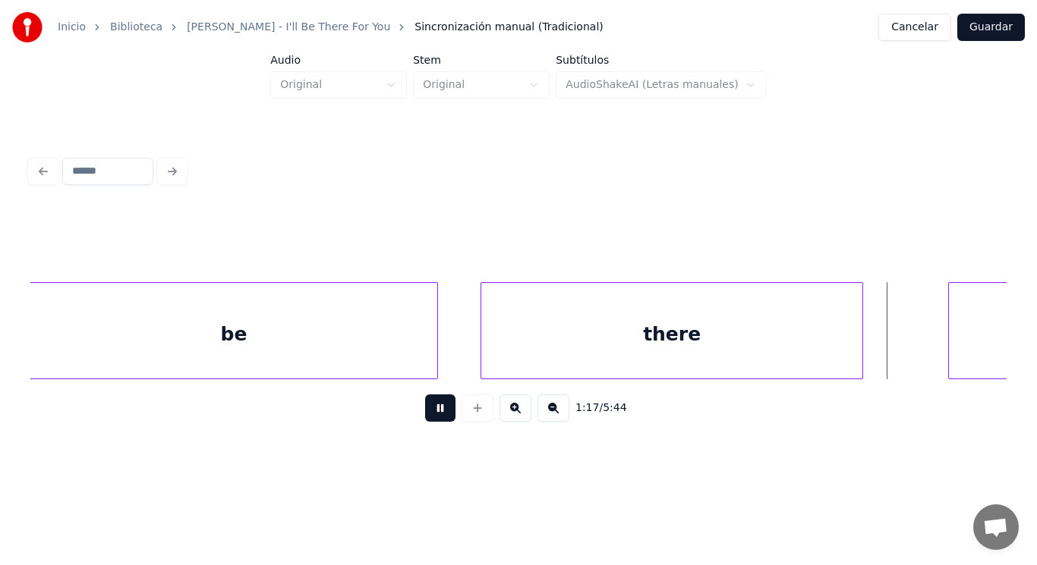
click at [430, 411] on button at bounding box center [440, 408] width 30 height 27
click at [913, 353] on div at bounding box center [913, 331] width 5 height 96
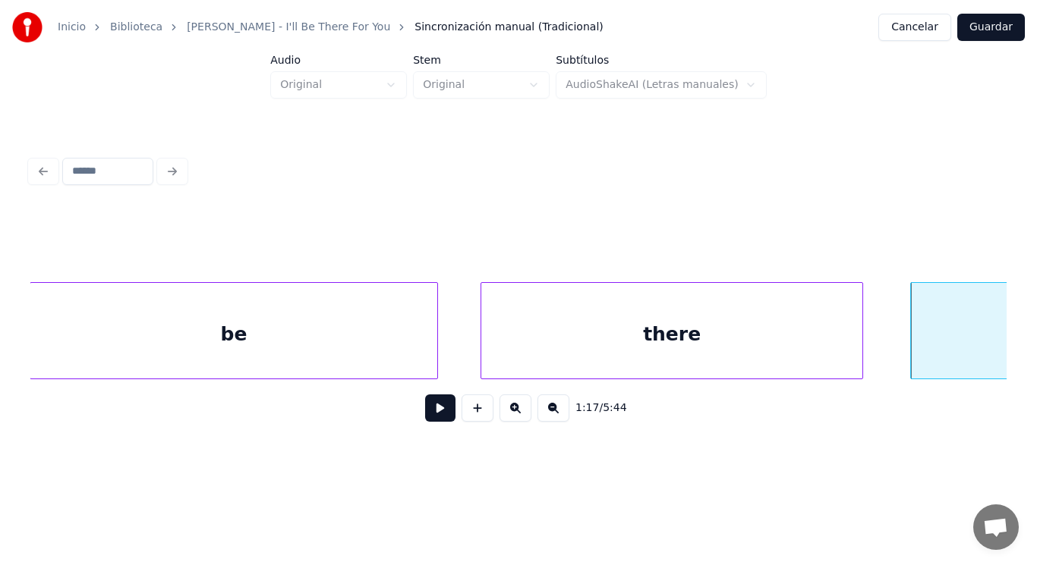
click at [434, 413] on button at bounding box center [440, 408] width 30 height 27
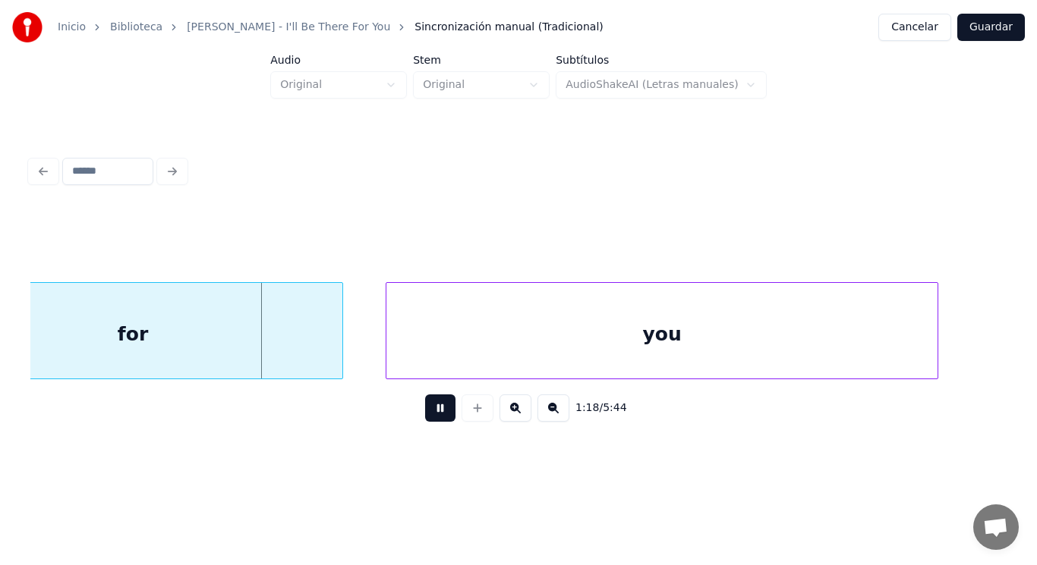
click at [434, 413] on button at bounding box center [440, 408] width 30 height 27
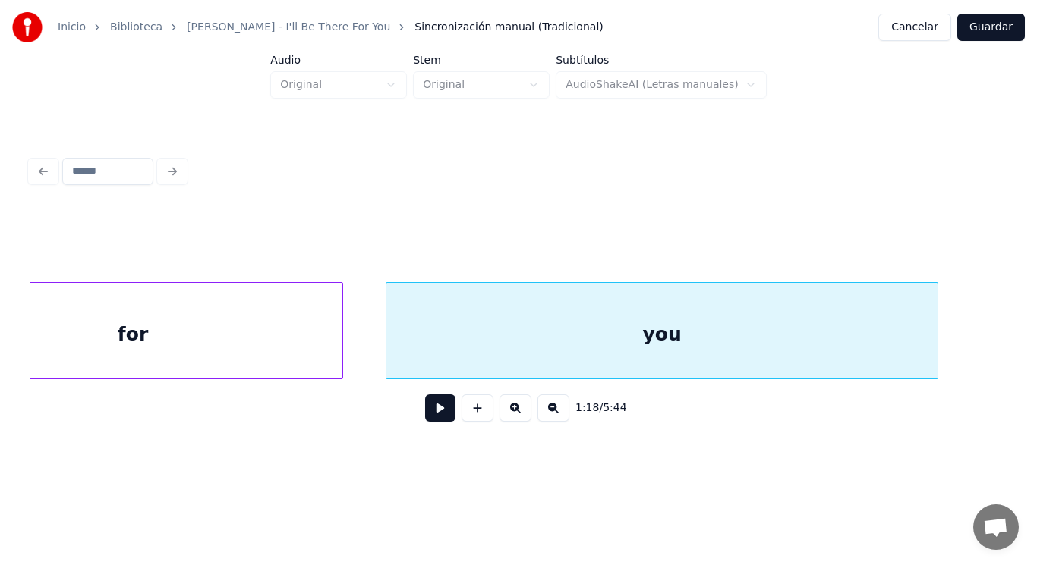
click at [301, 343] on div "for" at bounding box center [132, 334] width 419 height 103
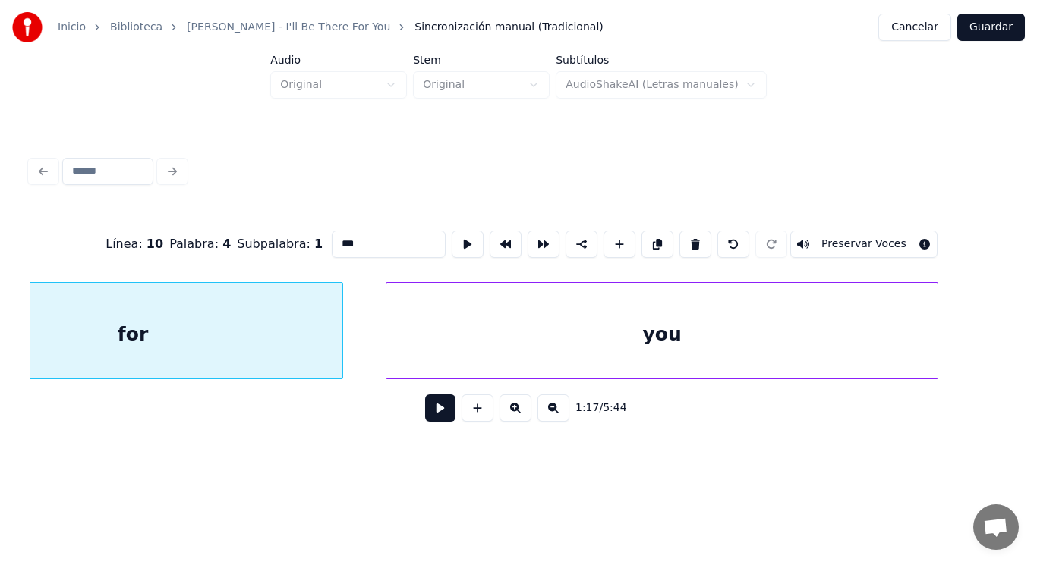
scroll to position [0, 82583]
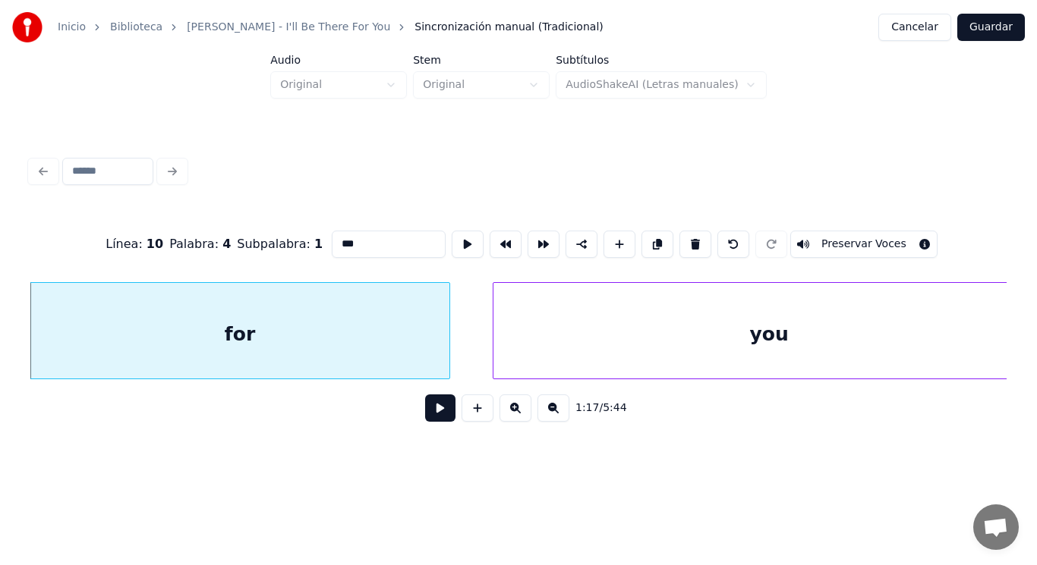
click at [430, 417] on button at bounding box center [440, 408] width 30 height 27
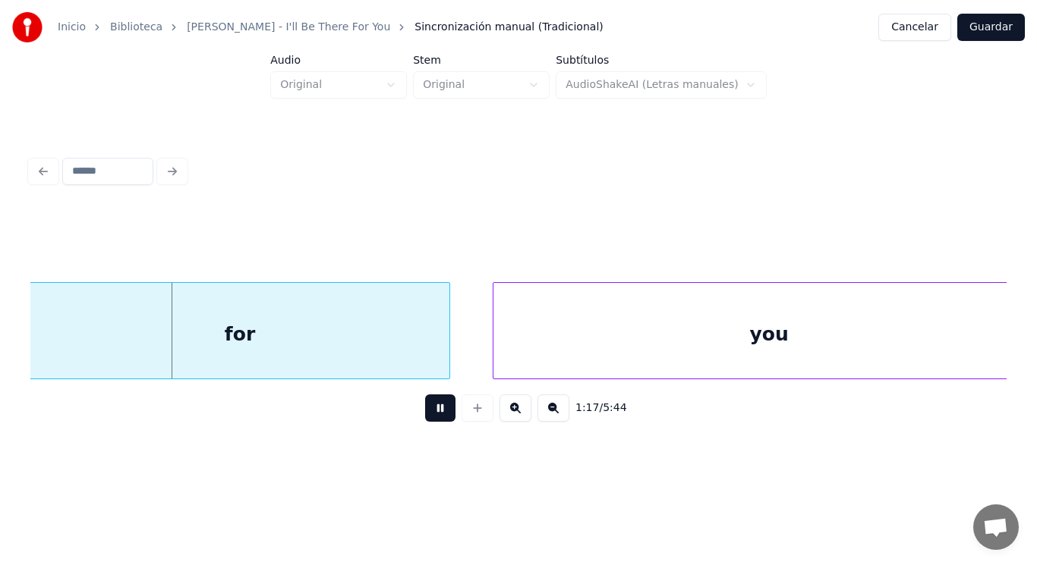
click at [430, 417] on button at bounding box center [440, 408] width 30 height 27
click at [417, 360] on div at bounding box center [419, 331] width 5 height 96
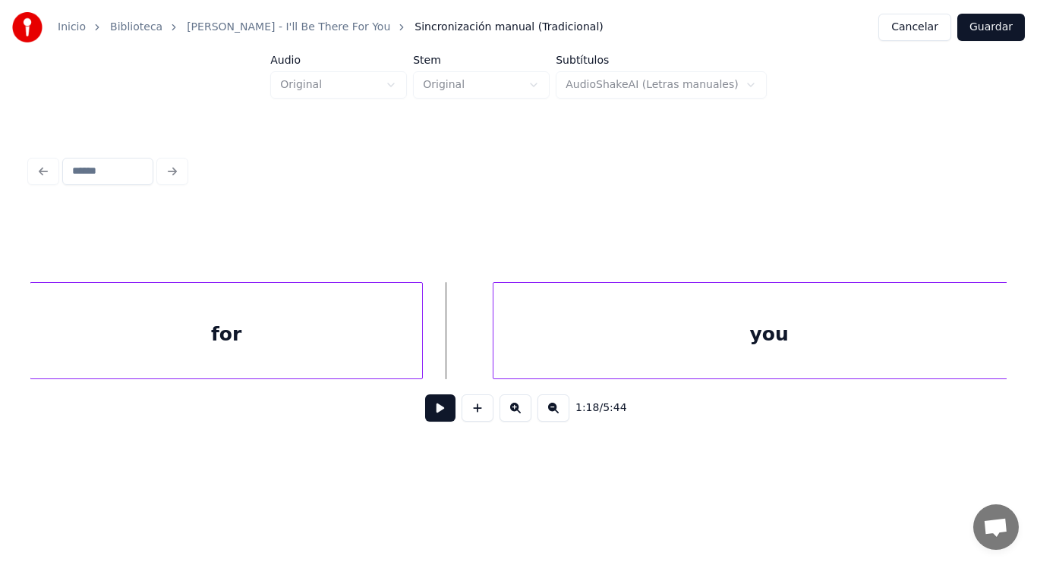
click at [431, 414] on button at bounding box center [440, 408] width 30 height 27
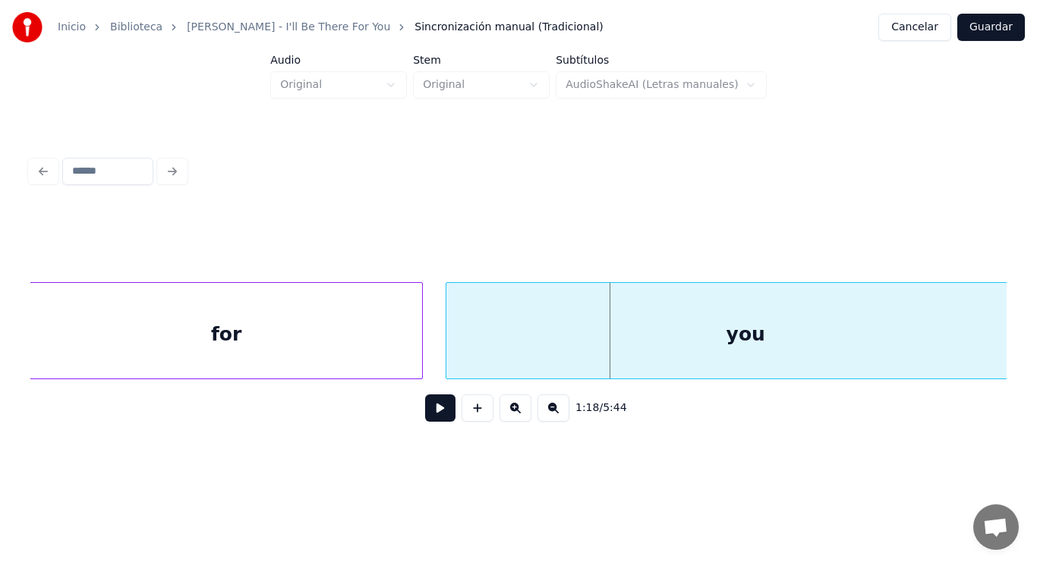
click at [450, 353] on div at bounding box center [448, 331] width 5 height 96
click at [434, 419] on button at bounding box center [440, 408] width 30 height 27
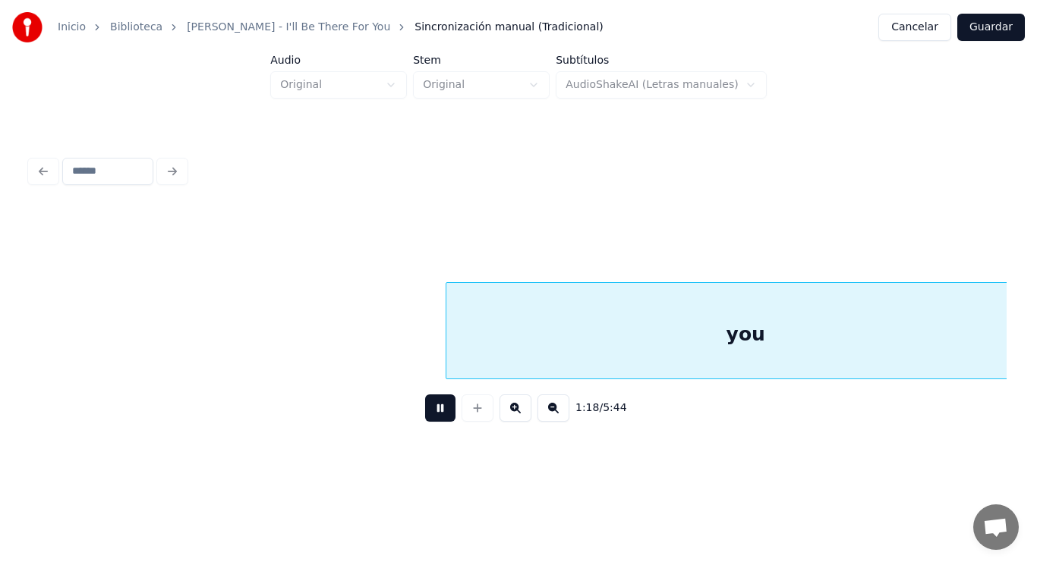
click at [434, 419] on button at bounding box center [440, 408] width 30 height 27
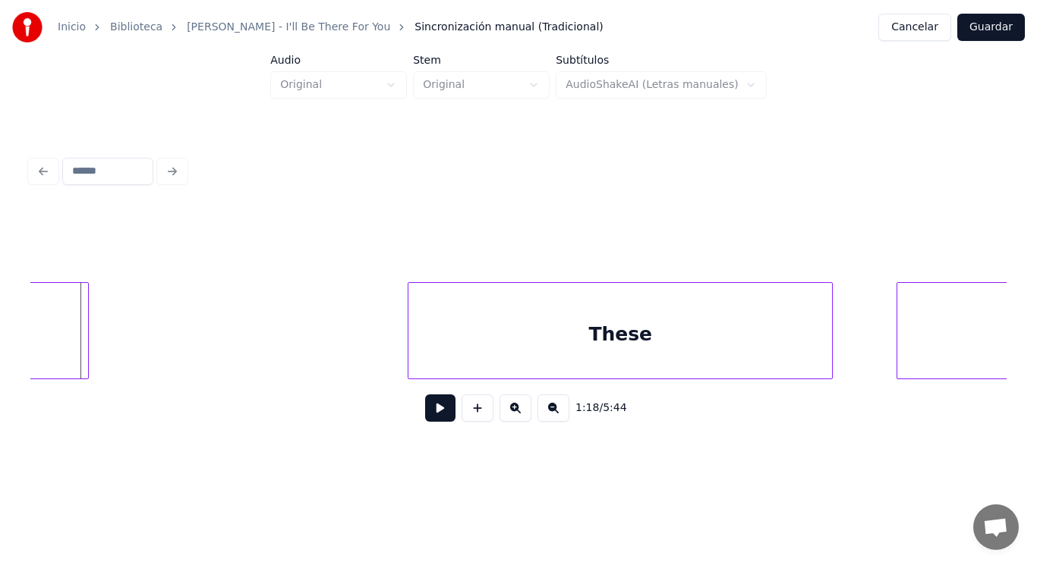
click at [85, 354] on div at bounding box center [85, 331] width 5 height 96
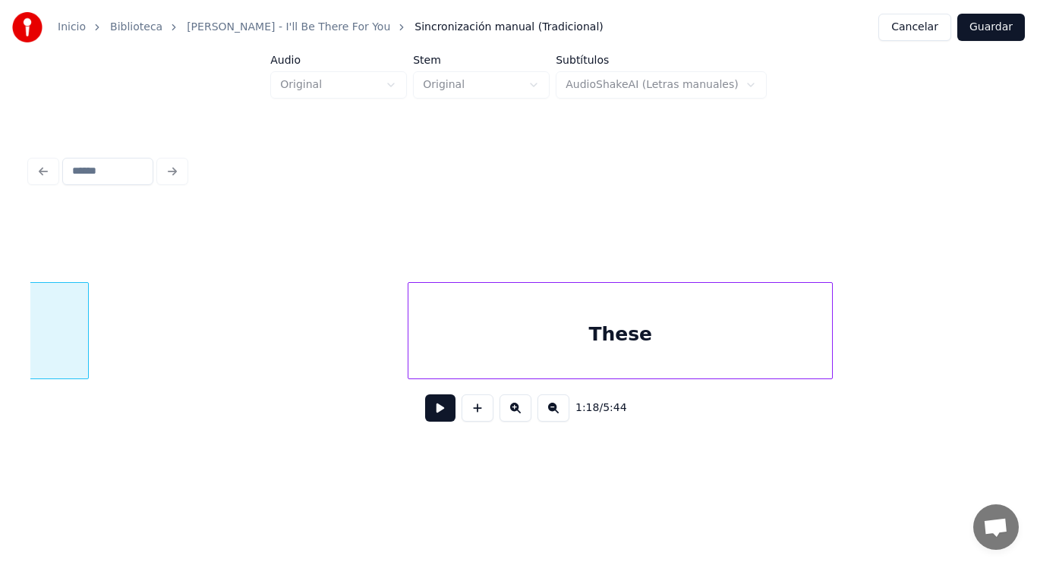
scroll to position [0, 82999]
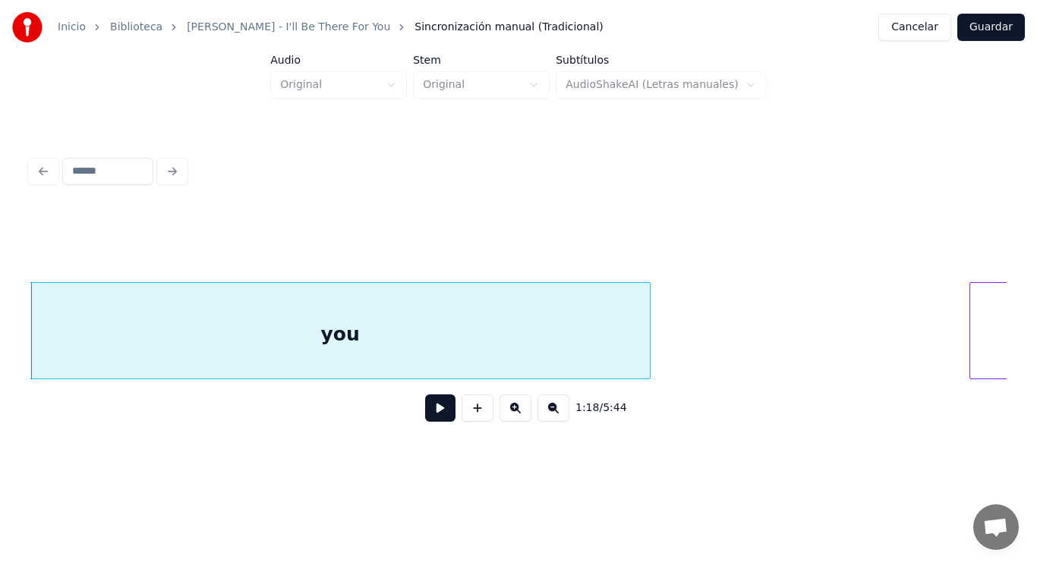
click at [429, 409] on button at bounding box center [440, 408] width 30 height 27
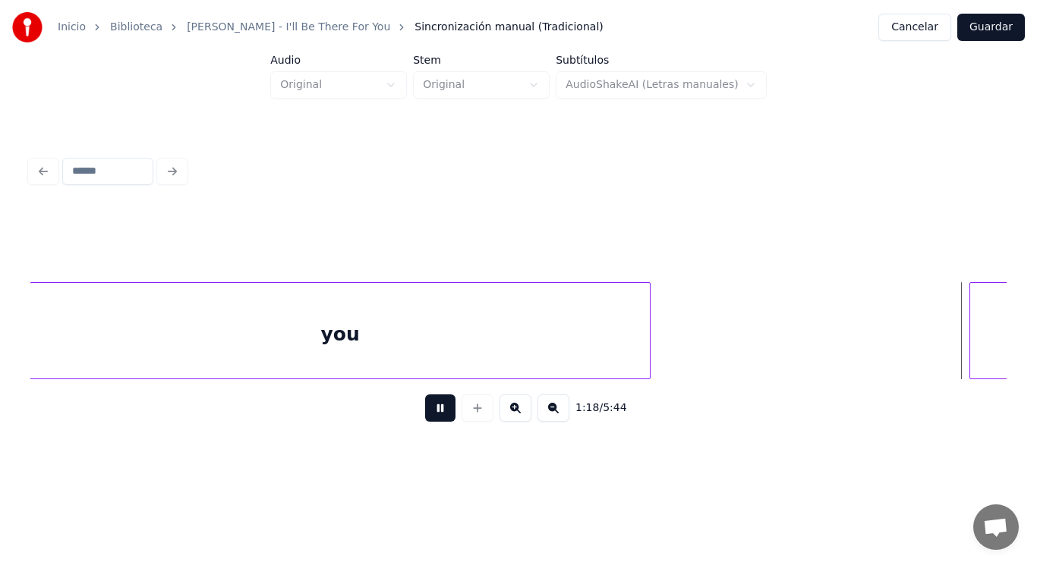
scroll to position [0, 83976]
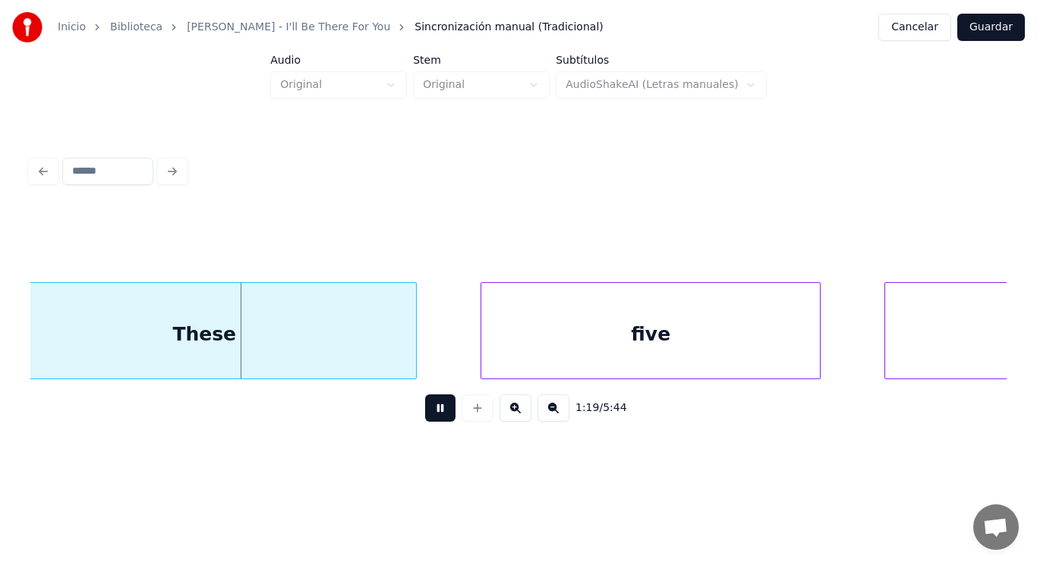
click at [429, 409] on button at bounding box center [440, 408] width 30 height 27
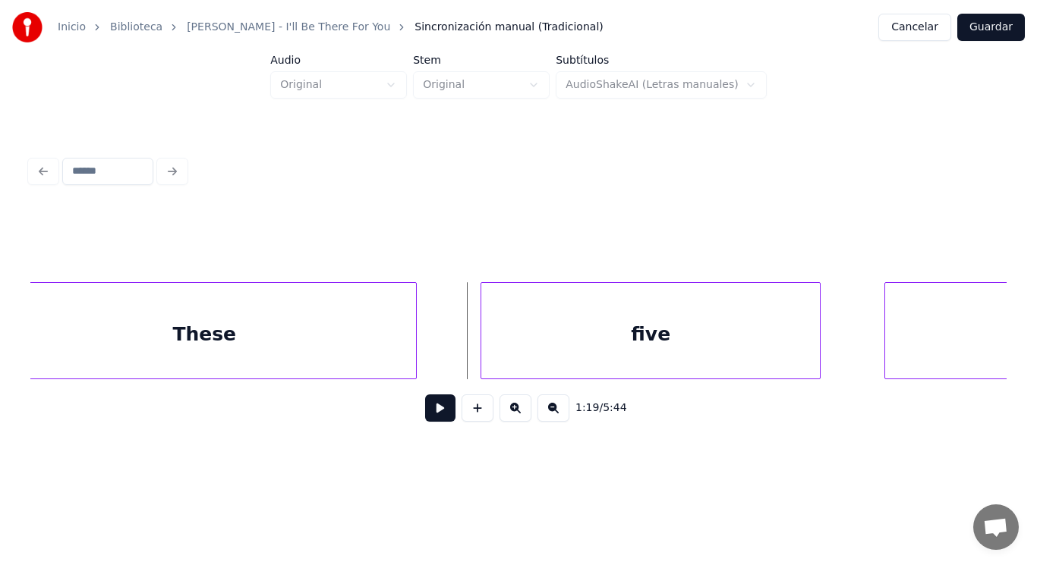
click at [389, 365] on div "These" at bounding box center [203, 334] width 423 height 103
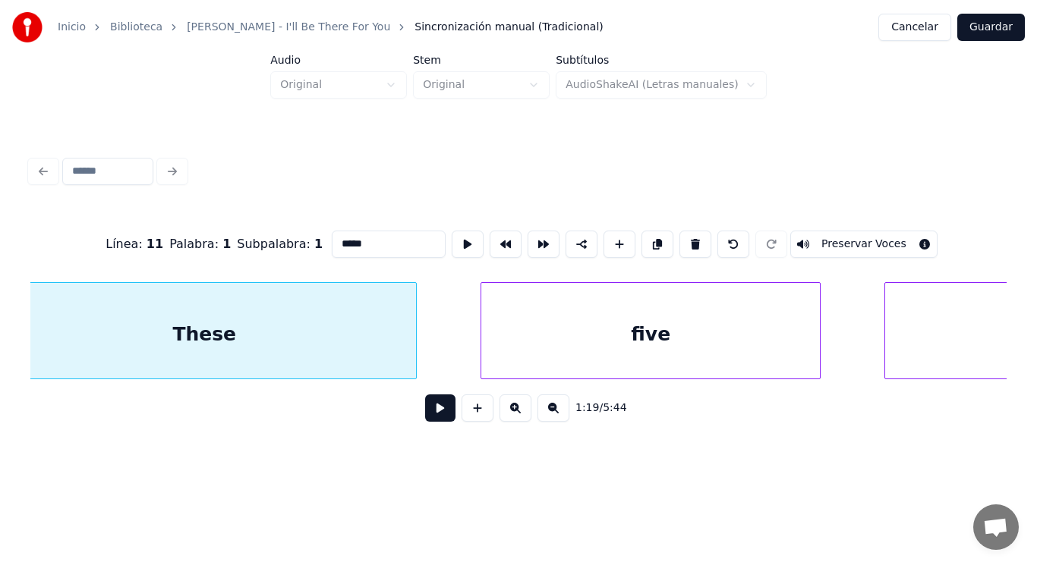
scroll to position [0, 83939]
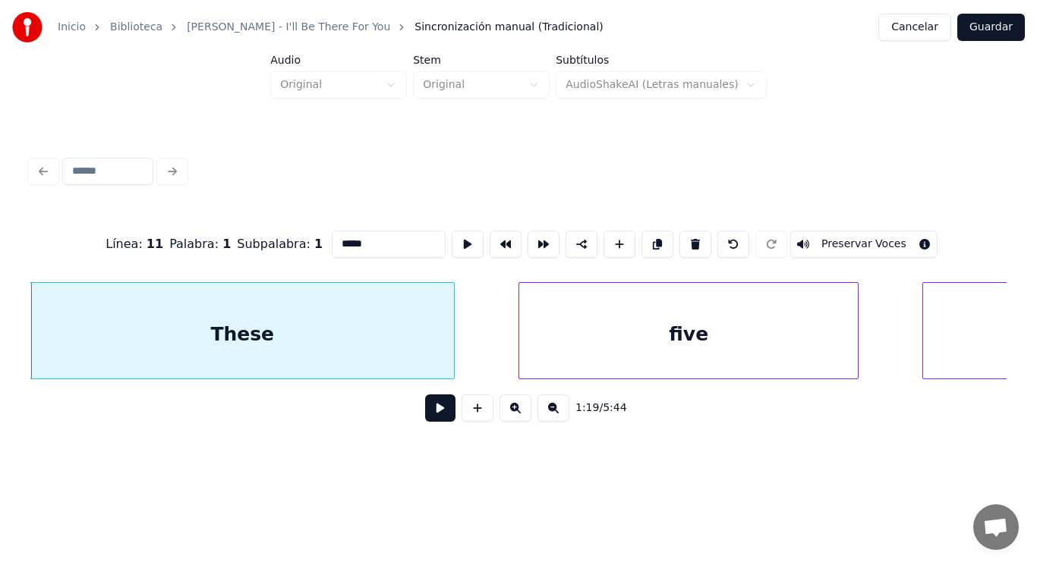
click at [427, 422] on button at bounding box center [440, 408] width 30 height 27
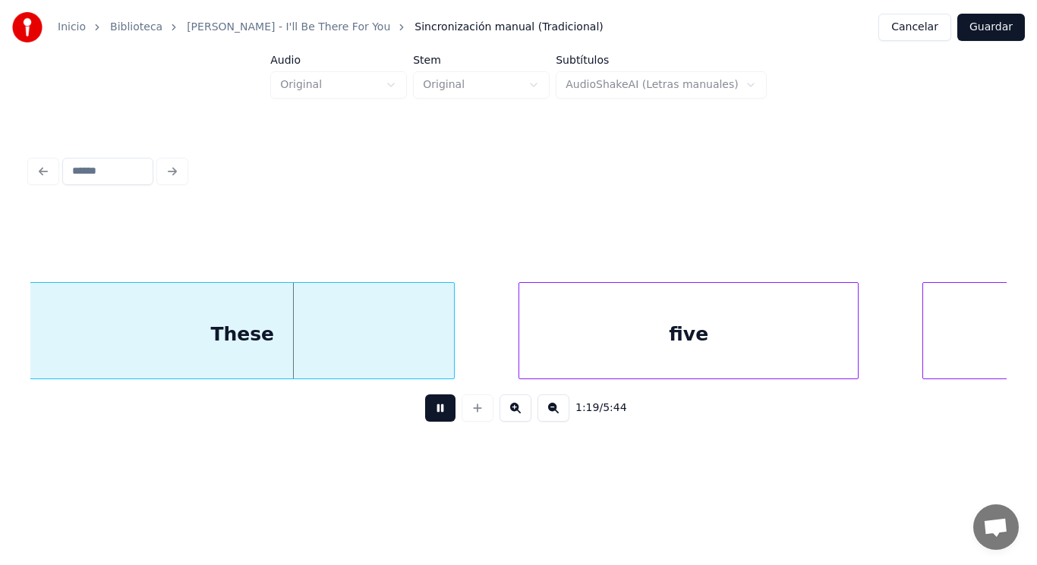
click at [427, 422] on button at bounding box center [440, 408] width 30 height 27
click at [415, 355] on div at bounding box center [416, 331] width 5 height 96
click at [430, 406] on button at bounding box center [440, 408] width 30 height 27
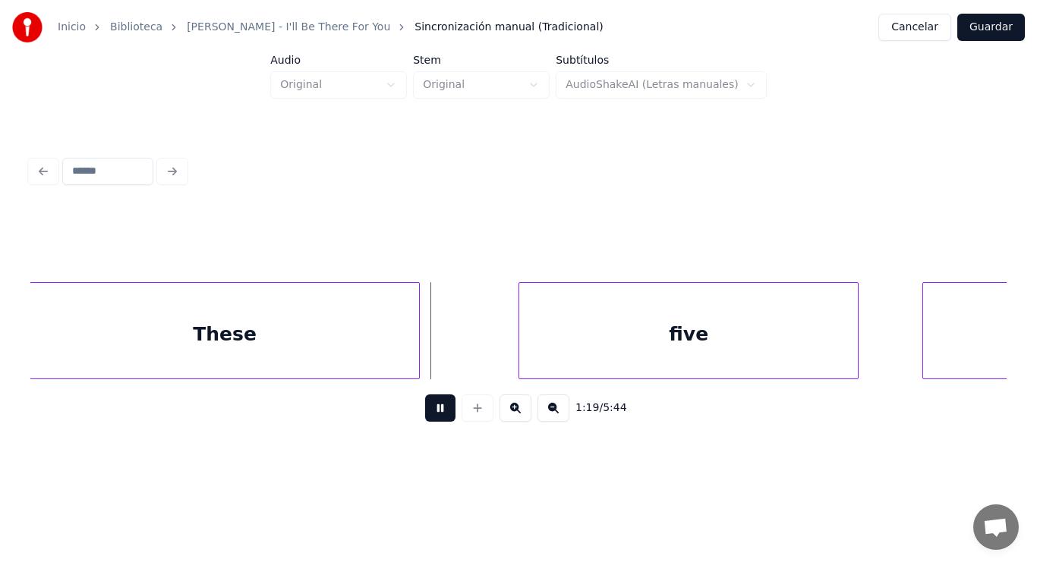
click at [430, 406] on button at bounding box center [440, 408] width 30 height 27
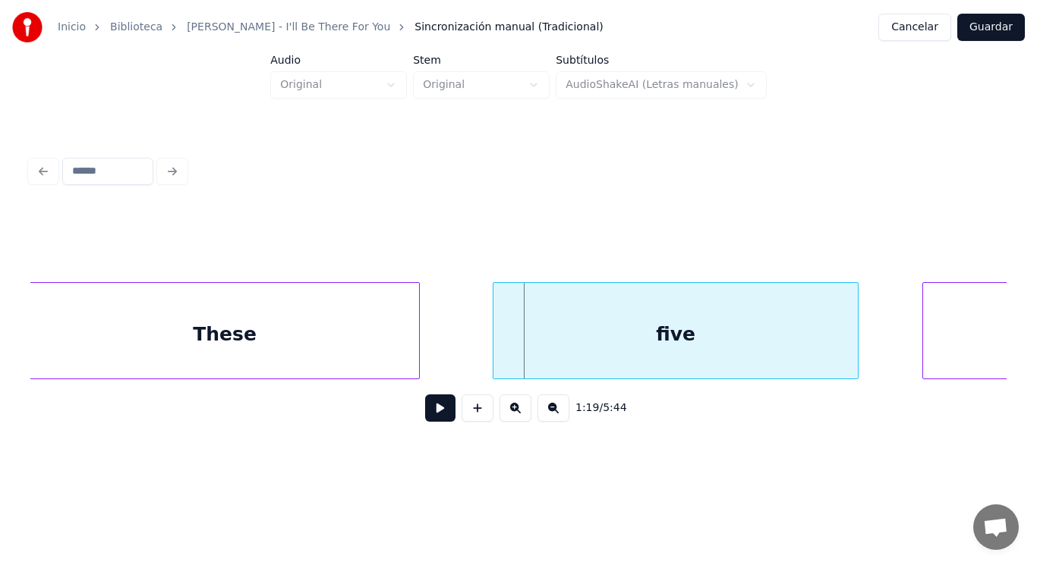
click at [495, 354] on div at bounding box center [495, 331] width 5 height 96
click at [434, 414] on button at bounding box center [440, 408] width 30 height 27
click at [849, 351] on div at bounding box center [847, 331] width 5 height 96
click at [437, 414] on button at bounding box center [440, 408] width 30 height 27
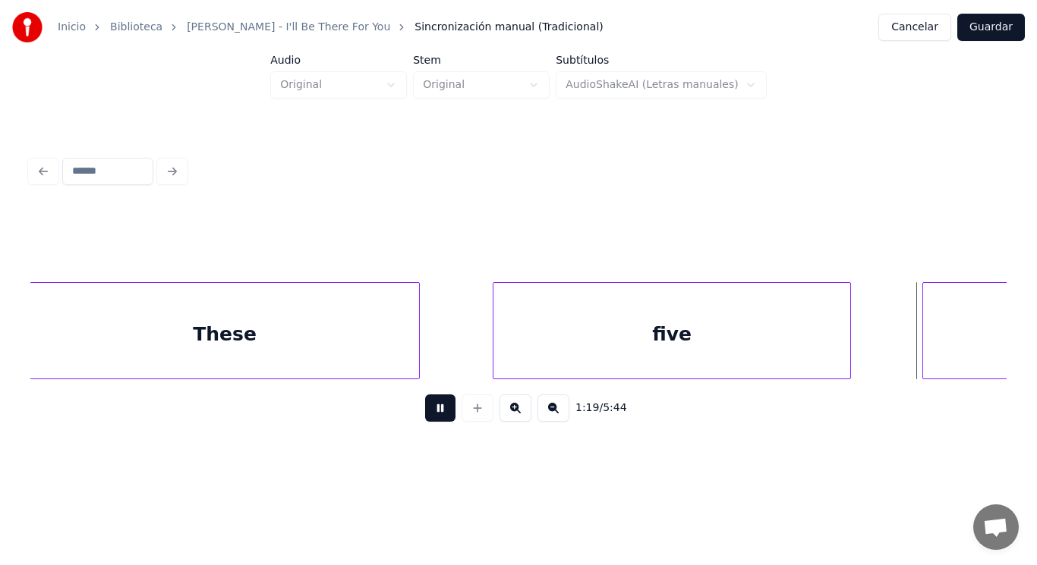
click at [437, 414] on button at bounding box center [440, 408] width 30 height 27
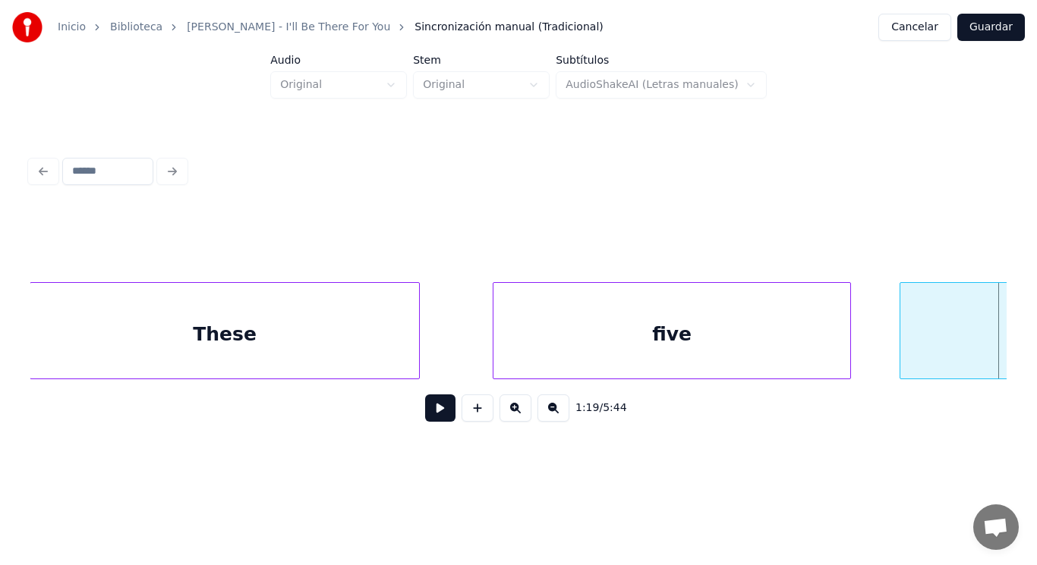
click at [901, 354] on div at bounding box center [902, 331] width 5 height 96
click at [426, 410] on button at bounding box center [440, 408] width 30 height 27
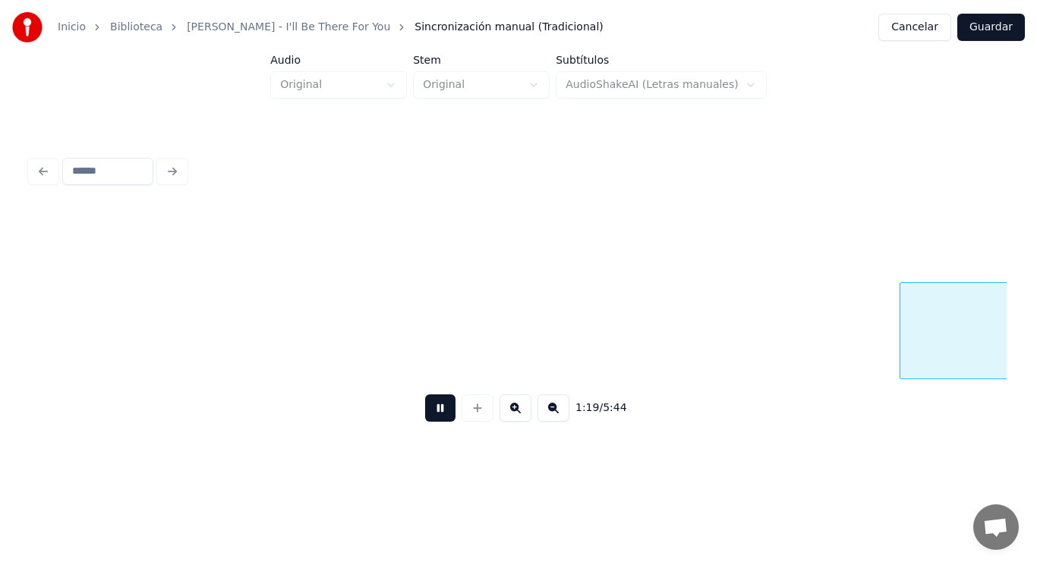
scroll to position [0, 84930]
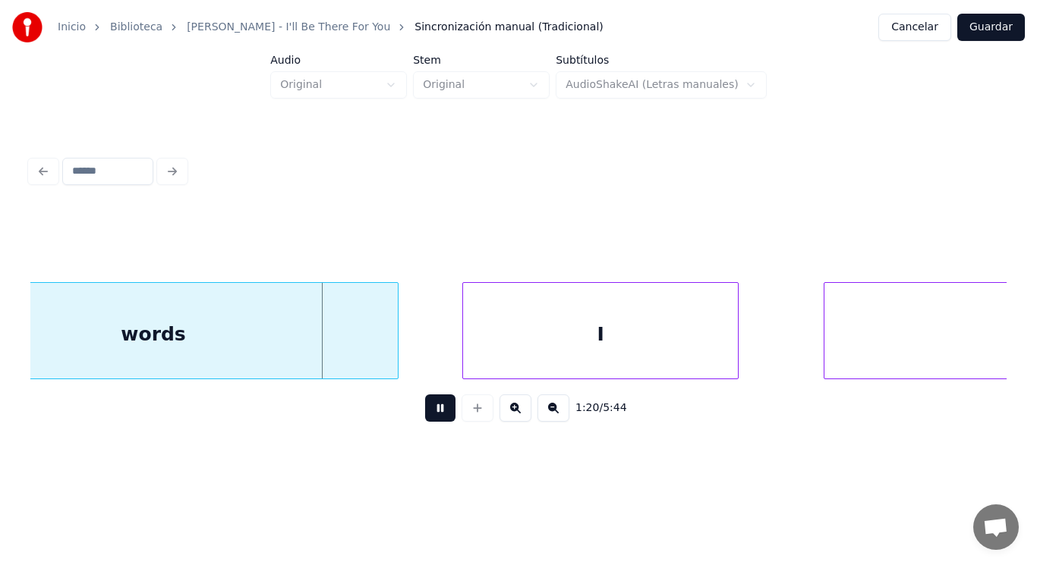
click at [426, 410] on button at bounding box center [440, 408] width 30 height 27
click at [359, 348] on div "words" at bounding box center [153, 334] width 489 height 103
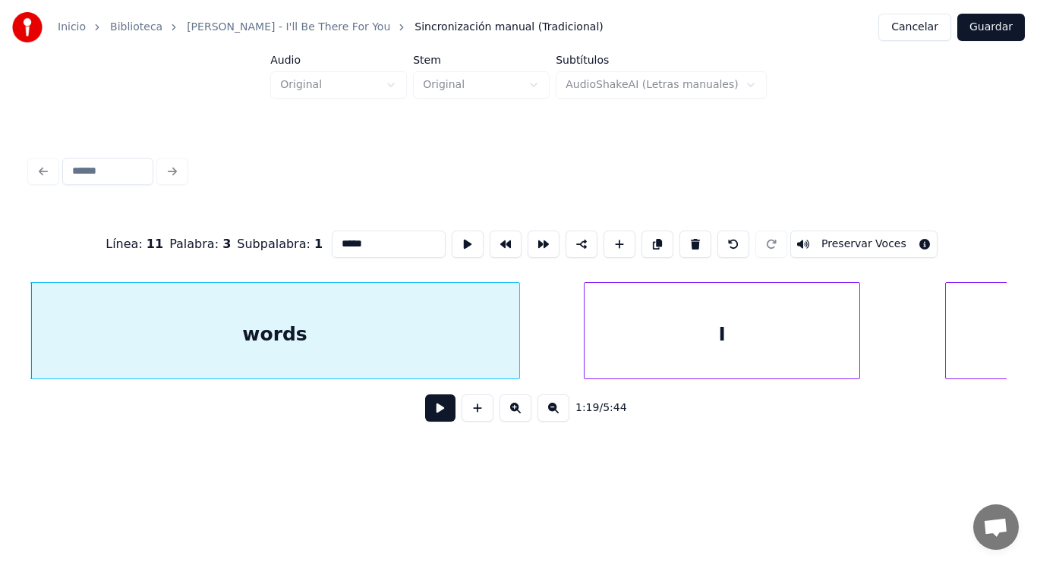
click at [433, 412] on button at bounding box center [440, 408] width 30 height 27
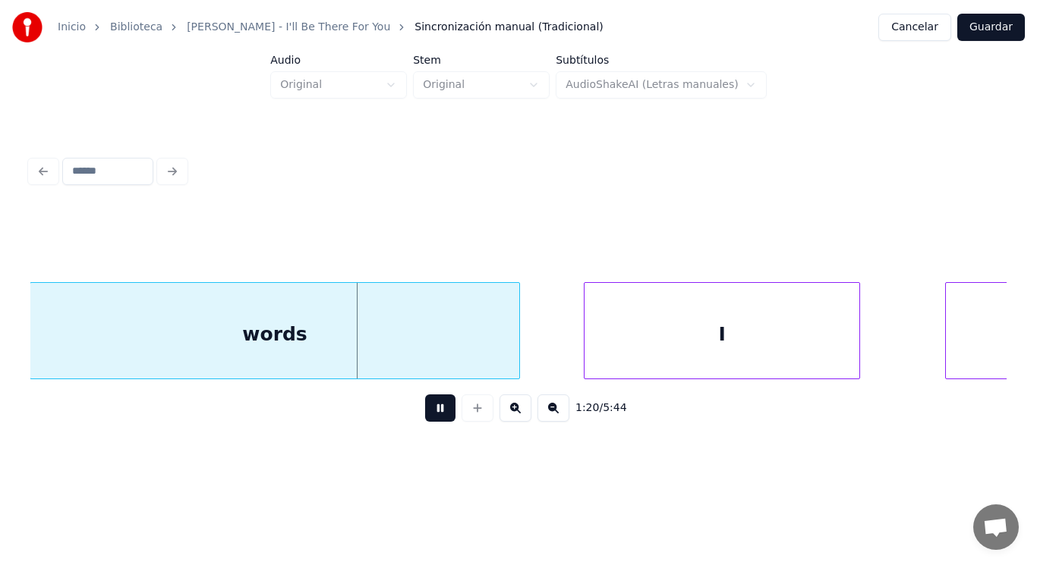
click at [433, 412] on button at bounding box center [440, 408] width 30 height 27
click at [464, 342] on div at bounding box center [466, 331] width 5 height 96
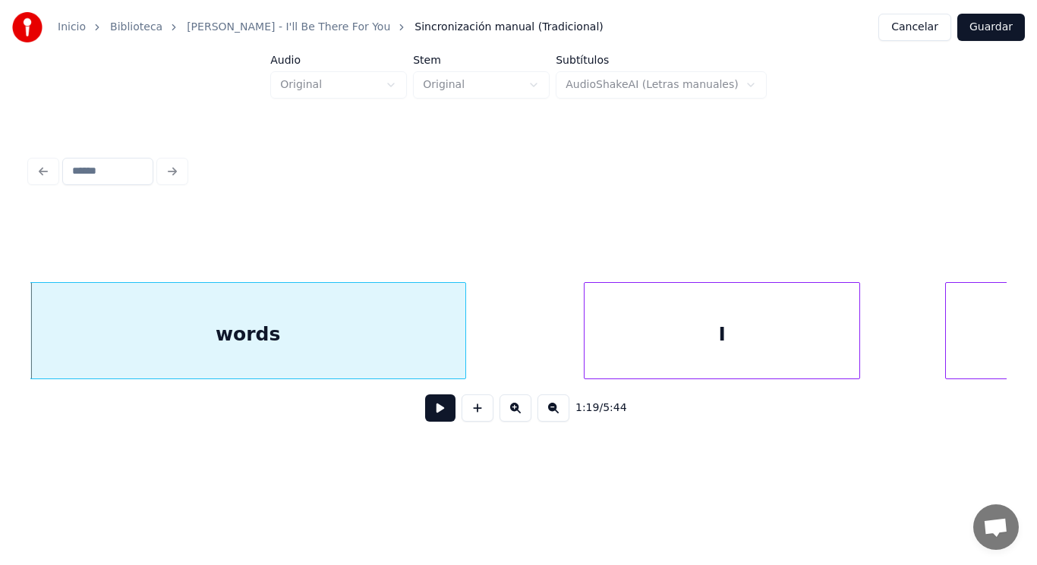
click at [430, 417] on button at bounding box center [440, 408] width 30 height 27
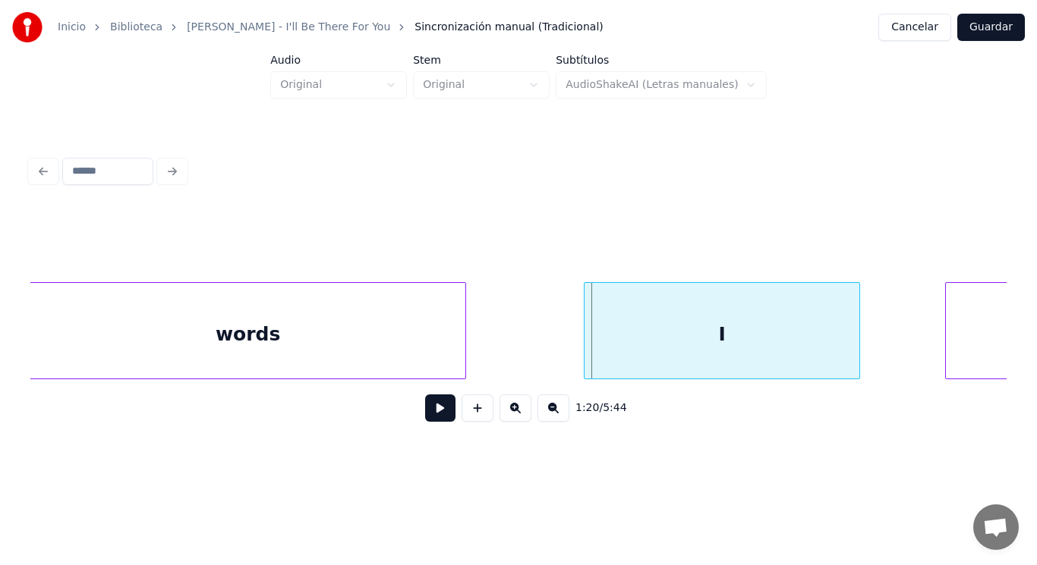
click at [415, 348] on div "words" at bounding box center [247, 334] width 435 height 103
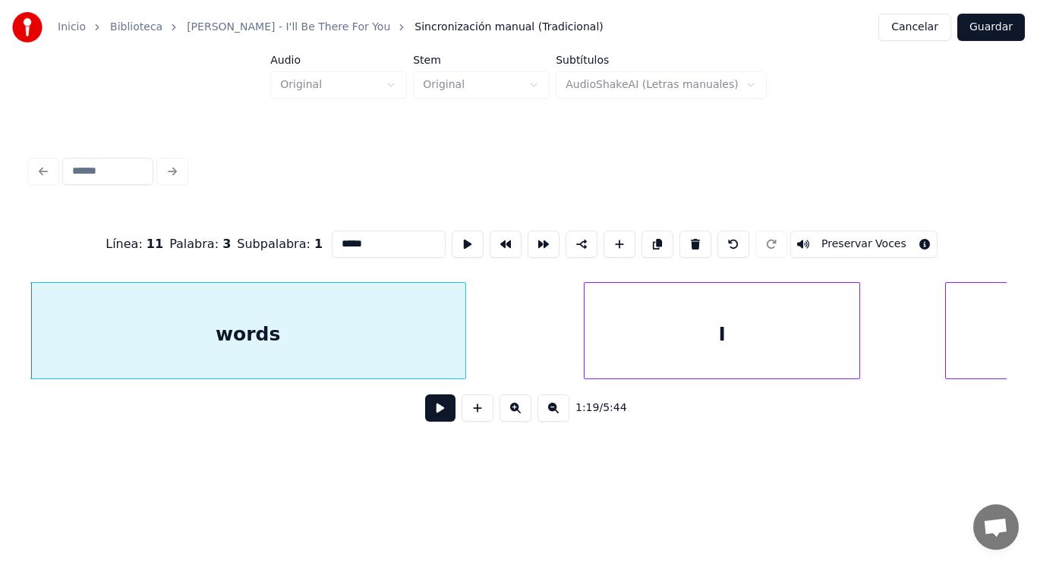
click at [427, 422] on button at bounding box center [440, 408] width 30 height 27
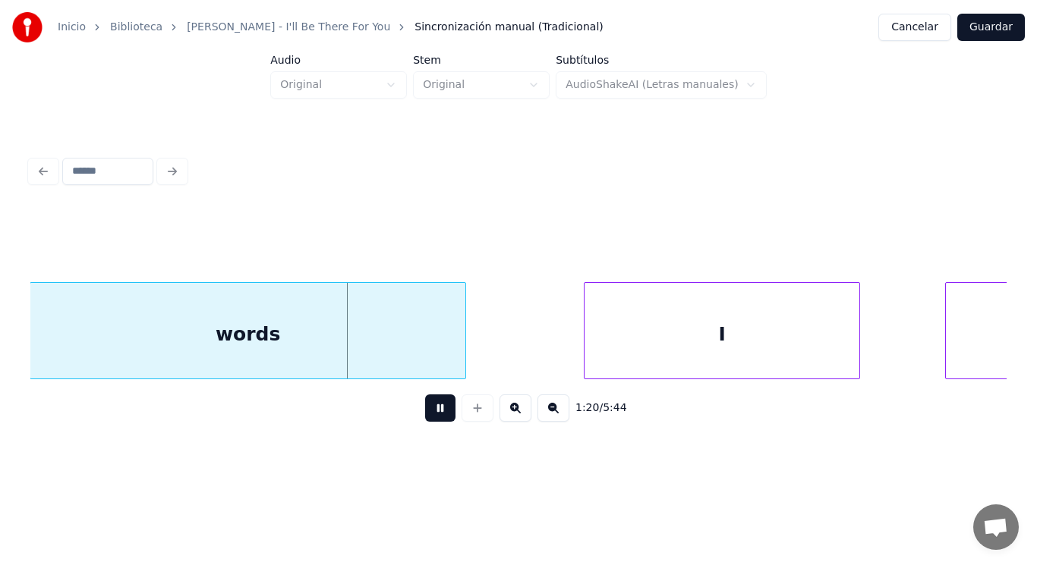
click at [427, 422] on button at bounding box center [440, 408] width 30 height 27
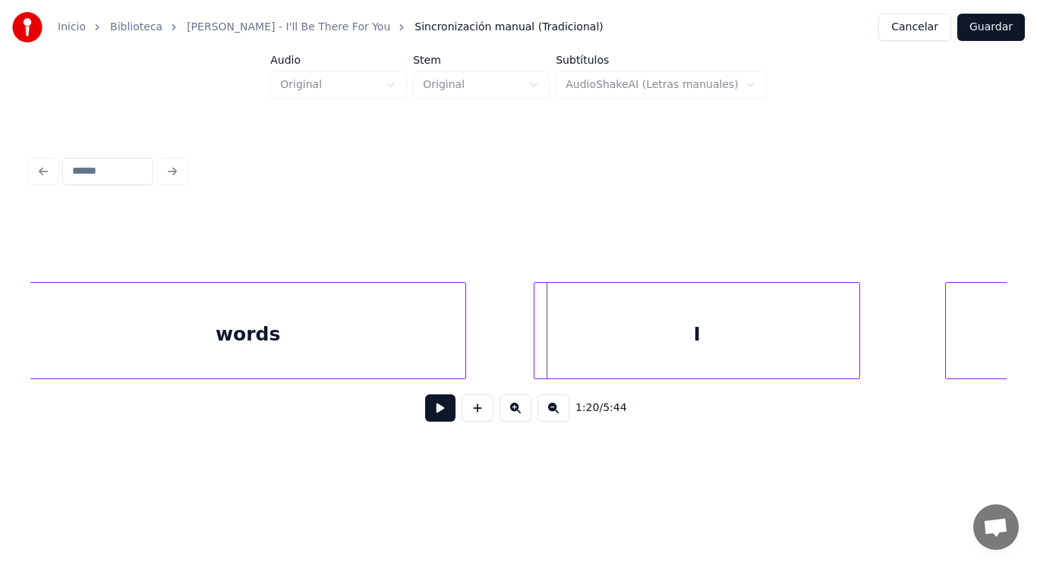
click at [537, 339] on div at bounding box center [536, 331] width 5 height 96
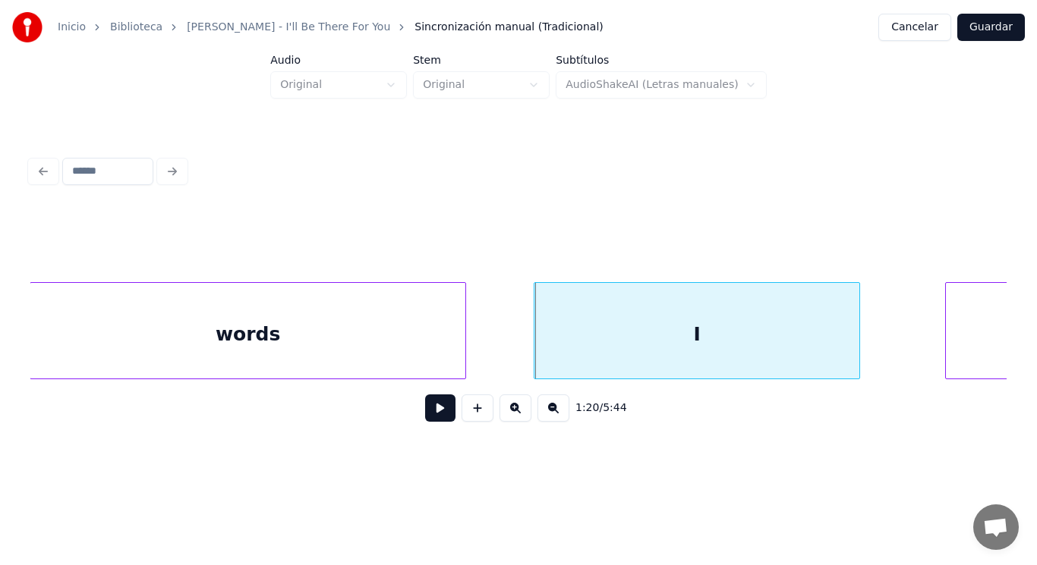
click at [426, 415] on button at bounding box center [440, 408] width 30 height 27
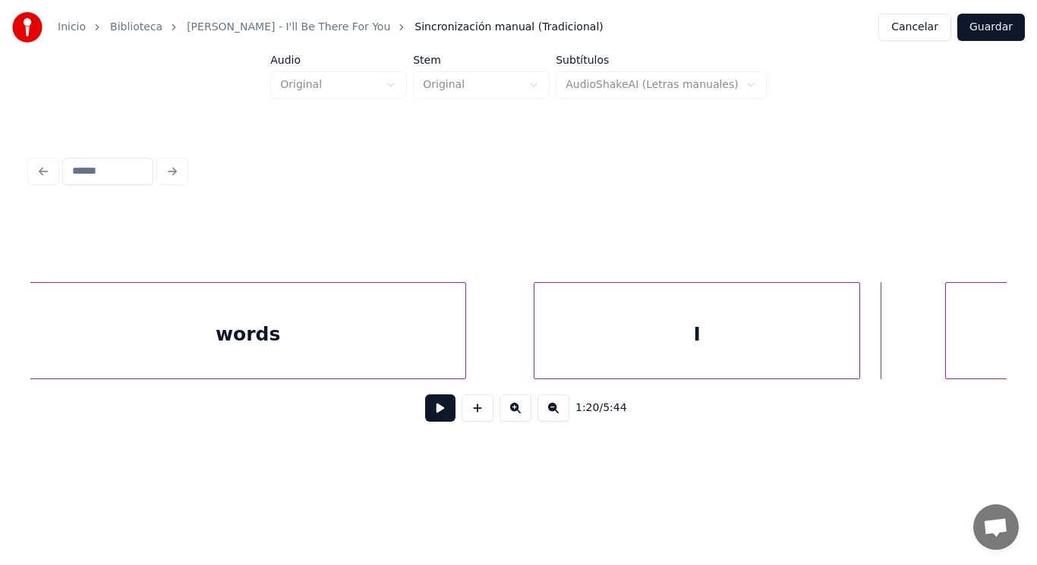
click at [726, 359] on div "I" at bounding box center [696, 334] width 325 height 103
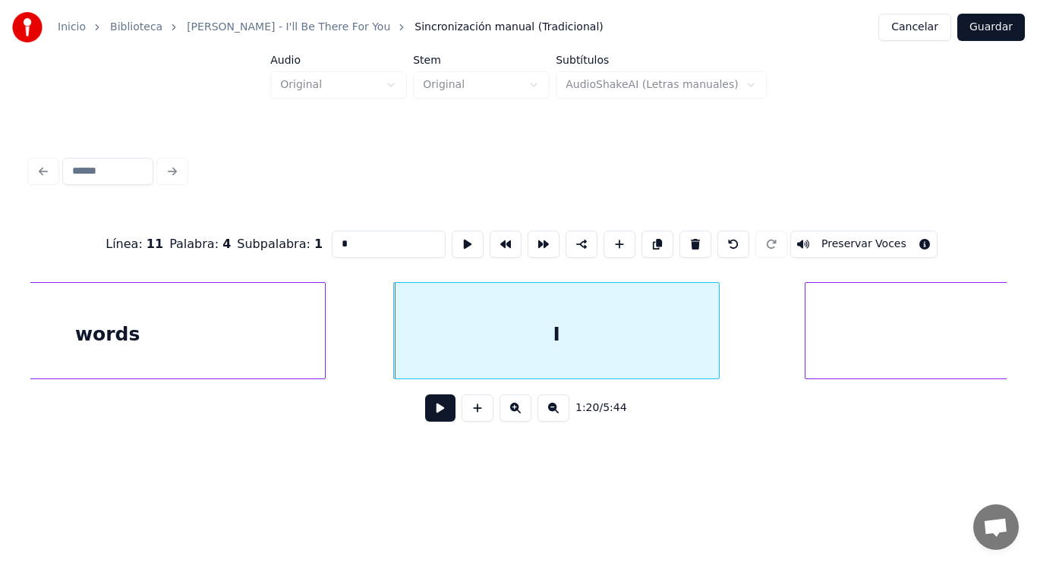
scroll to position [0, 84990]
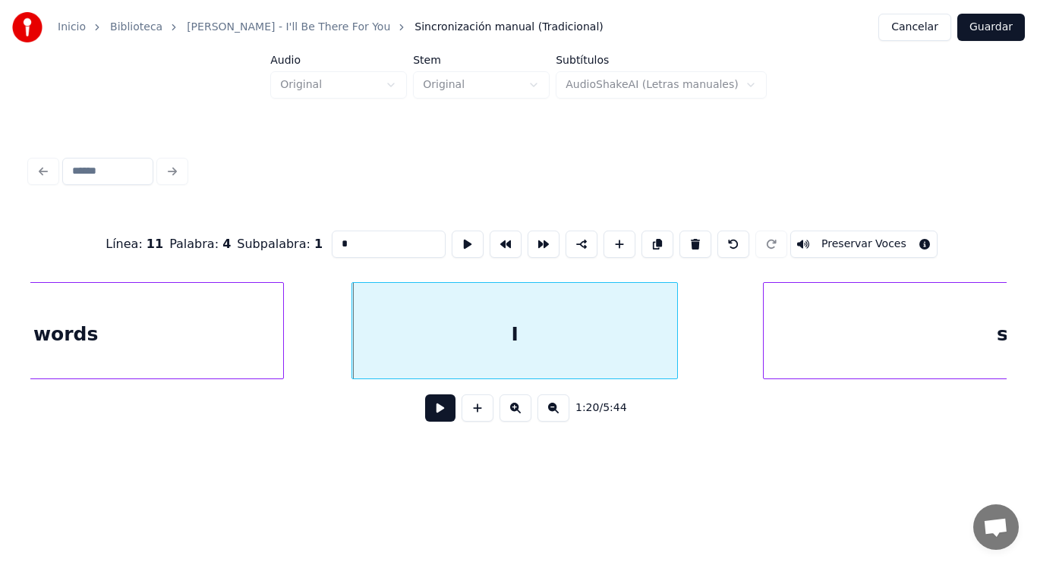
click at [432, 411] on button at bounding box center [440, 408] width 30 height 27
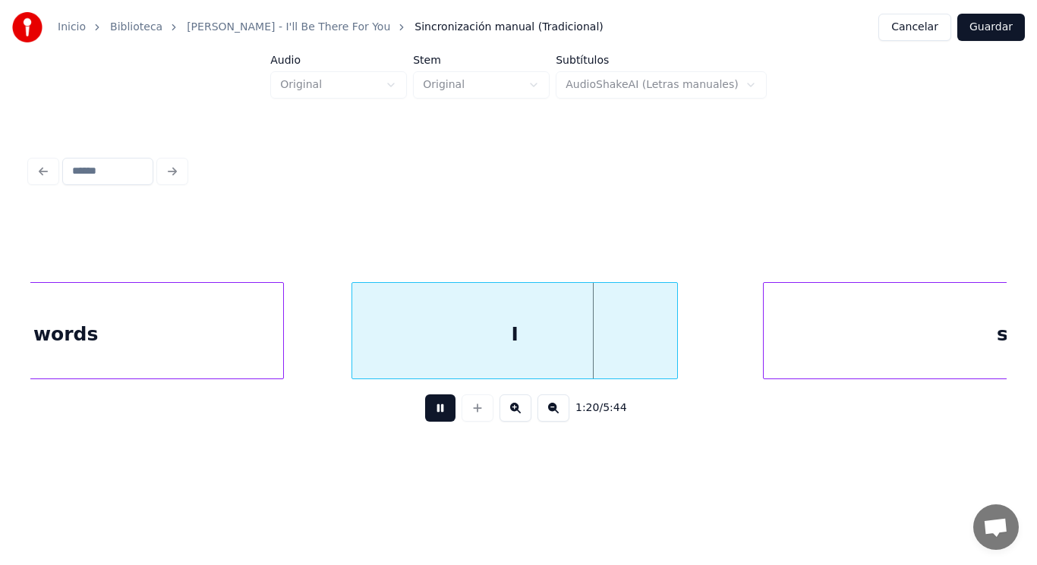
click at [432, 411] on button at bounding box center [440, 408] width 30 height 27
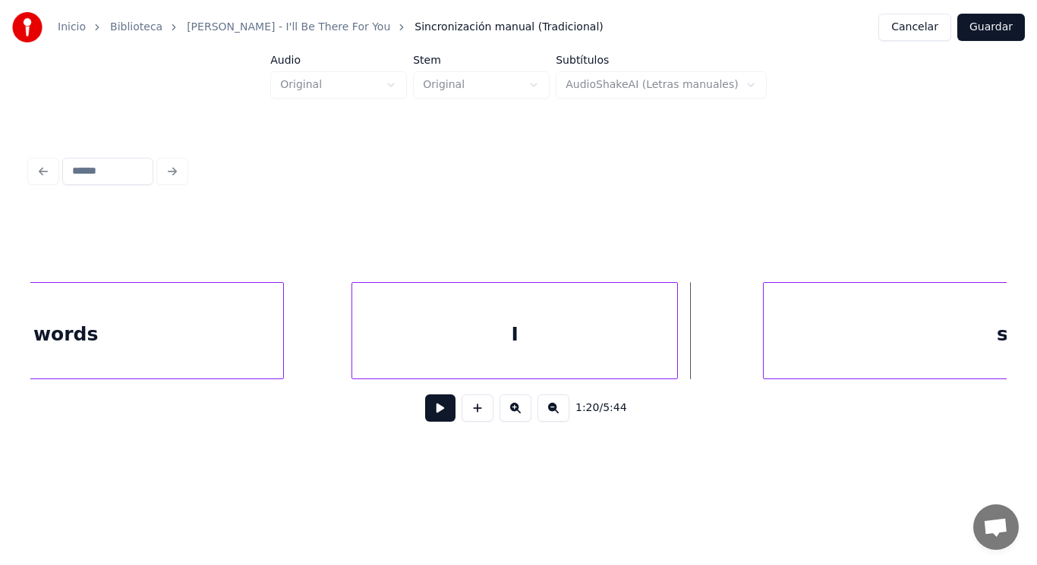
click at [449, 332] on div "I" at bounding box center [514, 334] width 325 height 103
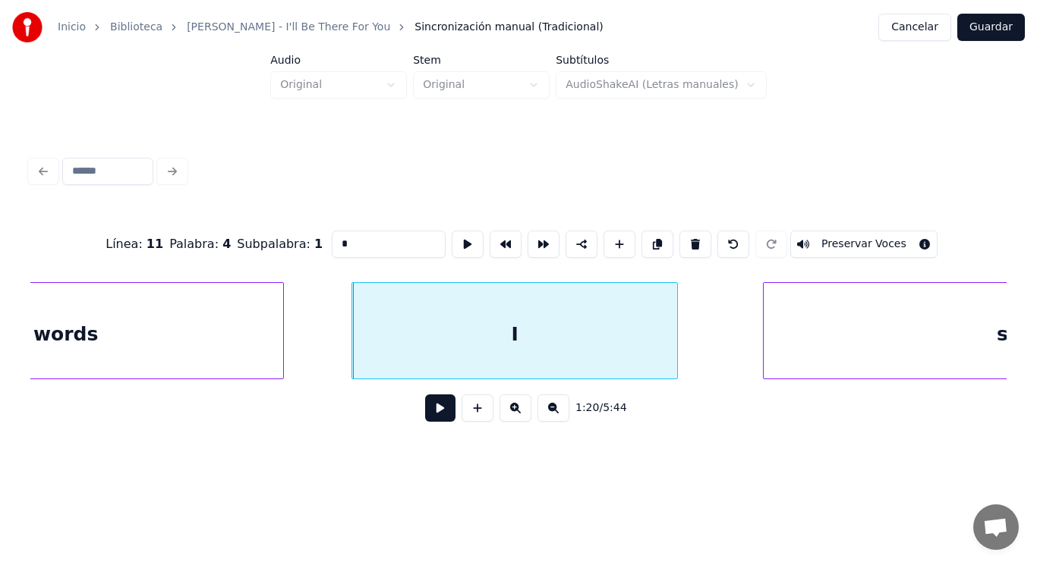
click at [429, 408] on button at bounding box center [440, 408] width 30 height 27
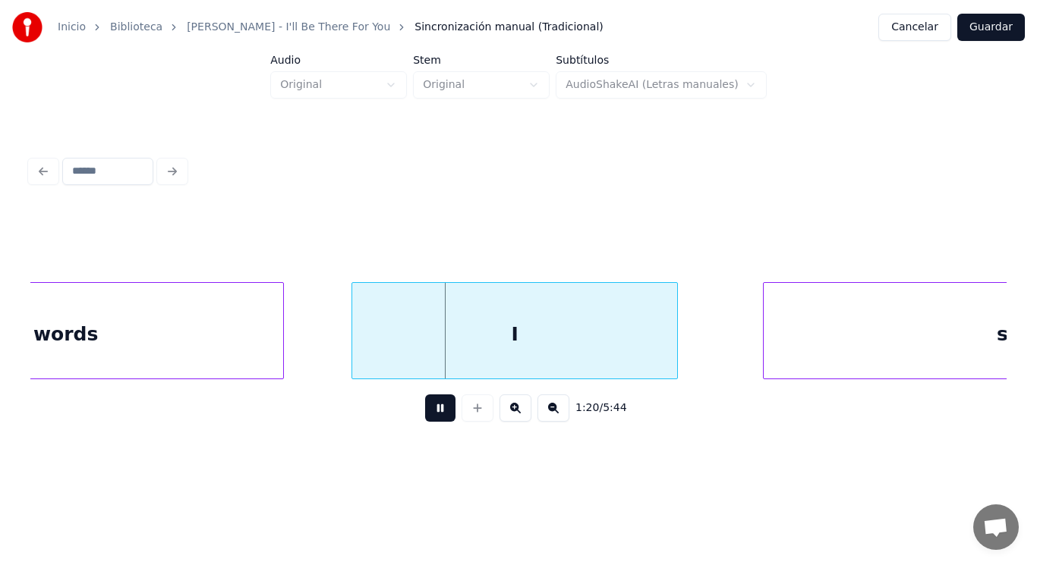
click at [429, 408] on button at bounding box center [440, 408] width 30 height 27
click at [407, 346] on div "I" at bounding box center [514, 334] width 325 height 103
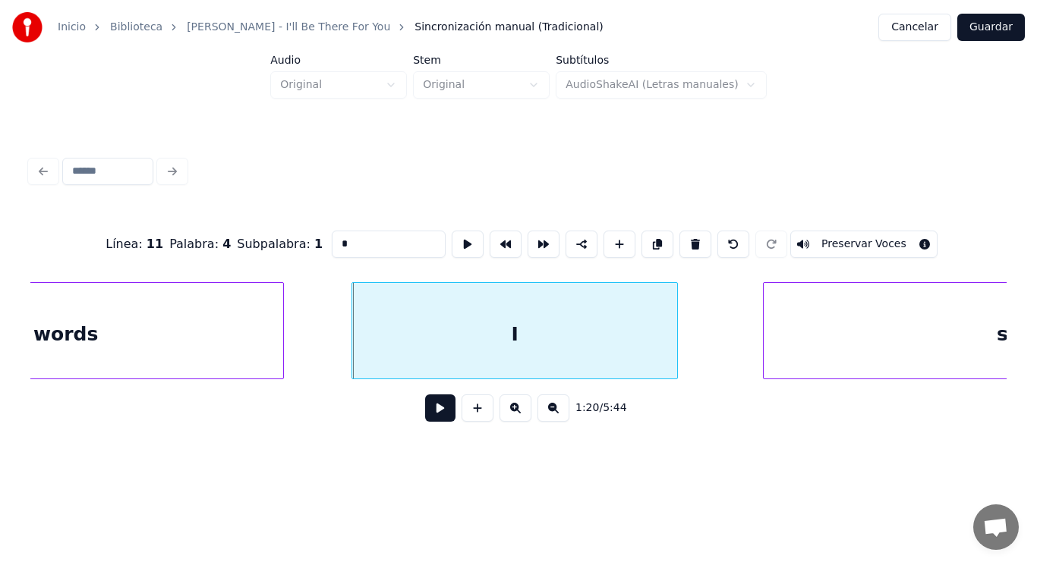
click at [428, 408] on button at bounding box center [440, 408] width 30 height 27
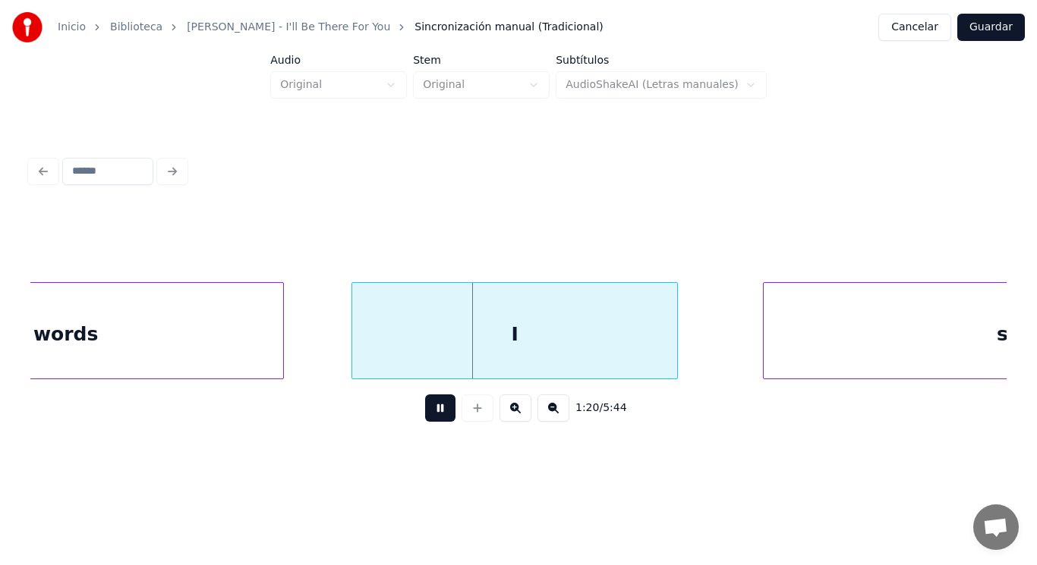
click at [428, 408] on button at bounding box center [440, 408] width 30 height 27
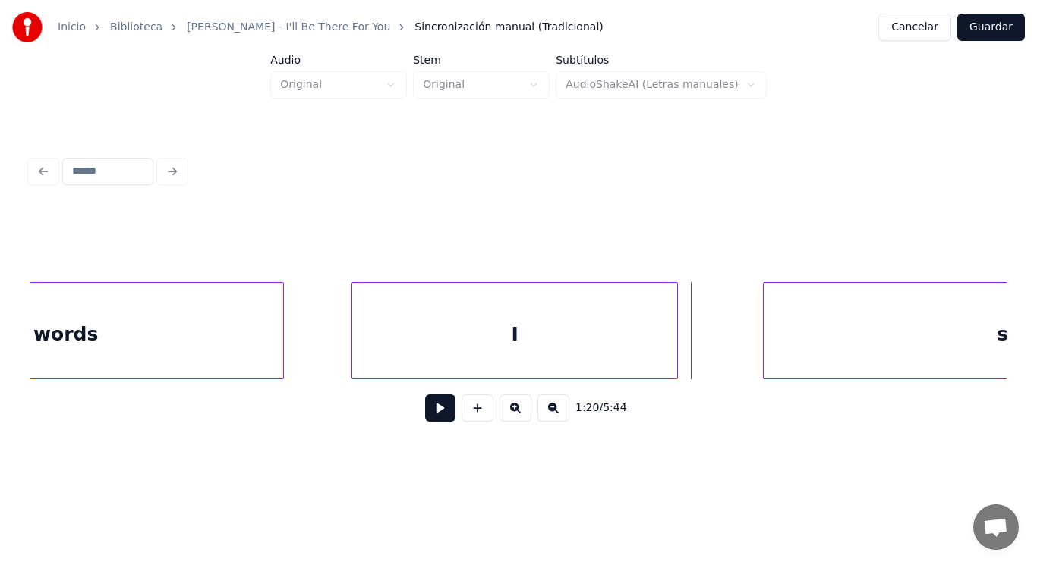
click at [440, 369] on div "I" at bounding box center [514, 334] width 325 height 103
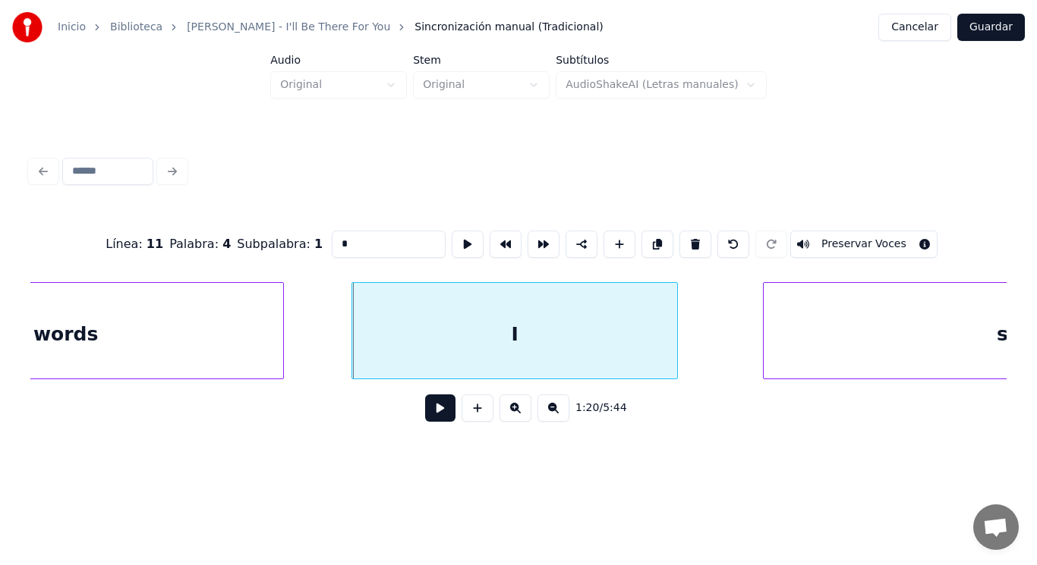
click at [429, 412] on button at bounding box center [440, 408] width 30 height 27
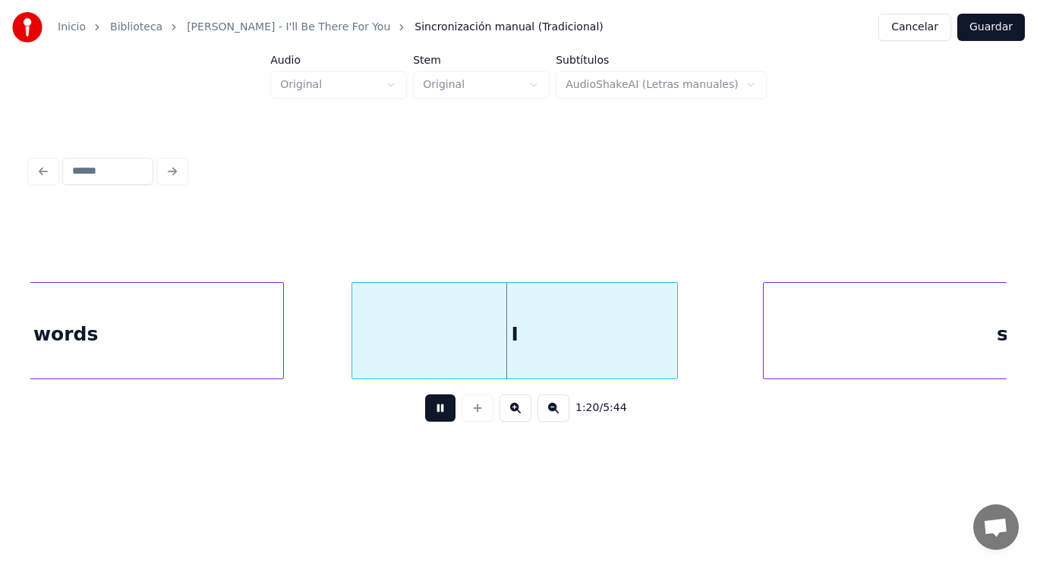
click at [429, 412] on button at bounding box center [440, 408] width 30 height 27
click at [620, 357] on div at bounding box center [618, 331] width 5 height 96
click at [428, 406] on button at bounding box center [440, 408] width 30 height 27
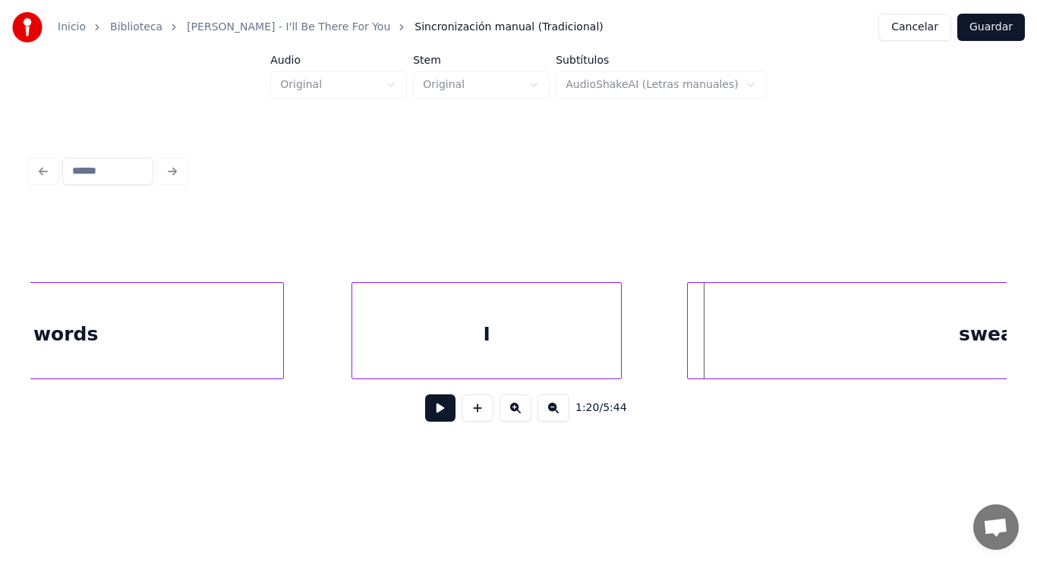
click at [690, 354] on div at bounding box center [690, 331] width 5 height 96
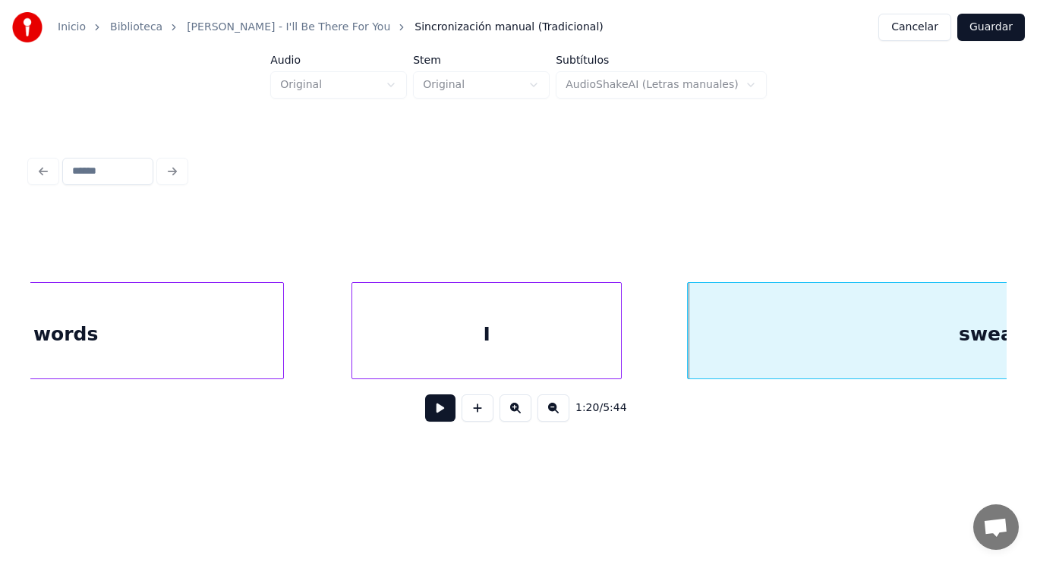
click at [425, 413] on button at bounding box center [440, 408] width 30 height 27
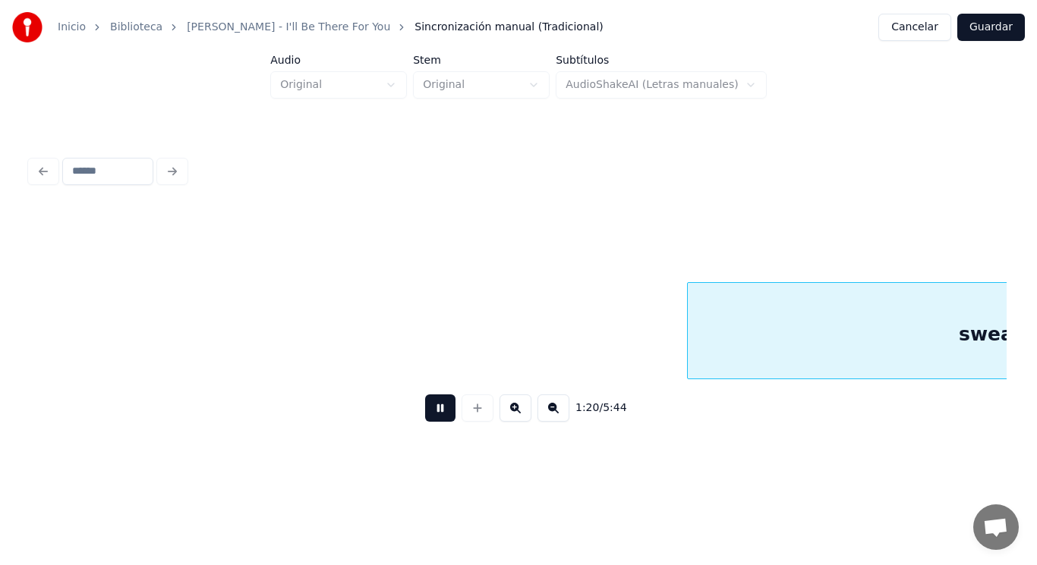
scroll to position [0, 85967]
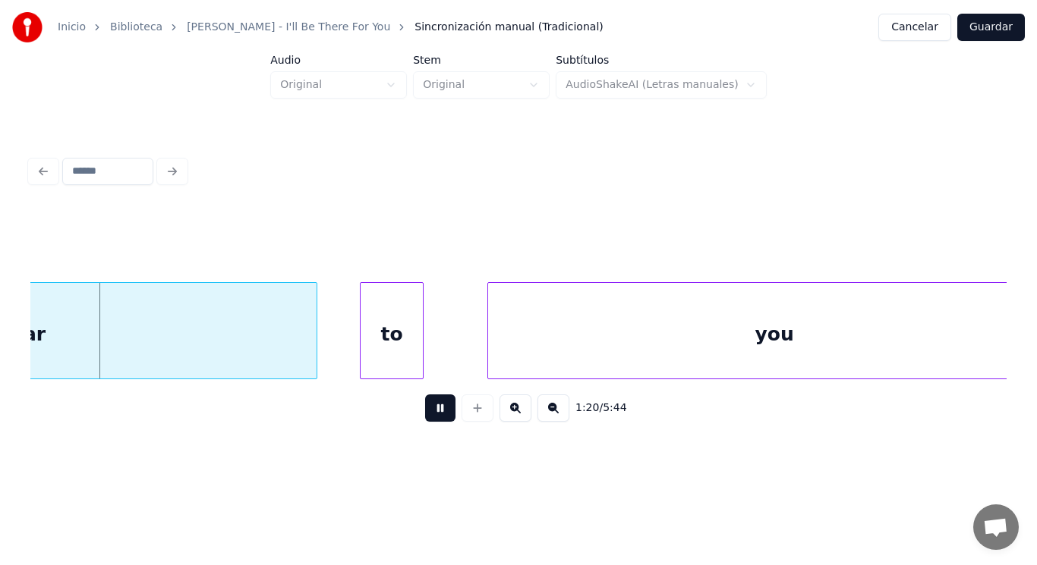
click at [425, 413] on button at bounding box center [440, 408] width 30 height 27
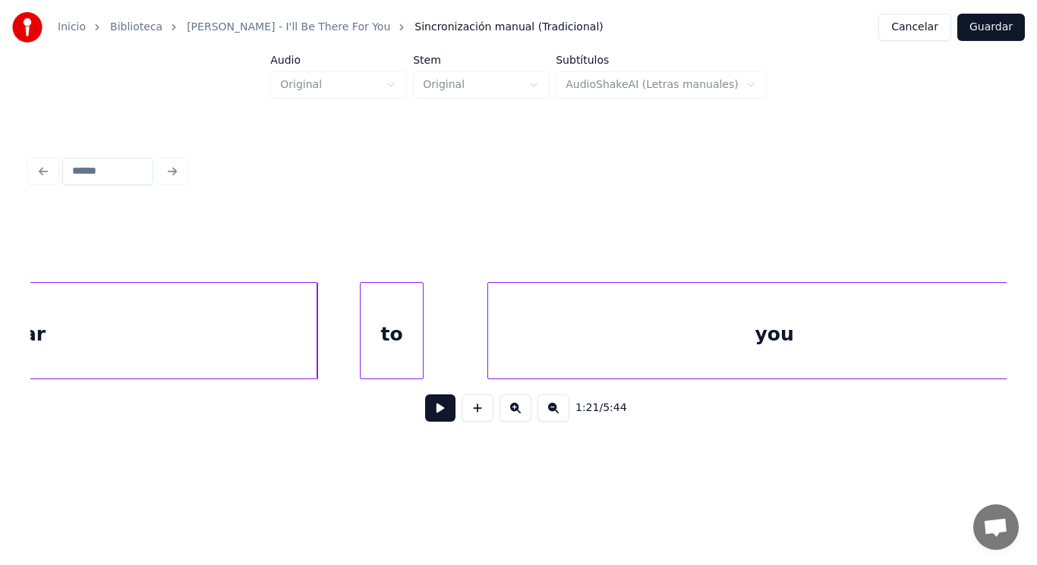
click at [288, 368] on div "swear" at bounding box center [14, 334] width 606 height 103
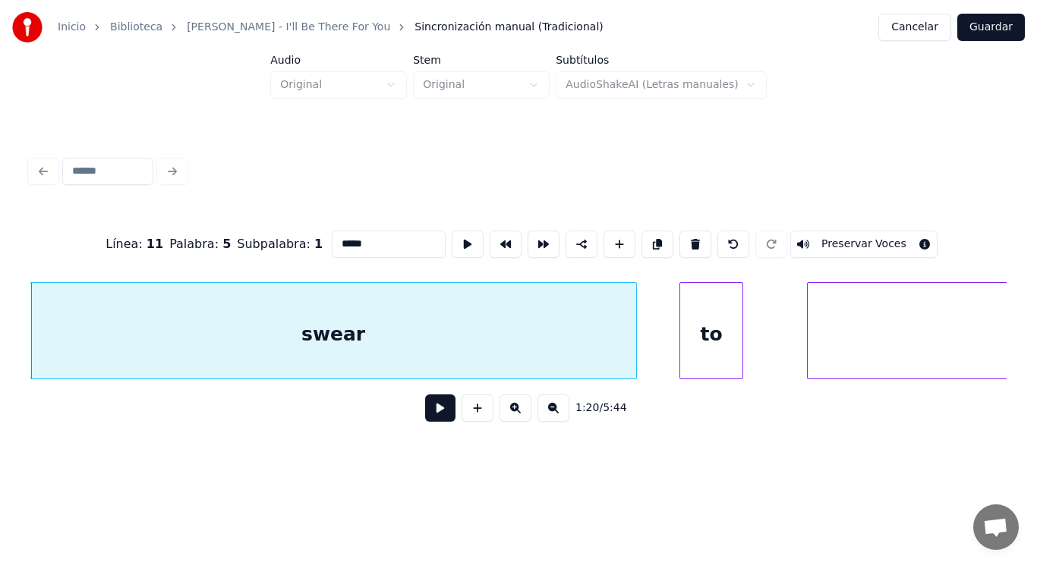
click at [430, 417] on button at bounding box center [440, 408] width 30 height 27
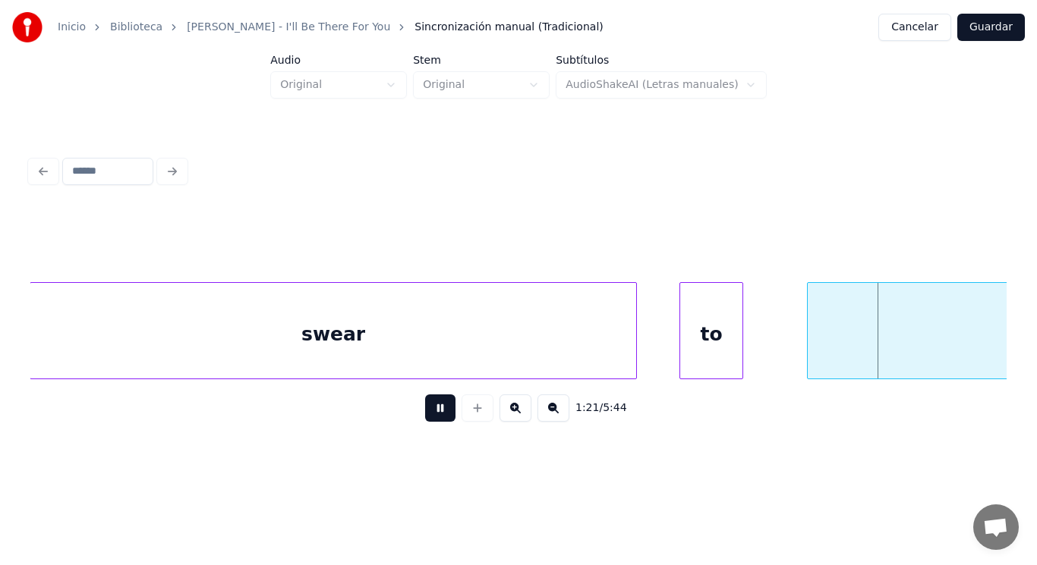
scroll to position [0, 86632]
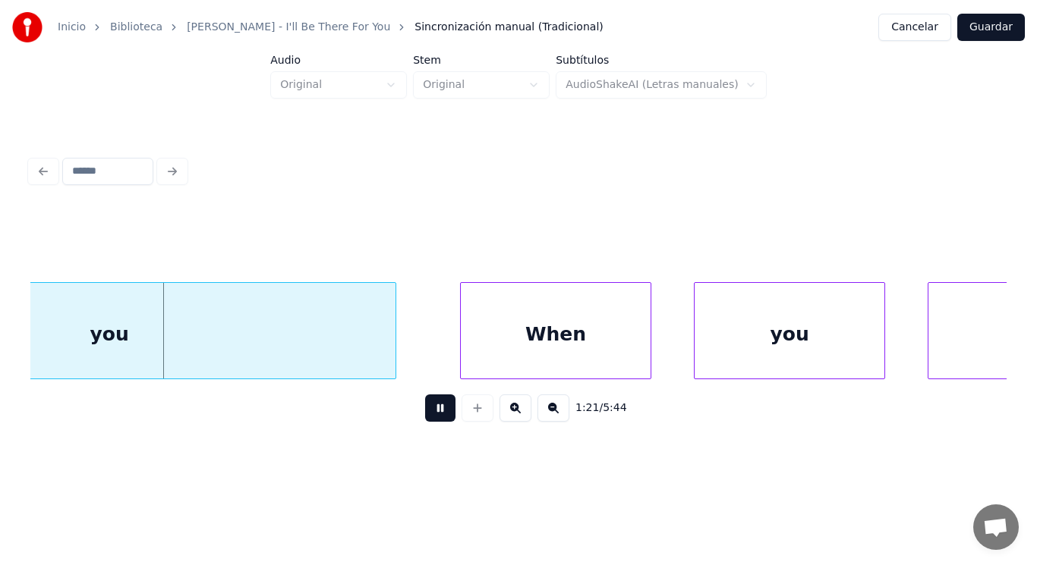
click at [430, 417] on button at bounding box center [440, 408] width 30 height 27
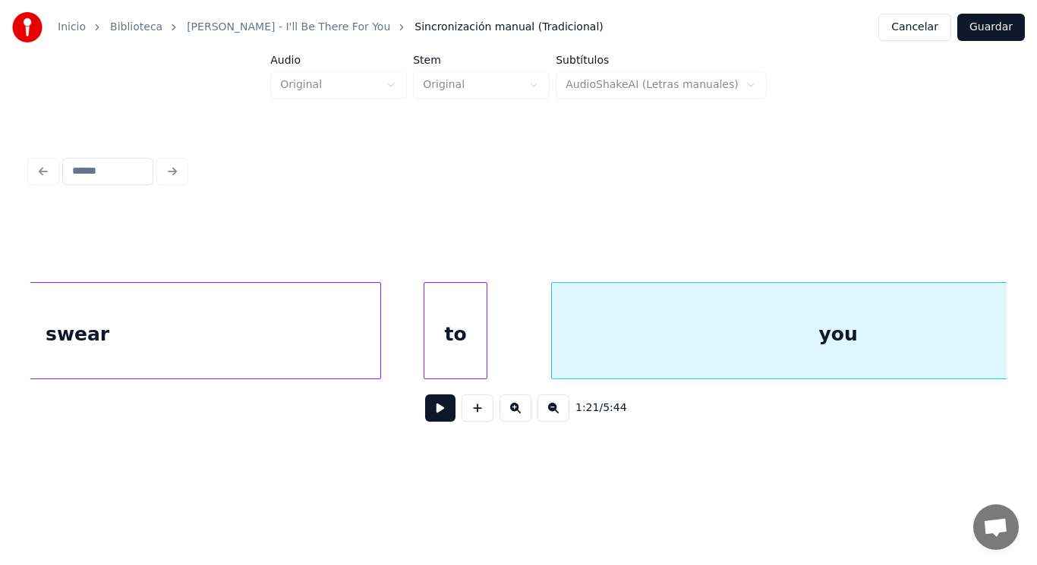
click at [142, 351] on div "swear" at bounding box center [78, 334] width 606 height 103
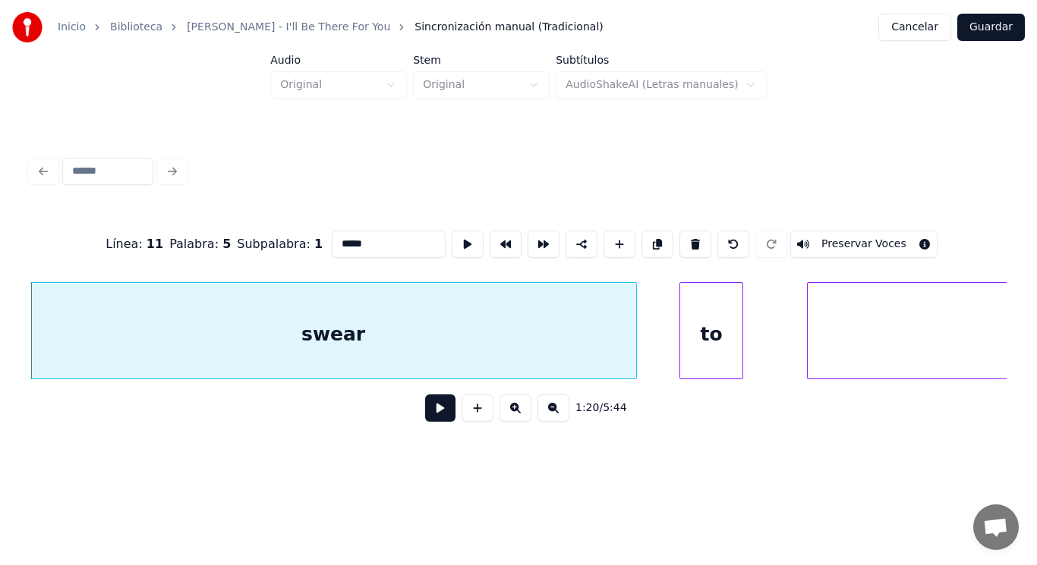
click at [433, 416] on button at bounding box center [440, 408] width 30 height 27
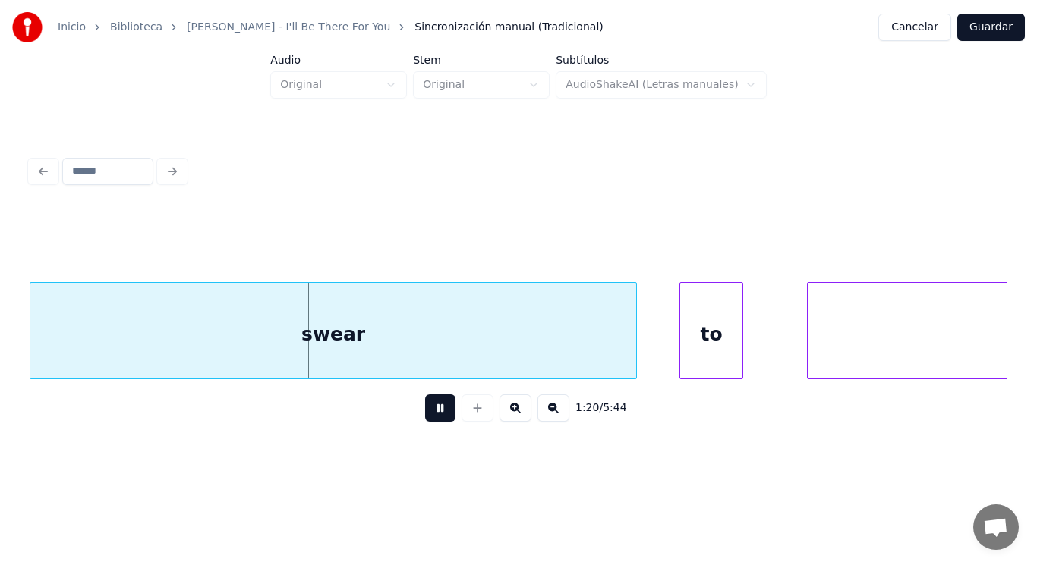
click at [433, 416] on button at bounding box center [440, 408] width 30 height 27
click at [579, 364] on div at bounding box center [579, 331] width 5 height 96
click at [425, 410] on button at bounding box center [440, 408] width 30 height 27
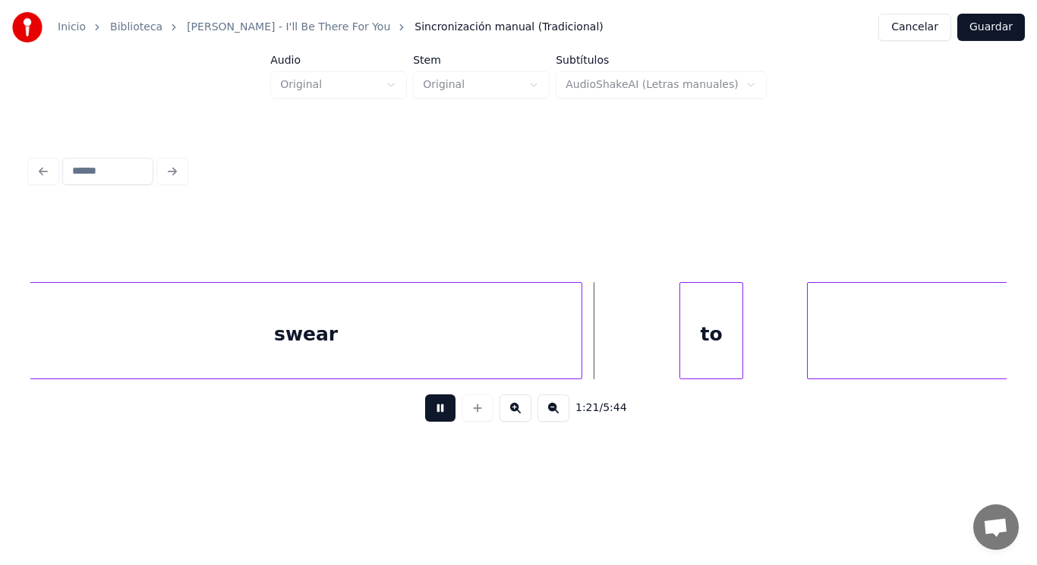
click at [425, 410] on button at bounding box center [440, 408] width 30 height 27
click at [620, 357] on div at bounding box center [621, 331] width 5 height 96
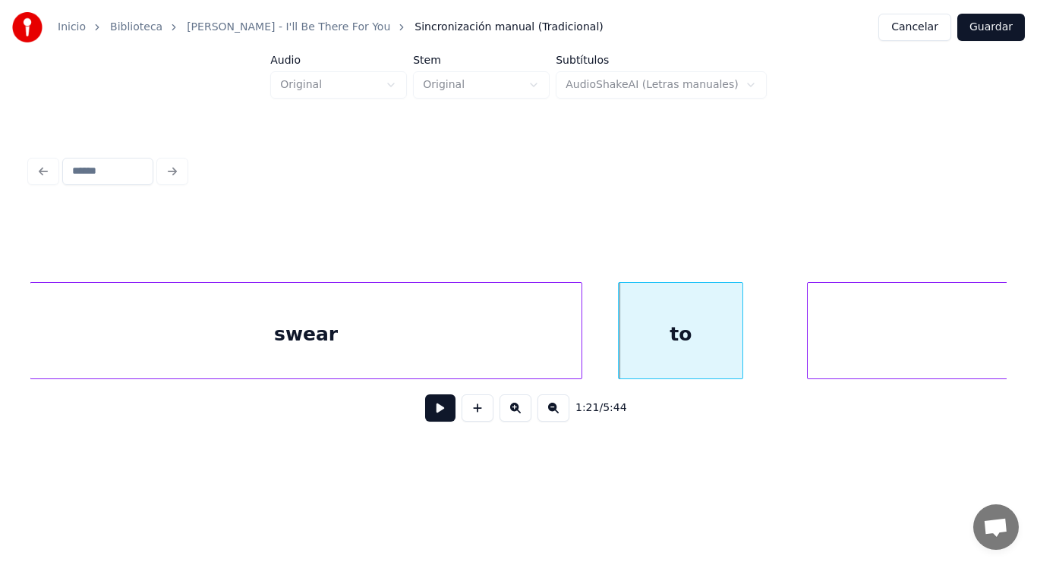
click at [442, 416] on button at bounding box center [440, 408] width 30 height 27
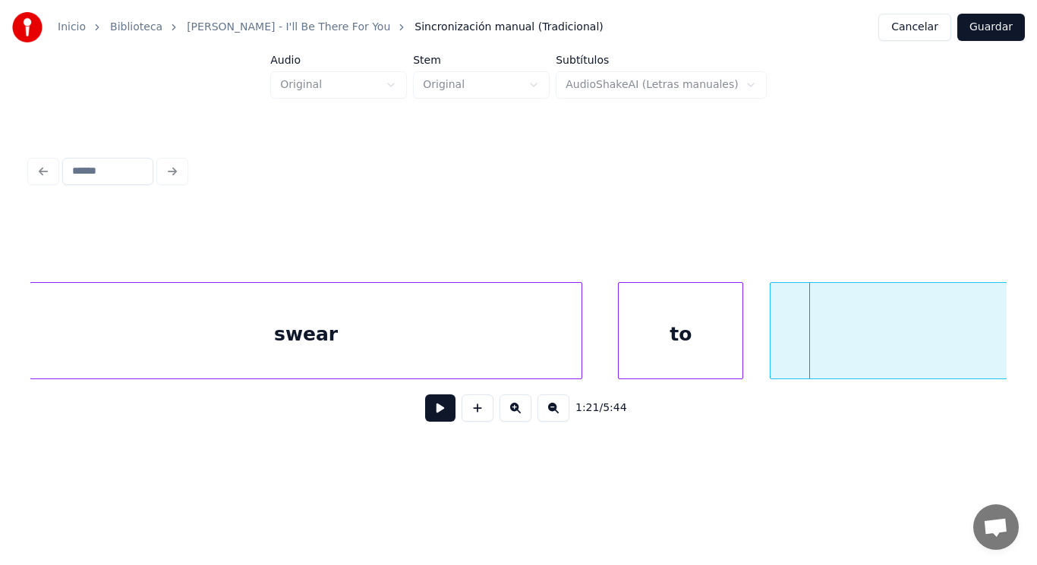
click at [771, 348] on div at bounding box center [772, 331] width 5 height 96
click at [434, 412] on button at bounding box center [440, 408] width 30 height 27
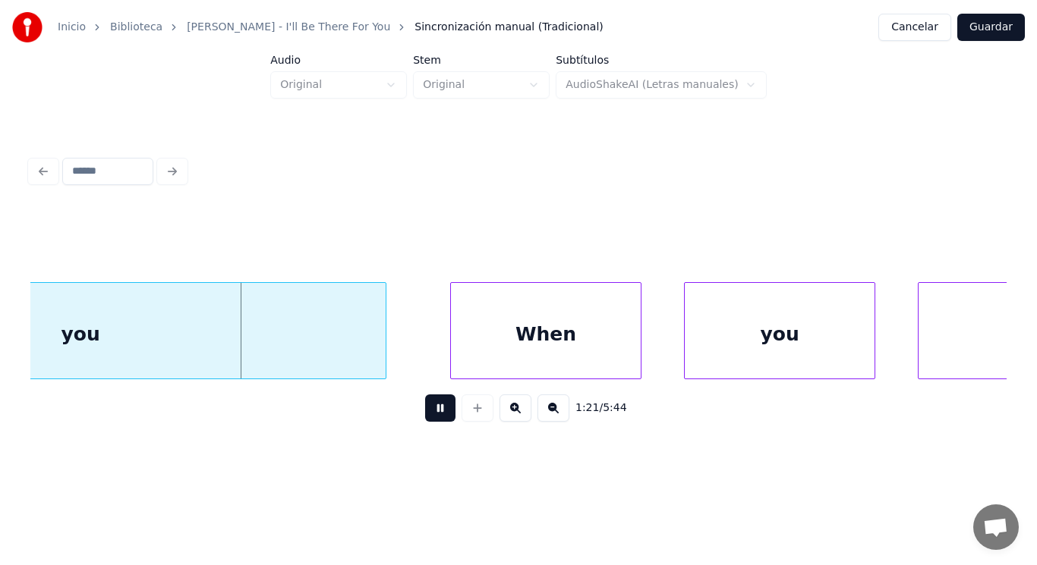
click at [434, 412] on button at bounding box center [440, 408] width 30 height 27
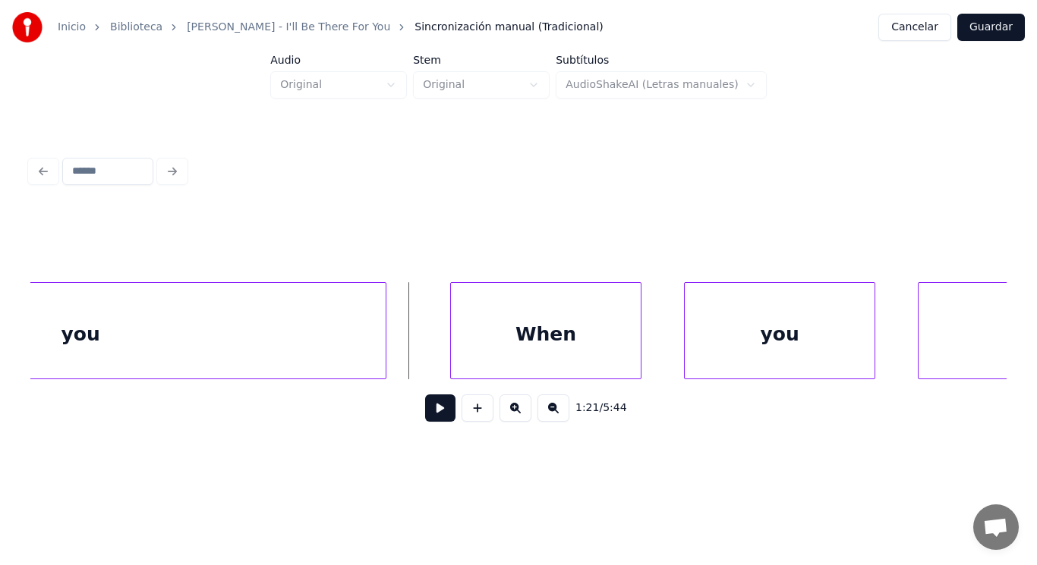
click at [379, 357] on div "you" at bounding box center [80, 334] width 610 height 103
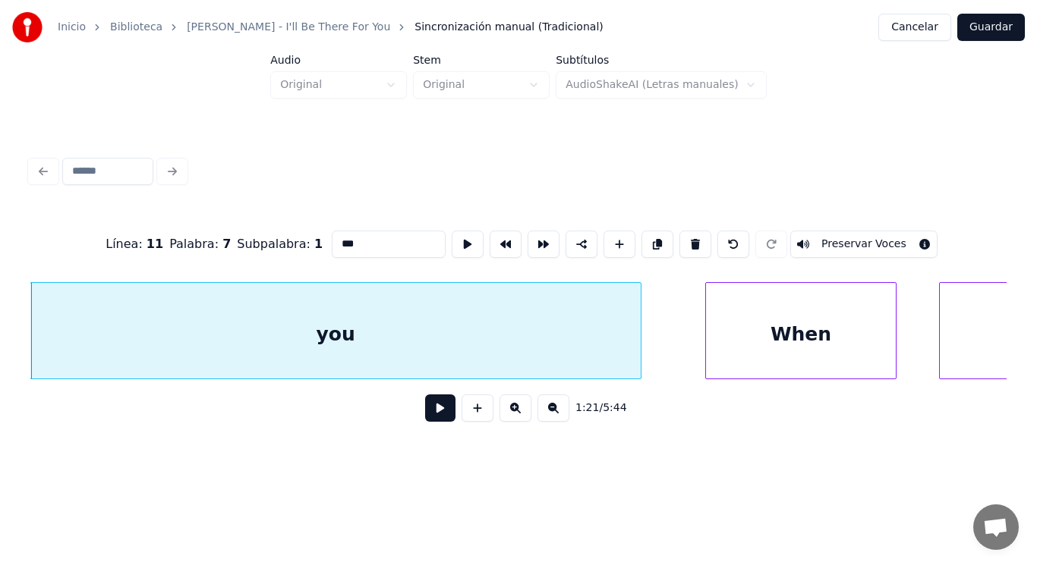
click at [332, 234] on input "***" at bounding box center [389, 244] width 114 height 27
type input "****"
click at [436, 417] on button at bounding box center [440, 408] width 30 height 27
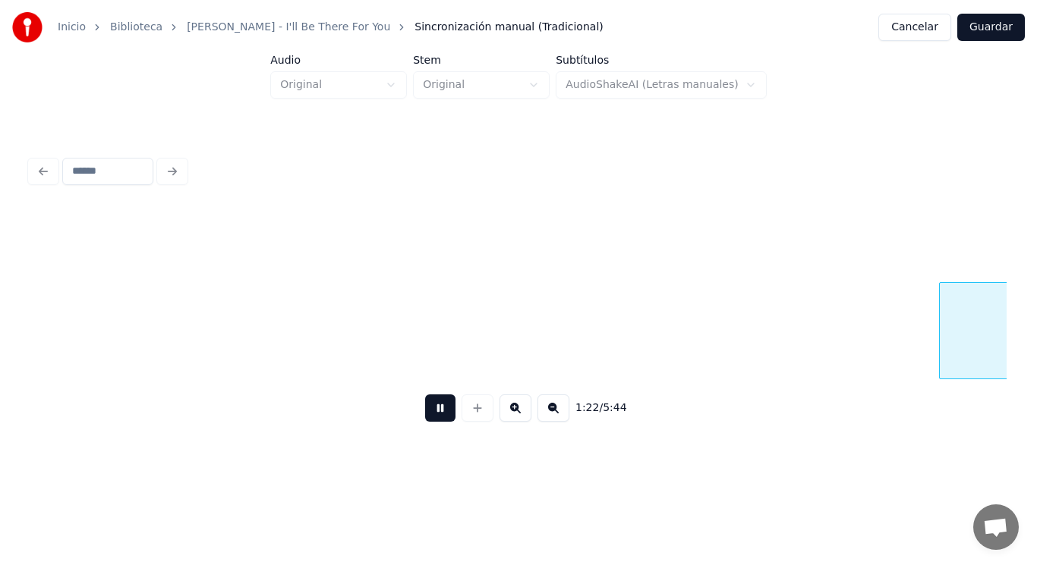
scroll to position [0, 87364]
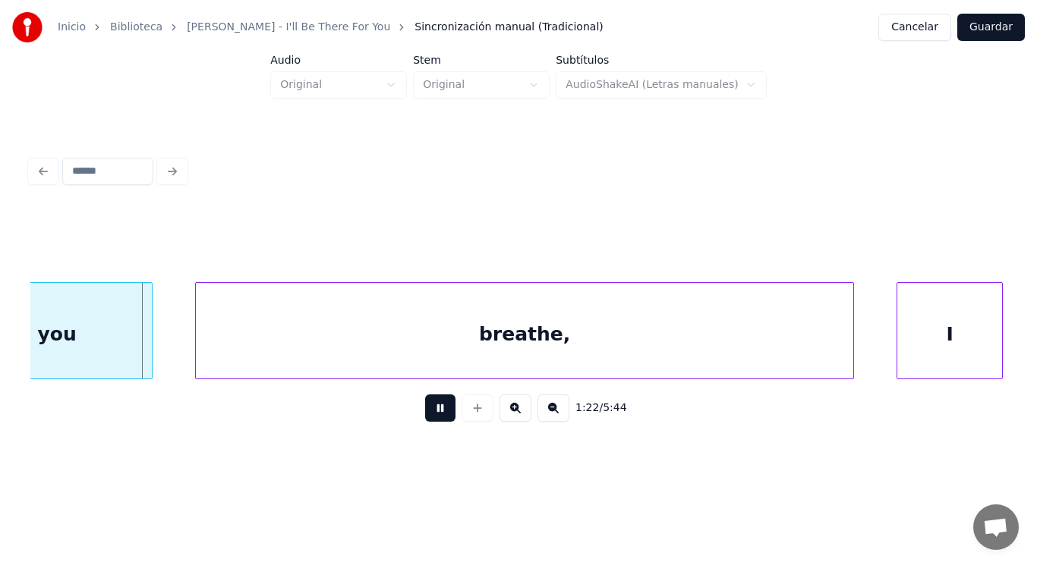
click at [436, 417] on button at bounding box center [440, 408] width 30 height 27
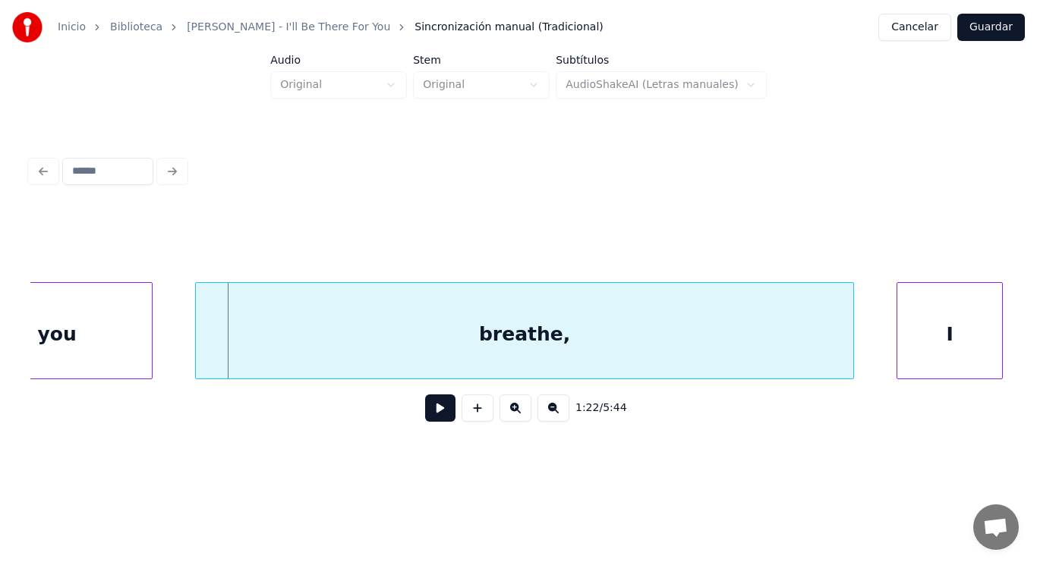
click at [418, 351] on div "breathe," at bounding box center [524, 334] width 657 height 103
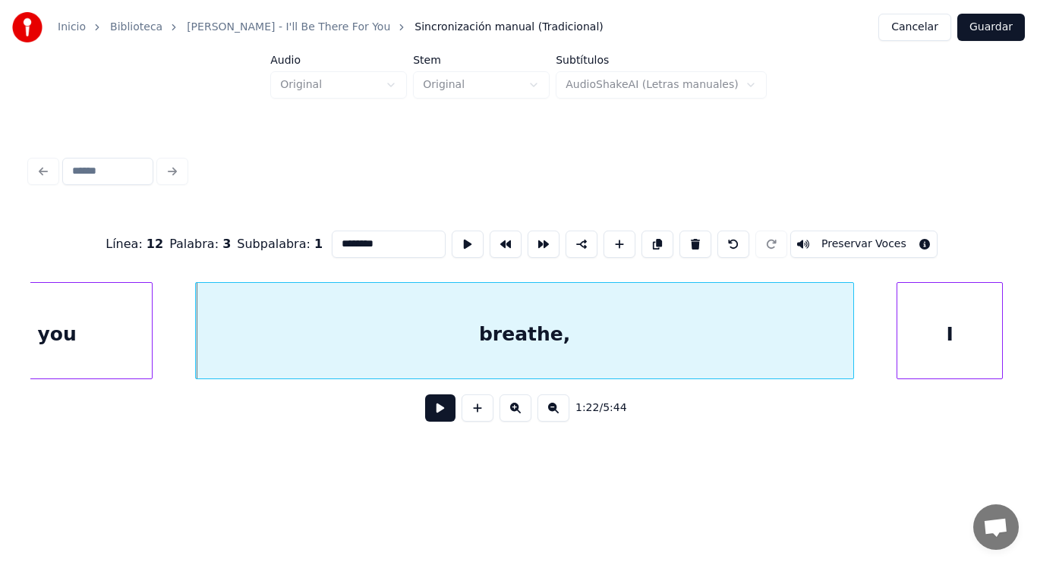
click at [435, 417] on button at bounding box center [440, 408] width 30 height 27
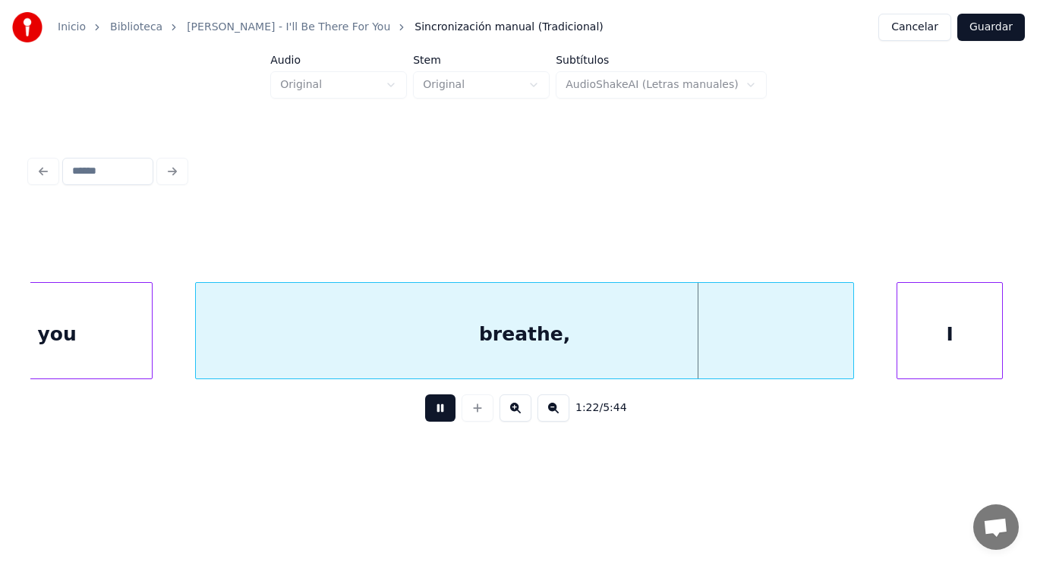
click at [435, 417] on button at bounding box center [440, 408] width 30 height 27
click at [571, 349] on div "breathe," at bounding box center [524, 334] width 657 height 103
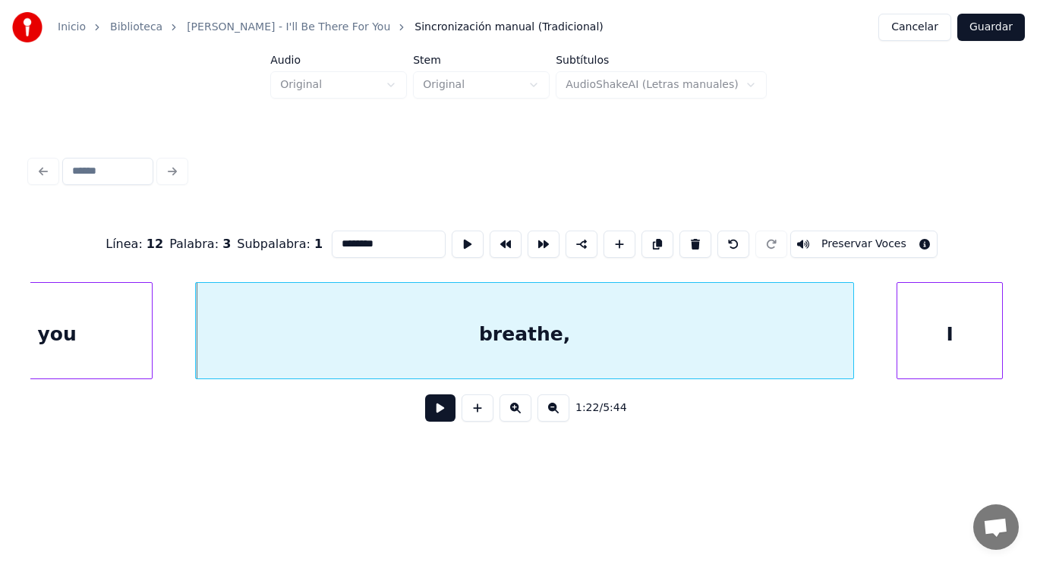
click at [428, 409] on button at bounding box center [440, 408] width 30 height 27
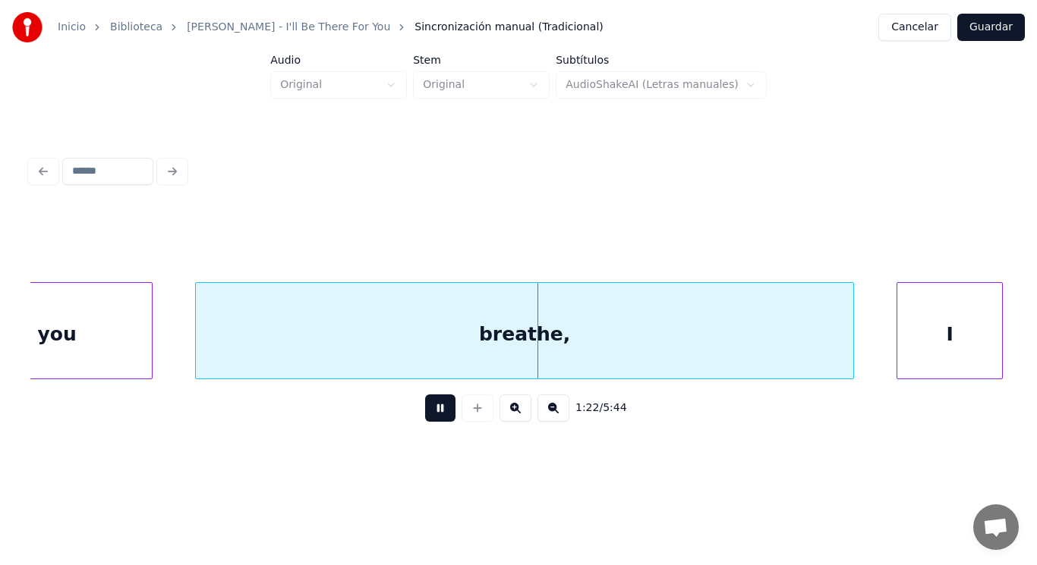
click at [428, 409] on button at bounding box center [440, 408] width 30 height 27
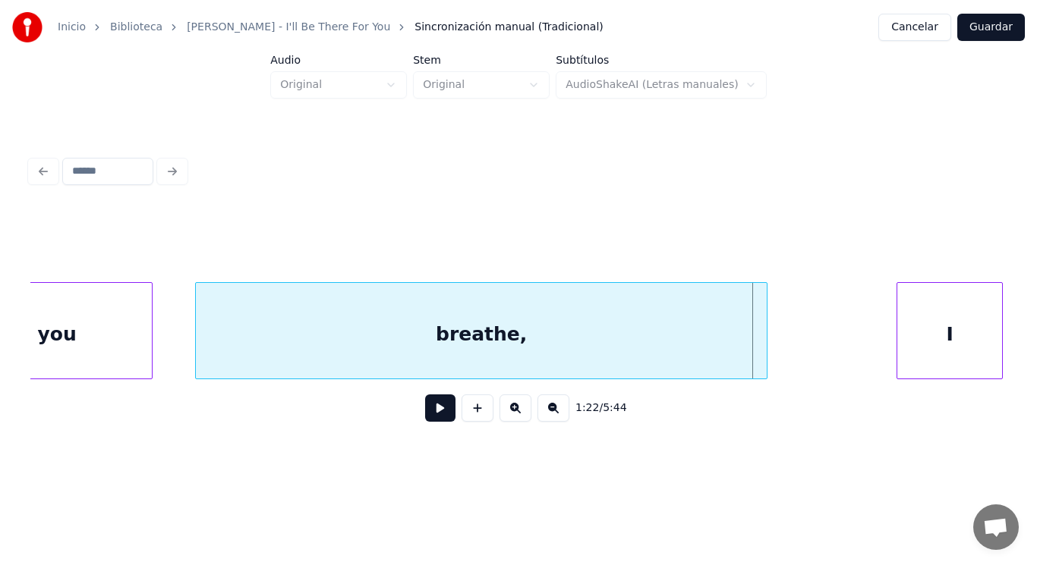
click at [767, 357] on div at bounding box center [764, 331] width 5 height 96
click at [429, 420] on button at bounding box center [440, 408] width 30 height 27
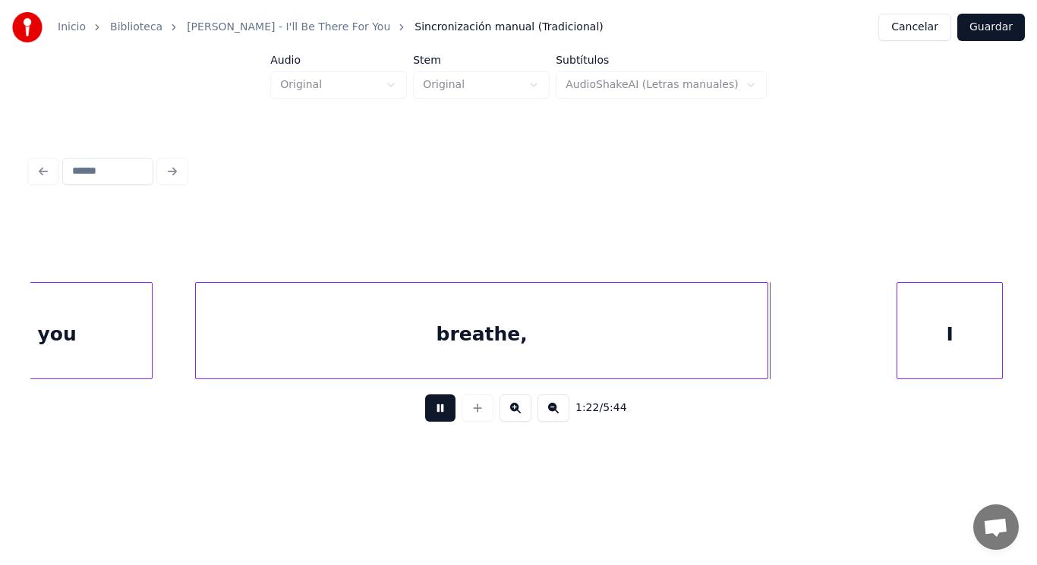
click at [429, 420] on button at bounding box center [440, 408] width 30 height 27
click at [852, 359] on div at bounding box center [850, 331] width 5 height 96
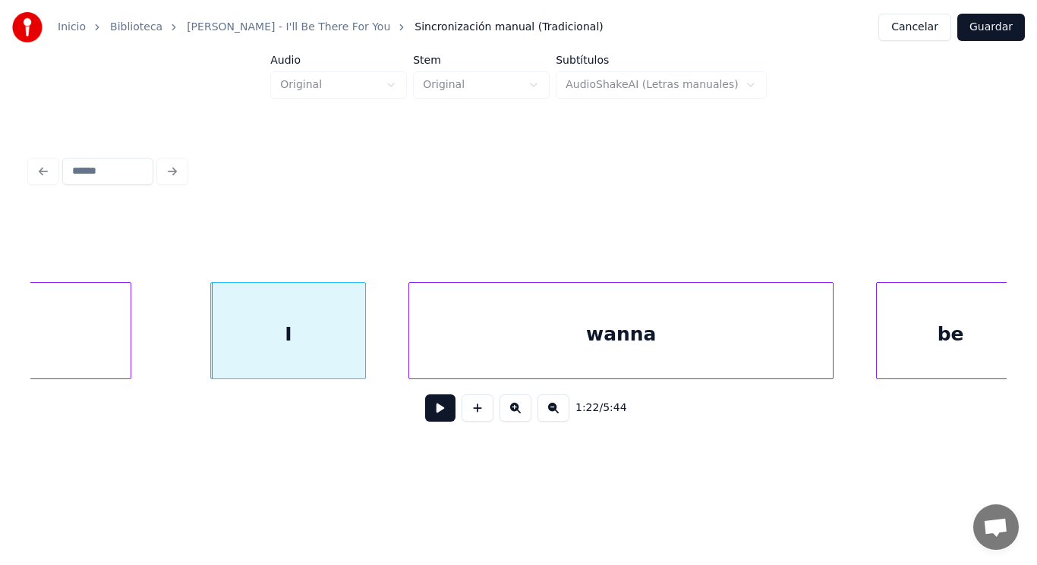
scroll to position [0, 88002]
click at [431, 416] on button at bounding box center [440, 408] width 30 height 27
click at [313, 360] on div at bounding box center [311, 331] width 5 height 96
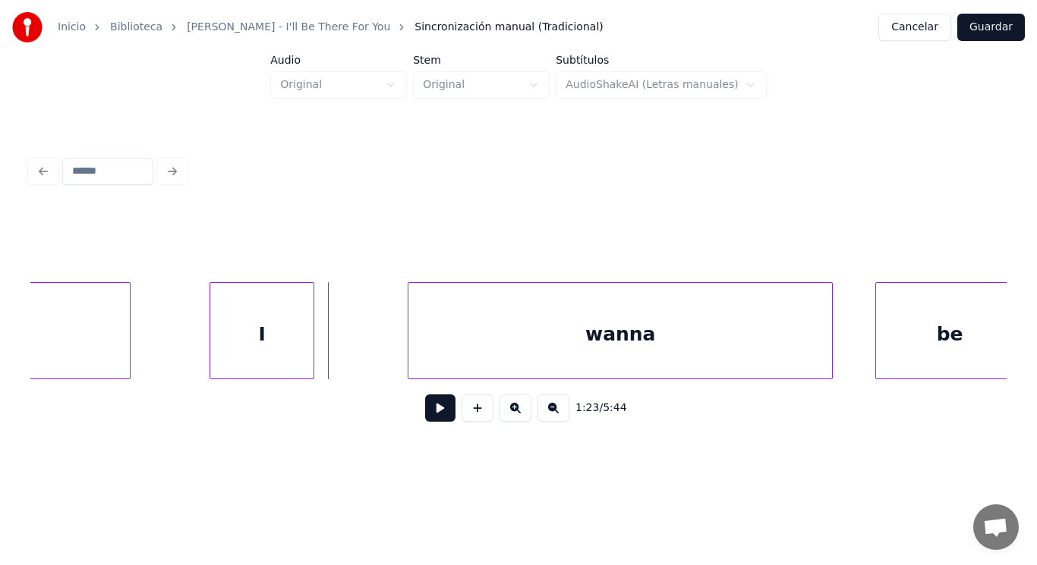
click at [430, 406] on button at bounding box center [440, 408] width 30 height 27
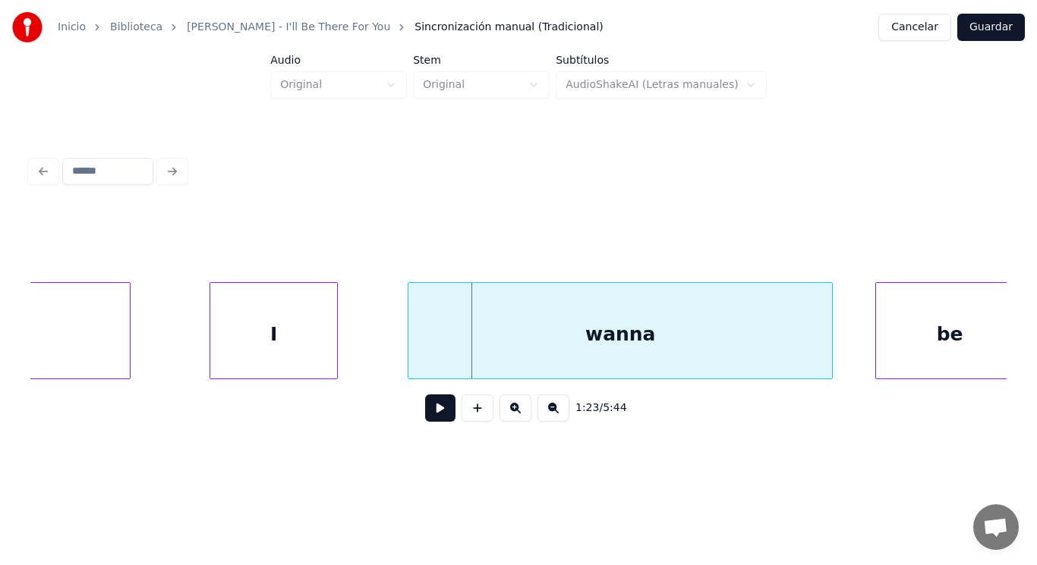
click at [337, 360] on div at bounding box center [334, 331] width 5 height 96
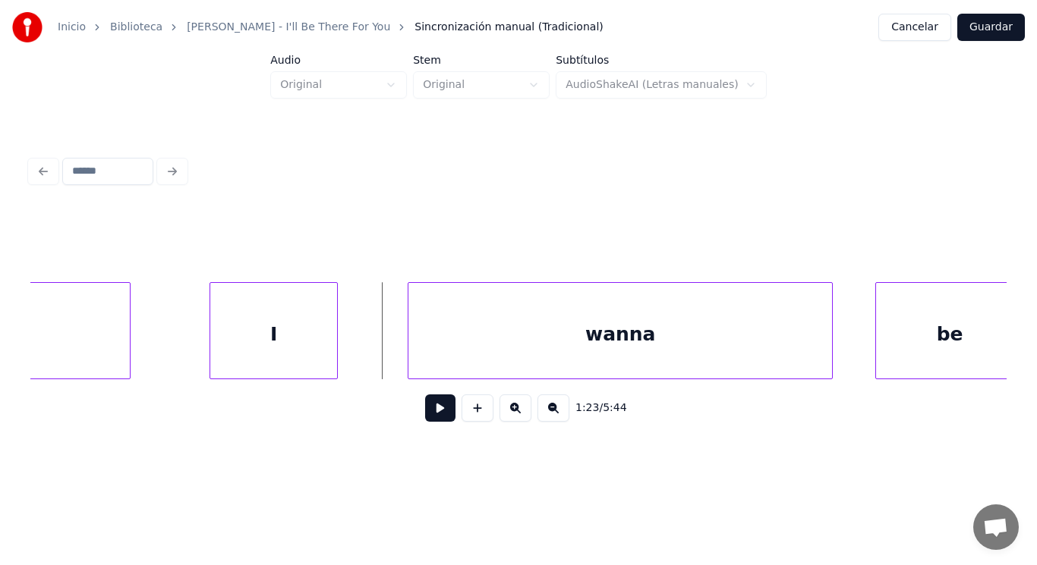
click at [425, 405] on button at bounding box center [440, 408] width 30 height 27
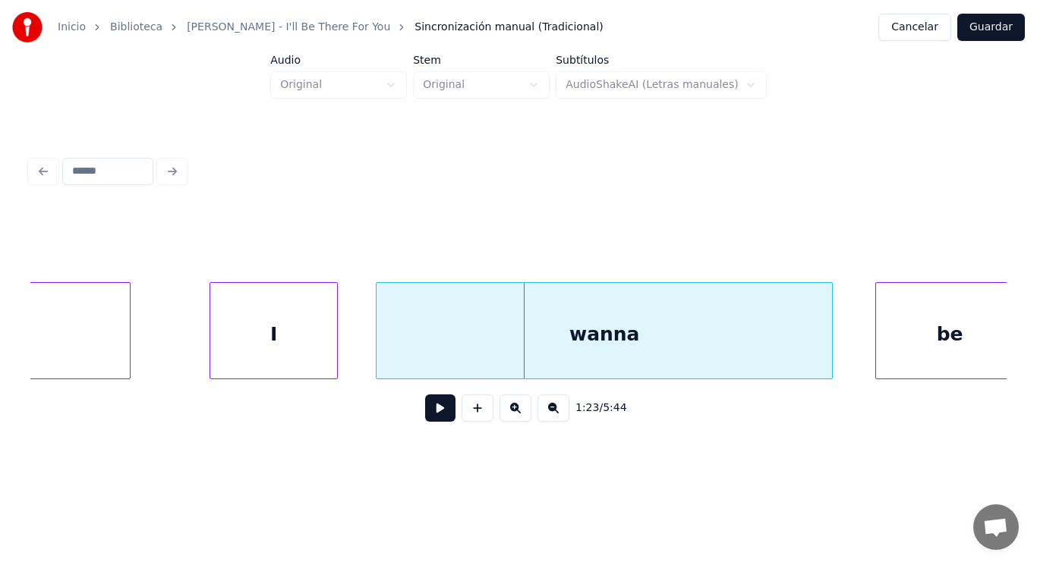
click at [376, 351] on div at bounding box center [378, 331] width 5 height 96
click at [426, 417] on button at bounding box center [440, 408] width 30 height 27
click at [808, 355] on div at bounding box center [805, 331] width 5 height 96
click at [430, 411] on button at bounding box center [440, 408] width 30 height 27
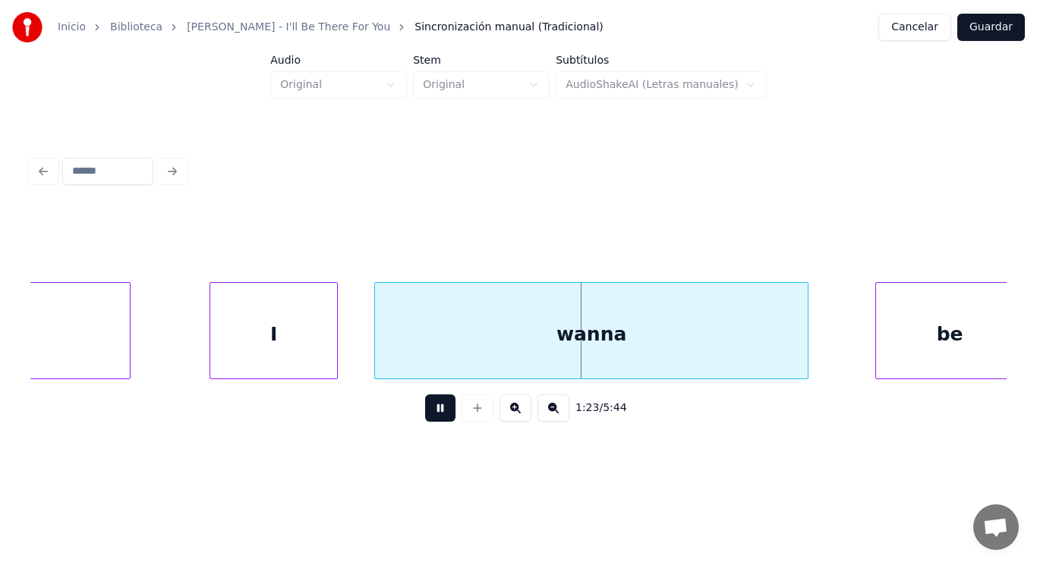
click at [430, 411] on button at bounding box center [440, 408] width 30 height 27
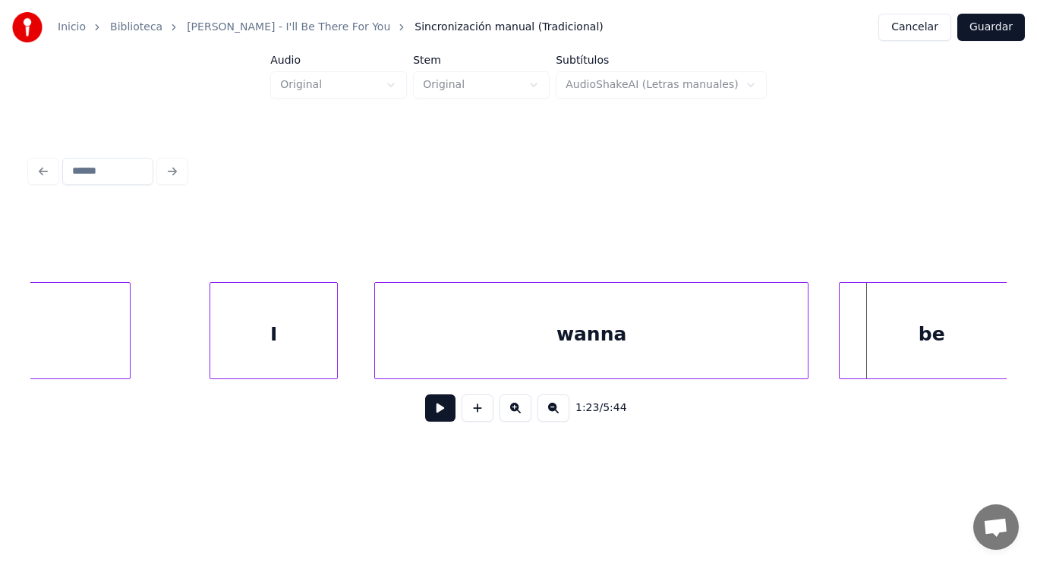
click at [839, 351] on div at bounding box center [841, 331] width 5 height 96
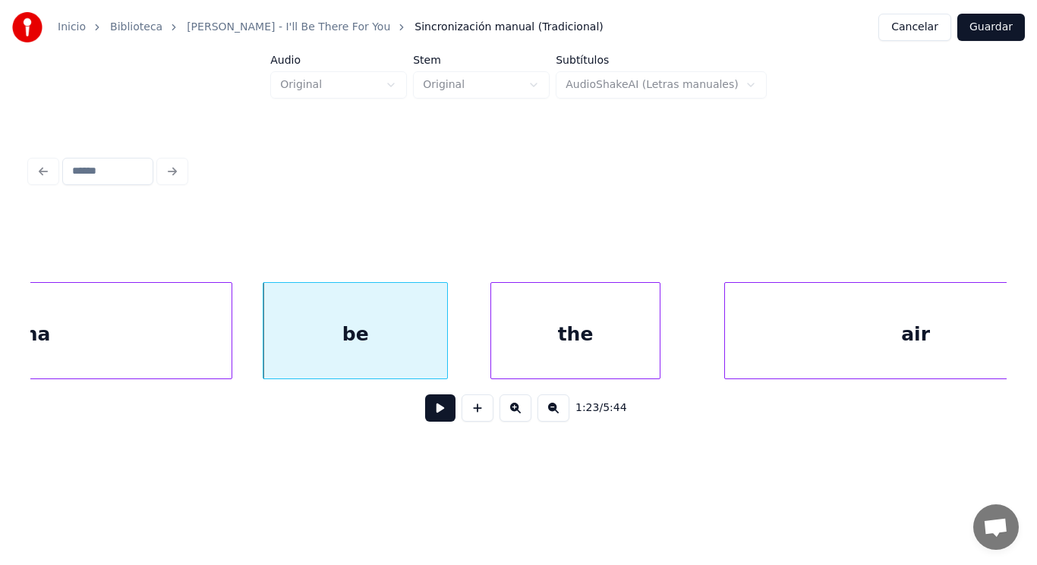
scroll to position [0, 88579]
click at [427, 414] on button at bounding box center [440, 408] width 30 height 27
click at [436, 365] on div "be" at bounding box center [355, 334] width 184 height 103
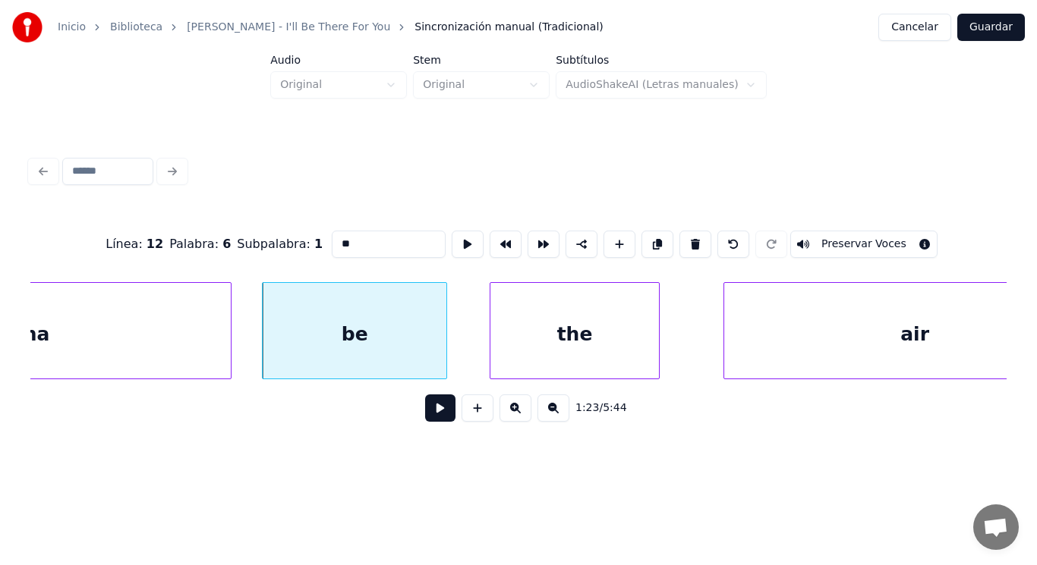
click at [435, 411] on button at bounding box center [440, 408] width 30 height 27
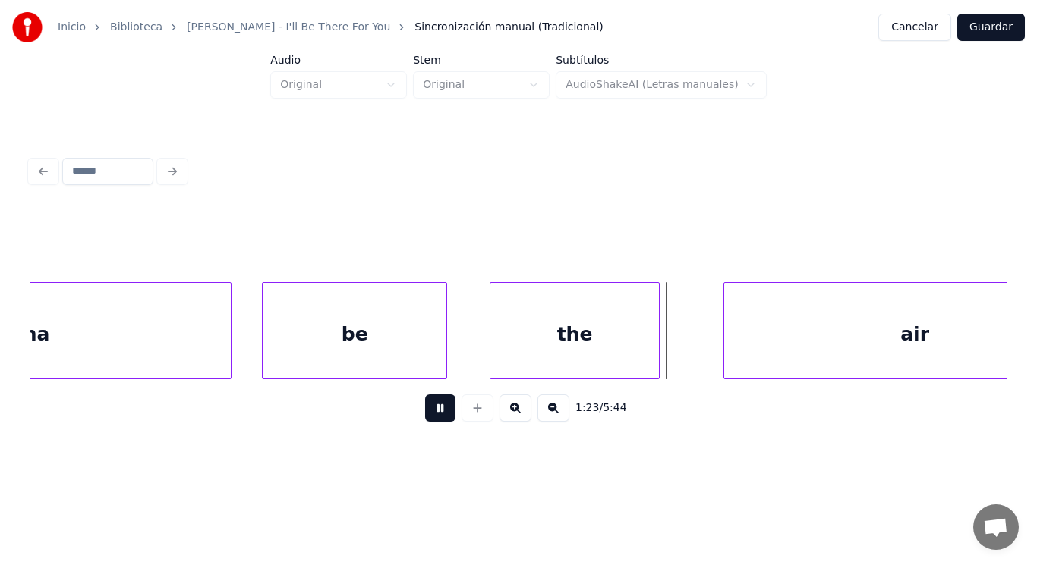
click at [435, 411] on button at bounding box center [440, 408] width 30 height 27
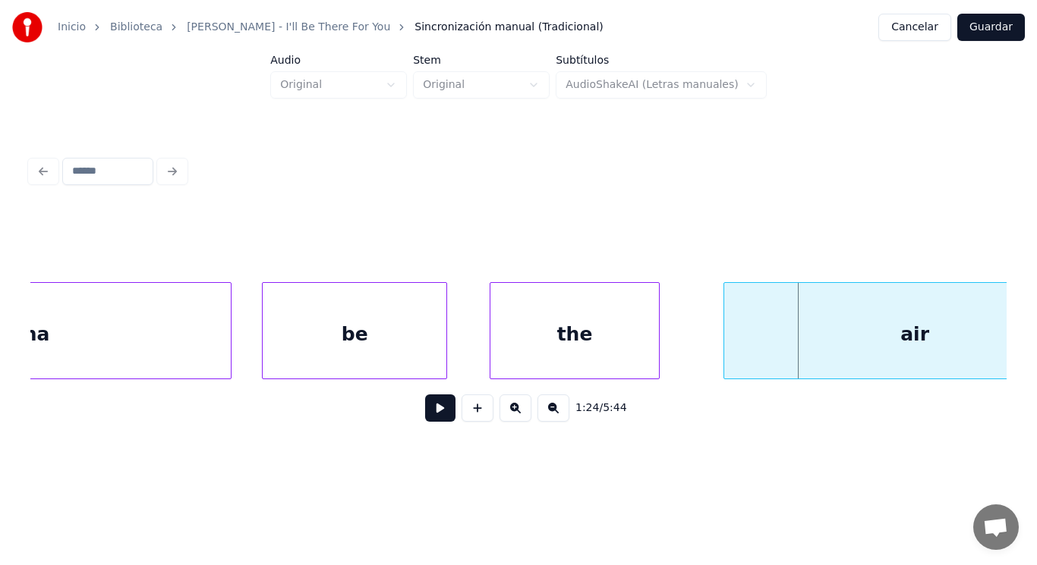
click at [517, 345] on div "the" at bounding box center [574, 334] width 168 height 103
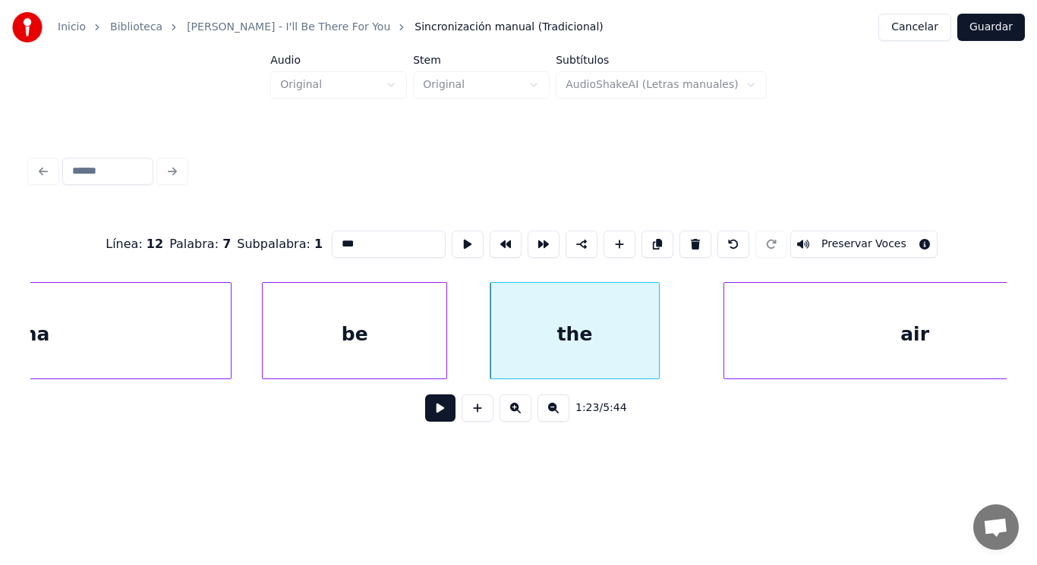
click at [432, 404] on button at bounding box center [440, 408] width 30 height 27
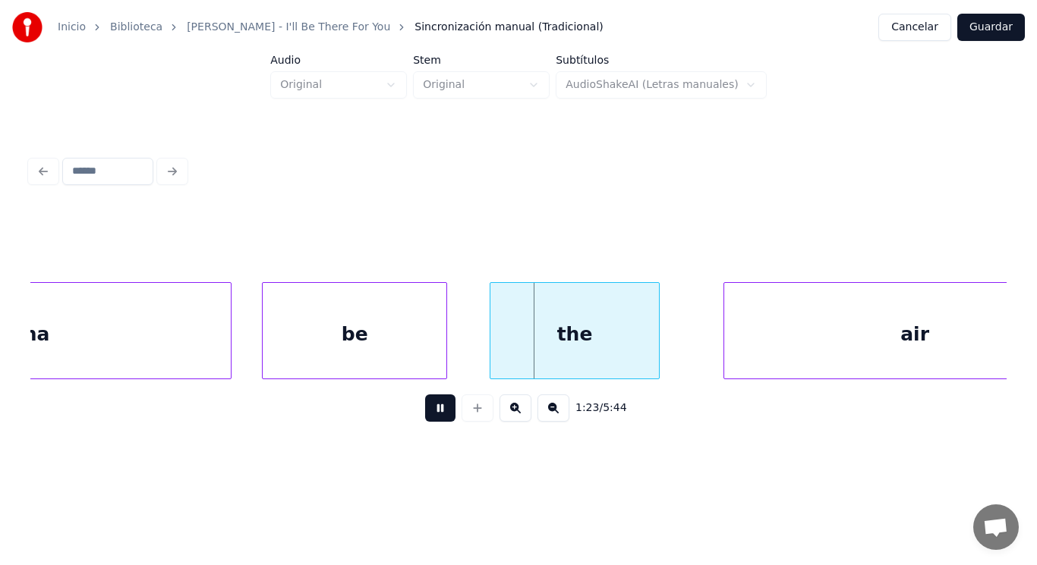
click at [432, 404] on button at bounding box center [440, 408] width 30 height 27
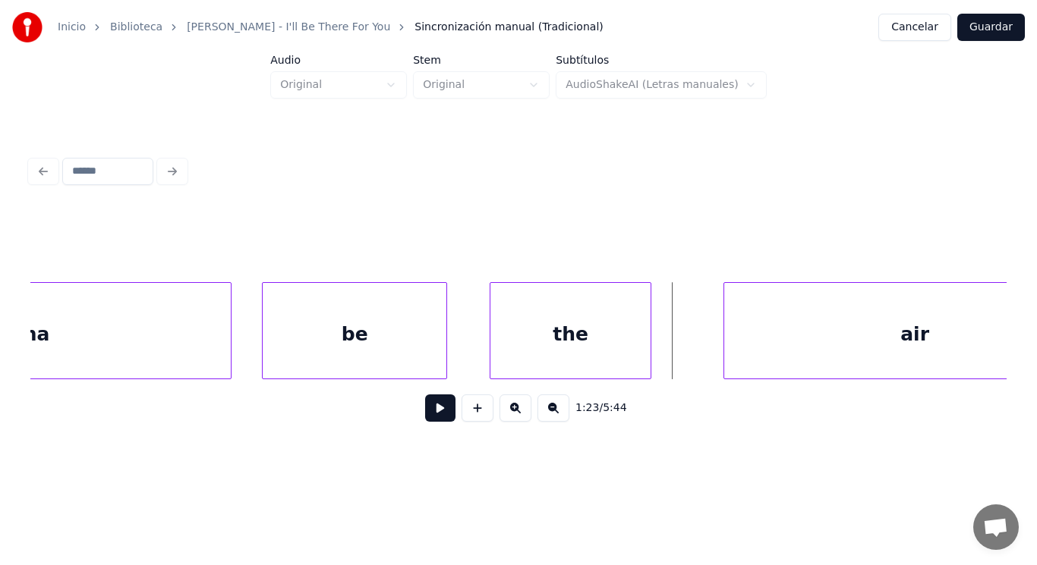
click at [648, 356] on div at bounding box center [648, 331] width 5 height 96
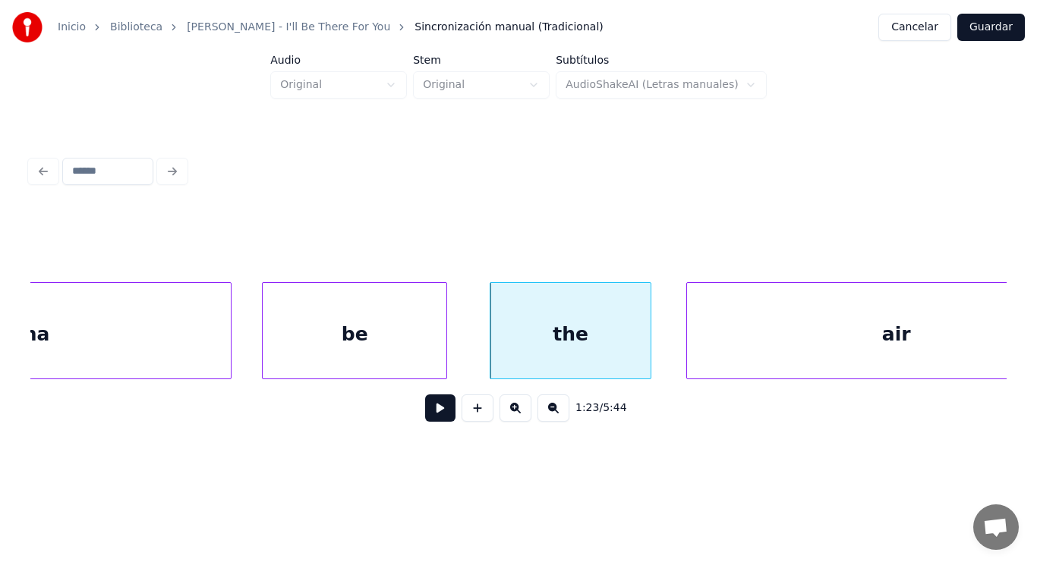
click at [687, 356] on div at bounding box center [689, 331] width 5 height 96
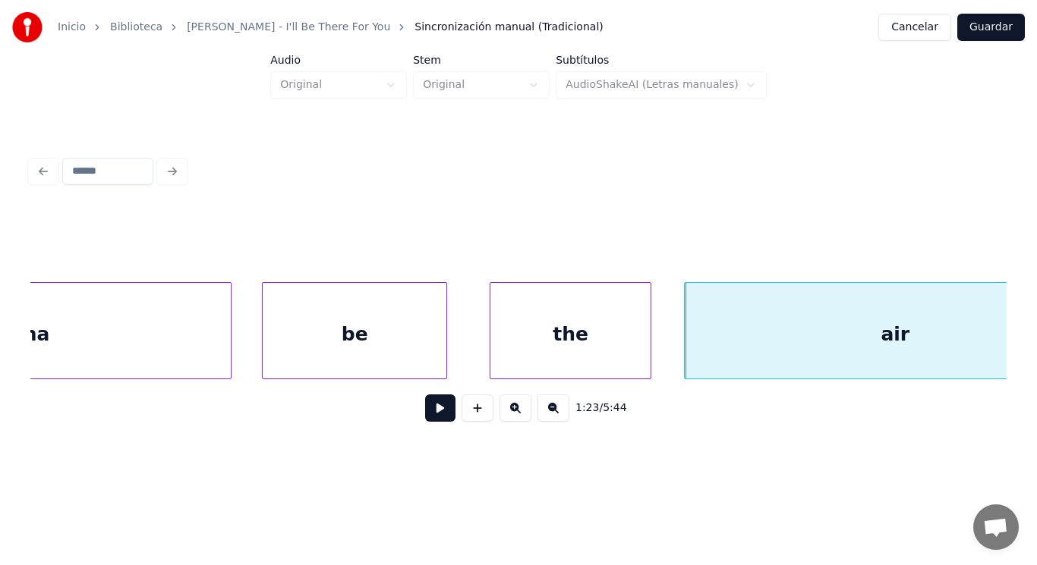
click at [438, 415] on button at bounding box center [440, 408] width 30 height 27
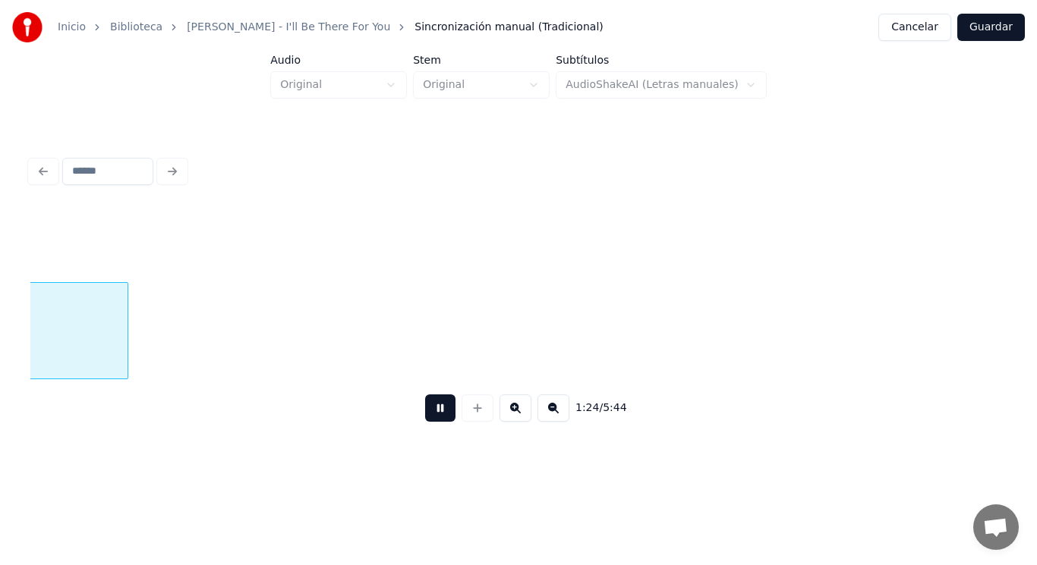
click at [438, 415] on button at bounding box center [440, 408] width 30 height 27
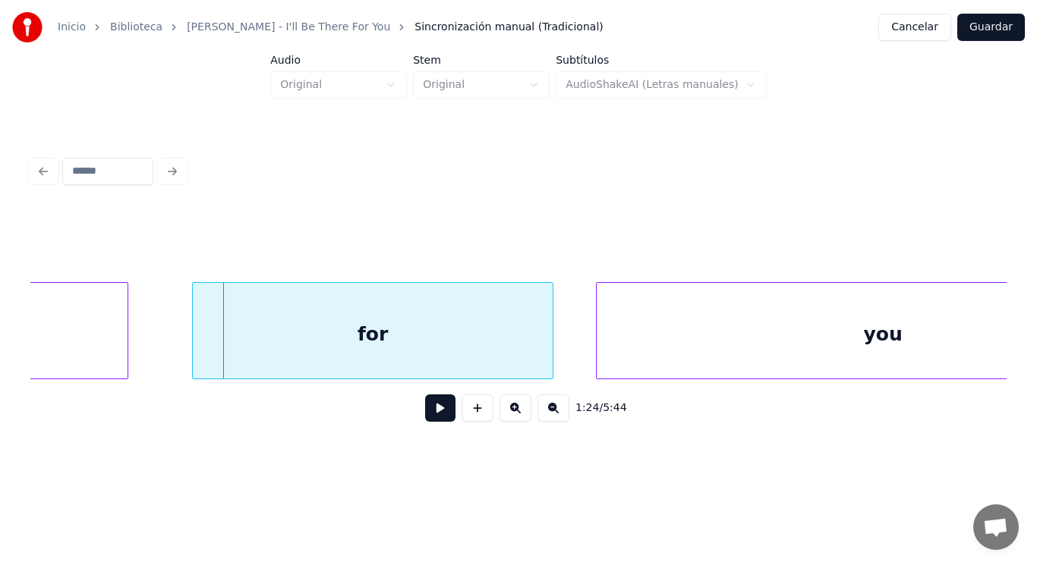
click at [324, 353] on div "for" at bounding box center [373, 334] width 360 height 103
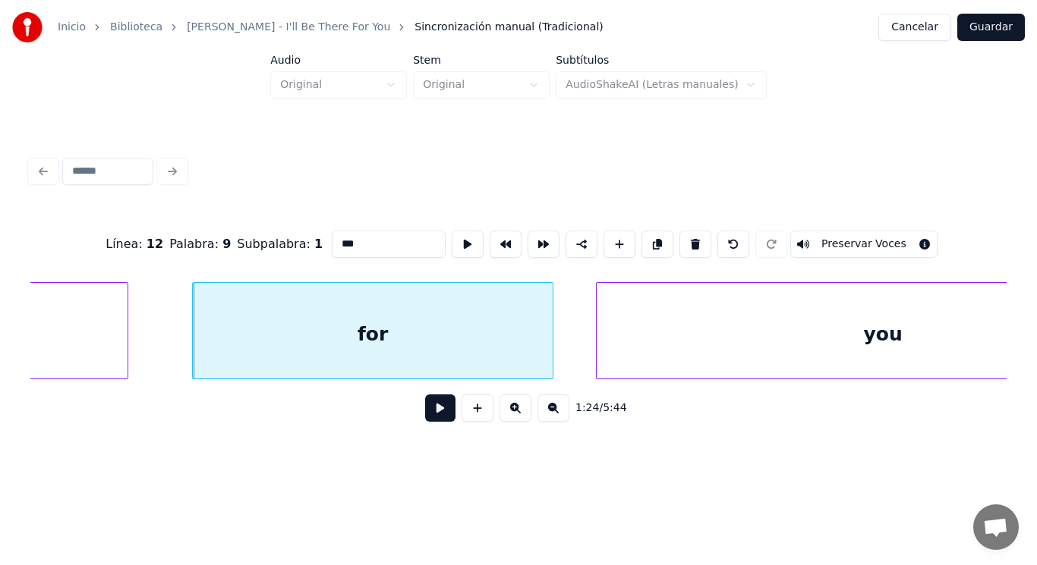
click at [435, 408] on button at bounding box center [440, 408] width 30 height 27
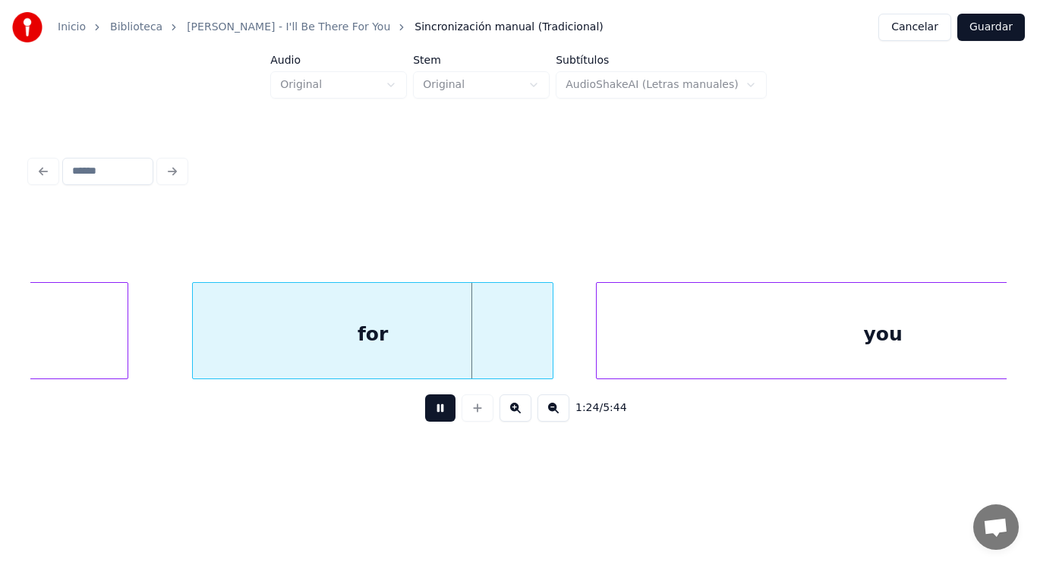
click at [435, 408] on button at bounding box center [440, 408] width 30 height 27
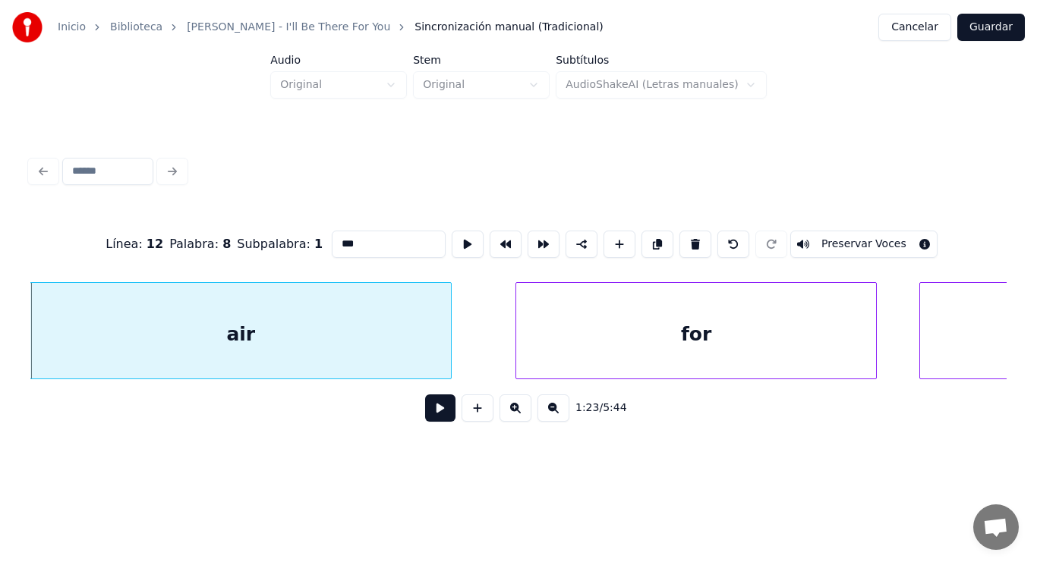
click at [436, 414] on button at bounding box center [440, 408] width 30 height 27
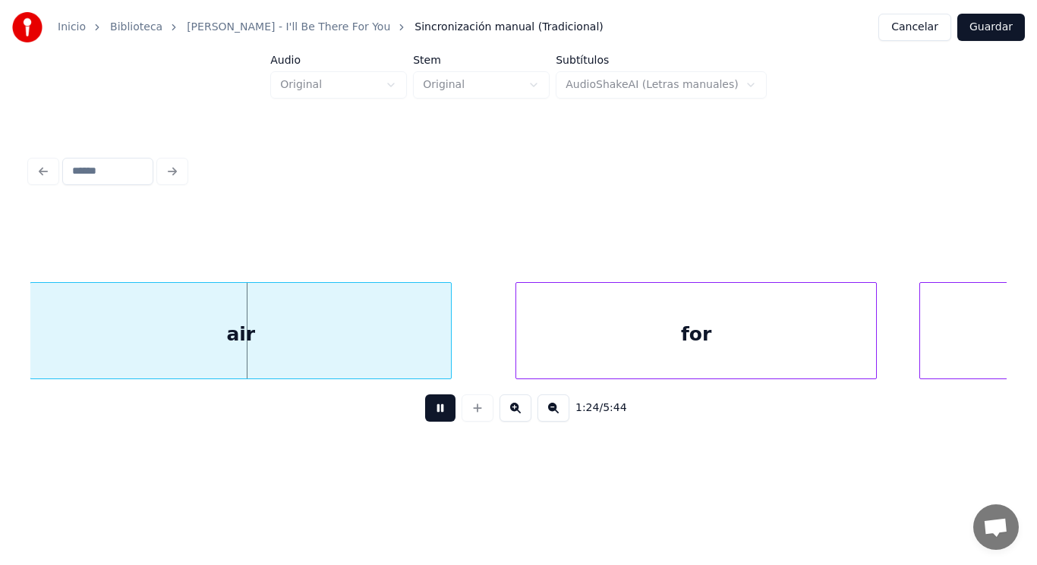
click at [436, 414] on button at bounding box center [440, 408] width 30 height 27
click at [442, 361] on div at bounding box center [443, 331] width 5 height 96
click at [430, 412] on button at bounding box center [440, 408] width 30 height 27
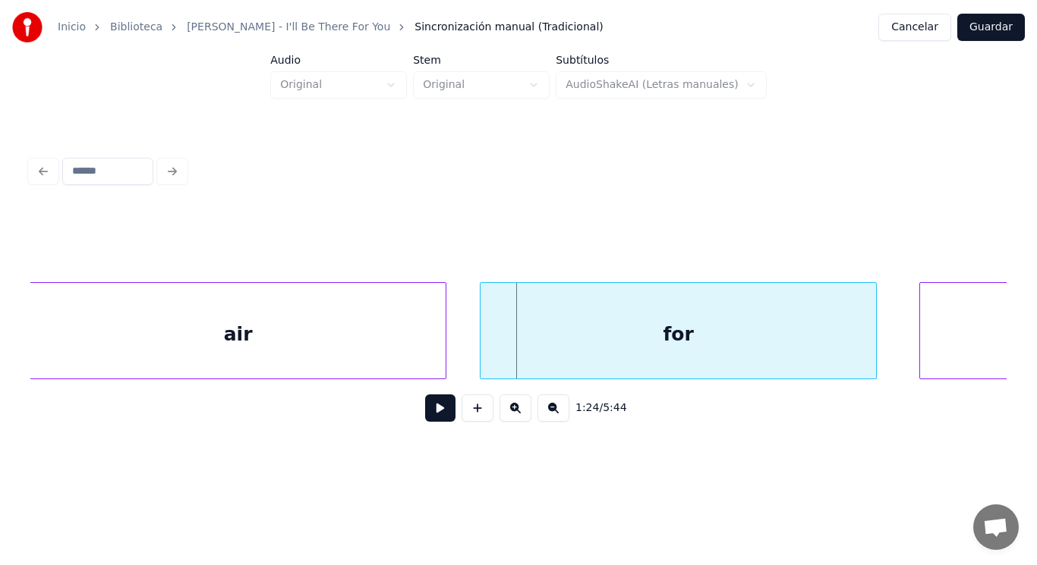
click at [485, 355] on div at bounding box center [482, 331] width 5 height 96
click at [430, 405] on button at bounding box center [440, 408] width 30 height 27
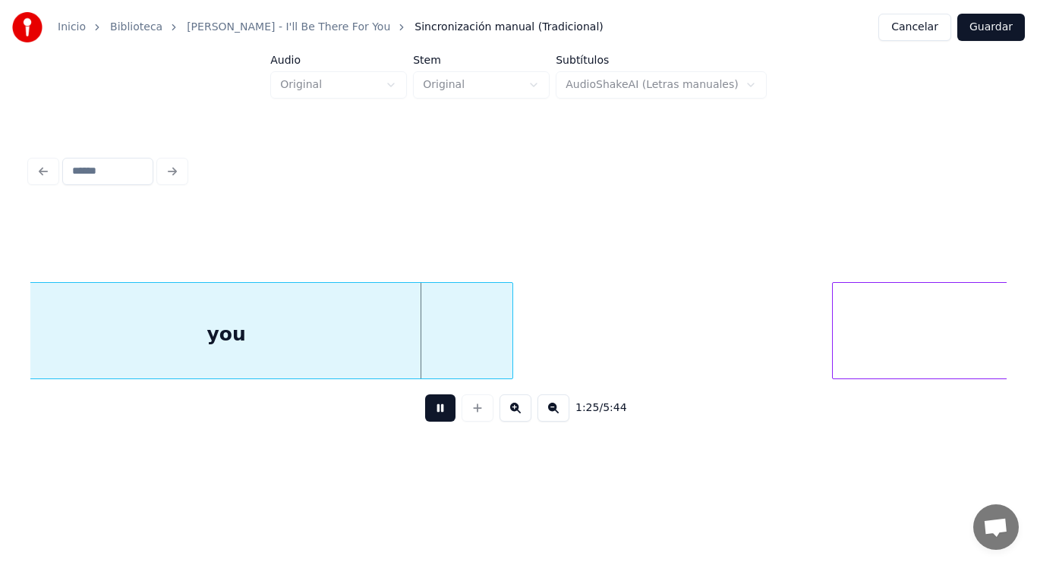
click at [430, 405] on button at bounding box center [440, 408] width 30 height 27
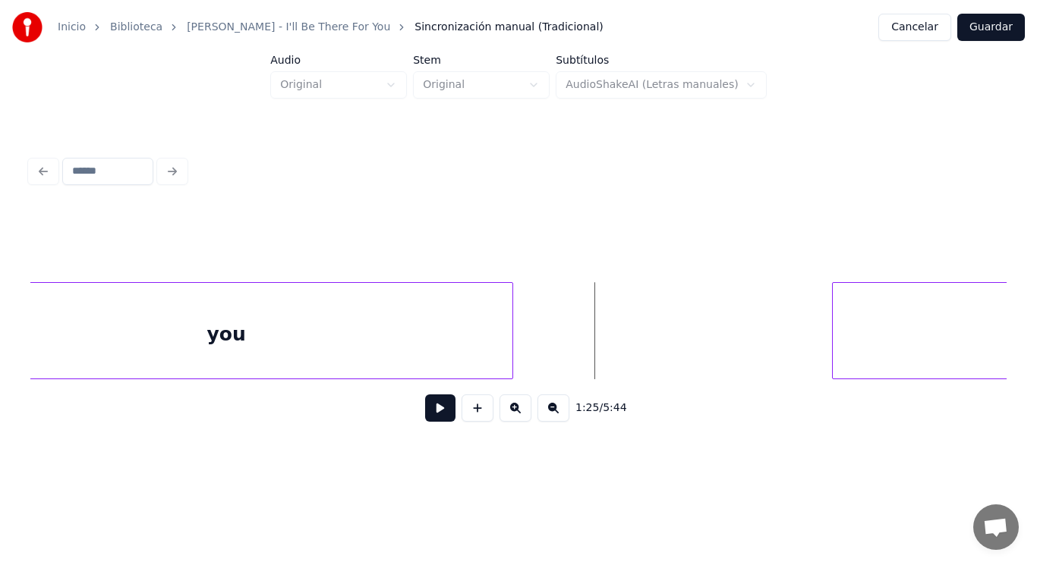
click at [444, 351] on div "you" at bounding box center [226, 334] width 572 height 103
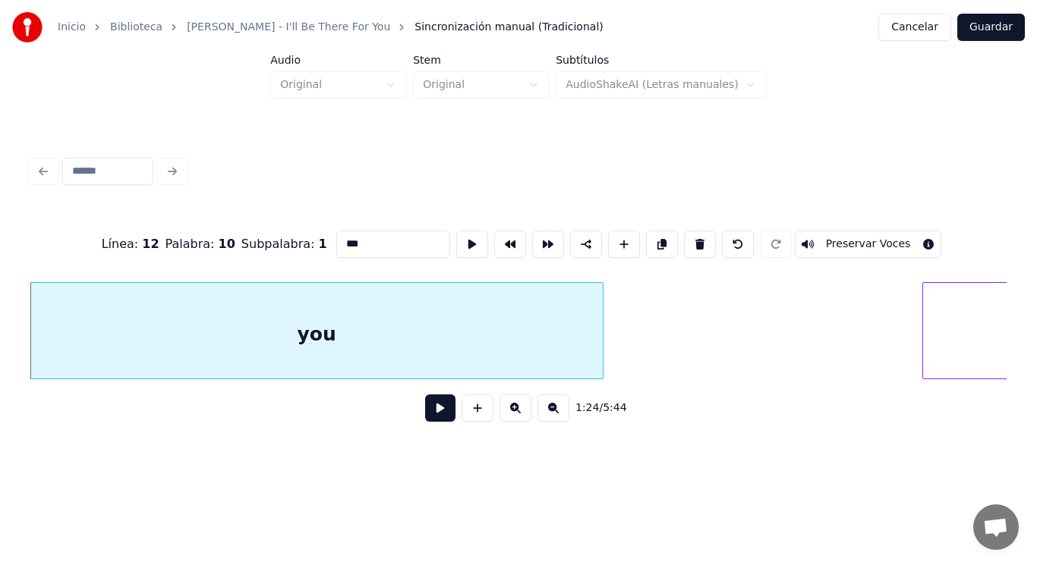
click at [425, 414] on button at bounding box center [440, 408] width 30 height 27
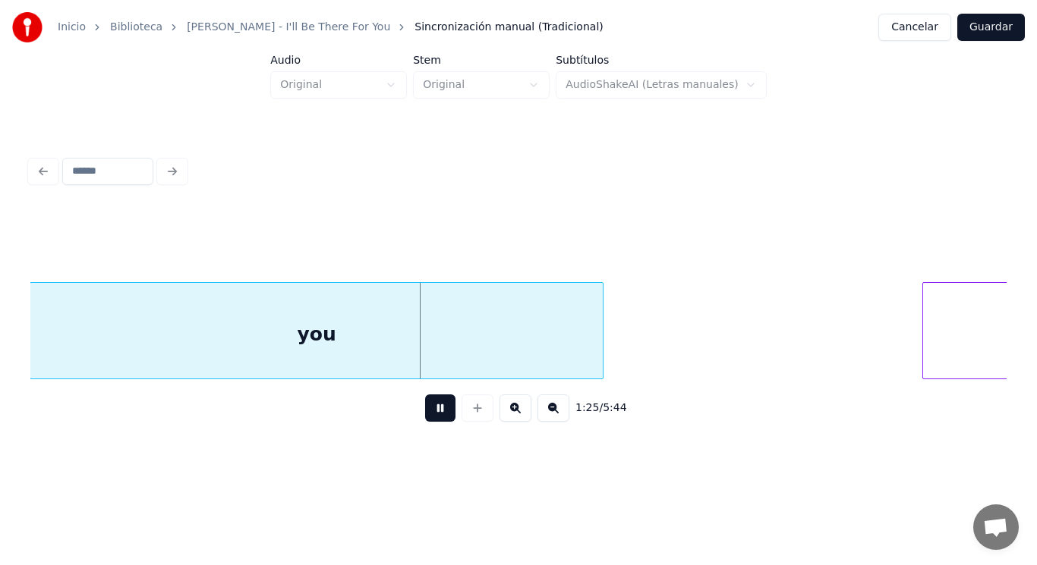
click at [425, 414] on button at bounding box center [440, 408] width 30 height 27
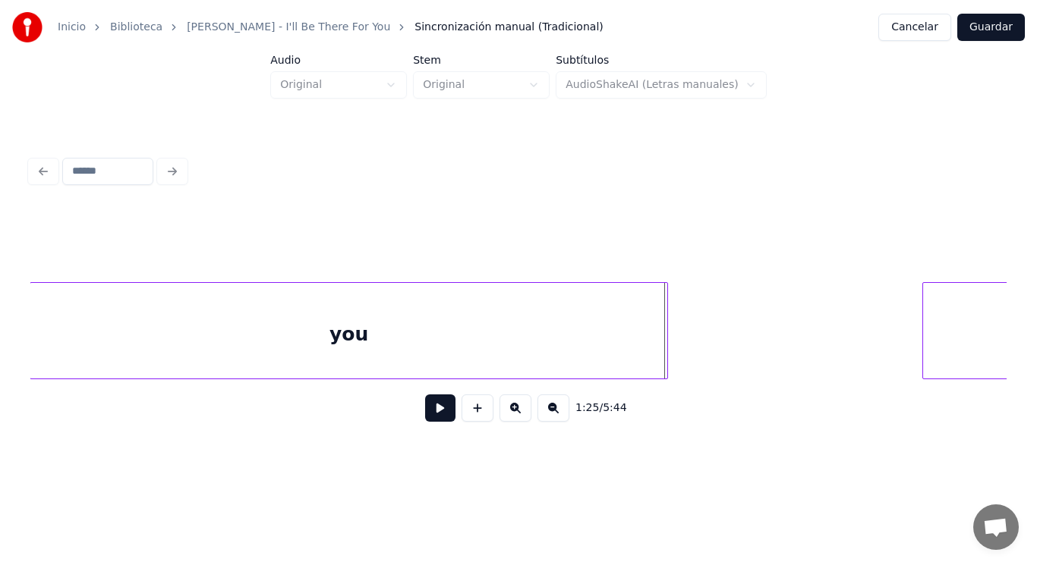
click at [666, 345] on div at bounding box center [665, 331] width 5 height 96
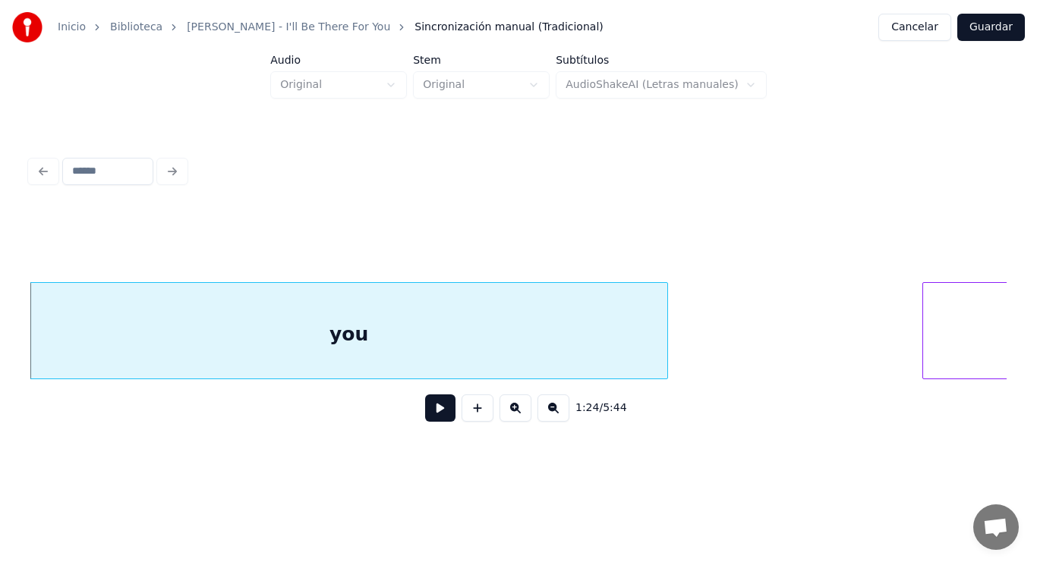
click at [432, 412] on button at bounding box center [440, 408] width 30 height 27
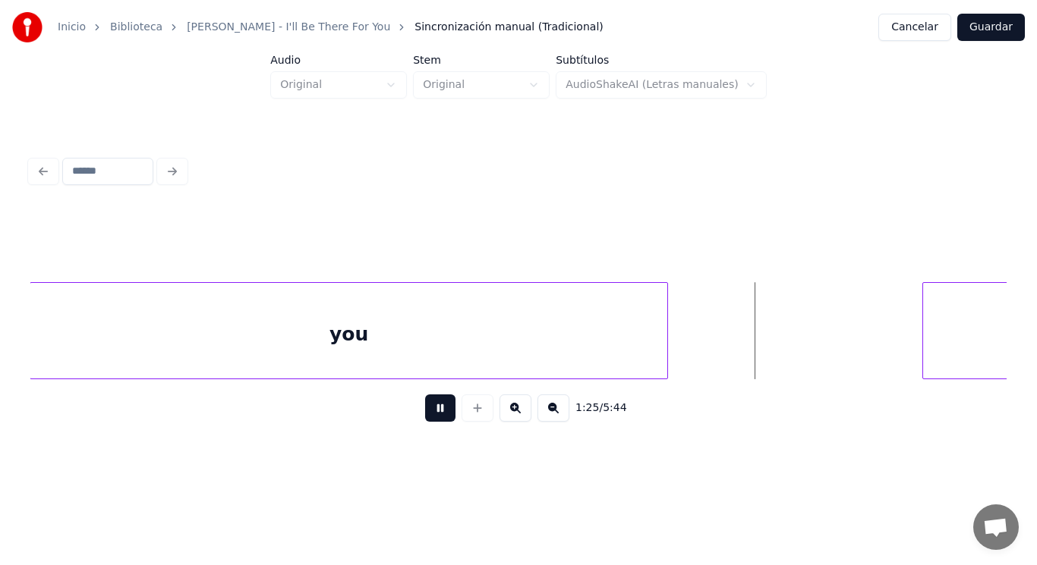
click at [432, 412] on button at bounding box center [440, 408] width 30 height 27
click at [430, 361] on div "you" at bounding box center [348, 334] width 637 height 103
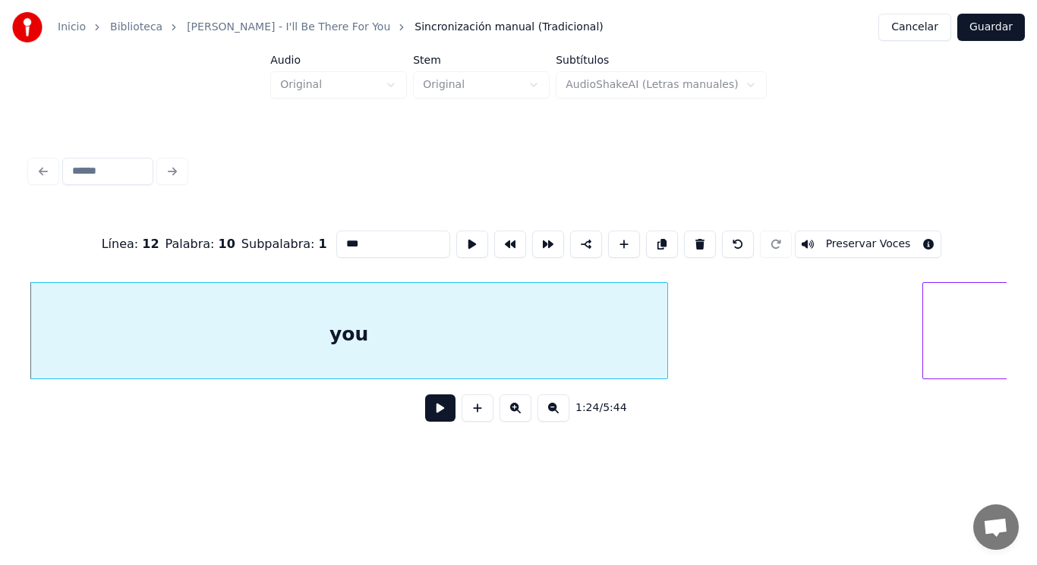
click at [350, 239] on input "***" at bounding box center [393, 244] width 114 height 27
type input "****"
click at [430, 413] on button at bounding box center [440, 408] width 30 height 27
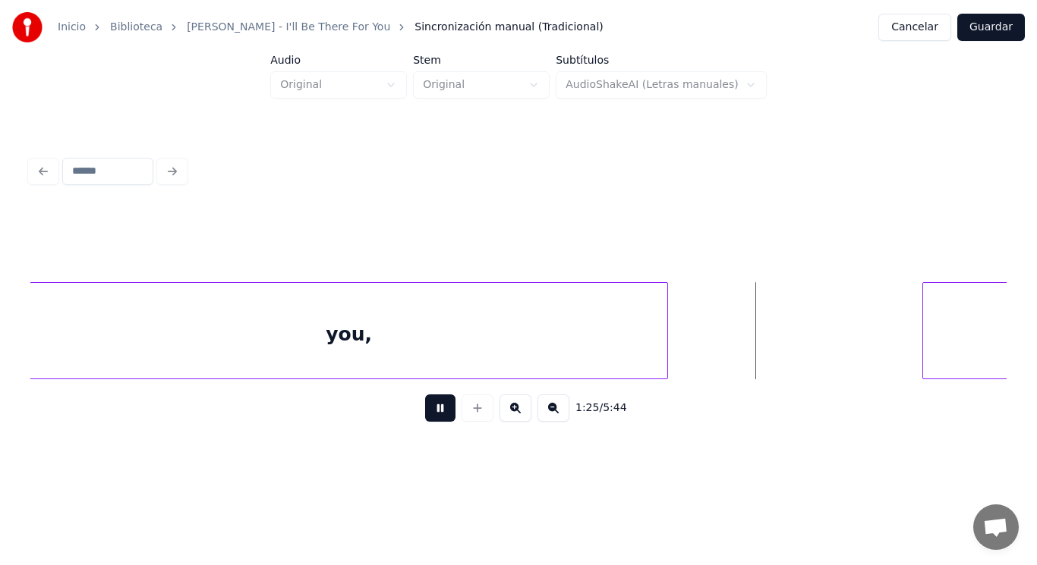
click at [430, 413] on button at bounding box center [440, 408] width 30 height 27
click at [893, 342] on div at bounding box center [892, 331] width 5 height 96
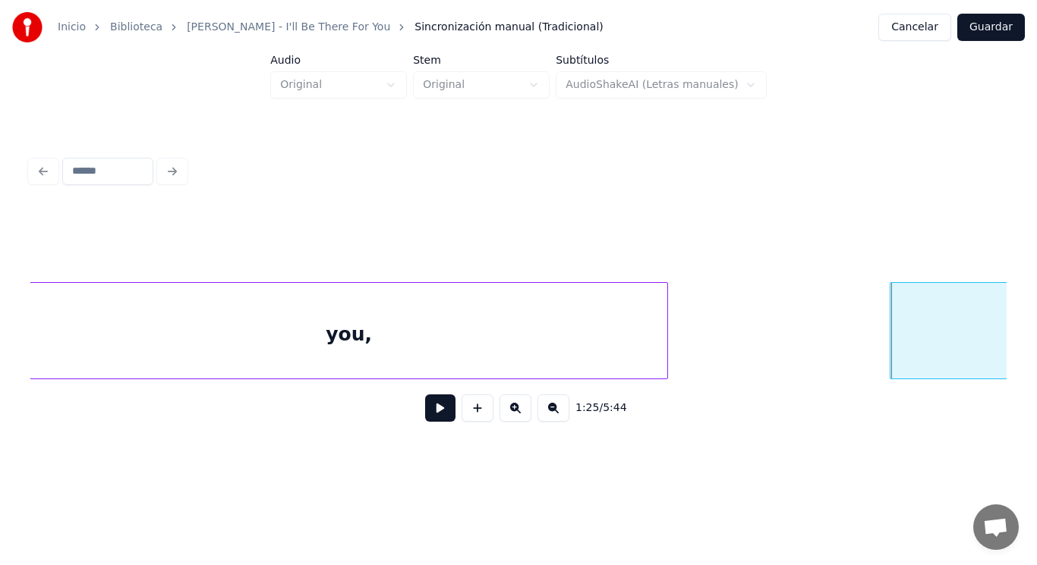
click at [429, 409] on button at bounding box center [440, 408] width 30 height 27
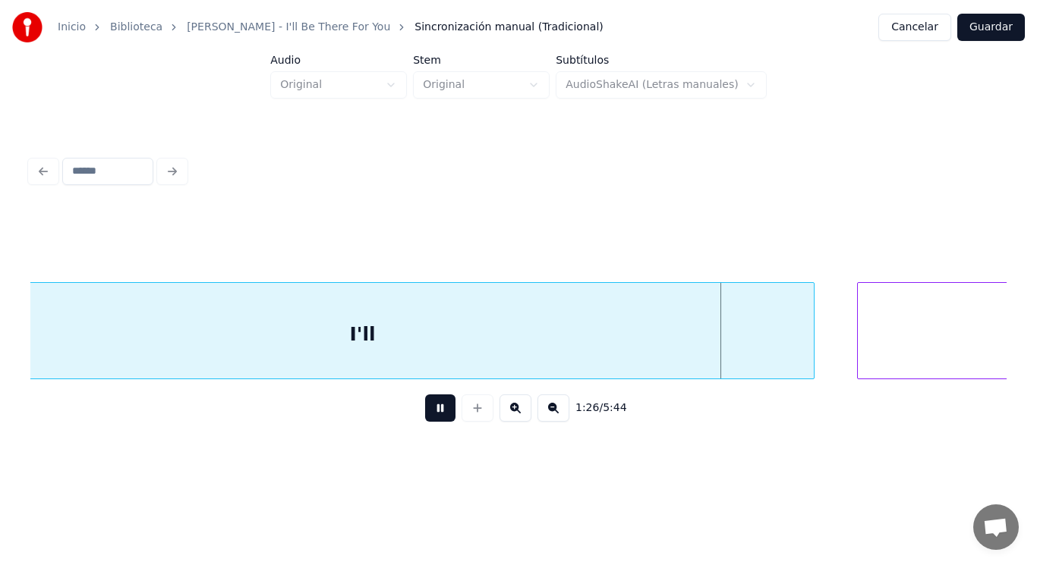
click at [429, 409] on button at bounding box center [440, 408] width 30 height 27
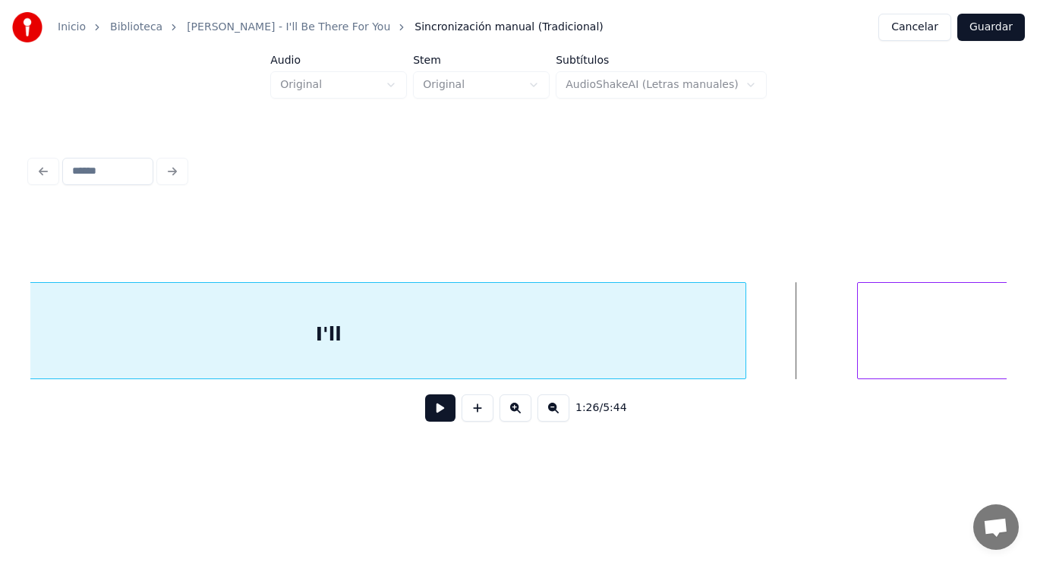
click at [741, 360] on div at bounding box center [743, 331] width 5 height 96
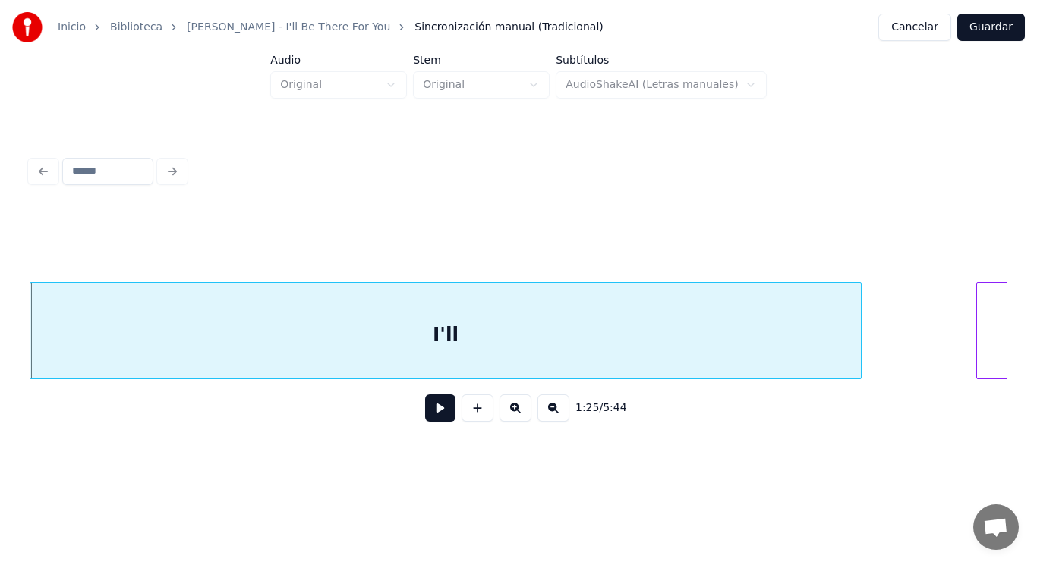
click at [438, 413] on button at bounding box center [440, 408] width 30 height 27
click at [446, 344] on div "I'll" at bounding box center [445, 334] width 830 height 103
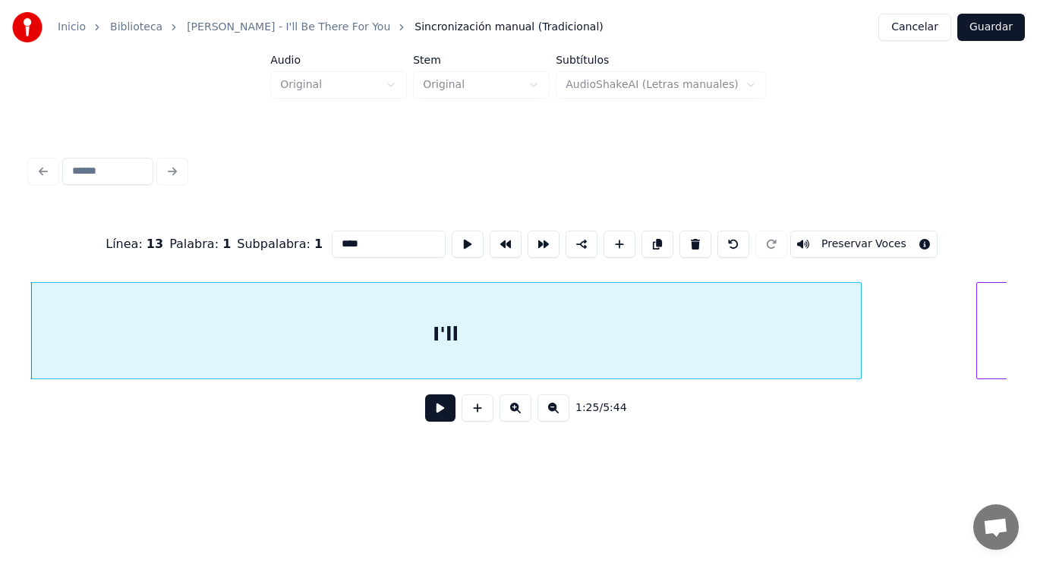
click at [429, 420] on button at bounding box center [440, 408] width 30 height 27
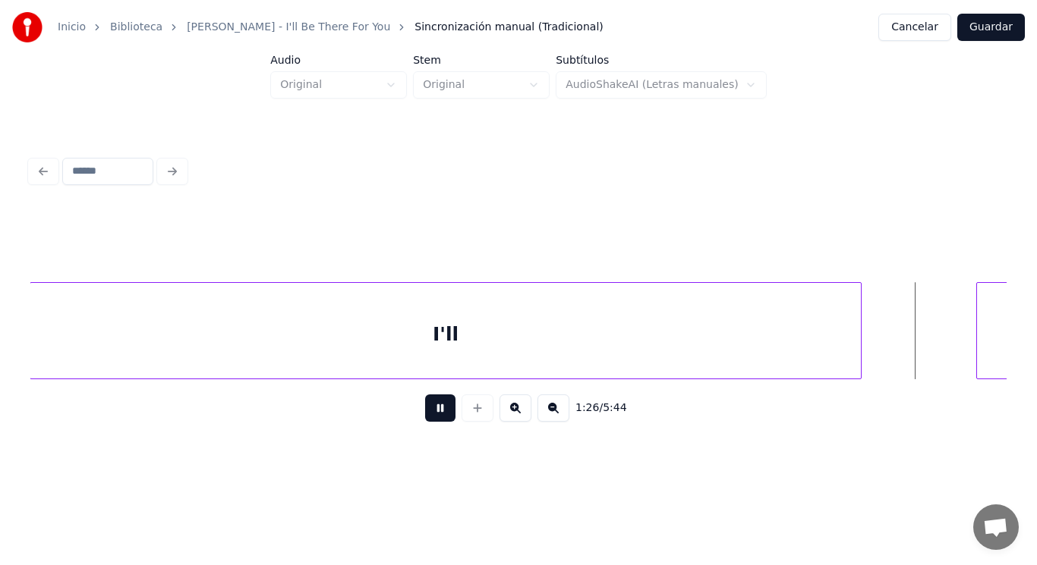
click at [429, 420] on button at bounding box center [440, 408] width 30 height 27
click at [952, 342] on div at bounding box center [953, 331] width 5 height 96
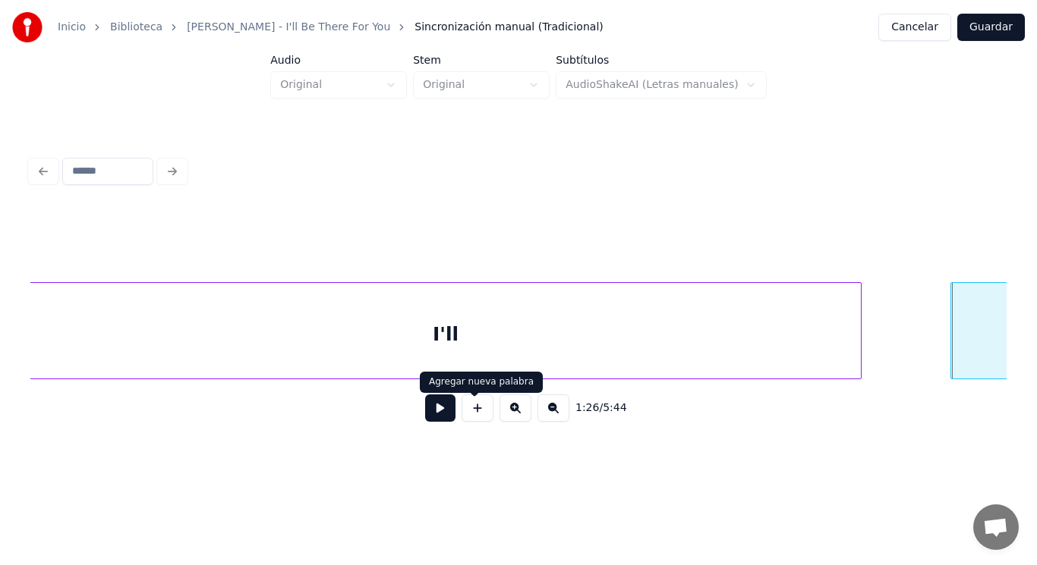
click at [434, 407] on button at bounding box center [440, 408] width 30 height 27
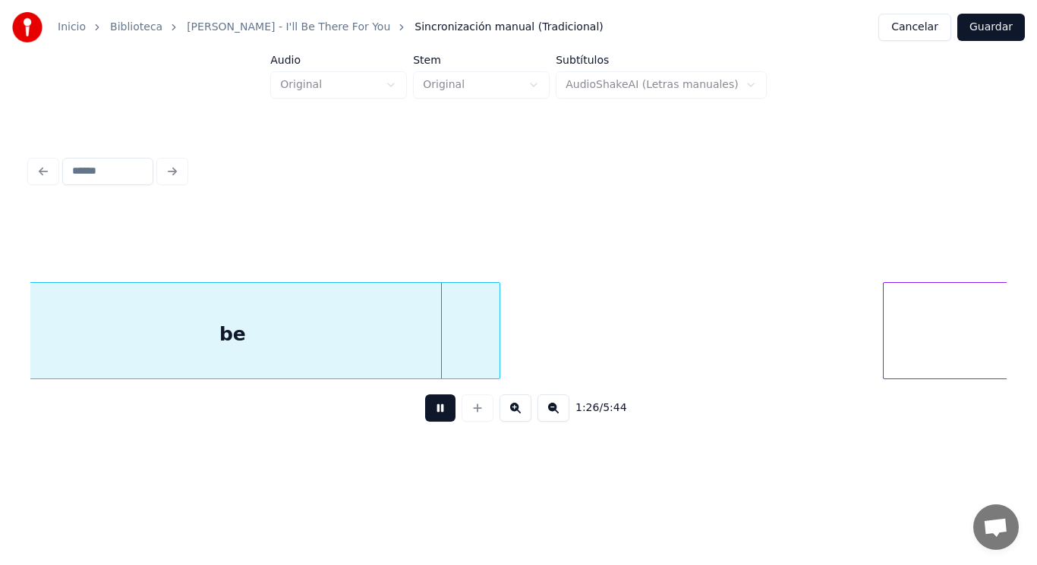
click at [434, 407] on button at bounding box center [440, 408] width 30 height 27
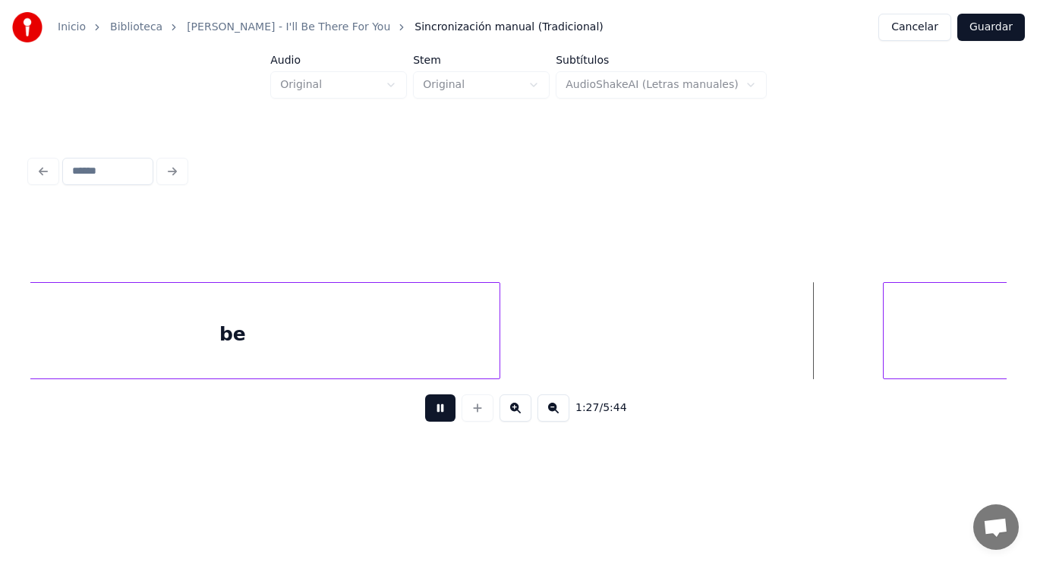
click at [434, 407] on button at bounding box center [440, 408] width 30 height 27
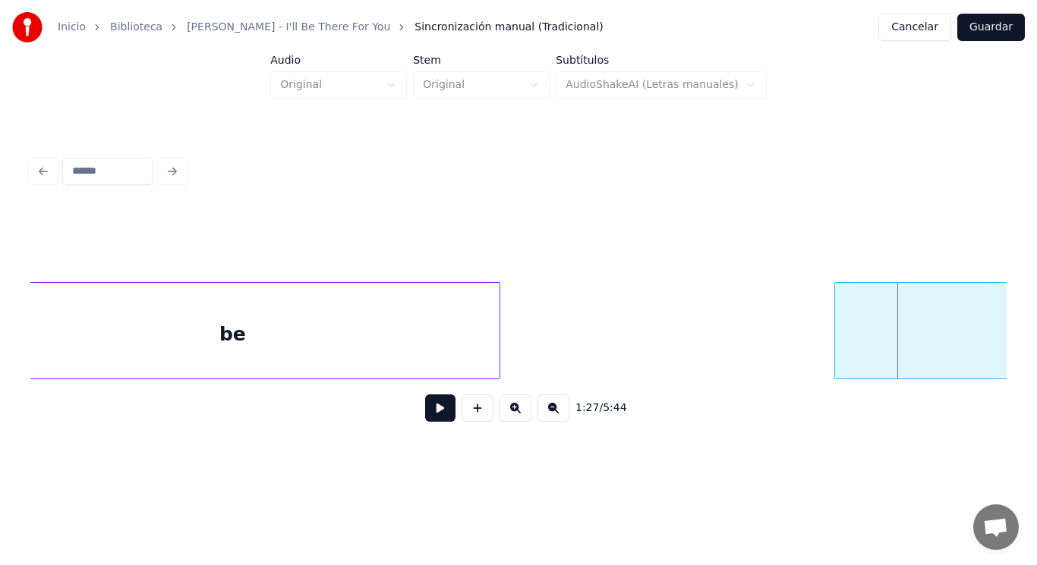
click at [836, 357] on div at bounding box center [837, 331] width 5 height 96
click at [433, 411] on button at bounding box center [440, 408] width 30 height 27
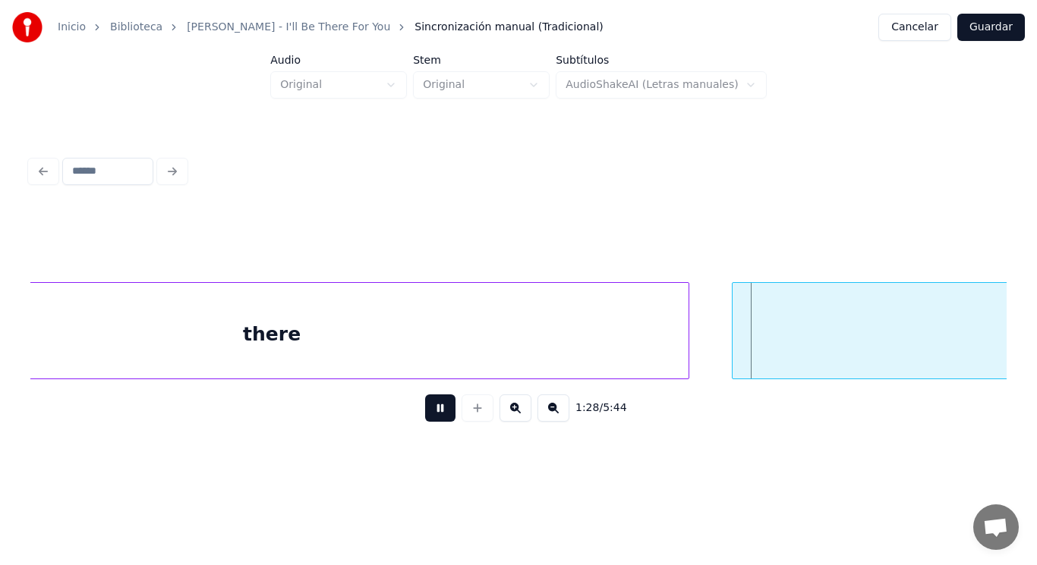
click at [433, 411] on button at bounding box center [440, 408] width 30 height 27
click at [424, 360] on div "there" at bounding box center [271, 334] width 833 height 103
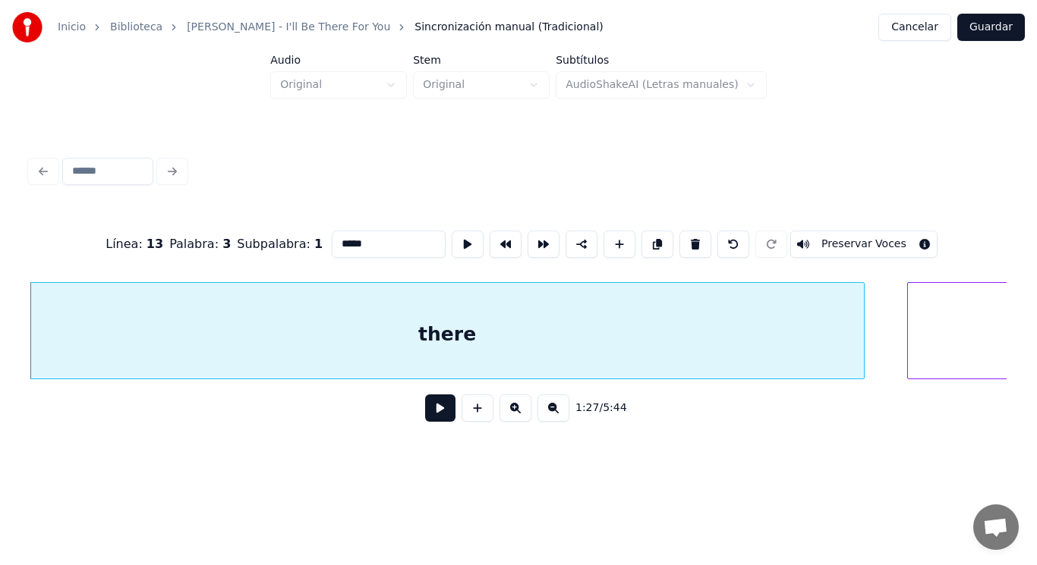
click at [431, 411] on button at bounding box center [440, 408] width 30 height 27
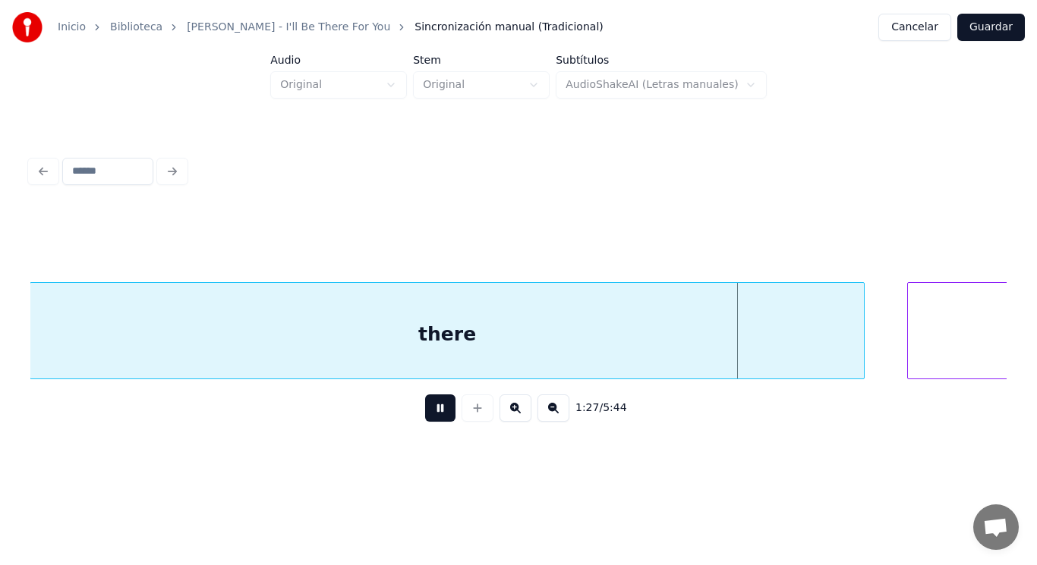
click at [431, 411] on button at bounding box center [440, 408] width 30 height 27
click at [836, 359] on div at bounding box center [838, 331] width 5 height 96
click at [433, 420] on button at bounding box center [440, 408] width 30 height 27
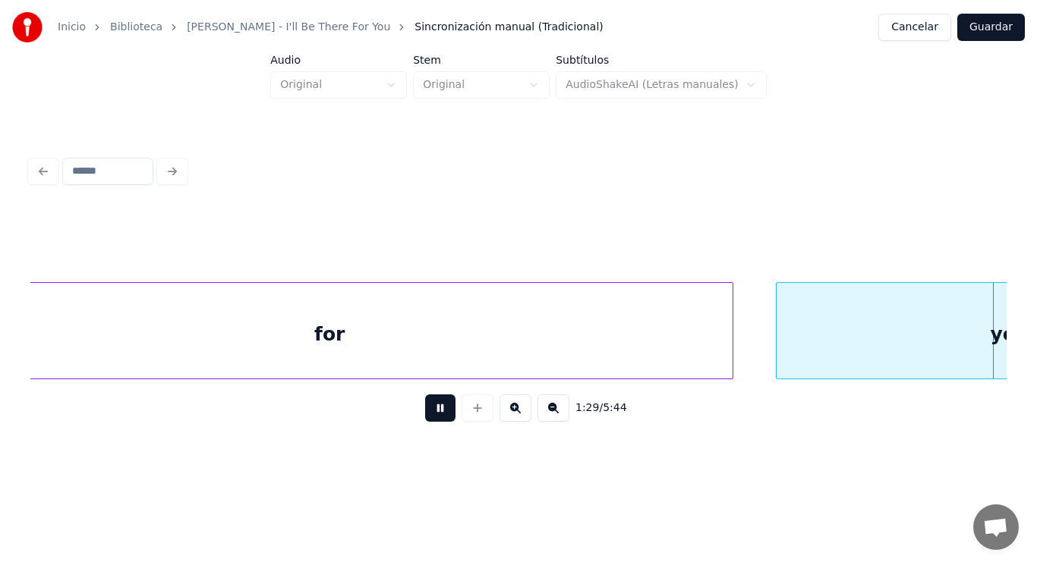
scroll to position [0, 94746]
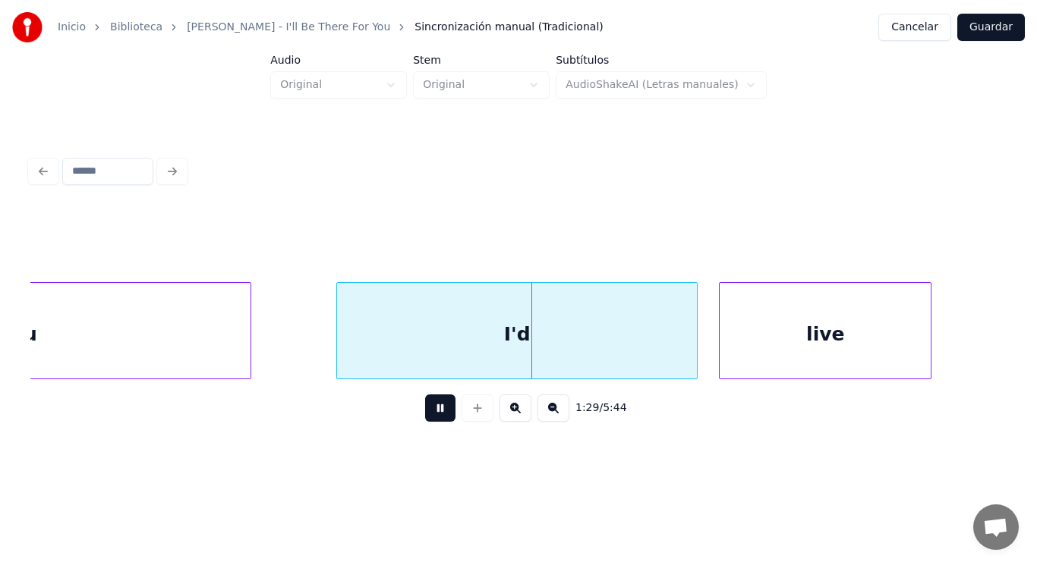
click at [433, 420] on button at bounding box center [440, 408] width 30 height 27
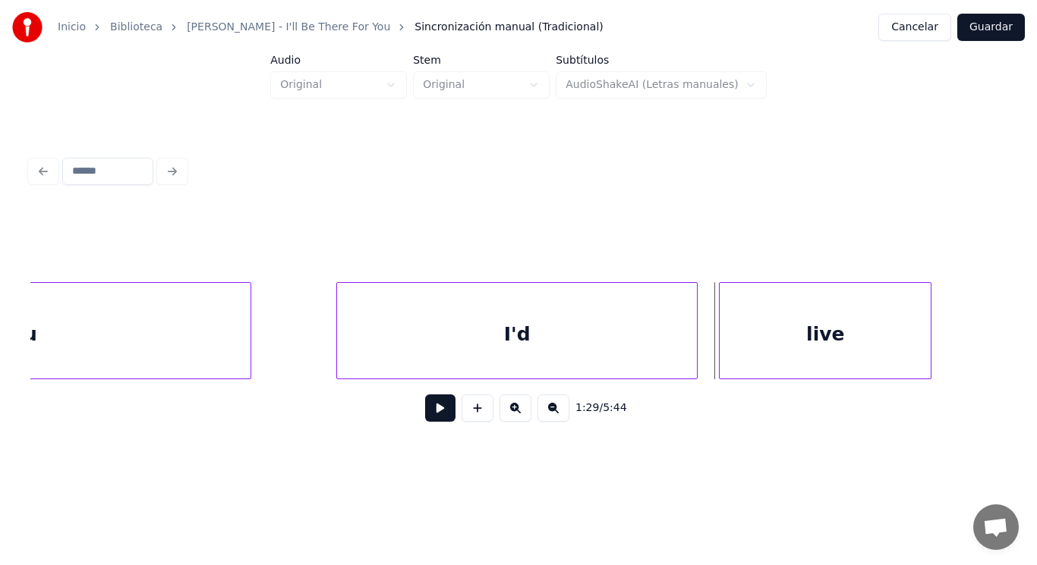
click at [219, 363] on div "you" at bounding box center [17, 334] width 466 height 103
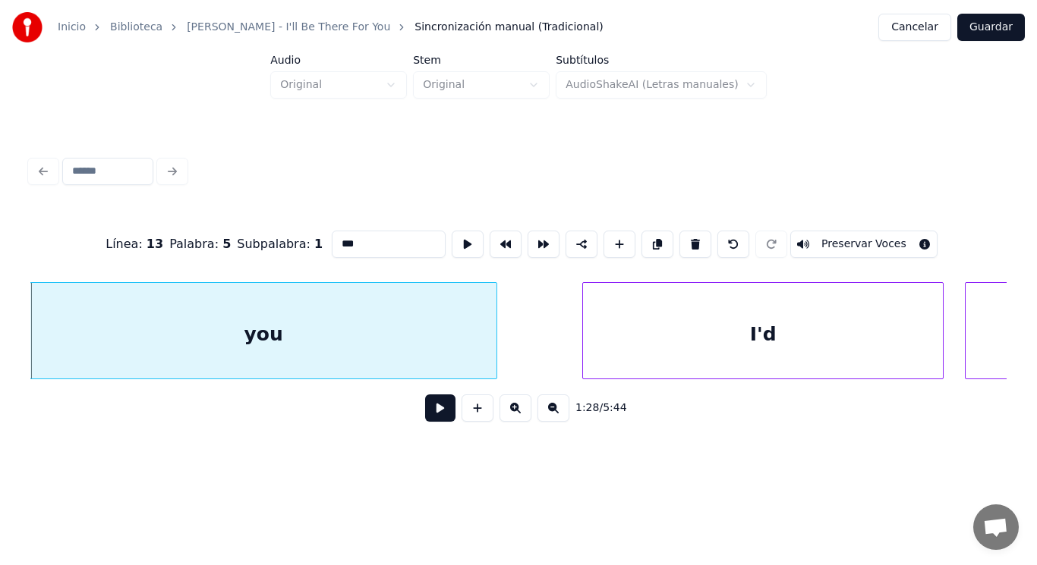
click at [431, 356] on div "you" at bounding box center [263, 334] width 466 height 103
click at [335, 237] on input "***" at bounding box center [389, 244] width 114 height 27
type input "****"
click at [436, 417] on button at bounding box center [440, 408] width 30 height 27
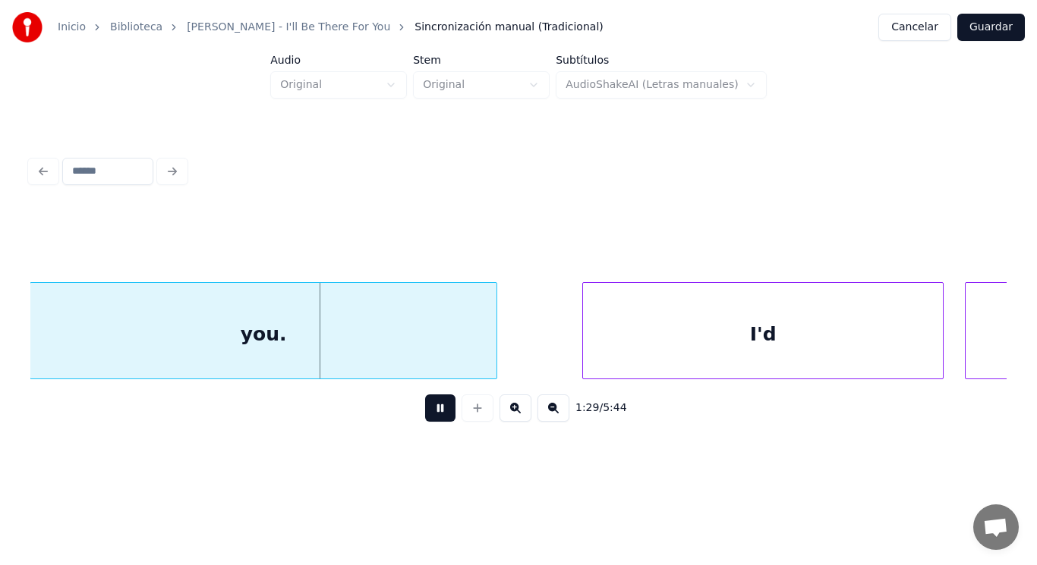
click at [436, 417] on button at bounding box center [440, 408] width 30 height 27
click at [484, 345] on div at bounding box center [485, 331] width 5 height 96
click at [429, 420] on button at bounding box center [440, 408] width 30 height 27
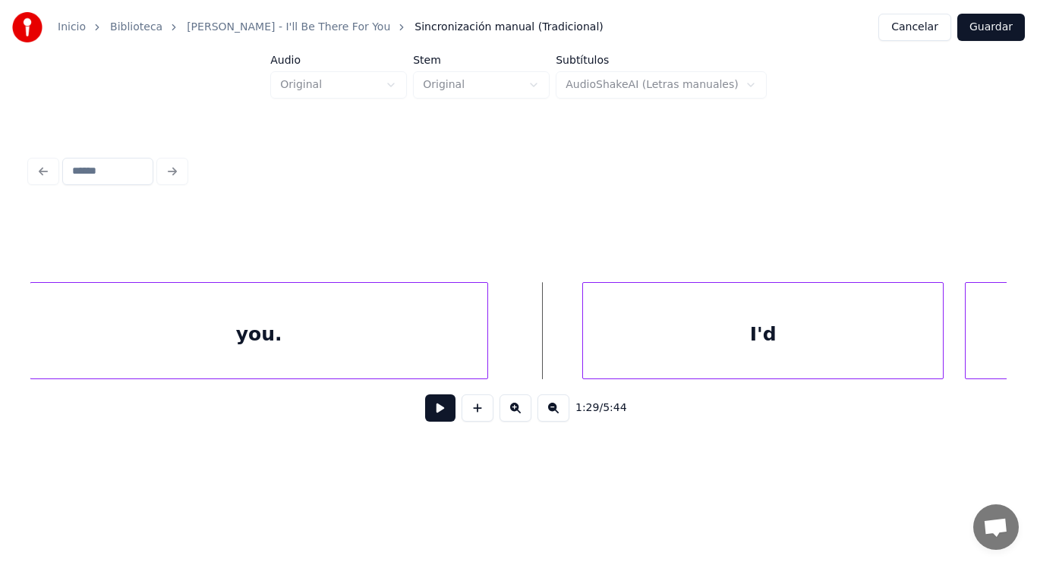
click at [425, 417] on button at bounding box center [440, 408] width 30 height 27
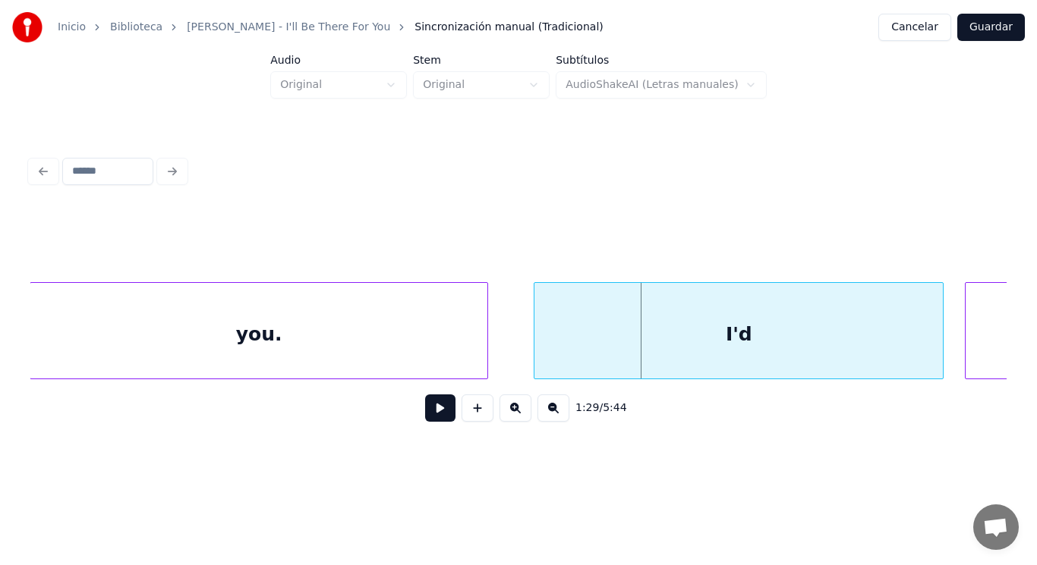
click at [536, 359] on div at bounding box center [536, 331] width 5 height 96
click at [432, 410] on button at bounding box center [440, 408] width 30 height 27
click at [915, 350] on div at bounding box center [917, 331] width 5 height 96
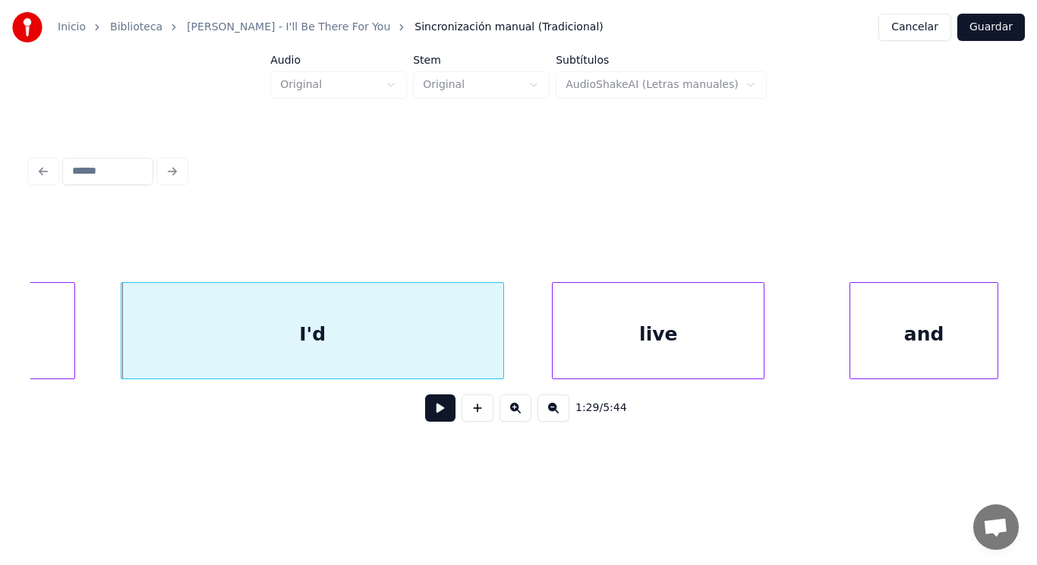
scroll to position [0, 94925]
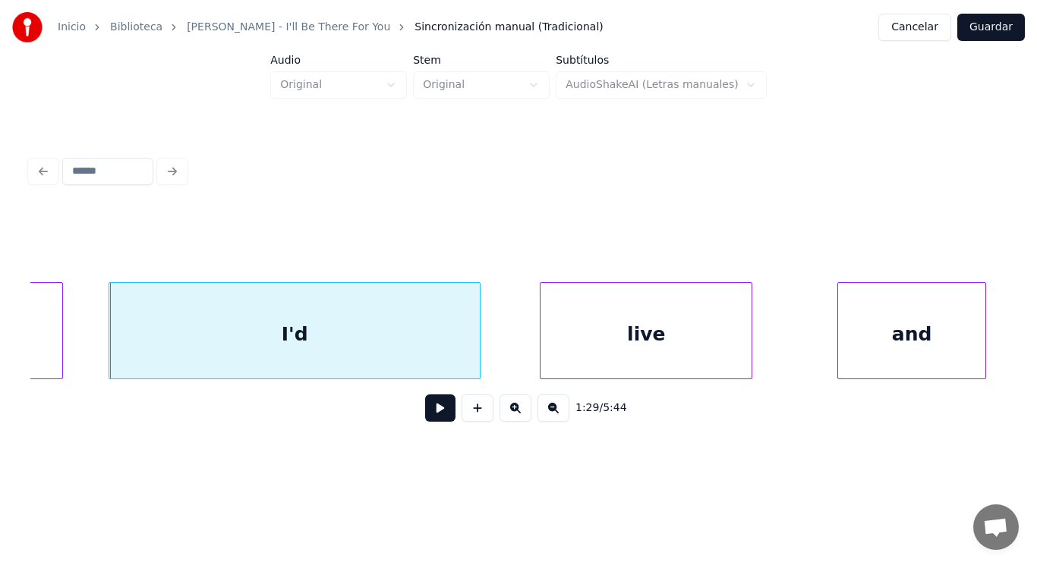
click at [477, 354] on div at bounding box center [477, 331] width 5 height 96
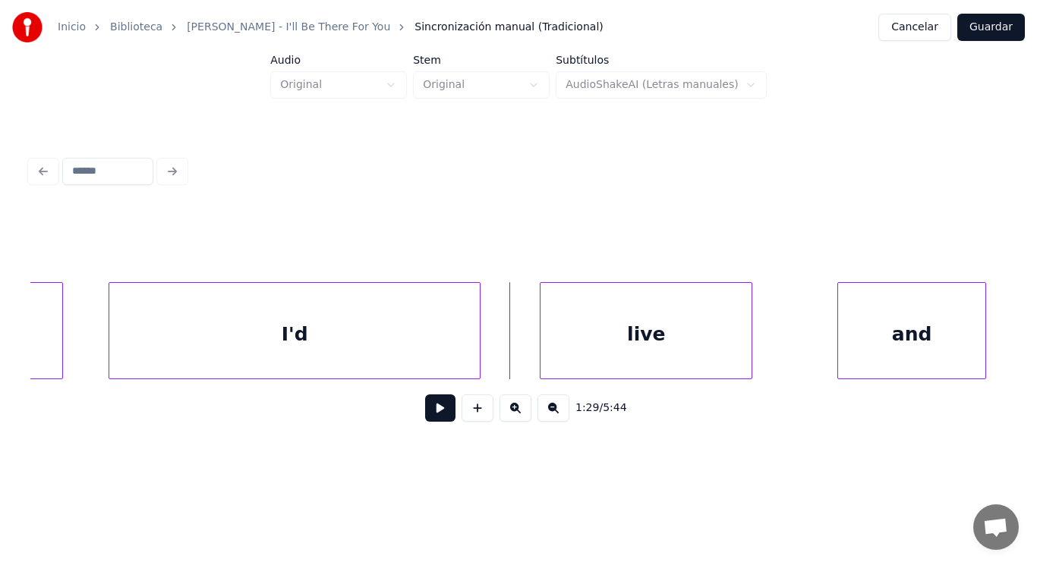
click at [430, 405] on button at bounding box center [440, 408] width 30 height 27
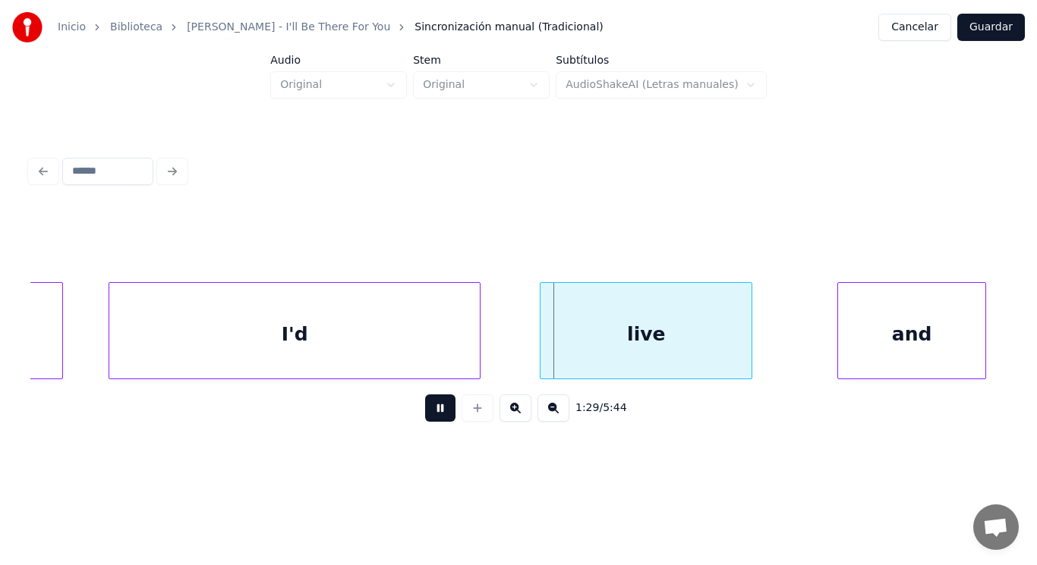
click at [430, 405] on button at bounding box center [440, 408] width 30 height 27
click at [510, 359] on div at bounding box center [510, 331] width 5 height 96
click
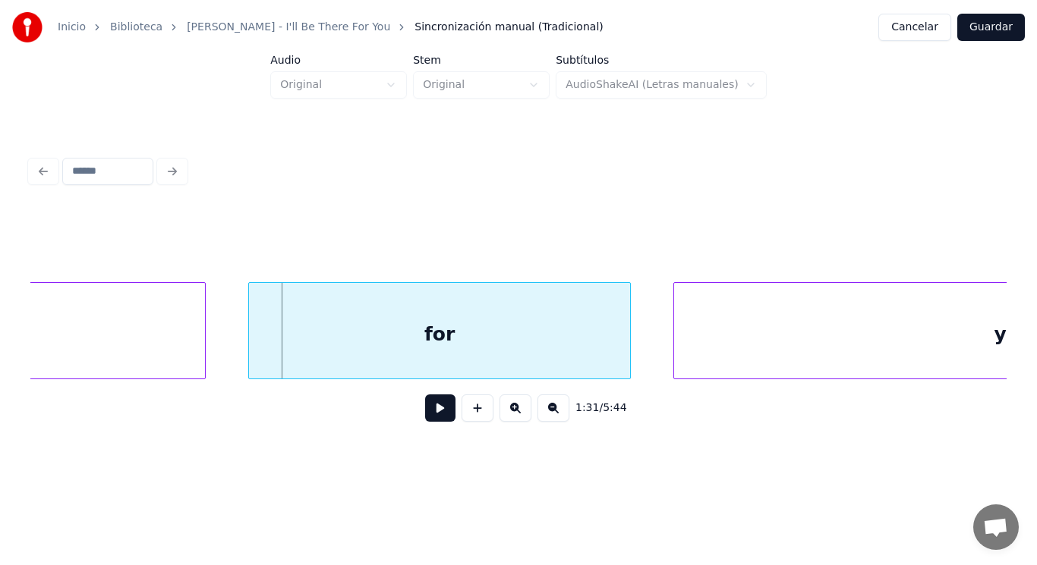
scroll to position [0, 96268]
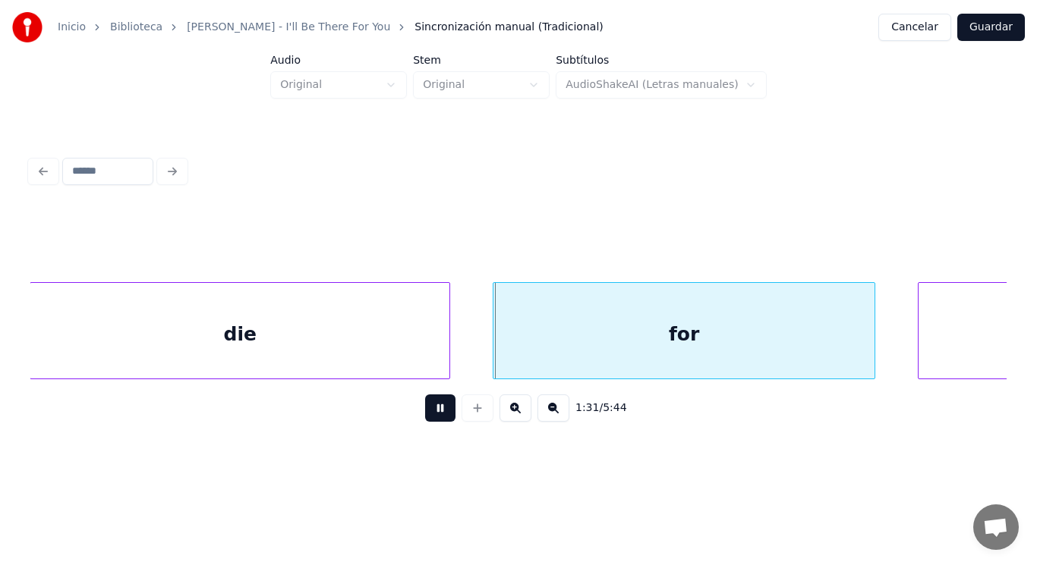
drag, startPoint x: 434, startPoint y: 410, endPoint x: 513, endPoint y: 352, distance: 97.8
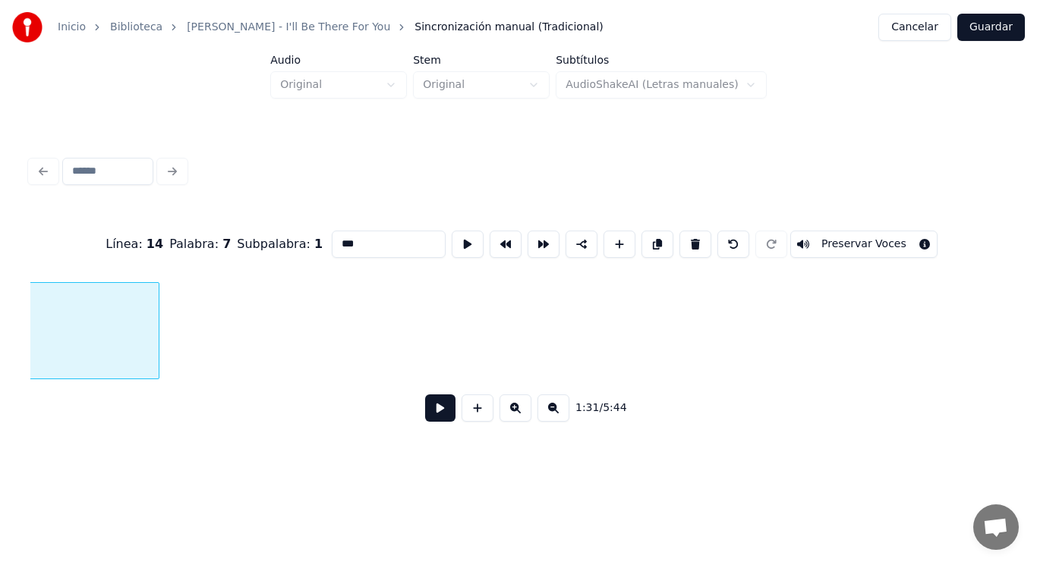
scroll to position [0, 97111]
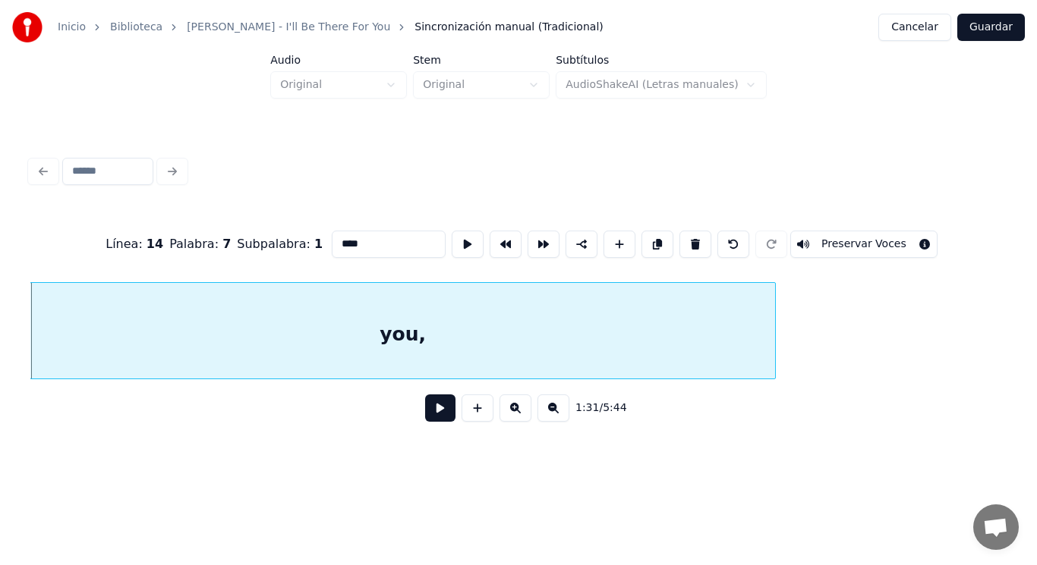
type input "****"
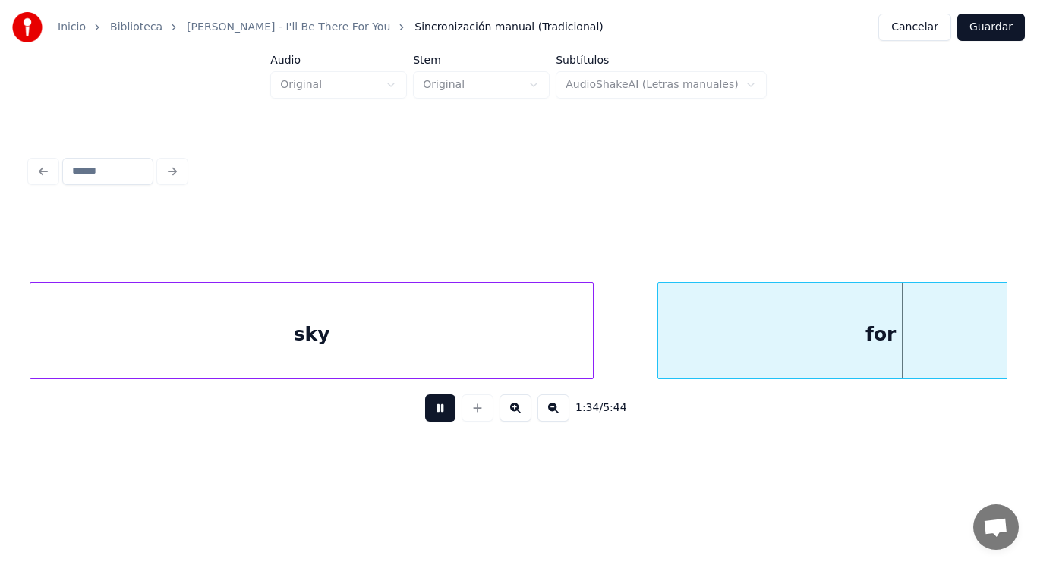
scroll to position [0, 100671]
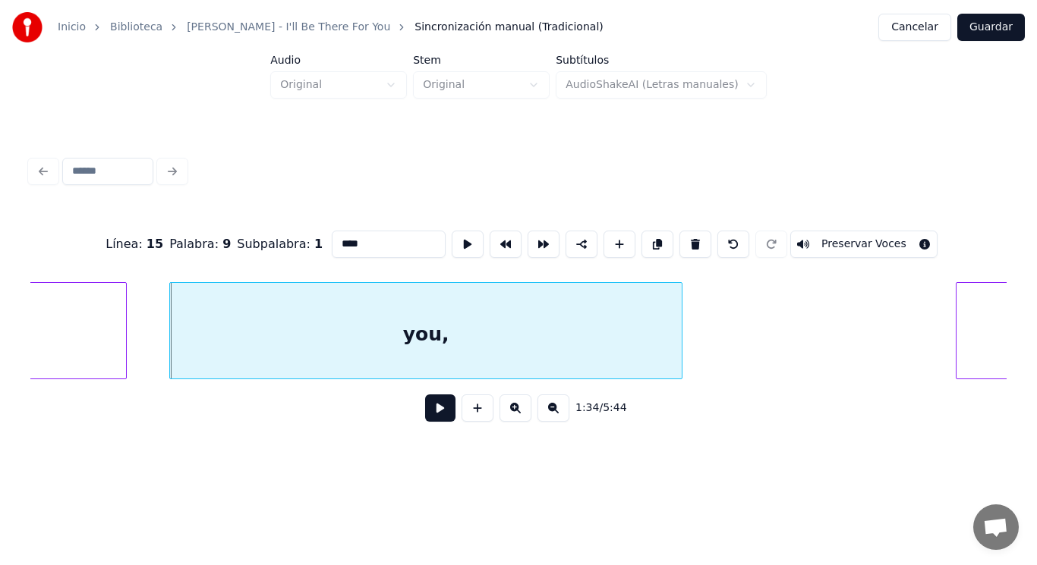
type input "****"
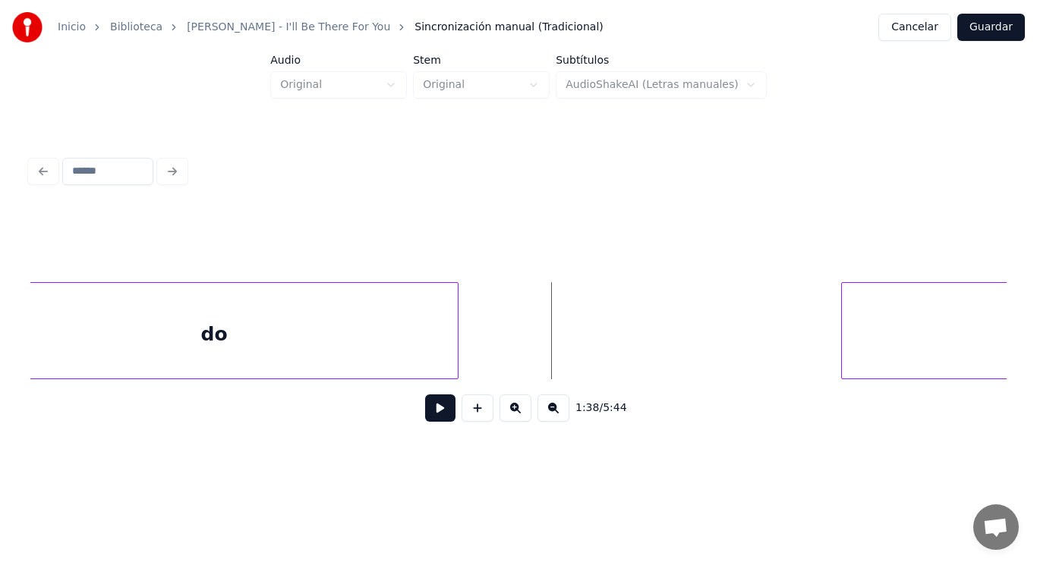
scroll to position [0, 104232]
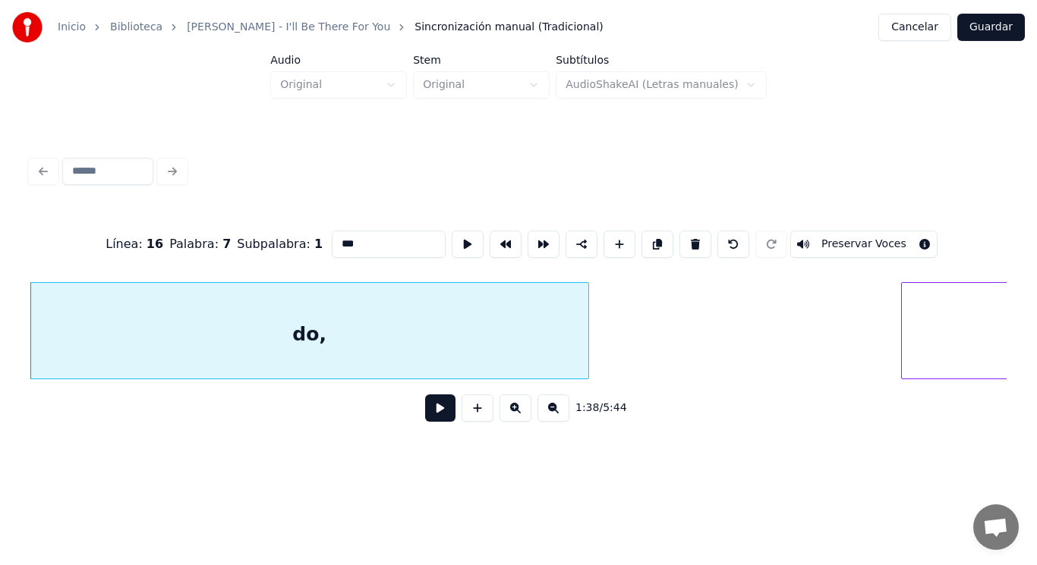
type input "***"
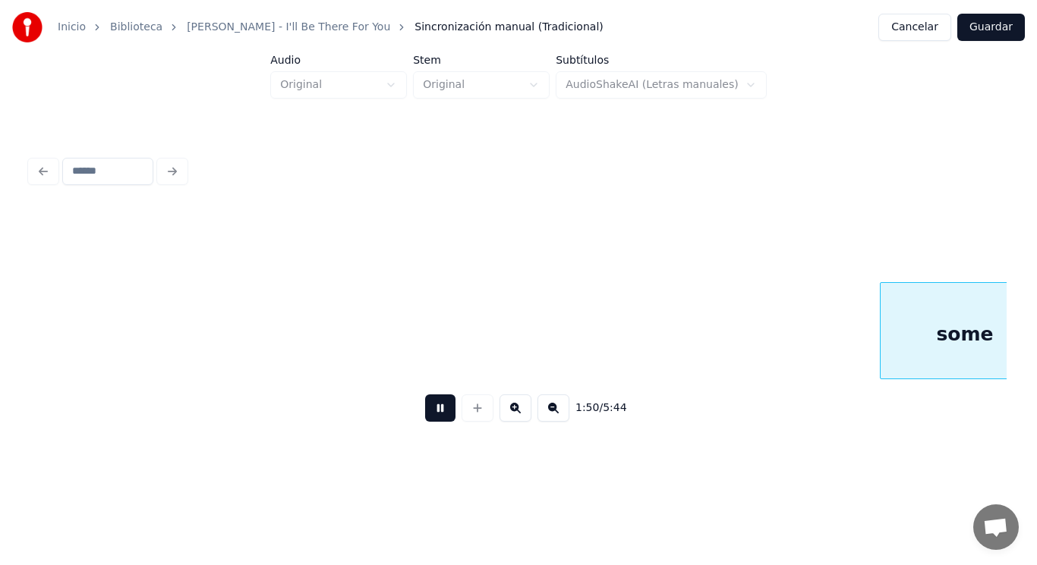
scroll to position [0, 117112]
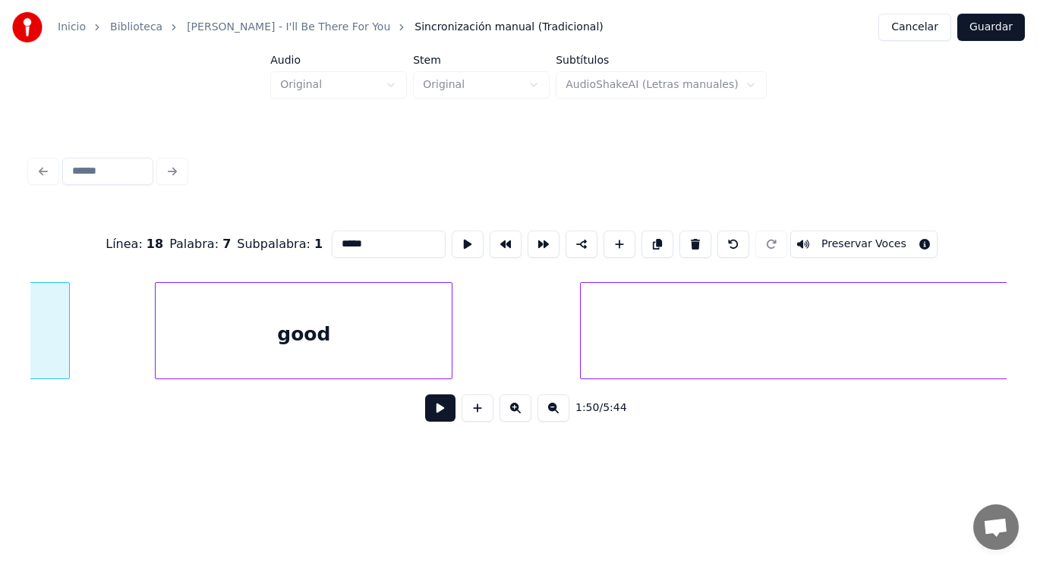
type input "****"
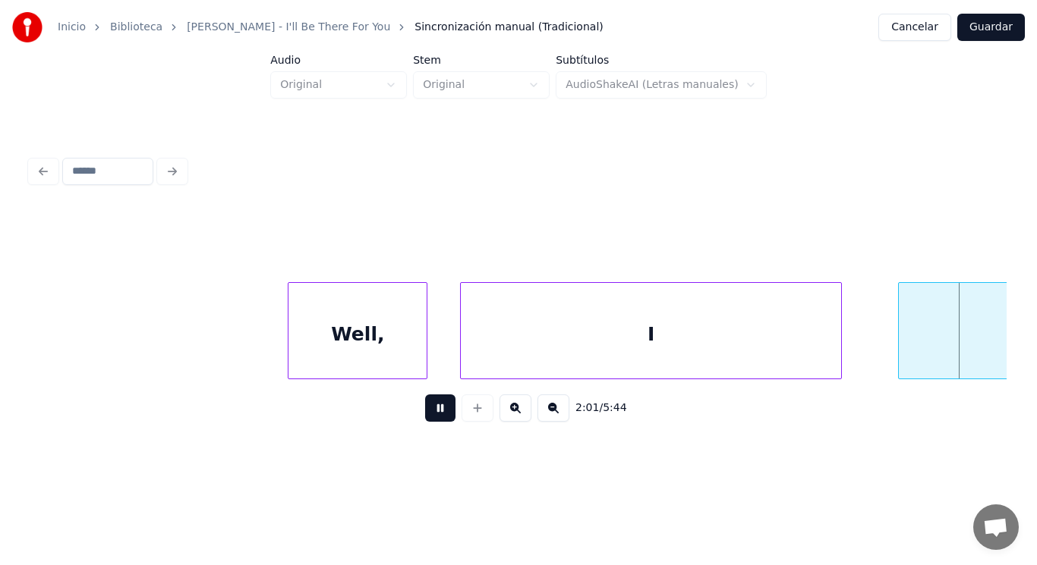
scroll to position [0, 129090]
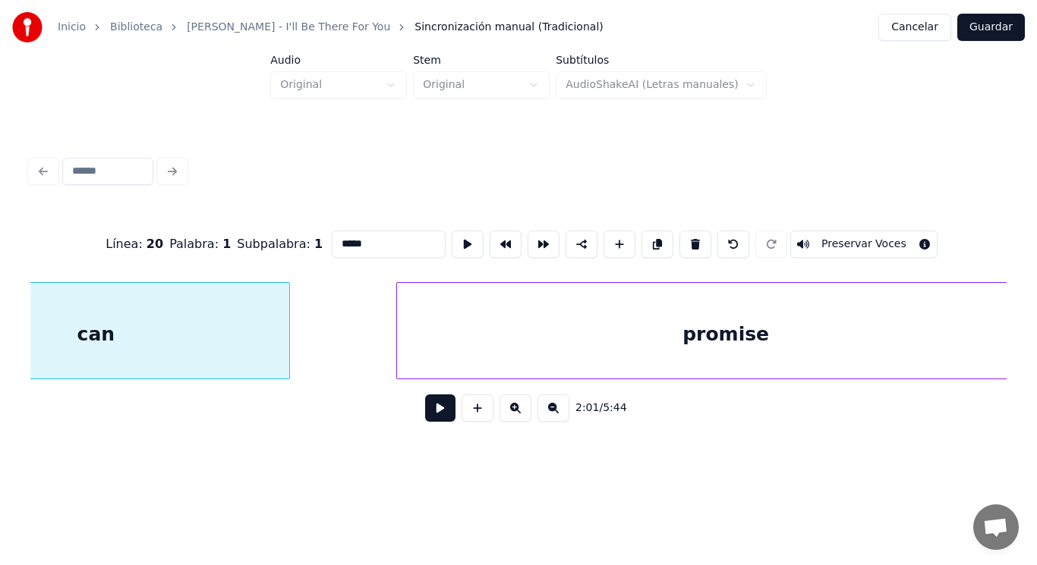
type input "***"
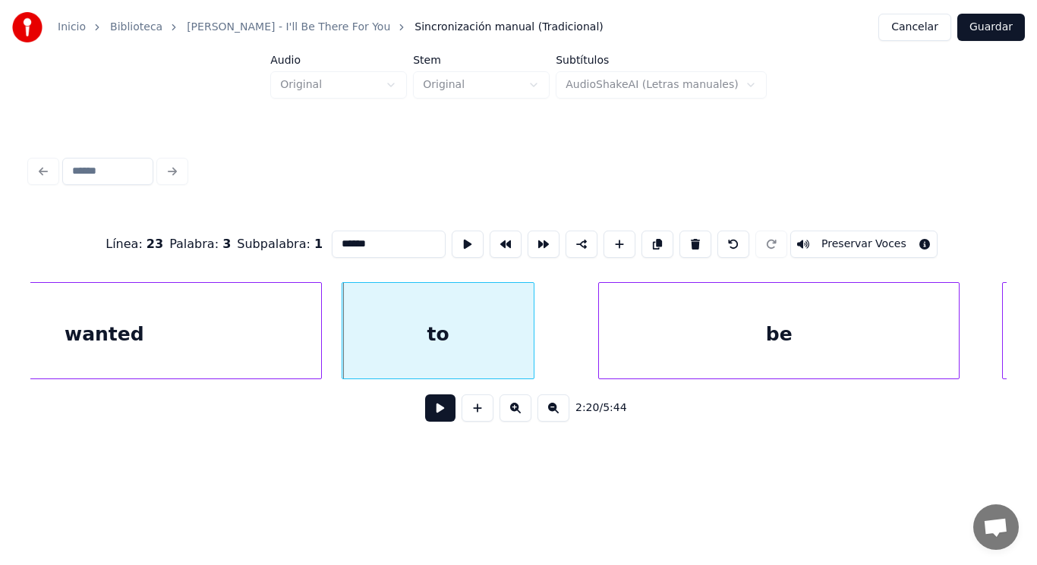
scroll to position [0, 149437]
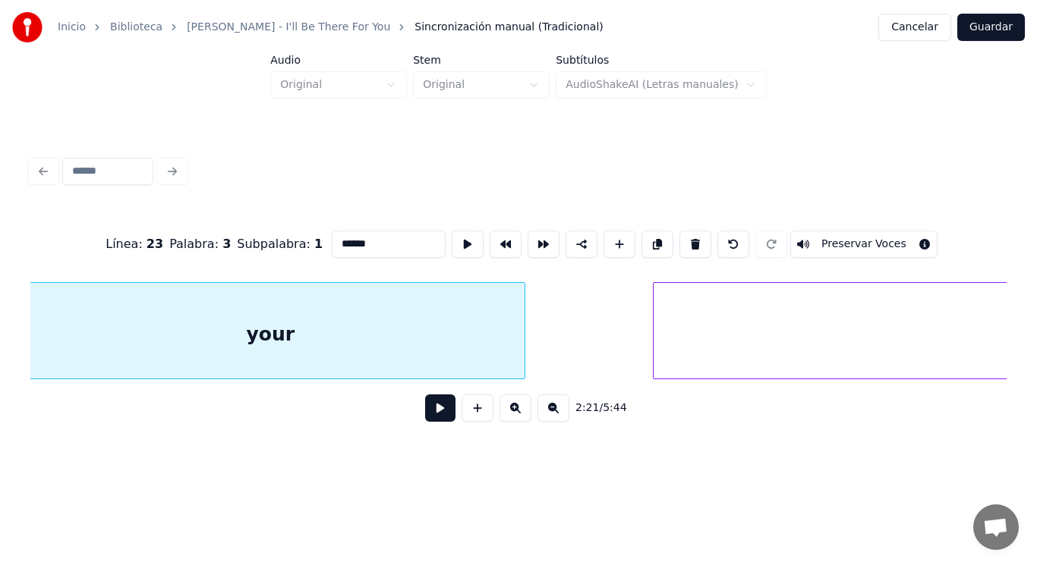
type input "****"
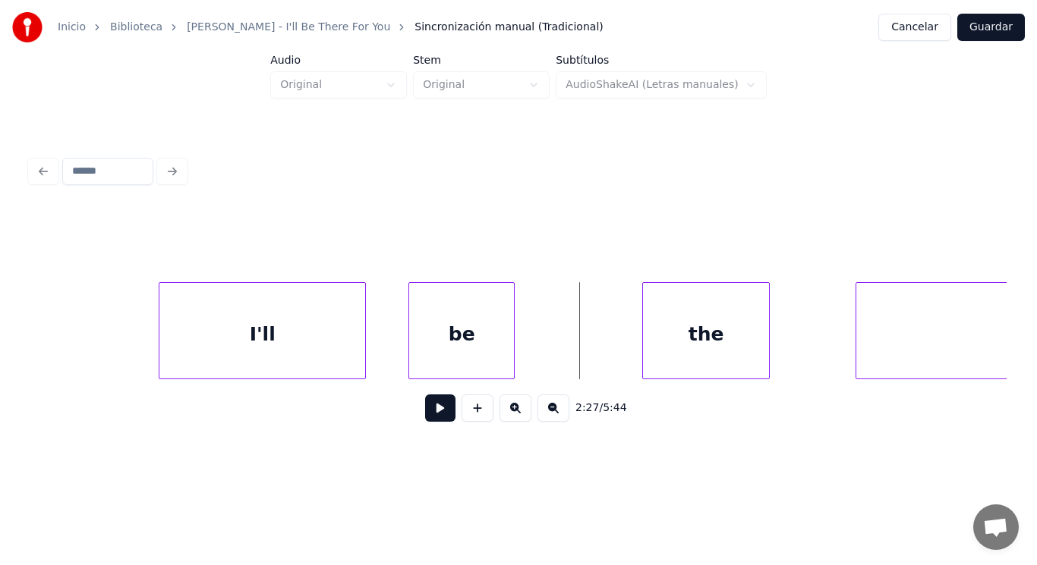
scroll to position [0, 156334]
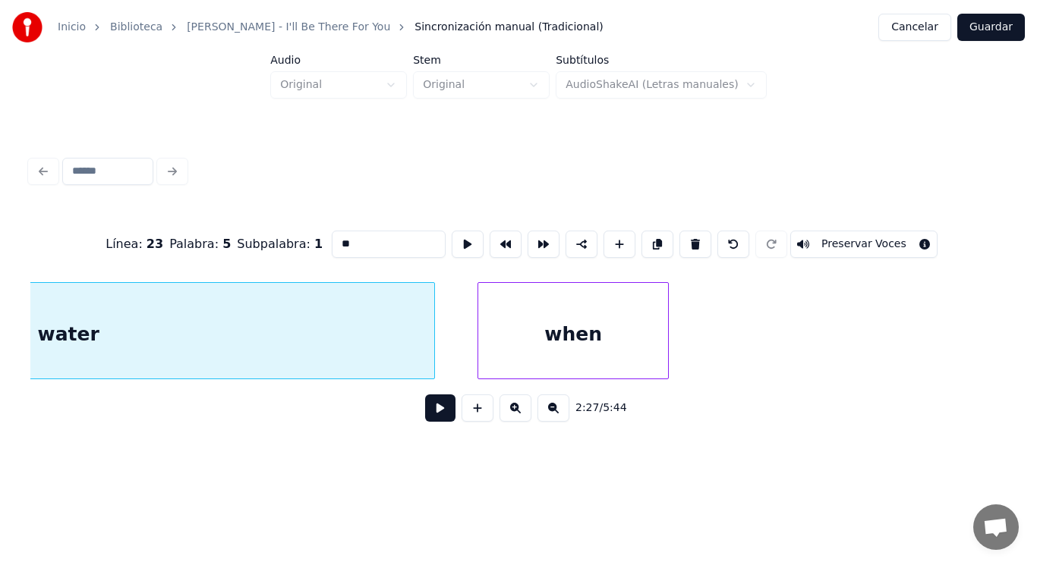
type input "*****"
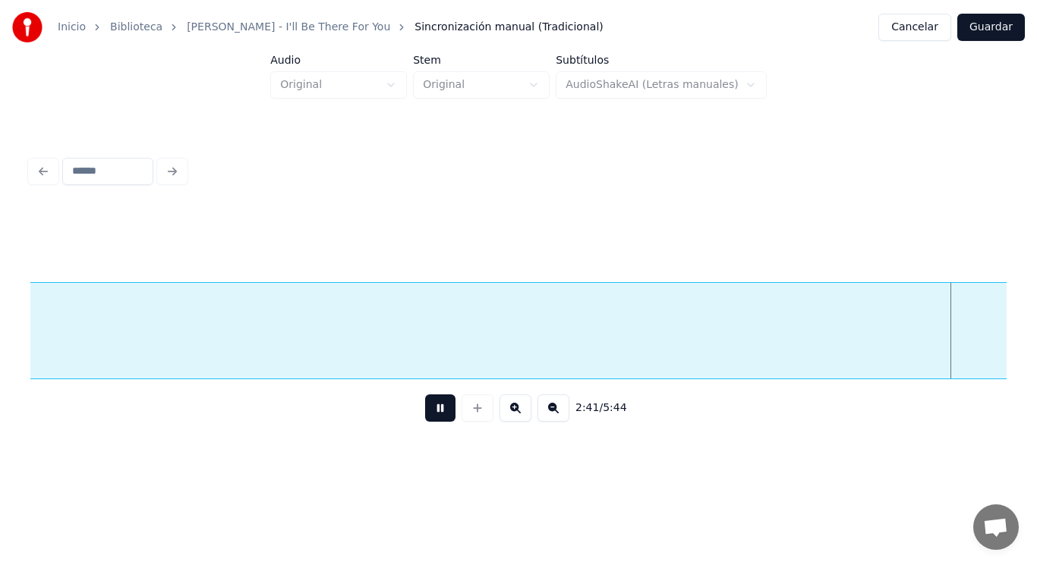
scroll to position [0, 171376]
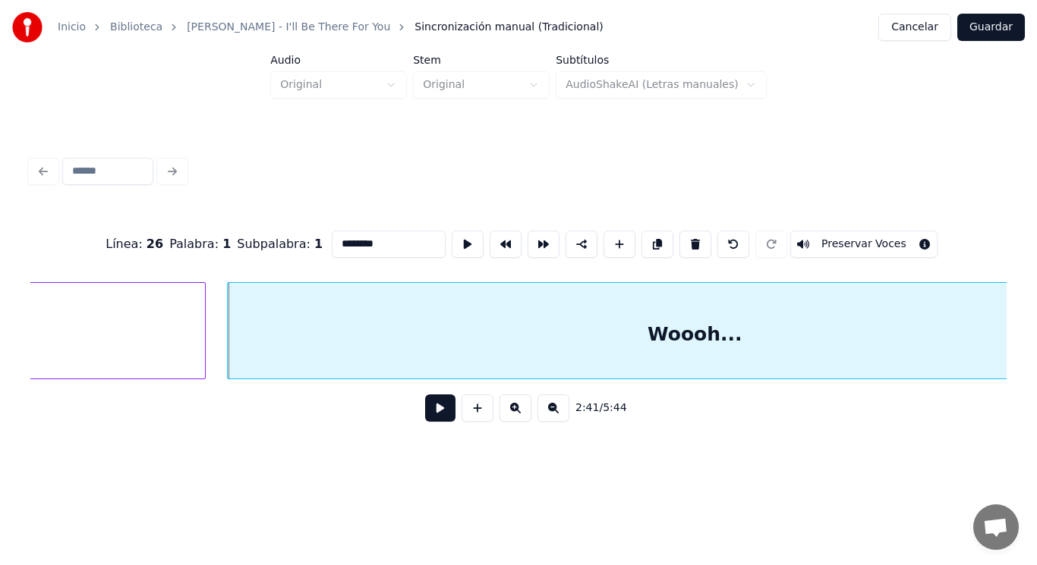
type input "********"
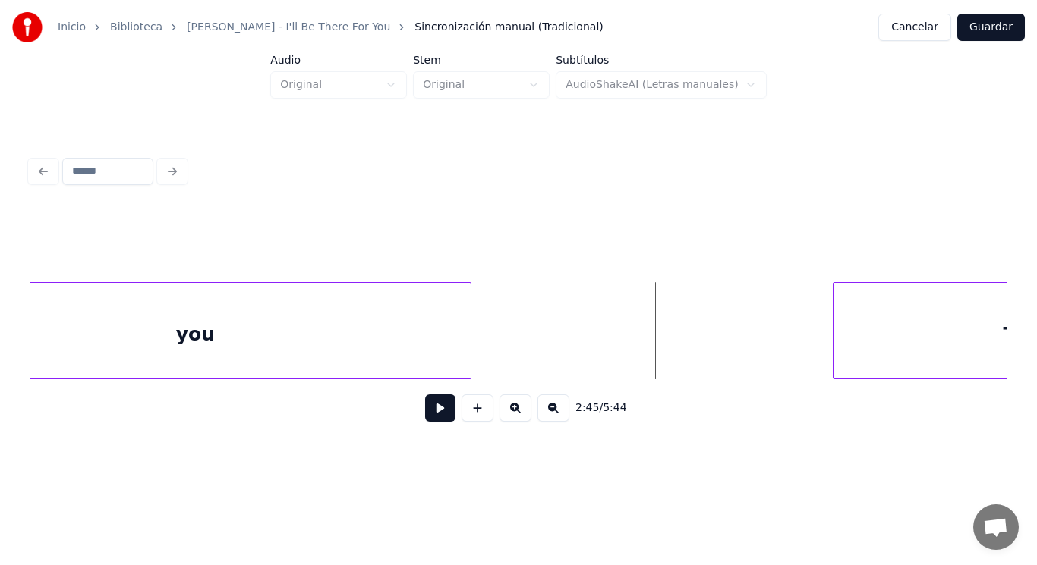
scroll to position [0, 175123]
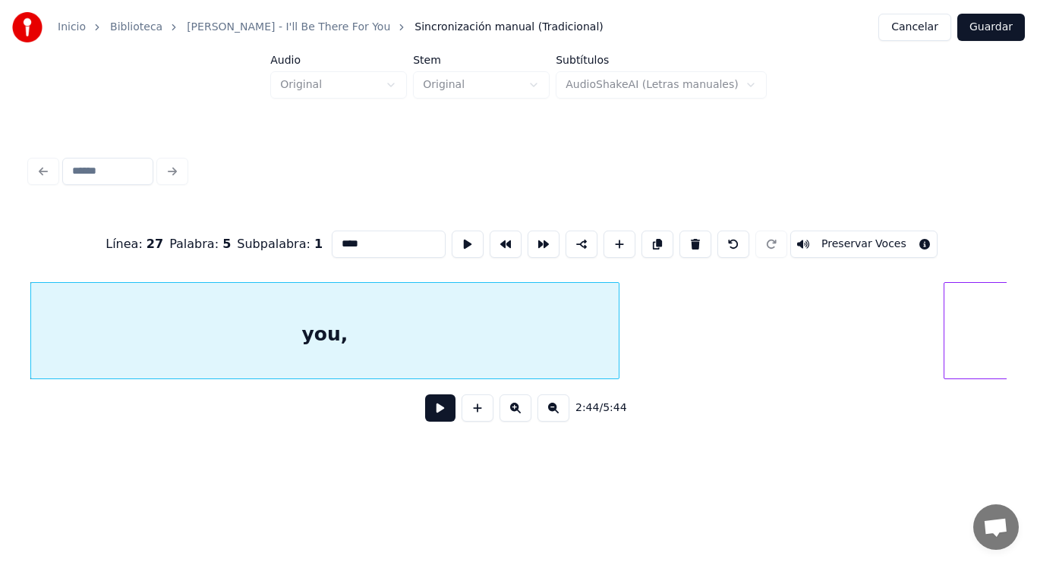
type input "****"
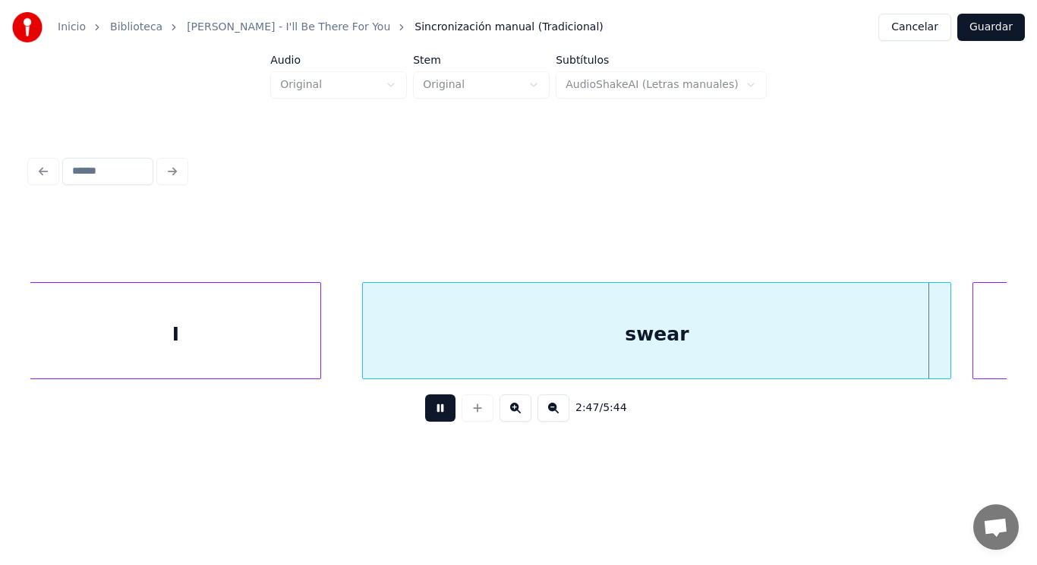
scroll to position [0, 178388]
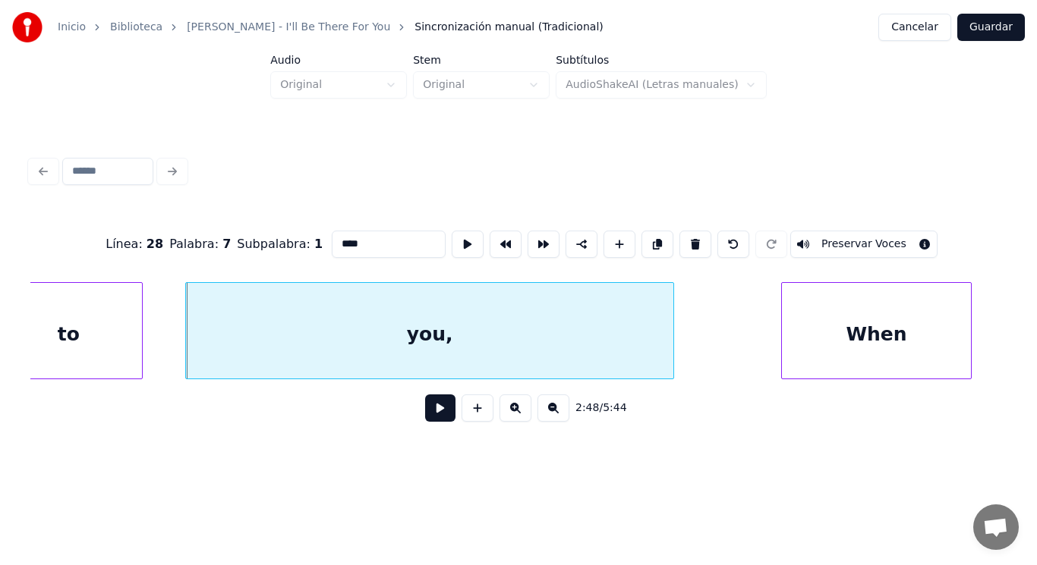
type input "****"
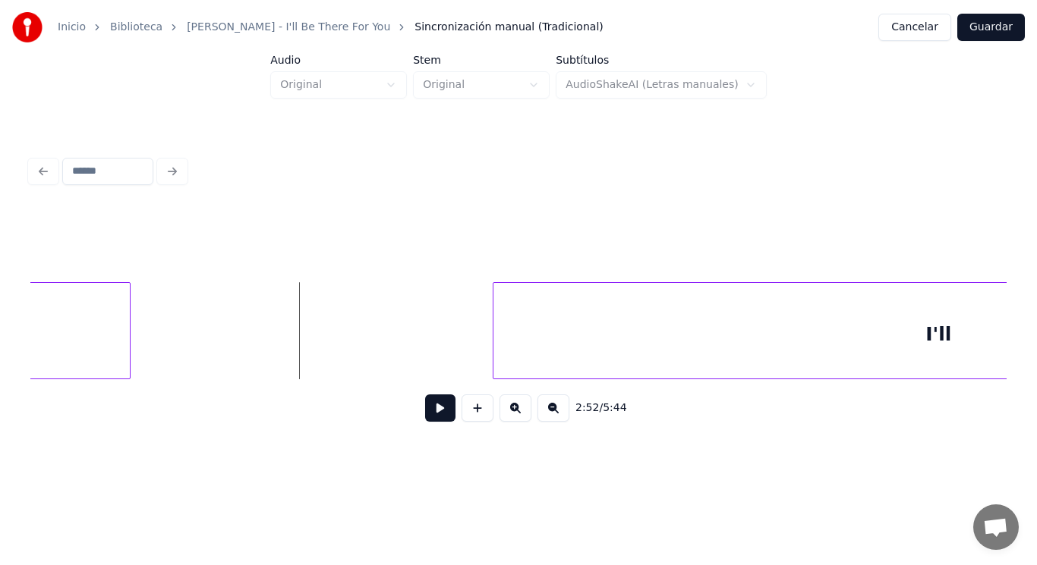
scroll to position [0, 182284]
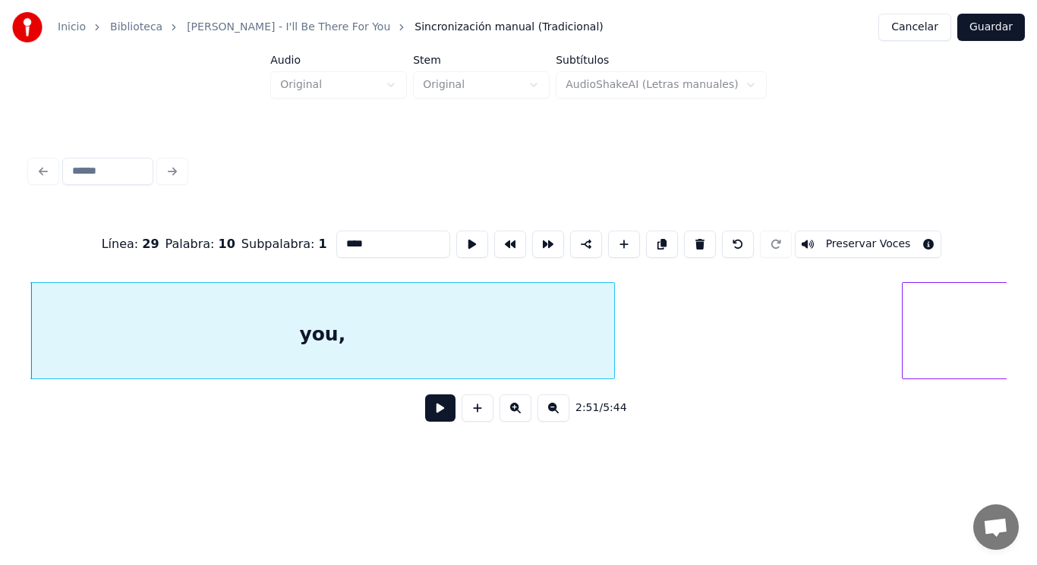
type input "****"
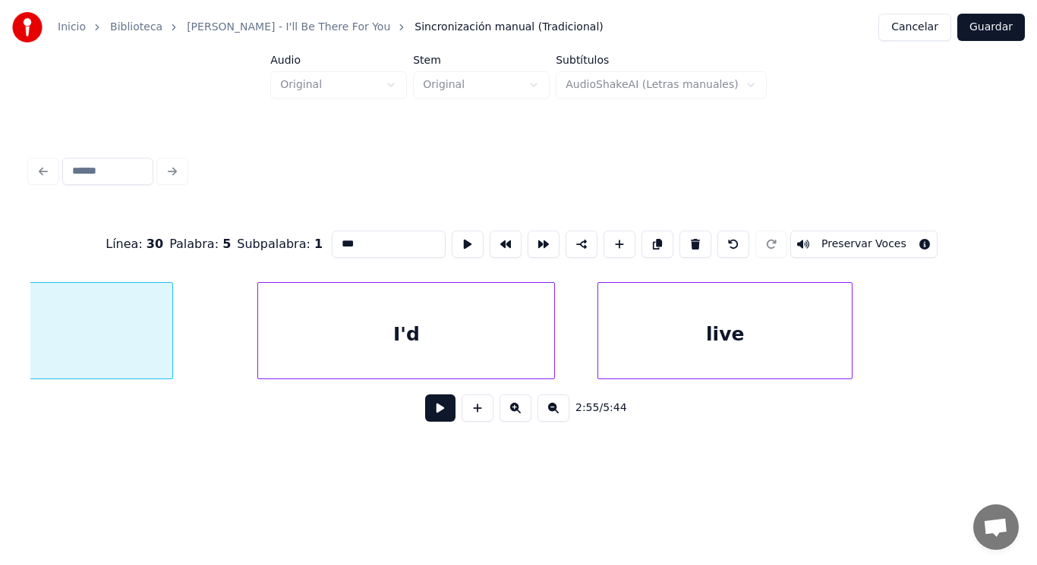
scroll to position [0, 186683]
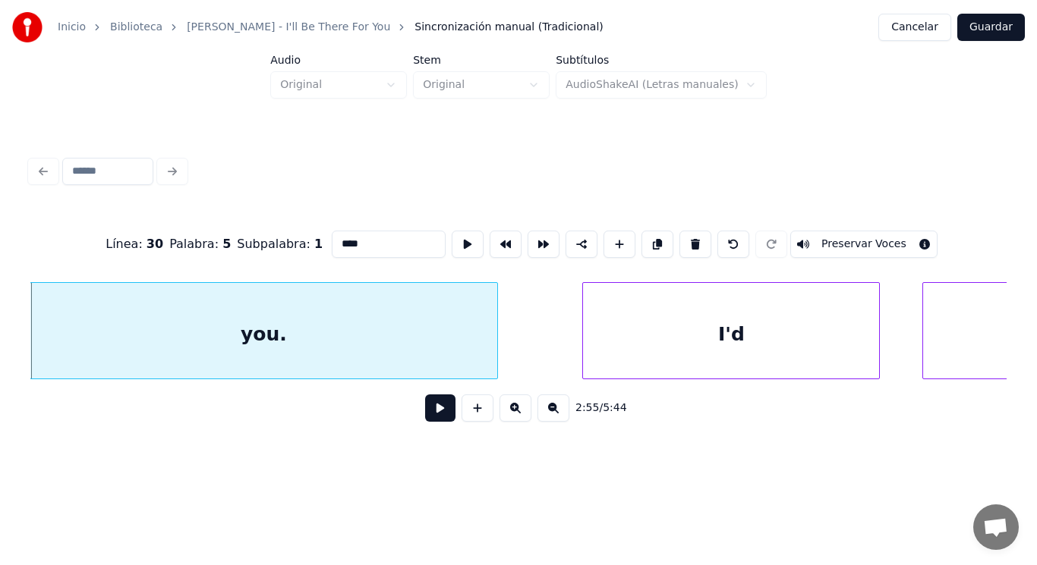
type input "****"
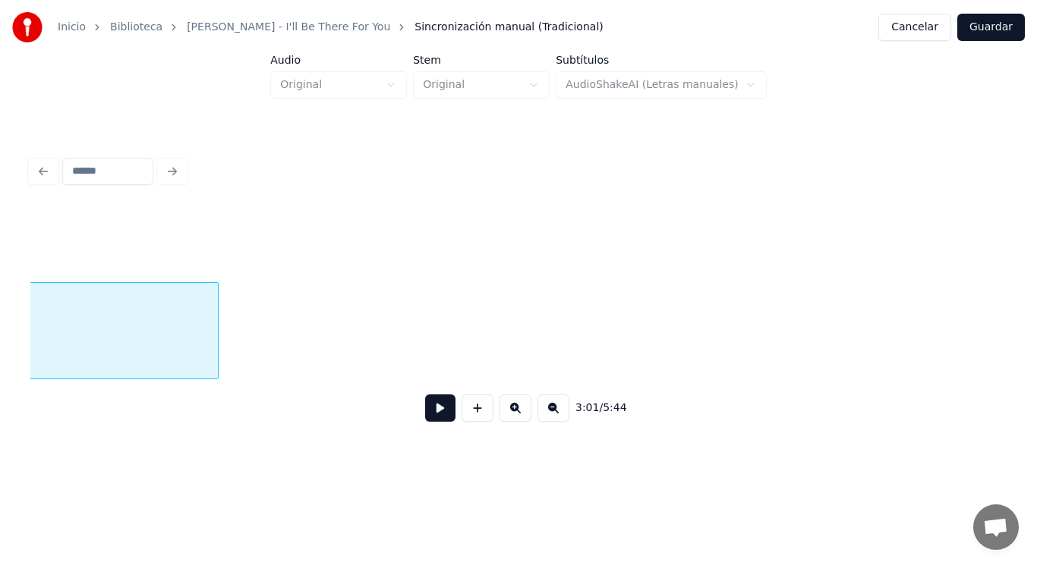
scroll to position [0, 192696]
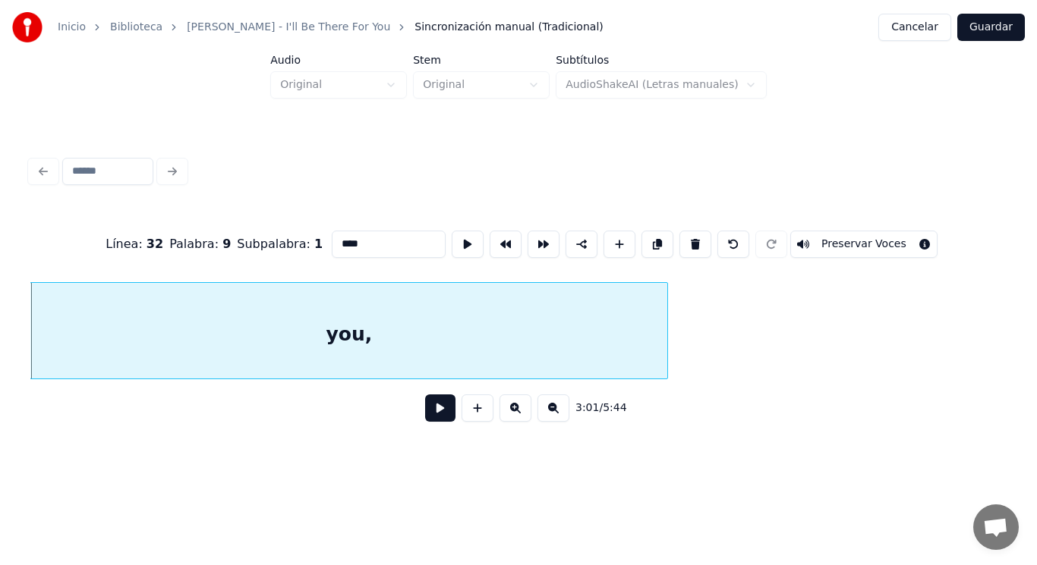
type input "****"
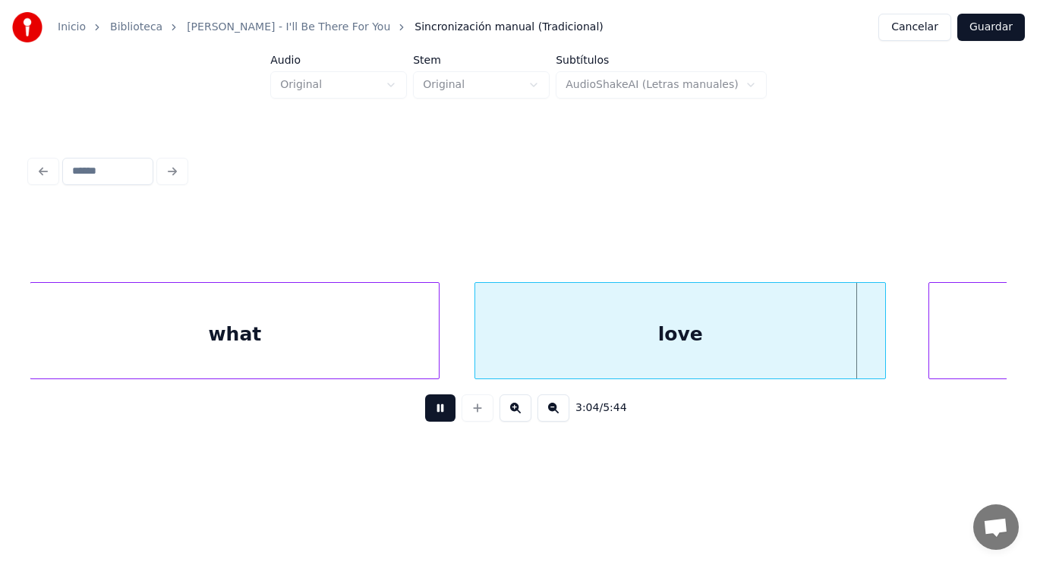
scroll to position [0, 196012]
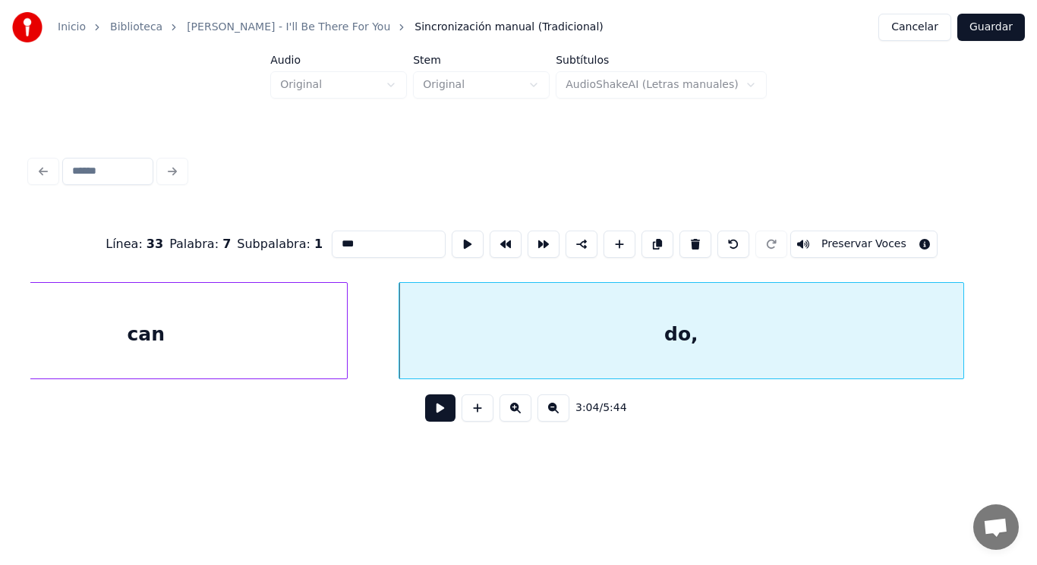
type input "***"
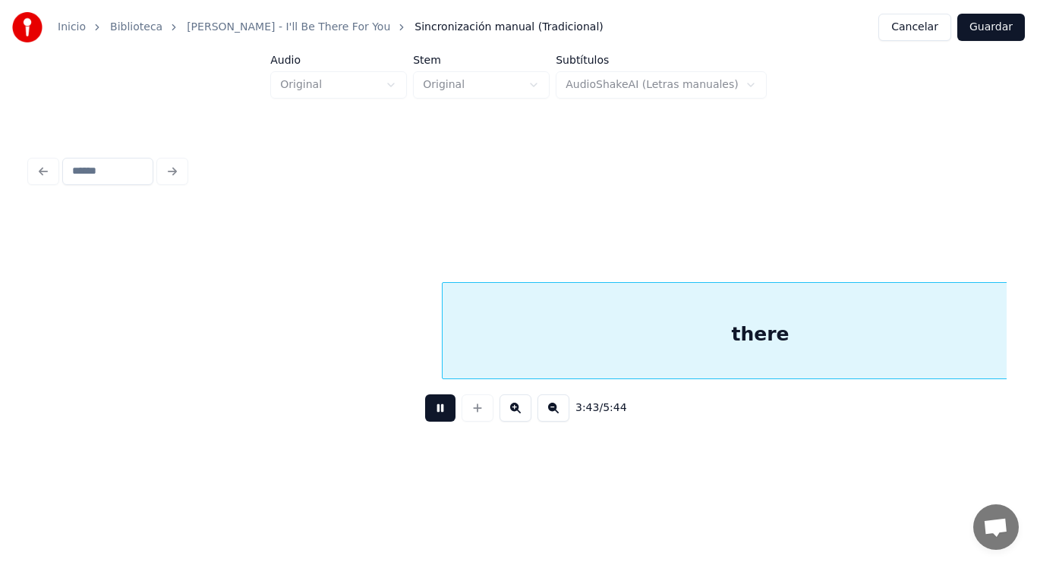
scroll to position [0, 237582]
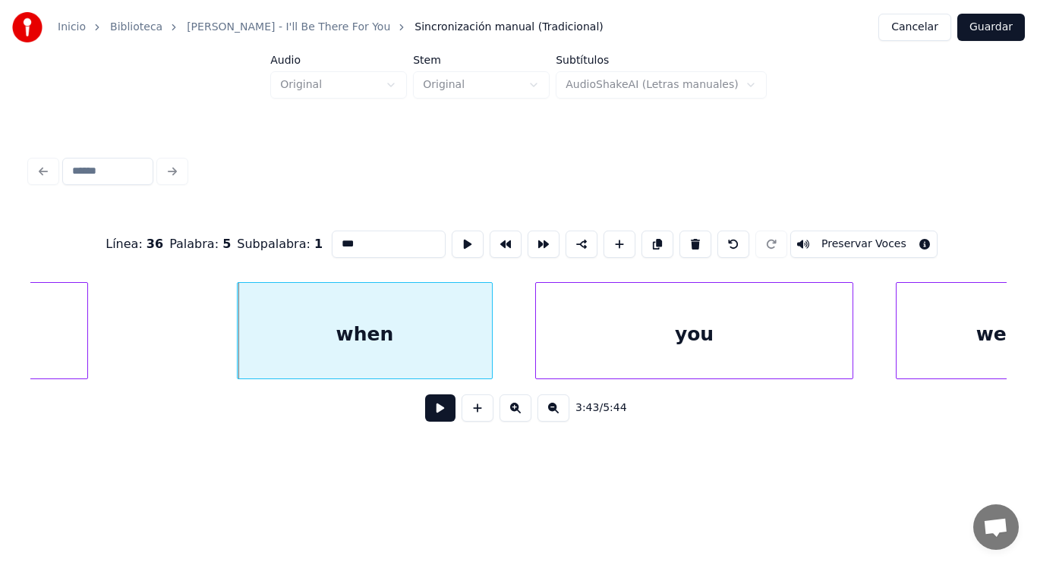
type input "****"
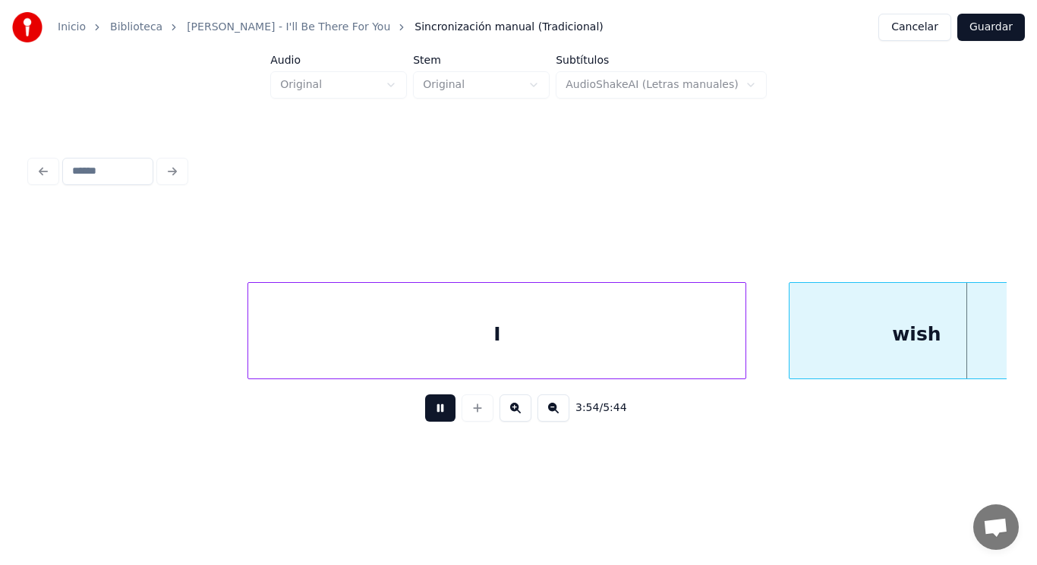
scroll to position [0, 249555]
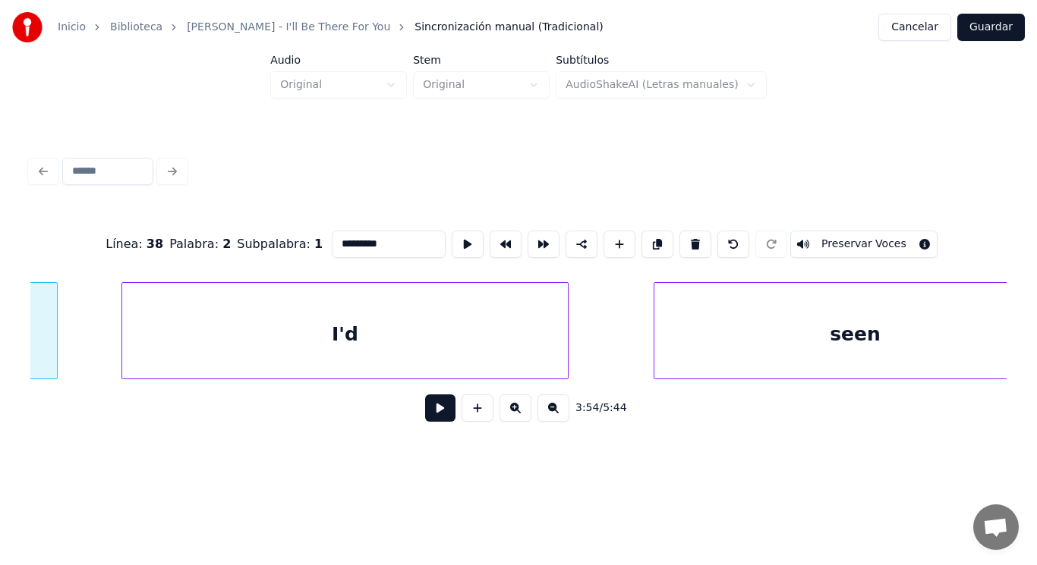
type input "****"
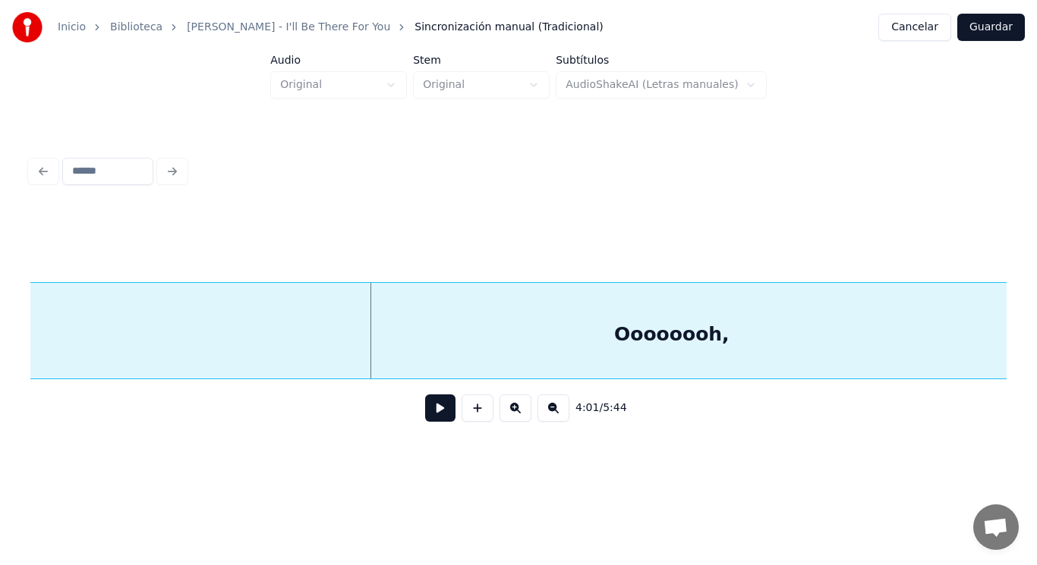
scroll to position [0, 256091]
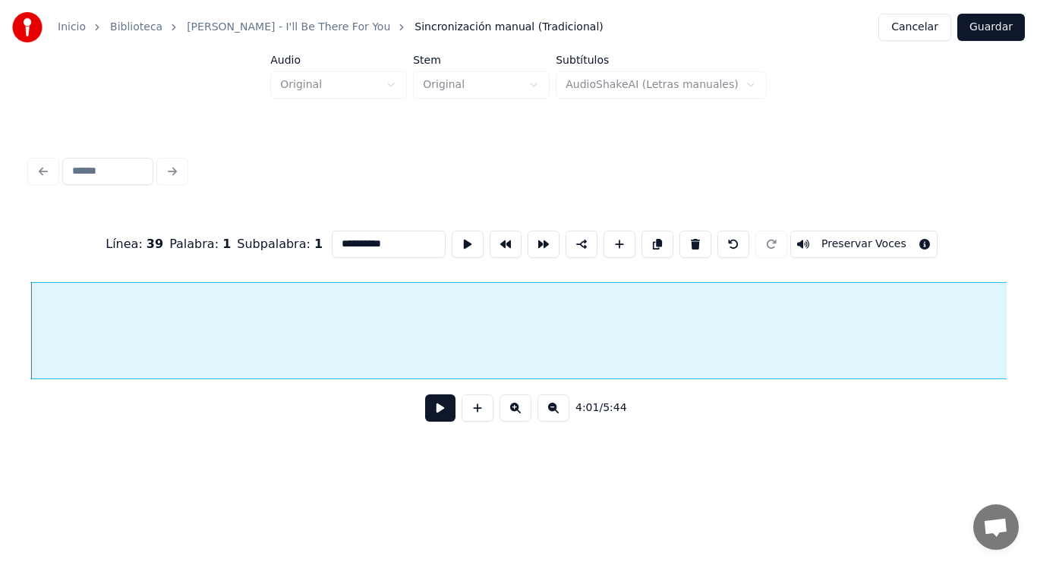
type input "**********"
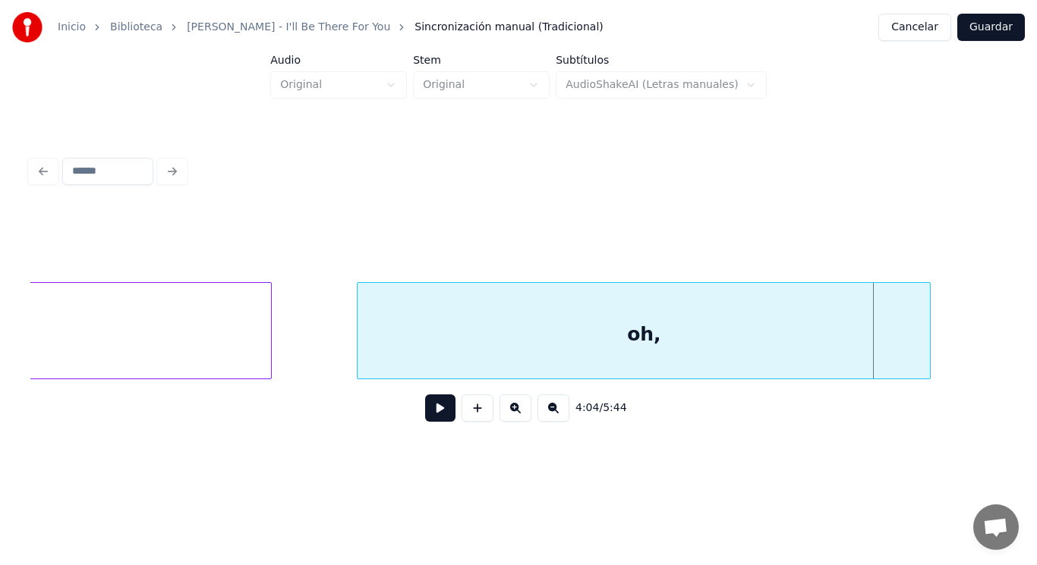
scroll to position [0, 258408]
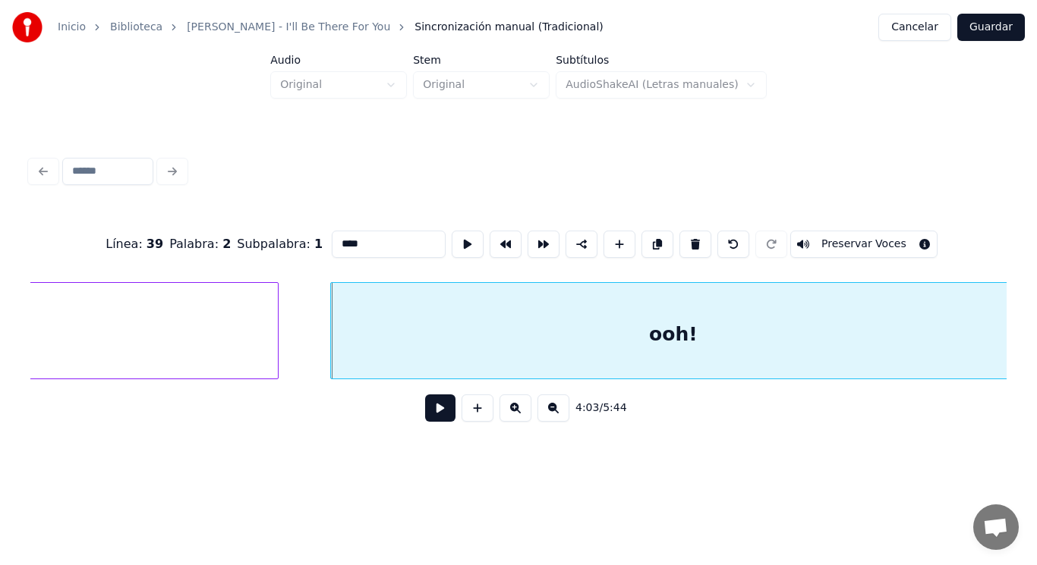
type input "****"
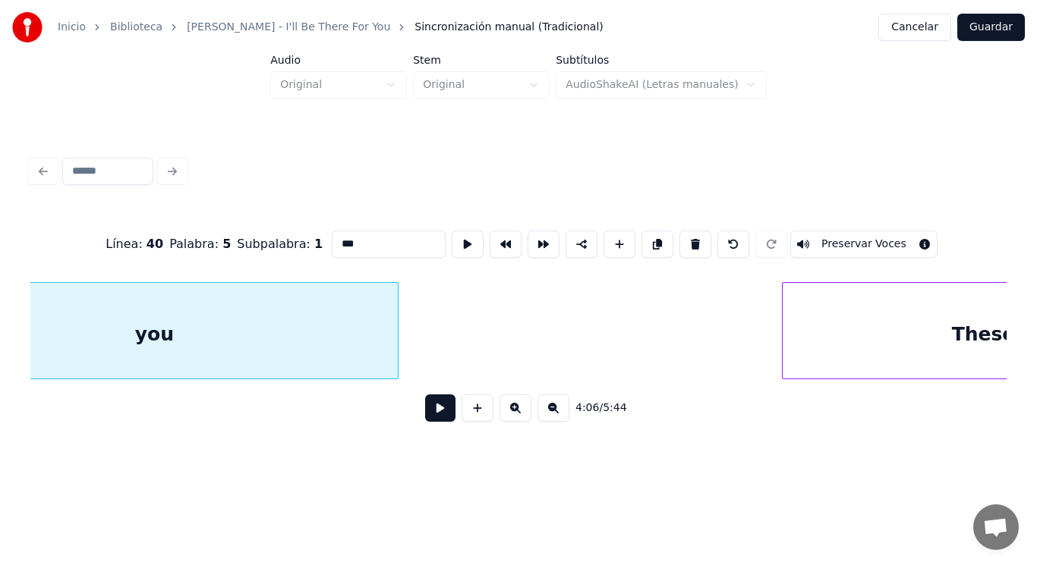
scroll to position [0, 262227]
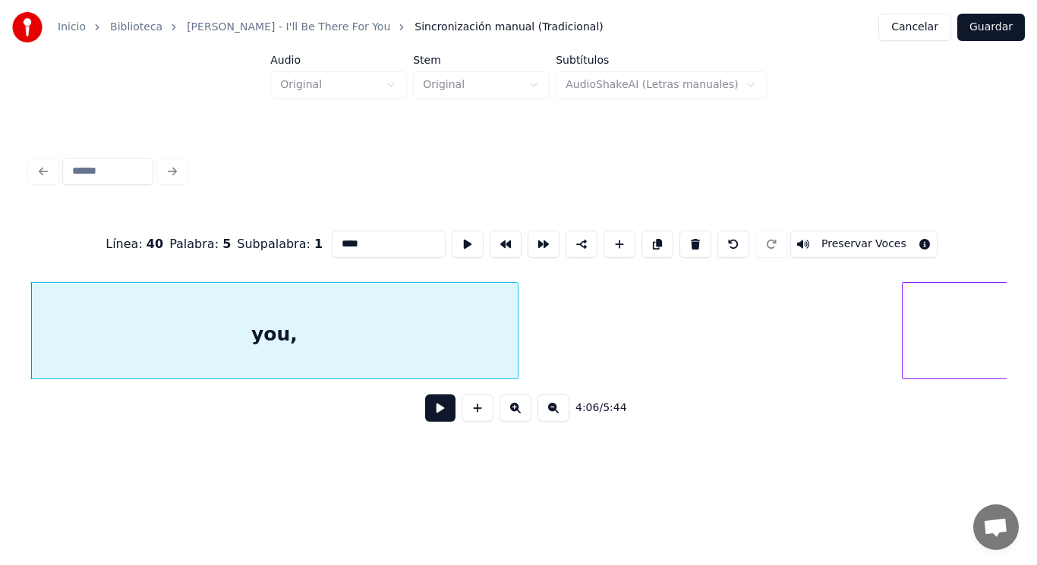
type input "****"
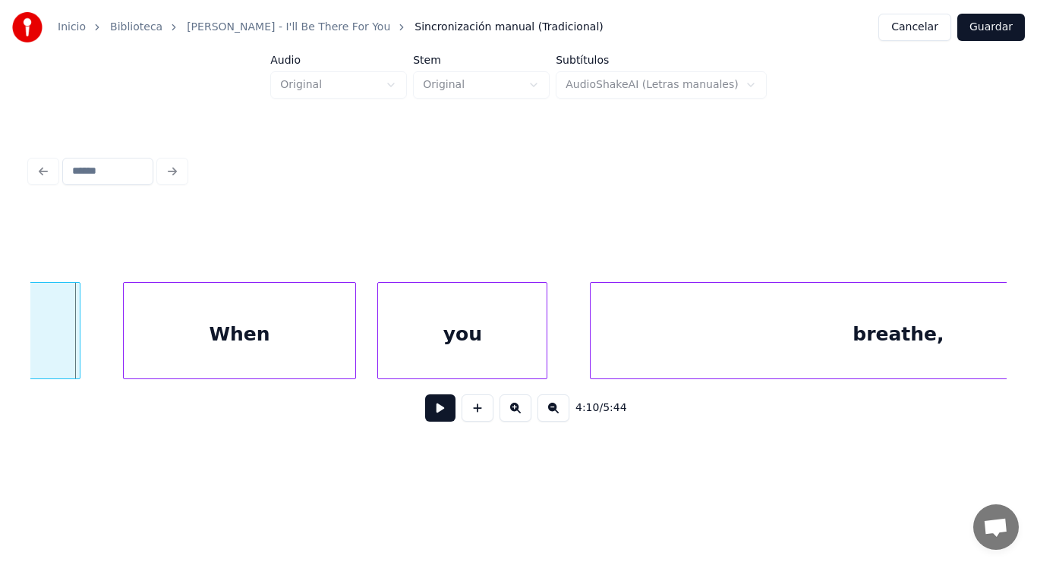
scroll to position [0, 265599]
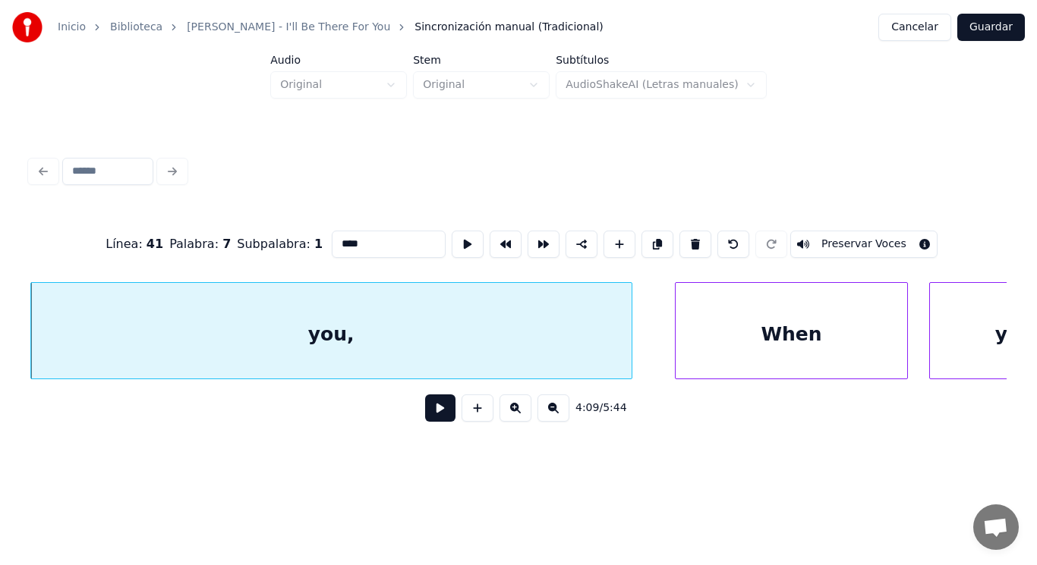
type input "****"
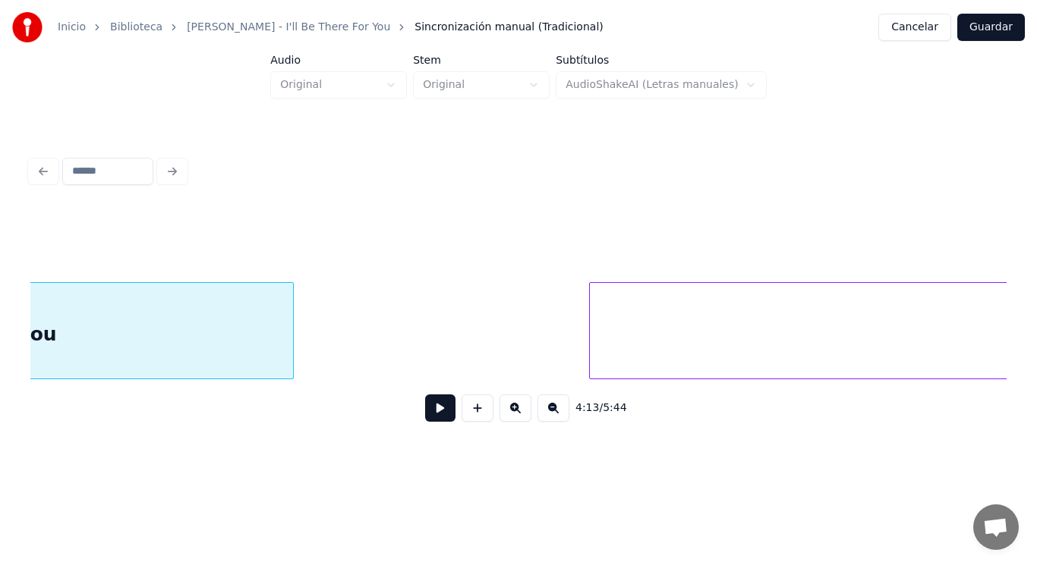
scroll to position [0, 269324]
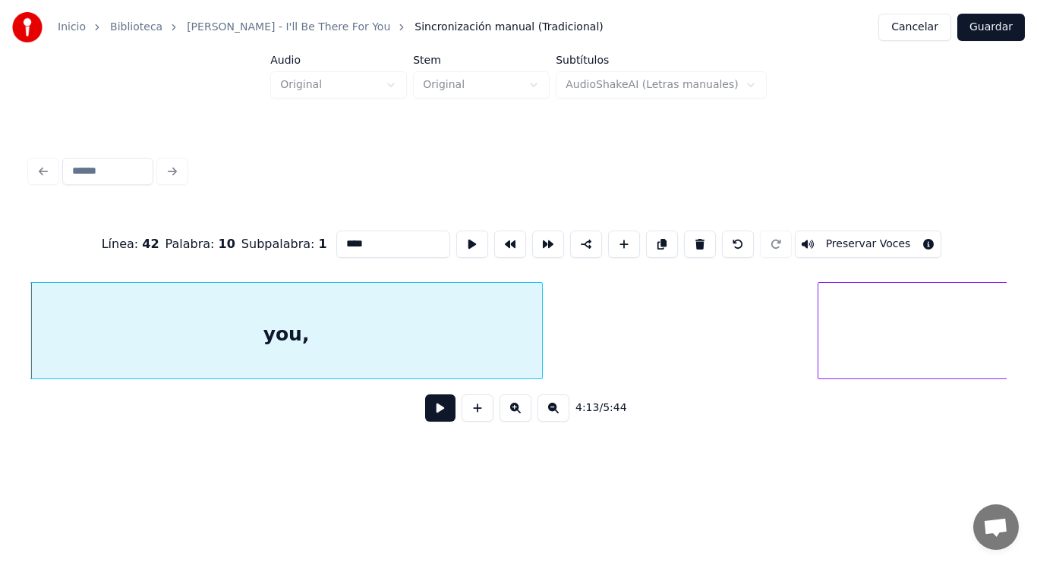
type input "****"
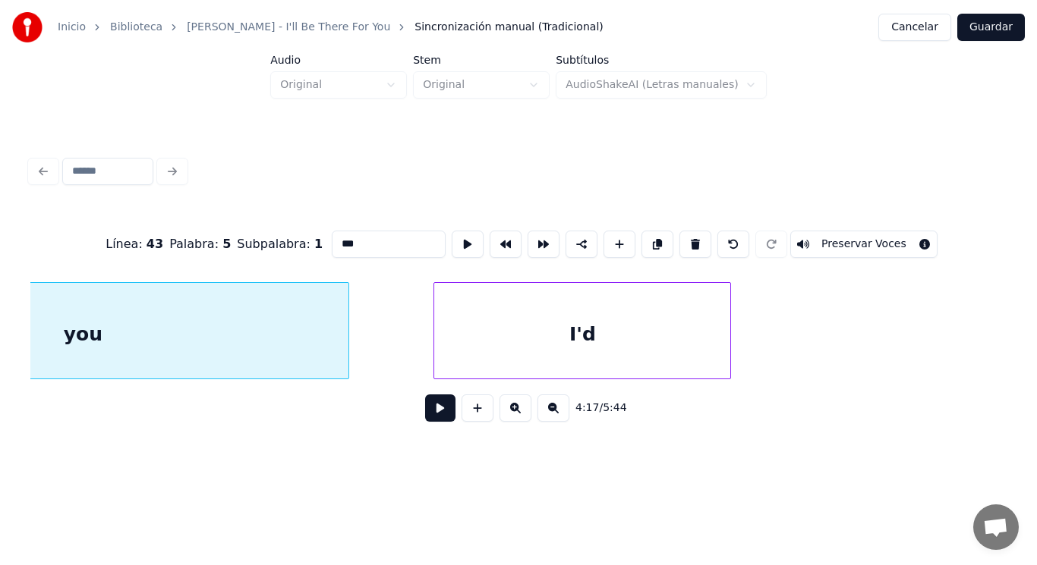
scroll to position [0, 273659]
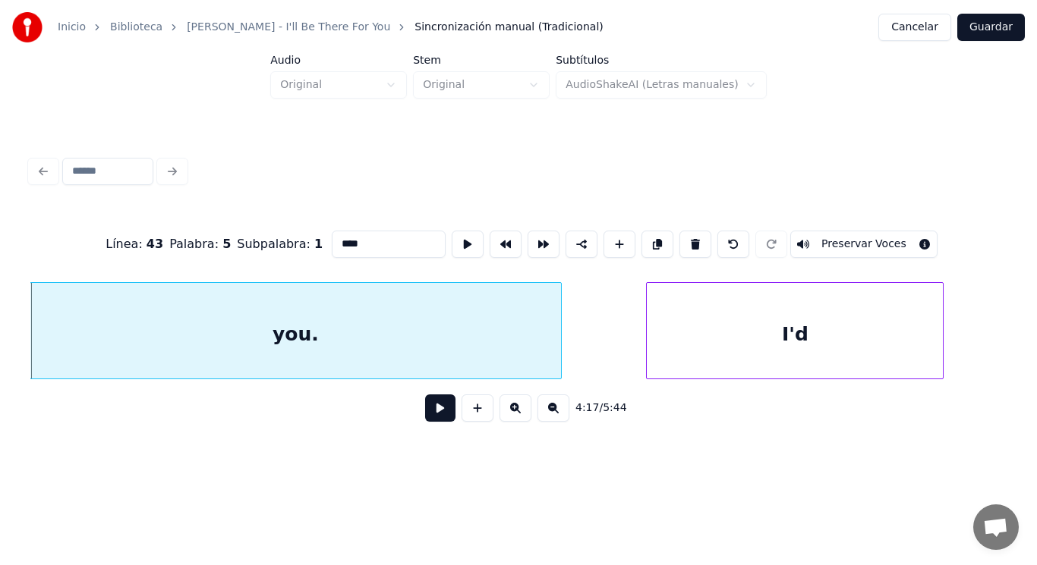
type input "****"
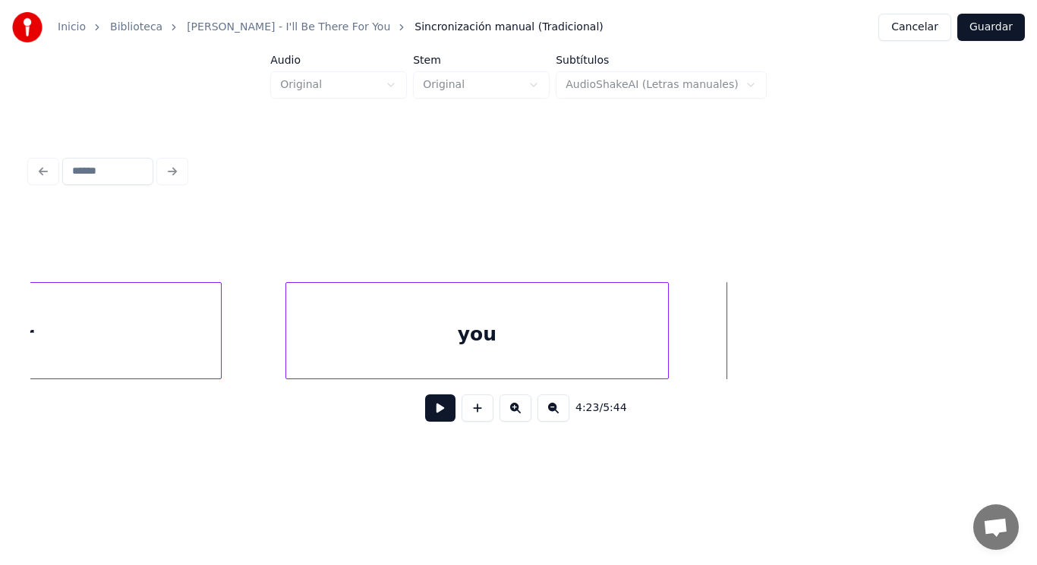
scroll to position [0, 279372]
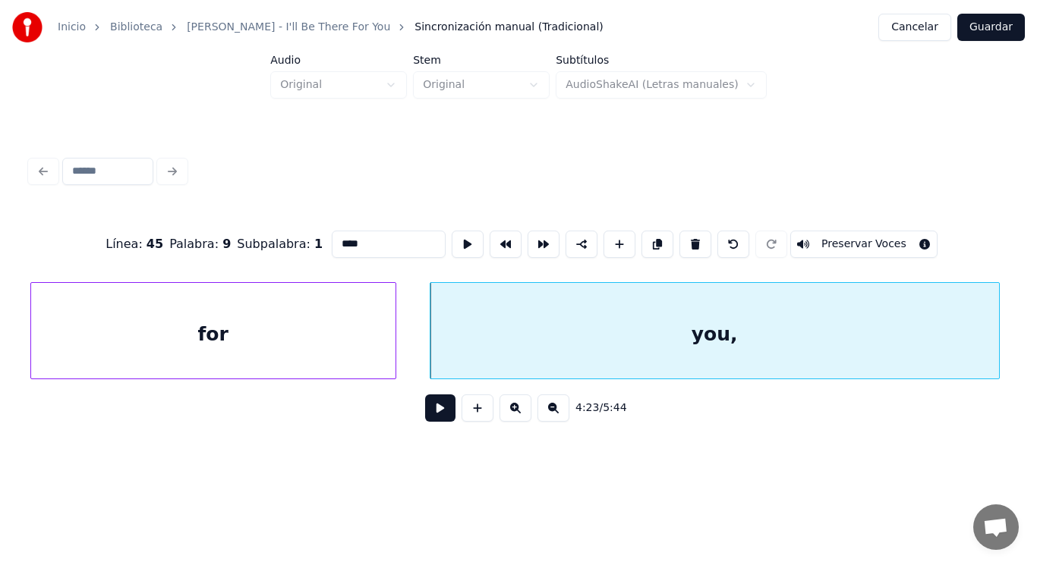
type input "****"
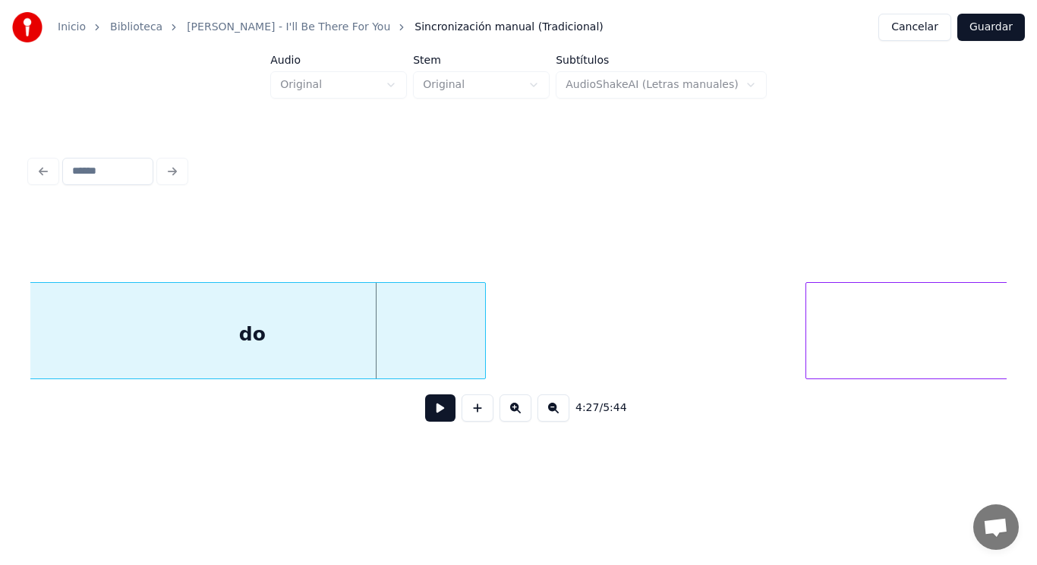
scroll to position [0, 283370]
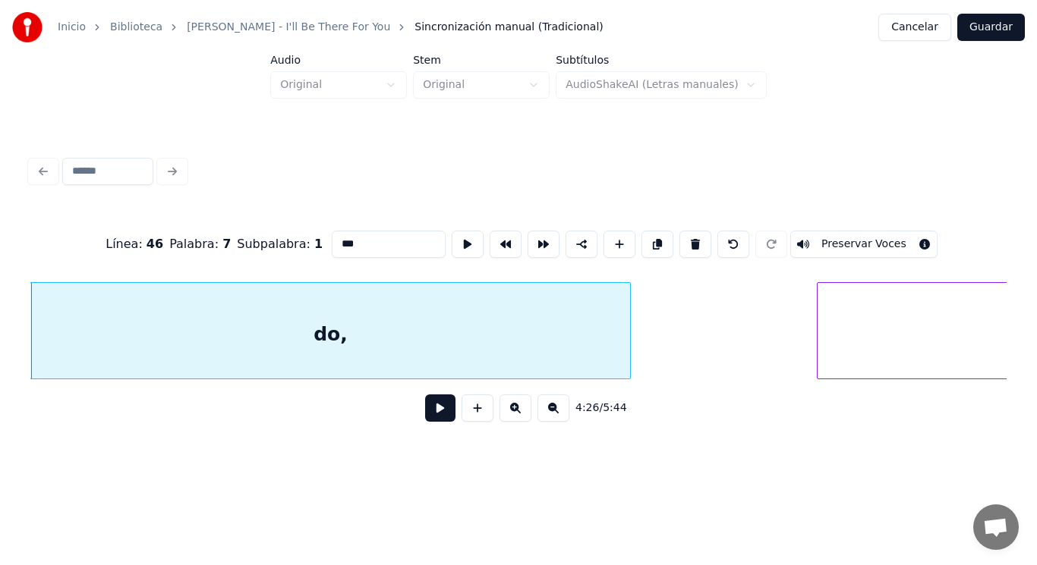
type input "***"
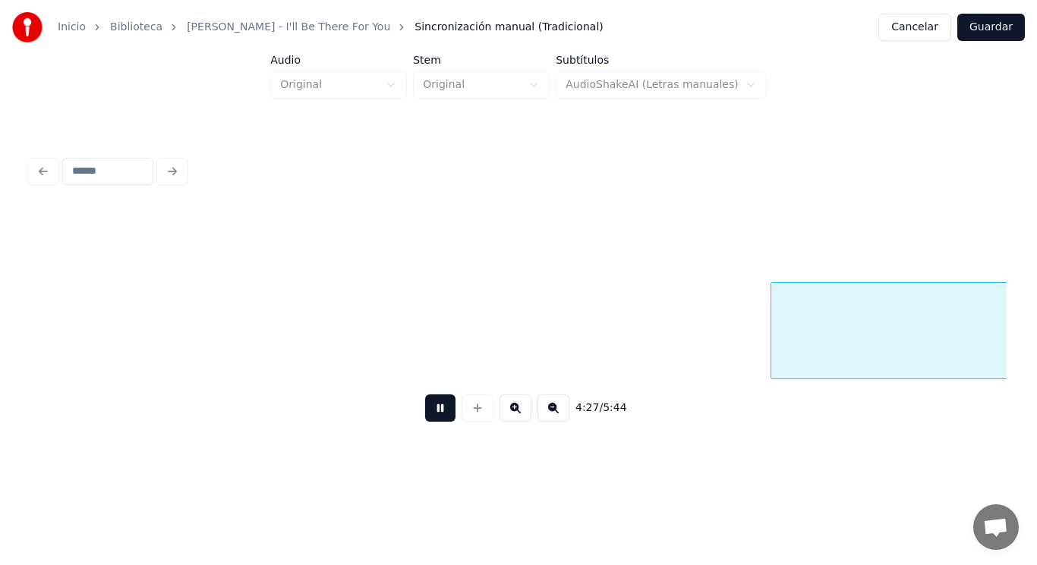
scroll to position [0, 284347]
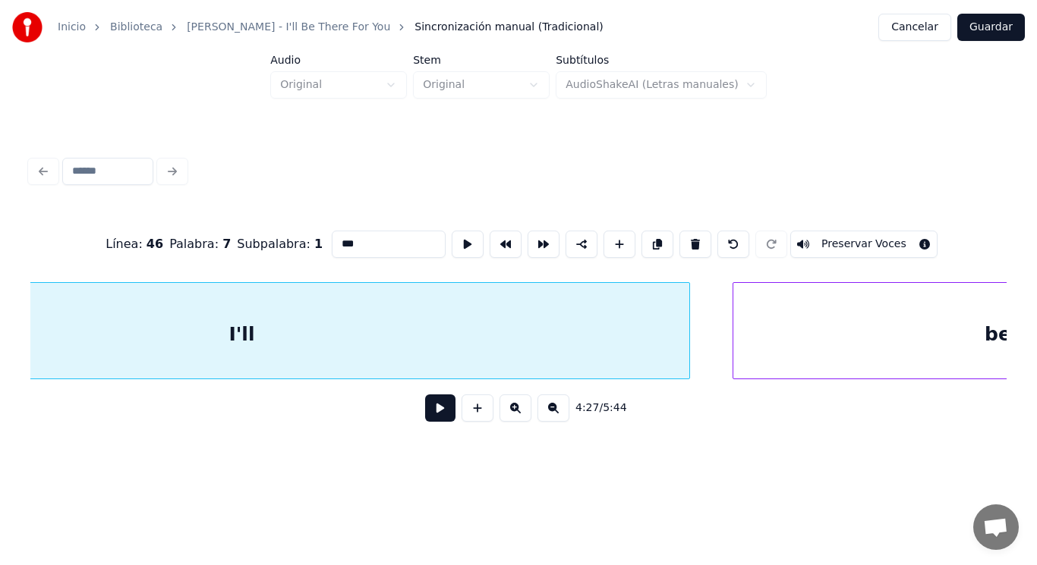
type input "****"
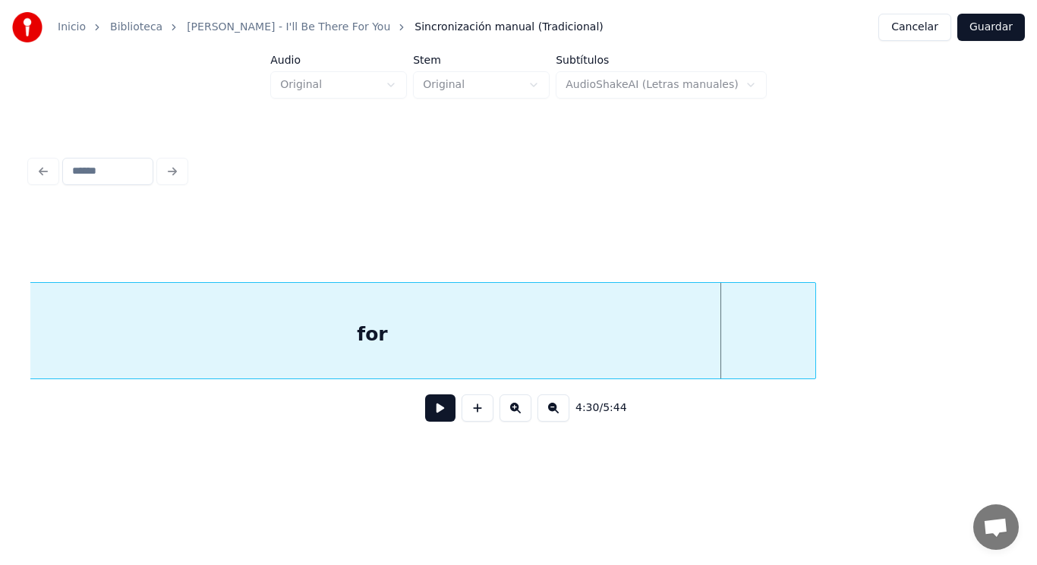
scroll to position [0, 286732]
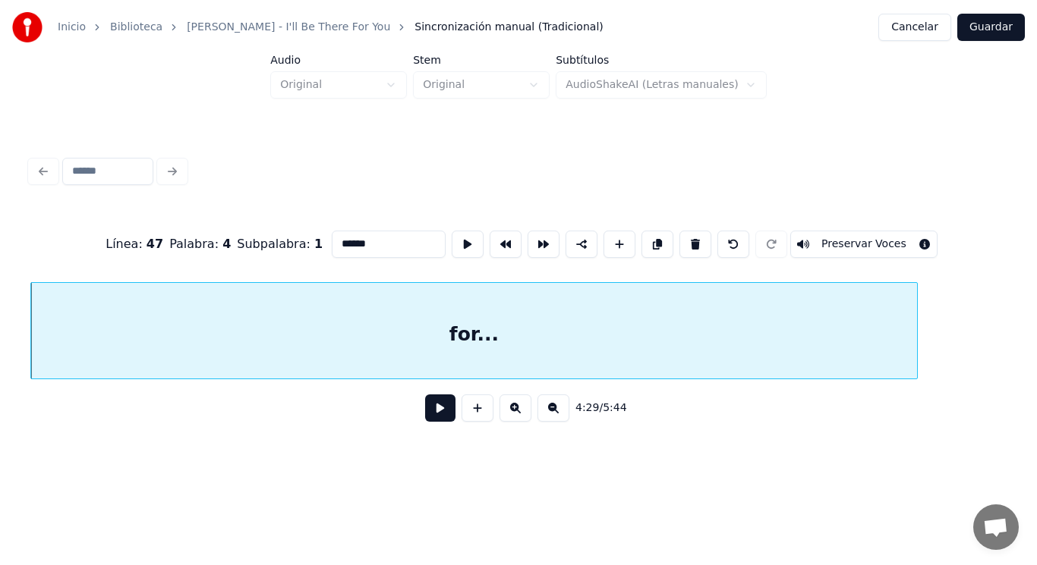
type input "******"
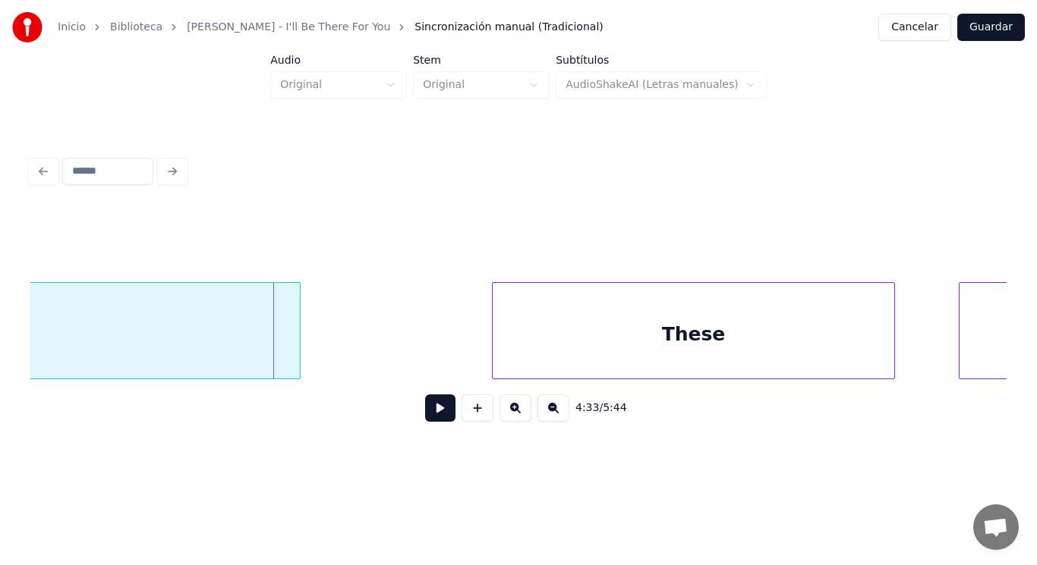
scroll to position [0, 290188]
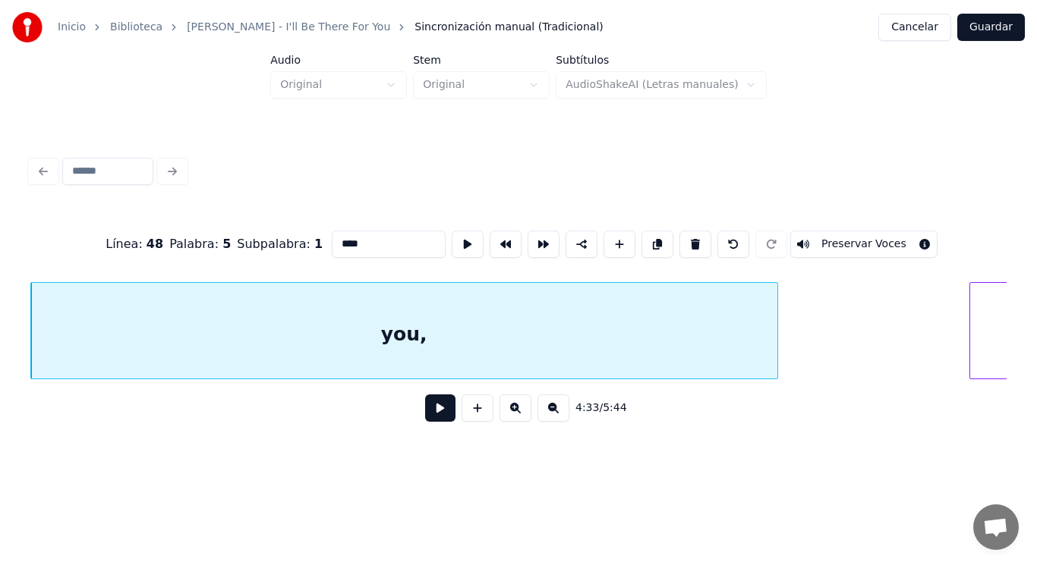
type input "****"
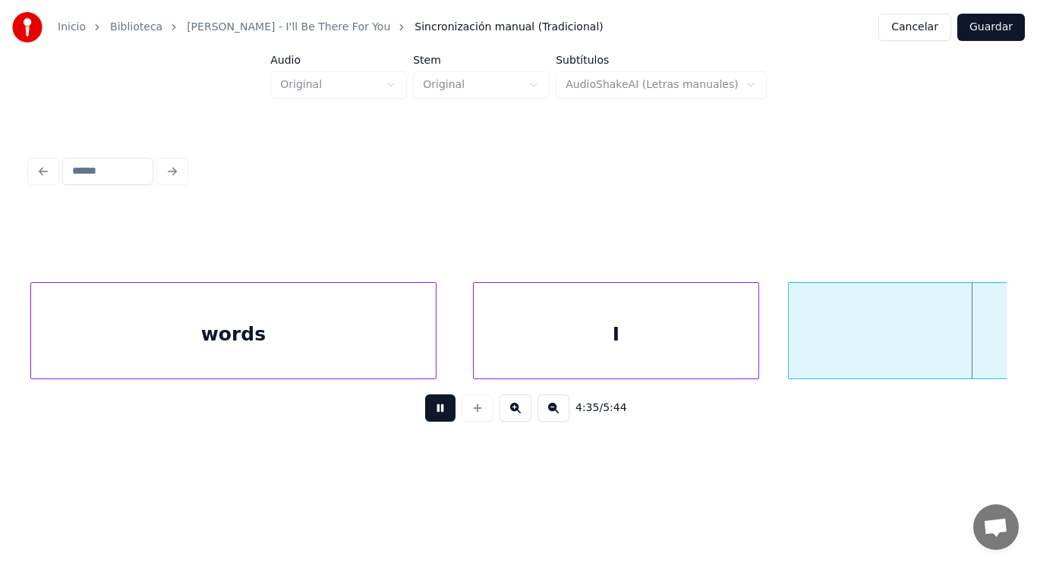
scroll to position [0, 293023]
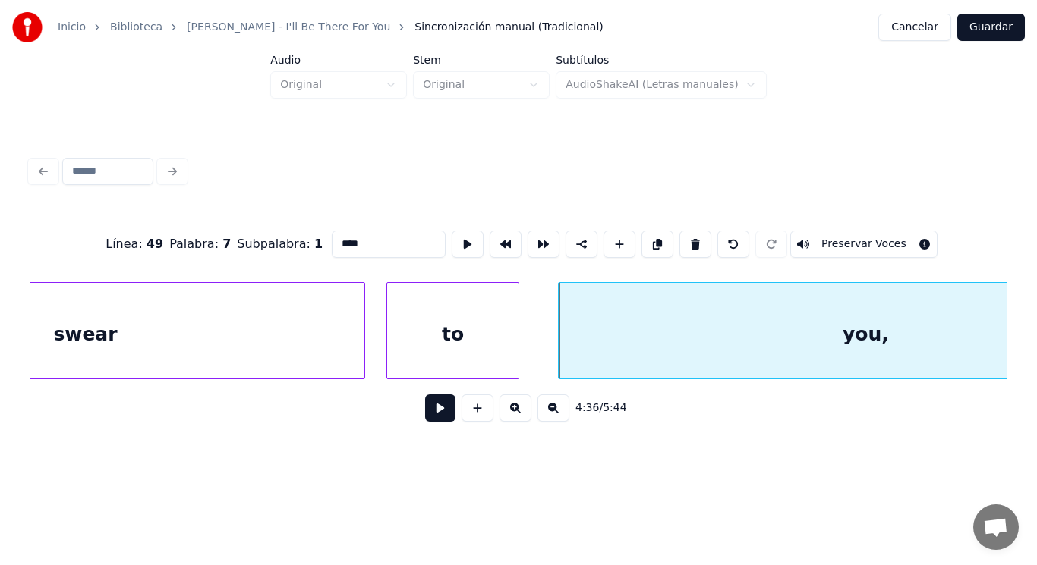
type input "****"
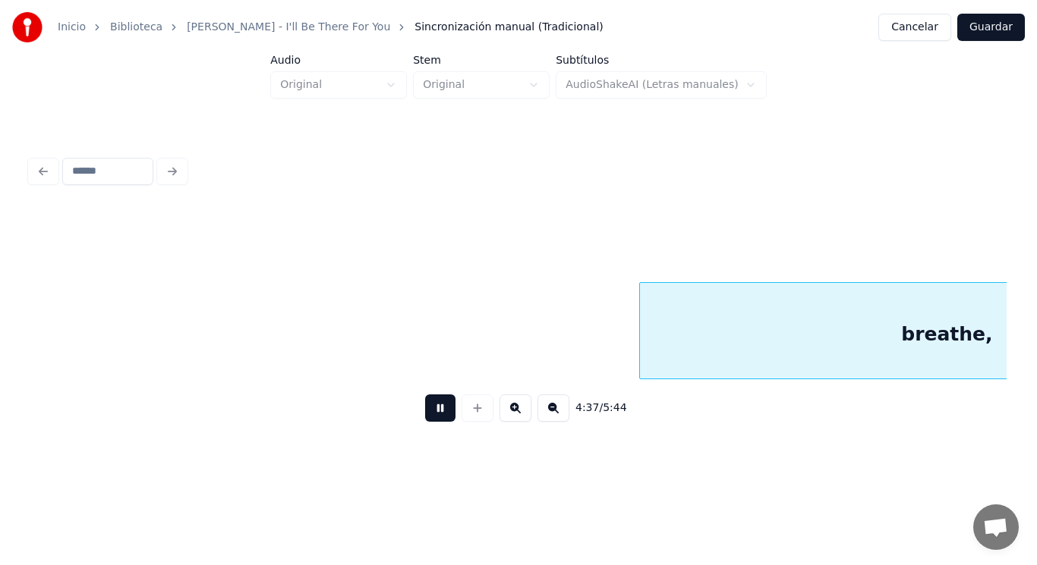
scroll to position [0, 294994]
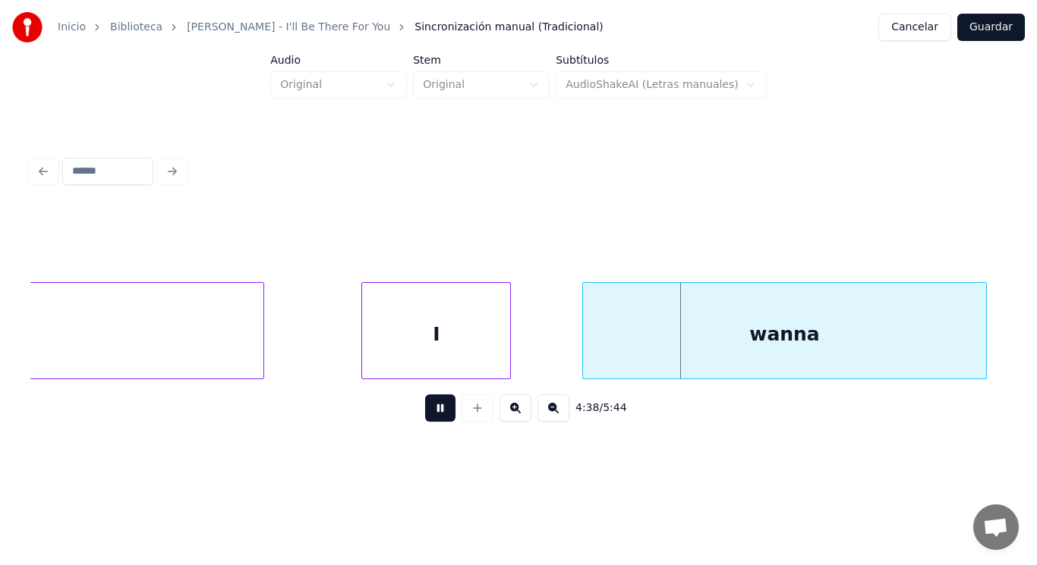
drag, startPoint x: 423, startPoint y: 416, endPoint x: 534, endPoint y: 375, distance: 118.1
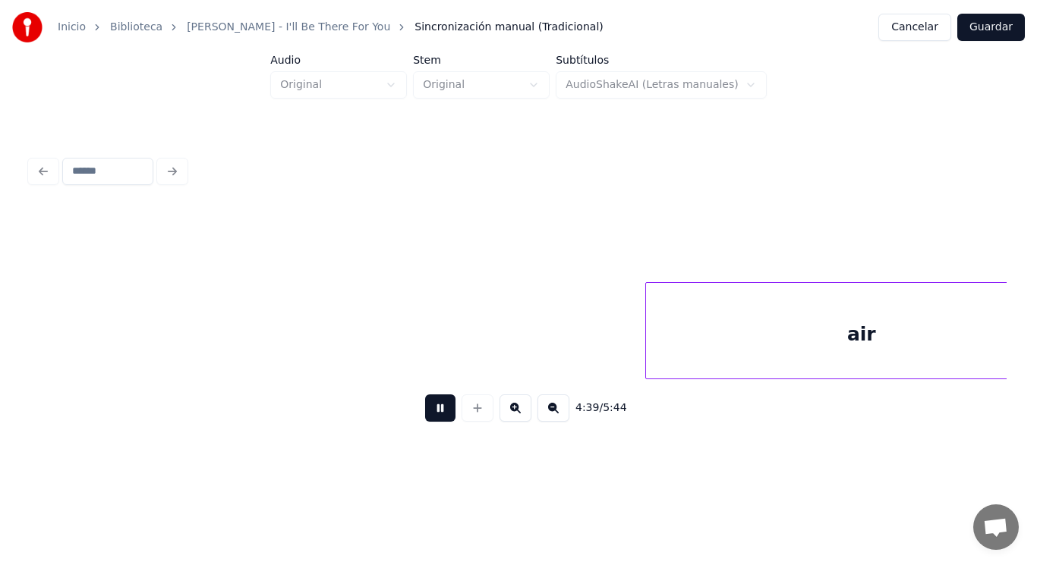
scroll to position [0, 296743]
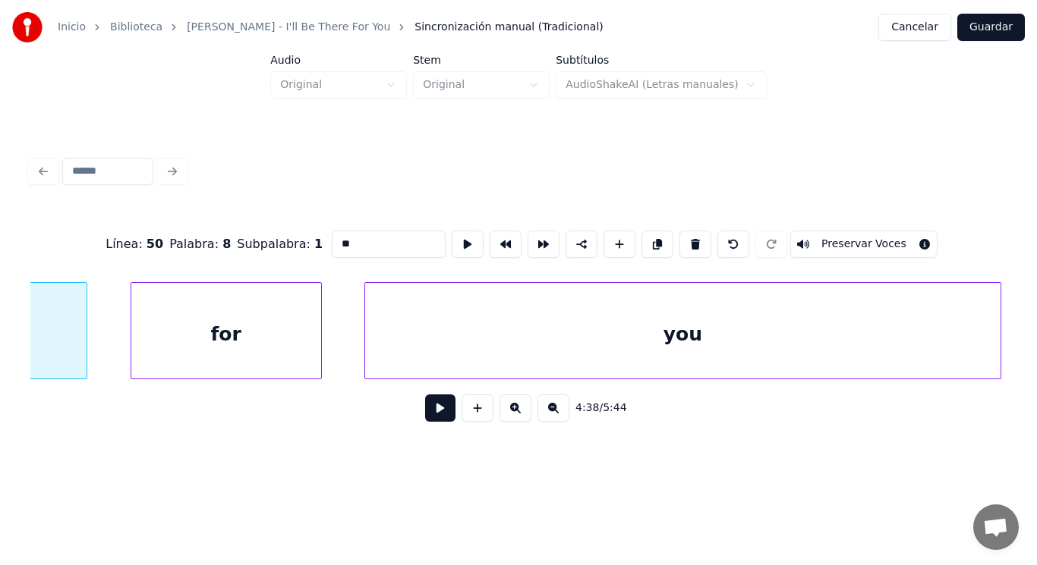
type input "***"
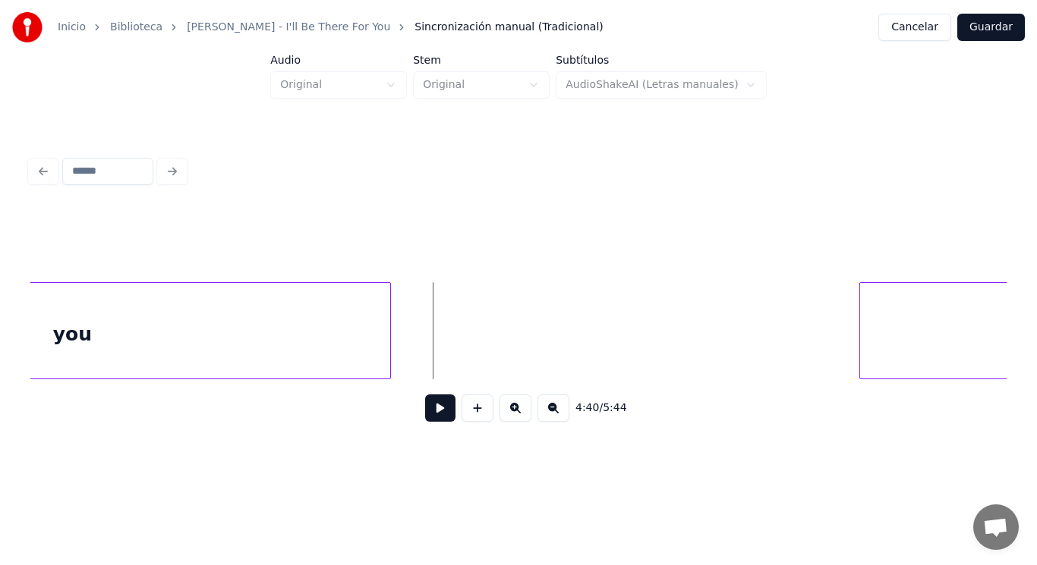
scroll to position [0, 297077]
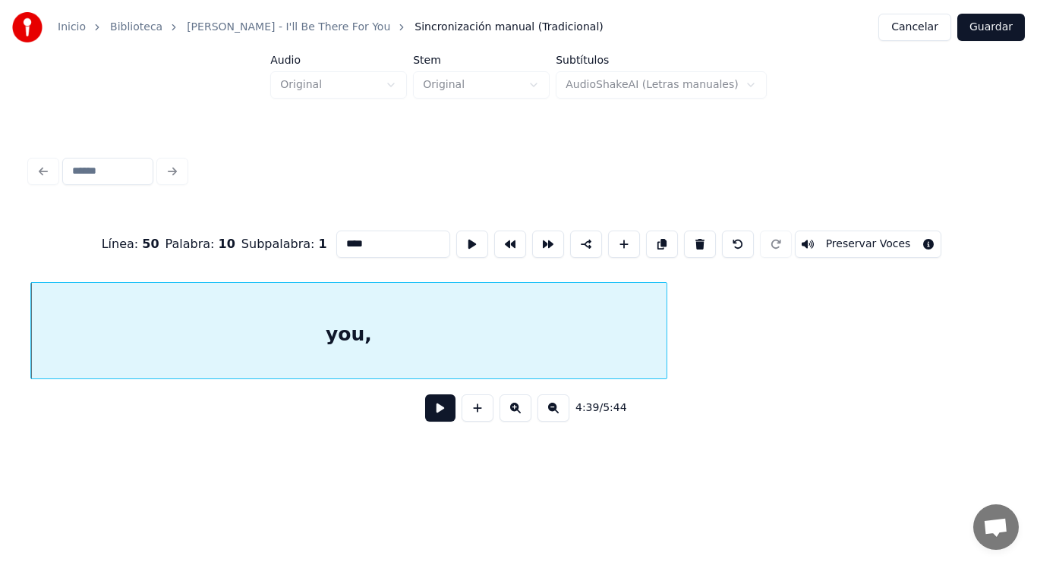
type input "****"
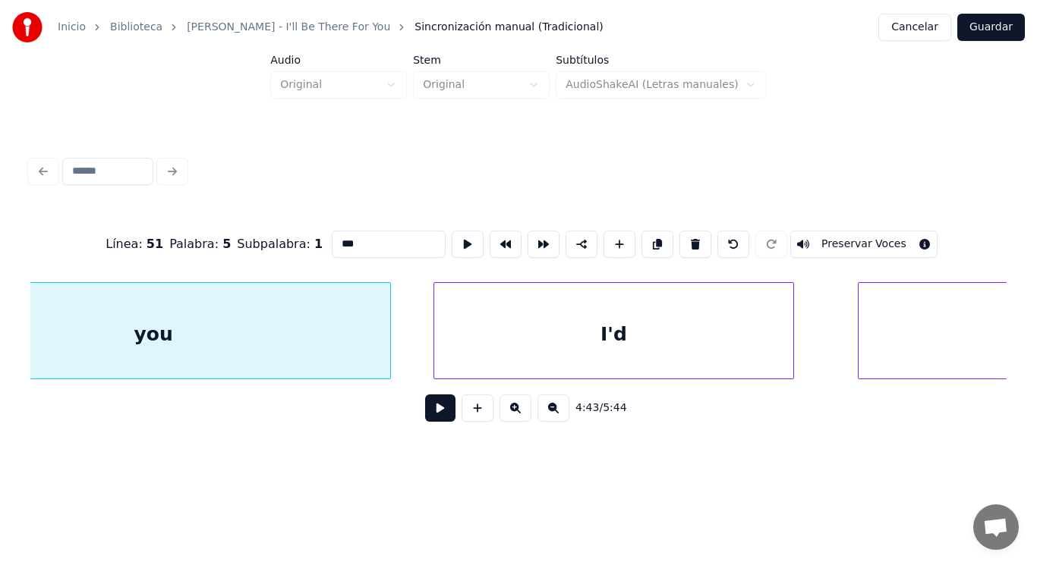
scroll to position [0, 301660]
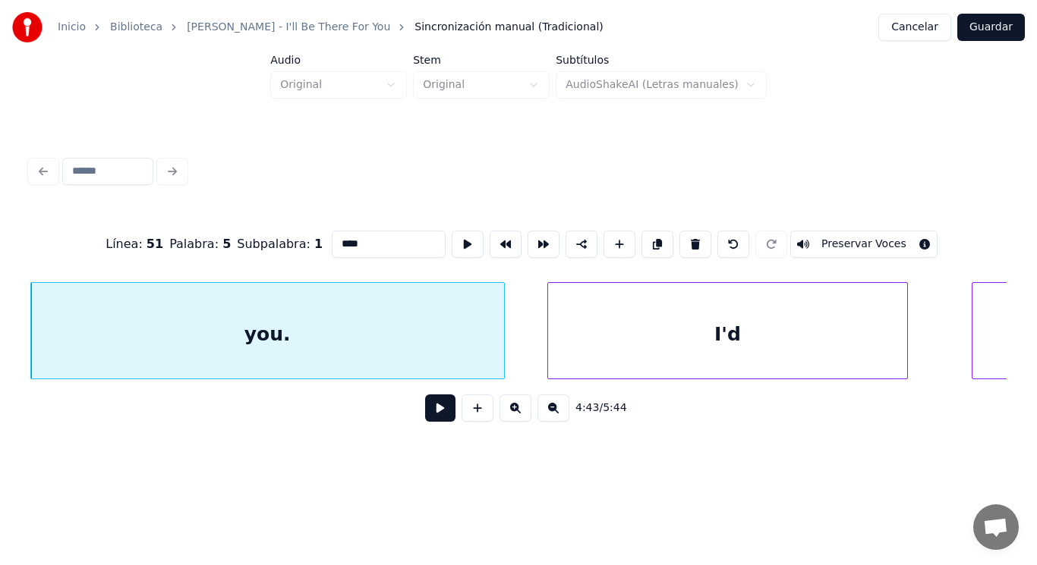
type input "****"
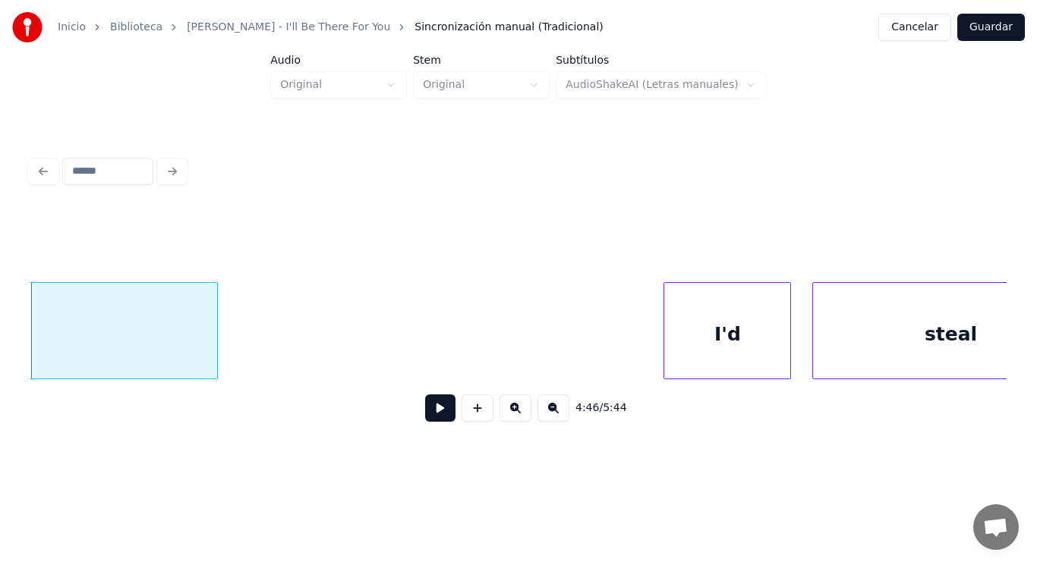
scroll to position [0, 304105]
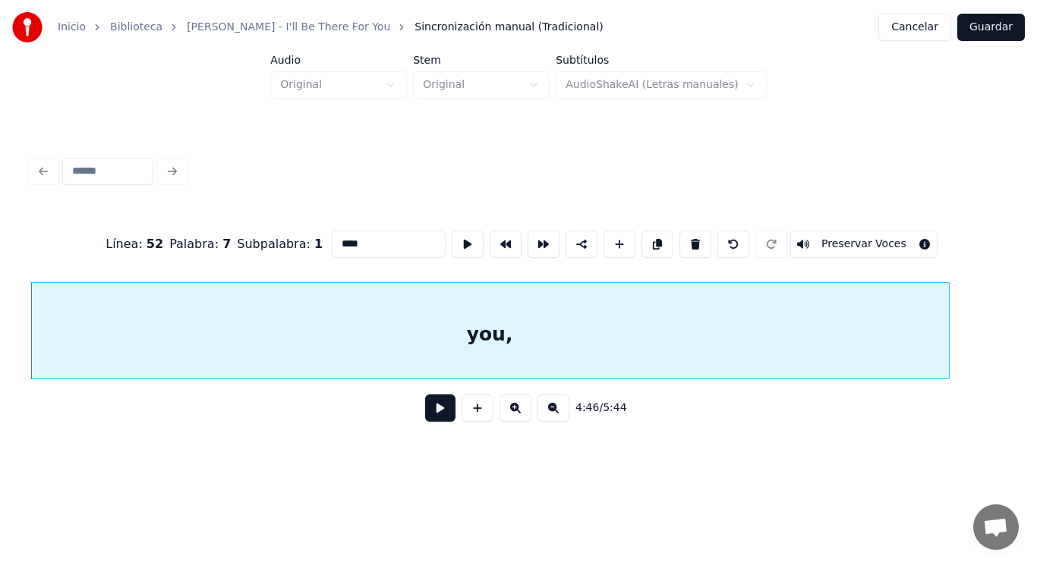
type input "****"
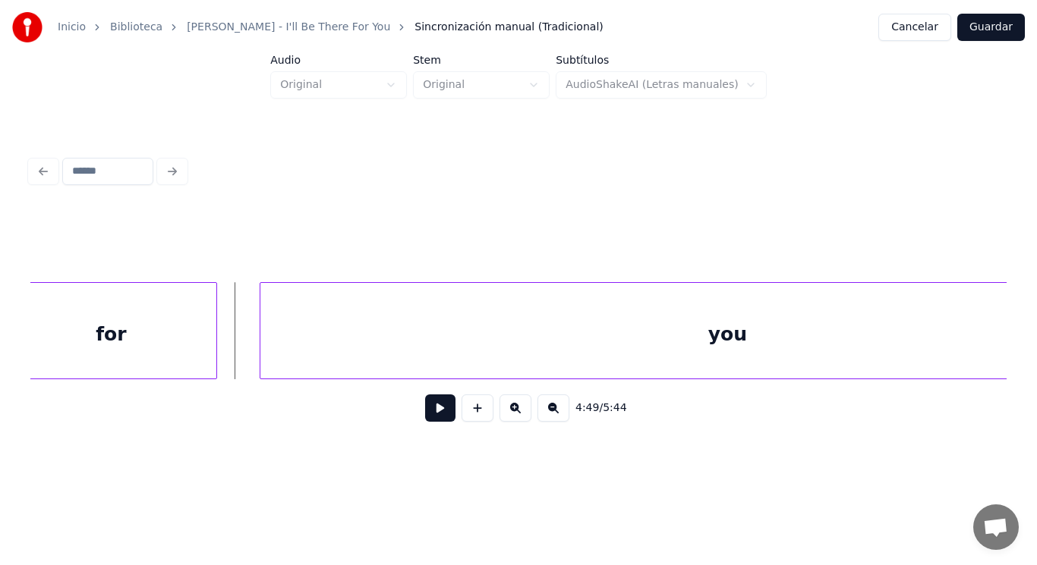
scroll to position [0, 307425]
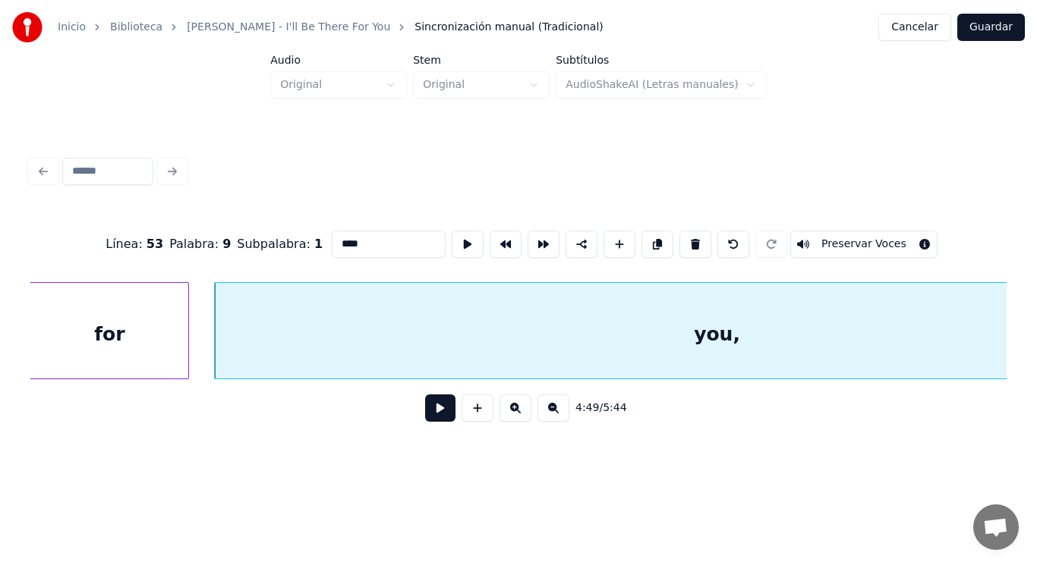
type input "****"
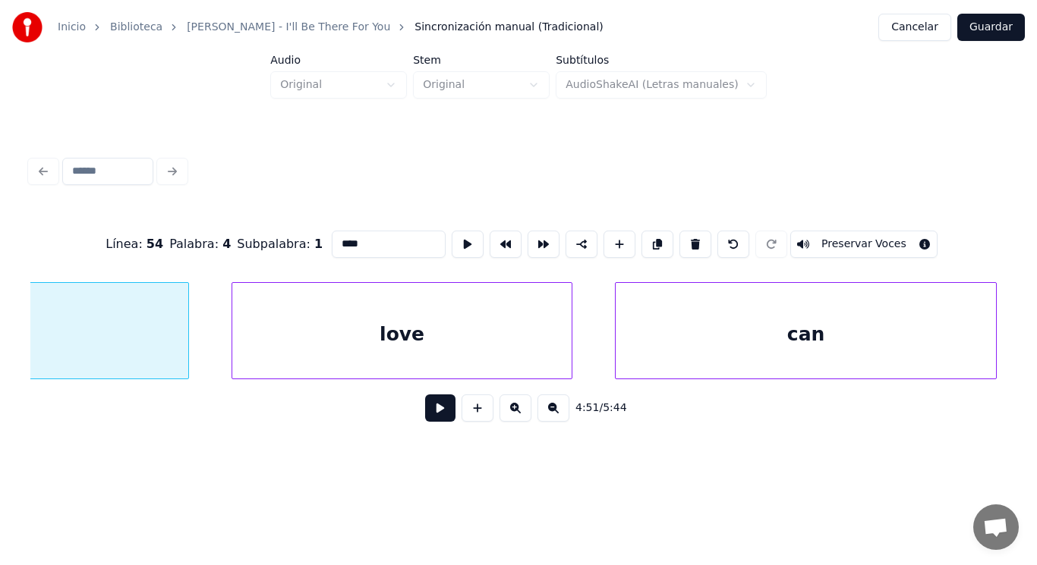
scroll to position [0, 310082]
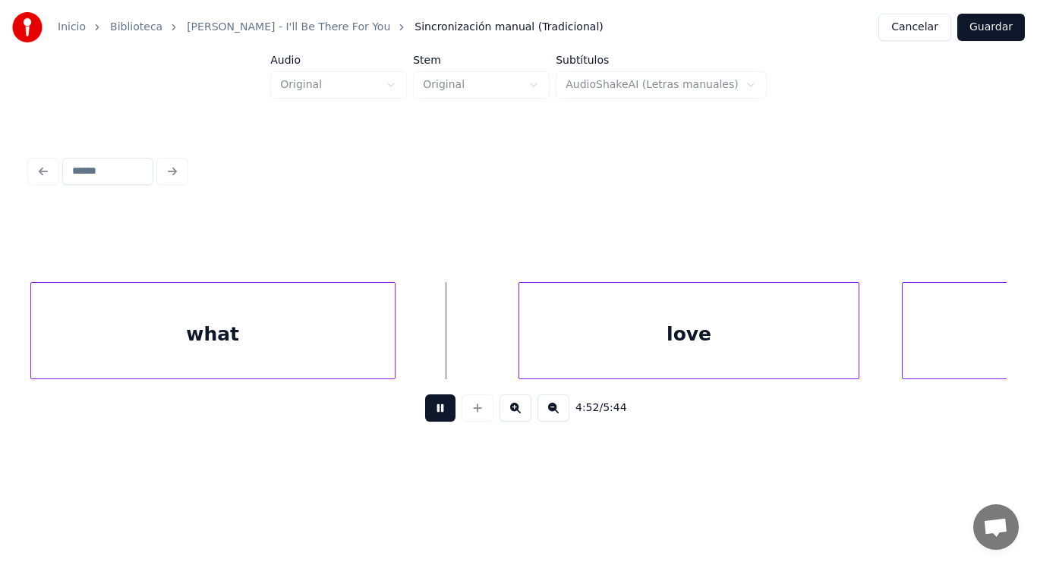
drag, startPoint x: 423, startPoint y: 418, endPoint x: 543, endPoint y: 355, distance: 136.1
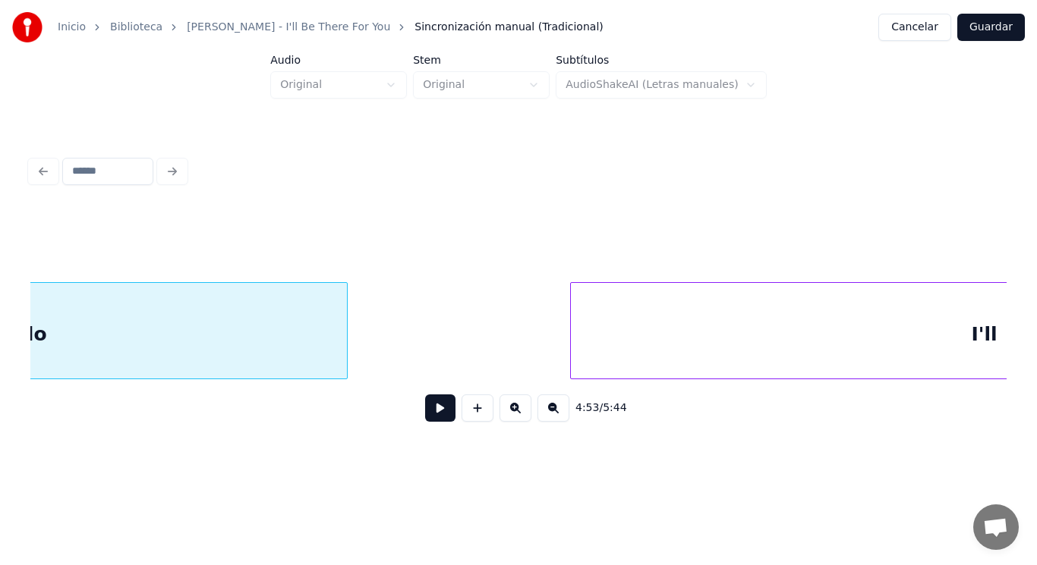
scroll to position [0, 311378]
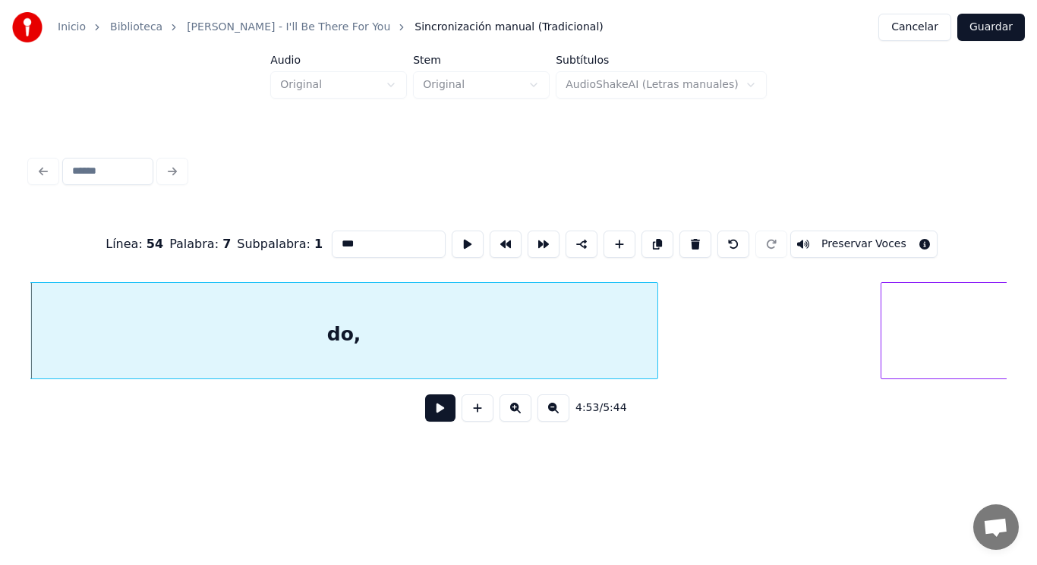
type input "***"
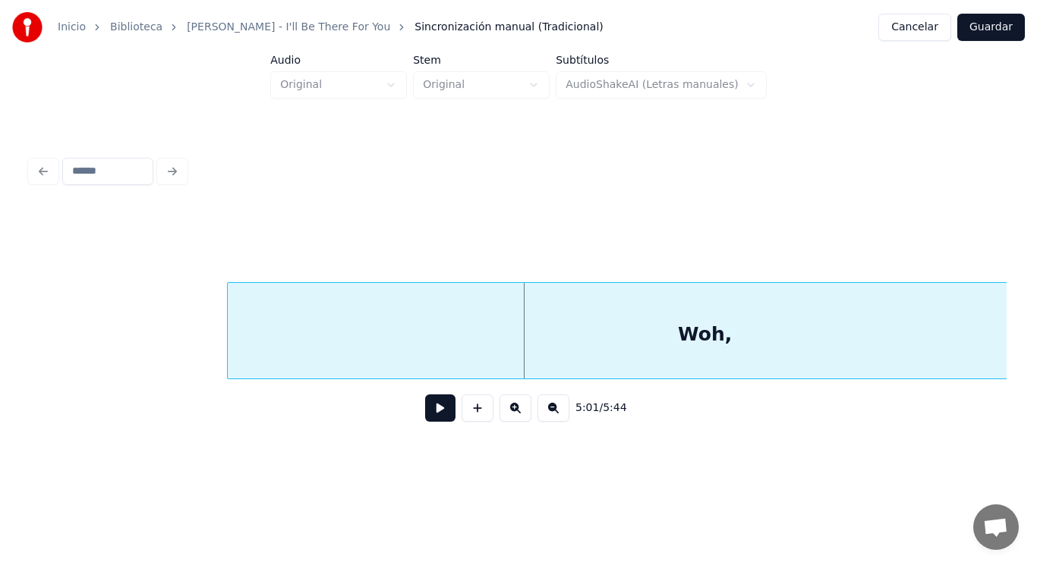
scroll to position [0, 319957]
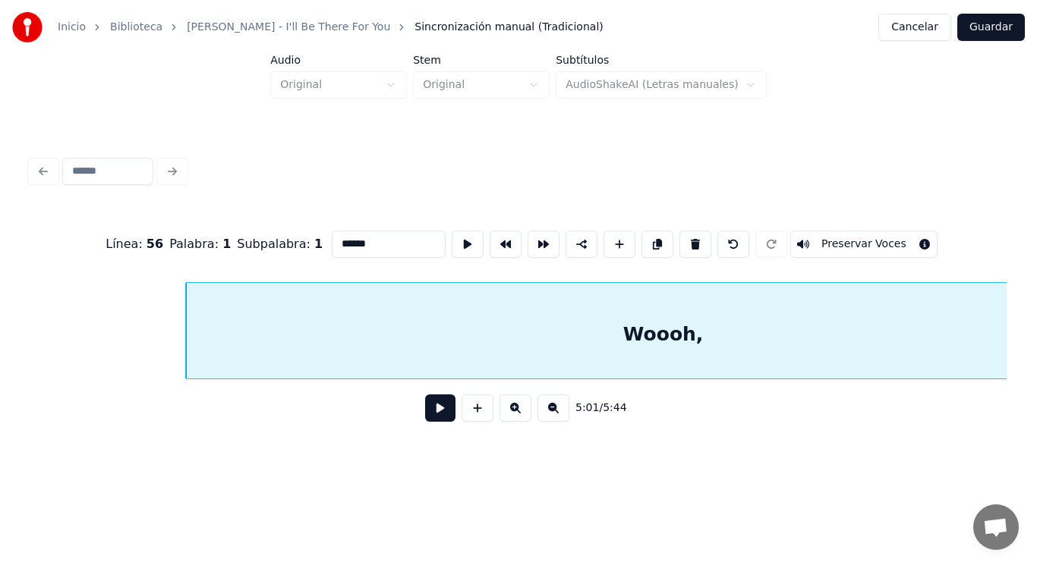
type input "******"
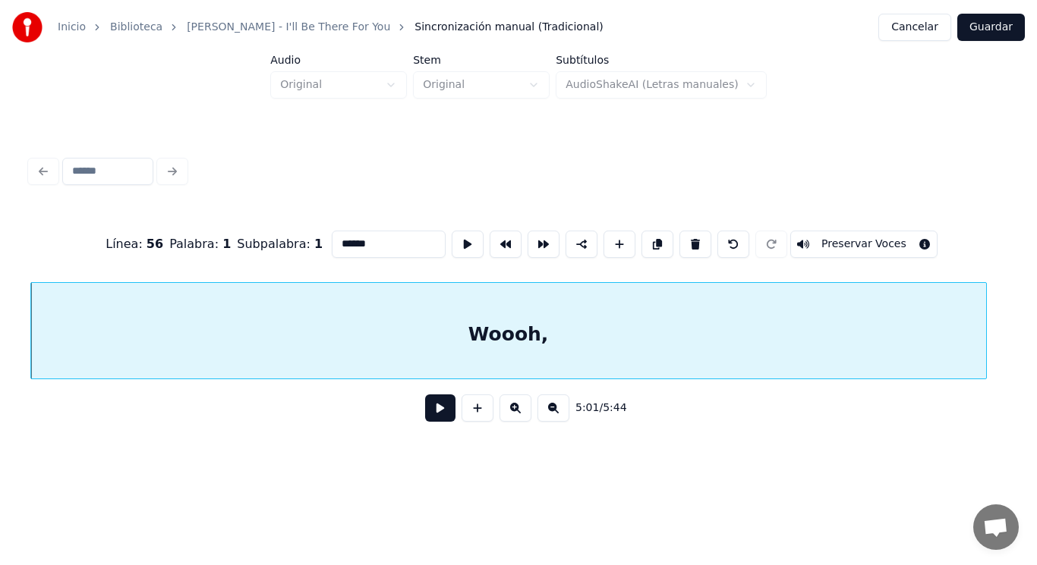
type input "******"
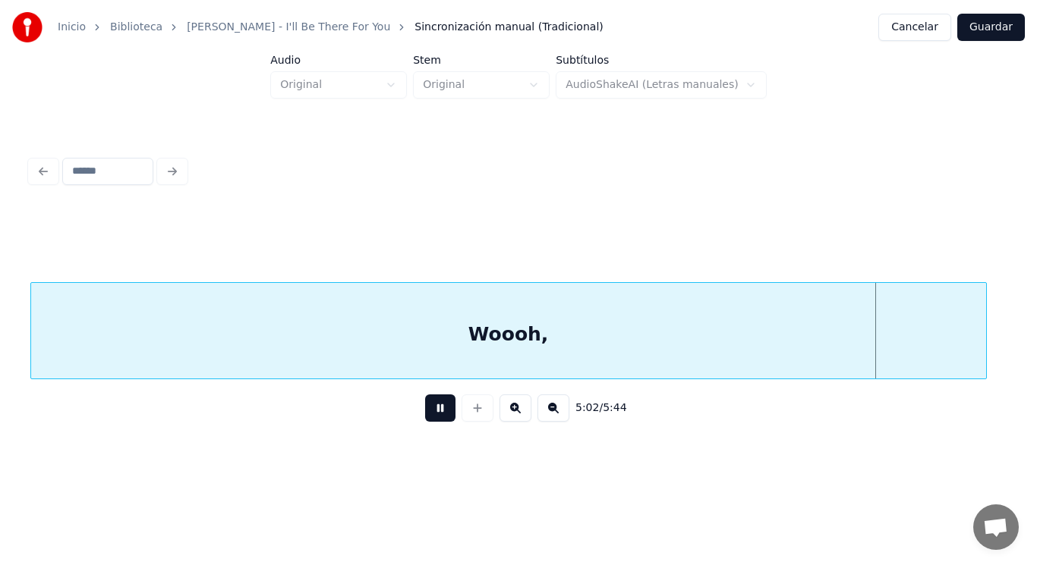
scroll to position [0, 321094]
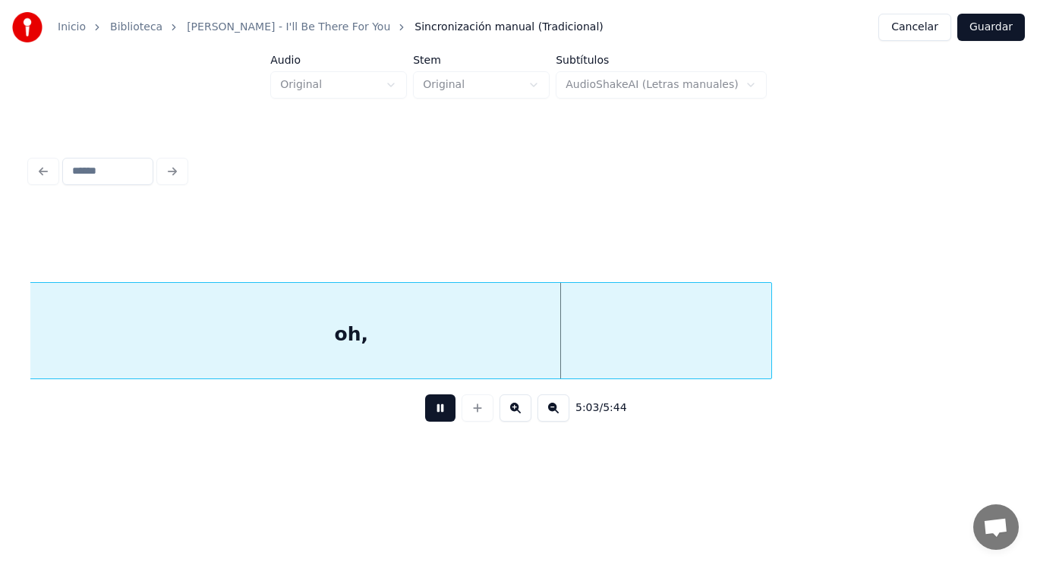
drag, startPoint x: 419, startPoint y: 415, endPoint x: 414, endPoint y: 348, distance: 67.8
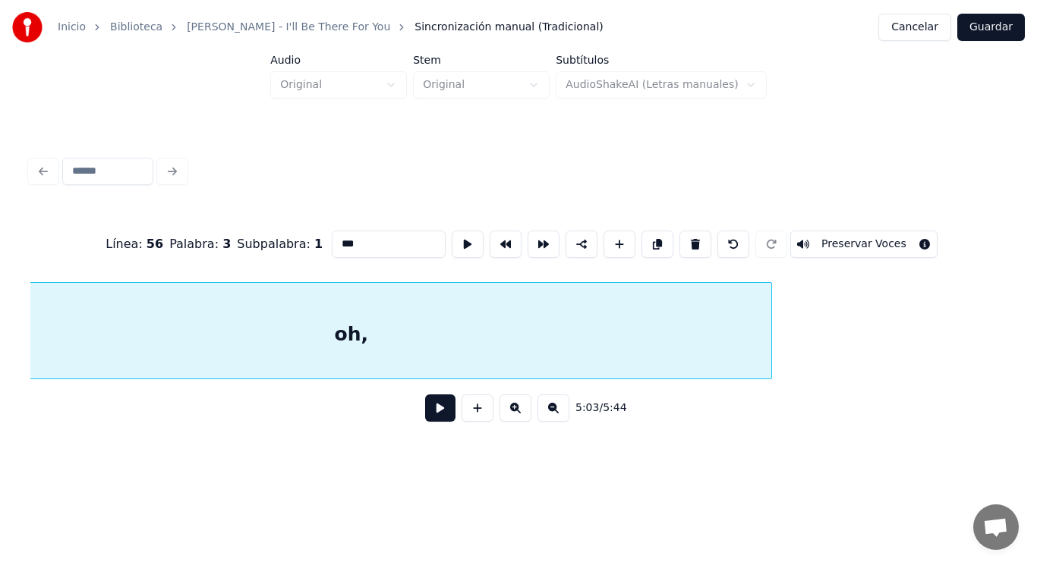
scroll to position [0, 321991]
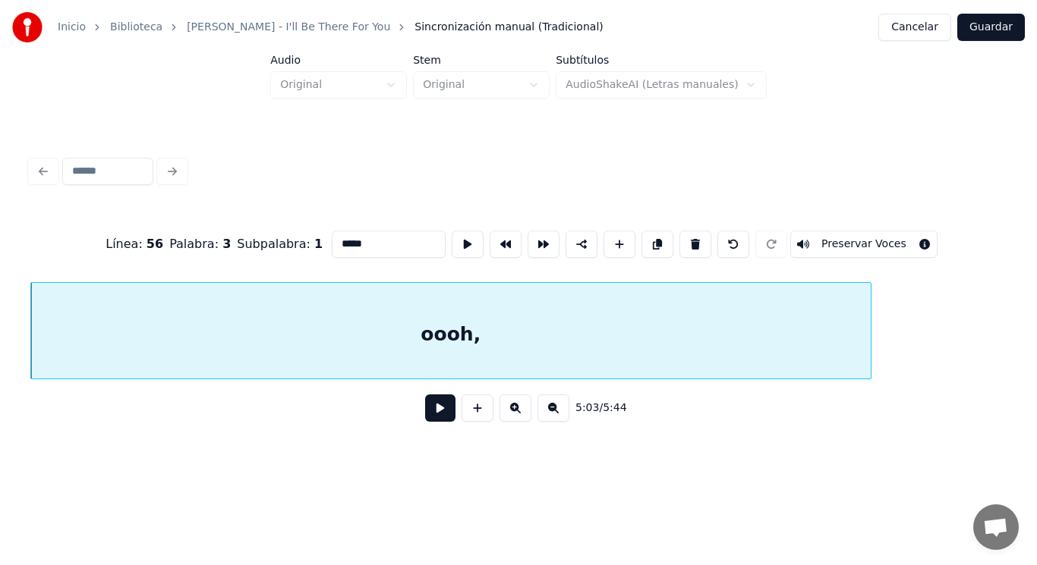
type input "*****"
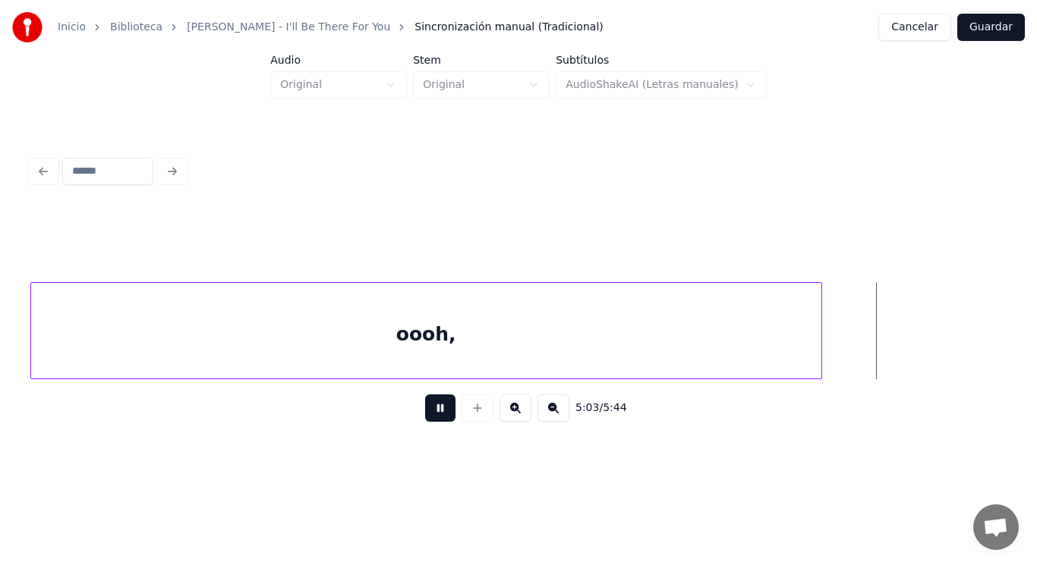
scroll to position [0, 322973]
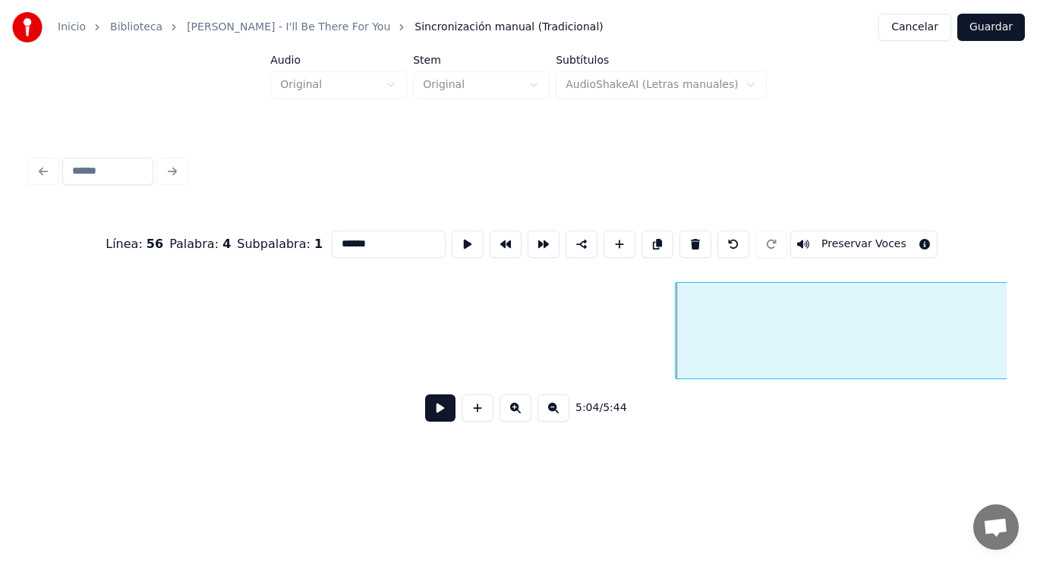
type input "******"
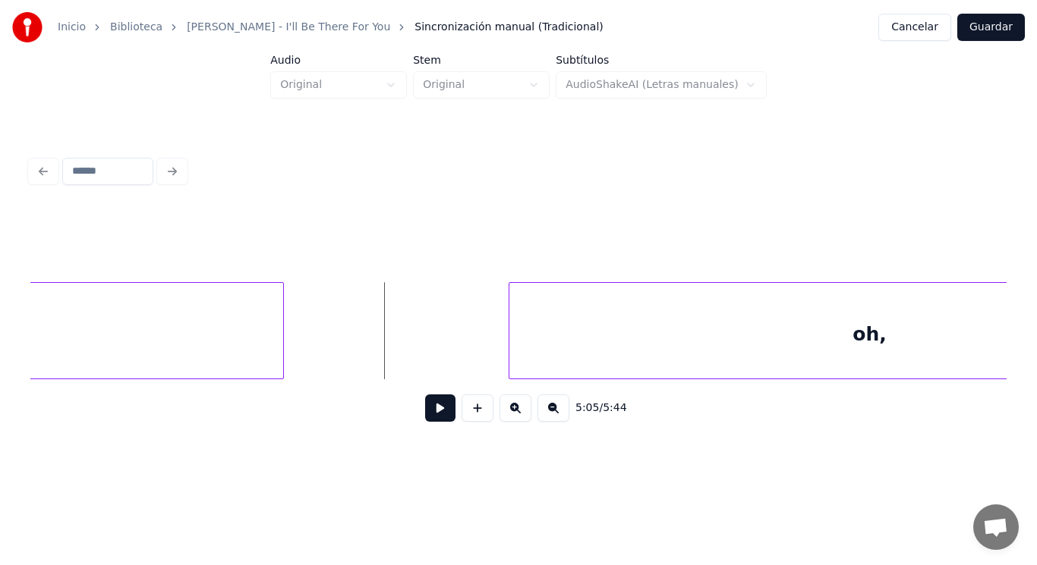
scroll to position [0, 324481]
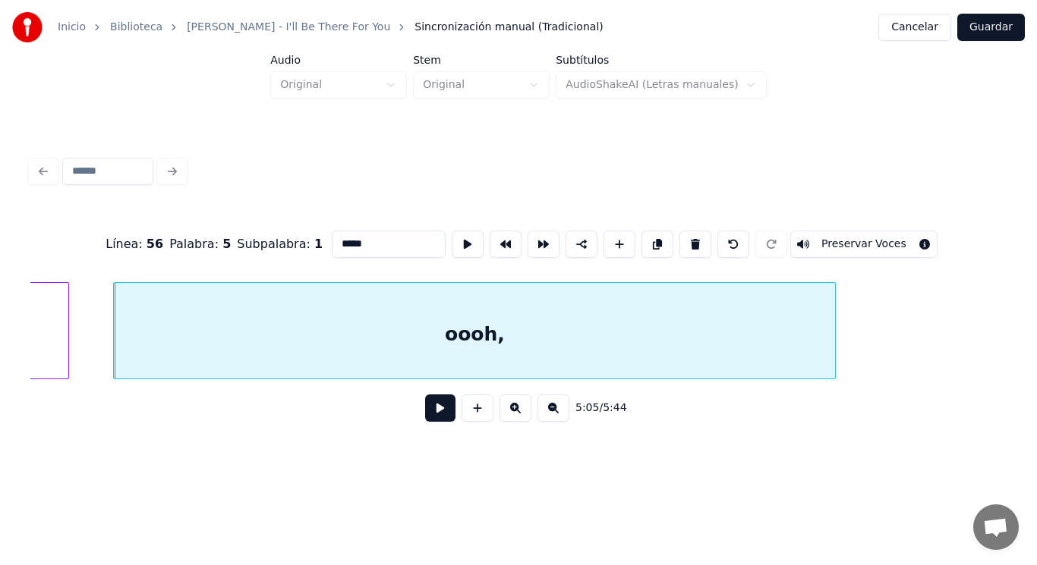
type input "*****"
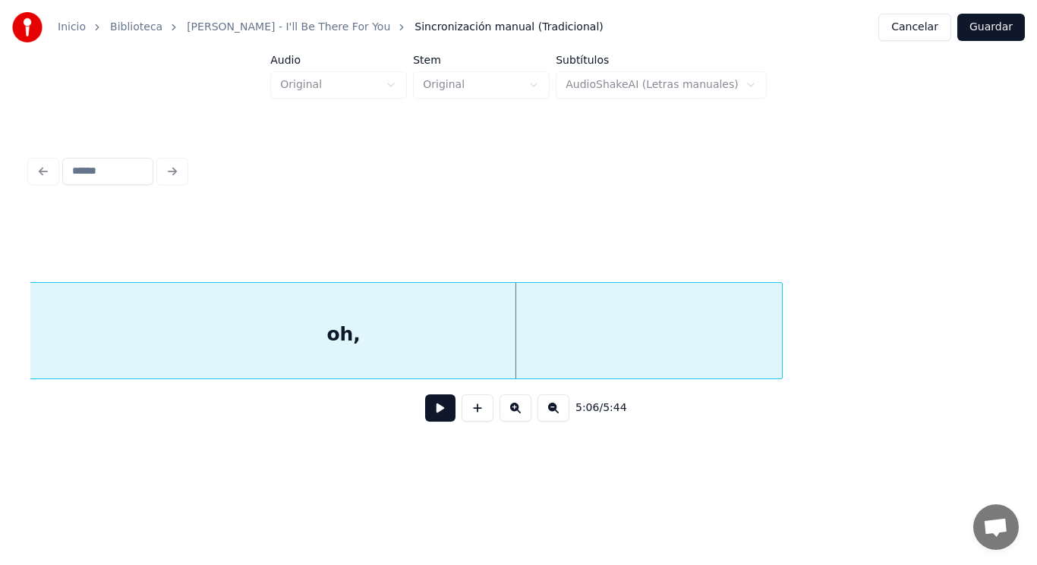
scroll to position [0, 325418]
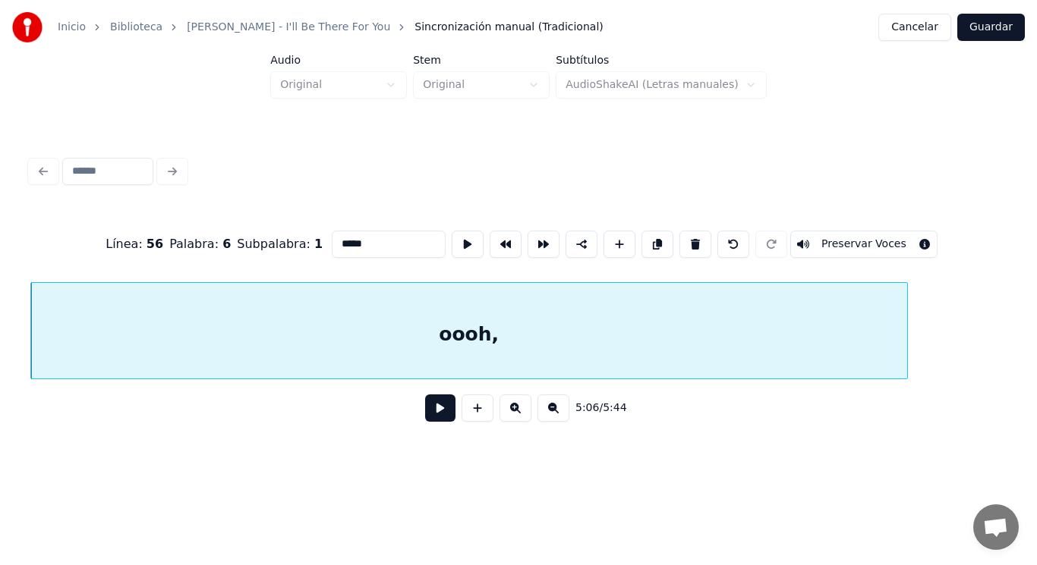
type input "*****"
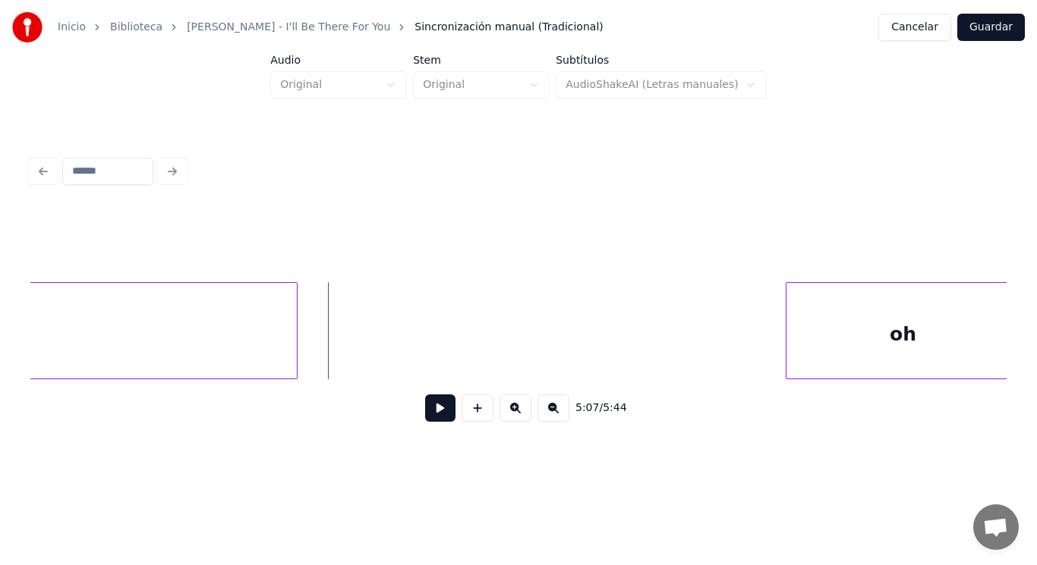
scroll to position [0, 325965]
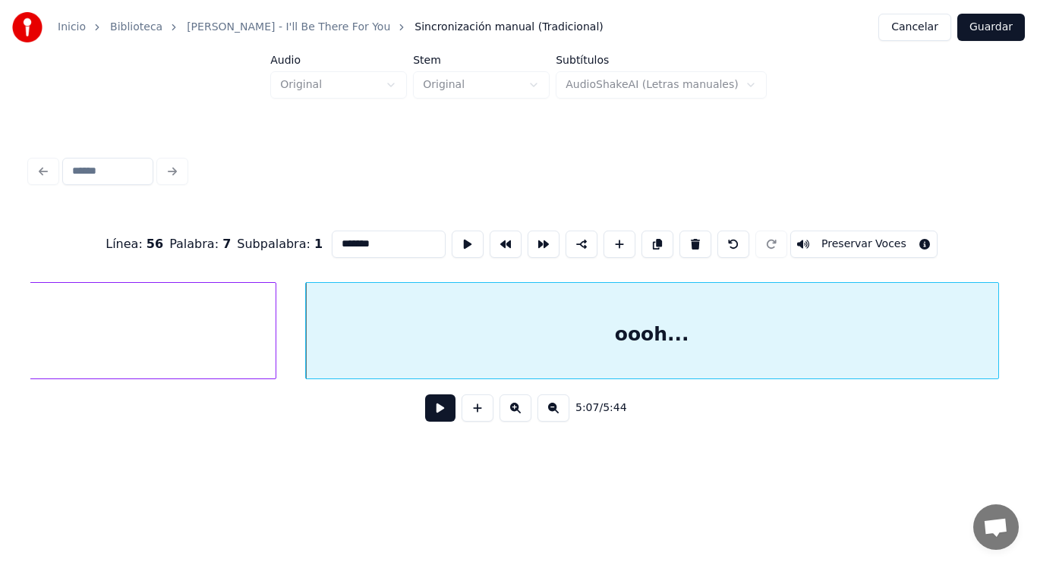
type input "*******"
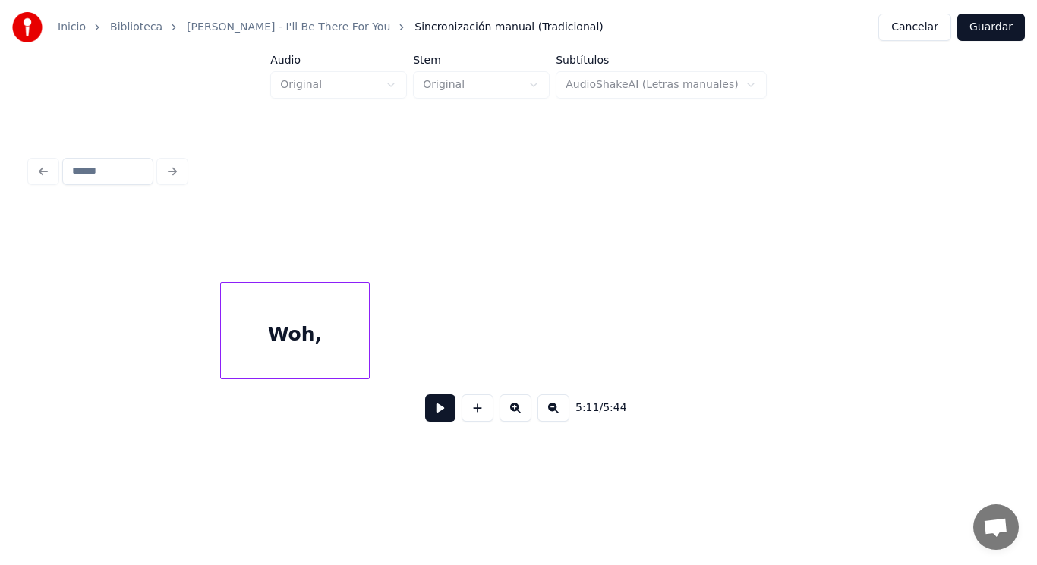
scroll to position [0, 330215]
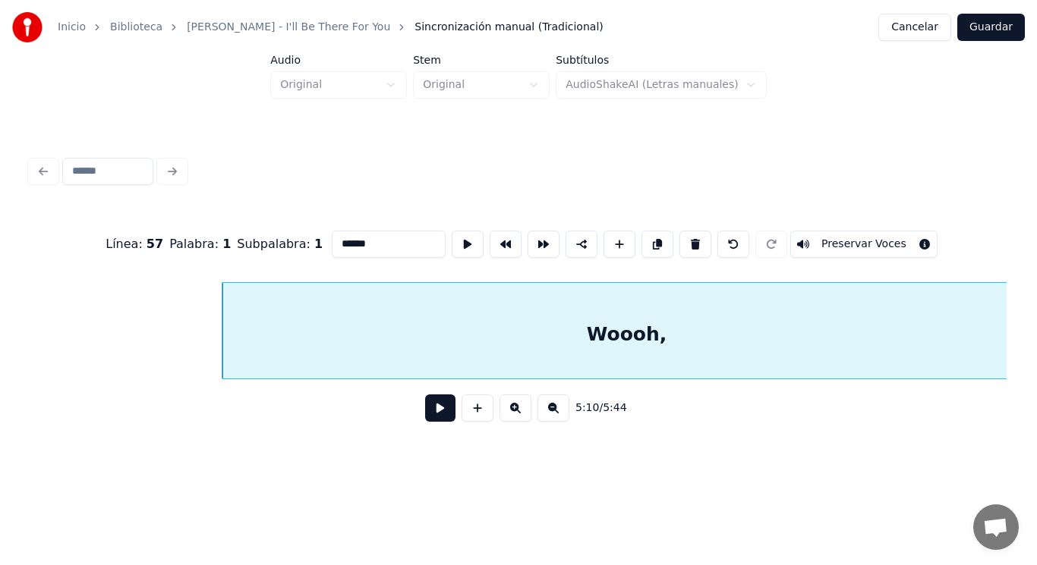
type input "******"
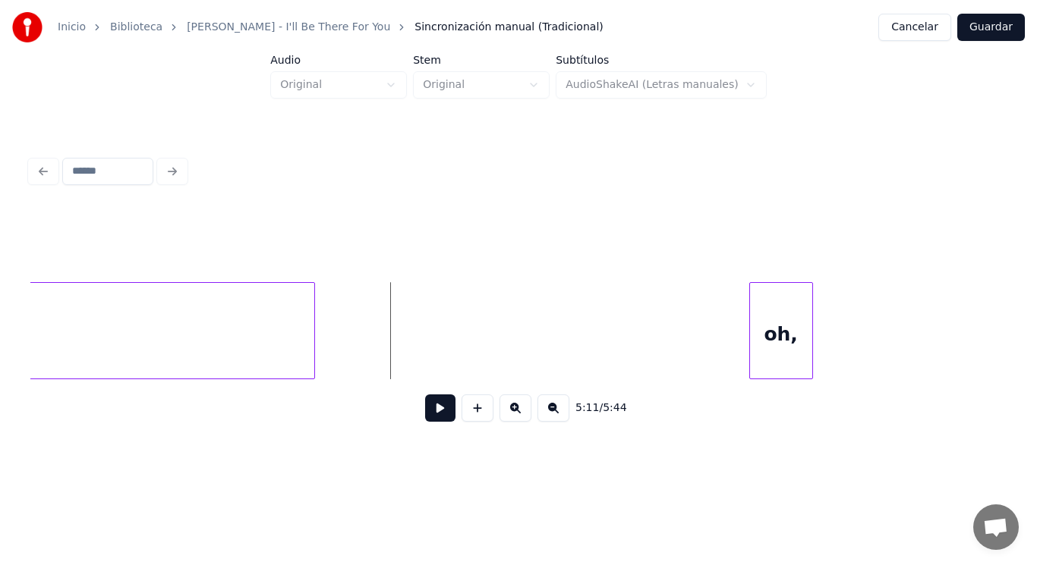
scroll to position [0, 331049]
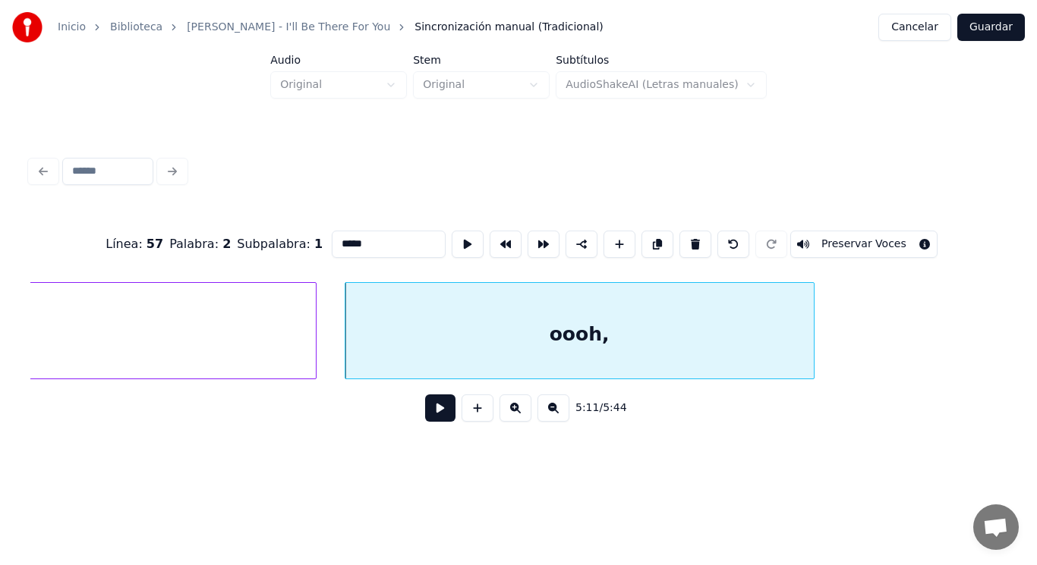
type input "*****"
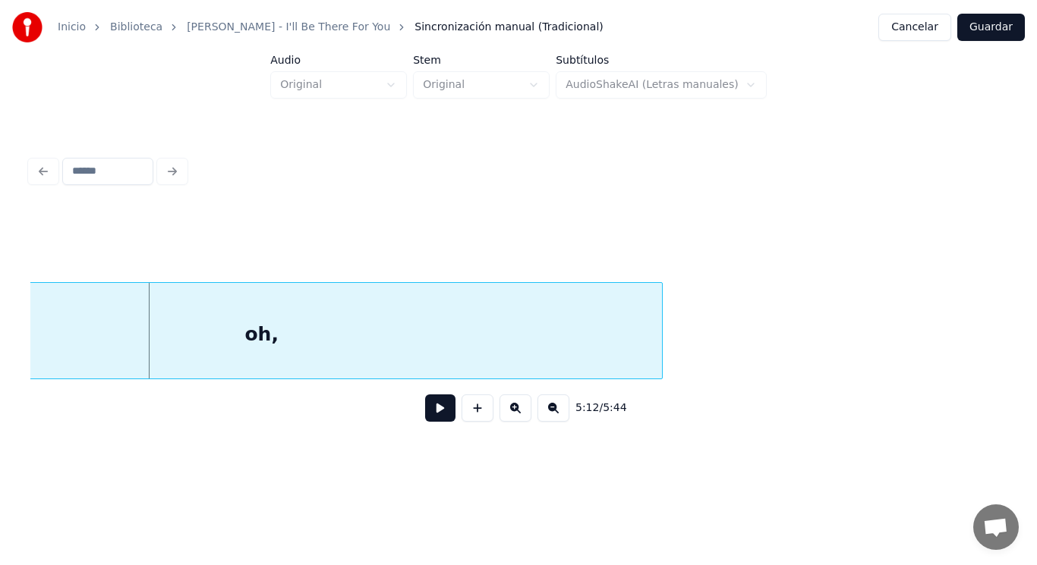
scroll to position [0, 332188]
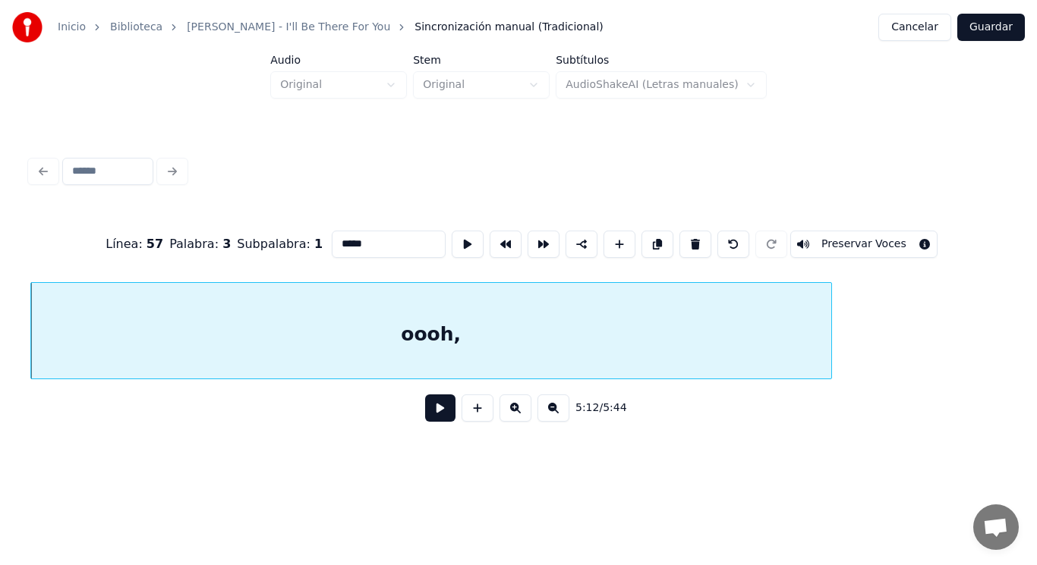
type input "*****"
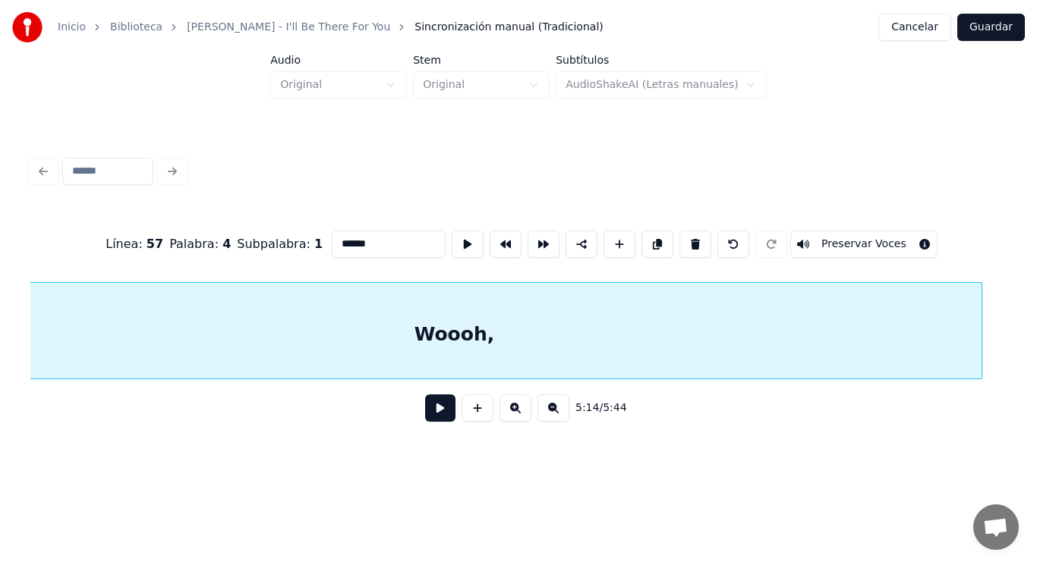
scroll to position [0, 333823]
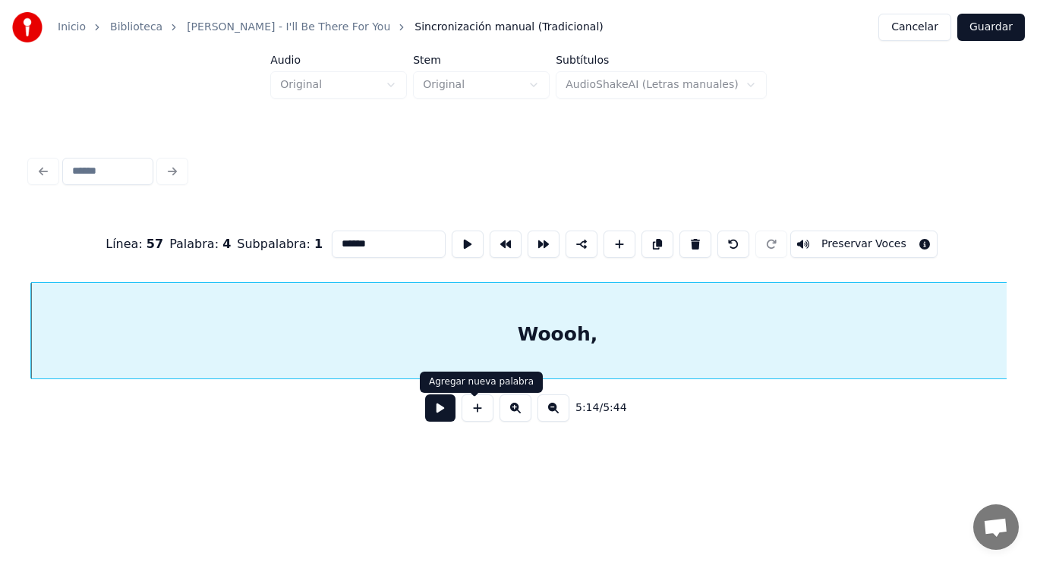
type input "******"
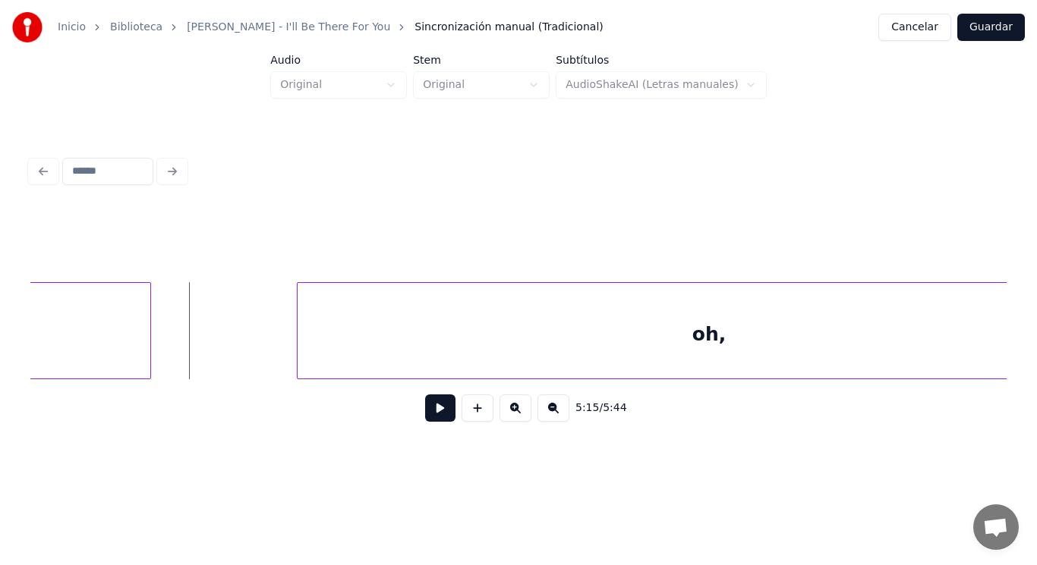
scroll to position [0, 334588]
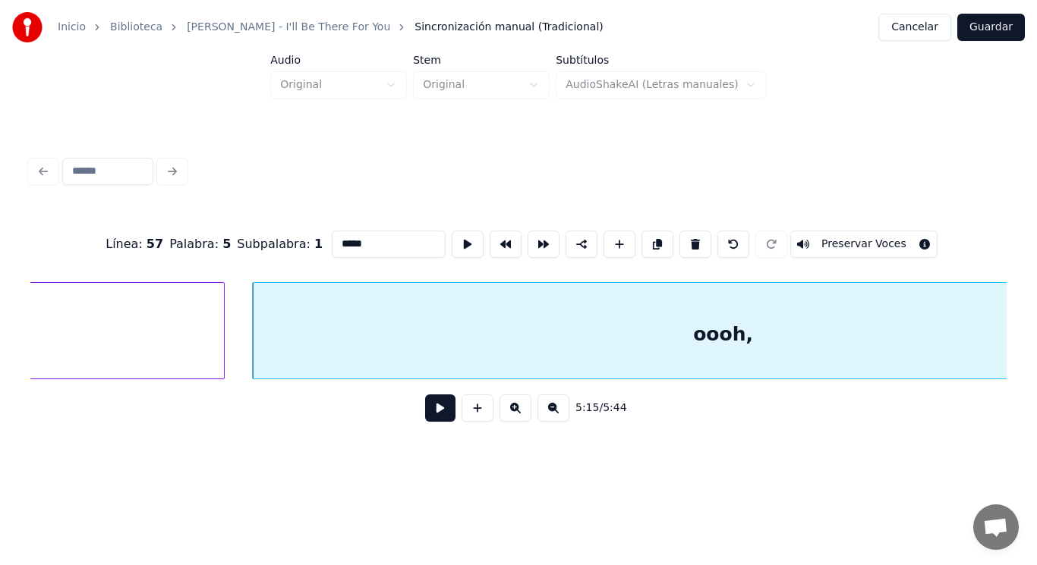
type input "*****"
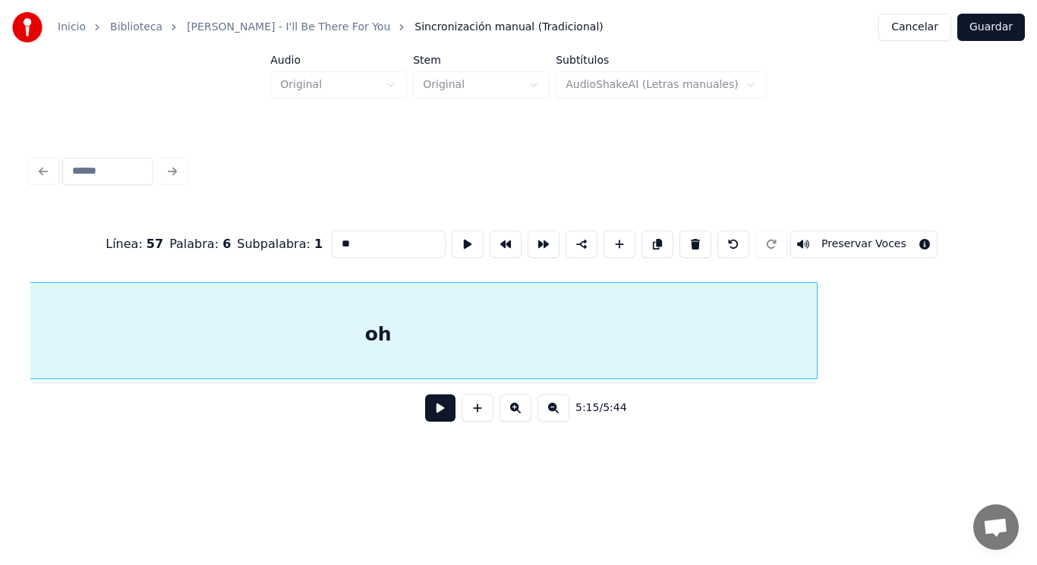
scroll to position [0, 335703]
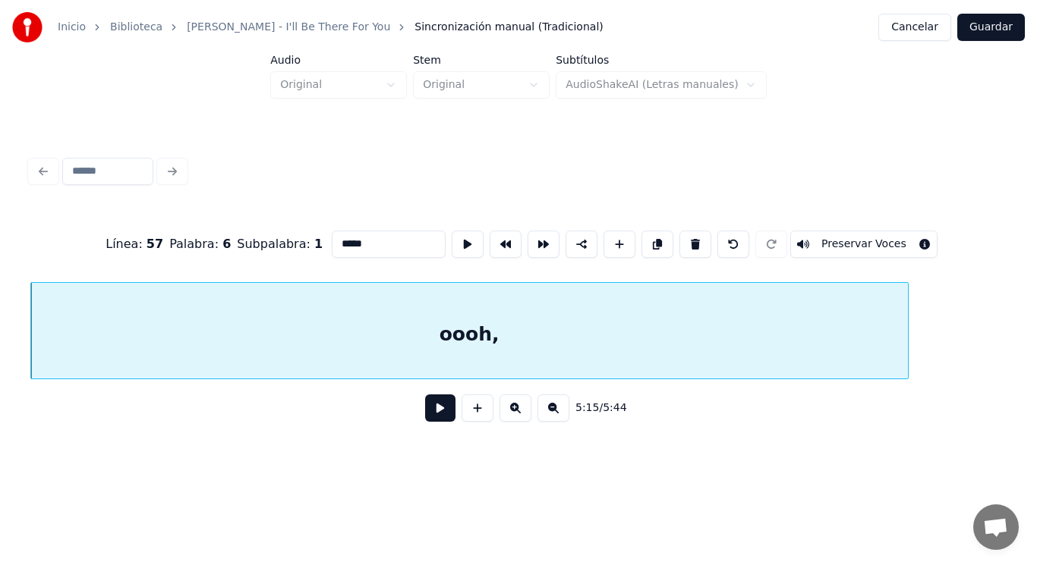
type input "*****"
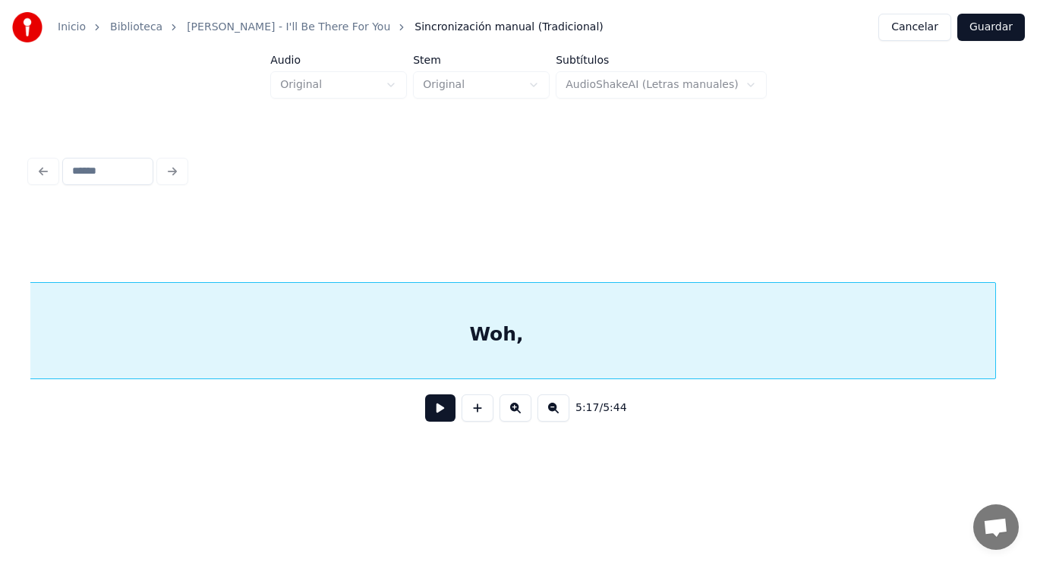
scroll to position [0, 337409]
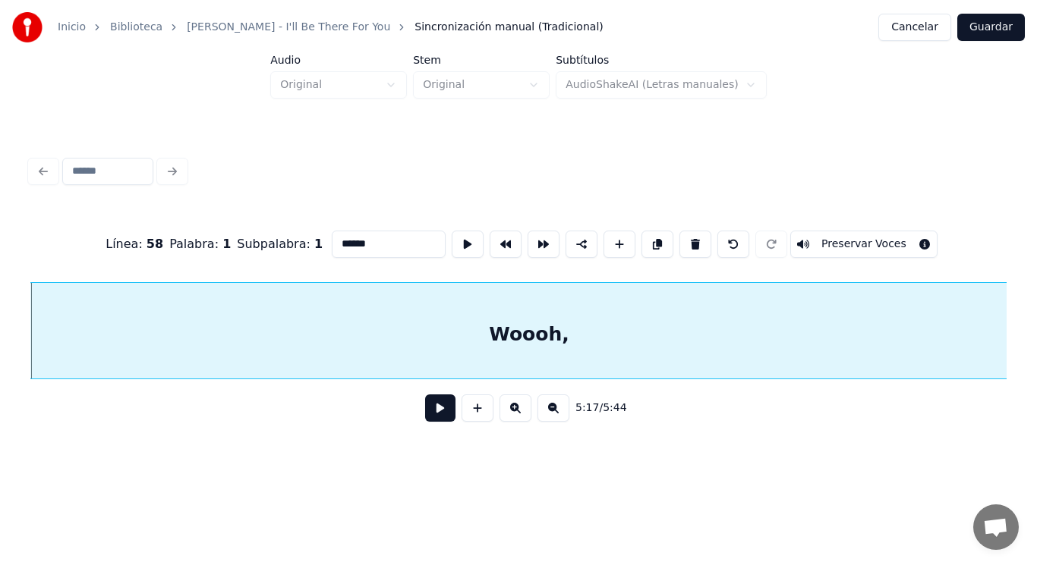
type input "******"
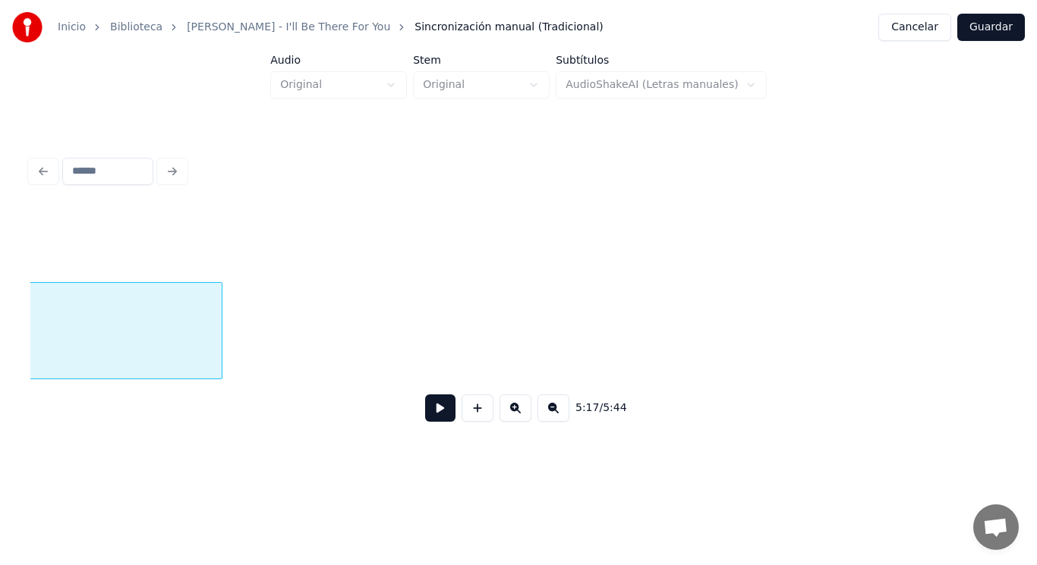
scroll to position [0, 338138]
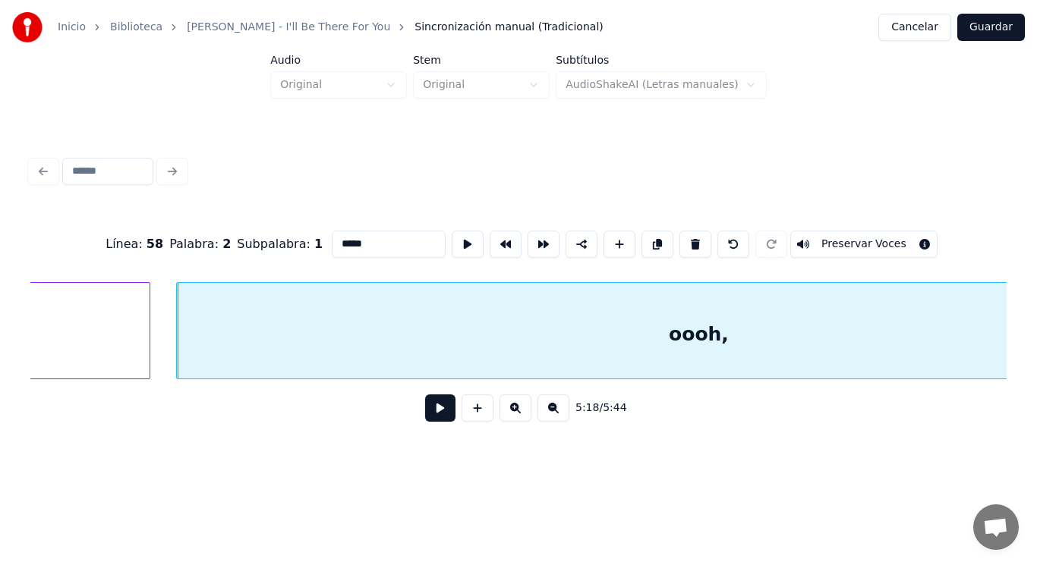
type input "*****"
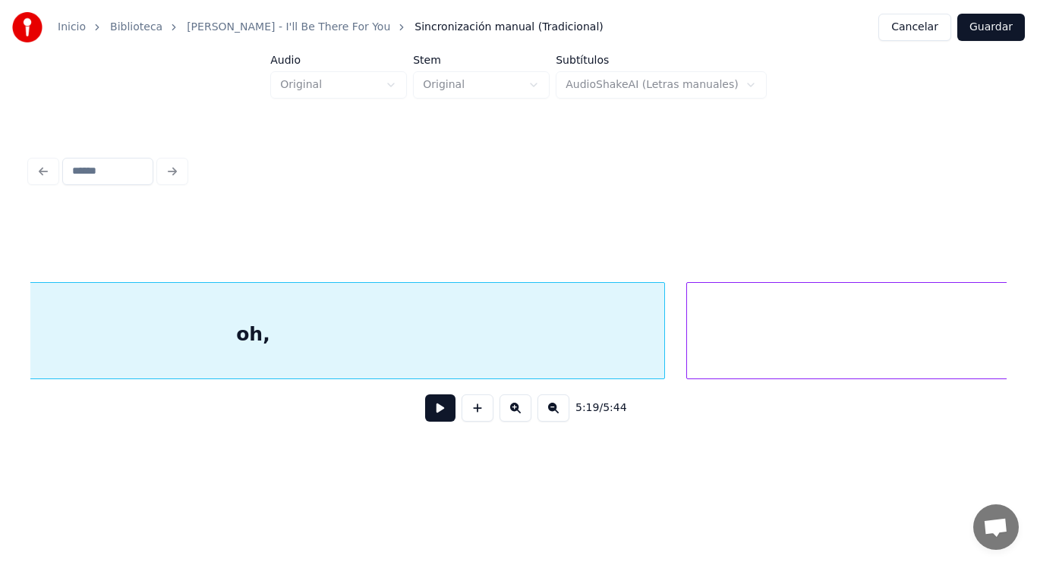
scroll to position [0, 339094]
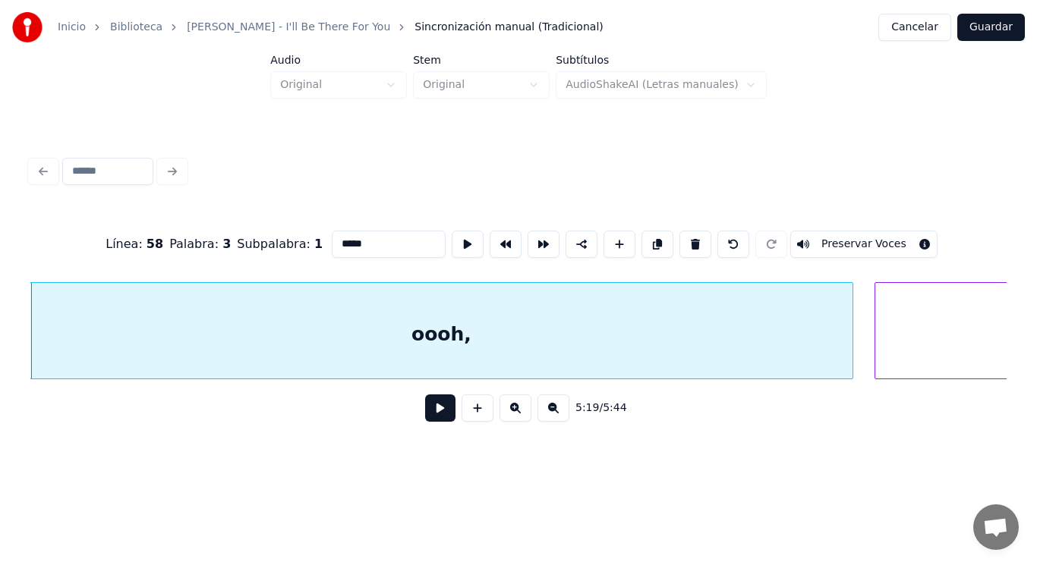
type input "*****"
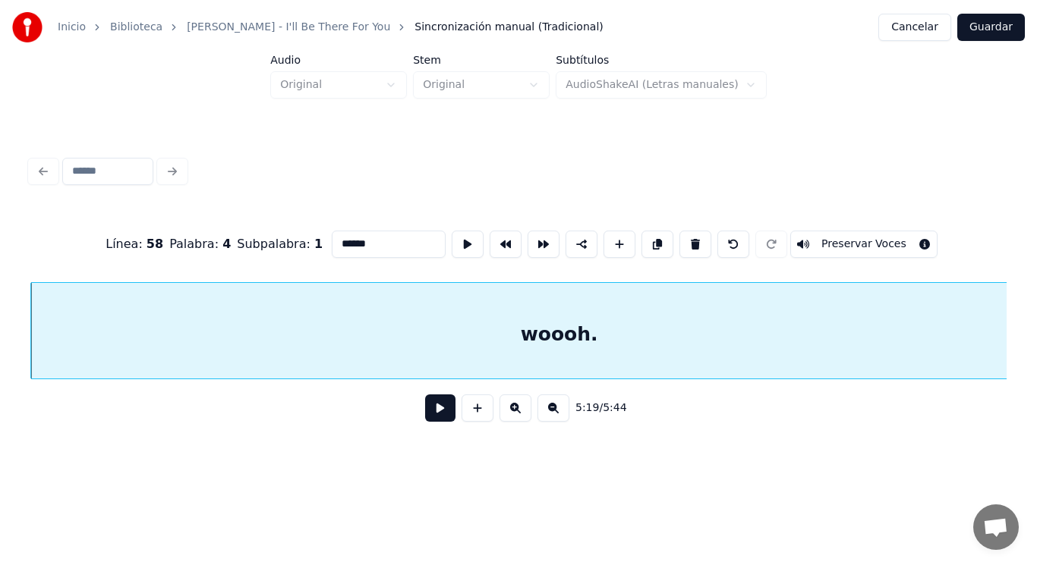
type input "******"
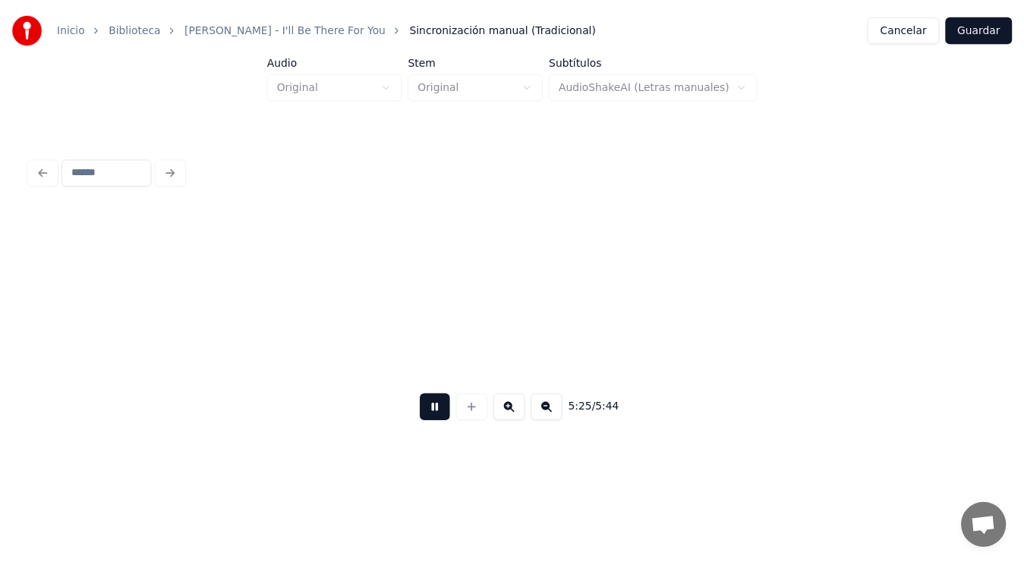
scroll to position [0, 345774]
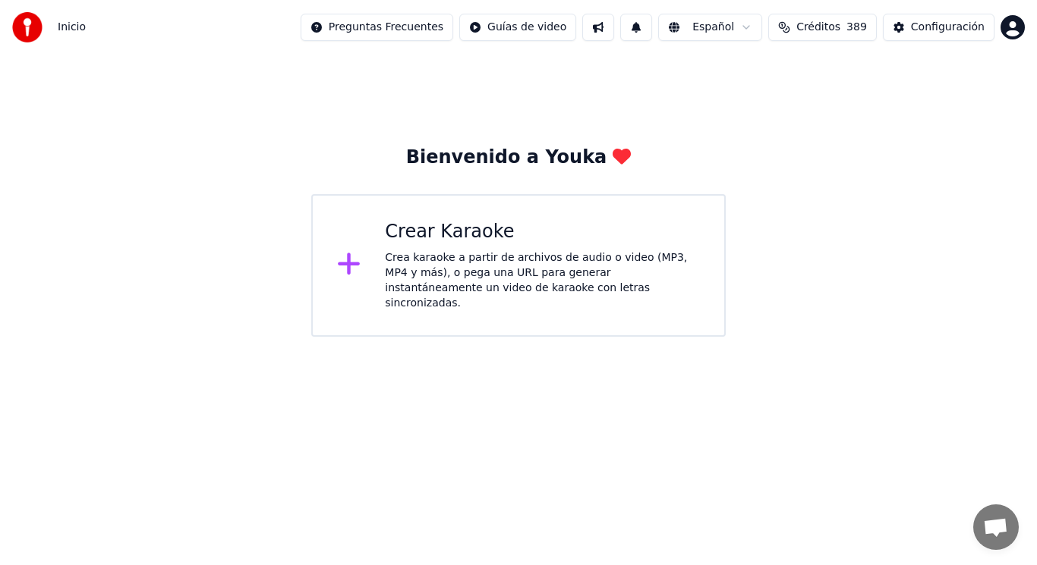
click at [468, 273] on div "Crea karaoke a partir de archivos de audio o video (MP3, MP4 y más), o pega una…" at bounding box center [542, 280] width 315 height 61
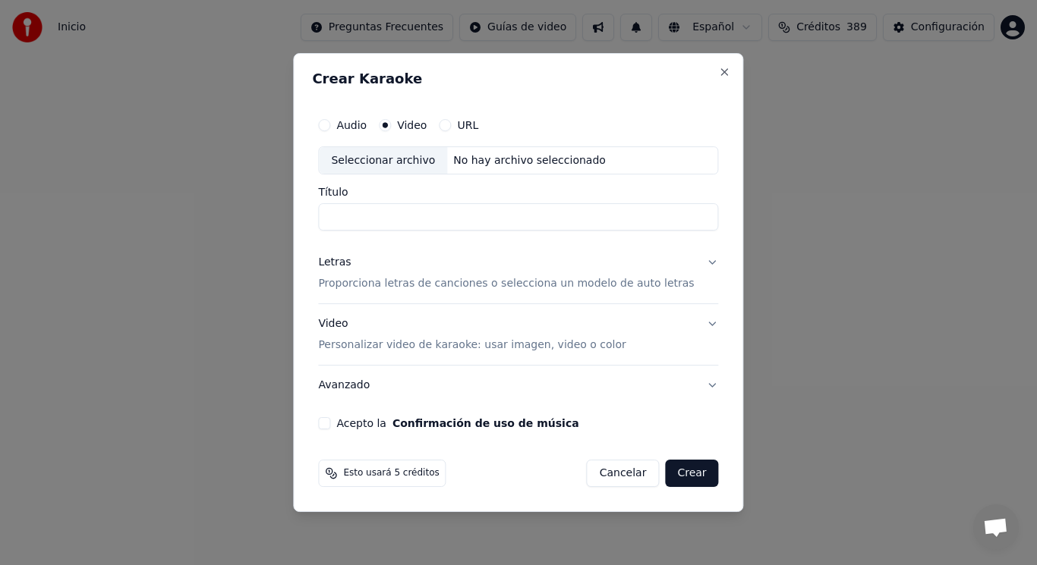
click at [401, 162] on div "Seleccionar archivo" at bounding box center [383, 160] width 128 height 27
drag, startPoint x: 442, startPoint y: 216, endPoint x: 389, endPoint y: 218, distance: 53.2
click at [389, 218] on input "**********" at bounding box center [518, 217] width 400 height 27
paste input "********"
type input "**********"
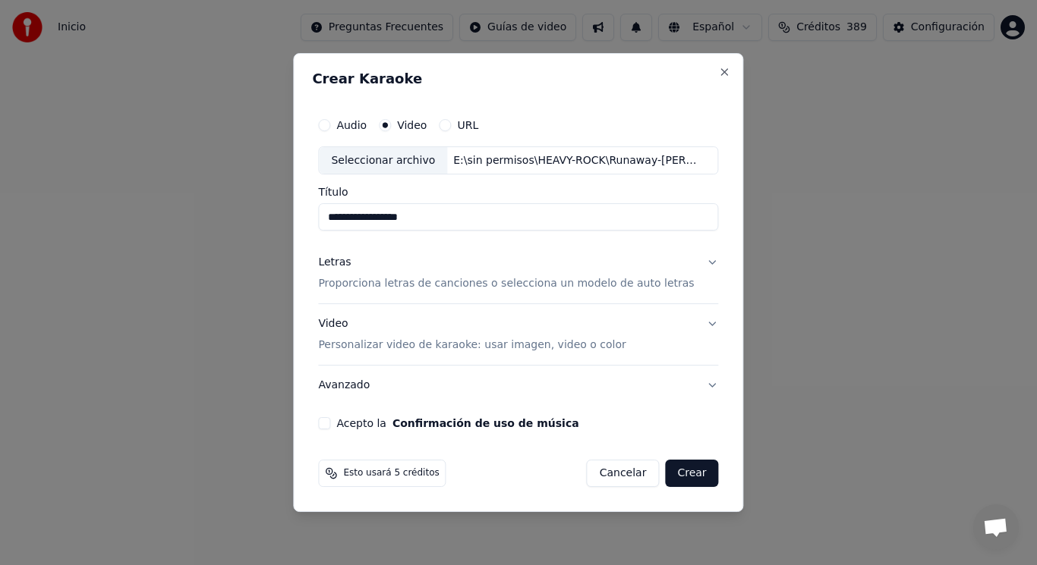
click at [697, 264] on button "Letras Proporciona letras de canciones o selecciona un modelo de auto letras" at bounding box center [518, 274] width 400 height 61
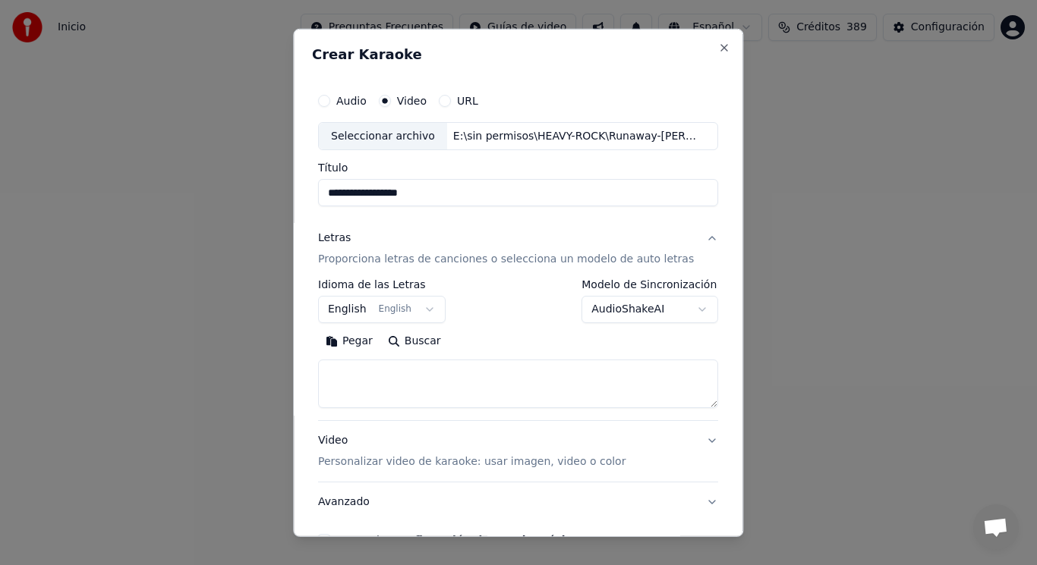
click at [461, 370] on textarea at bounding box center [518, 384] width 400 height 49
paste textarea "**********"
click at [341, 374] on textarea at bounding box center [504, 384] width 373 height 49
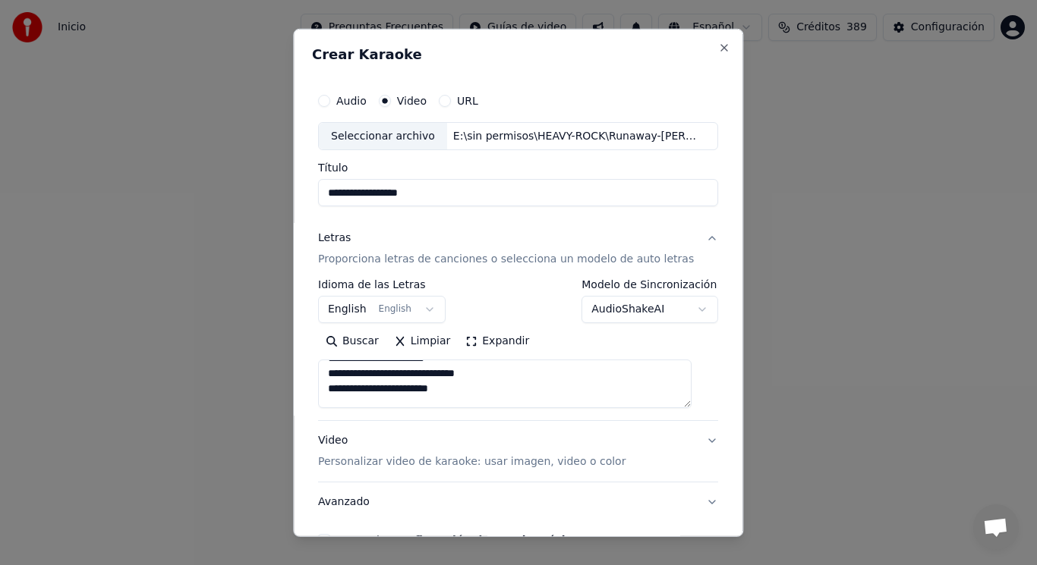
click at [340, 394] on textarea at bounding box center [504, 384] width 373 height 49
click at [341, 374] on textarea at bounding box center [504, 384] width 373 height 49
click at [341, 390] on textarea at bounding box center [504, 384] width 373 height 49
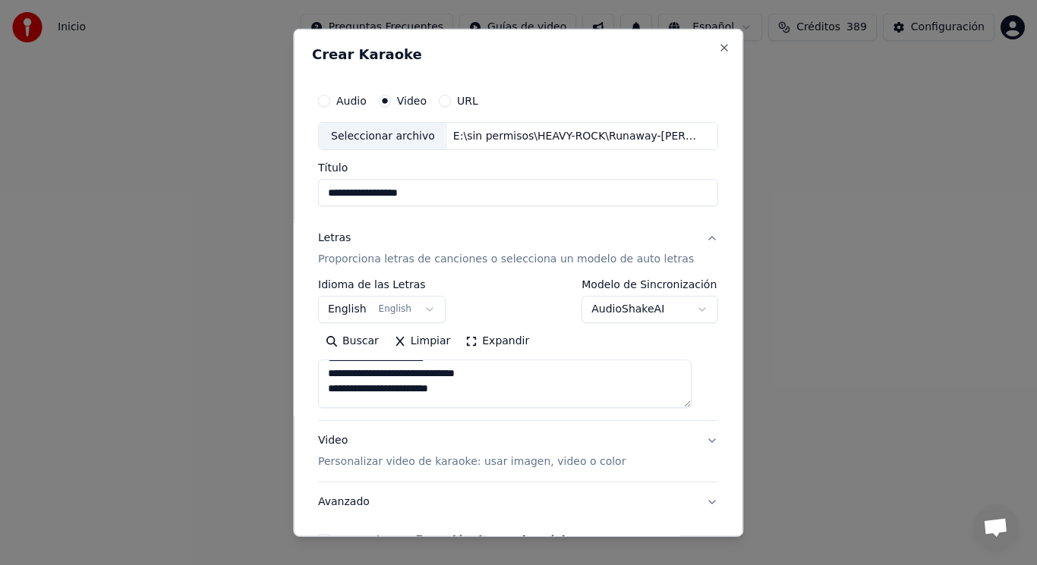
click at [355, 392] on textarea at bounding box center [504, 384] width 373 height 49
click at [619, 380] on textarea at bounding box center [504, 384] width 373 height 49
click at [341, 388] on textarea at bounding box center [504, 384] width 373 height 49
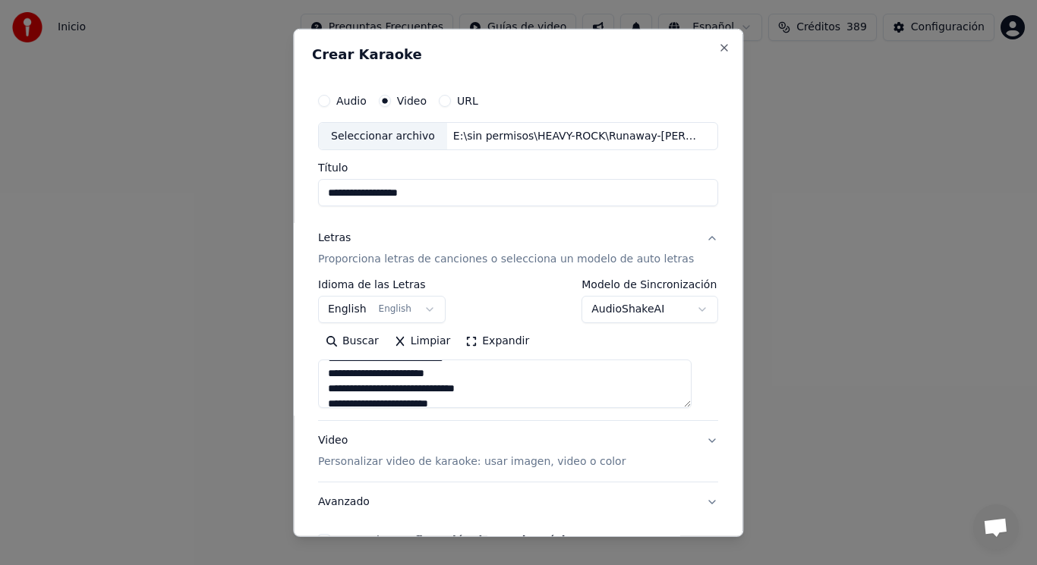
scroll to position [668, 0]
click at [341, 376] on textarea at bounding box center [504, 384] width 373 height 49
click at [353, 373] on textarea at bounding box center [504, 384] width 373 height 49
click at [341, 373] on textarea at bounding box center [504, 384] width 373 height 49
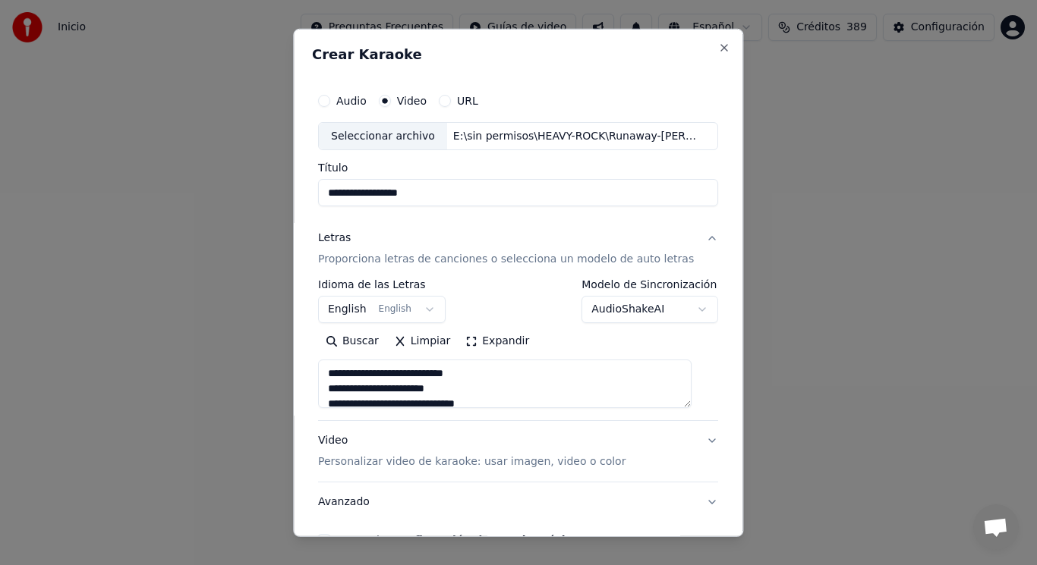
scroll to position [759, 0]
click at [340, 388] on textarea at bounding box center [504, 384] width 373 height 49
click at [344, 389] on textarea at bounding box center [504, 384] width 373 height 49
click at [342, 395] on textarea at bounding box center [504, 384] width 373 height 49
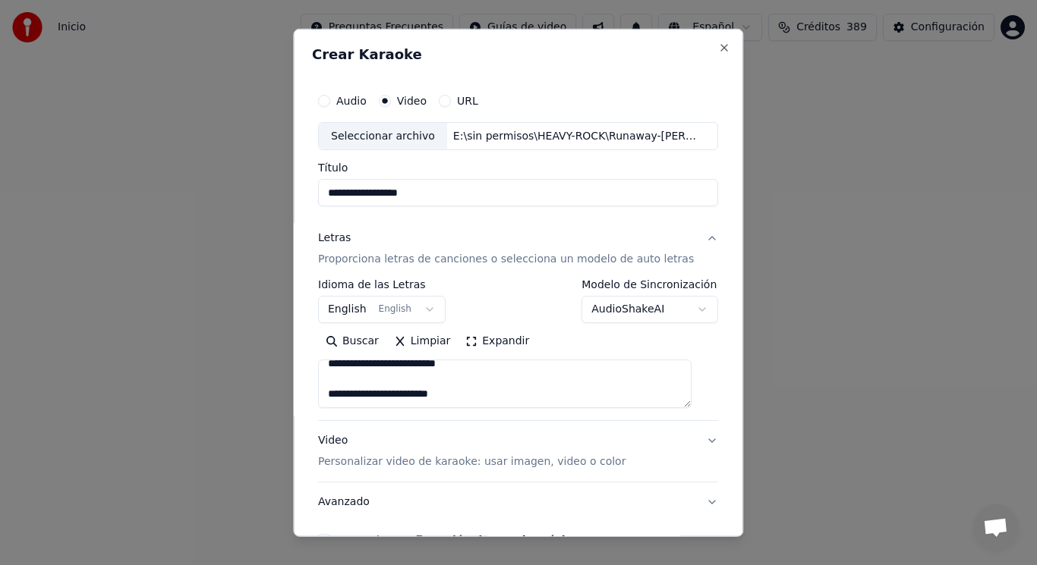
drag, startPoint x: 471, startPoint y: 387, endPoint x: 373, endPoint y: 392, distance: 97.3
click at [373, 392] on textarea at bounding box center [504, 384] width 373 height 49
click at [340, 395] on textarea at bounding box center [504, 384] width 373 height 49
type textarea "**********"
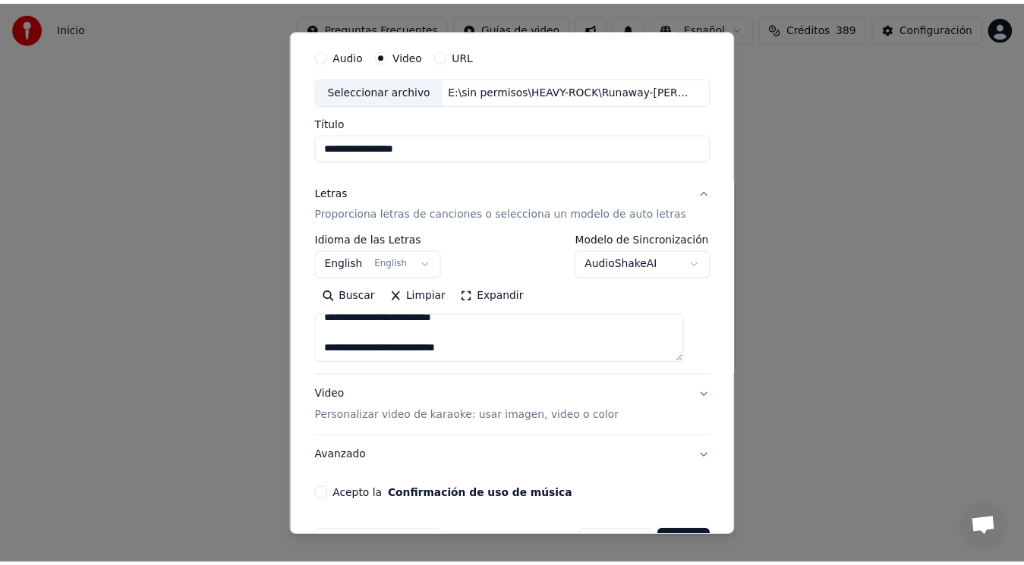
scroll to position [92, 0]
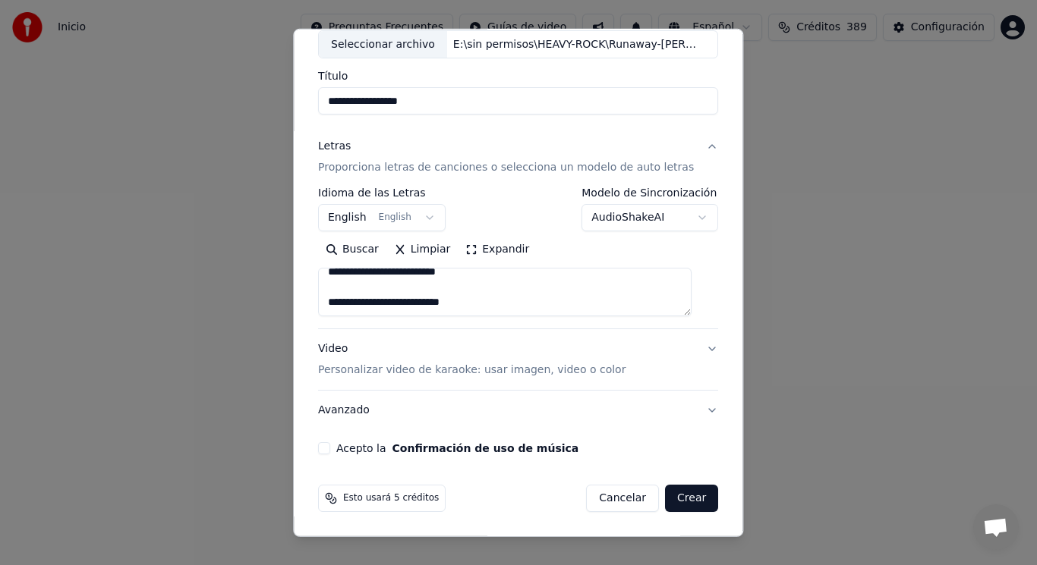
click at [330, 452] on button "Acepto la Confirmación de uso de música" at bounding box center [324, 448] width 12 height 12
click at [672, 499] on button "Crear" at bounding box center [691, 498] width 53 height 27
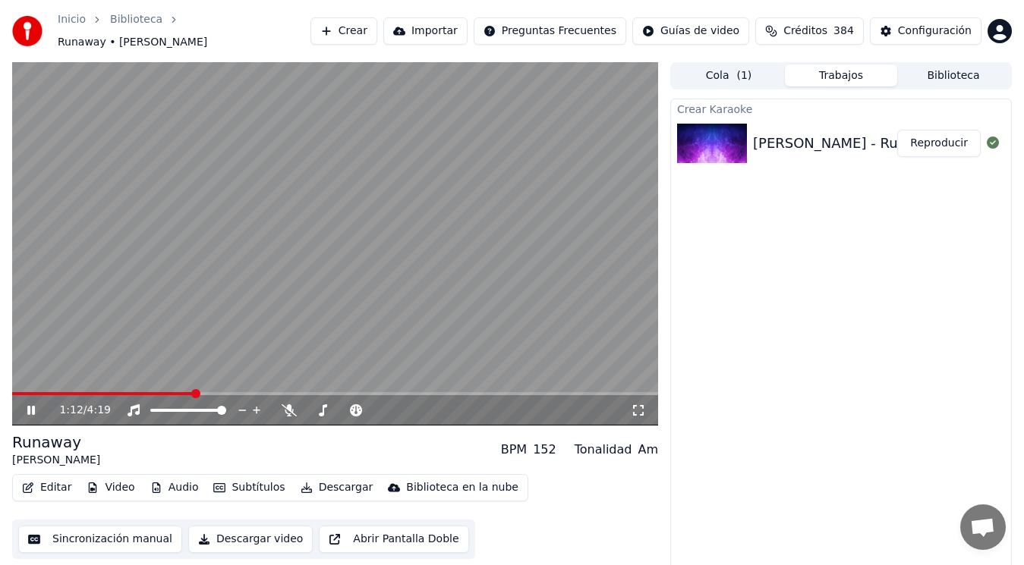
click at [30, 406] on icon at bounding box center [31, 410] width 8 height 9
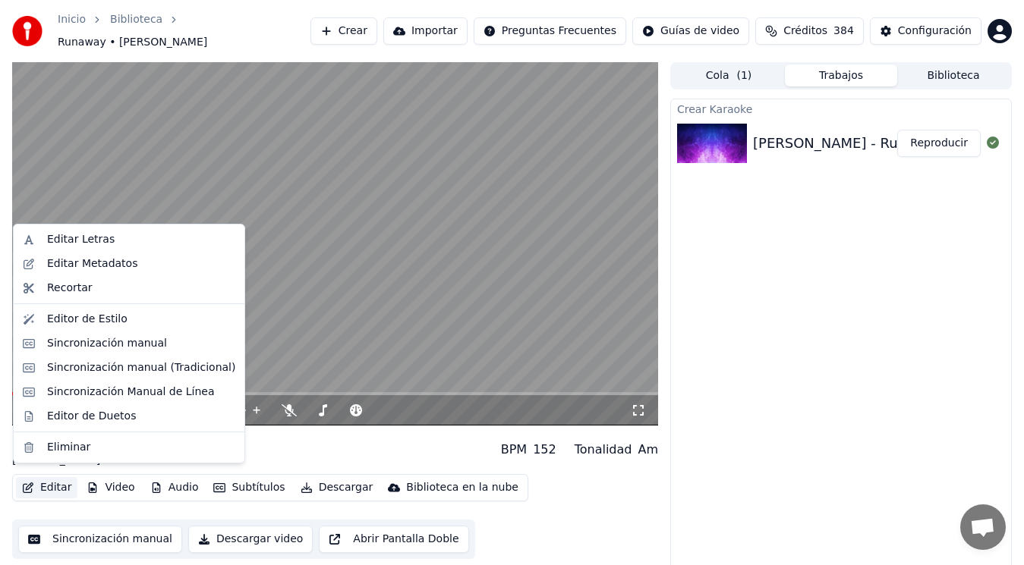
click at [48, 486] on button "Editar" at bounding box center [46, 487] width 61 height 21
click at [106, 264] on div "Editar Metadatos" at bounding box center [92, 264] width 90 height 15
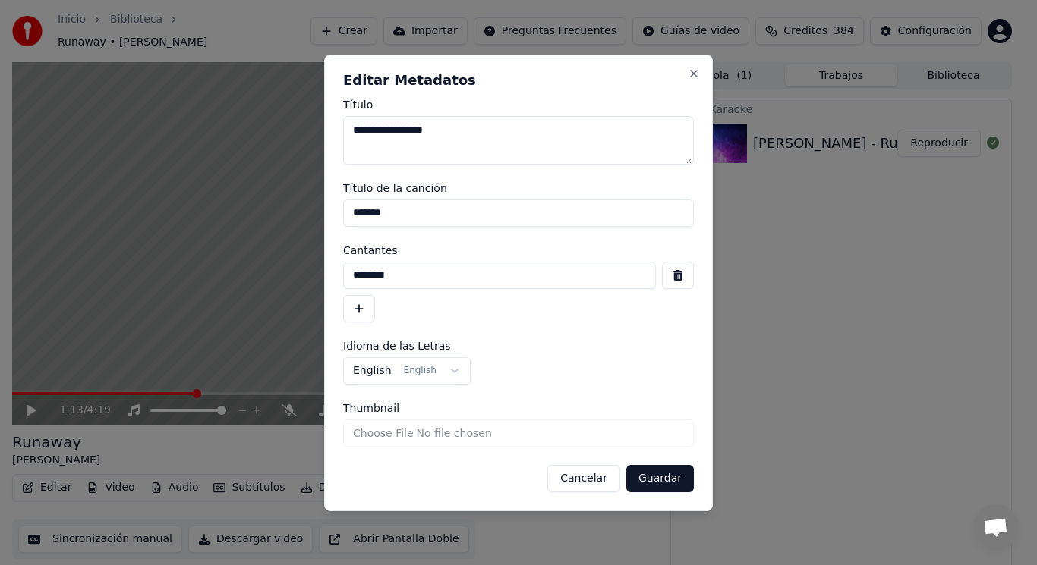
click at [677, 273] on button "button" at bounding box center [678, 275] width 32 height 27
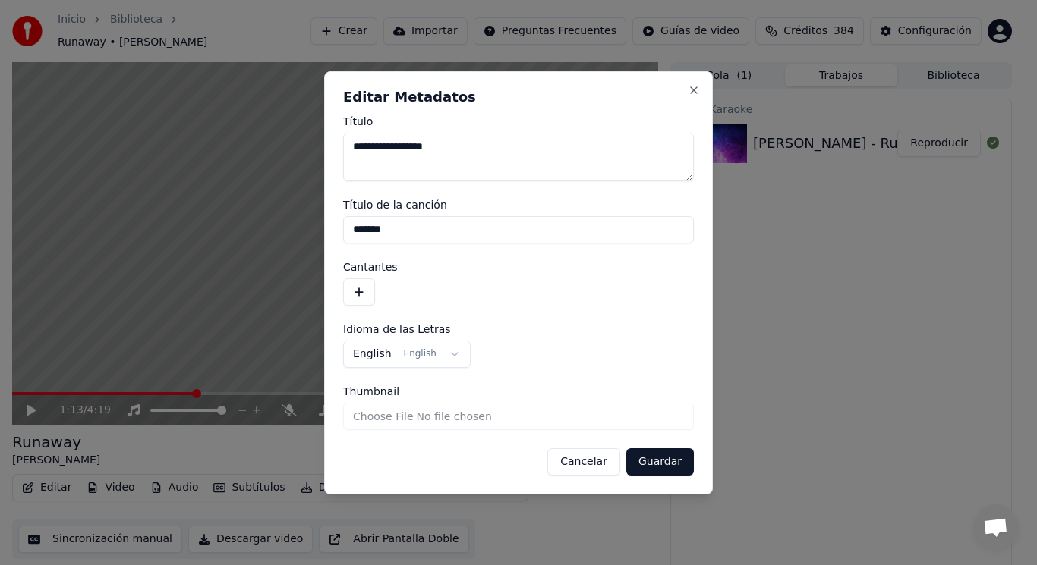
drag, startPoint x: 411, startPoint y: 231, endPoint x: 253, endPoint y: 233, distance: 157.9
click at [253, 233] on body "**********" at bounding box center [512, 282] width 1024 height 565
click at [660, 460] on button "Guardar" at bounding box center [660, 462] width 68 height 27
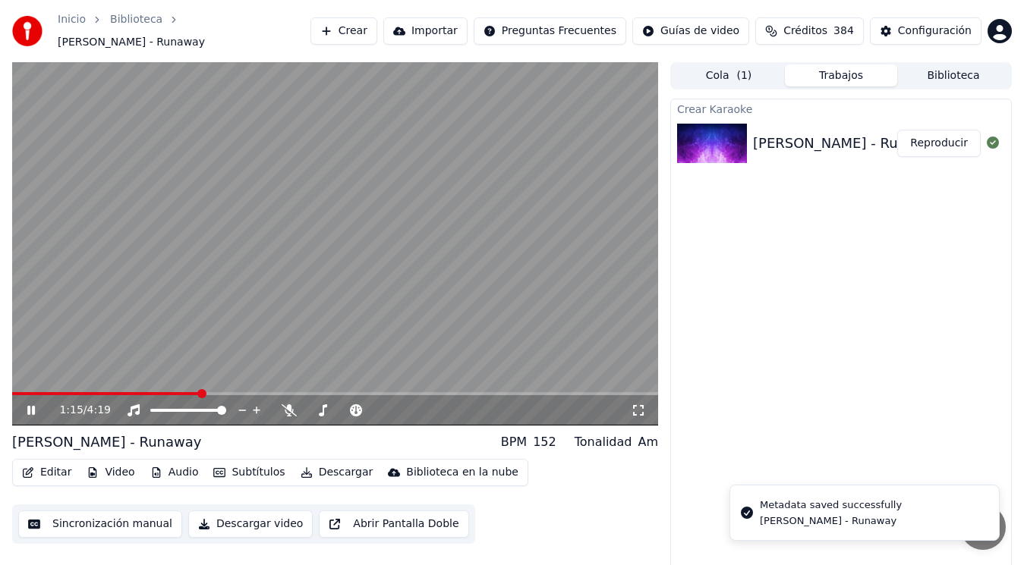
click at [29, 406] on icon at bounding box center [31, 410] width 8 height 9
